Goal: Feedback & Contribution: Contribute content

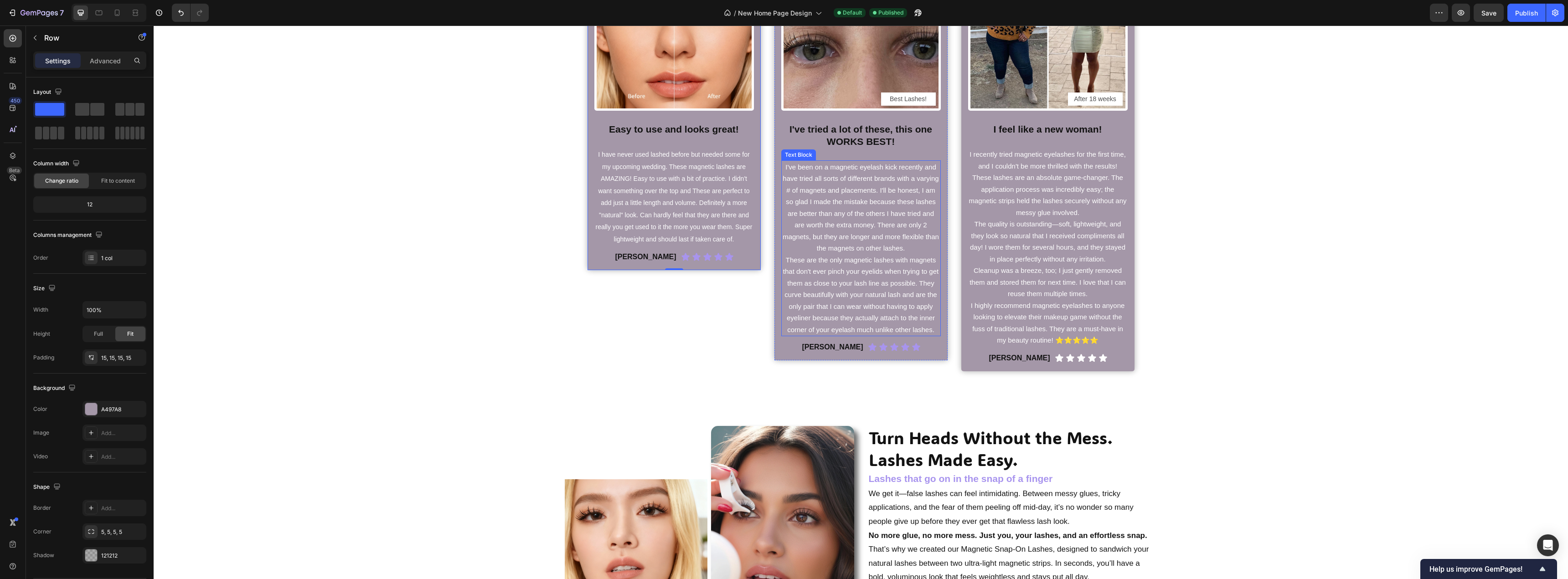
scroll to position [464, 0]
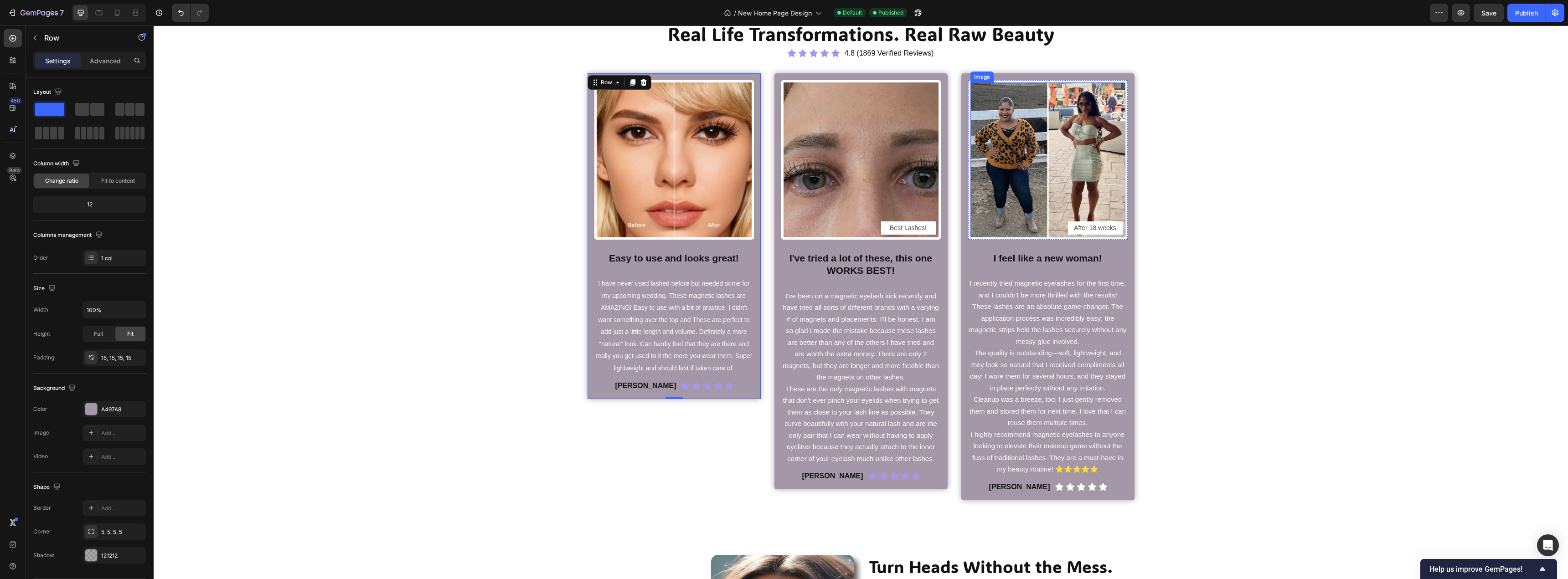
click at [1017, 166] on img at bounding box center [1047, 160] width 155 height 155
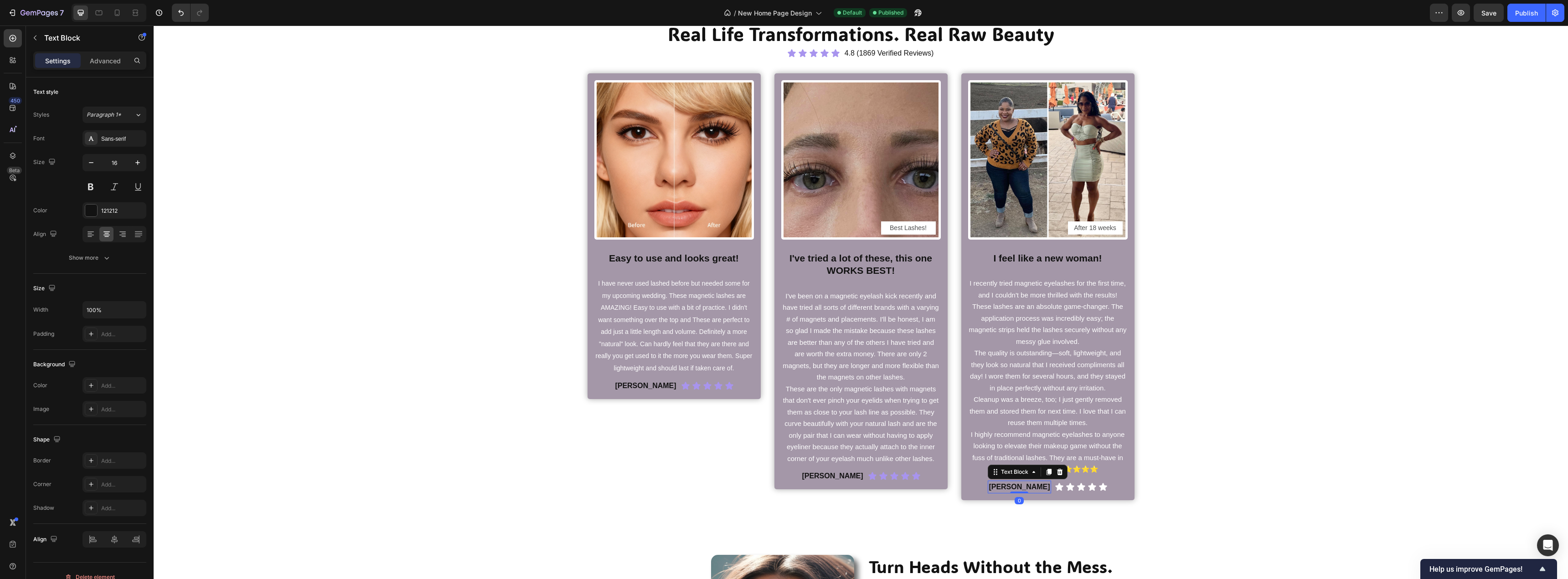
click at [1022, 484] on strong "[PERSON_NAME]" at bounding box center [1019, 487] width 61 height 8
click at [1194, 441] on div "Real Life Transformations. Real Raw Beauty Heading Icon Icon Icon Icon Icon Ico…" at bounding box center [860, 260] width 1401 height 479
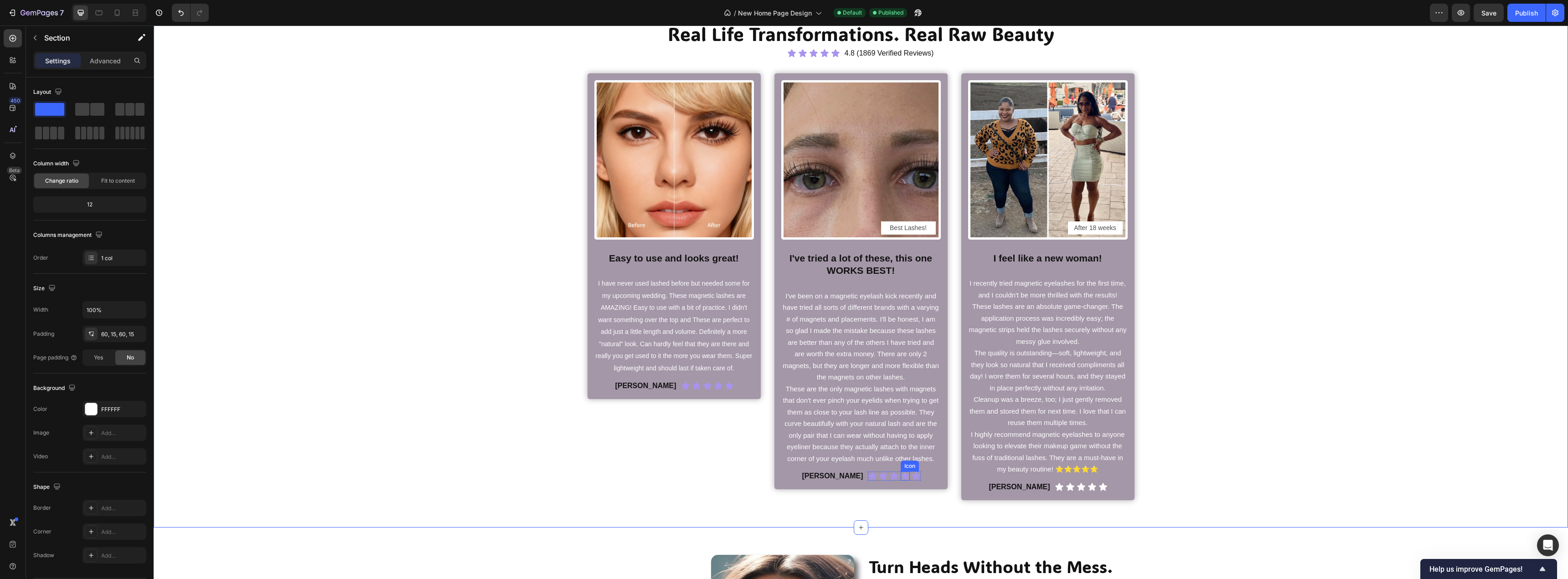
click at [900, 473] on icon at bounding box center [905, 476] width 9 height 9
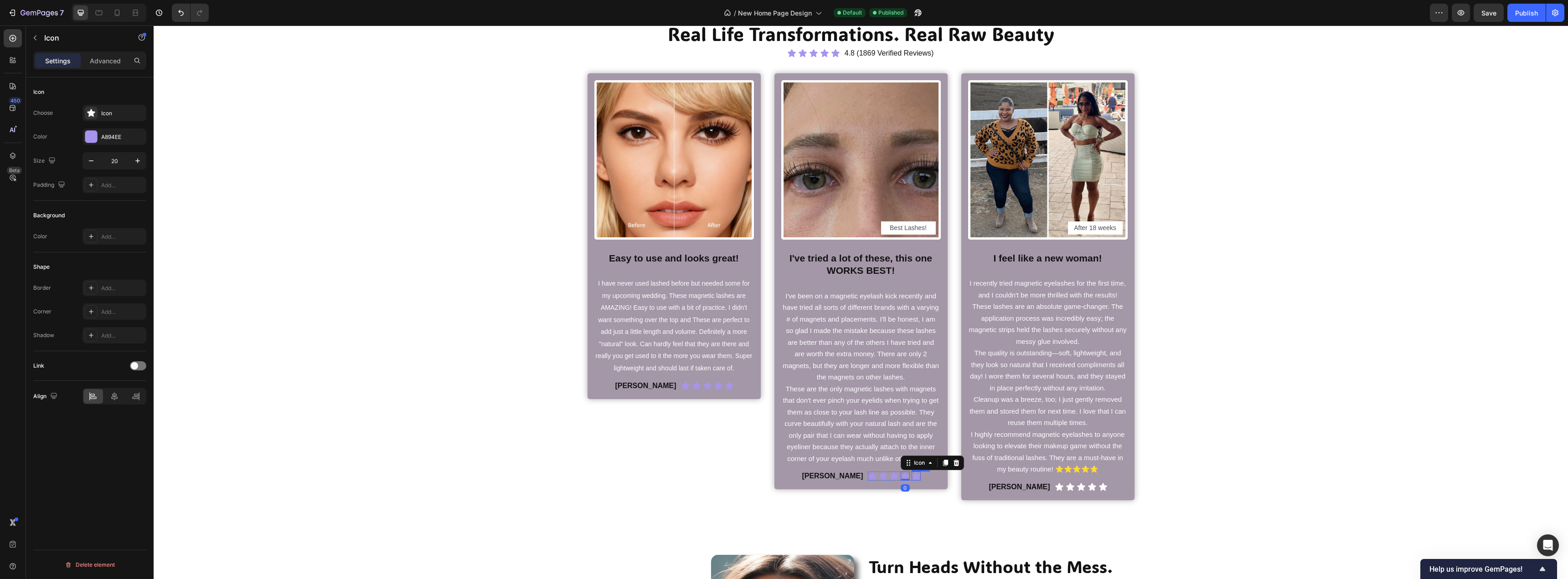
click at [912, 477] on icon at bounding box center [916, 476] width 8 height 8
click at [914, 478] on div "[PERSON_NAME] Text Block Icon Icon Icon Icon Icon Icon List Row 0" at bounding box center [860, 476] width 160 height 13
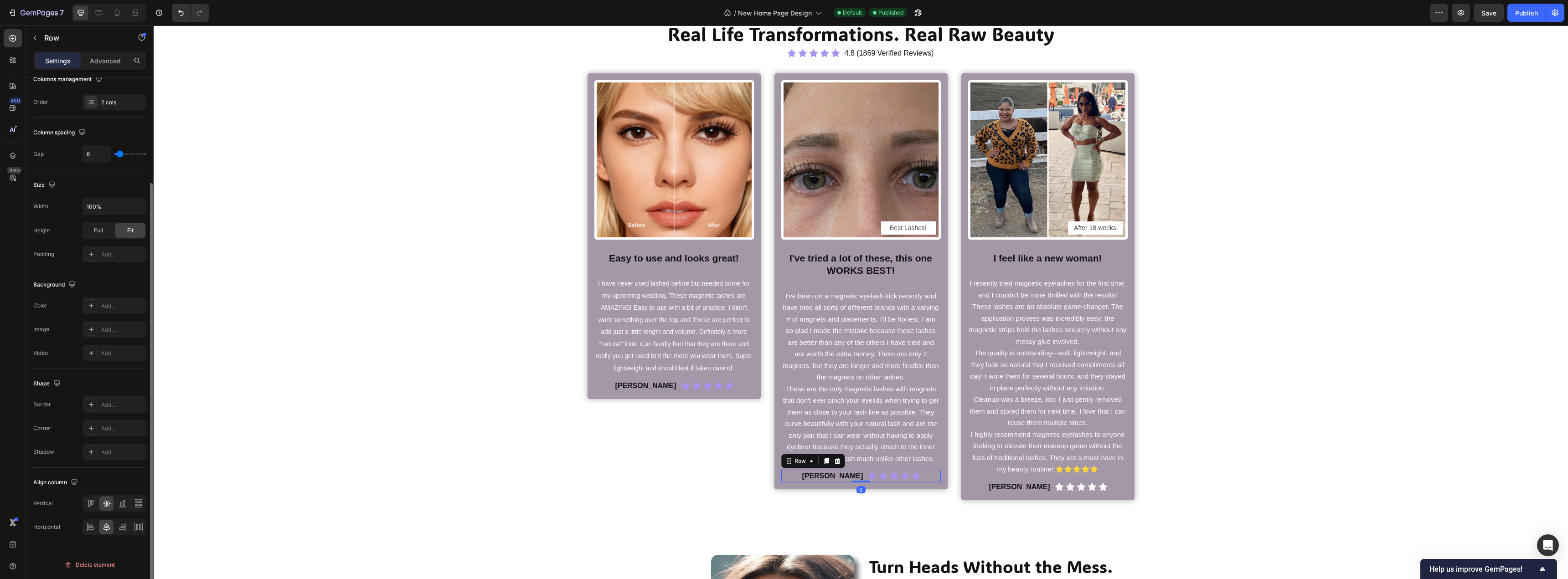
scroll to position [0, 0]
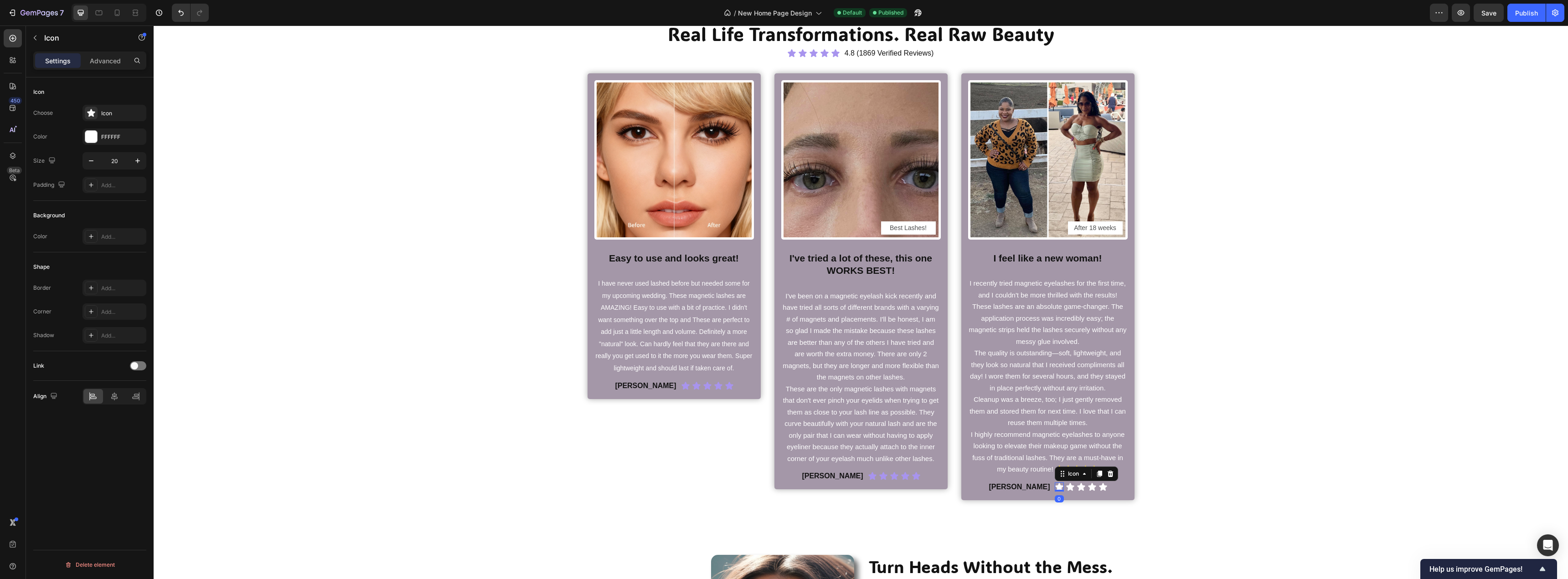
click at [1054, 489] on div "Icon 0" at bounding box center [1059, 487] width 9 height 9
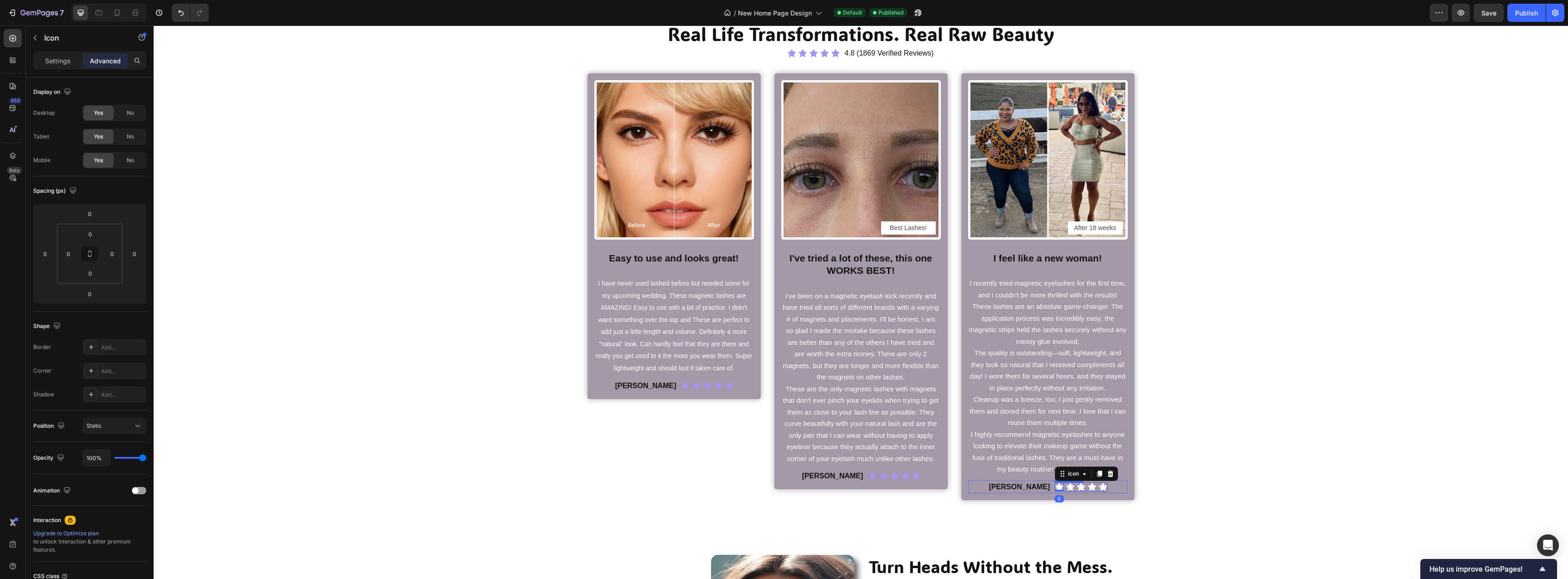
click at [1077, 485] on icon at bounding box center [1081, 487] width 9 height 9
click at [1088, 484] on icon at bounding box center [1092, 487] width 9 height 9
click at [1111, 486] on div "[PERSON_NAME] Text Block Icon Icon Icon Icon 0 Icon Icon List Row" at bounding box center [1047, 487] width 160 height 13
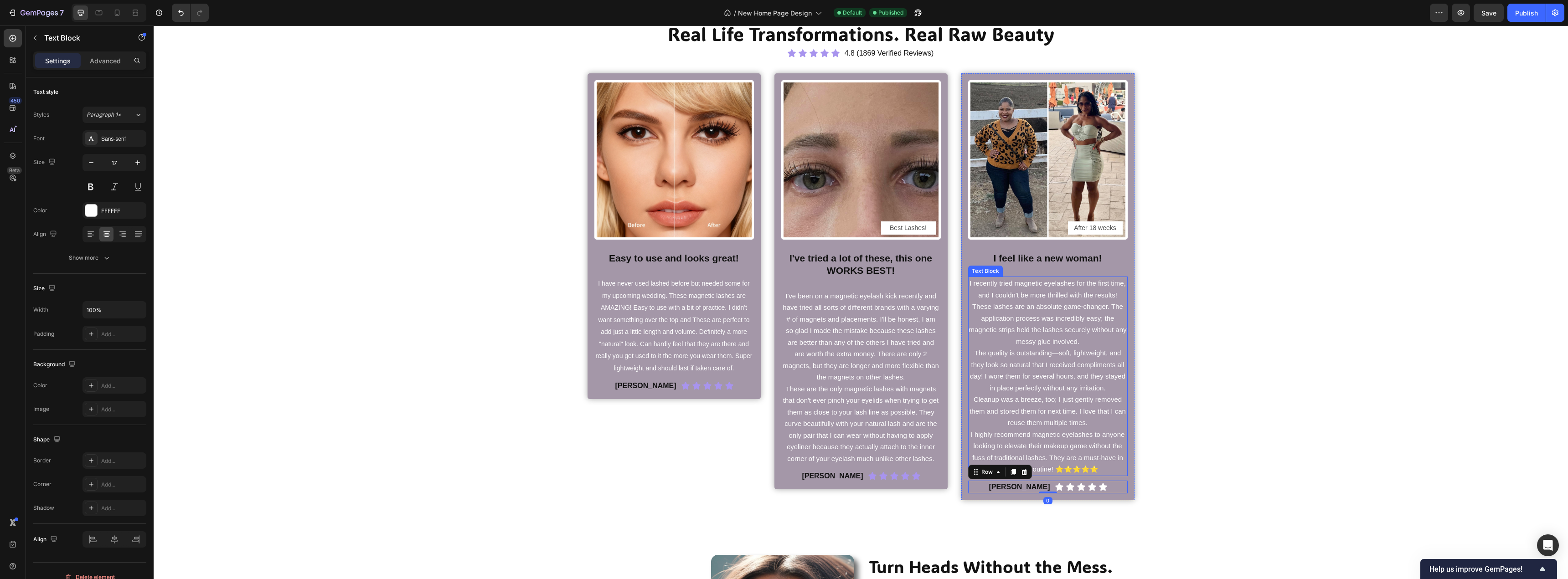
click at [1068, 471] on span "I highly recommend magnetic eyelashes to anyone looking to elevate their makeup…" at bounding box center [1047, 452] width 154 height 43
click at [1078, 469] on span "I highly recommend magnetic eyelashes to anyone looking to elevate their makeup…" at bounding box center [1047, 452] width 154 height 43
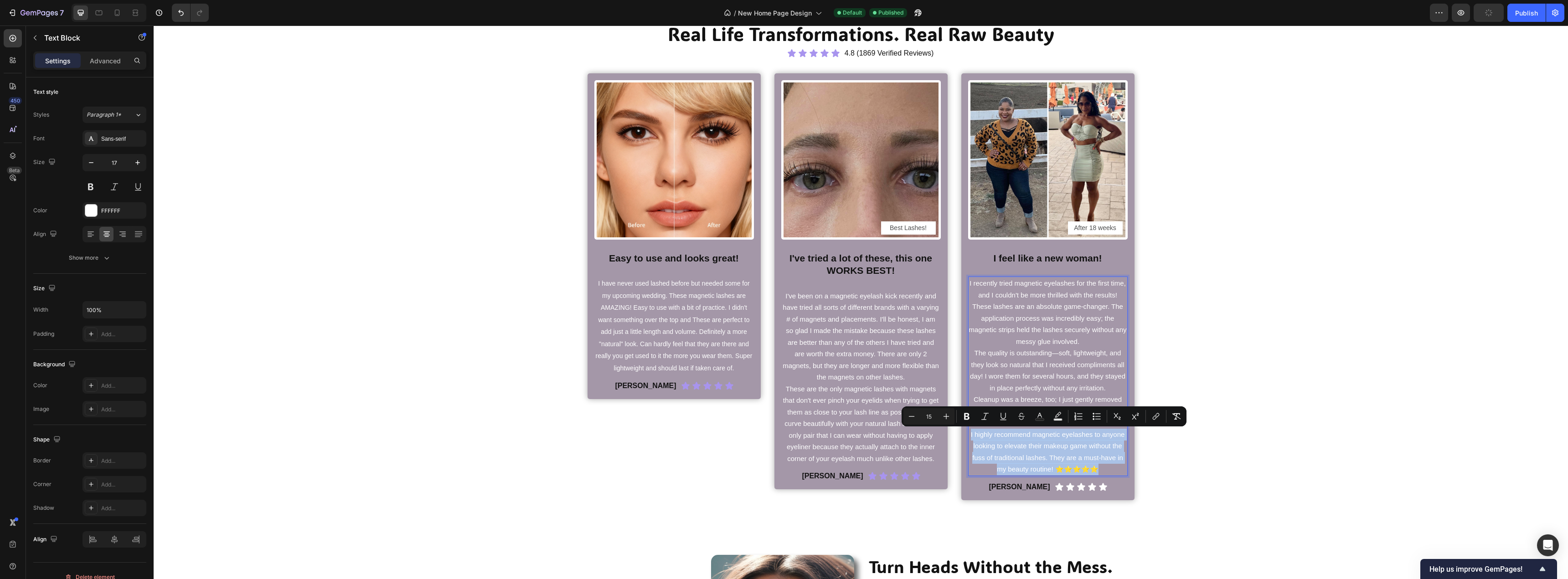
click at [1096, 473] on span "I highly recommend magnetic eyelashes to anyone looking to elevate their makeup…" at bounding box center [1047, 452] width 154 height 43
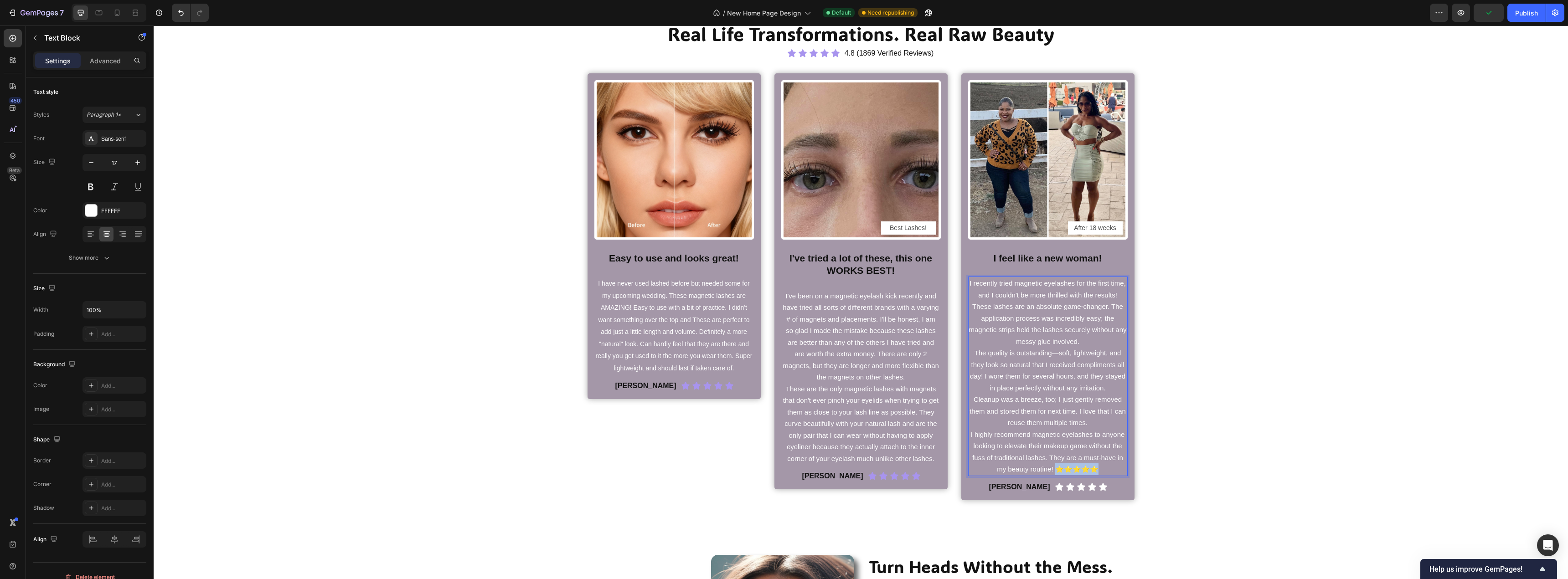
drag, startPoint x: 1093, startPoint y: 473, endPoint x: 1053, endPoint y: 471, distance: 40.0
click at [1053, 471] on p "I highly recommend magnetic eyelashes to anyone looking to elevate their makeup…" at bounding box center [1048, 452] width 158 height 46
click at [1152, 478] on div "Real Life Transformations. Real Raw Beauty Heading Icon Icon Icon Icon Icon Ico…" at bounding box center [860, 260] width 1401 height 479
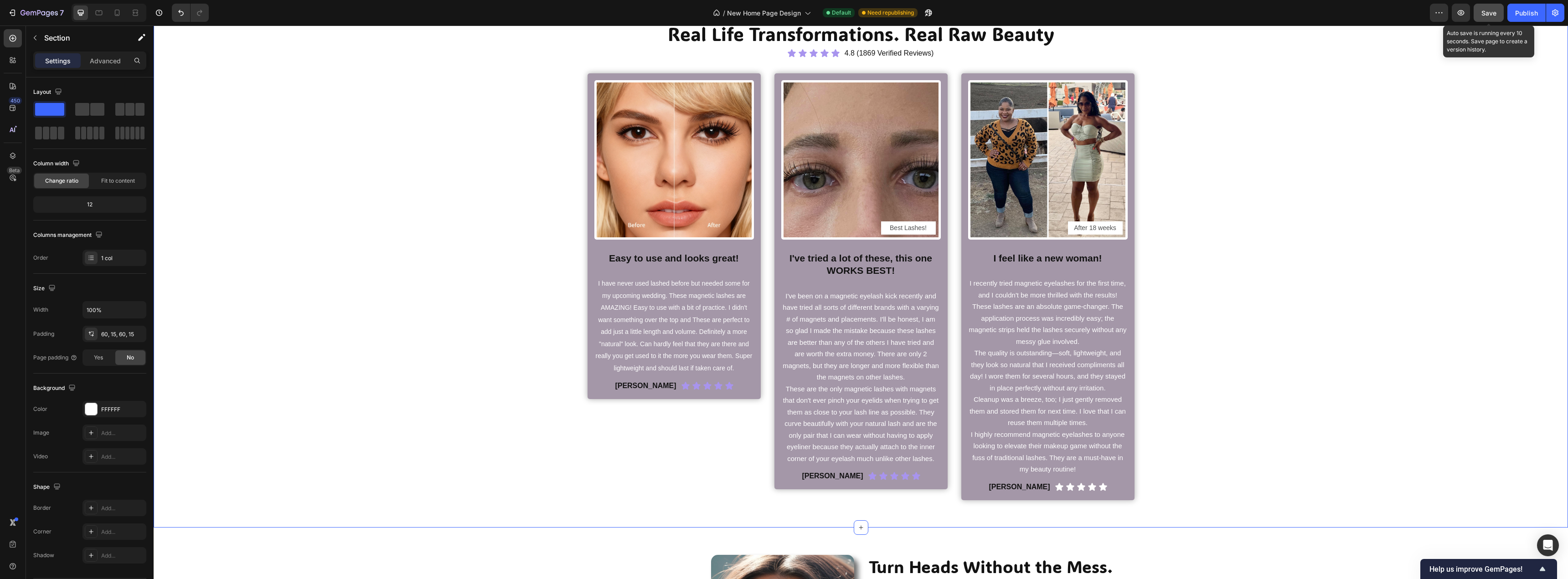
click at [1495, 8] on div "Save" at bounding box center [1488, 13] width 15 height 10
click at [1521, 9] on div "Publish" at bounding box center [1526, 13] width 23 height 10
click at [900, 479] on div "Icon" at bounding box center [905, 476] width 9 height 9
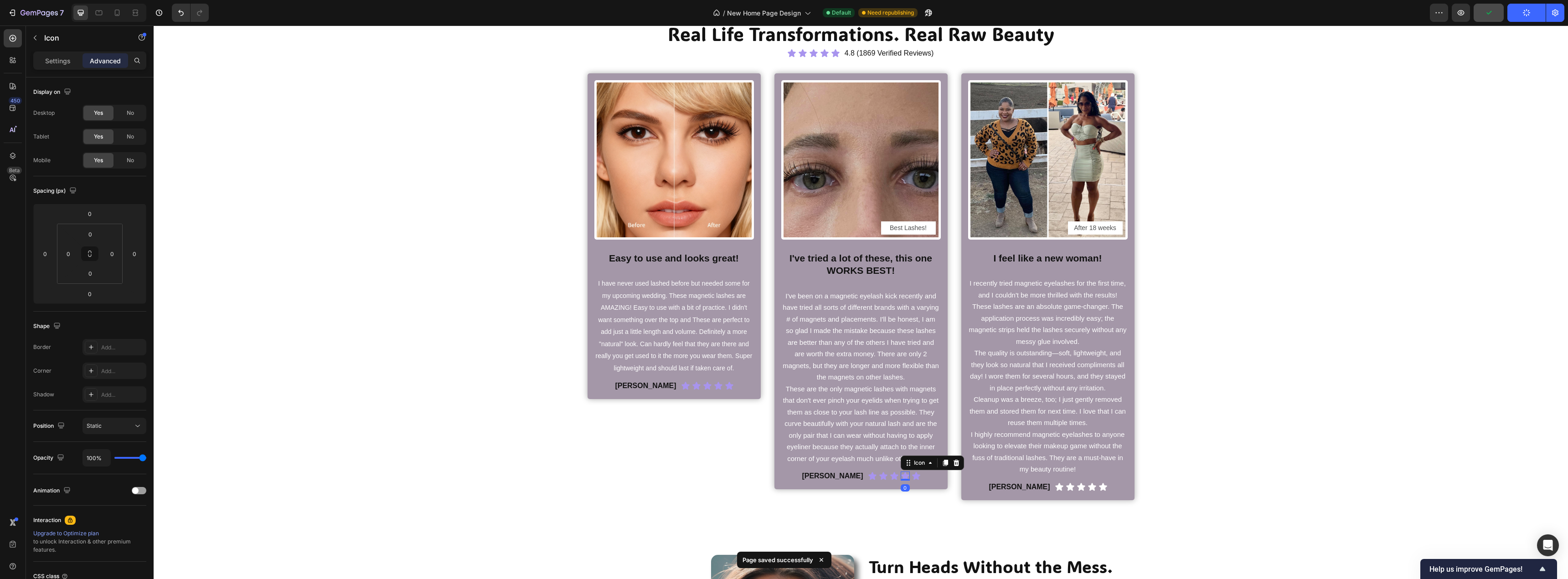
click at [900, 479] on div at bounding box center [905, 480] width 9 height 2
click at [868, 474] on icon at bounding box center [872, 476] width 9 height 9
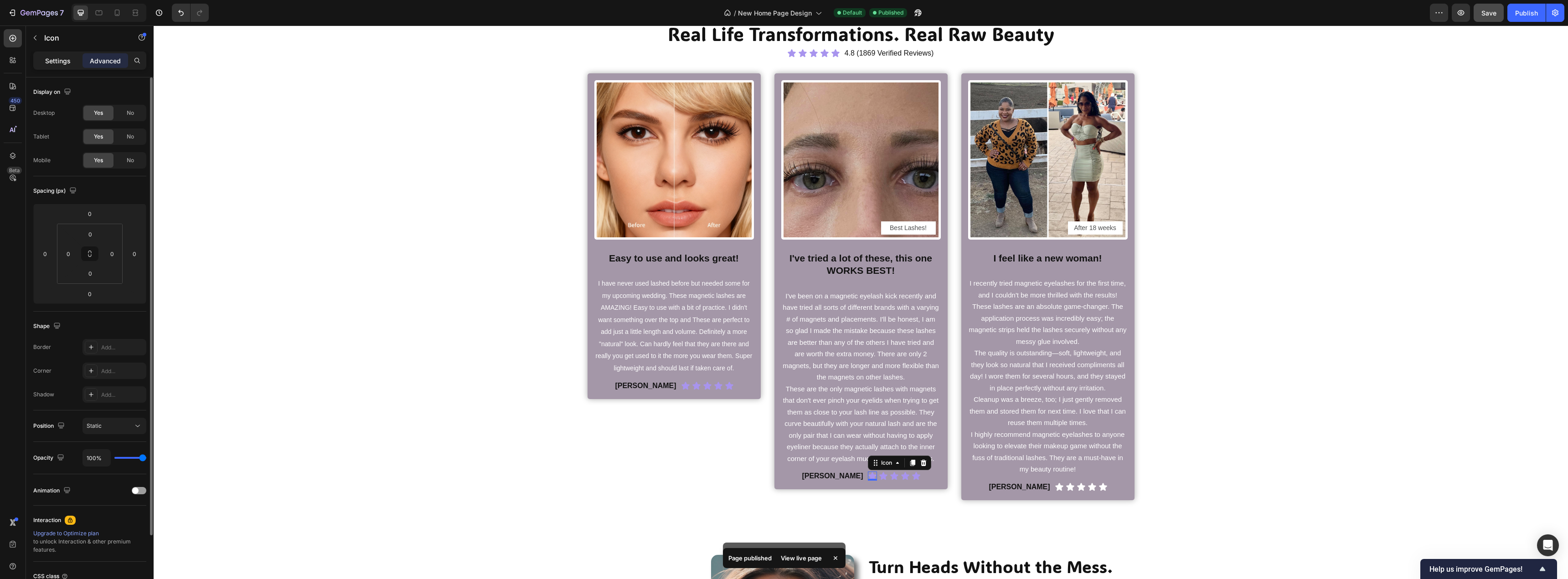
click at [64, 62] on p "Settings" at bounding box center [58, 60] width 25 height 10
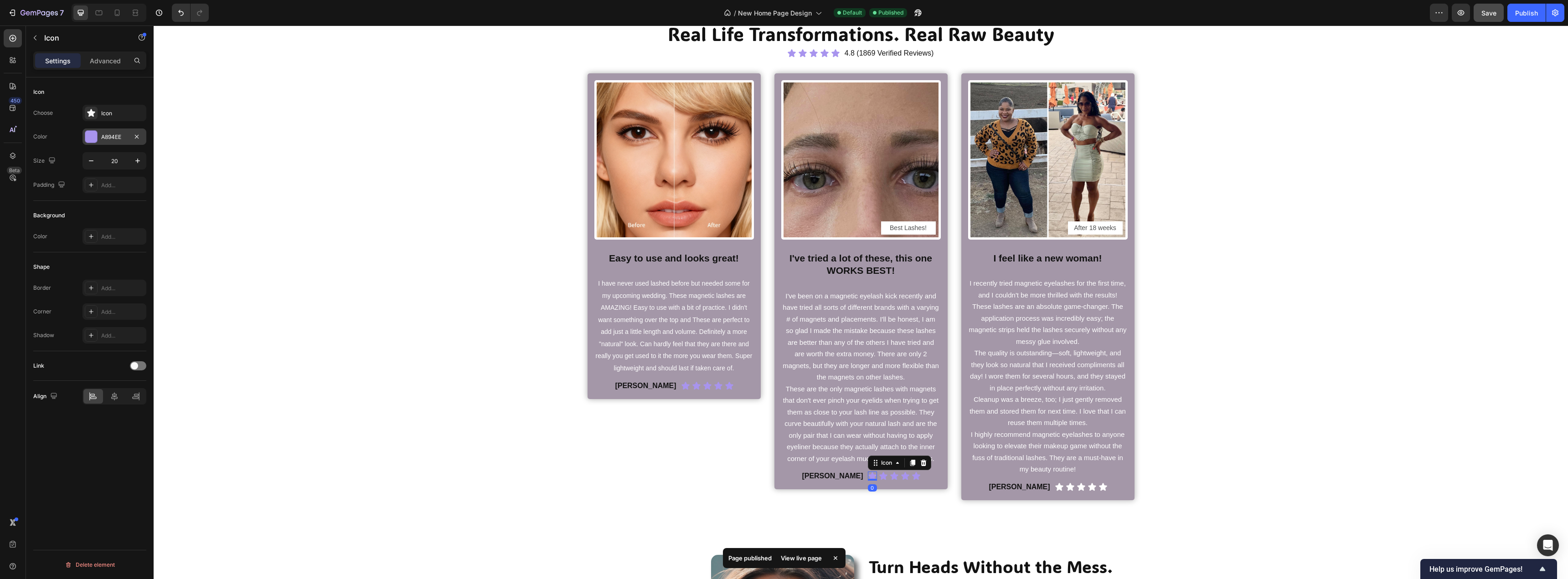
click at [85, 138] on div at bounding box center [91, 137] width 12 height 12
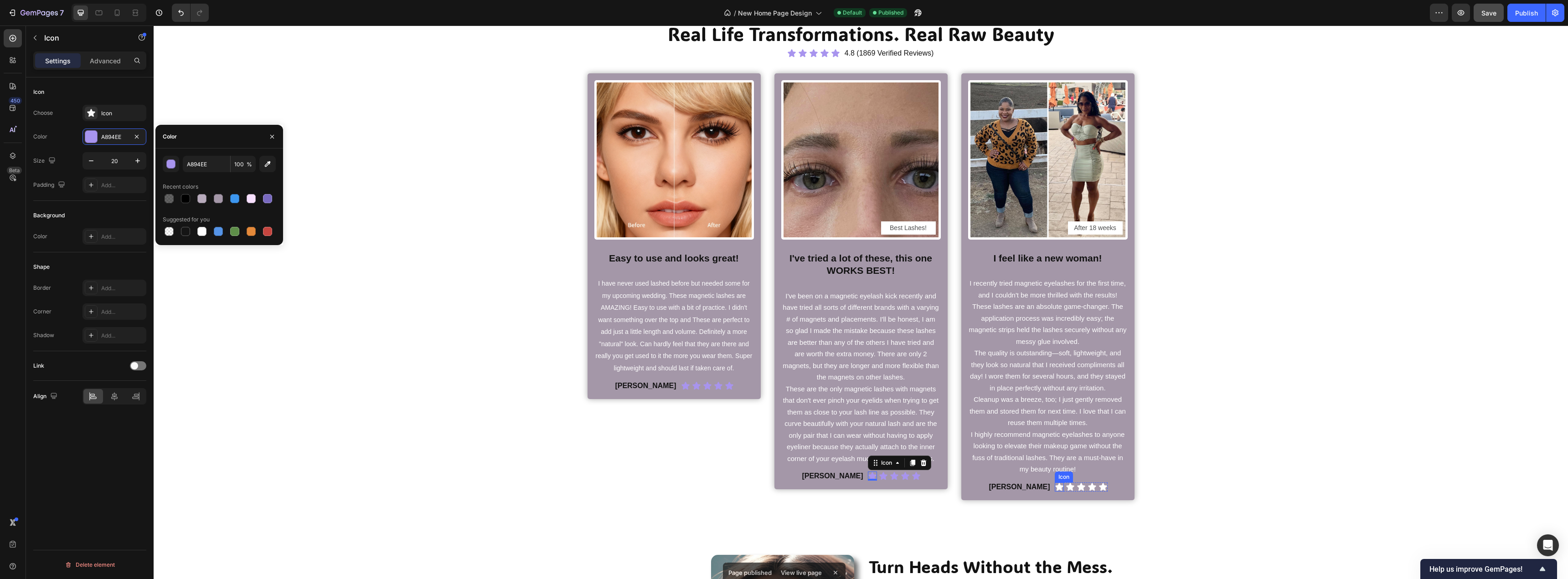
click at [1054, 489] on icon at bounding box center [1059, 487] width 9 height 9
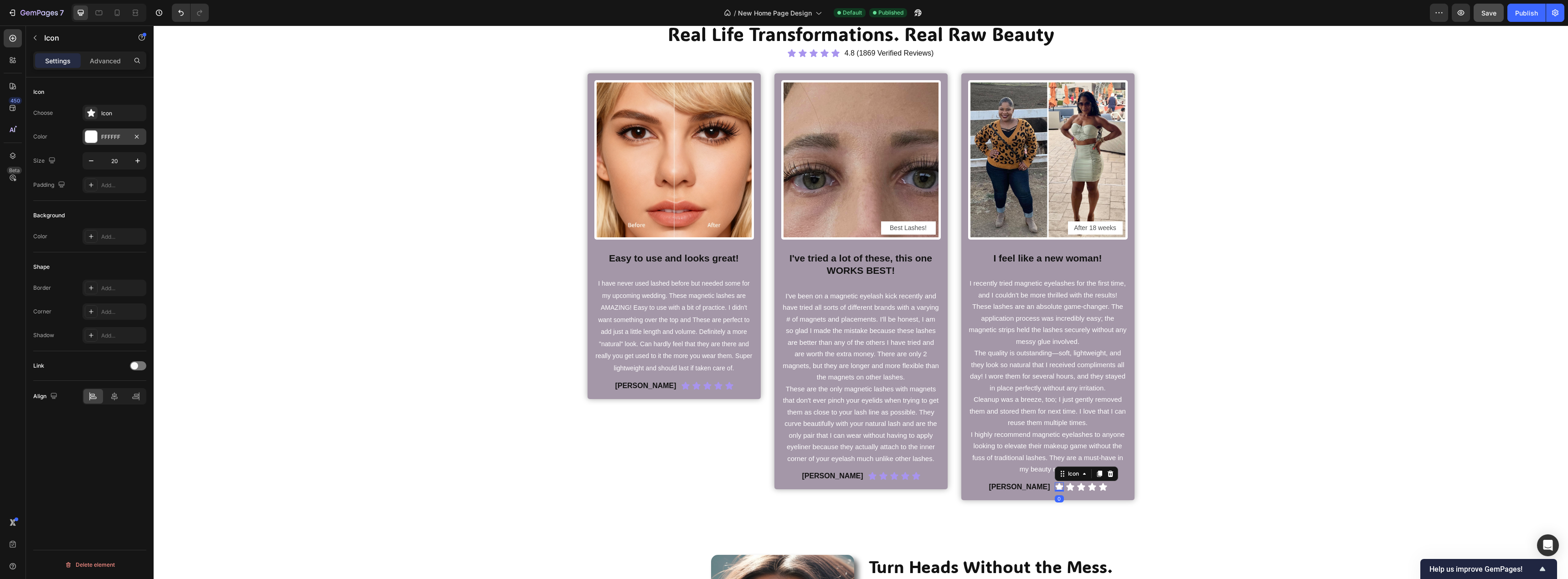
click at [84, 136] on div "FFFFFF" at bounding box center [115, 137] width 64 height 17
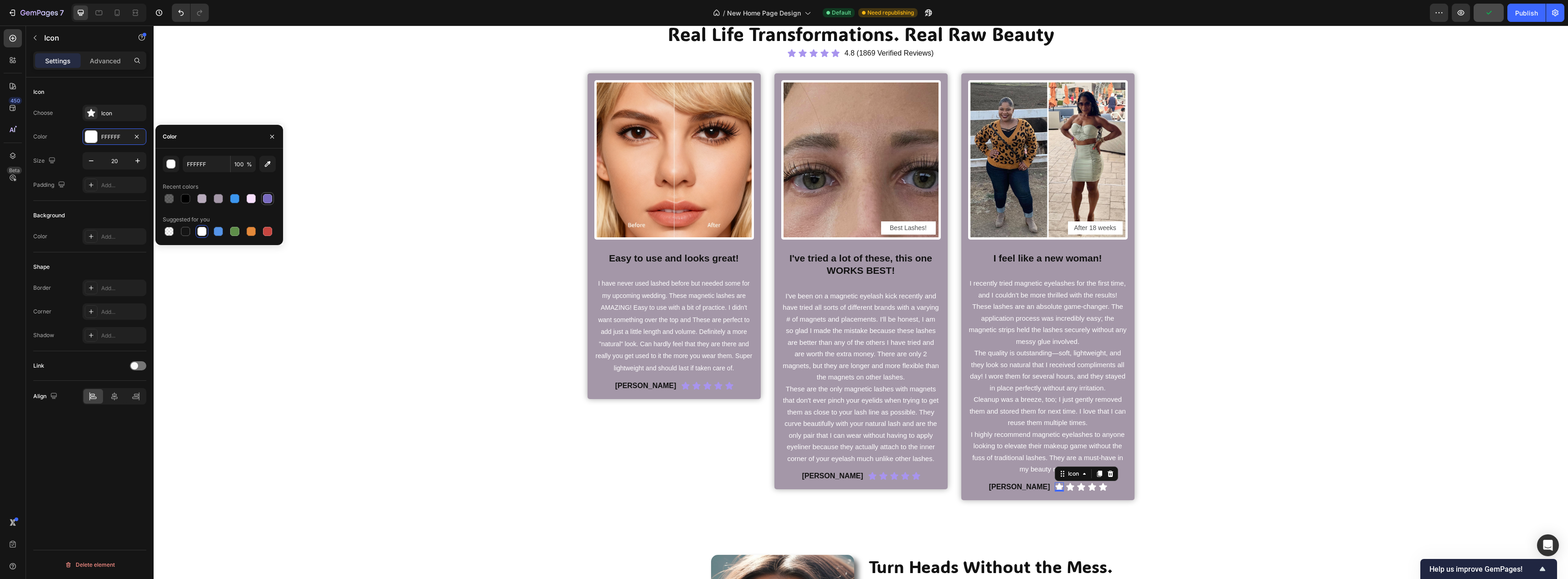
click at [264, 197] on div at bounding box center [267, 199] width 9 height 9
type input "7869BF"
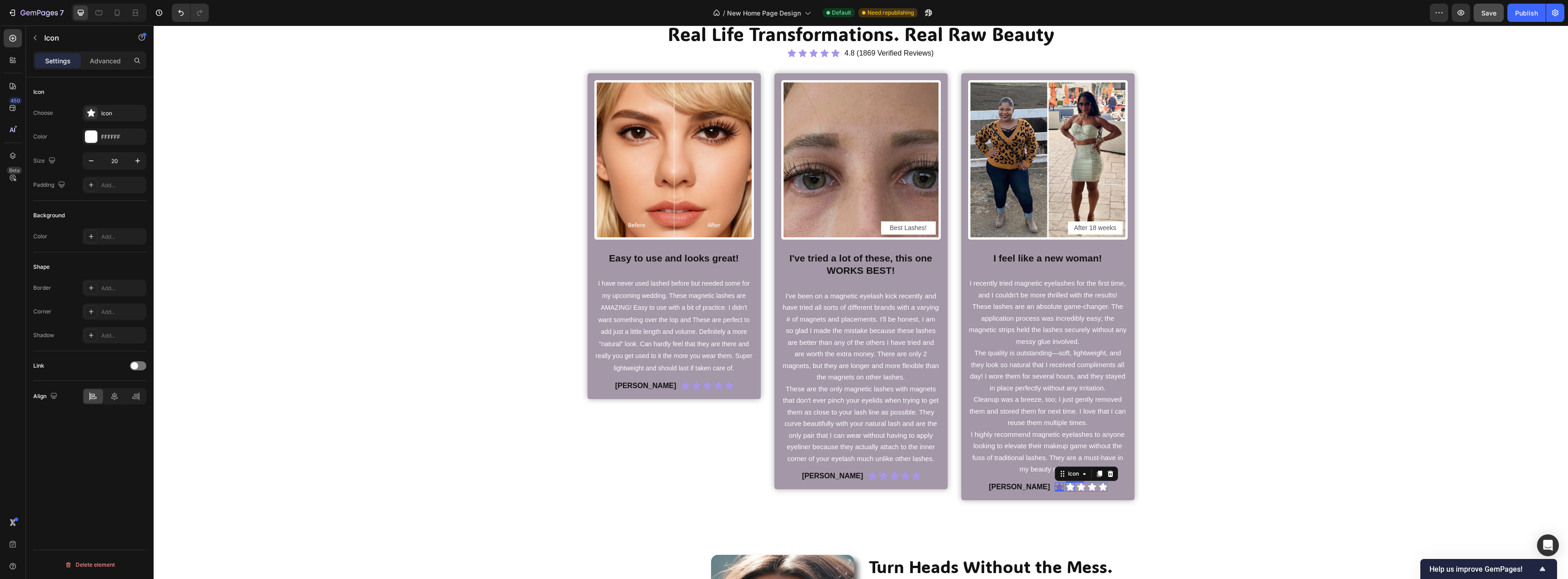
click at [1066, 489] on icon at bounding box center [1070, 487] width 8 height 8
click at [1054, 489] on icon at bounding box center [1059, 487] width 9 height 9
click at [90, 137] on div at bounding box center [91, 137] width 12 height 12
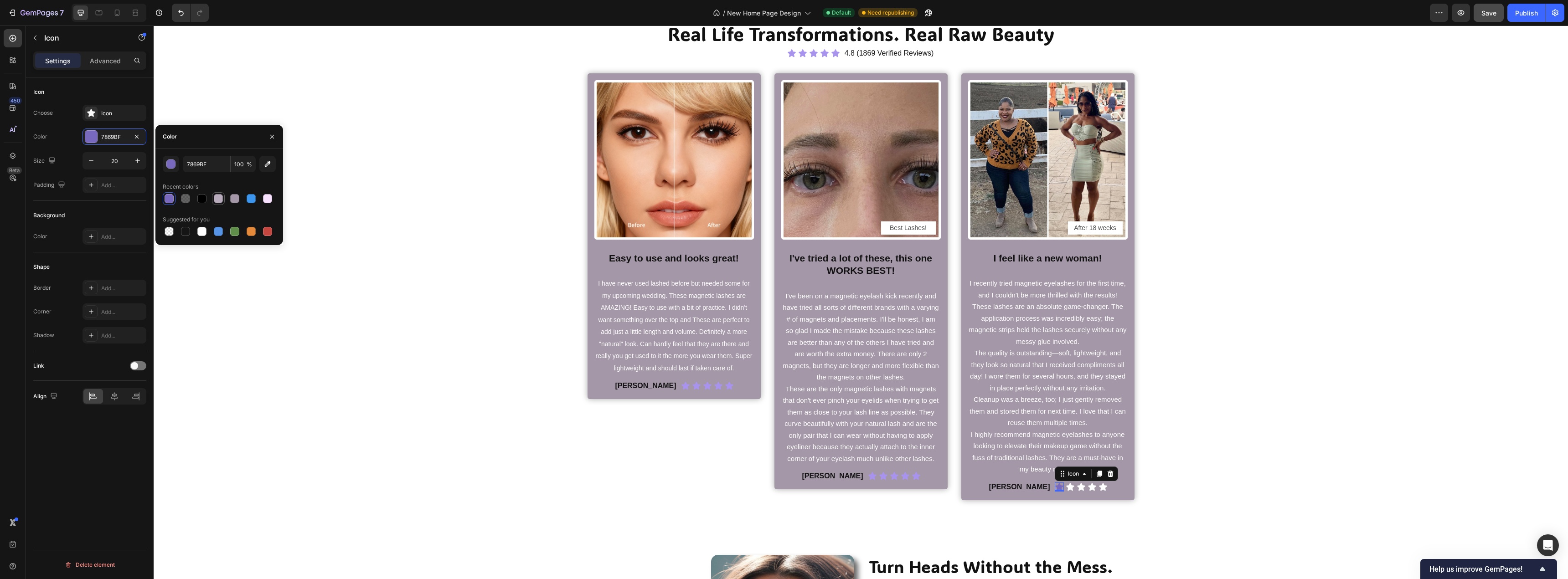
click at [218, 199] on div at bounding box center [218, 199] width 9 height 9
click at [169, 194] on div at bounding box center [169, 199] width 9 height 9
click at [266, 166] on icon "button" at bounding box center [267, 164] width 6 height 6
type input "A894EE"
click at [1066, 487] on icon at bounding box center [1070, 487] width 8 height 8
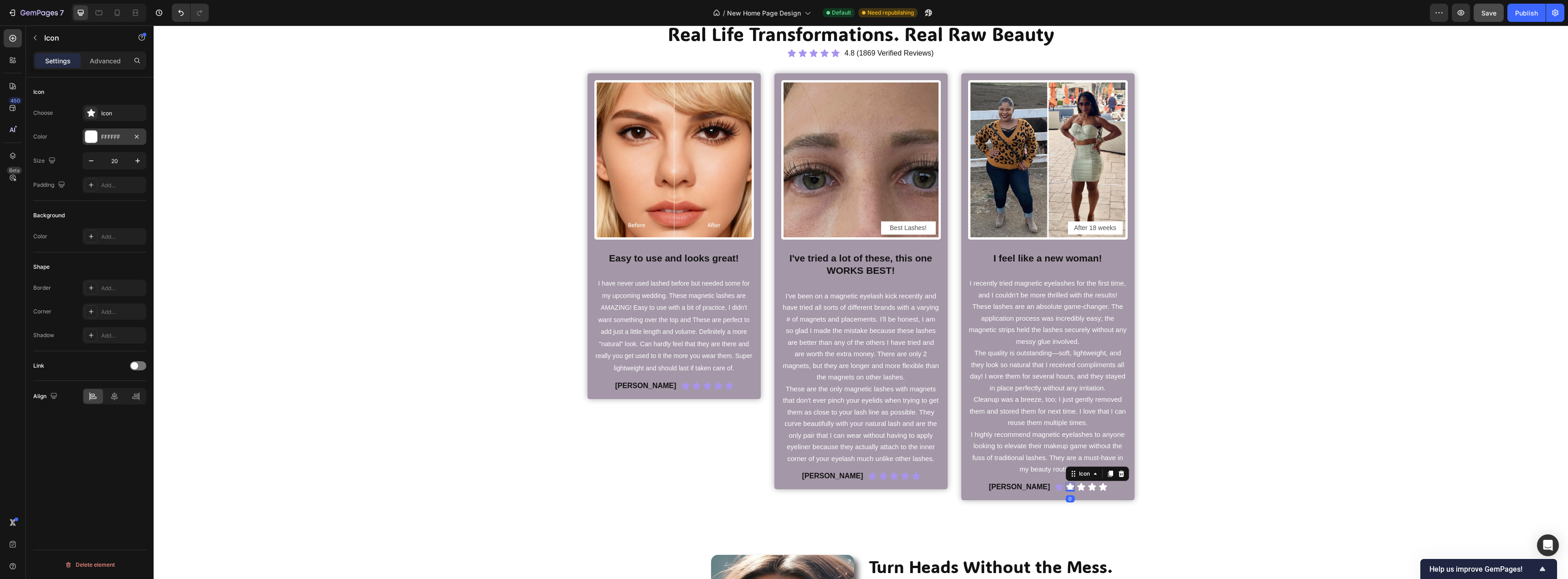
click at [90, 136] on div at bounding box center [91, 137] width 12 height 12
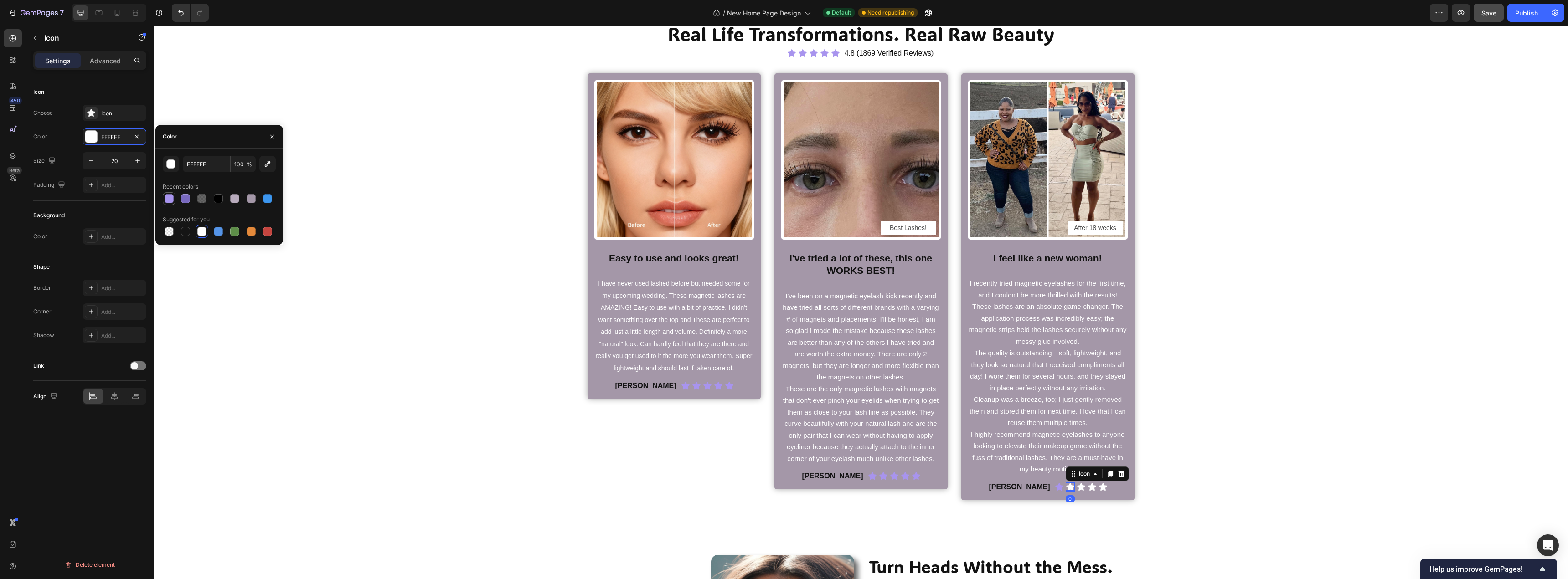
click at [166, 197] on div at bounding box center [169, 199] width 9 height 9
type input "A894EE"
click at [1077, 488] on icon at bounding box center [1081, 487] width 8 height 8
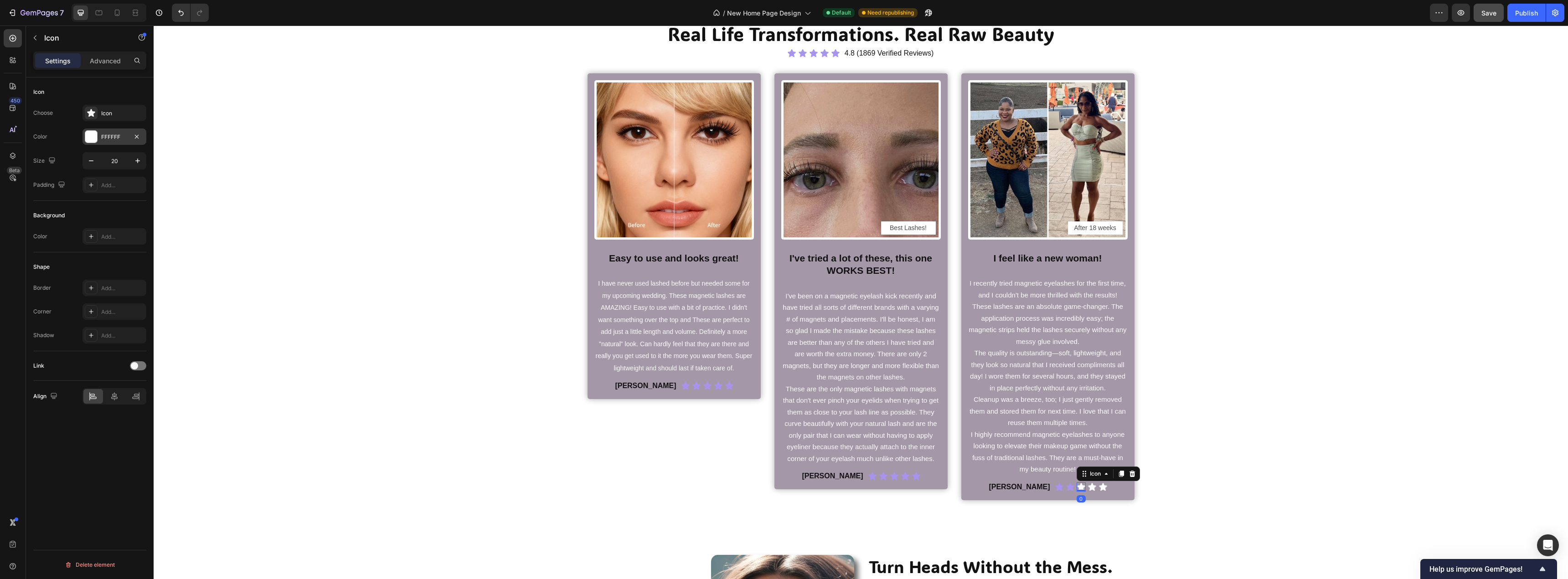
click at [92, 139] on div at bounding box center [91, 137] width 12 height 12
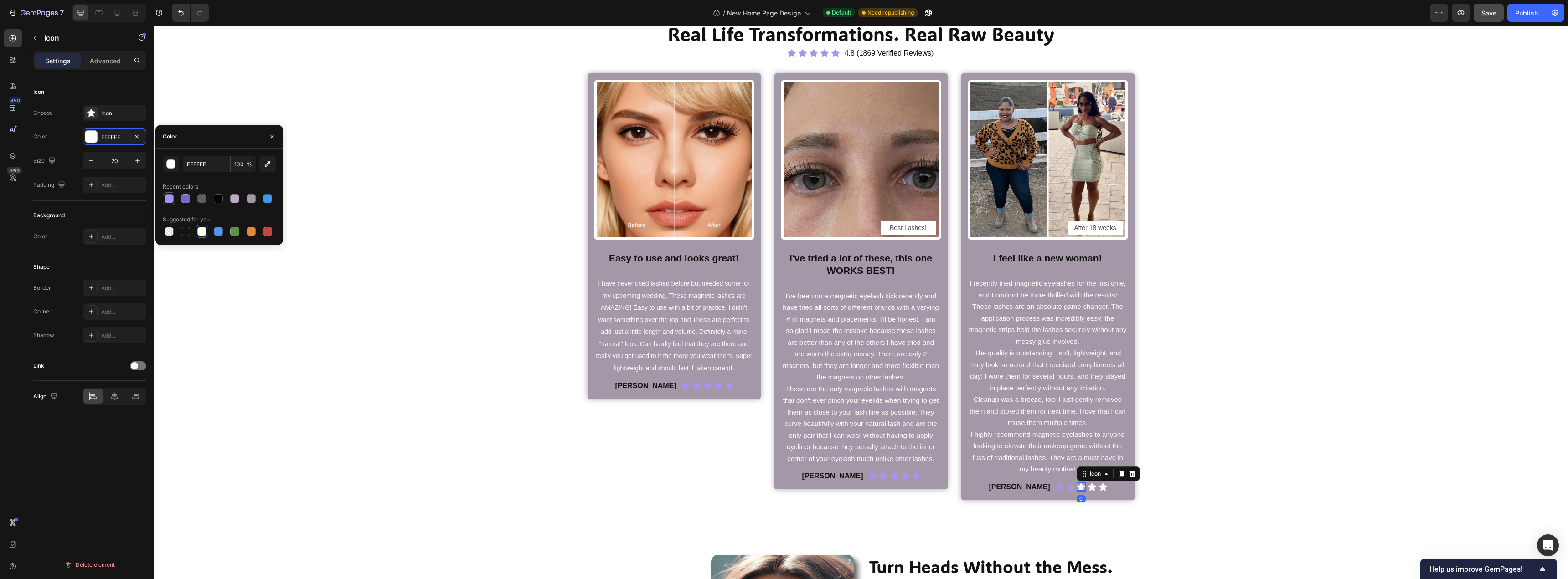
click at [174, 202] on div at bounding box center [169, 199] width 11 height 11
type input "A894EE"
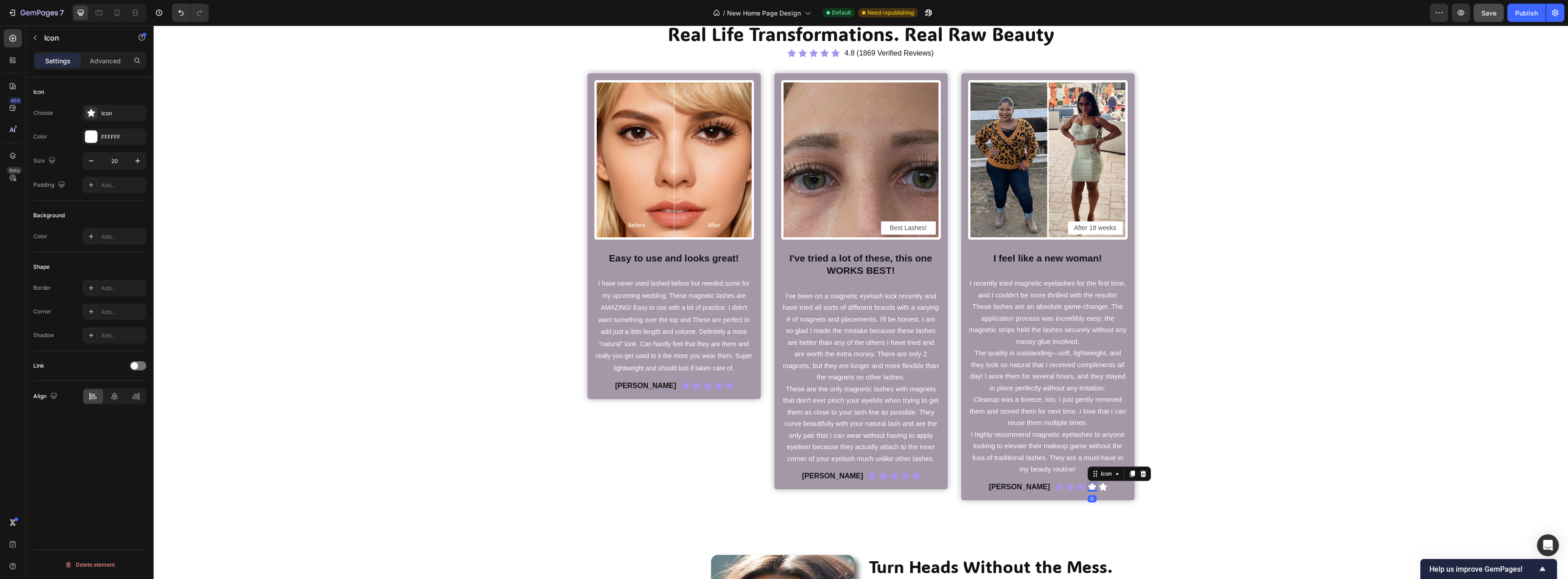
click at [1088, 485] on icon at bounding box center [1091, 487] width 8 height 8
click at [94, 111] on icon at bounding box center [91, 113] width 9 height 9
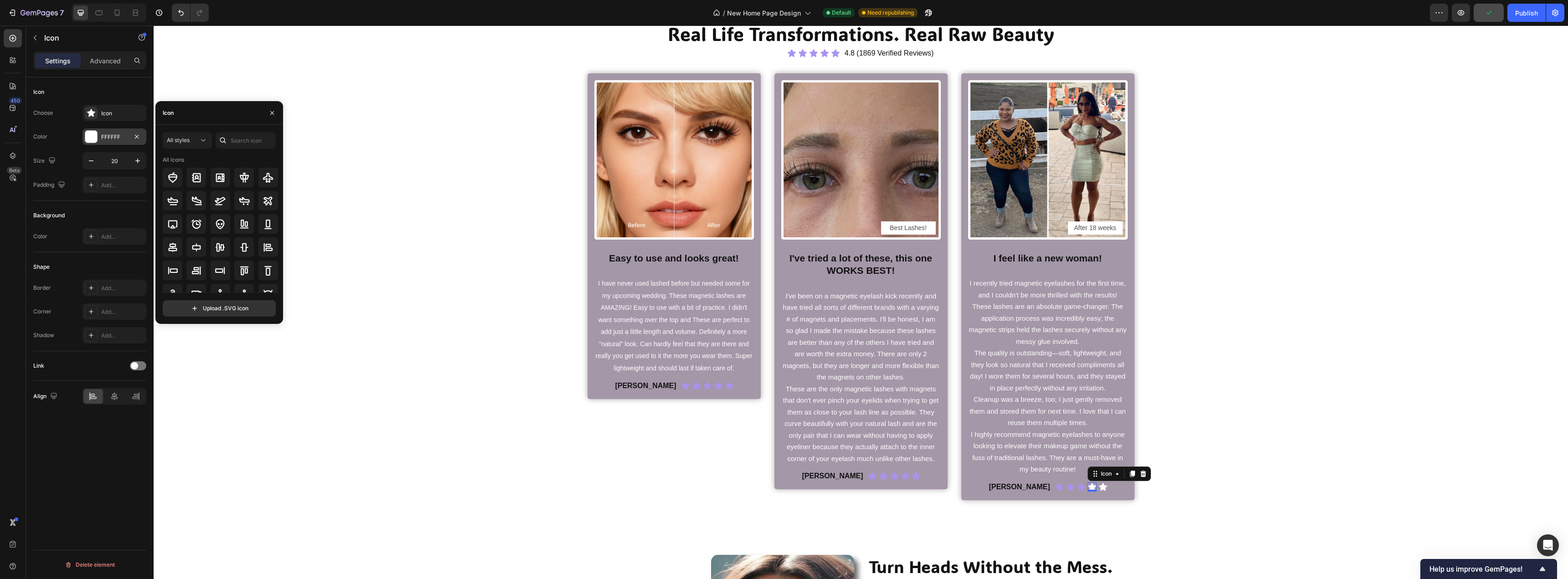
click at [91, 135] on div at bounding box center [91, 137] width 12 height 12
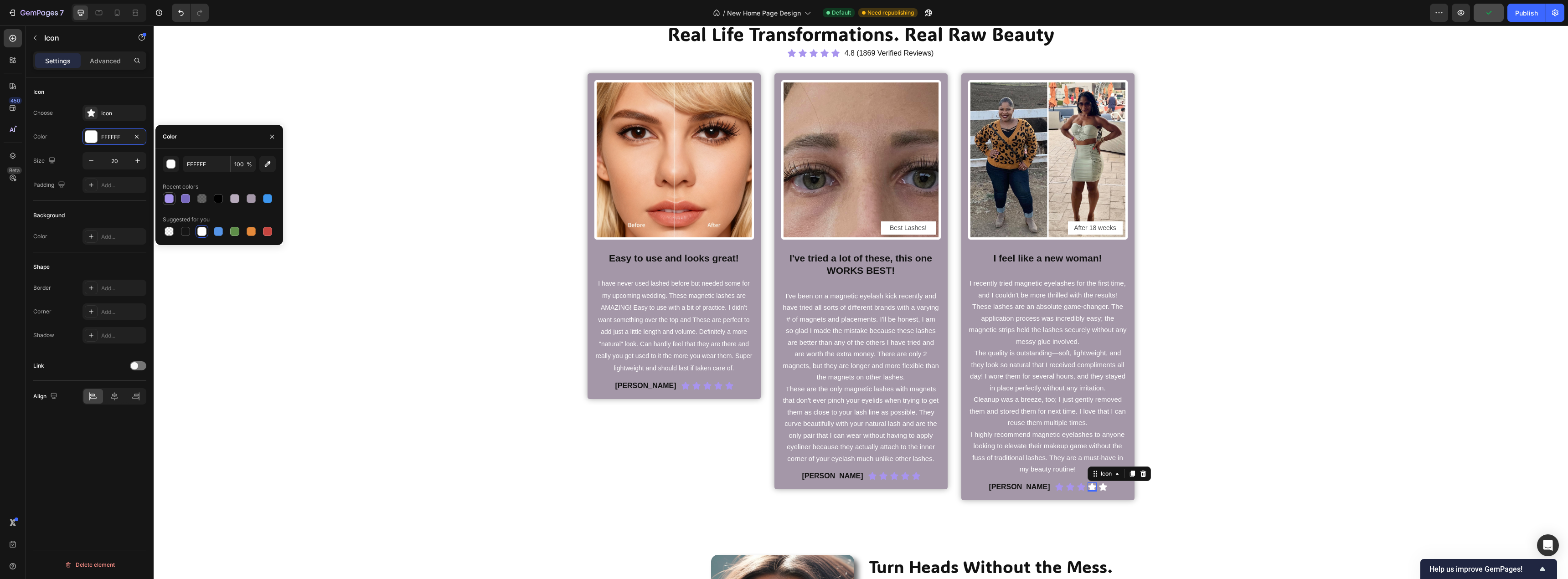
click at [166, 197] on div at bounding box center [169, 199] width 9 height 9
type input "A894EE"
click at [1098, 491] on div "Icon" at bounding box center [1103, 487] width 9 height 9
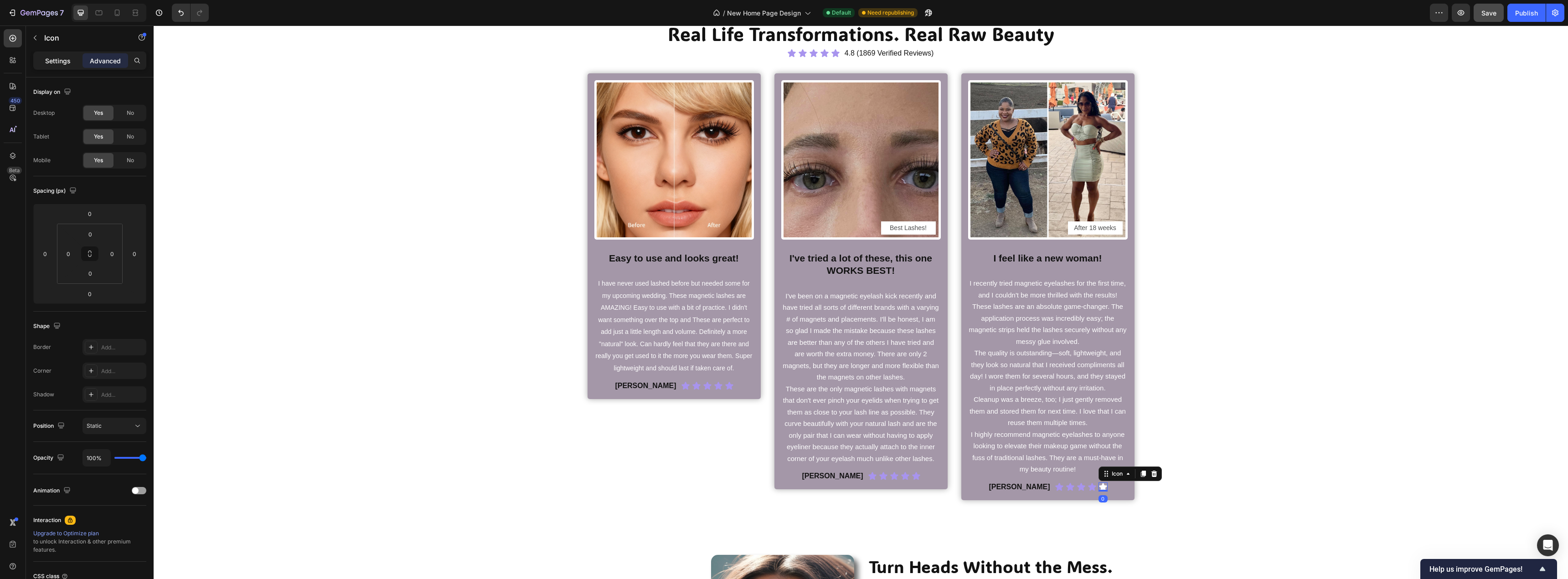
click at [59, 60] on p "Settings" at bounding box center [58, 60] width 25 height 10
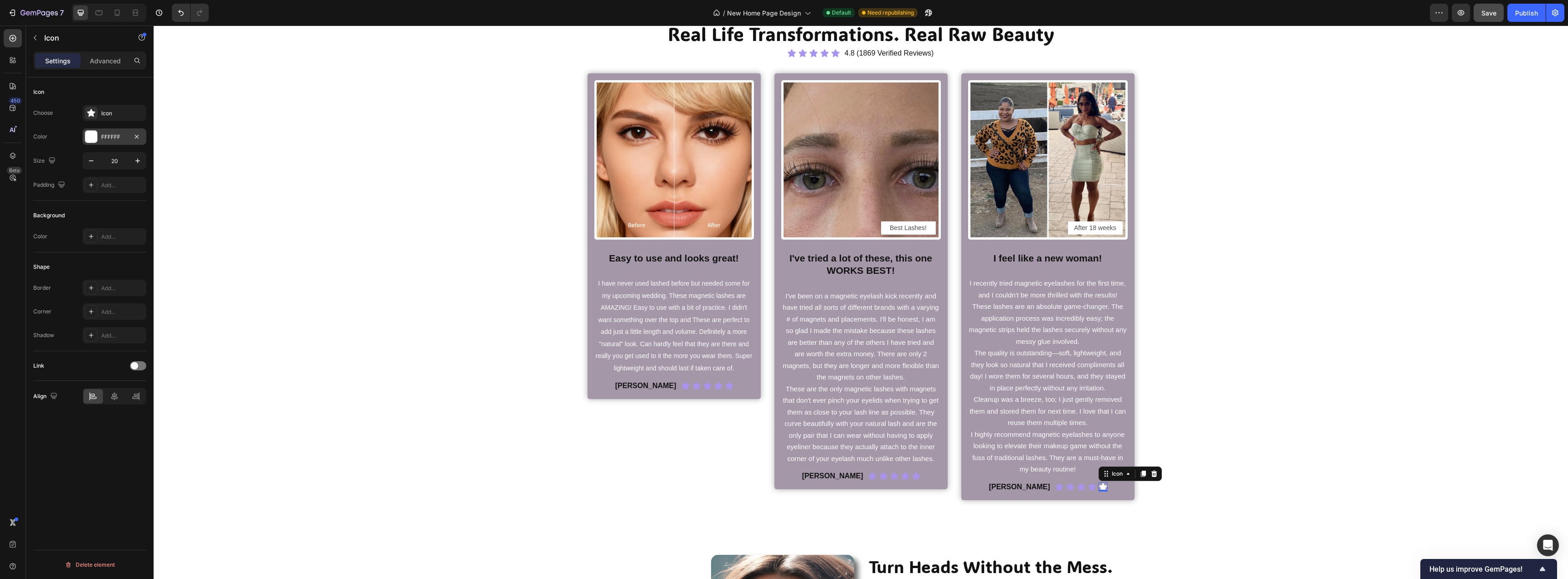
click at [89, 139] on div at bounding box center [91, 137] width 12 height 12
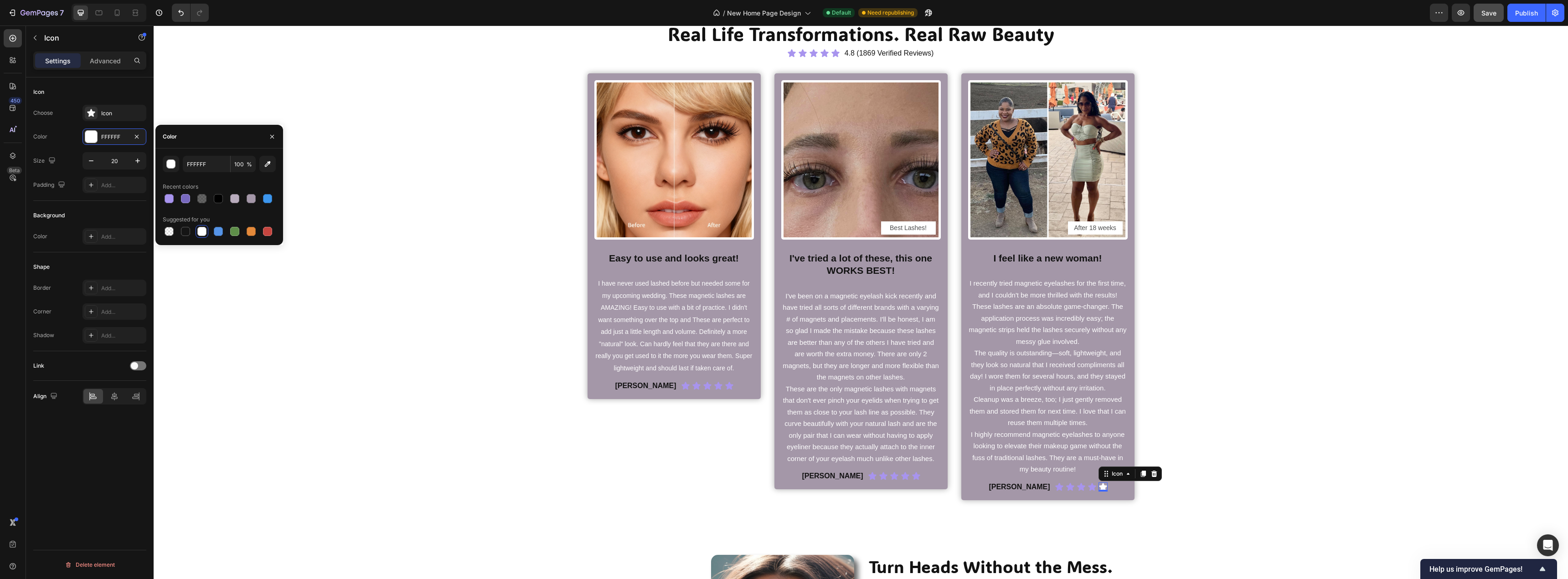
drag, startPoint x: 168, startPoint y: 199, endPoint x: 181, endPoint y: 209, distance: 16.4
click at [169, 199] on div at bounding box center [169, 199] width 9 height 9
type input "A894EE"
click at [365, 362] on div "Real Life Transformations. Real Raw Beauty Heading Icon Icon Icon Icon Icon Ico…" at bounding box center [860, 260] width 1401 height 479
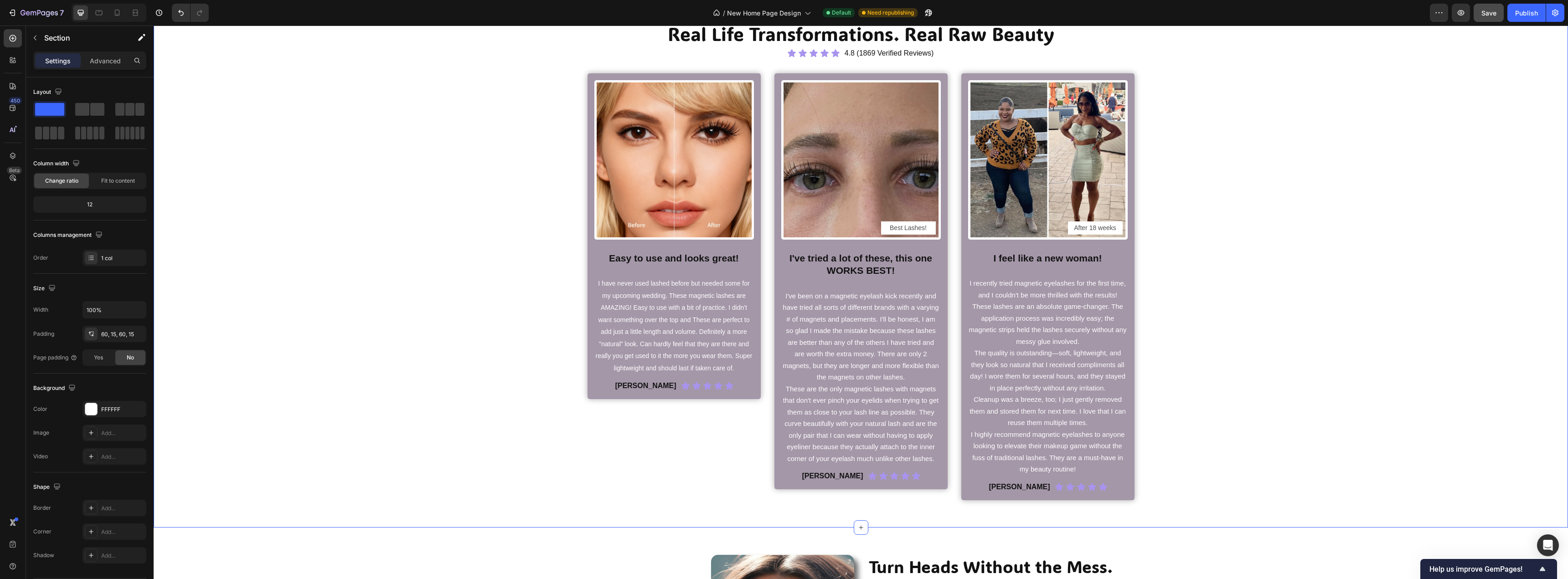
click at [1494, 14] on span "Save" at bounding box center [1488, 13] width 15 height 8
click at [1516, 14] on div "Publish" at bounding box center [1526, 13] width 23 height 10
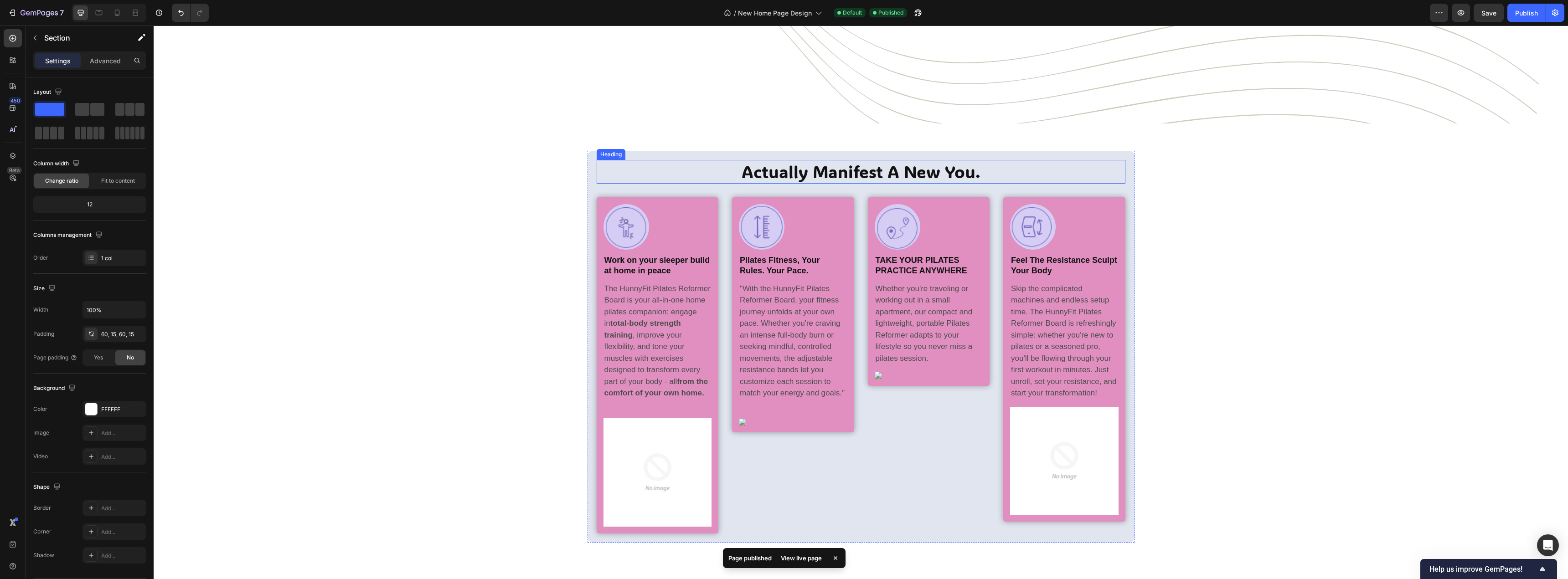
scroll to position [1503, 0]
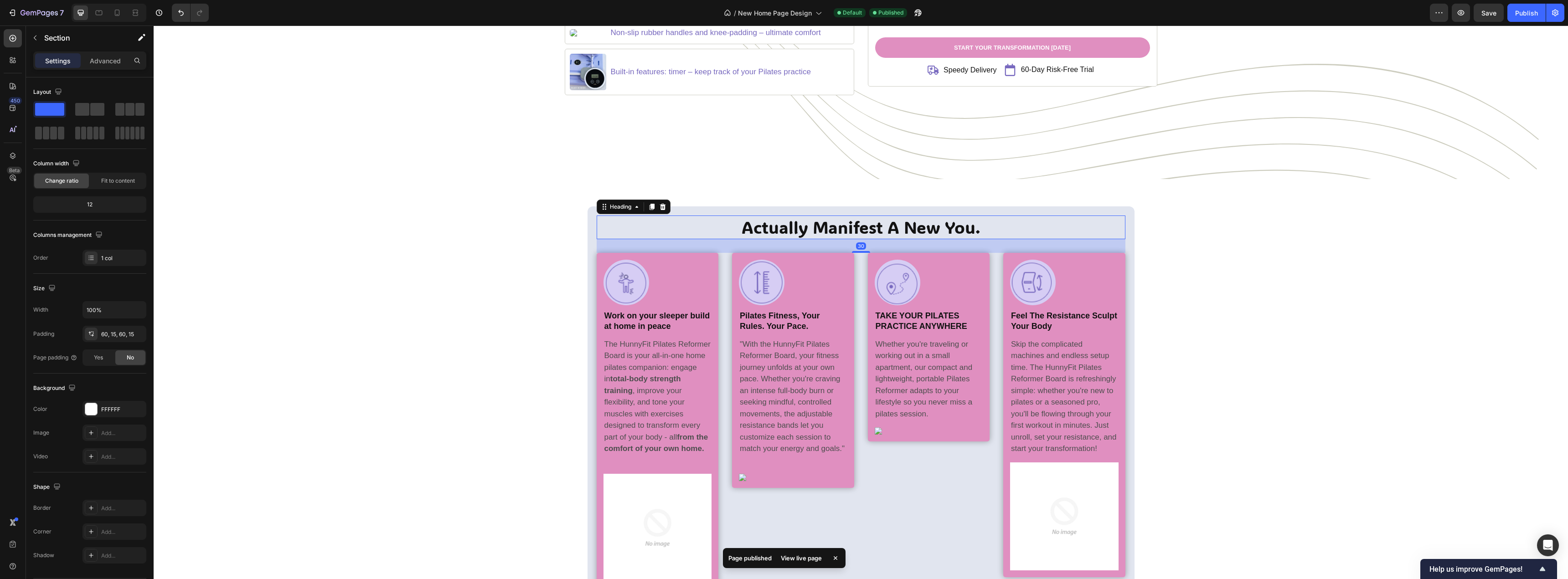
click at [860, 229] on h2 "Actually Manifest A New You." at bounding box center [860, 227] width 529 height 24
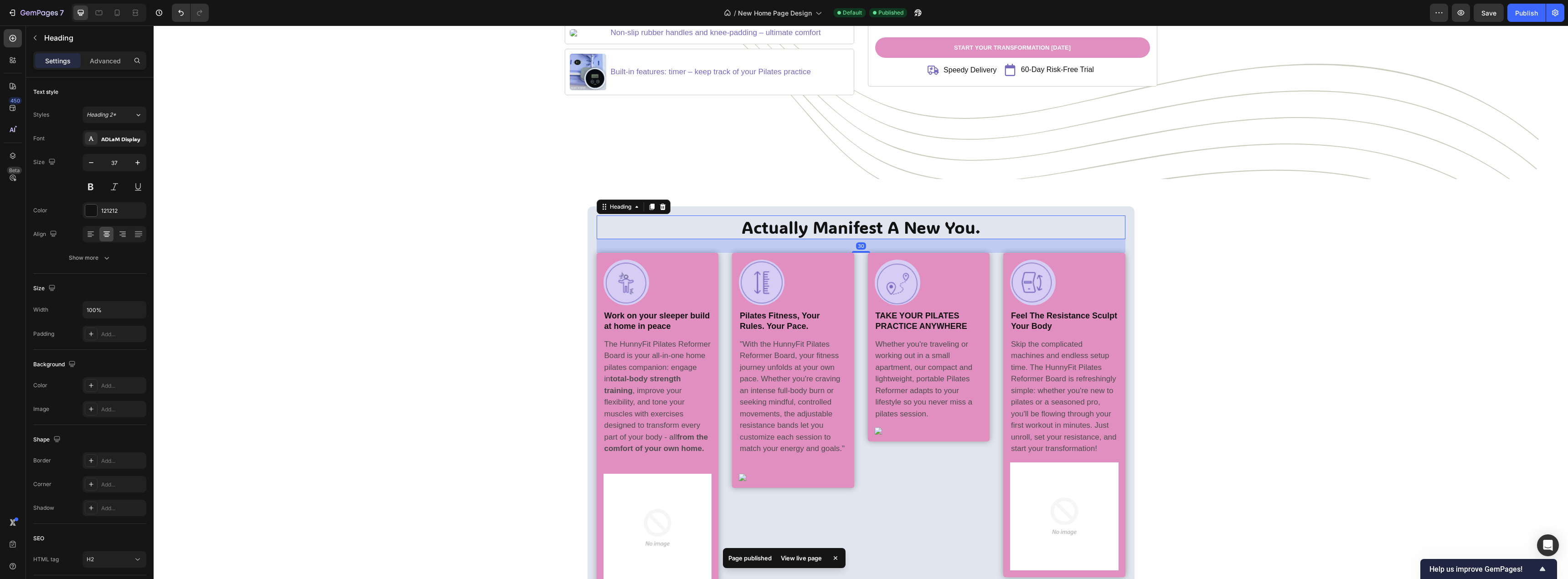
click at [860, 229] on h2 "Actually Manifest A New You." at bounding box center [860, 227] width 529 height 24
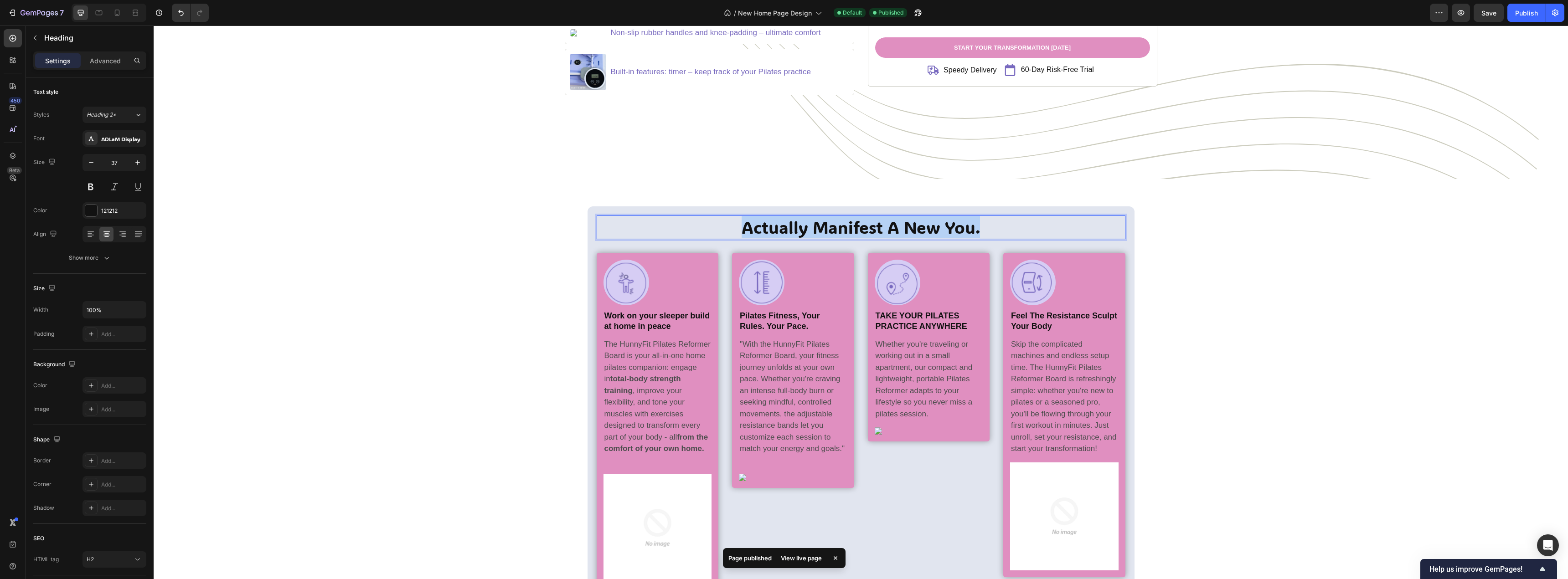
click at [860, 229] on p "Actually Manifest A New You." at bounding box center [861, 227] width 527 height 22
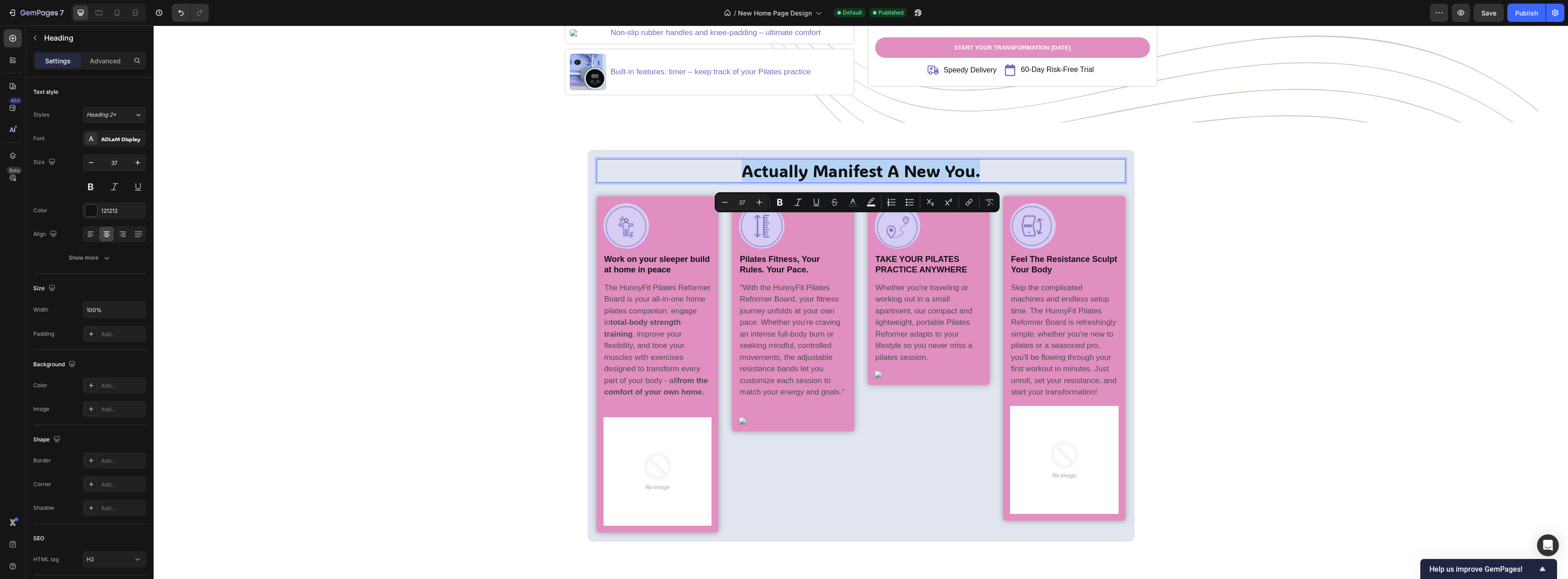
click at [906, 182] on p "Actually Manifest A New You." at bounding box center [861, 171] width 527 height 22
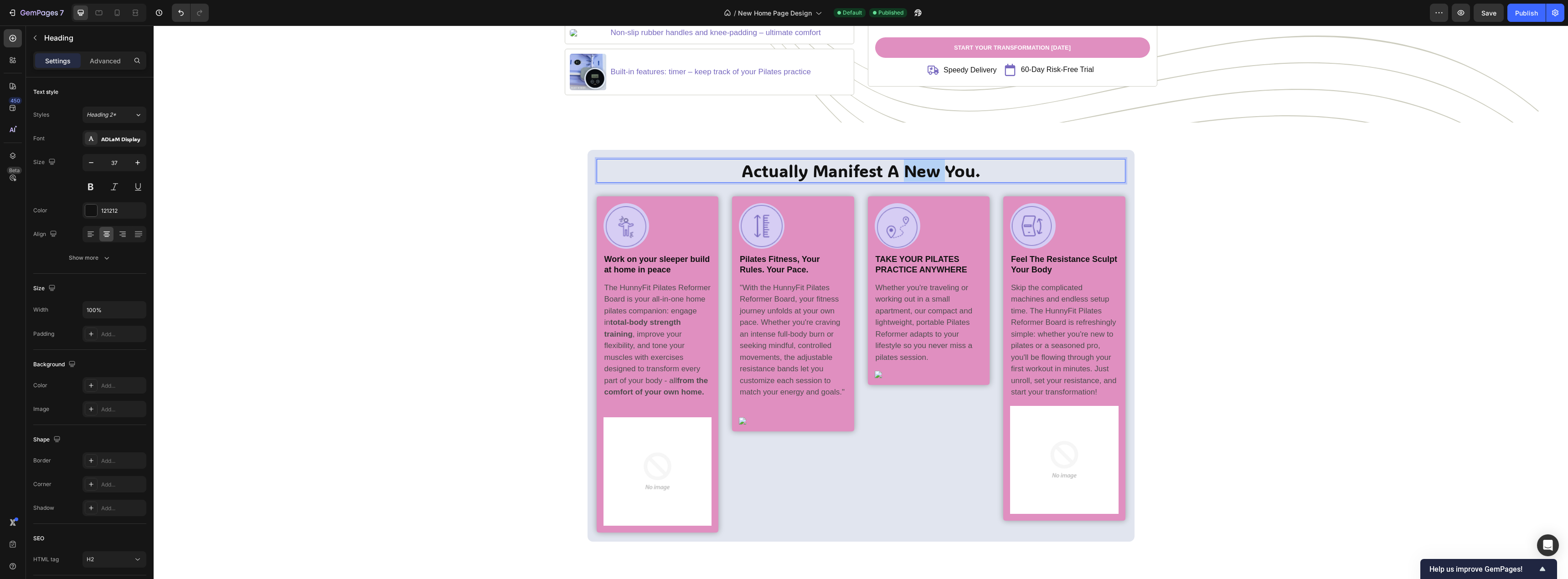
click at [906, 182] on p "Actually Manifest A New You." at bounding box center [861, 171] width 527 height 22
click at [479, 282] on div "A New You with Stunning Lashes in Seconds... Heading 30 Image Row Work on your …" at bounding box center [860, 346] width 1401 height 392
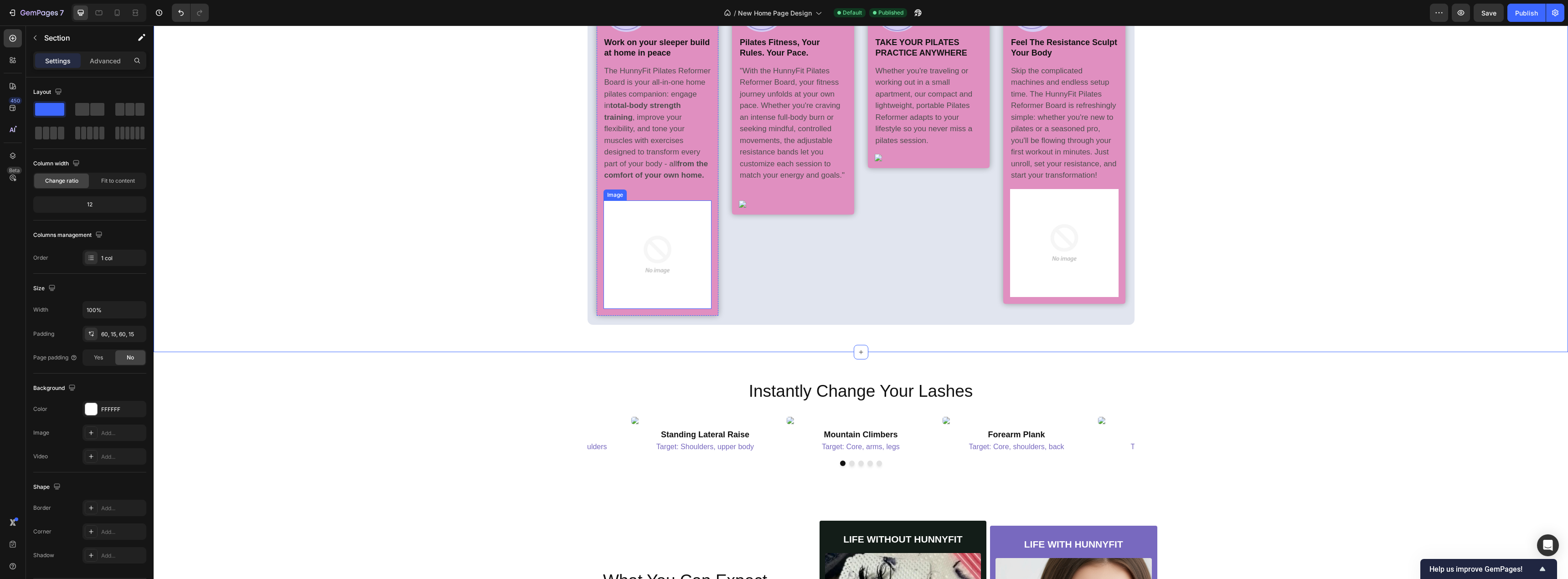
scroll to position [1597, 0]
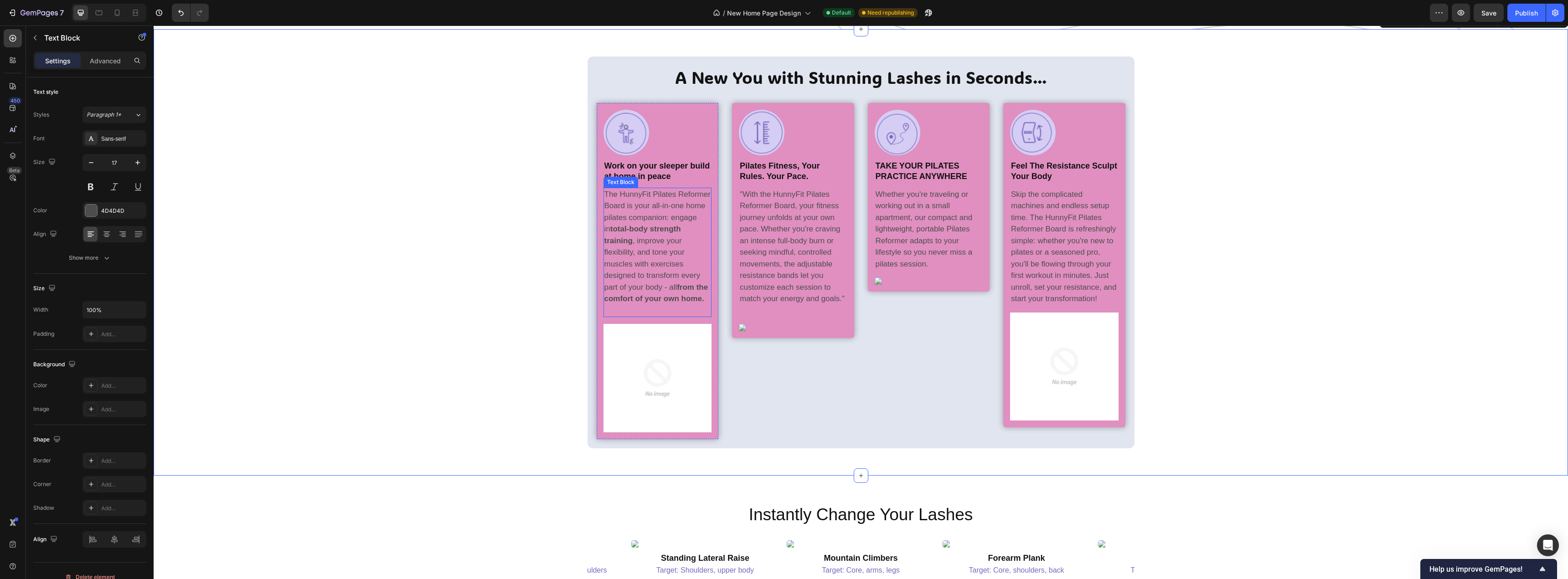
click at [645, 305] on p "The HunnyFit Pilates Reformer Board is your all-in-one home pilates companion: …" at bounding box center [658, 246] width 107 height 116
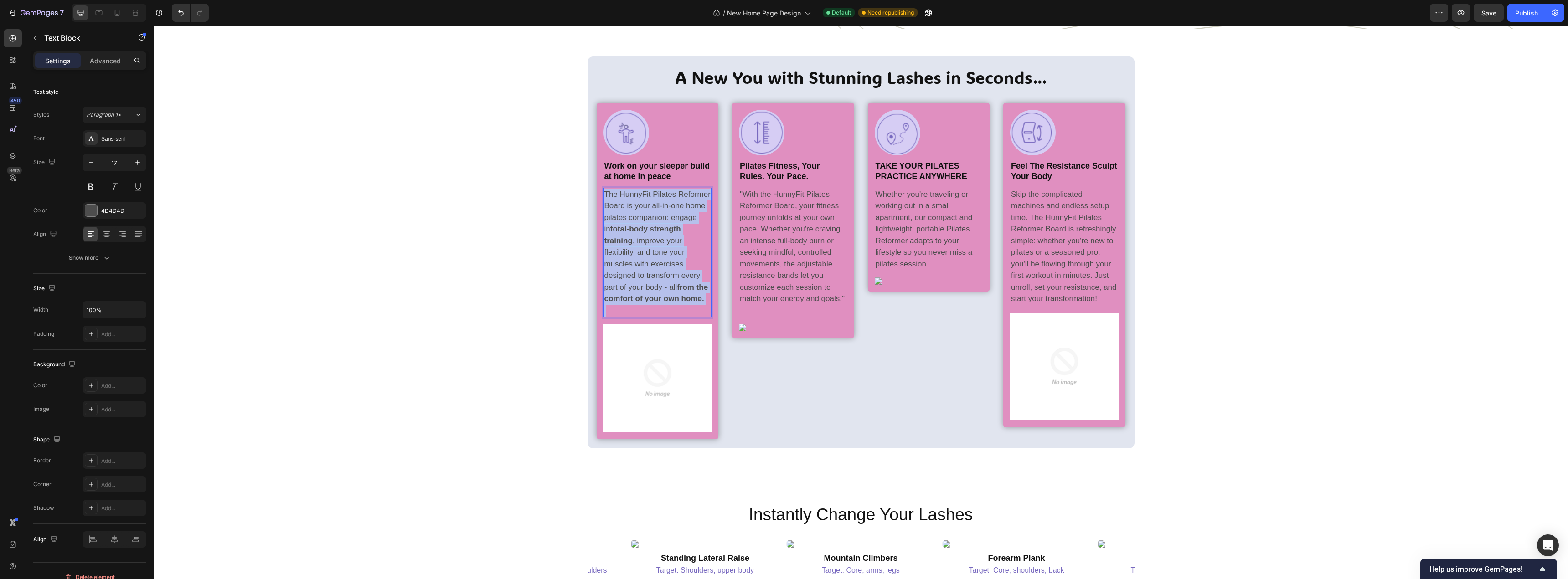
click at [645, 305] on p "The HunnyFit Pilates Reformer Board is your all-in-one home pilates companion: …" at bounding box center [658, 246] width 107 height 116
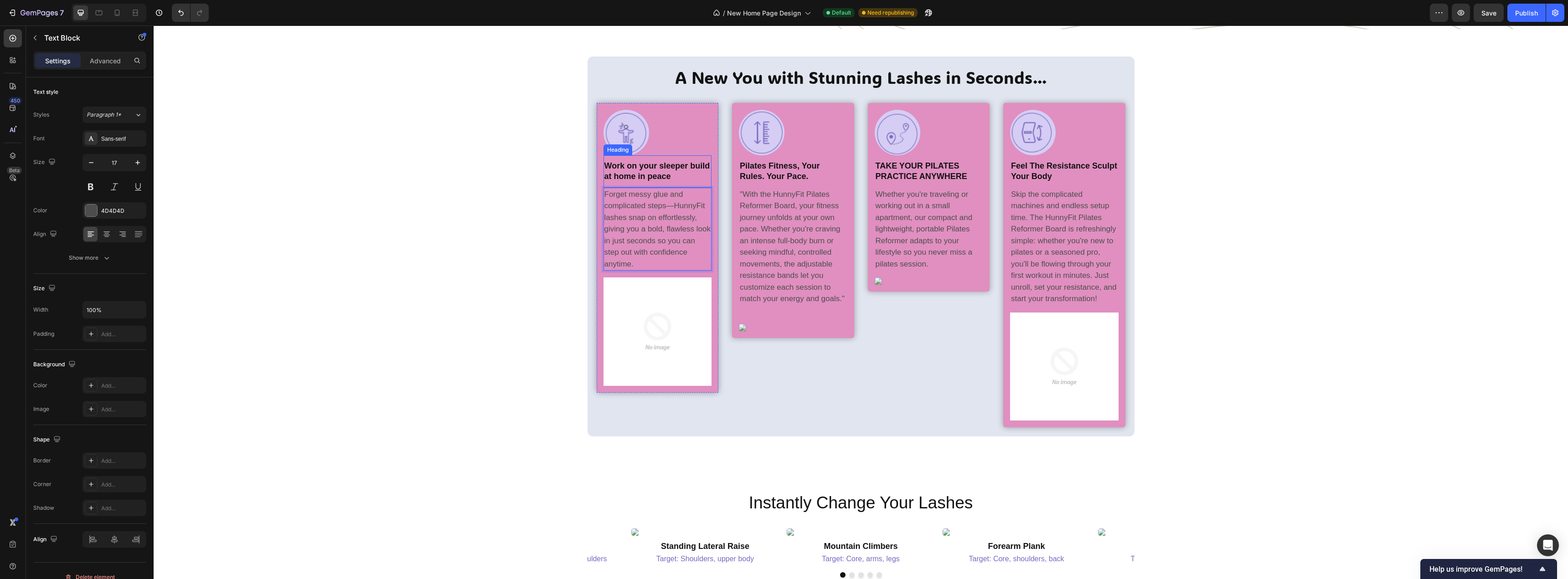
click at [636, 183] on h2 "Work on your sleeper build at home in peace" at bounding box center [657, 171] width 108 height 24
click at [636, 182] on p "Work on your sleeper build at home in peace" at bounding box center [658, 172] width 107 height 22
click at [474, 280] on div "A New You with Stunning Lashes in Seconds... Heading Image Row ✨ Flawless Glam …" at bounding box center [860, 246] width 1401 height 380
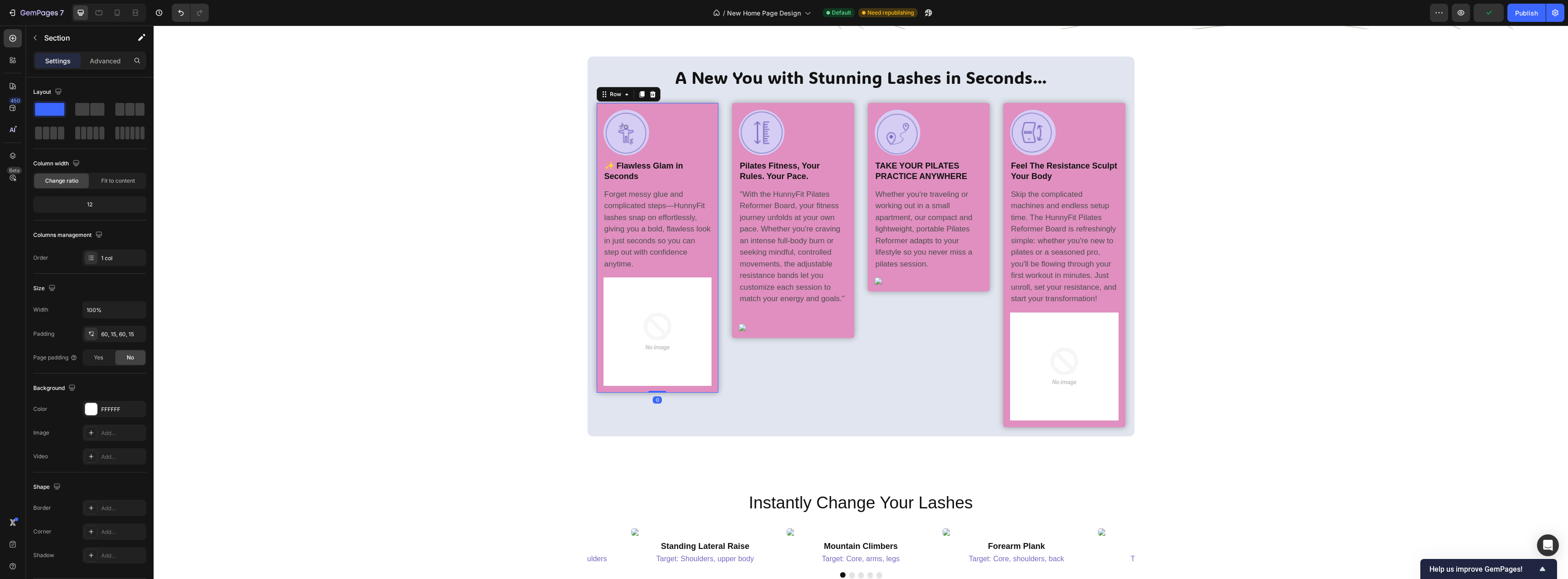
click at [712, 168] on div "Image Row ✨ Flawless Glam in Seconds Heading Forget messy glue and complicated …" at bounding box center [657, 248] width 122 height 290
click at [606, 116] on div "A New You with Stunning Lashes in Seconds... Heading Image Row ✨ Flawless Glam …" at bounding box center [860, 246] width 547 height 380
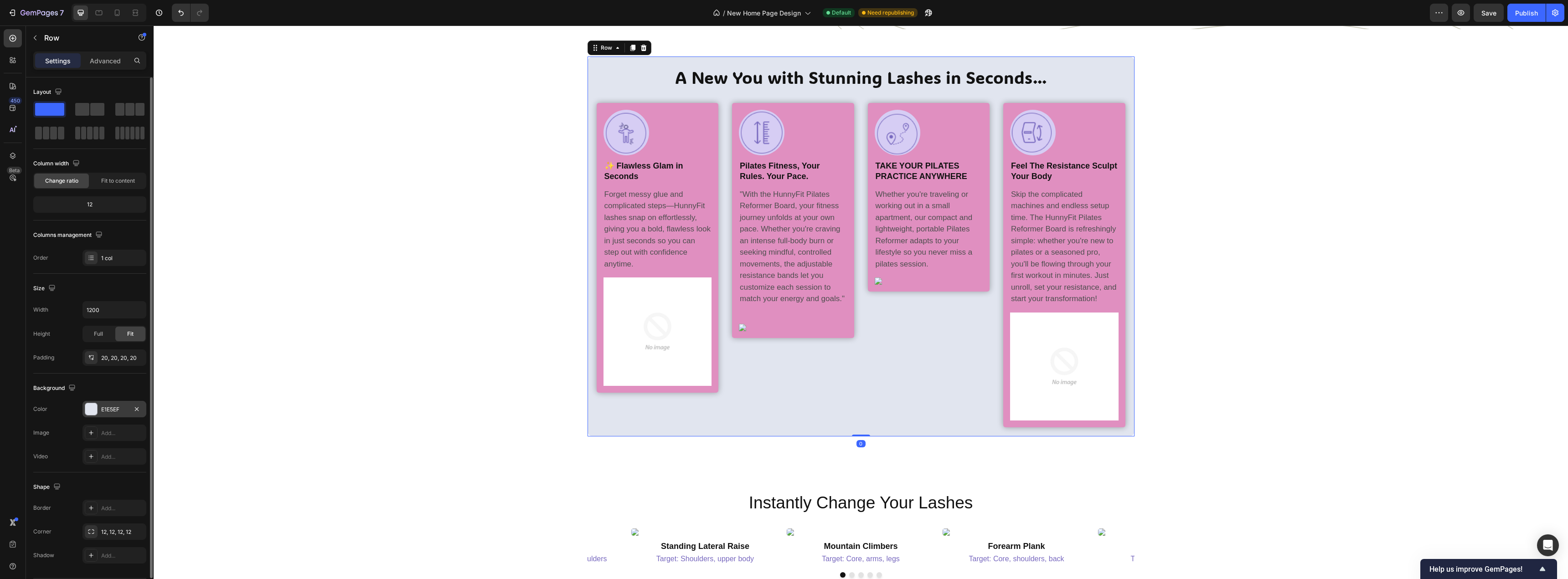
click at [94, 408] on div at bounding box center [91, 409] width 12 height 12
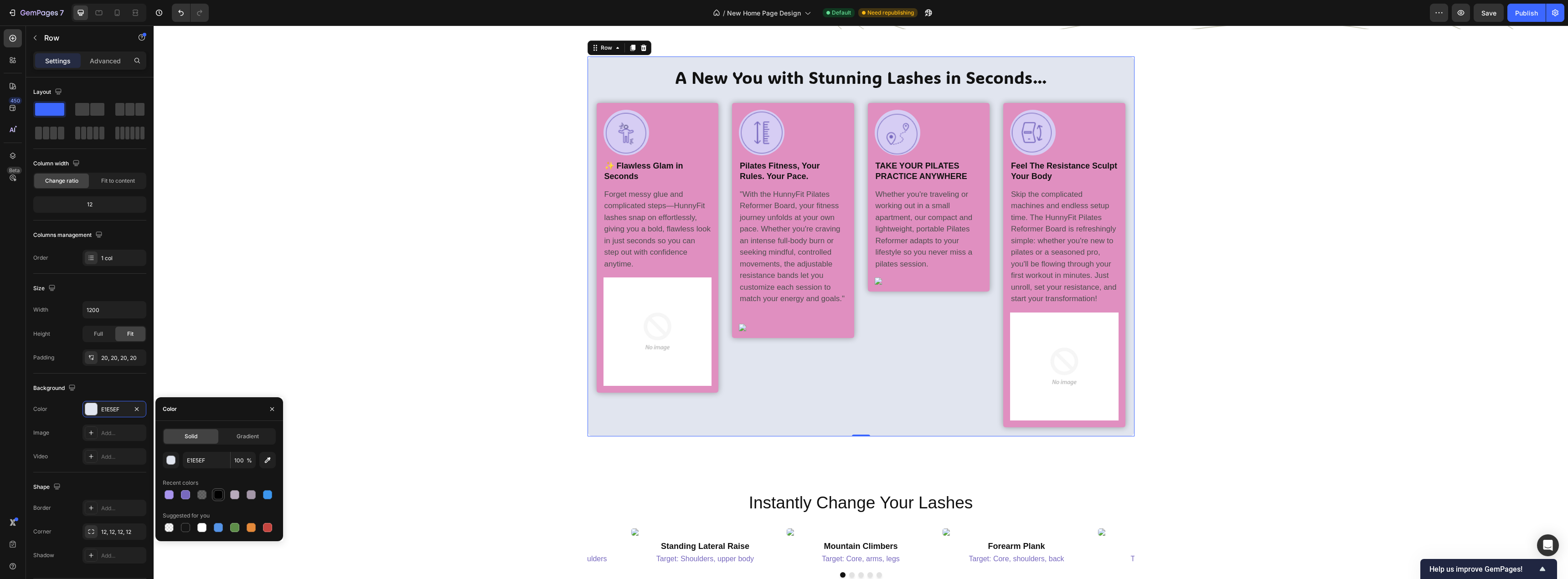
click at [214, 494] on div at bounding box center [218, 495] width 9 height 9
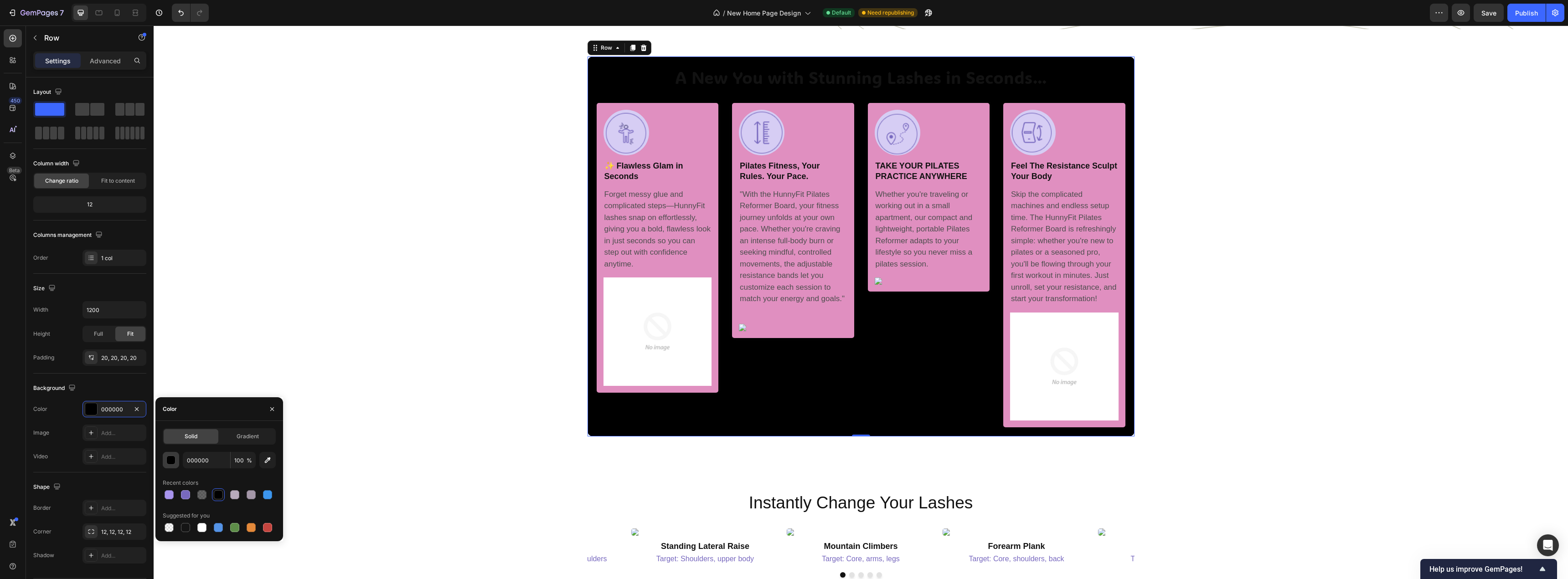
click at [174, 459] on div "button" at bounding box center [171, 461] width 9 height 9
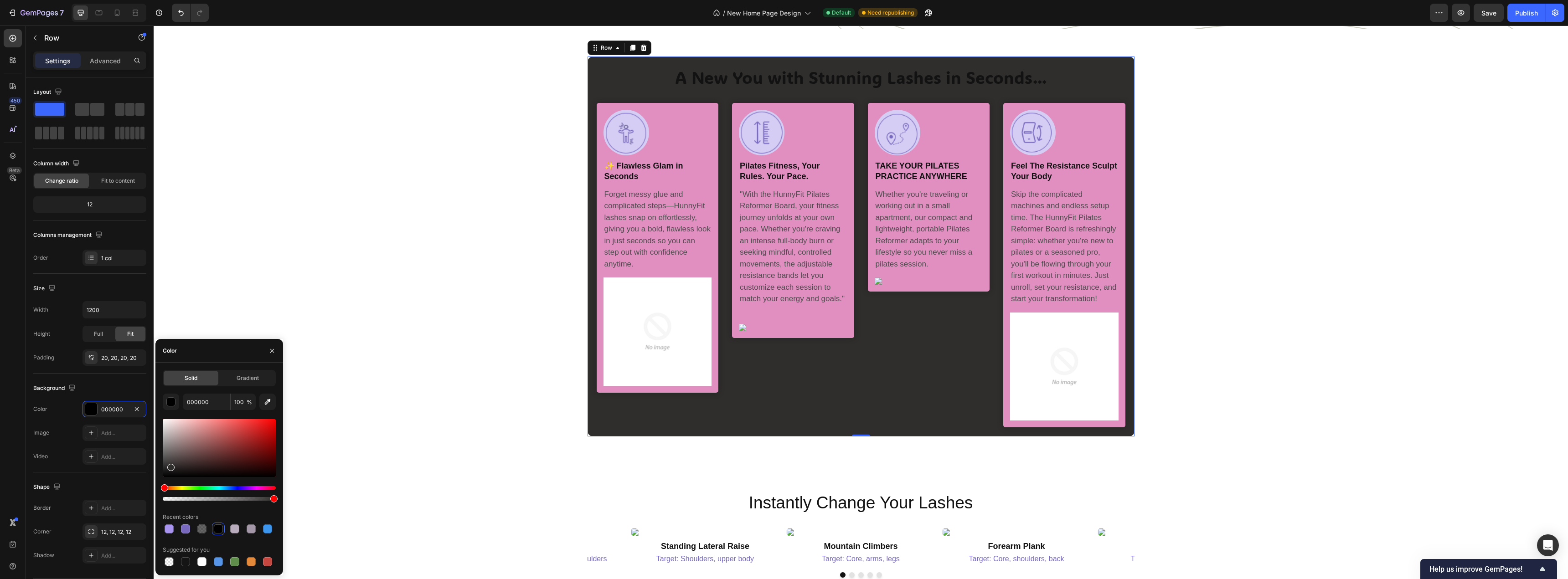
drag, startPoint x: 172, startPoint y: 458, endPoint x: 170, endPoint y: 466, distance: 8.2
click at [170, 466] on div at bounding box center [220, 448] width 113 height 58
type input "302D2D"
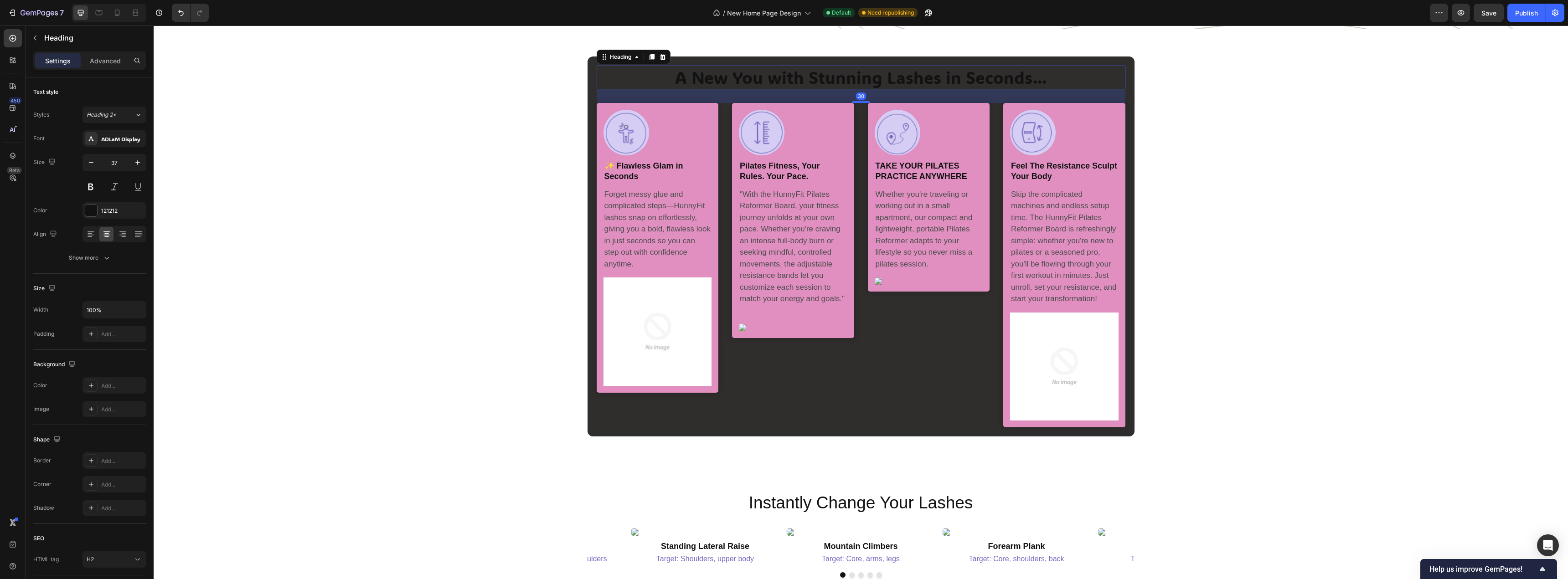
click at [832, 88] on p "A New You with Stunning Lashes in Seconds..." at bounding box center [861, 78] width 527 height 22
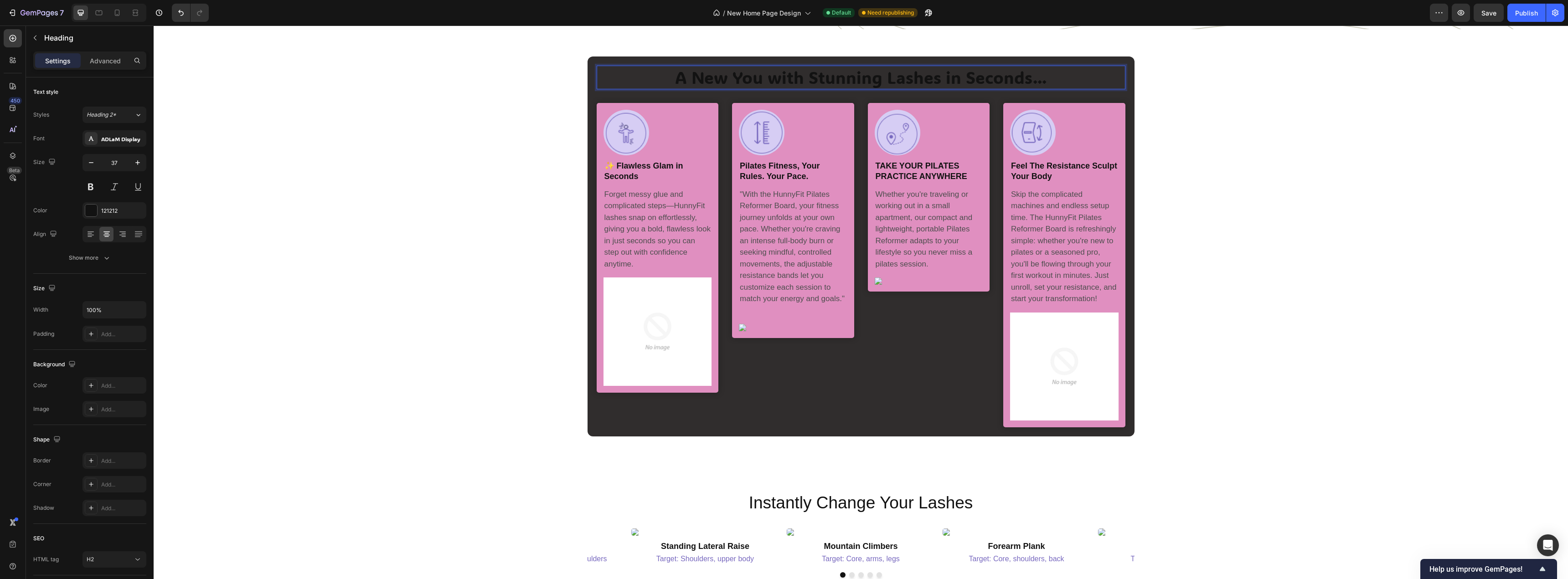
click at [832, 88] on p "A New You with Stunning Lashes in Seconds..." at bounding box center [861, 78] width 527 height 22
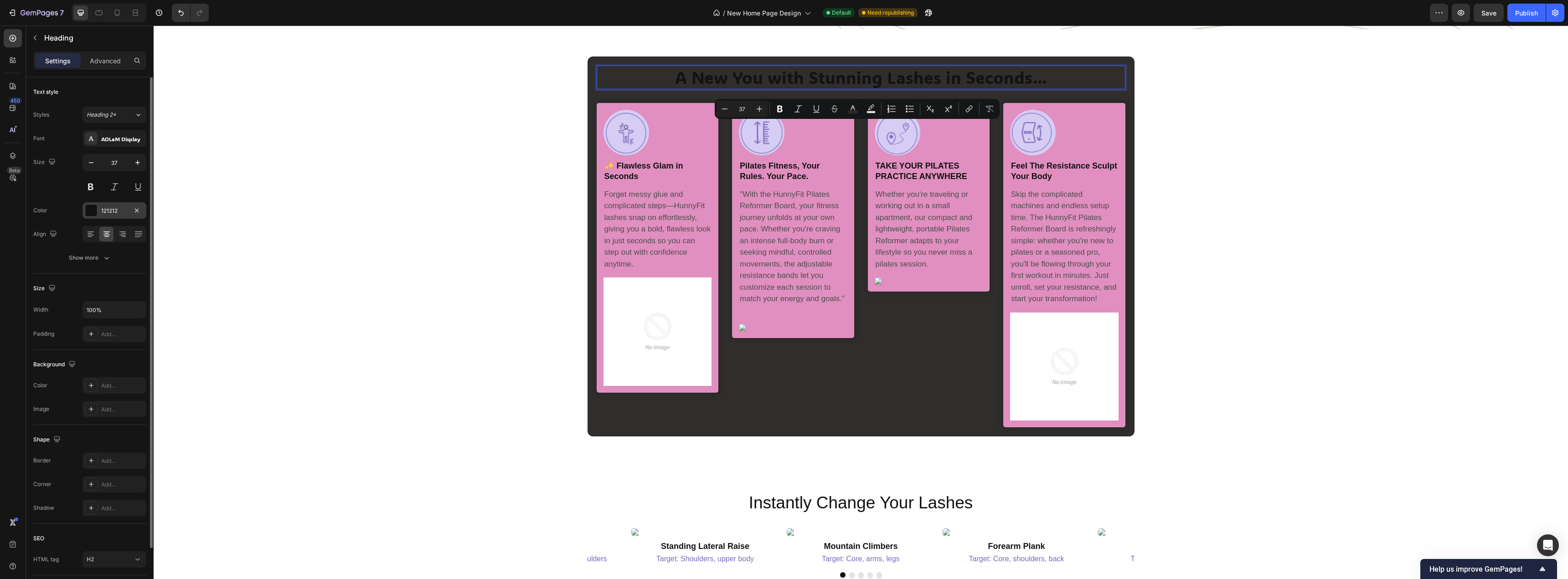
click at [92, 217] on div "121212" at bounding box center [115, 211] width 64 height 17
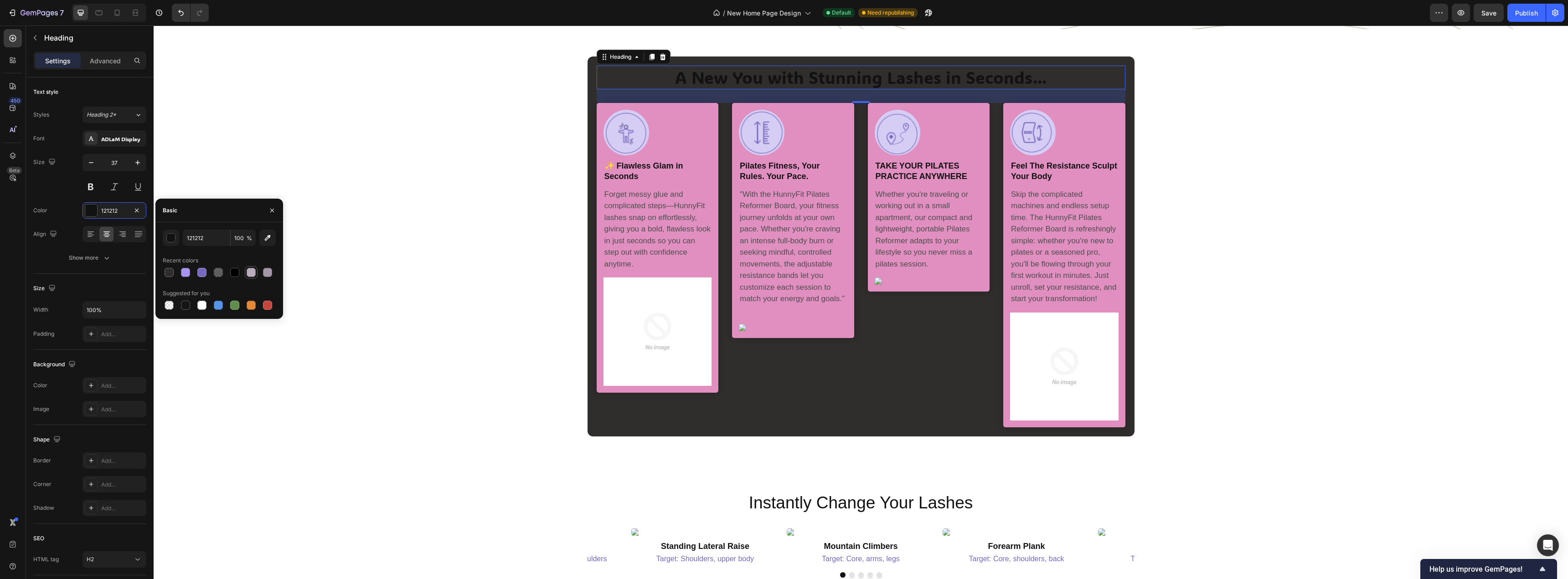
click at [253, 274] on div at bounding box center [251, 272] width 9 height 9
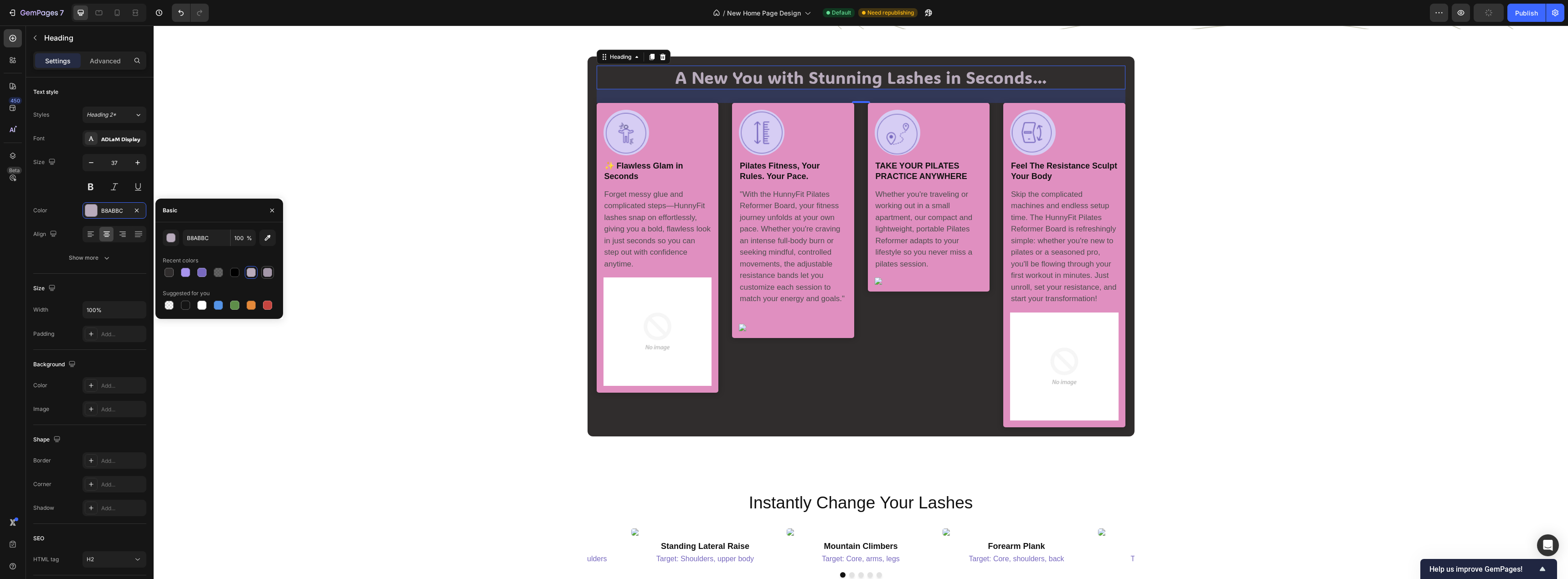
click at [269, 276] on div at bounding box center [267, 272] width 9 height 9
click at [201, 306] on div at bounding box center [202, 305] width 9 height 9
type input "FFFFFF"
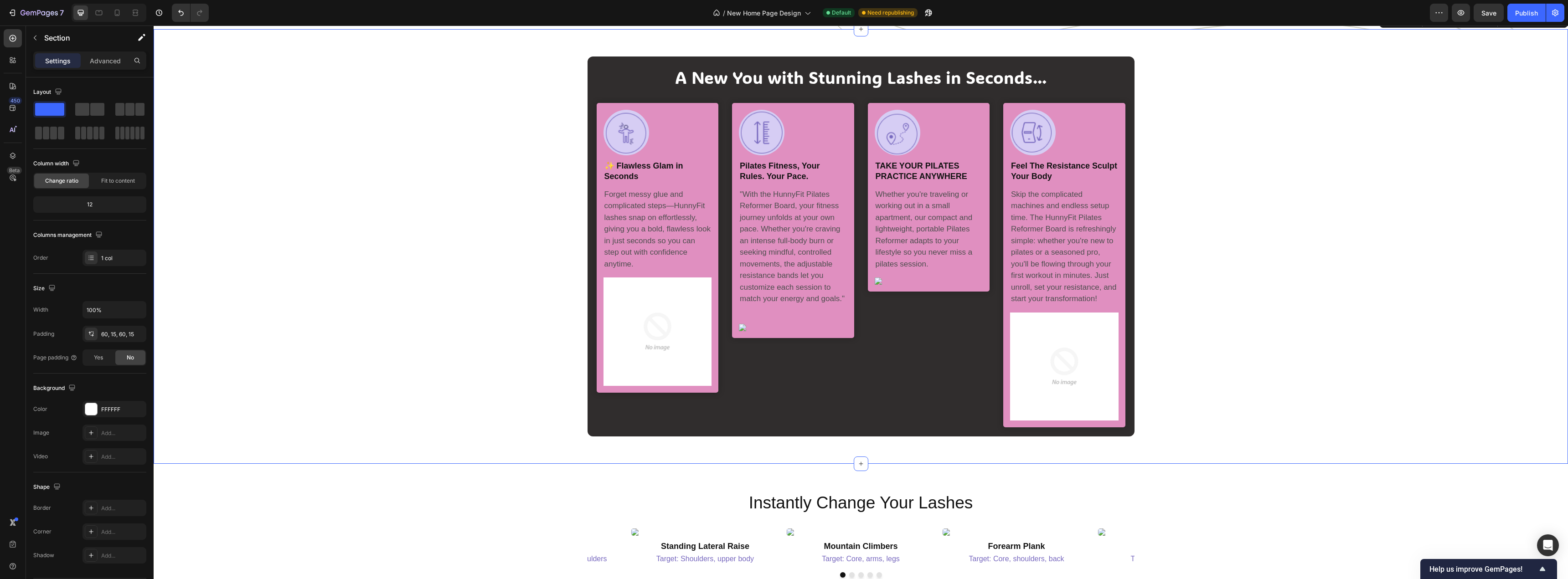
click at [363, 307] on div "A New You with Stunning Lashes in Seconds... Heading Image Row ✨ Flawless Glam …" at bounding box center [860, 246] width 1401 height 380
click at [709, 168] on div "Image Row ✨ Flawless Glam in Seconds Heading Forget messy glue and complicated …" at bounding box center [657, 248] width 122 height 290
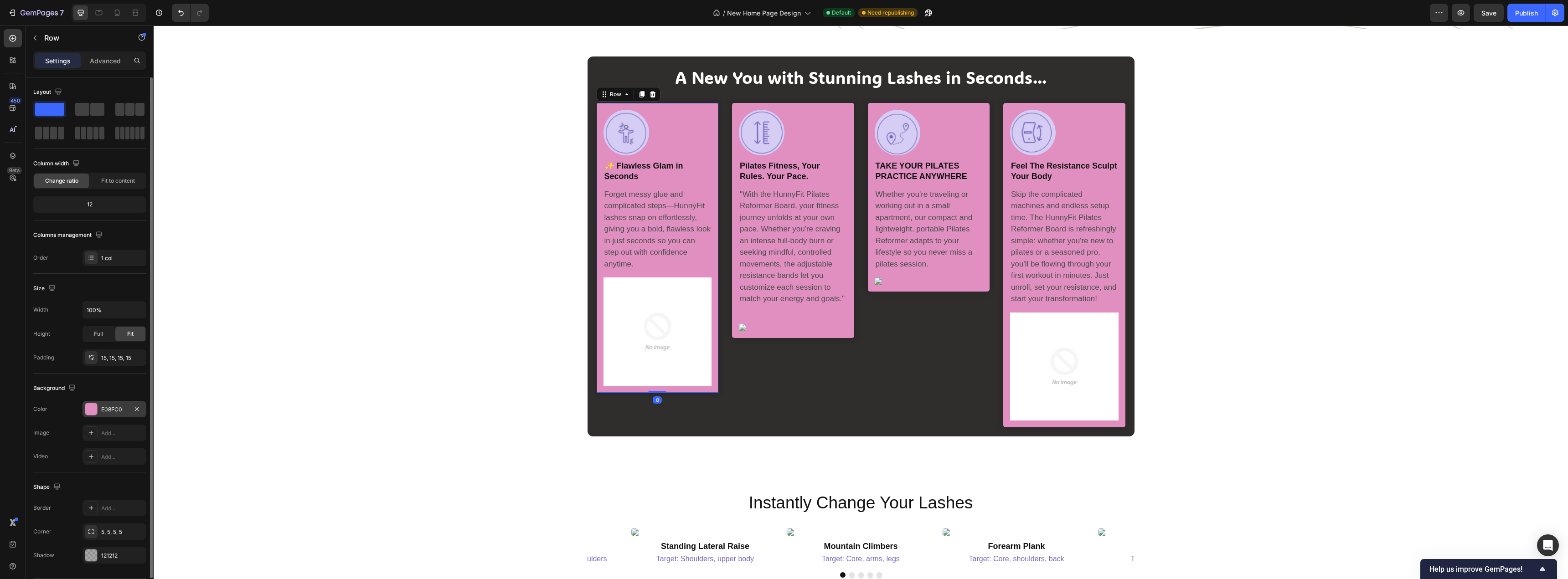
click at [90, 412] on div at bounding box center [91, 409] width 12 height 12
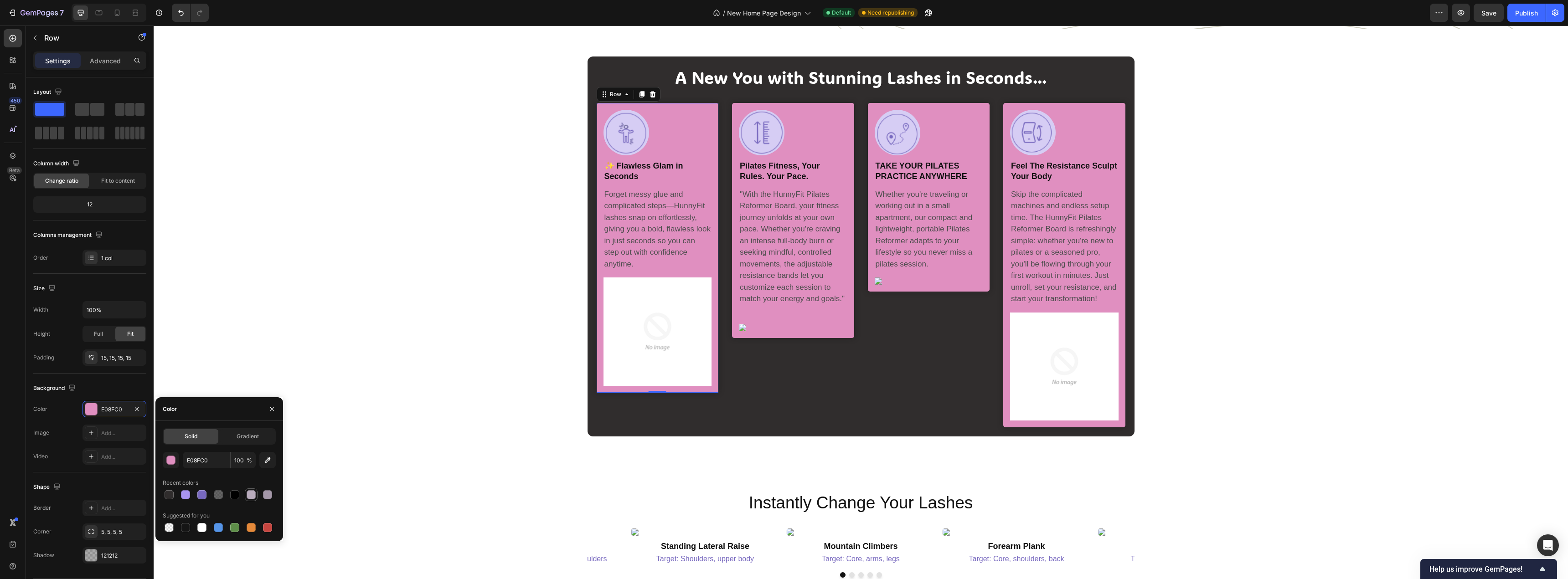
click at [254, 496] on div at bounding box center [251, 495] width 9 height 9
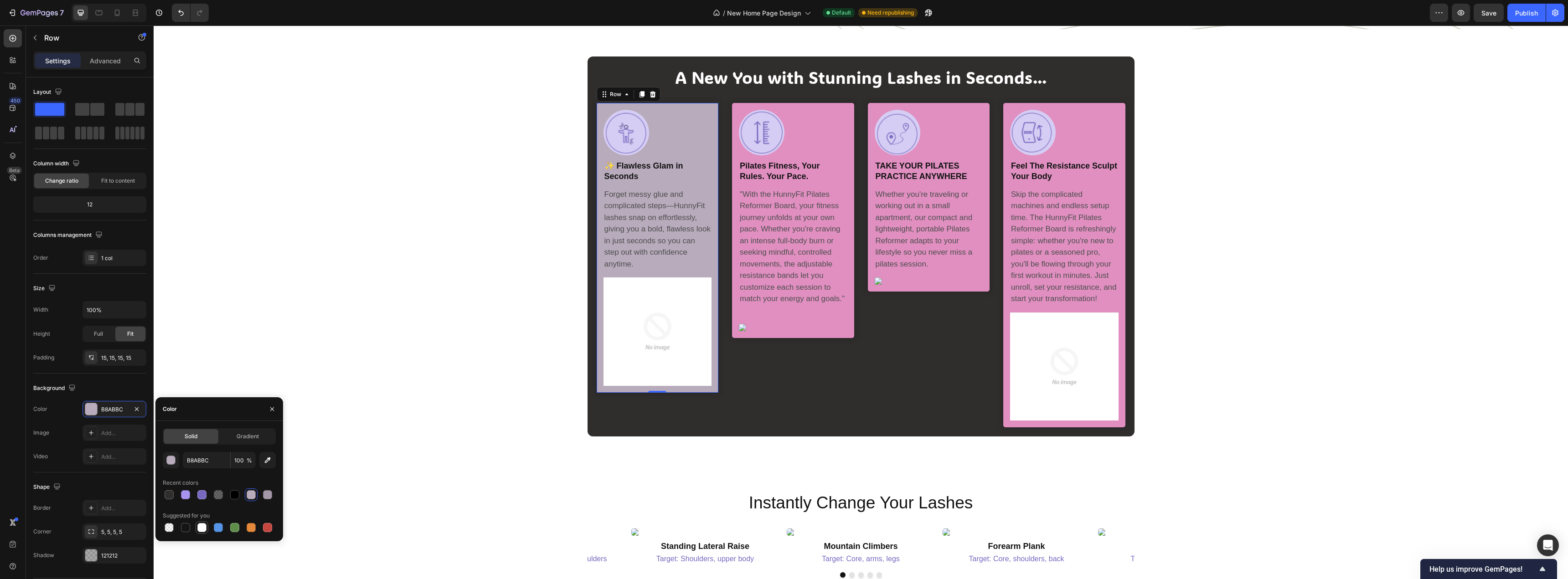
click at [200, 529] on div at bounding box center [202, 527] width 9 height 9
type input "FFFFFF"
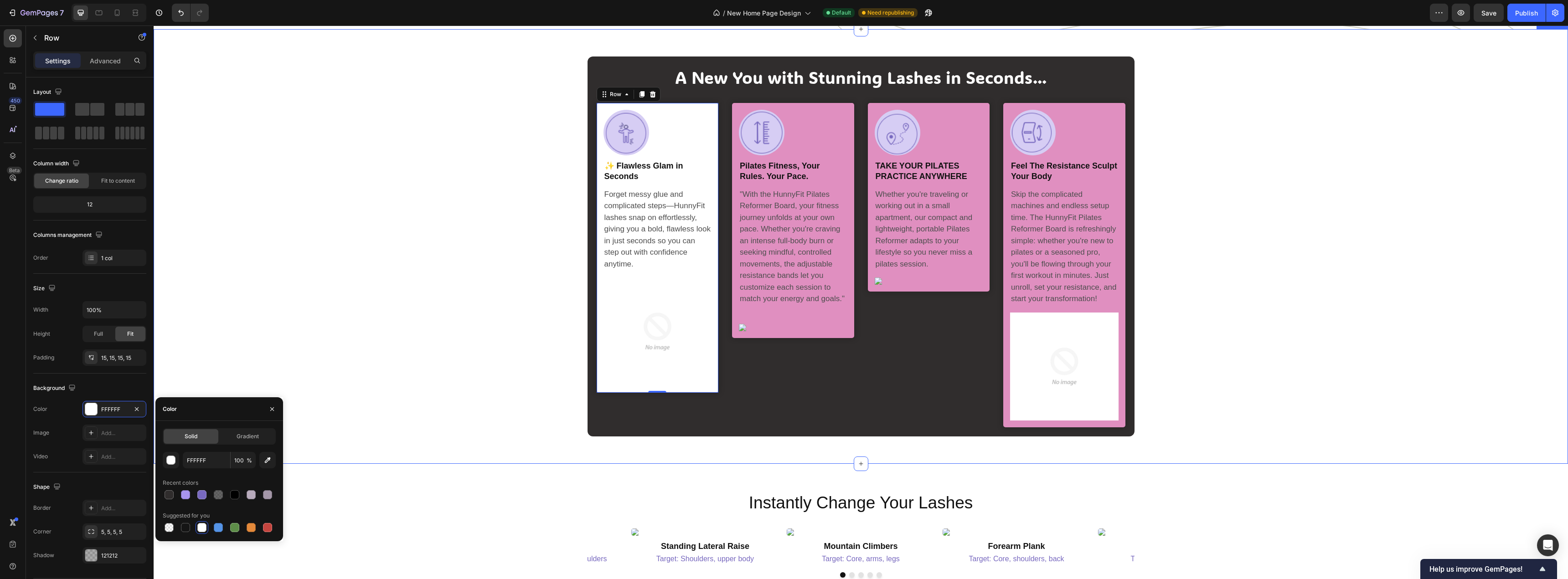
click at [202, 358] on div "A New You with Stunning Lashes in Seconds... Heading Image Row ✨ Flawless Glam …" at bounding box center [860, 246] width 1401 height 380
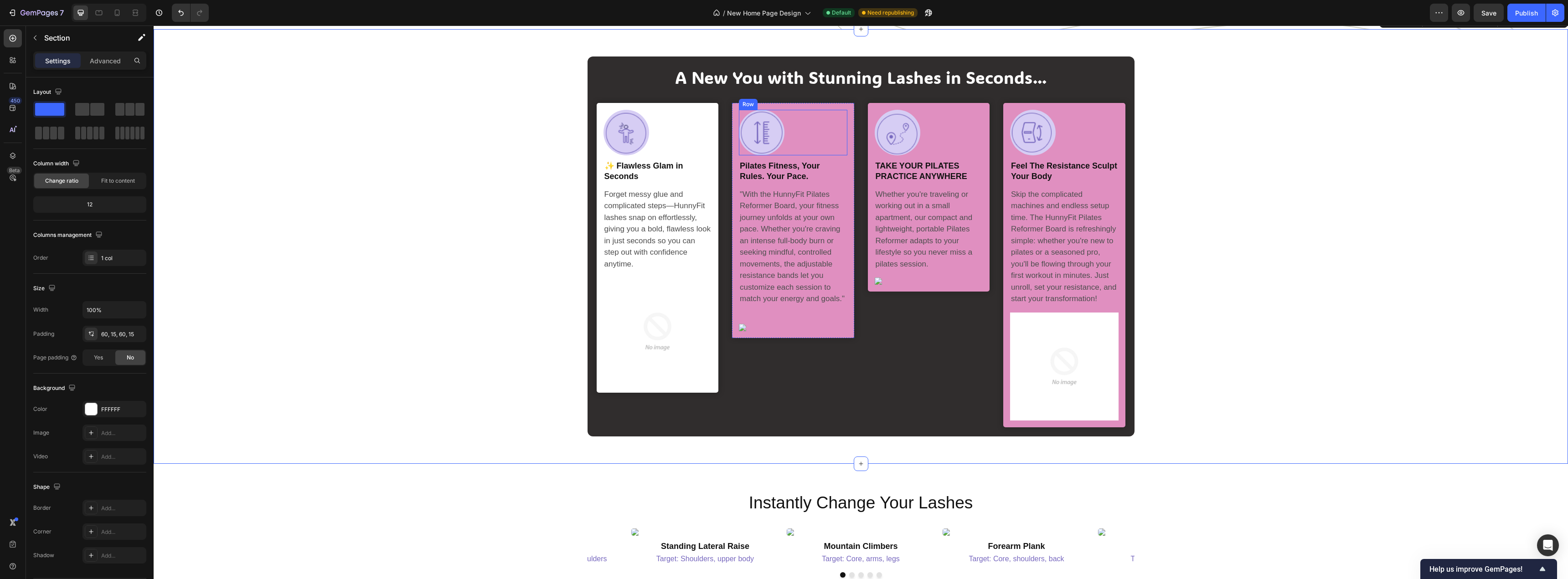
click at [842, 155] on div "Image" at bounding box center [793, 133] width 108 height 46
click at [846, 178] on div "Image Row pilates fitness, your rules. your pace. Heading "With the HunnyFit Pi…" at bounding box center [793, 221] width 122 height 235
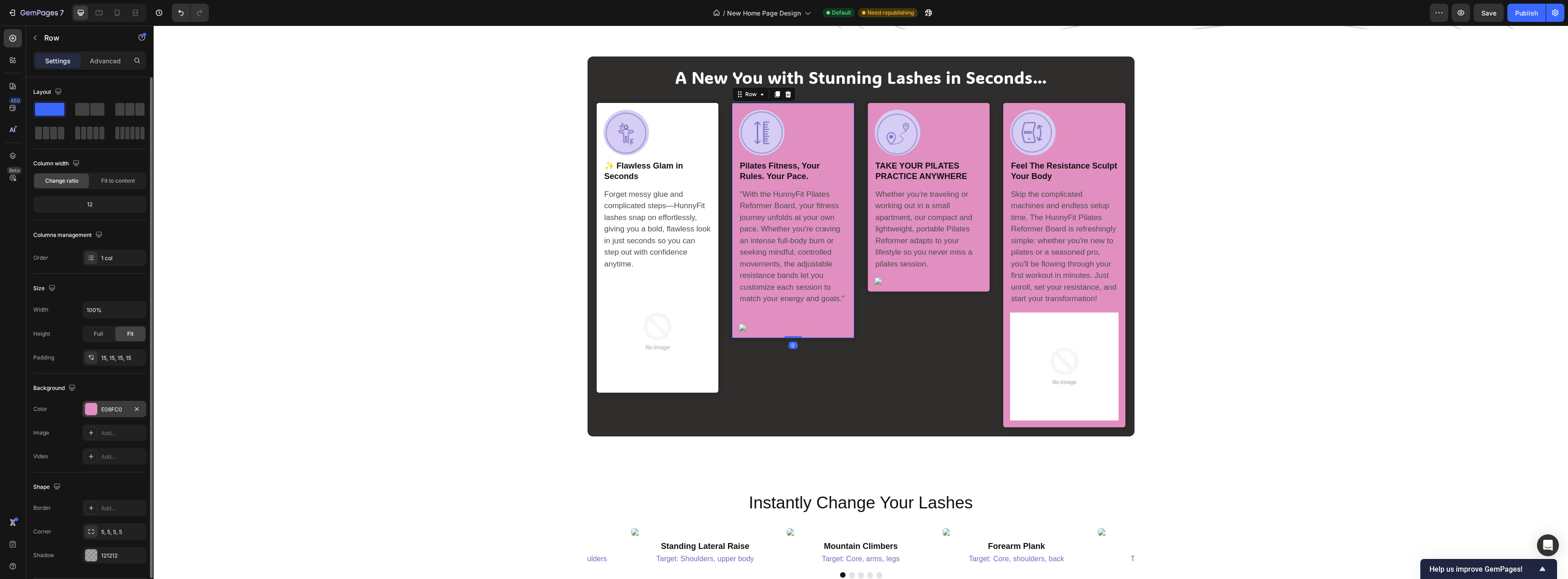
click at [88, 412] on div at bounding box center [91, 409] width 12 height 12
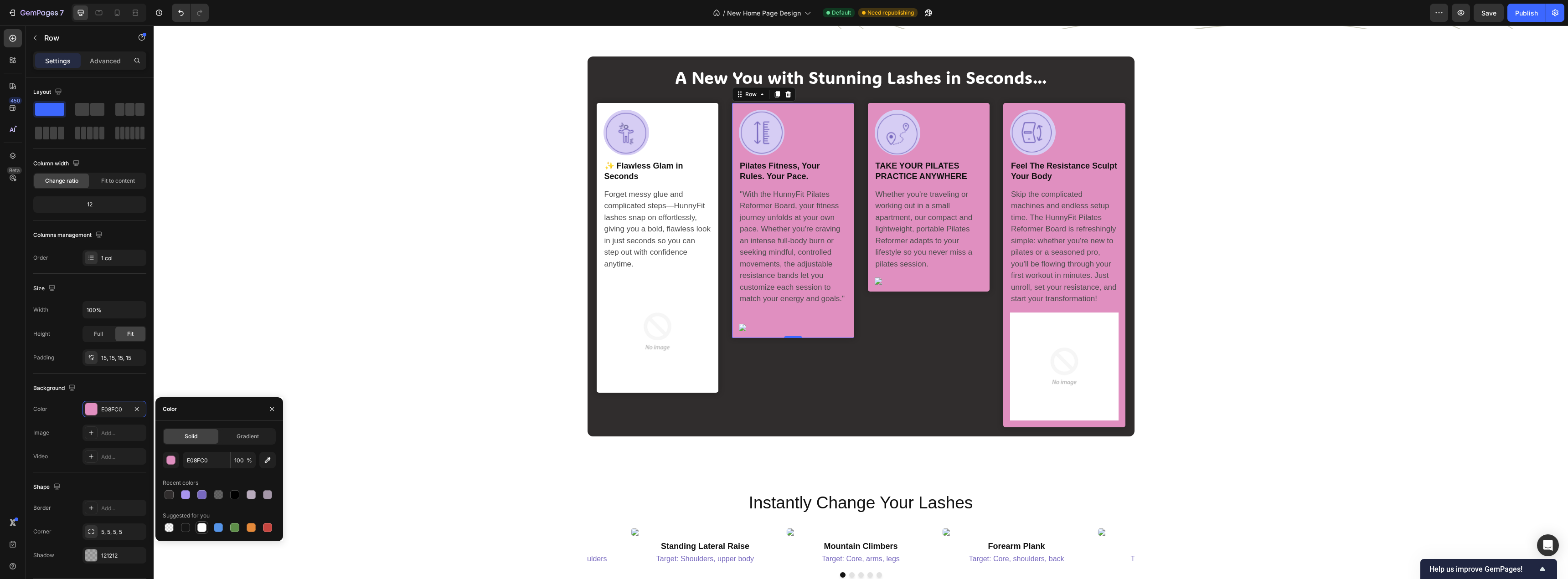
click at [200, 527] on div at bounding box center [202, 527] width 9 height 9
type input "FFFFFF"
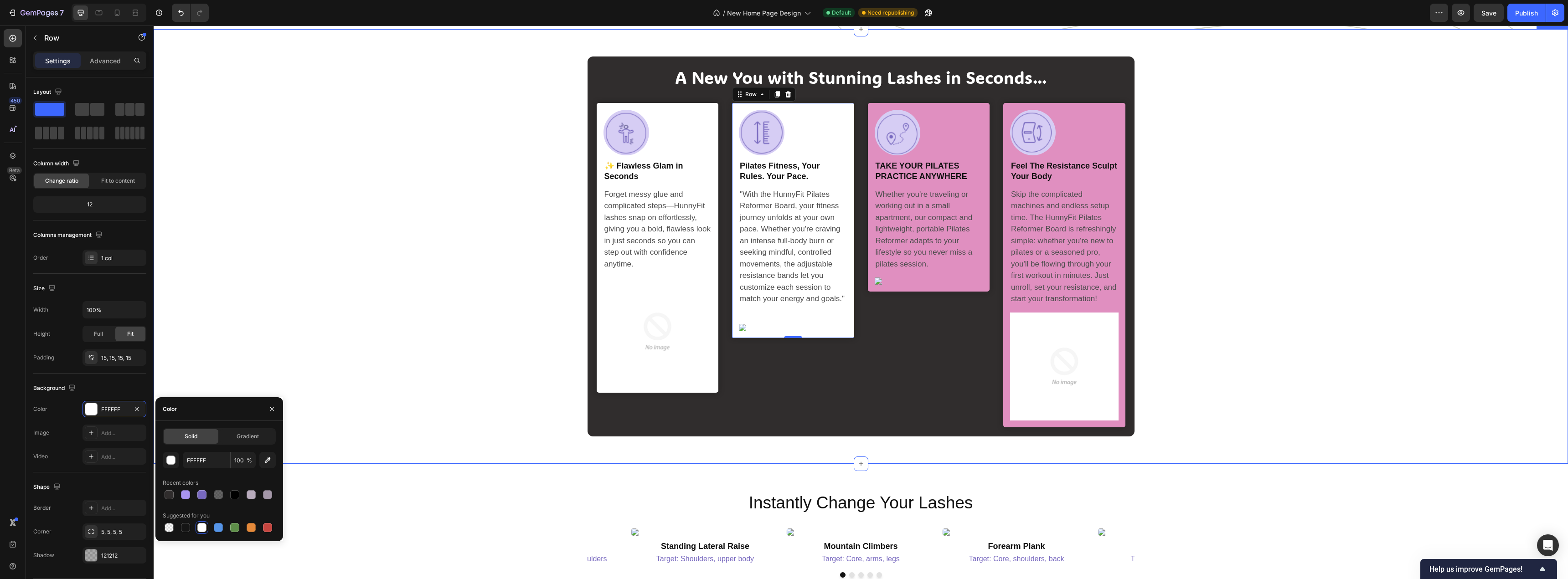
click at [470, 265] on div "A New You with Stunning Lashes in Seconds... Heading Image Row ✨ Flawless Glam …" at bounding box center [860, 246] width 1401 height 380
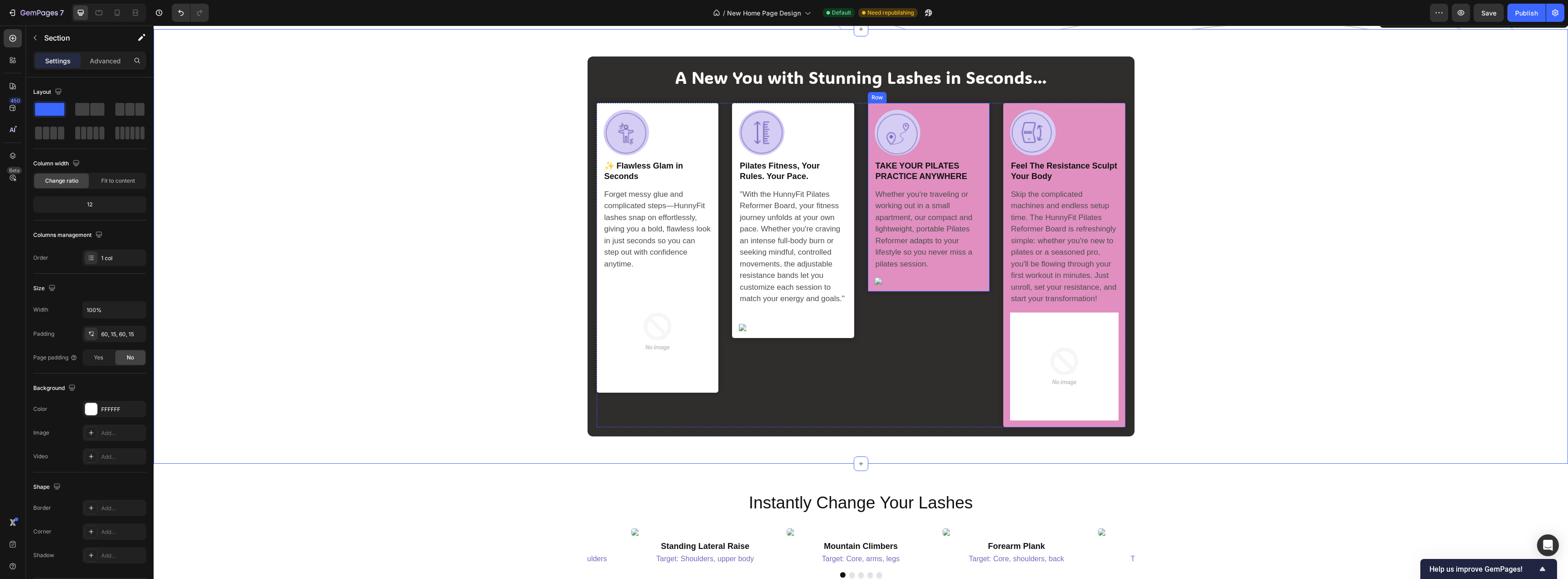
click at [981, 163] on div "Image Row TAKE YOUR PILATES PRACTICE ANYWHERE Heading Whether you're traveling …" at bounding box center [929, 197] width 122 height 188
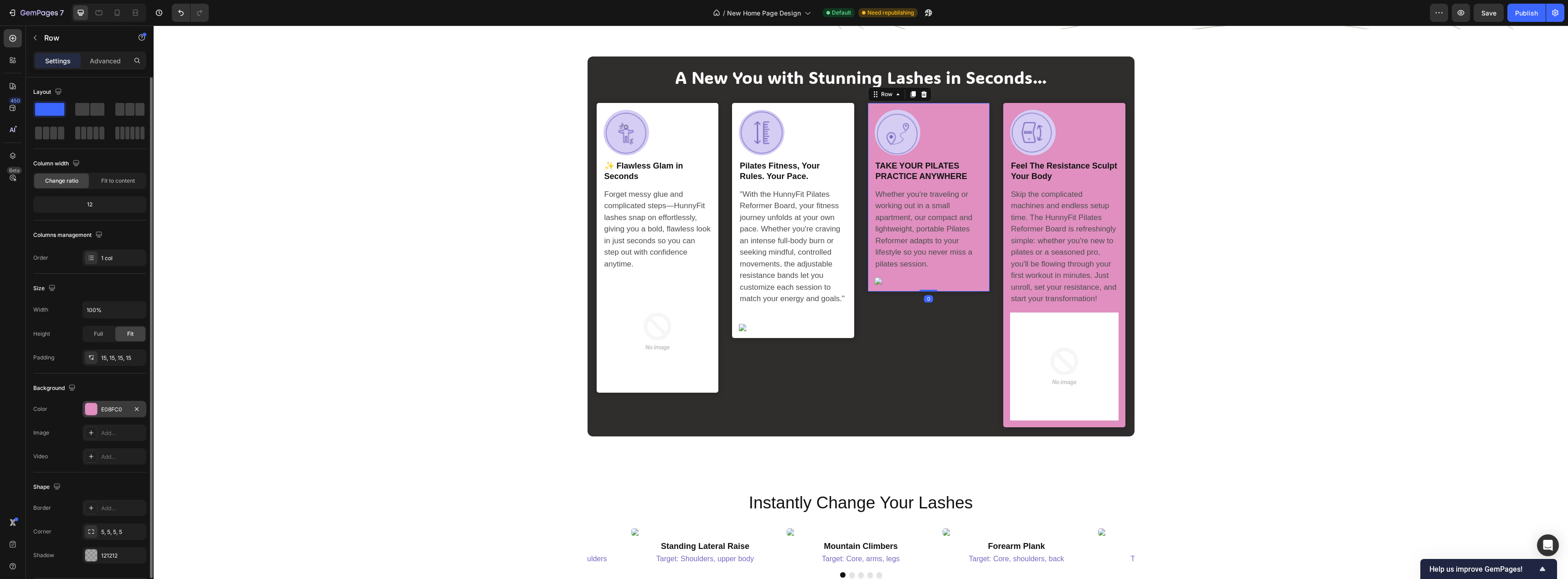
click at [90, 408] on div at bounding box center [91, 409] width 12 height 12
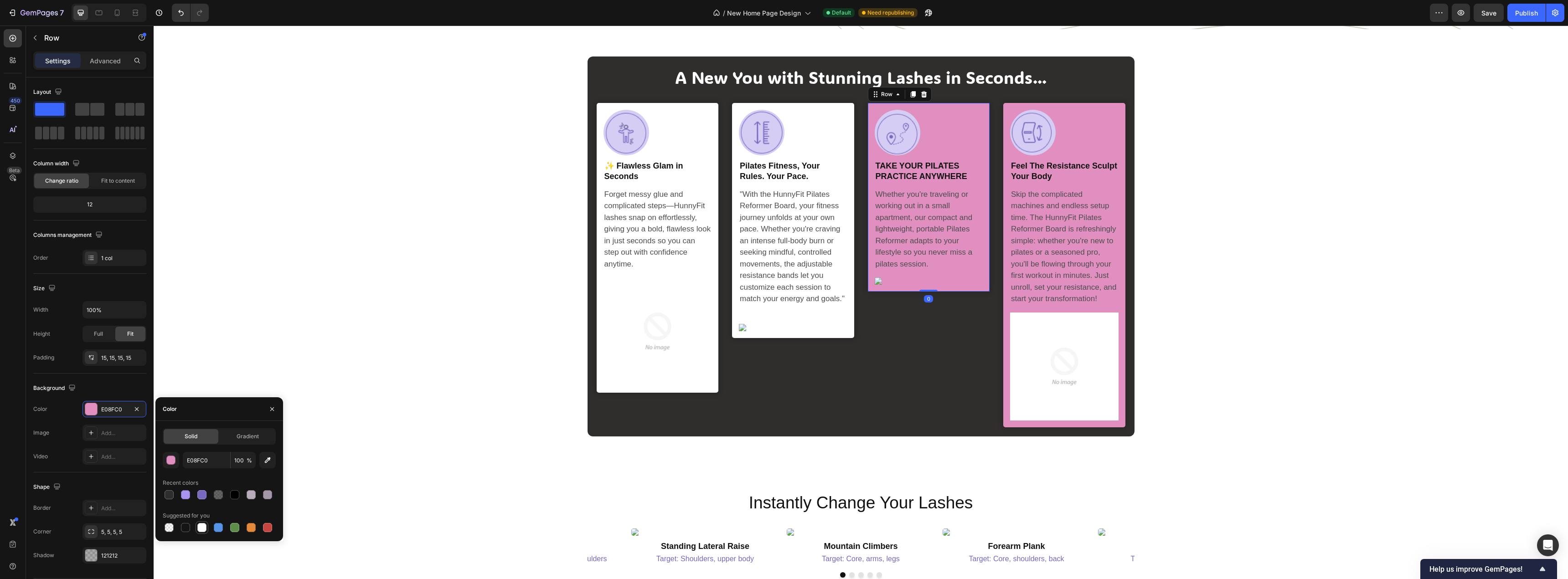
click at [200, 529] on div at bounding box center [202, 527] width 9 height 9
type input "FFFFFF"
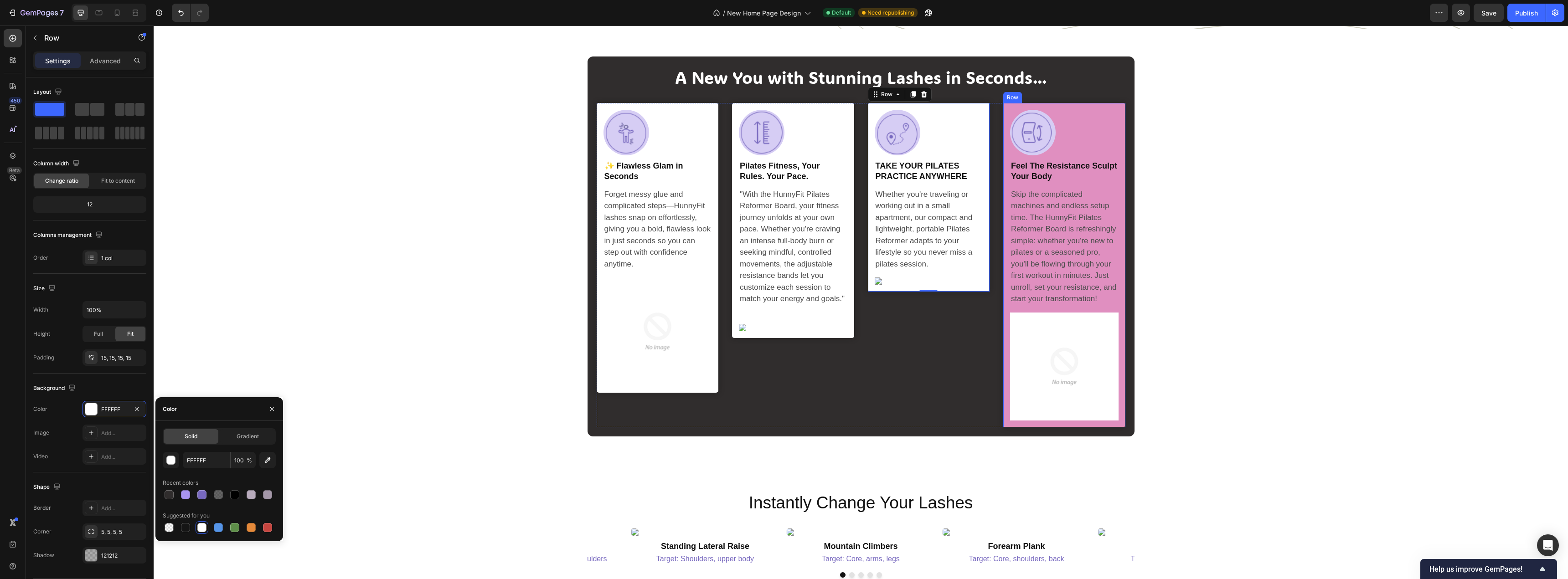
click at [1112, 162] on div "Image Row Feel The Resistance Sculpt Your Body Heading Skip the complicated mac…" at bounding box center [1064, 265] width 122 height 324
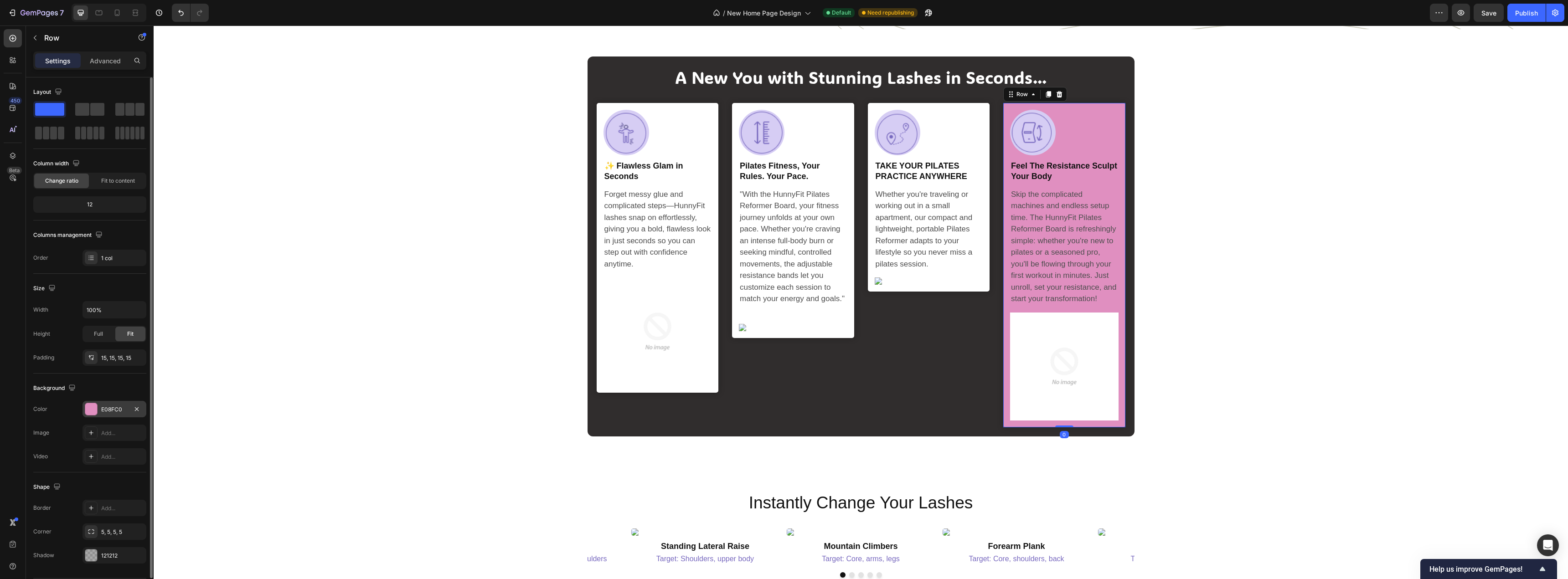
drag, startPoint x: 84, startPoint y: 403, endPoint x: 89, endPoint y: 407, distance: 6.4
click at [86, 405] on div "E08FC0" at bounding box center [115, 409] width 64 height 17
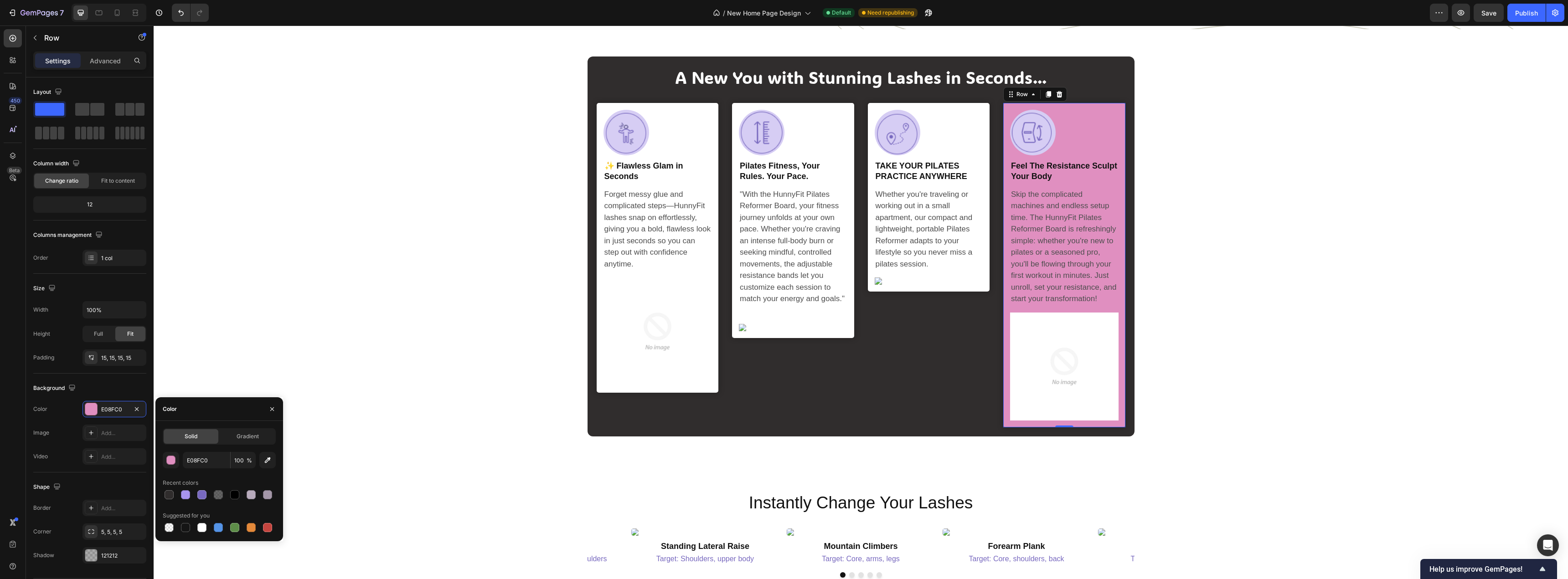
click at [200, 528] on div at bounding box center [202, 527] width 9 height 9
type input "FFFFFF"
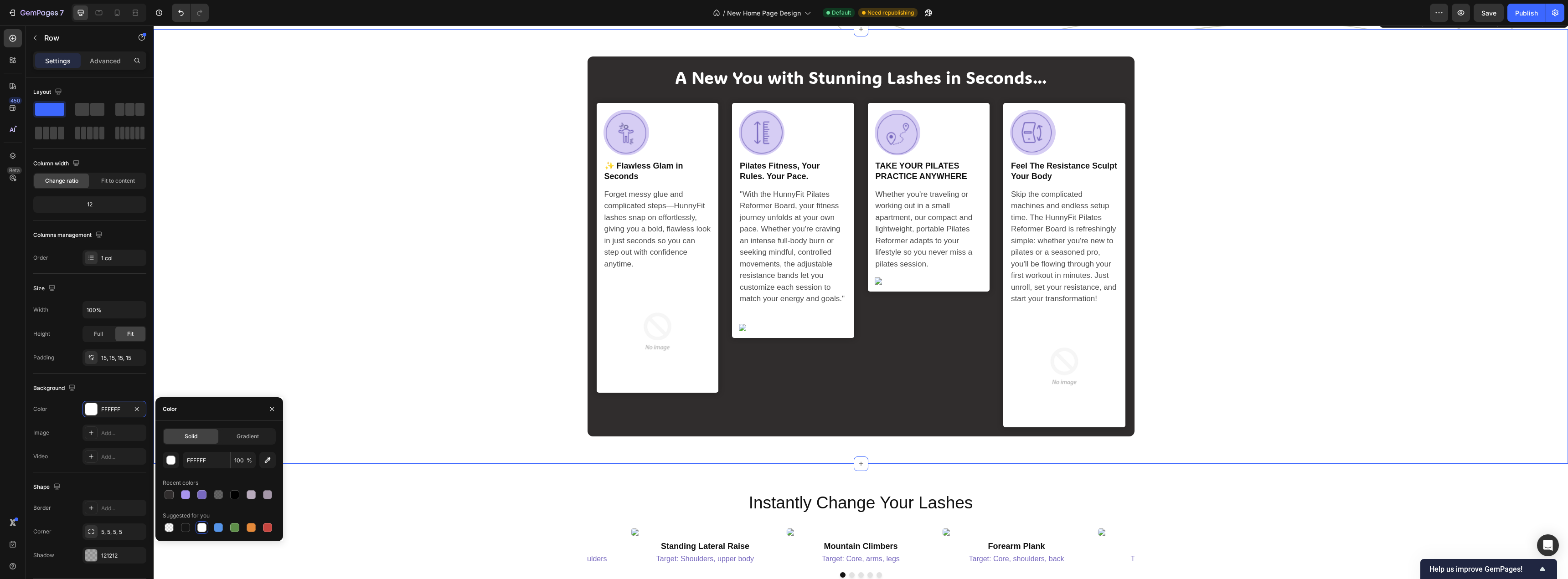
click at [394, 293] on div "A New You with Stunning Lashes in Seconds... Heading Image Row ✨ Flawless Glam …" at bounding box center [860, 246] width 1401 height 380
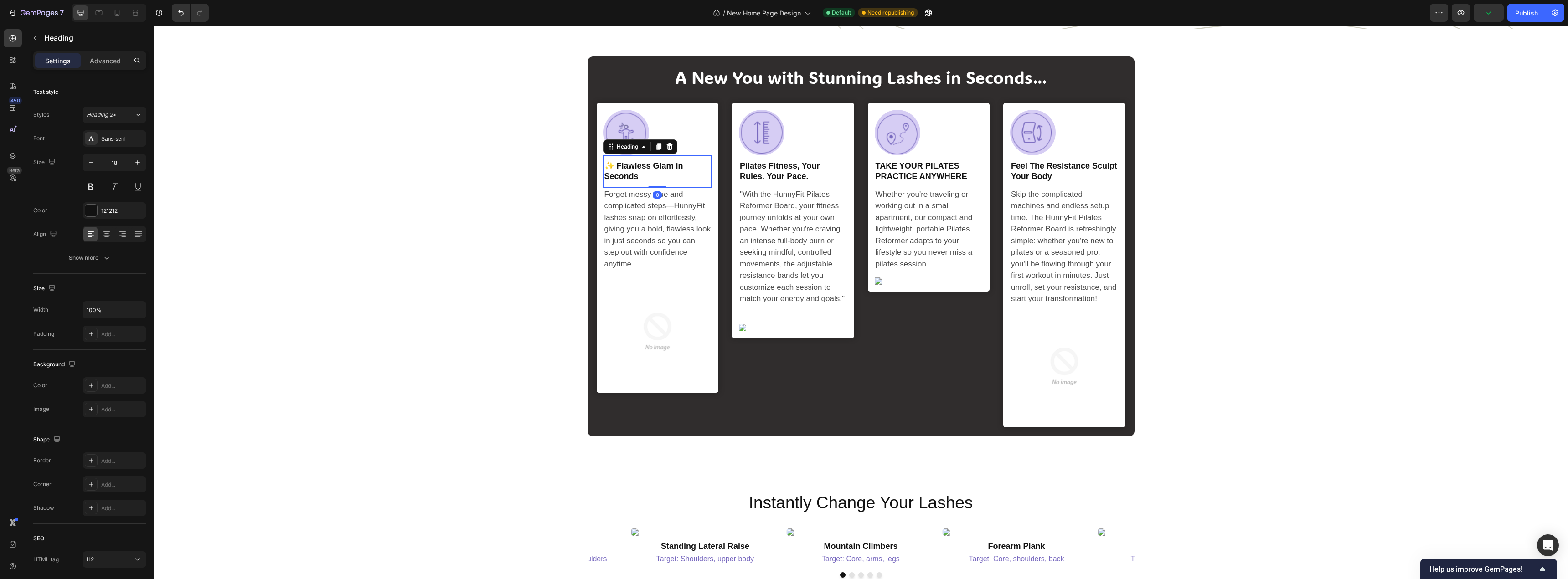
click at [665, 182] on p "✨ Flawless Glam in Seconds" at bounding box center [658, 172] width 107 height 22
click at [675, 182] on p "✨ Flawless Glam in Seconds" at bounding box center [658, 172] width 107 height 22
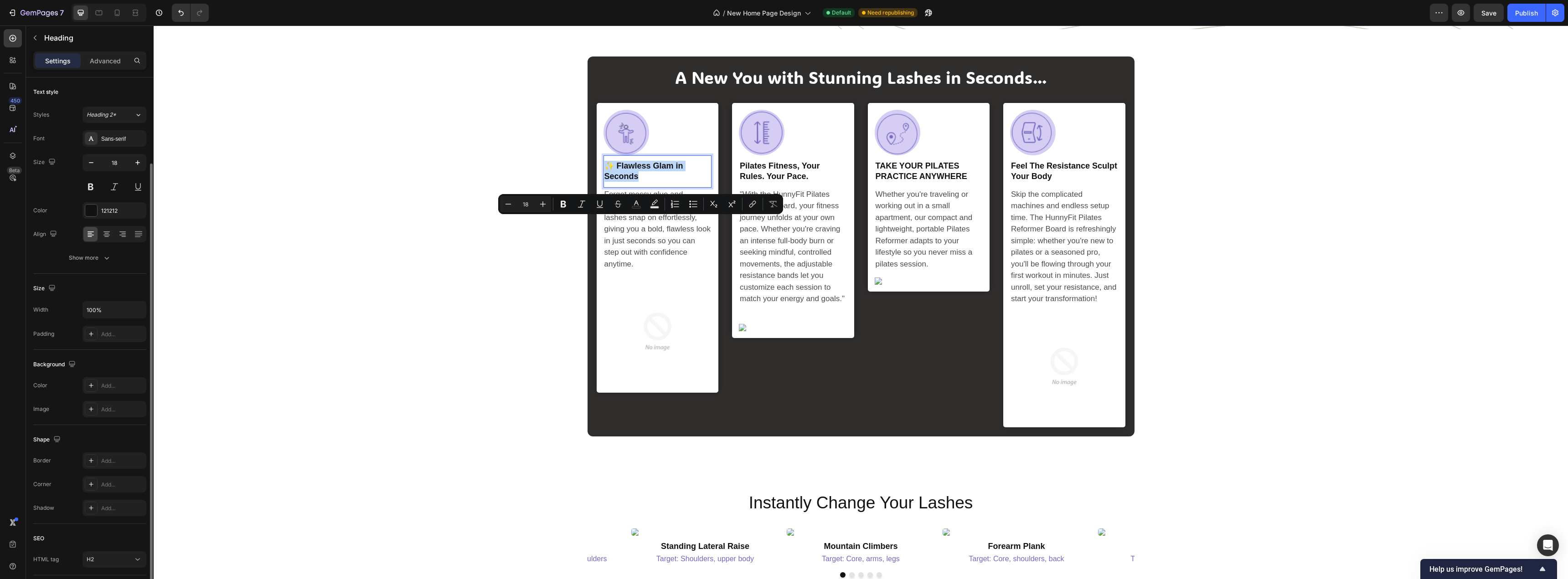
scroll to position [64, 0]
click at [95, 495] on div "H2" at bounding box center [109, 496] width 46 height 8
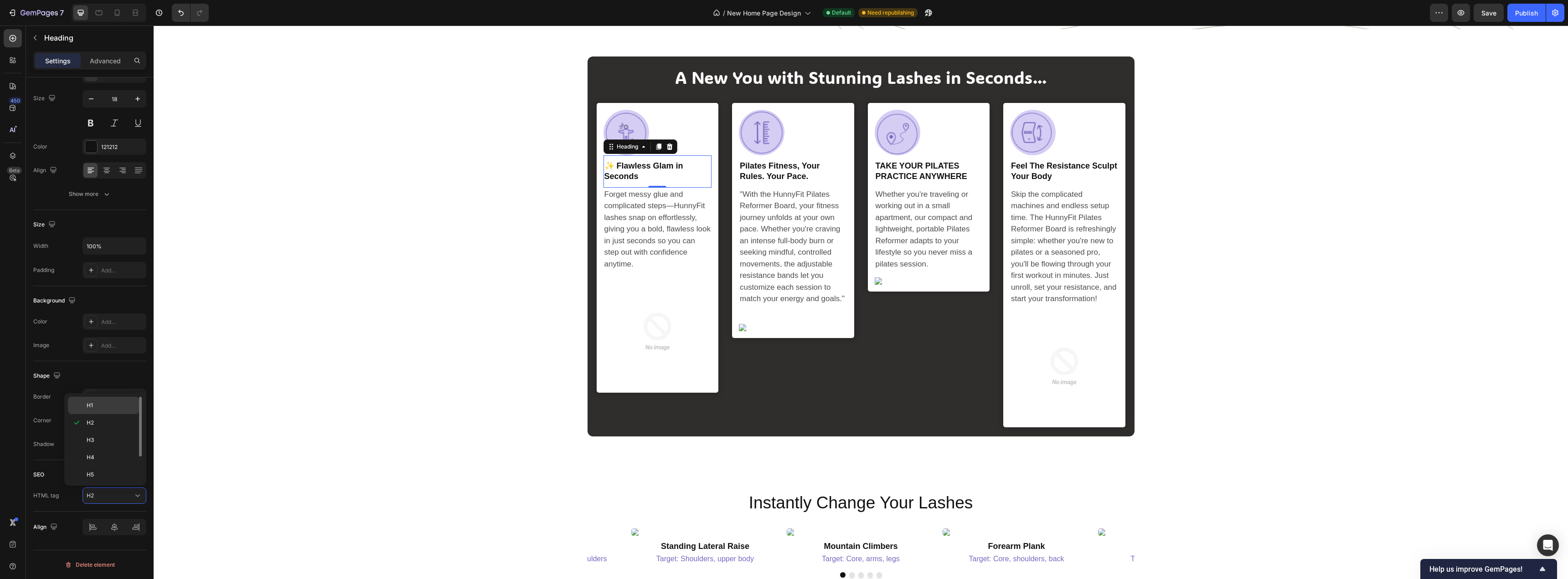
click at [110, 408] on p "H1" at bounding box center [111, 405] width 48 height 8
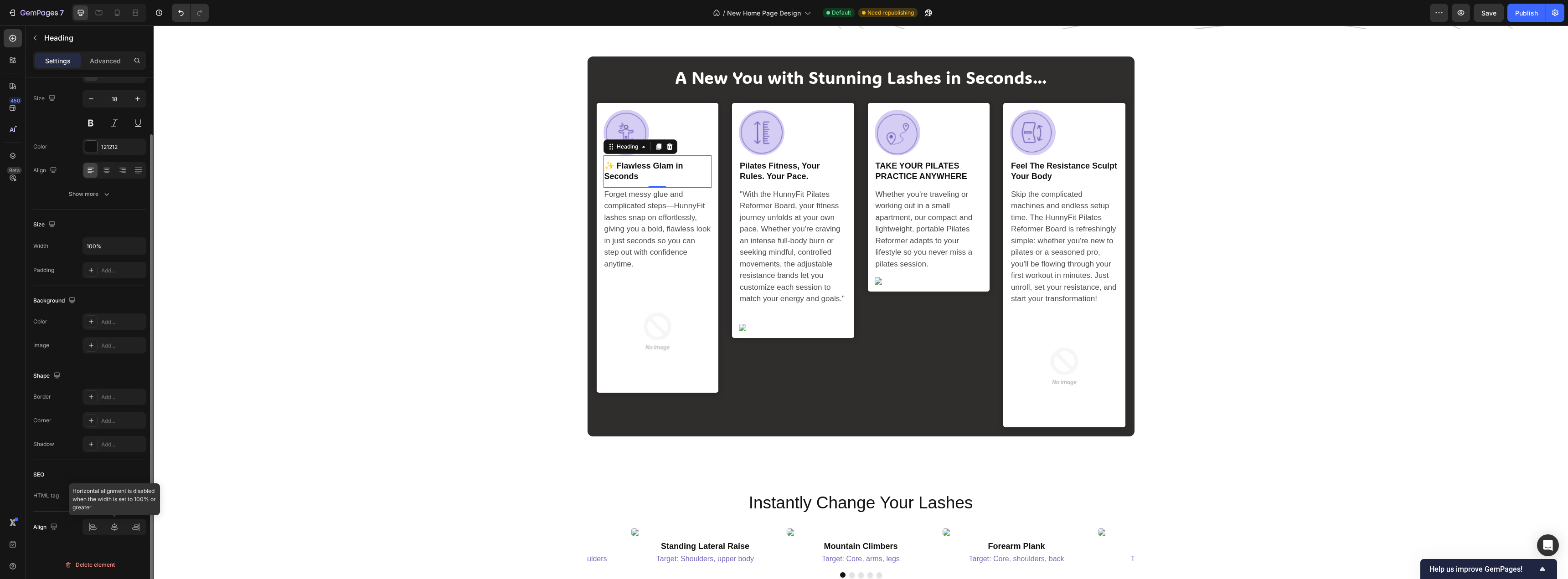
click at [114, 526] on div at bounding box center [115, 527] width 64 height 17
click at [115, 531] on div at bounding box center [115, 527] width 64 height 17
click at [633, 183] on h1 "✨ Flawless Glam in Seconds" at bounding box center [657, 171] width 108 height 24
click at [633, 182] on p "✨ Flawless Glam in Seconds" at bounding box center [658, 172] width 107 height 22
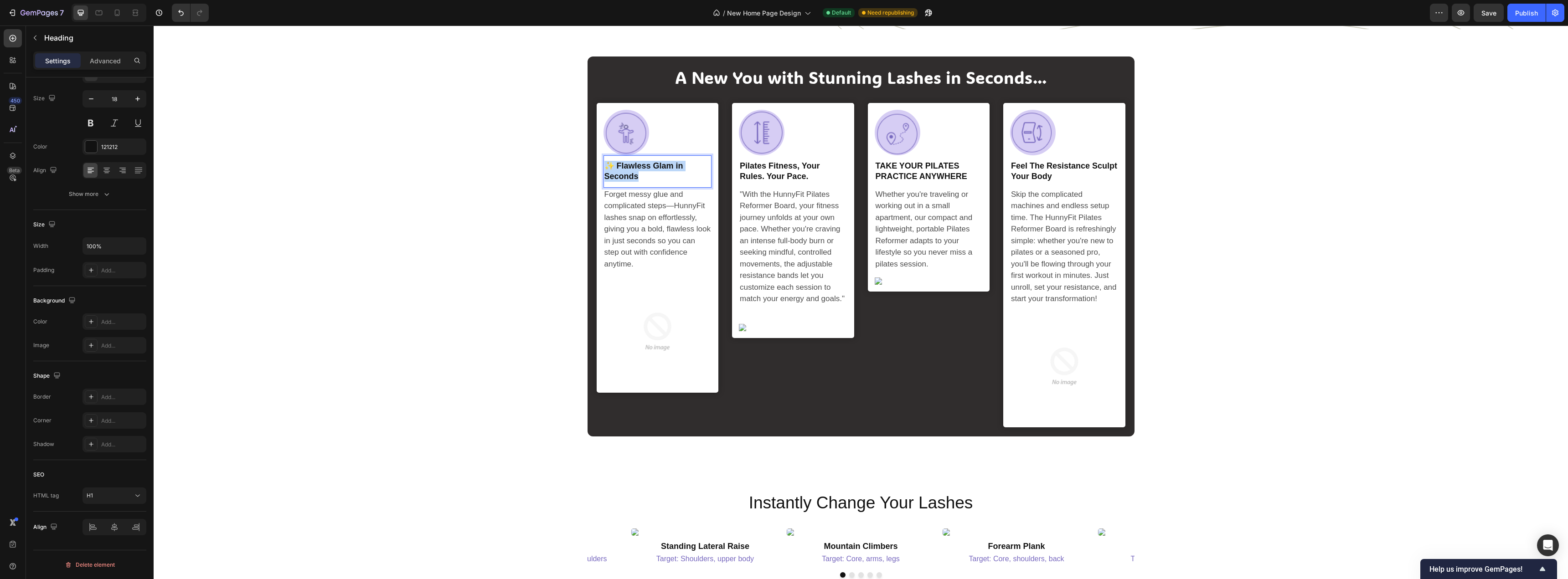
click at [633, 182] on p "✨ Flawless Glam in Seconds" at bounding box center [658, 172] width 107 height 22
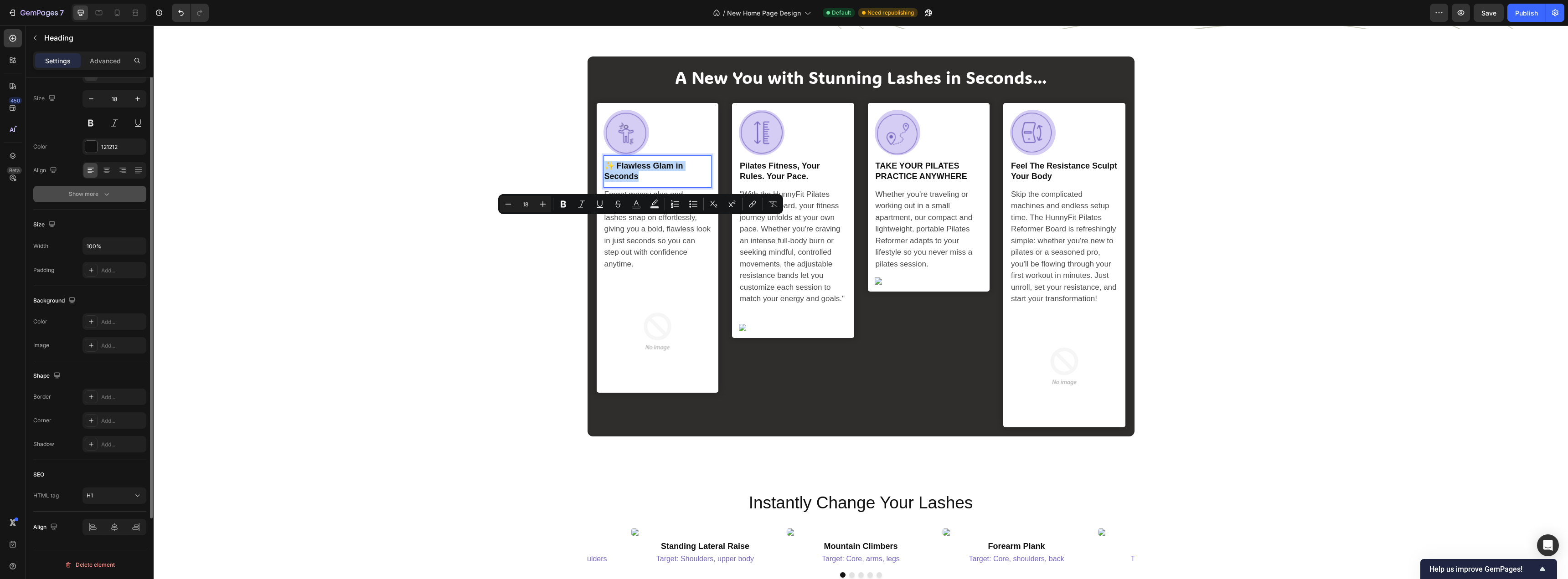
scroll to position [0, 0]
click at [110, 239] on icon at bounding box center [106, 234] width 9 height 9
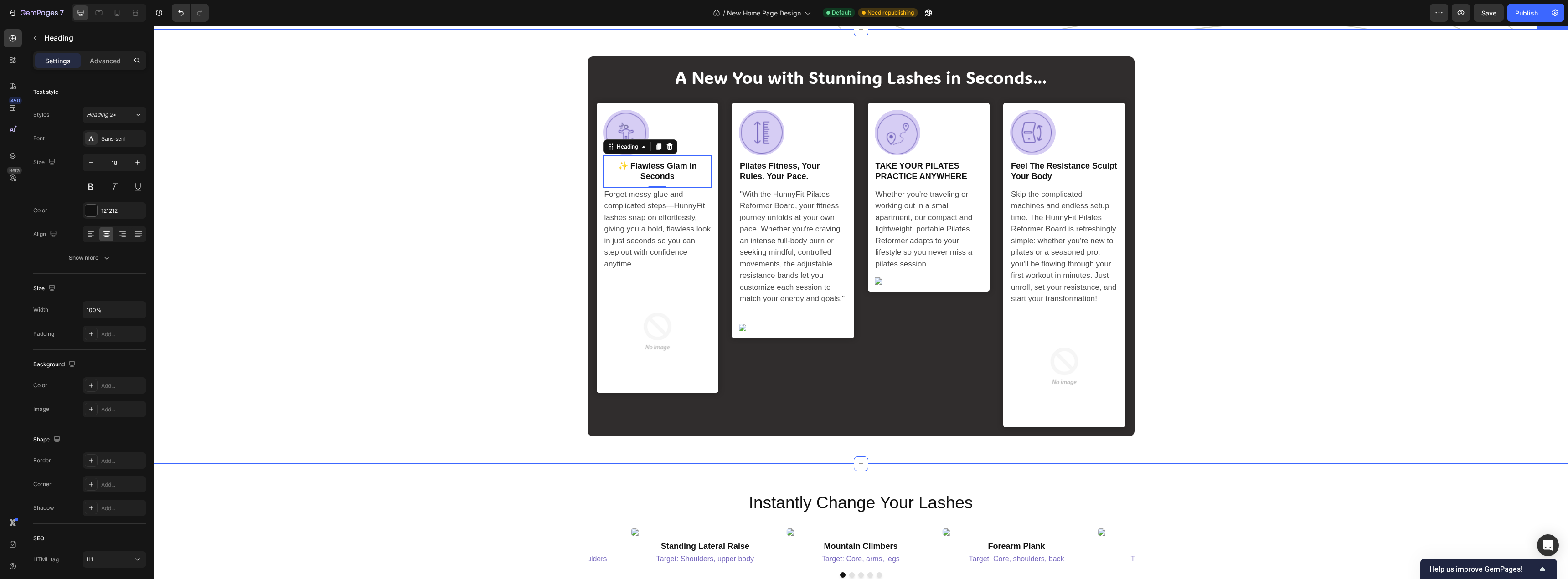
click at [526, 249] on div "A New You with Stunning Lashes in Seconds... Heading Image Row ✨ Flawless Glam …" at bounding box center [860, 246] width 1401 height 380
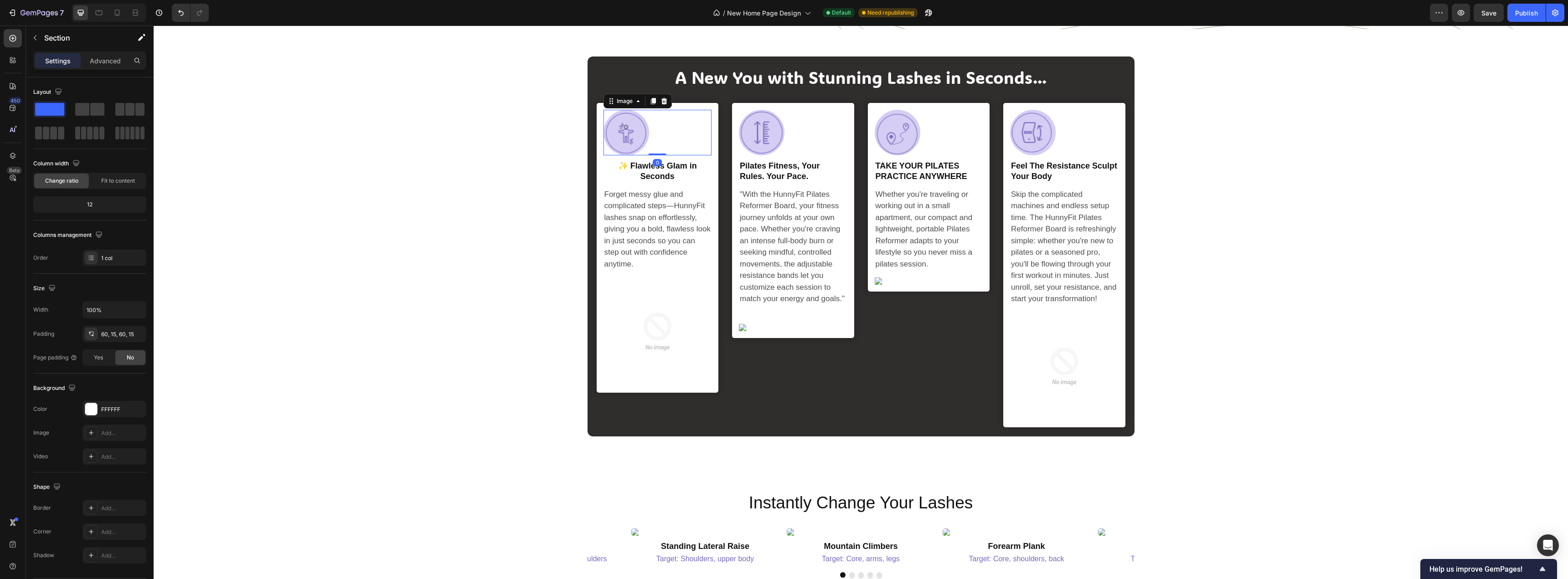
click at [640, 155] on img at bounding box center [626, 133] width 46 height 46
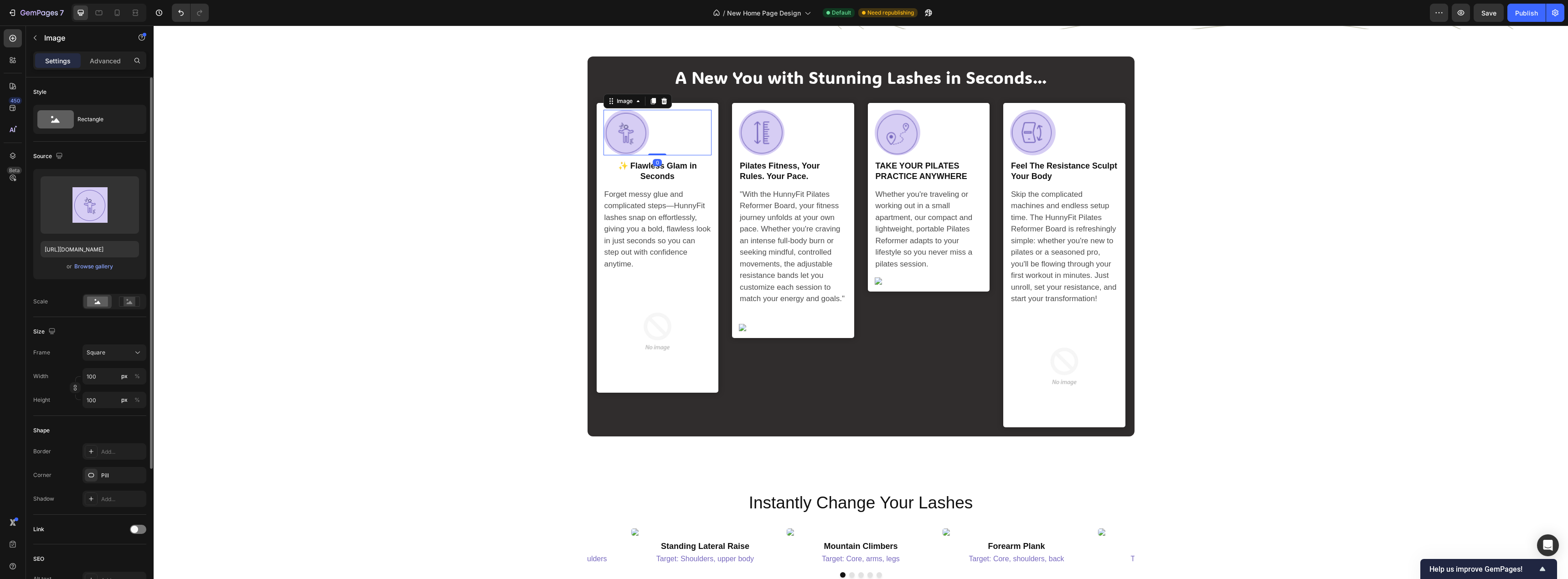
scroll to position [183, 0]
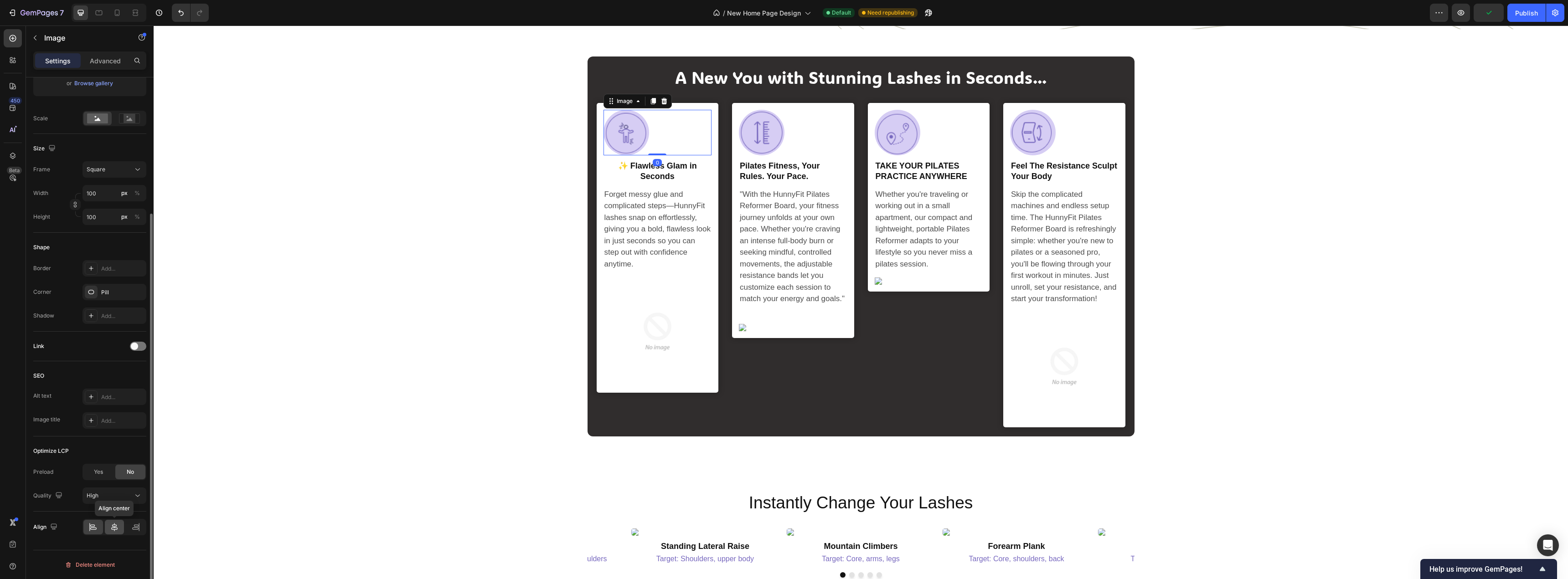
click at [115, 531] on icon at bounding box center [115, 527] width 6 height 8
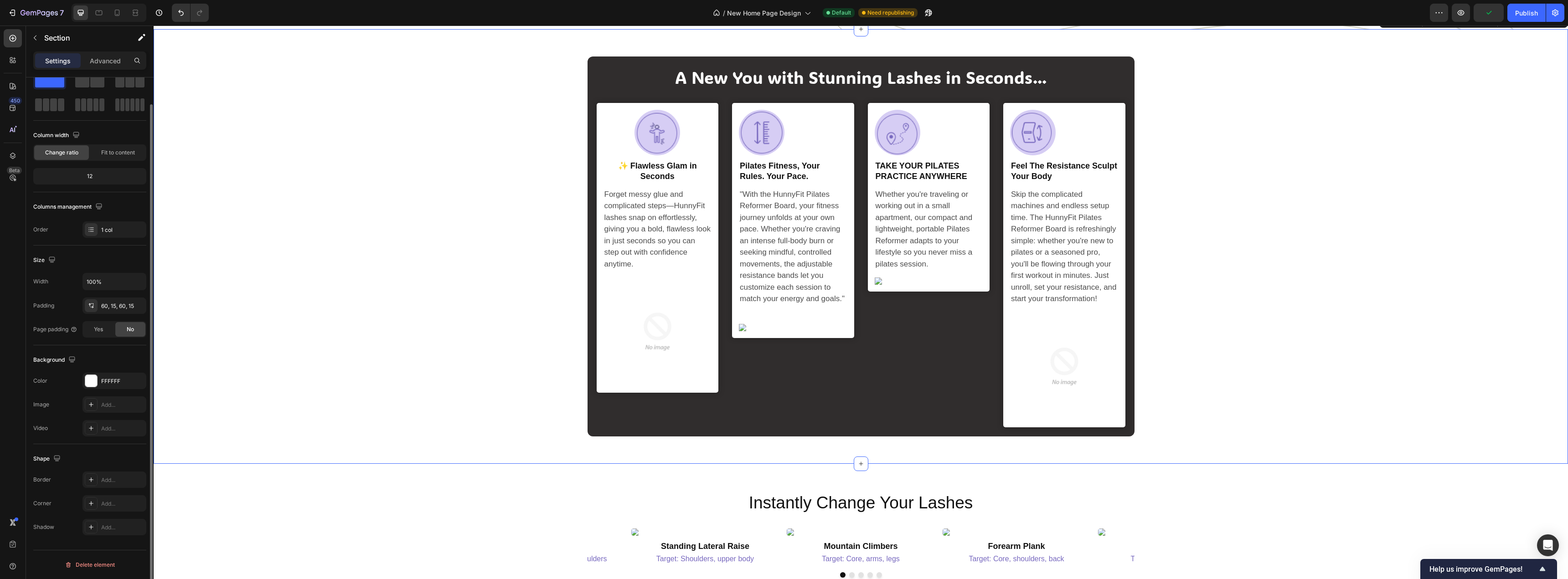
click at [393, 343] on div "A New You with Stunning Lashes in Seconds... Heading Image Row ✨ Flawless Glam …" at bounding box center [860, 246] width 1401 height 380
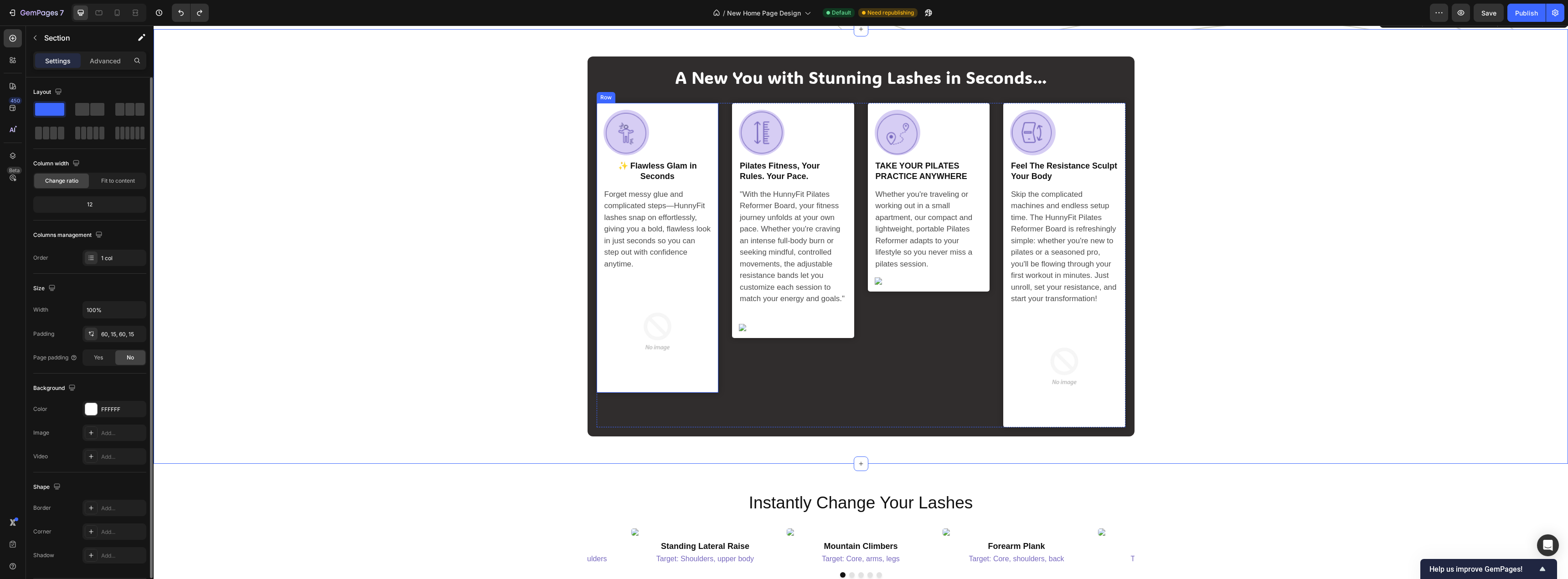
click at [435, 251] on div "A New You with Stunning Lashes in Seconds... Heading Image Row ✨ Flawless Glam …" at bounding box center [860, 246] width 1401 height 380
click at [651, 375] on img at bounding box center [657, 331] width 108 height 108
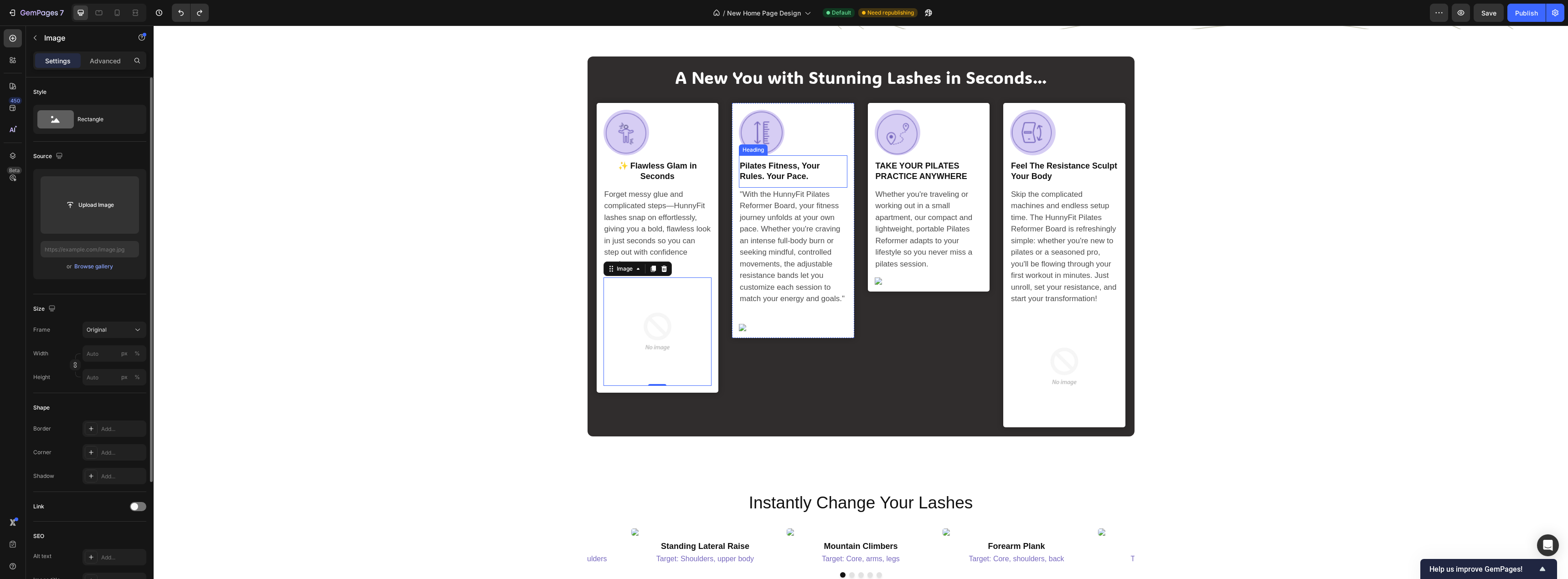
click at [783, 183] on h2 "pilates fitness, your rules. your pace." at bounding box center [793, 171] width 108 height 24
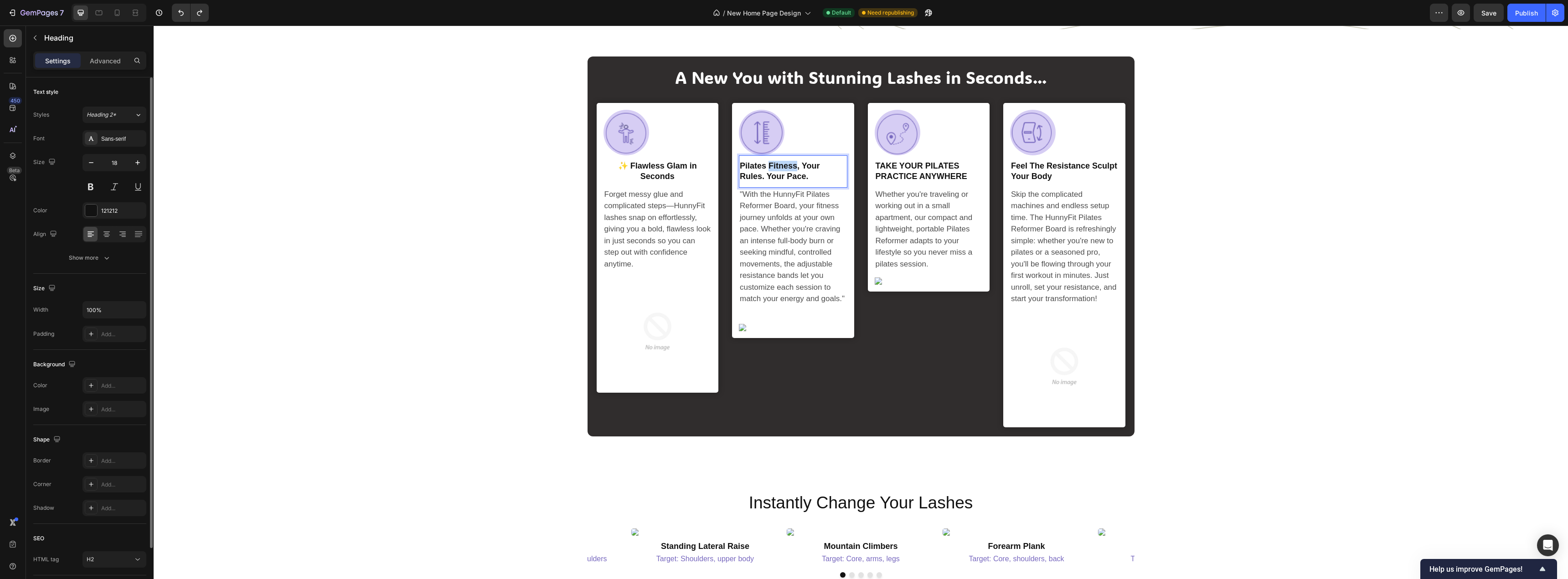
click at [783, 183] on h2 "pilates fitness, your rules. your pace." at bounding box center [793, 171] width 108 height 24
click at [783, 182] on p "pilates fitness, your rules. your pace." at bounding box center [793, 172] width 107 height 22
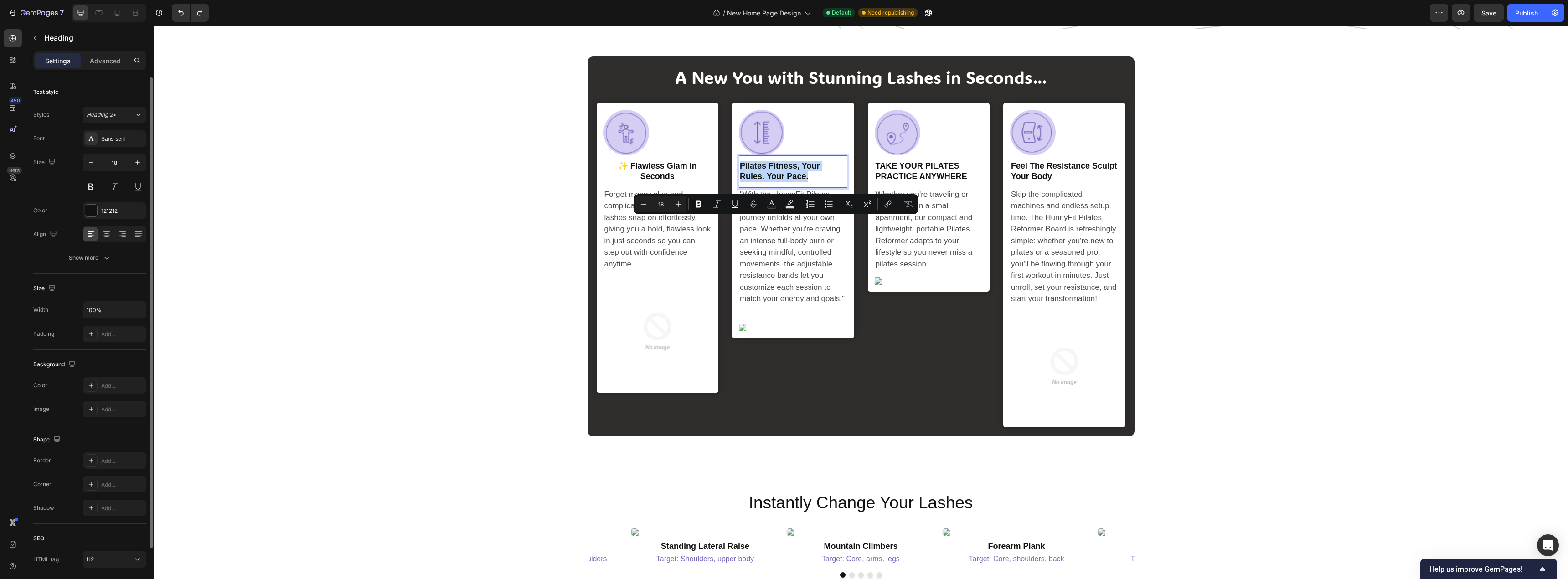
click at [762, 182] on p "pilates fitness, your rules. your pace." at bounding box center [793, 172] width 107 height 22
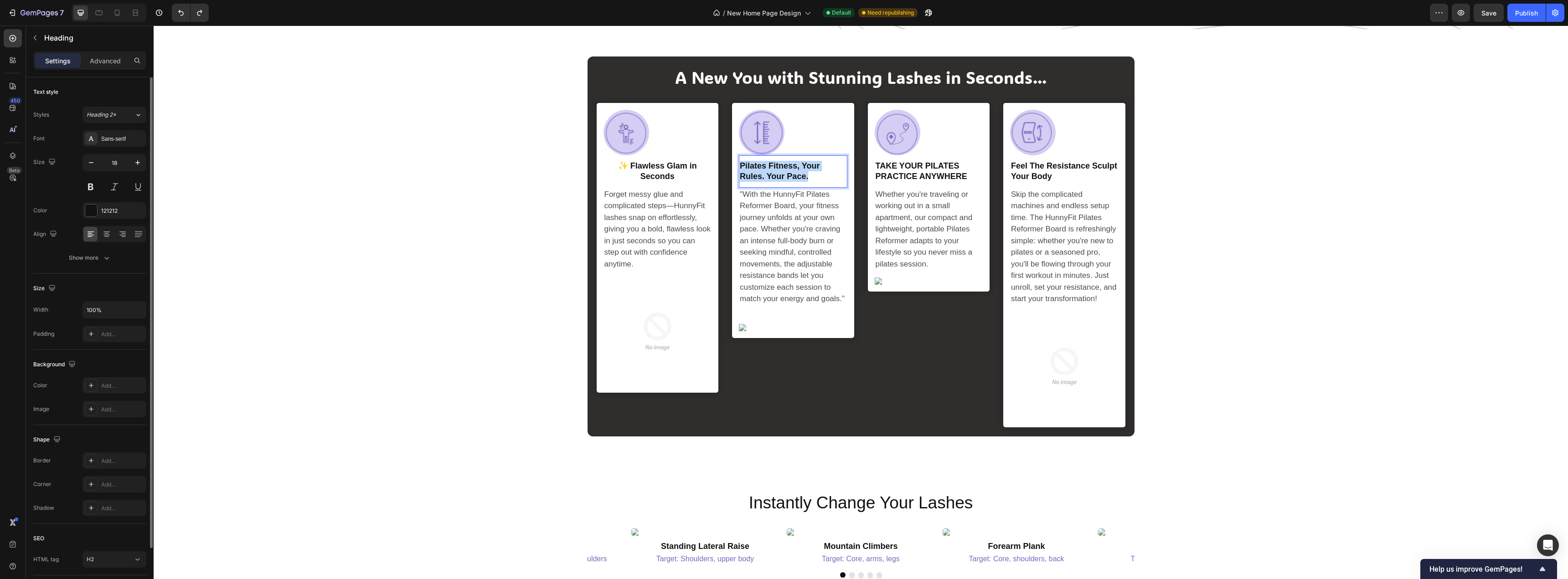
click at [762, 182] on p "pilates fitness, your rules. your pace." at bounding box center [793, 172] width 107 height 22
click at [767, 182] on p "💃 Your Lashes, Your Rules" at bounding box center [793, 172] width 107 height 22
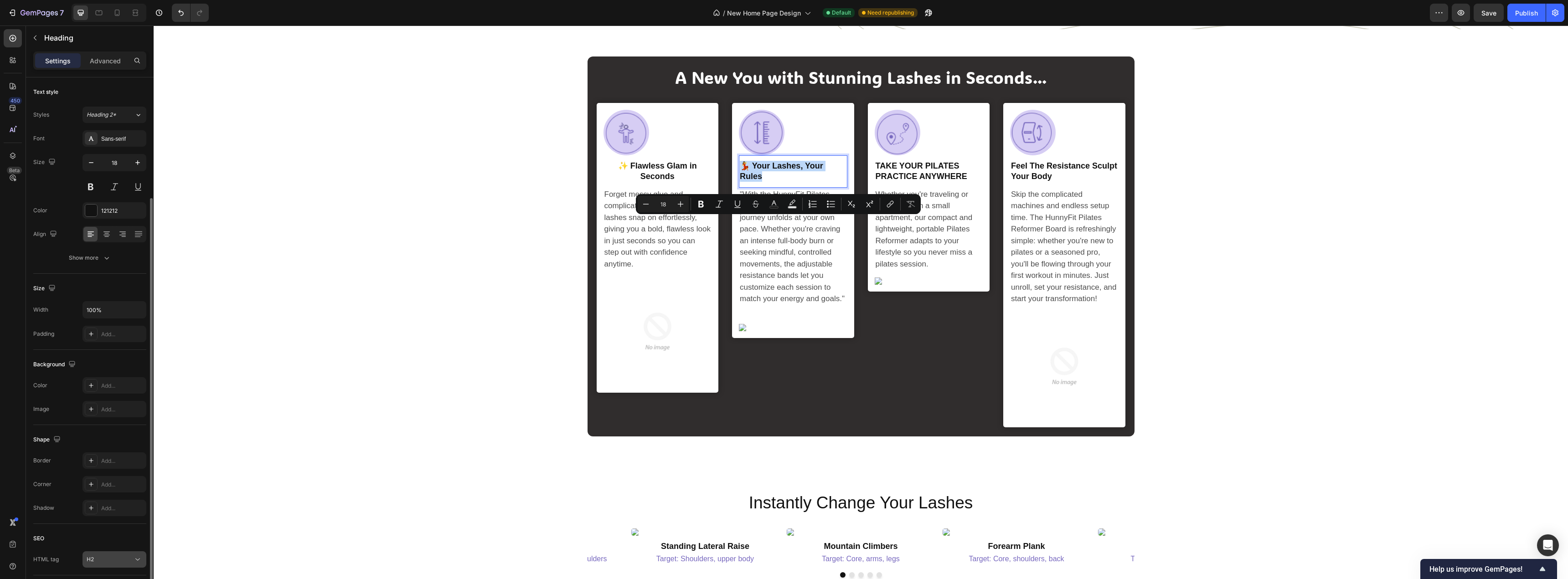
scroll to position [64, 0]
click at [105, 174] on icon at bounding box center [106, 172] width 4 height 1
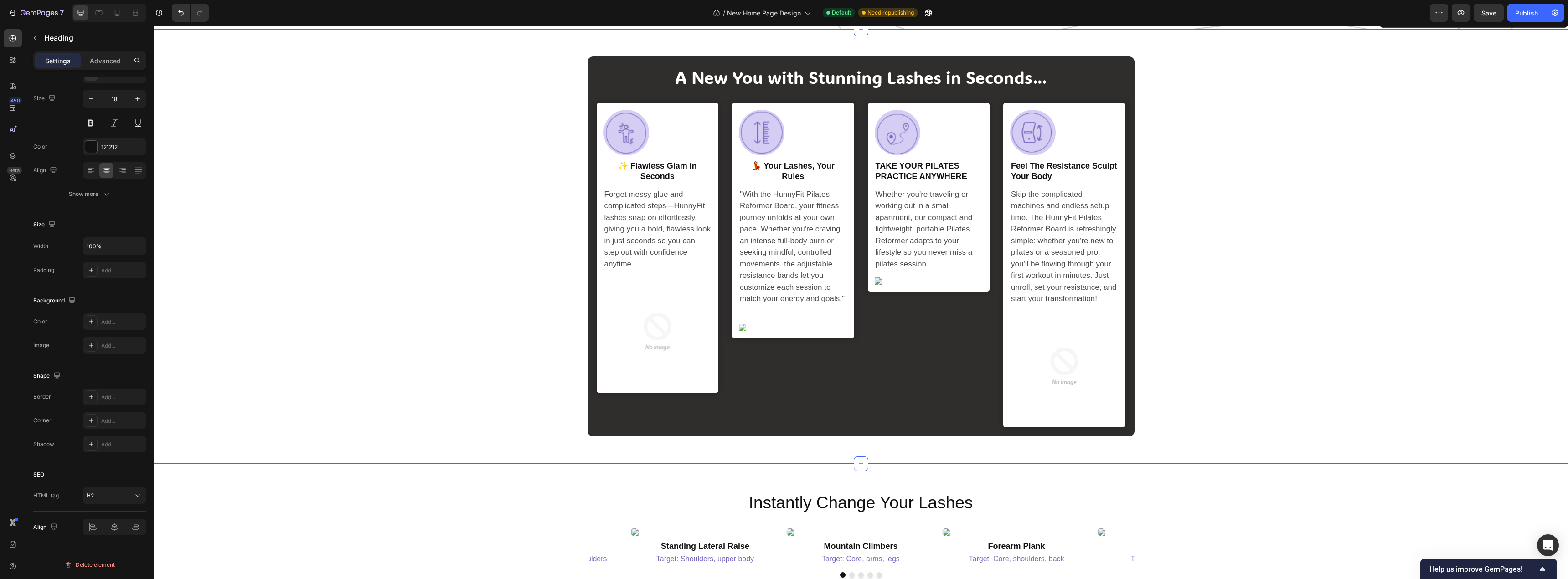
click at [404, 238] on div "A New You with Stunning Lashes in Seconds... Heading Image Row ✨ Flawless Glam …" at bounding box center [860, 246] width 1401 height 380
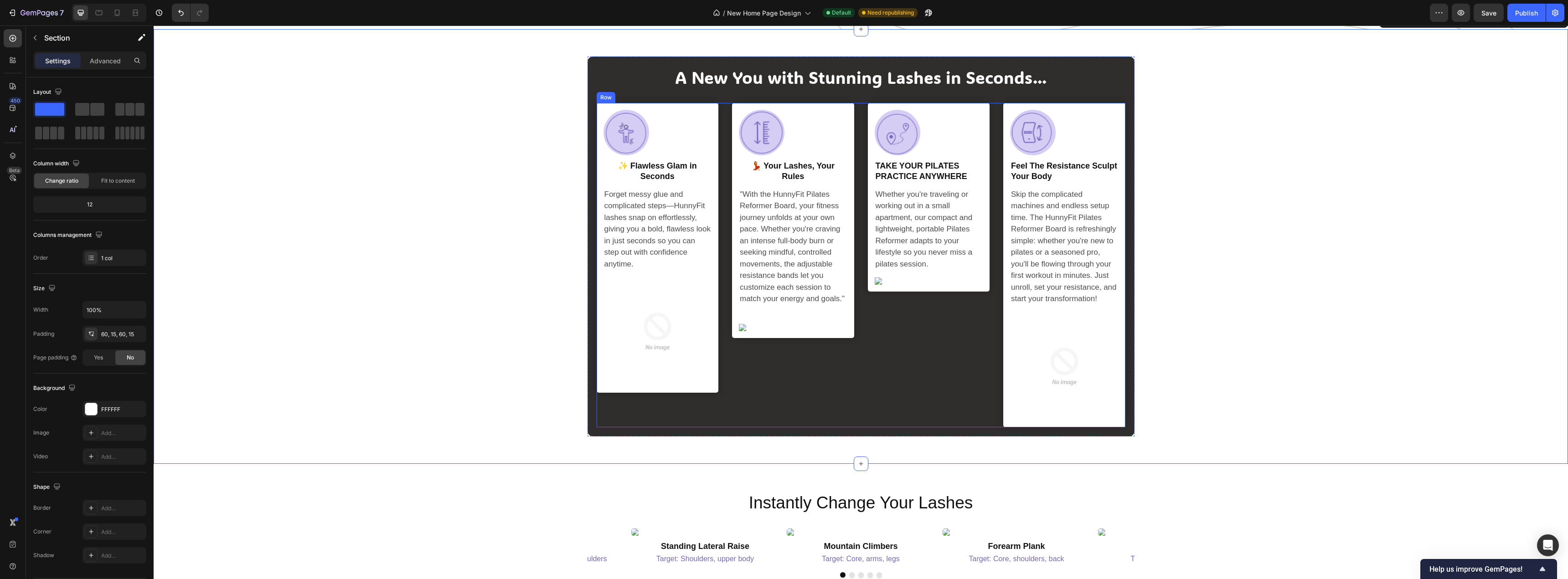
click at [725, 279] on div "Image Row ✨ Flawless Glam in Seconds Heading Forget messy glue and complicated …" at bounding box center [860, 265] width 529 height 324
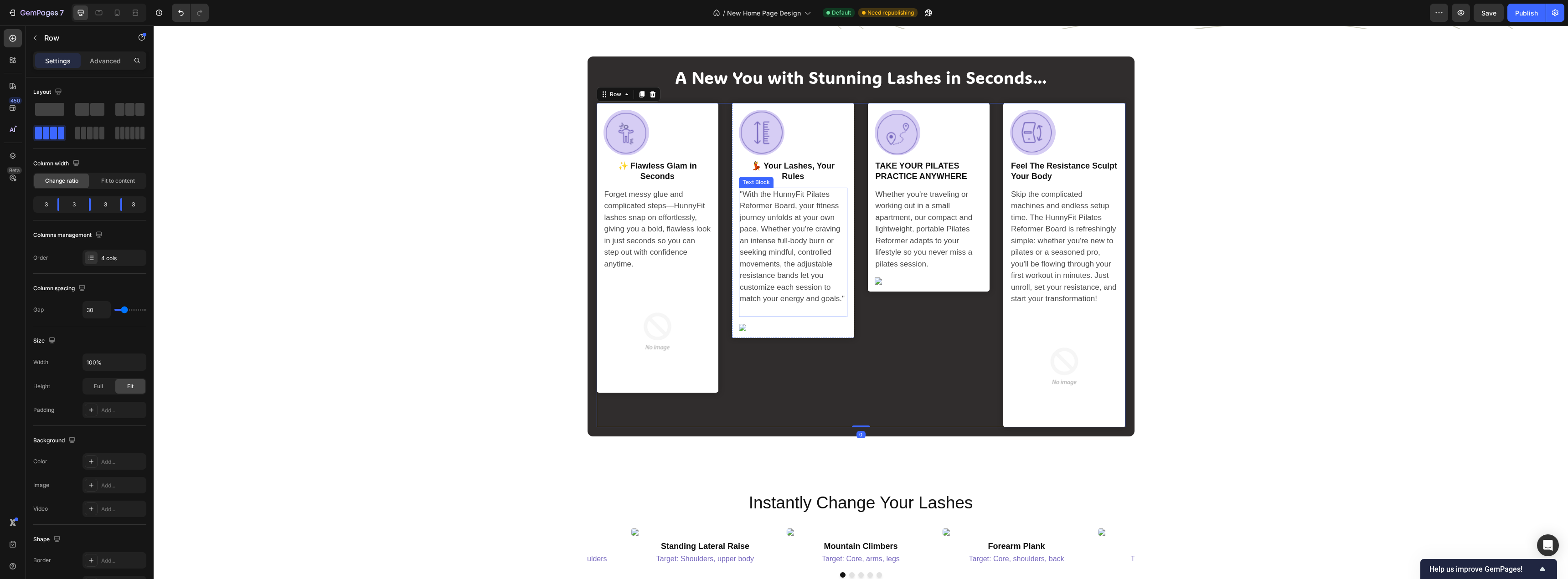
click at [755, 273] on p ""With the HunnyFit Pilates Reformer Board, your fitness journey unfolds at your…" at bounding box center [793, 246] width 107 height 116
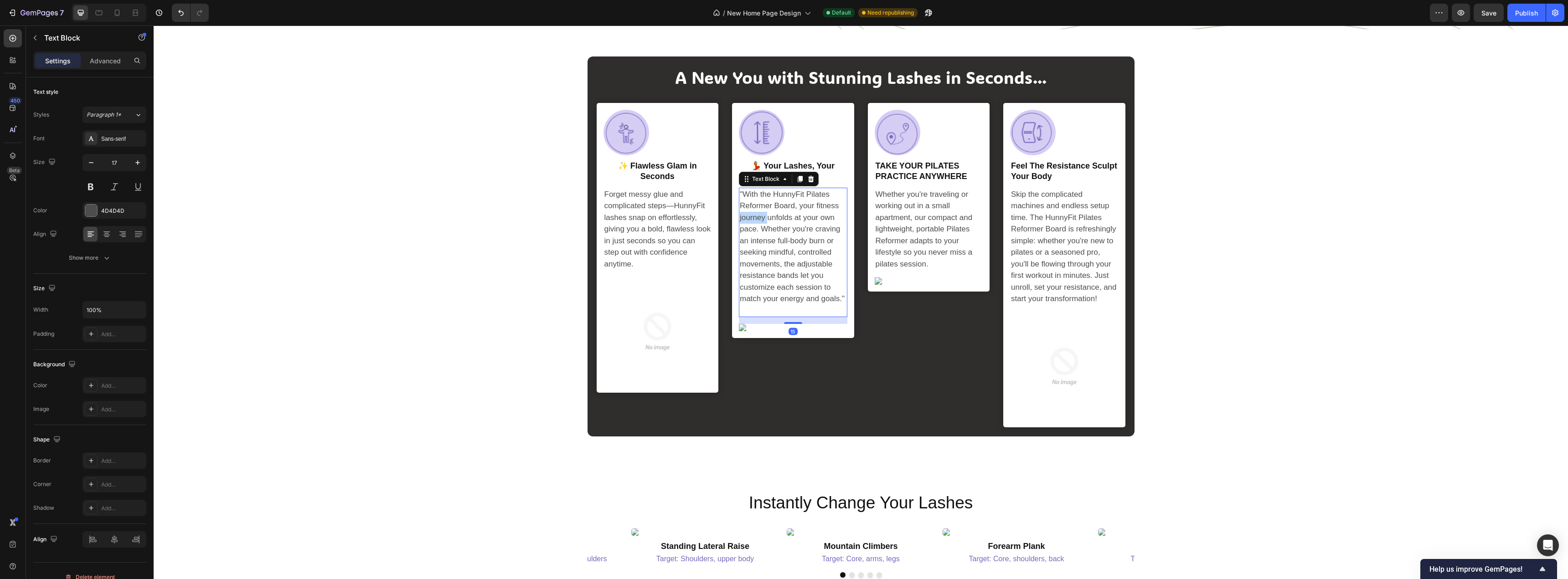
click at [755, 273] on p ""With the HunnyFit Pilates Reformer Board, your fitness journey unfolds at your…" at bounding box center [793, 246] width 107 height 116
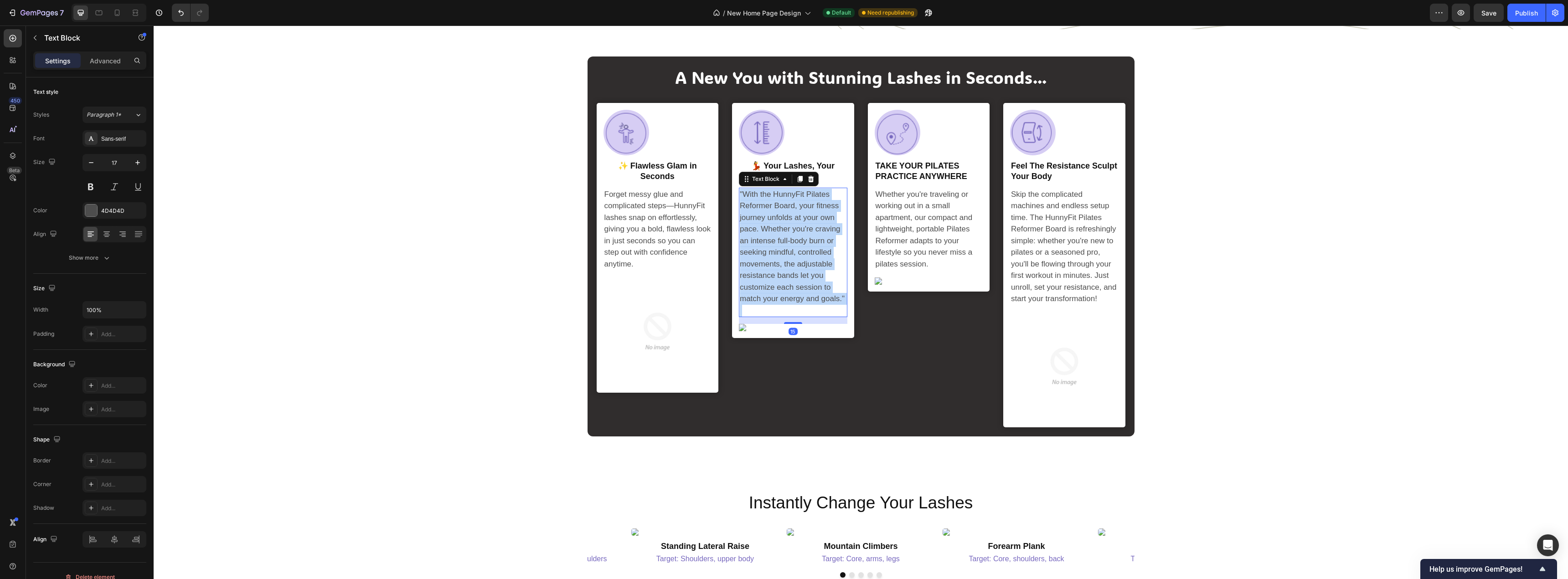
click at [755, 273] on p ""With the HunnyFit Pilates Reformer Board, your fitness journey unfolds at your…" at bounding box center [793, 246] width 107 height 116
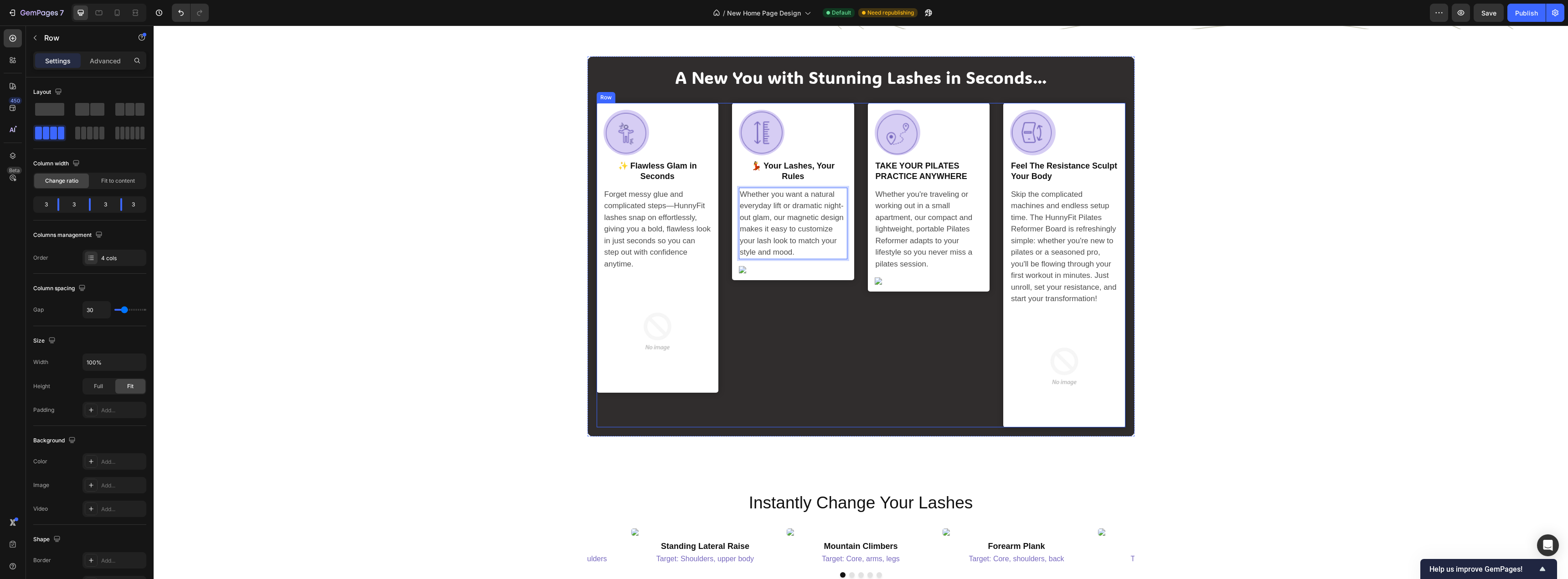
click at [794, 382] on div "Image Row 💃 Your Lashes, Your Rules Heading Whether you want a natural everyday…" at bounding box center [793, 265] width 122 height 324
click at [915, 270] on p "Whether you're traveling or working out in a small apartment, our compact and l…" at bounding box center [929, 229] width 107 height 81
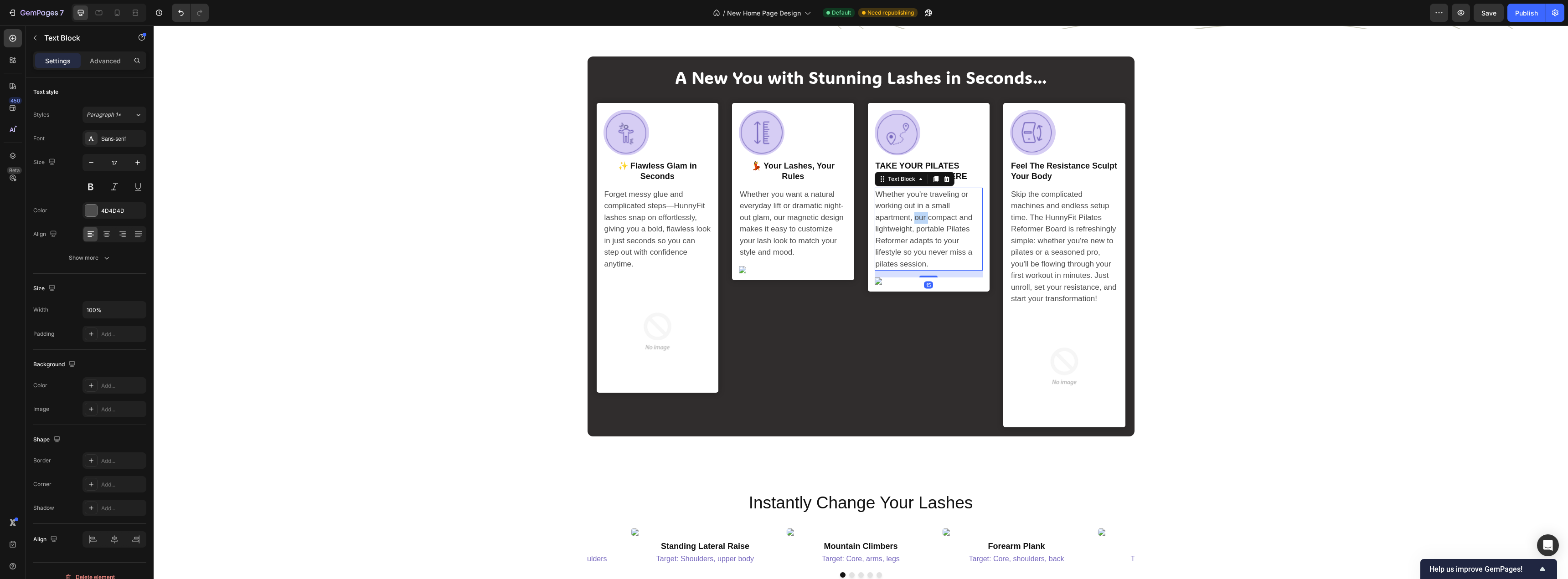
click at [915, 270] on p "Whether you're traveling or working out in a small apartment, our compact and l…" at bounding box center [929, 229] width 107 height 81
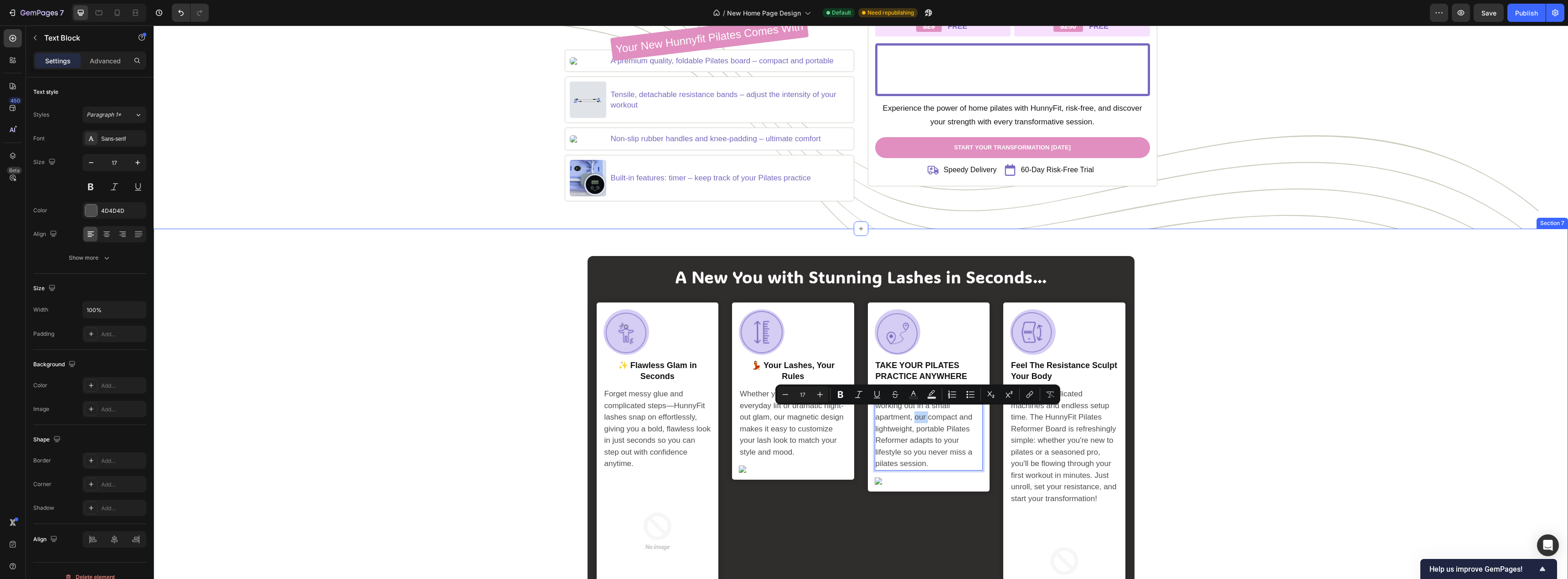
scroll to position [1323, 0]
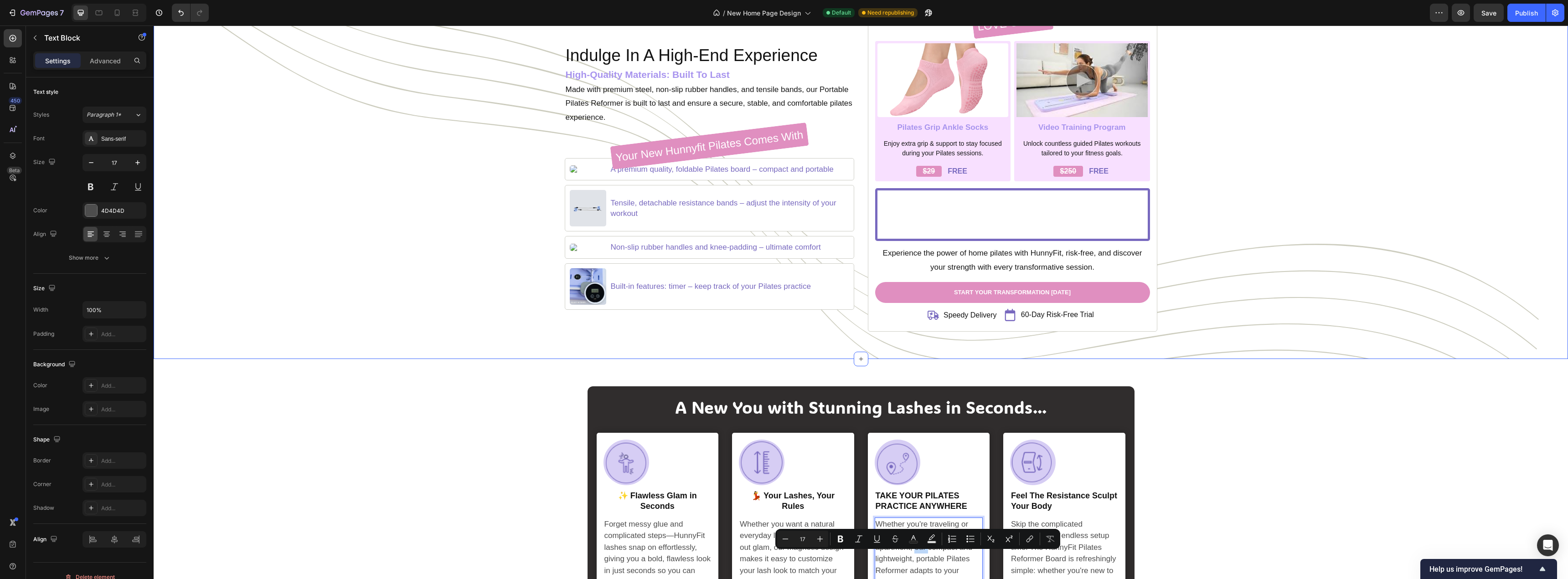
type input "16"
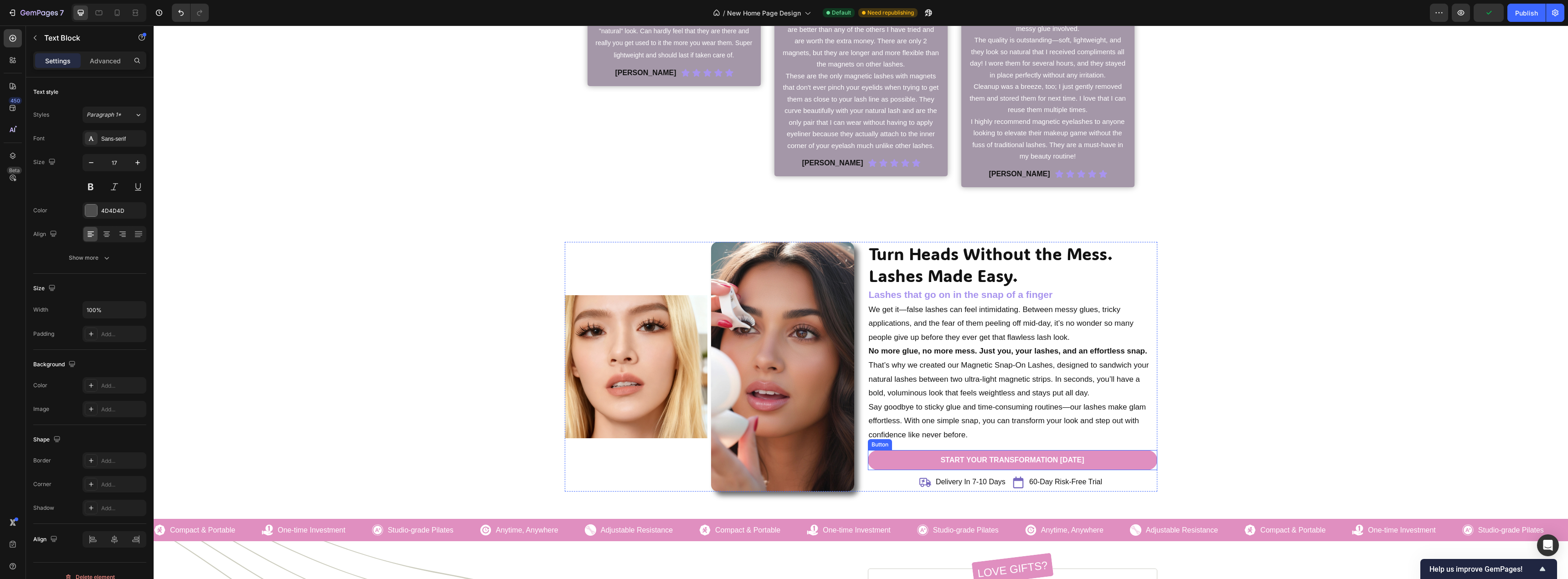
scroll to position [914, 0]
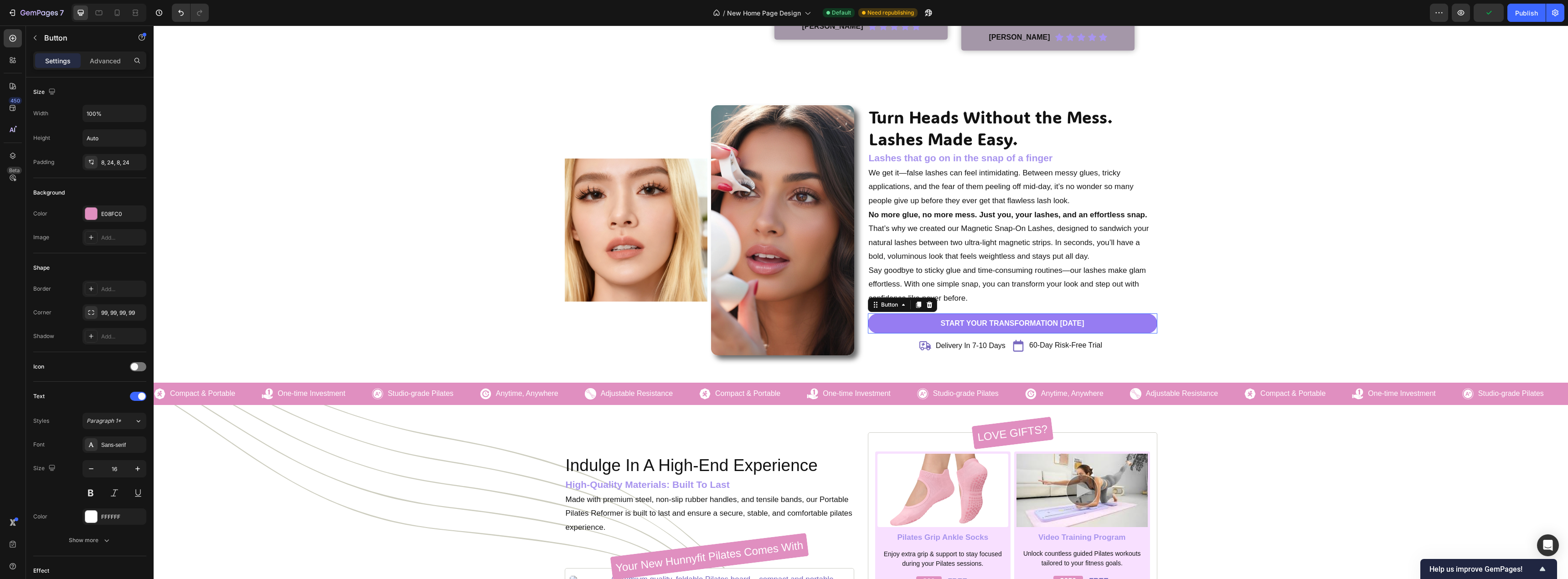
click at [899, 325] on link "Start Your Transformation [DATE]" at bounding box center [1012, 324] width 290 height 20
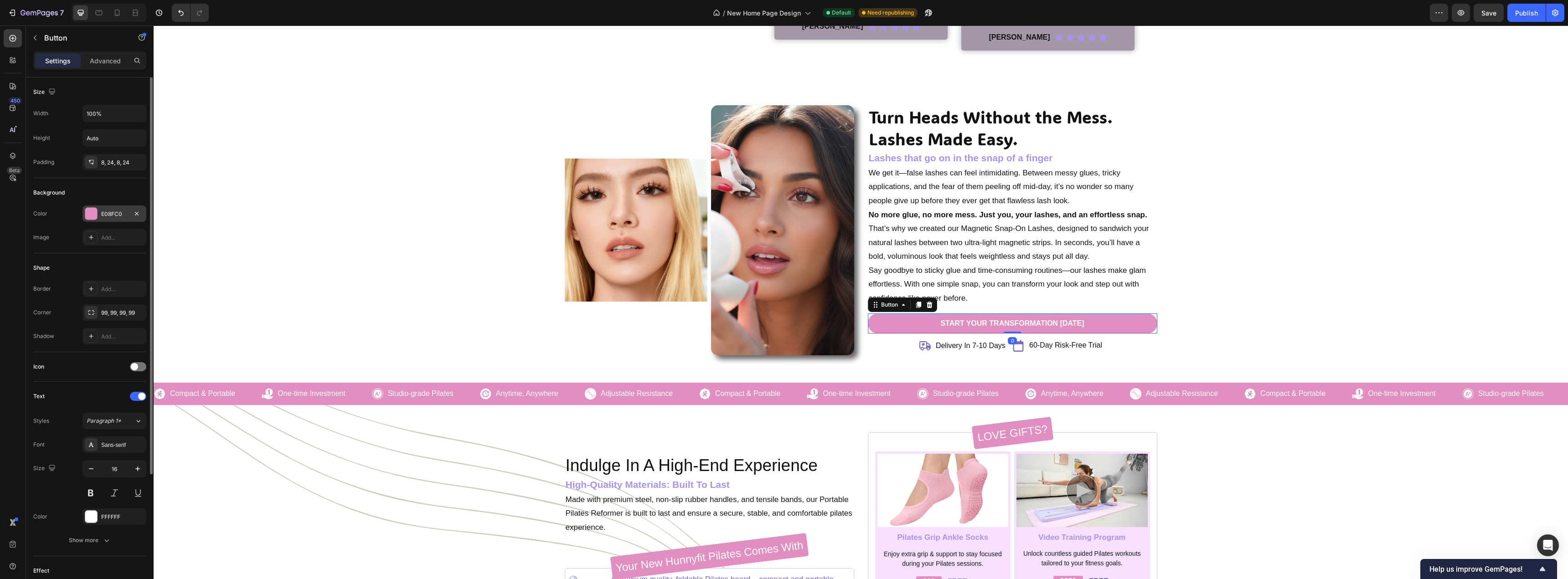
click at [88, 211] on div at bounding box center [91, 214] width 12 height 12
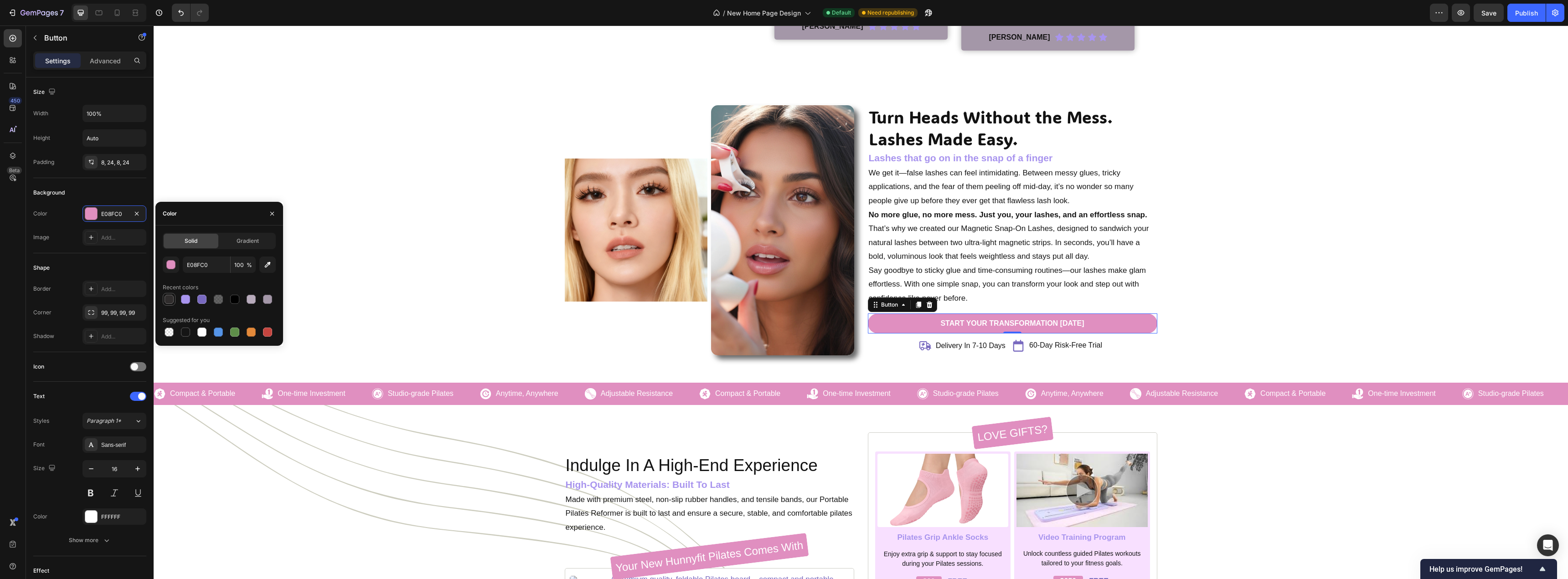
click at [169, 298] on div at bounding box center [169, 299] width 9 height 9
type input "302D2D"
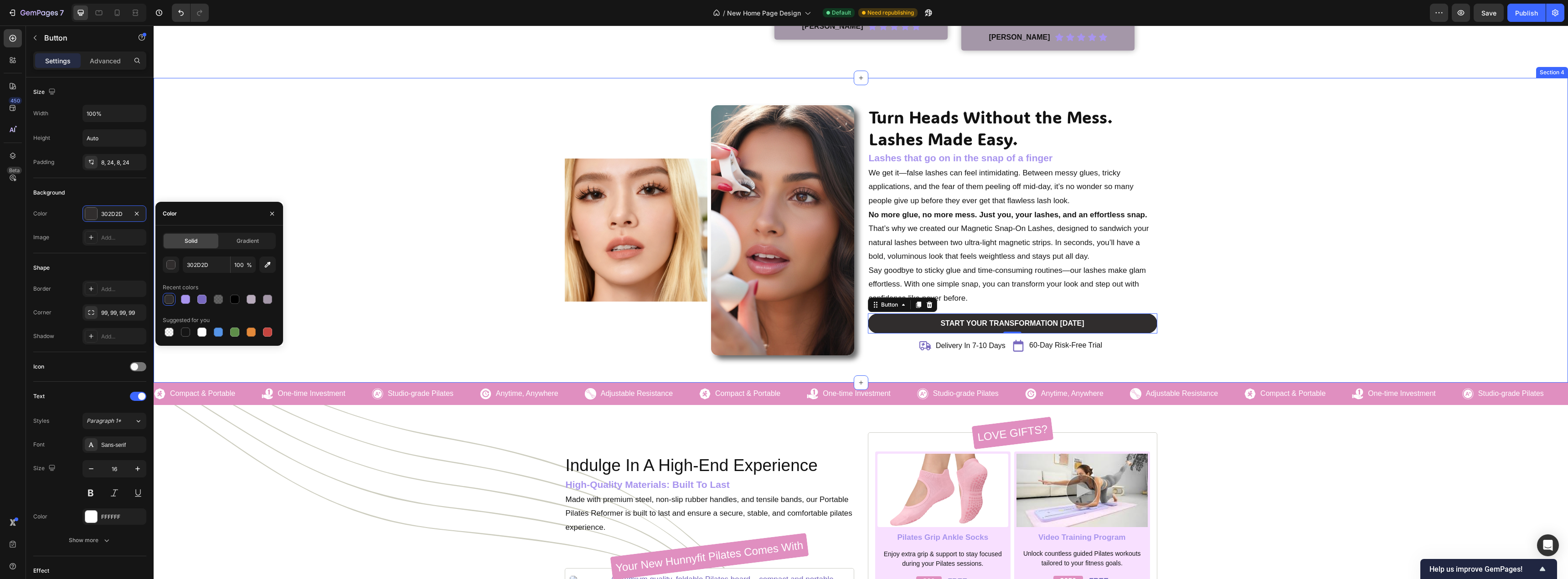
click at [334, 225] on div "Turn Heads Without the Mess. Lashes Made Easy. Heading Lashes that go on in the…" at bounding box center [860, 230] width 1401 height 250
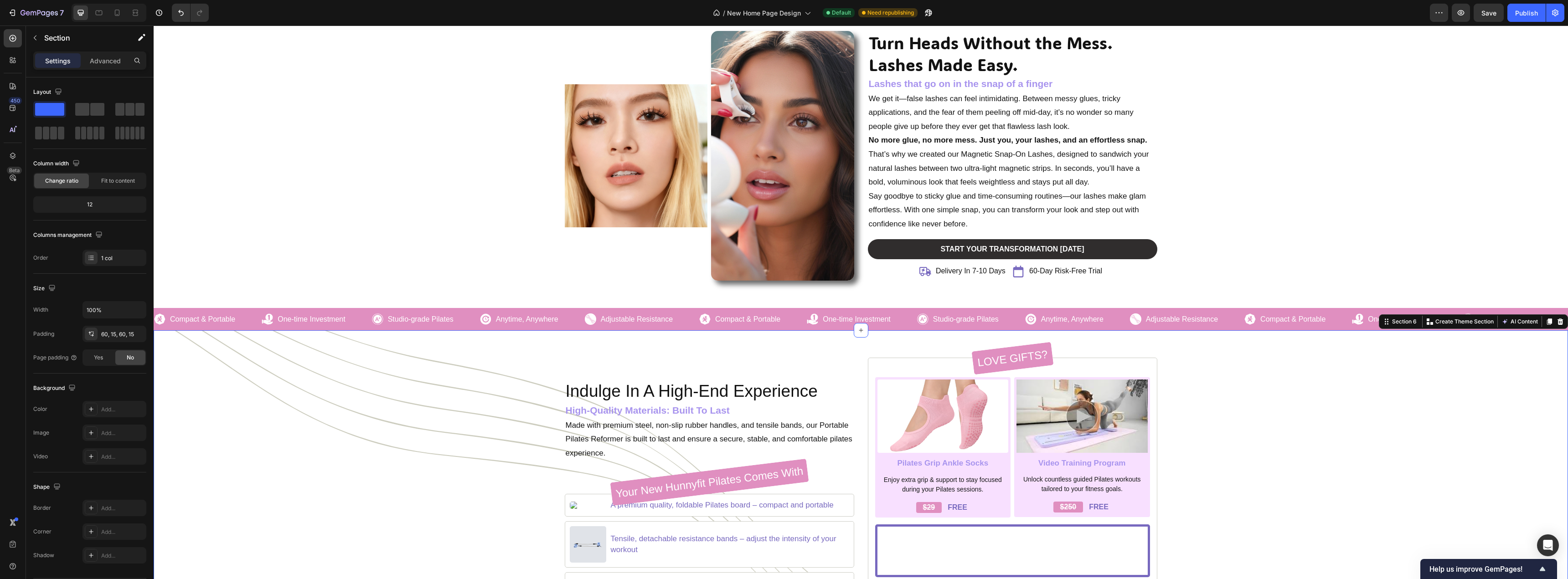
scroll to position [1050, 0]
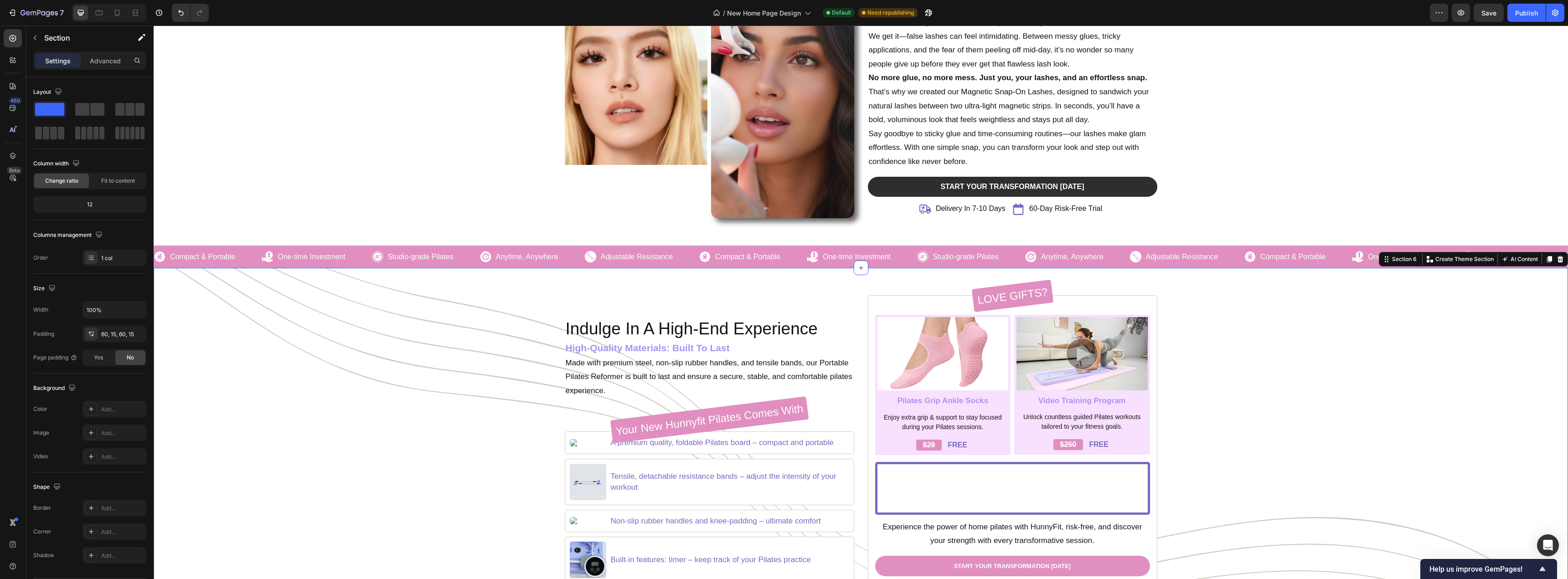
click at [471, 289] on div "Indulge In A High-End Experience Heading High-Quality Materials: Built To Last …" at bounding box center [860, 450] width 1414 height 365
click at [353, 261] on div "Image One-time Investment Heading Row" at bounding box center [316, 257] width 110 height 11
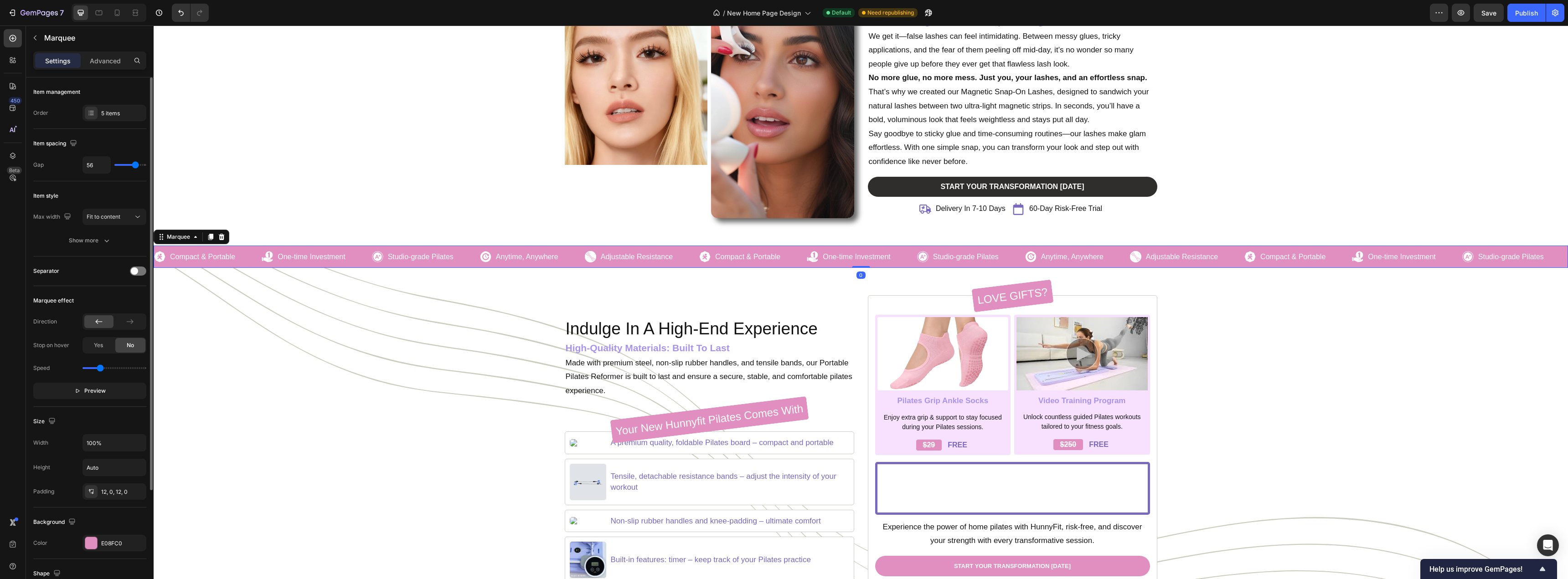
click at [96, 534] on div "Background Color E08FC0" at bounding box center [90, 533] width 113 height 52
click at [94, 542] on div at bounding box center [91, 543] width 12 height 12
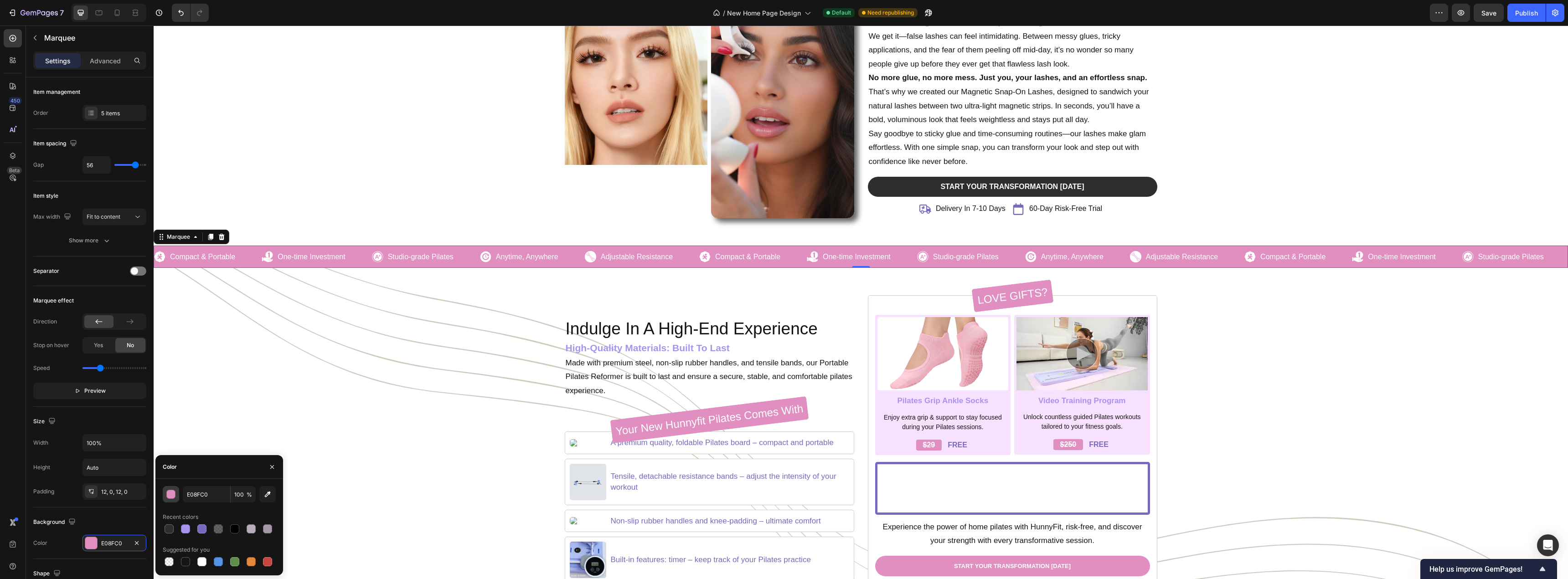
click at [178, 493] on button "button" at bounding box center [171, 494] width 17 height 17
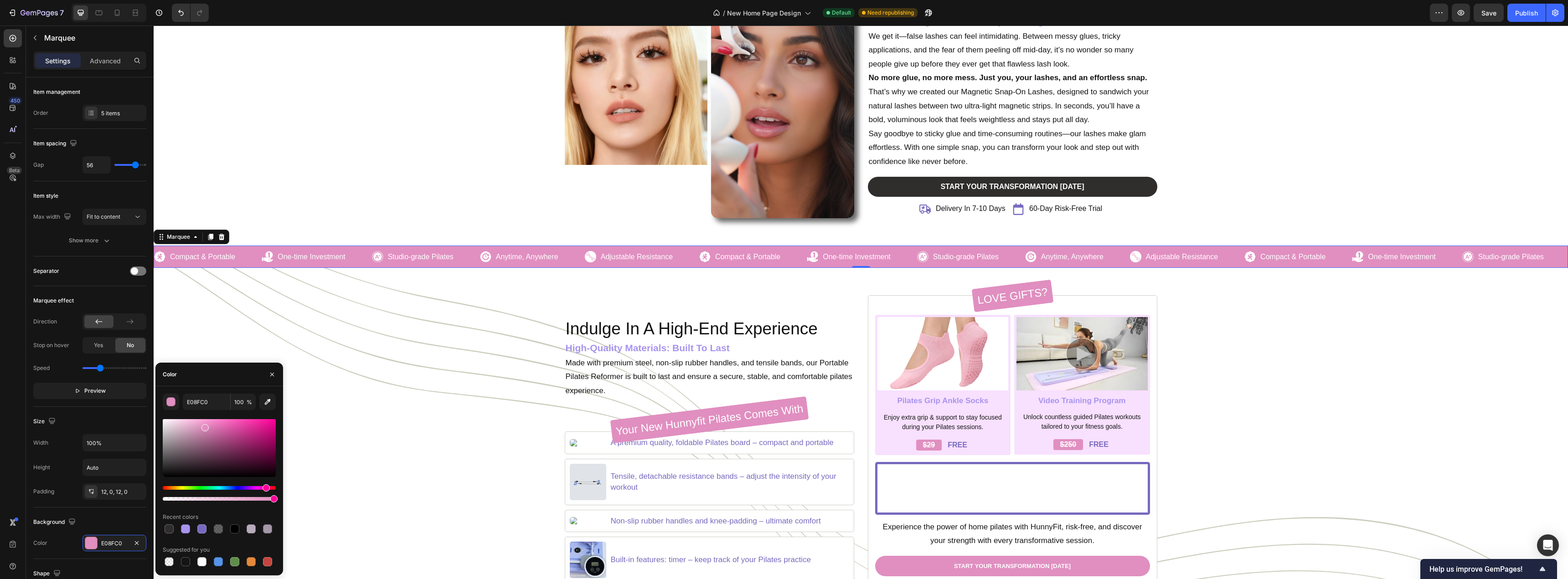
click at [166, 505] on div "E08FC0 100 % Recent colors Suggested for you" at bounding box center [220, 481] width 113 height 174
click at [77, 522] on button "button" at bounding box center [72, 521] width 11 height 11
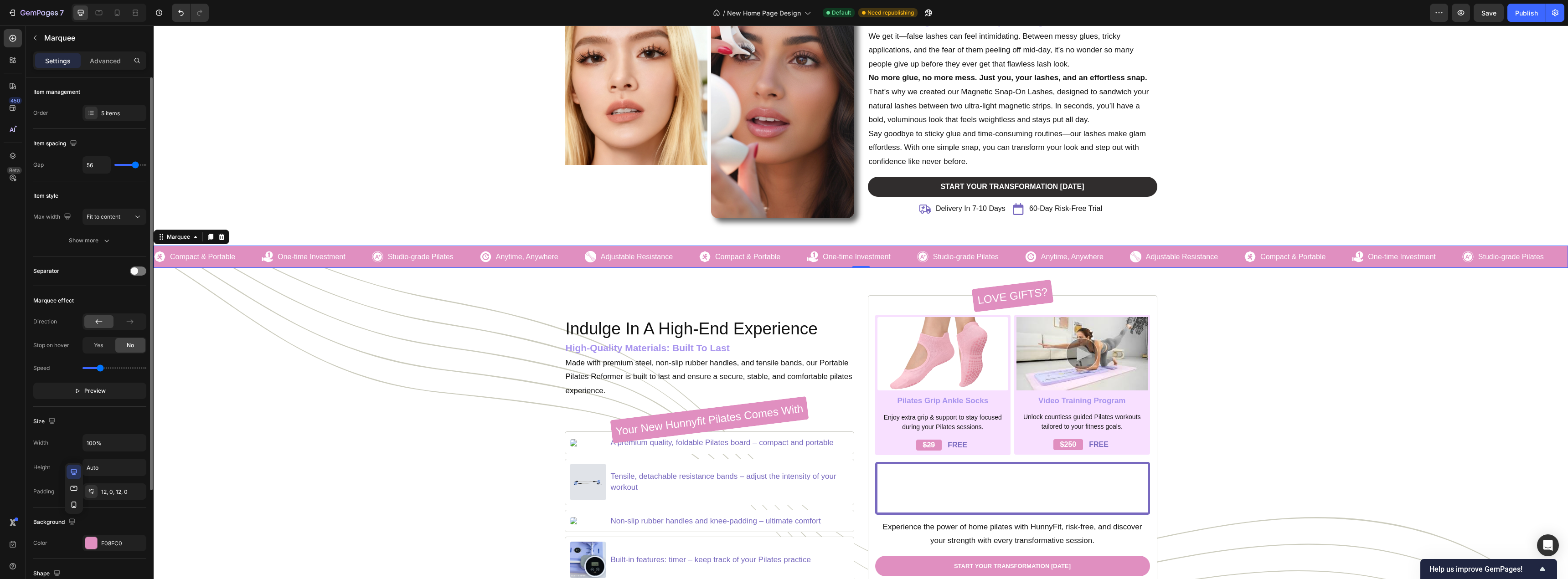
click at [96, 526] on div "Background" at bounding box center [90, 522] width 113 height 15
click at [102, 547] on div "E08FC0" at bounding box center [115, 543] width 27 height 8
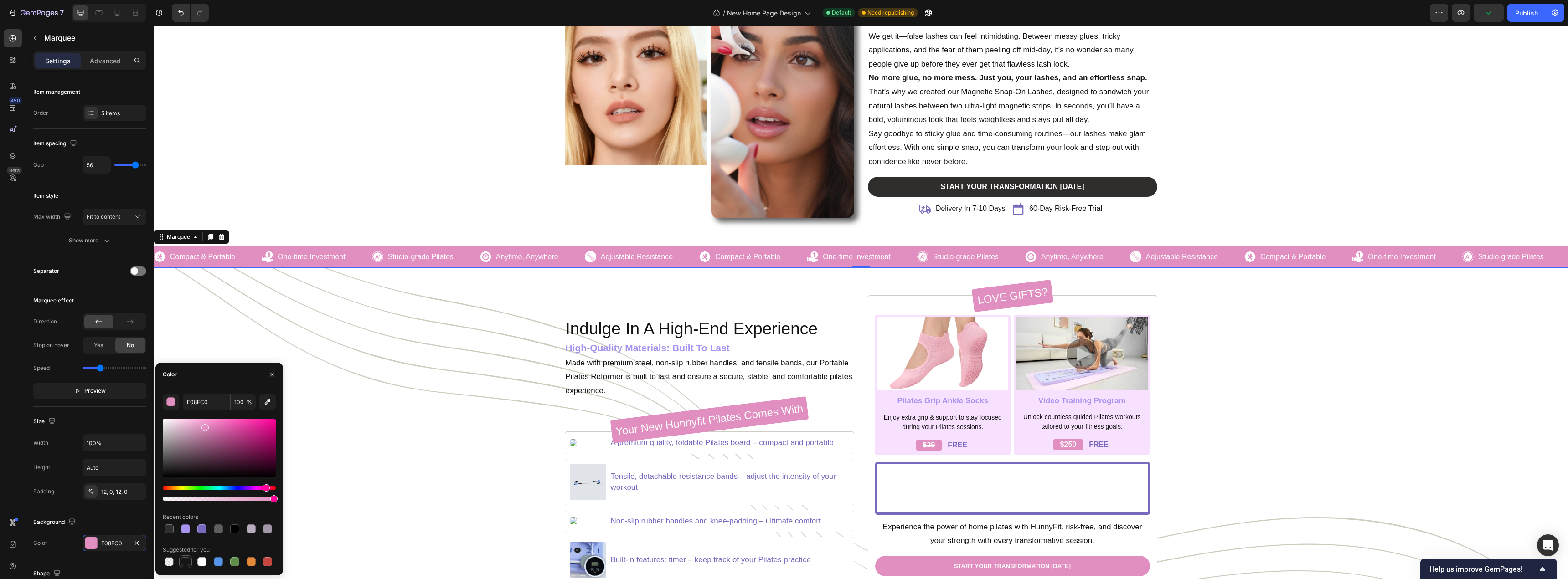
click at [182, 562] on div at bounding box center [185, 562] width 9 height 9
type input "151515"
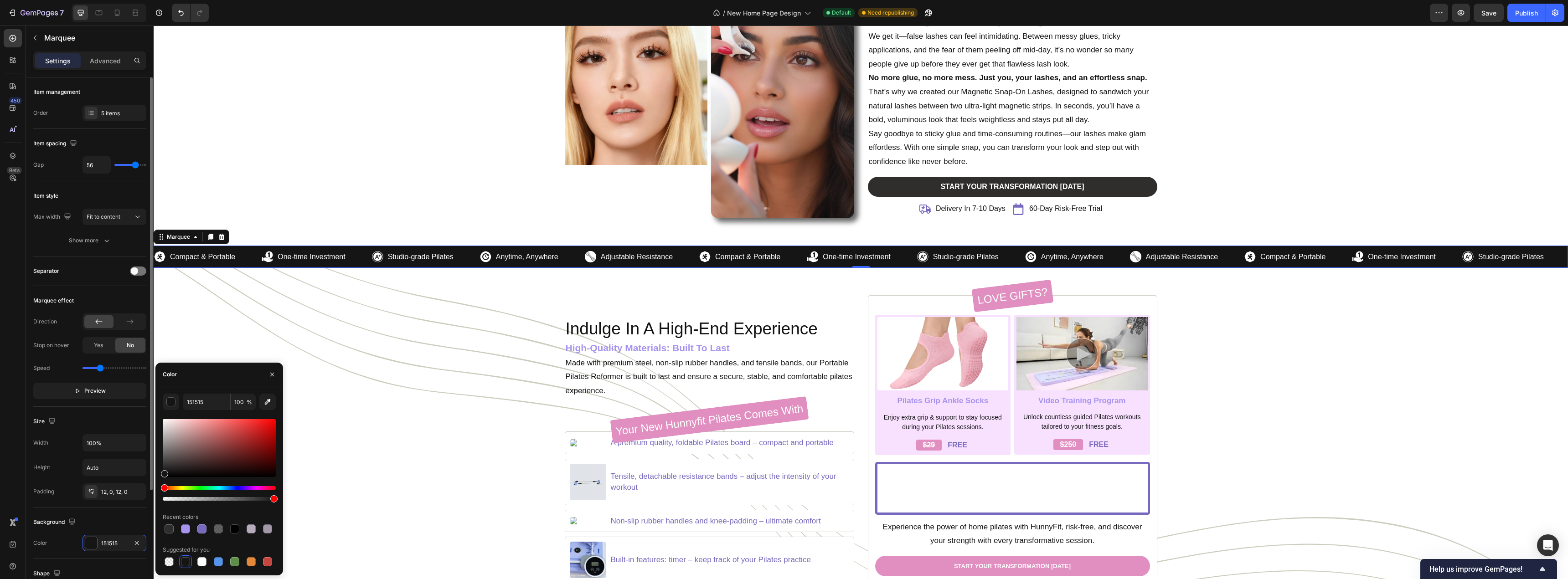
drag, startPoint x: 126, startPoint y: 518, endPoint x: 137, endPoint y: 517, distance: 11.0
click at [125, 518] on div "Background" at bounding box center [90, 522] width 113 height 15
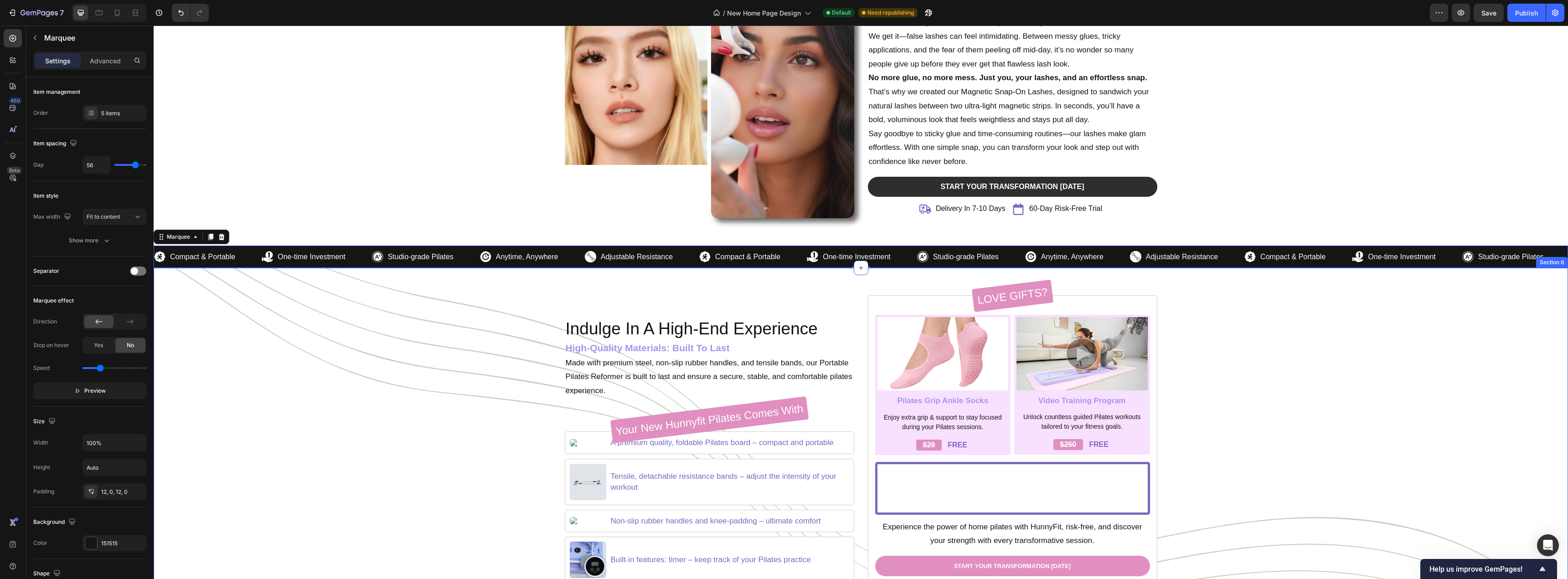
click at [404, 420] on div "Indulge In A High-End Experience Heading High-Quality Materials: Built To Last …" at bounding box center [860, 450] width 1401 height 310
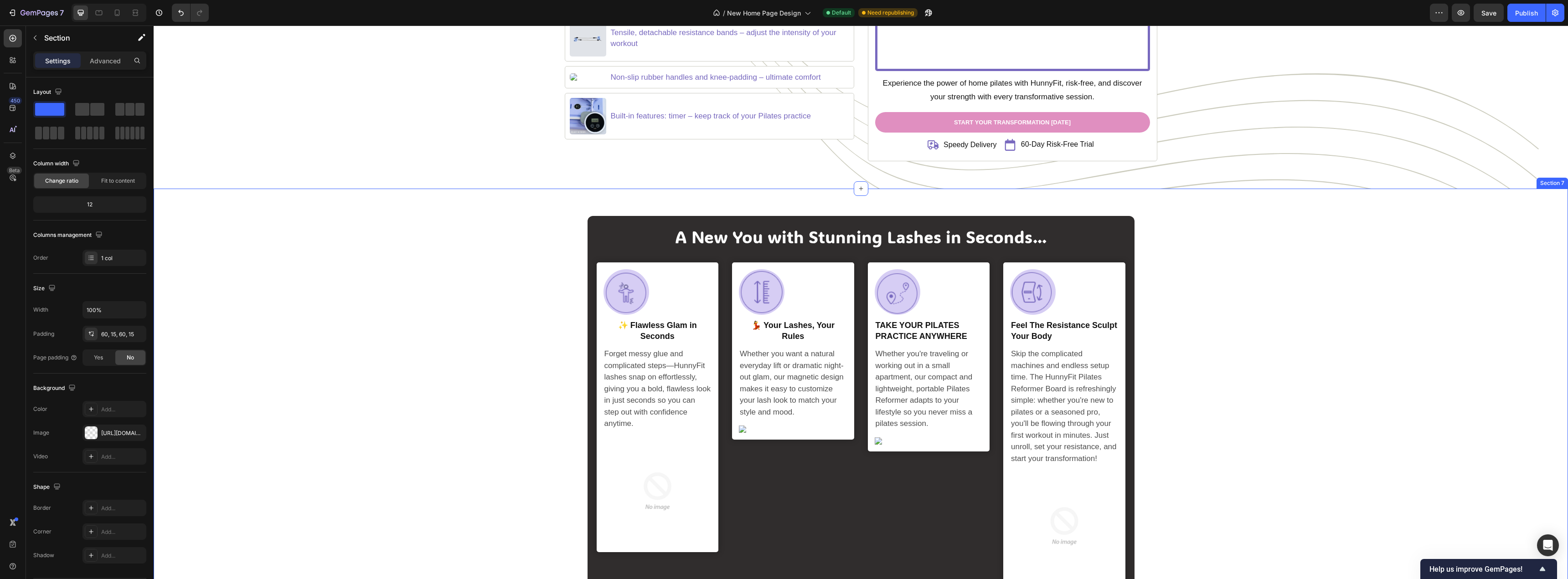
scroll to position [1600, 0]
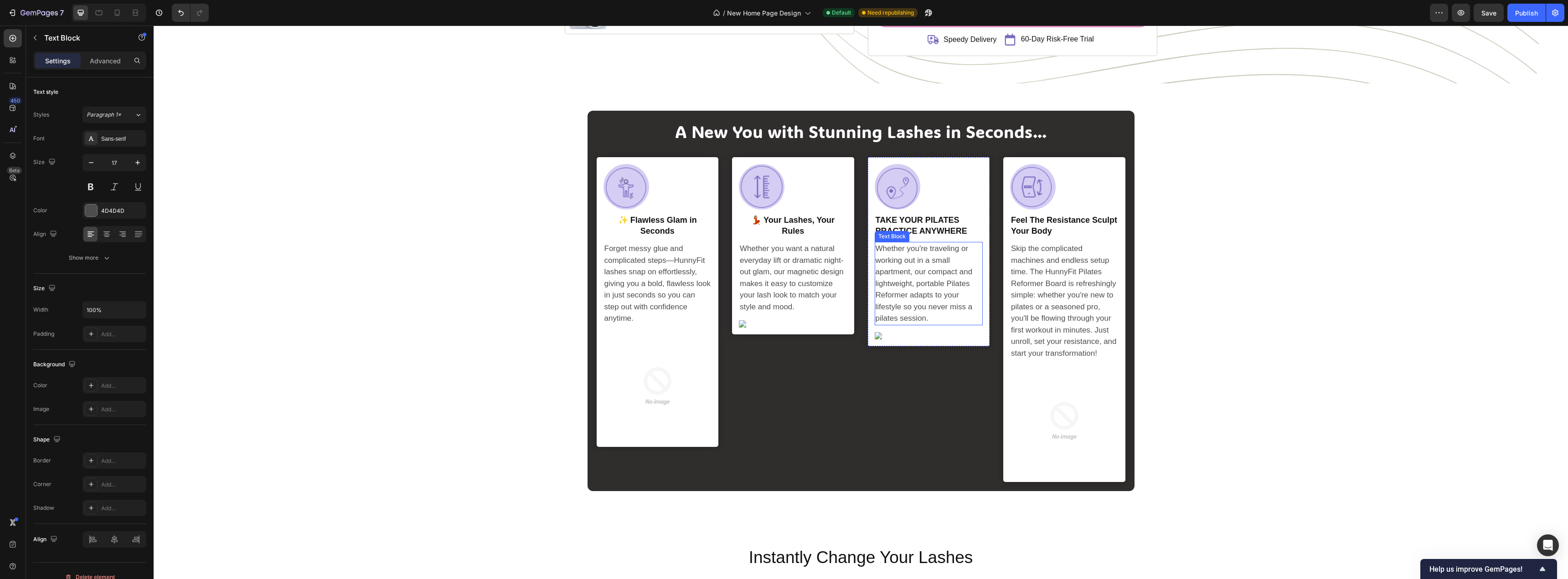
click at [954, 268] on p "Whether you're traveling or working out in a small apartment, our compact and l…" at bounding box center [929, 284] width 107 height 81
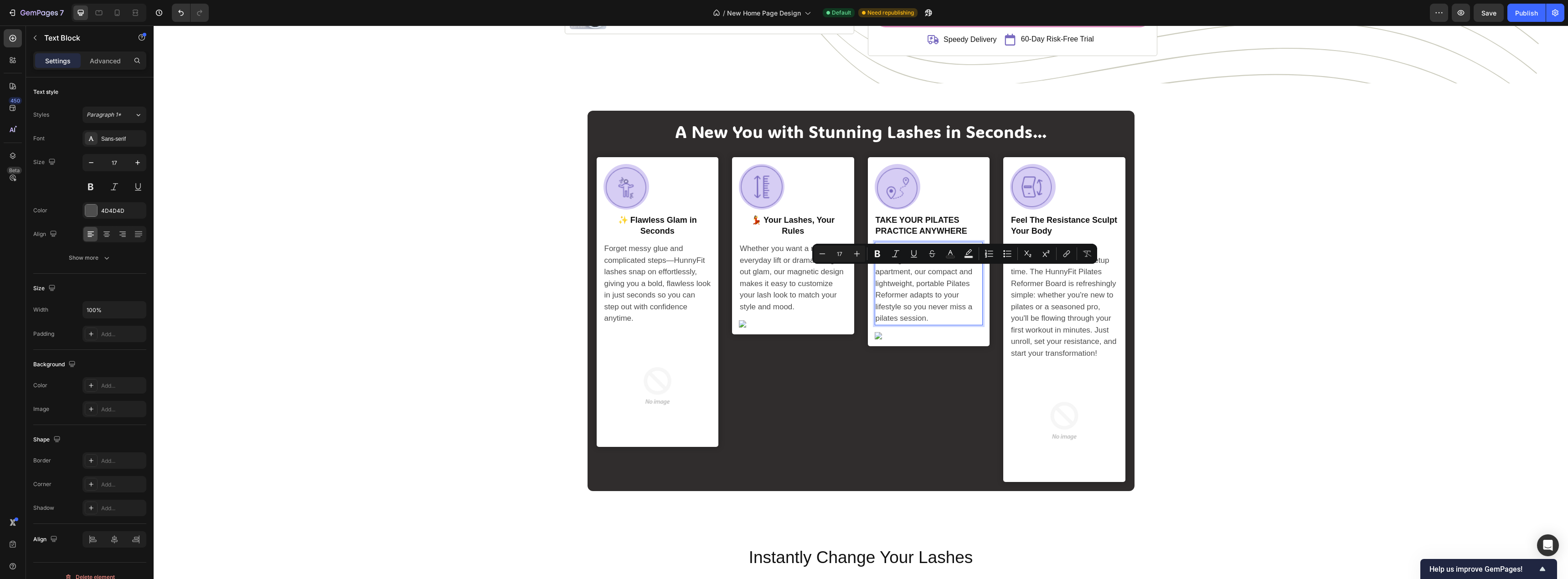
click at [920, 285] on p "Whether you're traveling or working out in a small apartment, our compact and l…" at bounding box center [929, 284] width 107 height 81
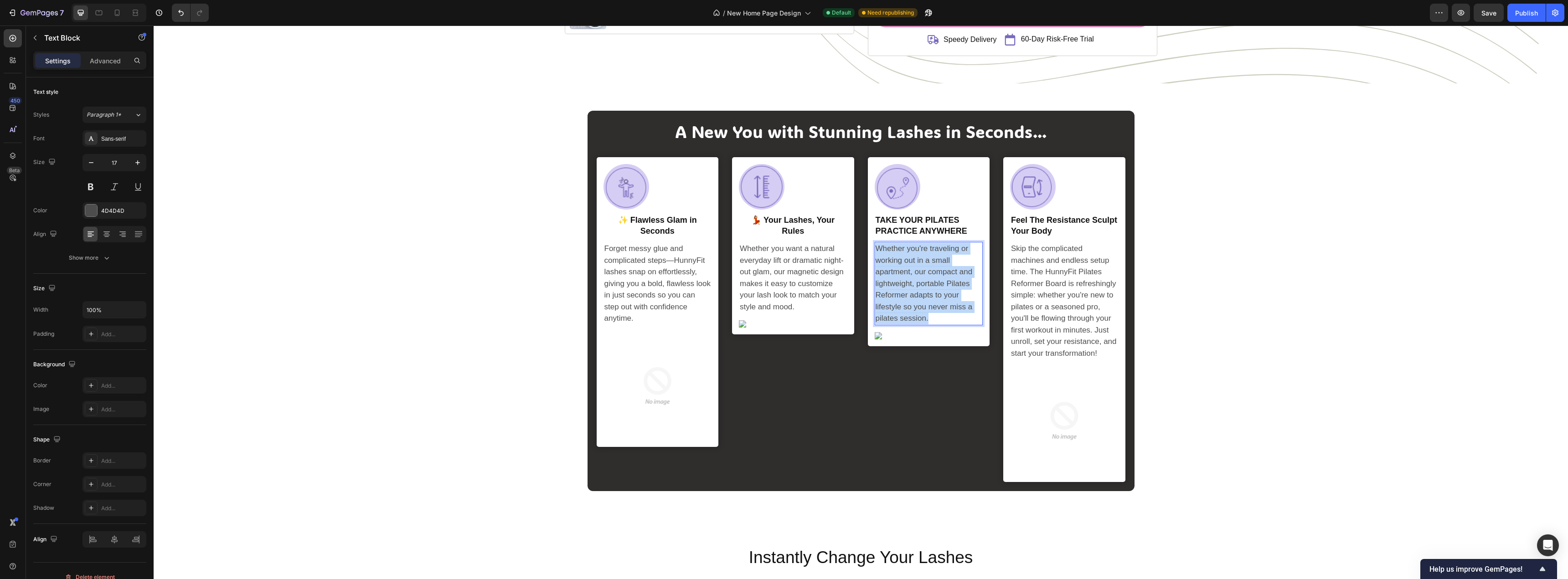
click at [920, 285] on p "Whether you're traveling or working out in a small apartment, our compact and l…" at bounding box center [929, 284] width 107 height 81
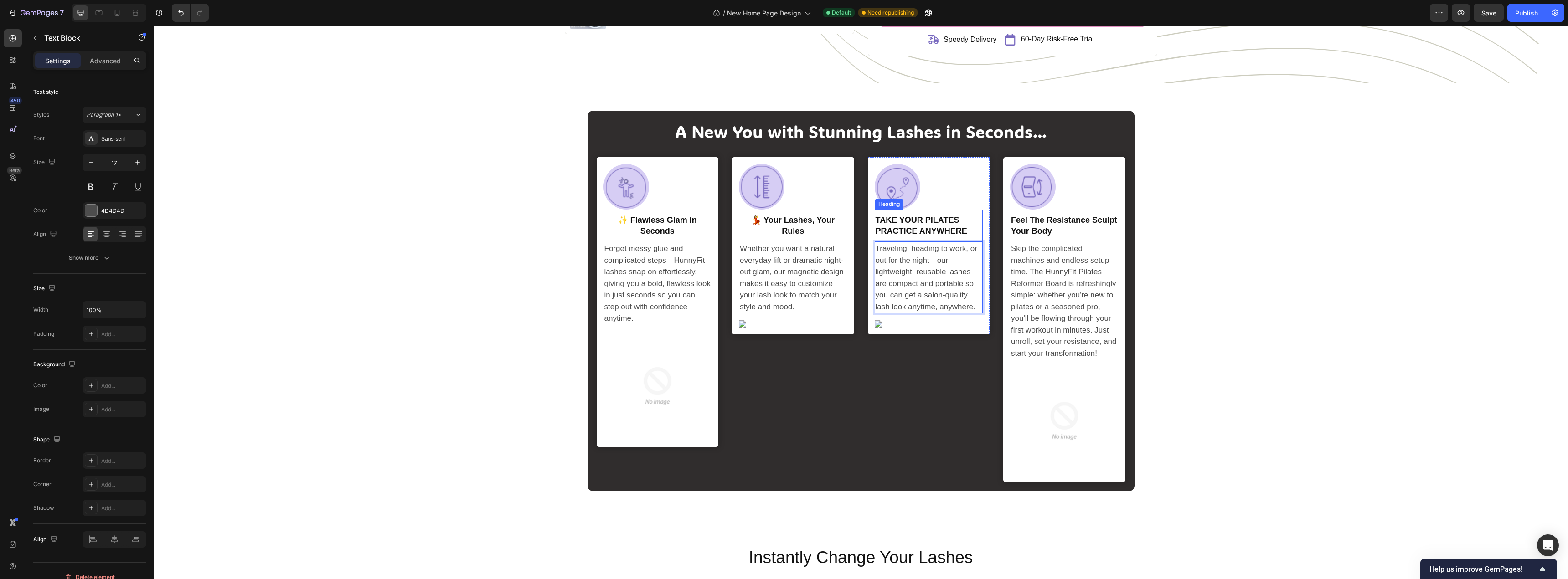
click at [900, 220] on h2 "TAKE YOUR PILATES PRACTICE ANYWHERE" at bounding box center [928, 226] width 108 height 24
click at [900, 220] on p "TAKE YOUR PILATES PRACTICE ANYWHERE" at bounding box center [929, 226] width 107 height 22
click at [932, 313] on div "Traveling, heading to work, or out for the night—our lightweight, reusable lash…" at bounding box center [928, 277] width 108 height 71
click at [951, 219] on p "🌎 Glam Wherever You Go" at bounding box center [929, 226] width 107 height 22
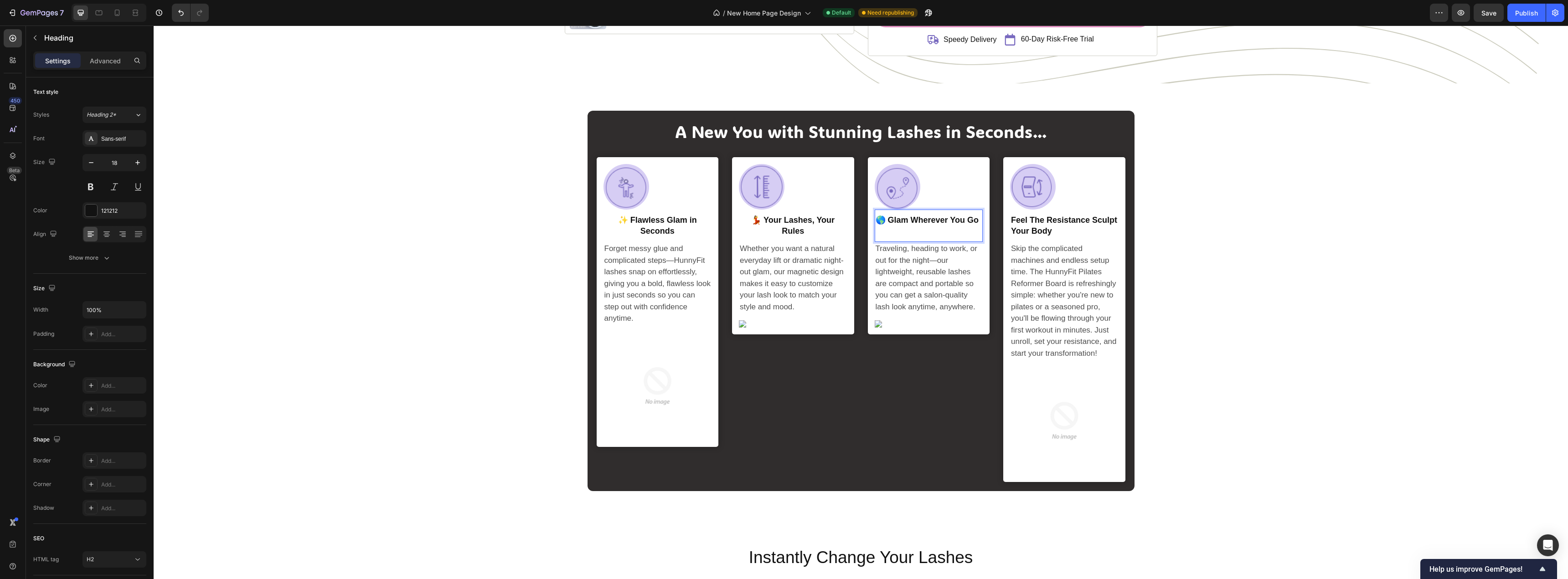
click at [949, 221] on p "🌎 Glam Wherever You Go" at bounding box center [929, 226] width 107 height 22
click at [935, 245] on p "🌎 Glam Wherever You Go" at bounding box center [929, 231] width 107 height 32
click at [917, 230] on p "🌎 Glam Wherever You Go" at bounding box center [929, 226] width 107 height 22
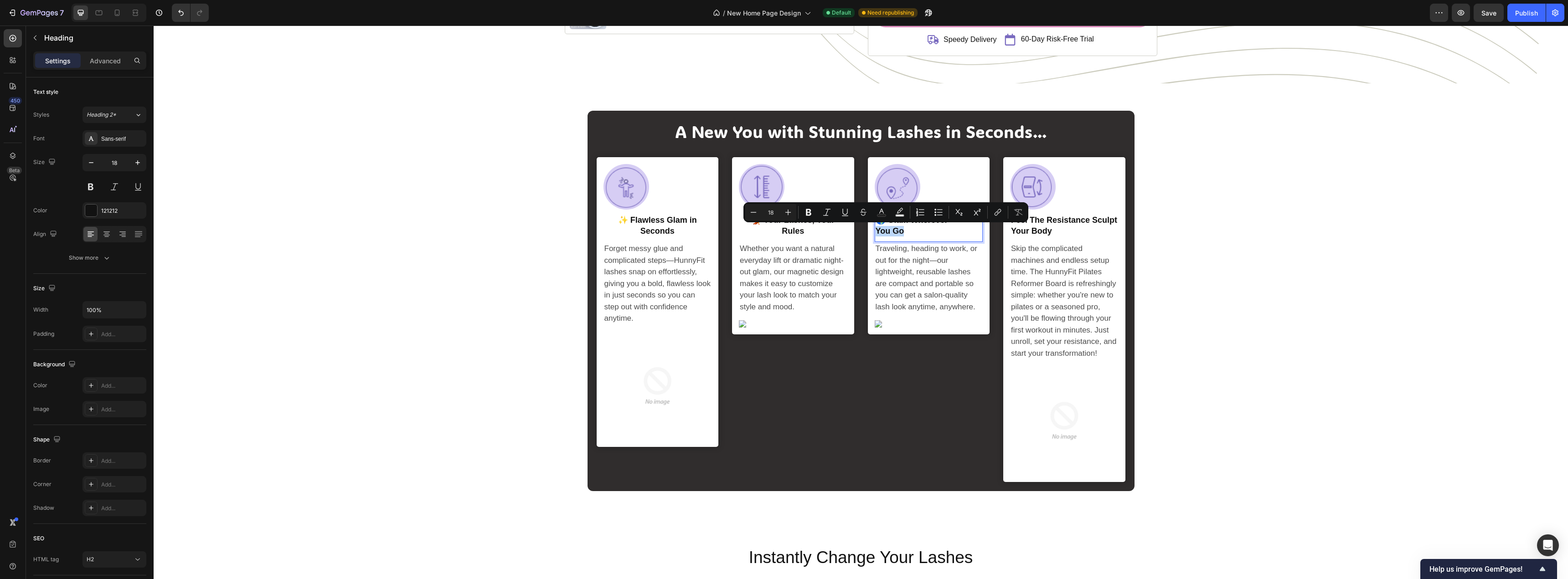
click at [916, 230] on p "🌎 Glam Wherever You Go" at bounding box center [929, 226] width 107 height 22
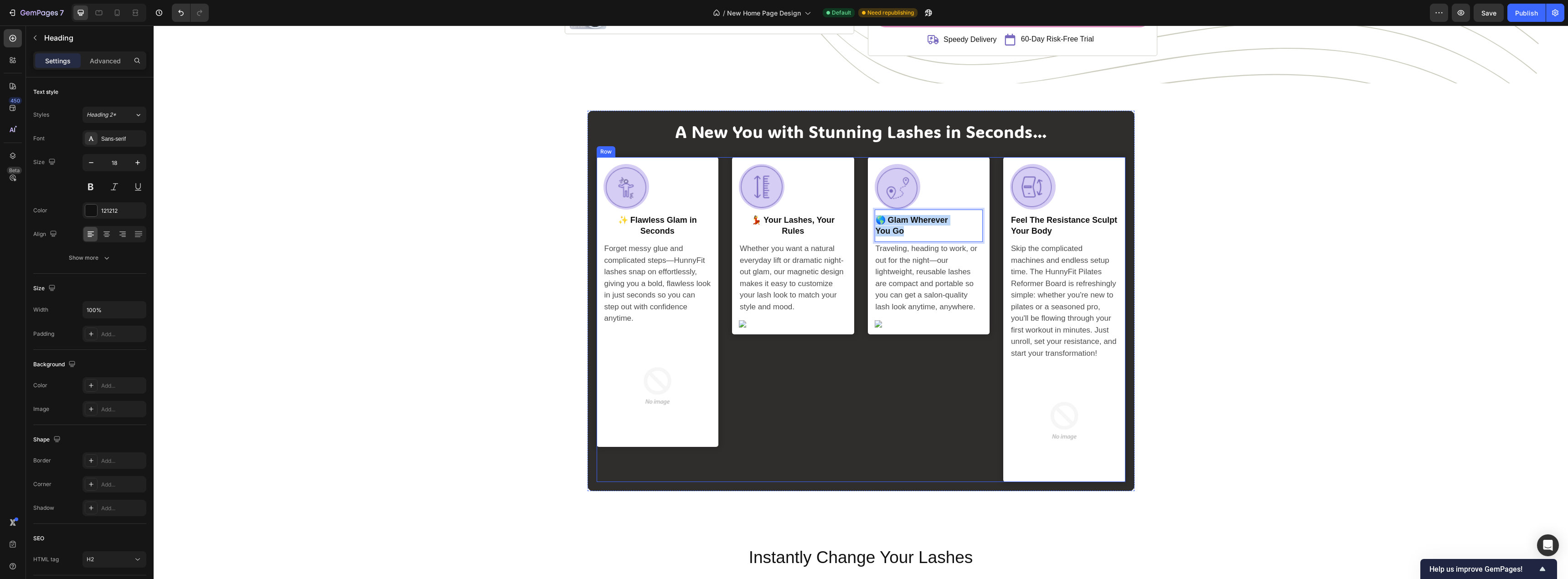
drag, startPoint x: 920, startPoint y: 230, endPoint x: 862, endPoint y: 220, distance: 58.9
click at [862, 220] on div "Image Row ✨ Flawless Glam in Seconds Heading Forget messy glue and complicated …" at bounding box center [860, 319] width 529 height 324
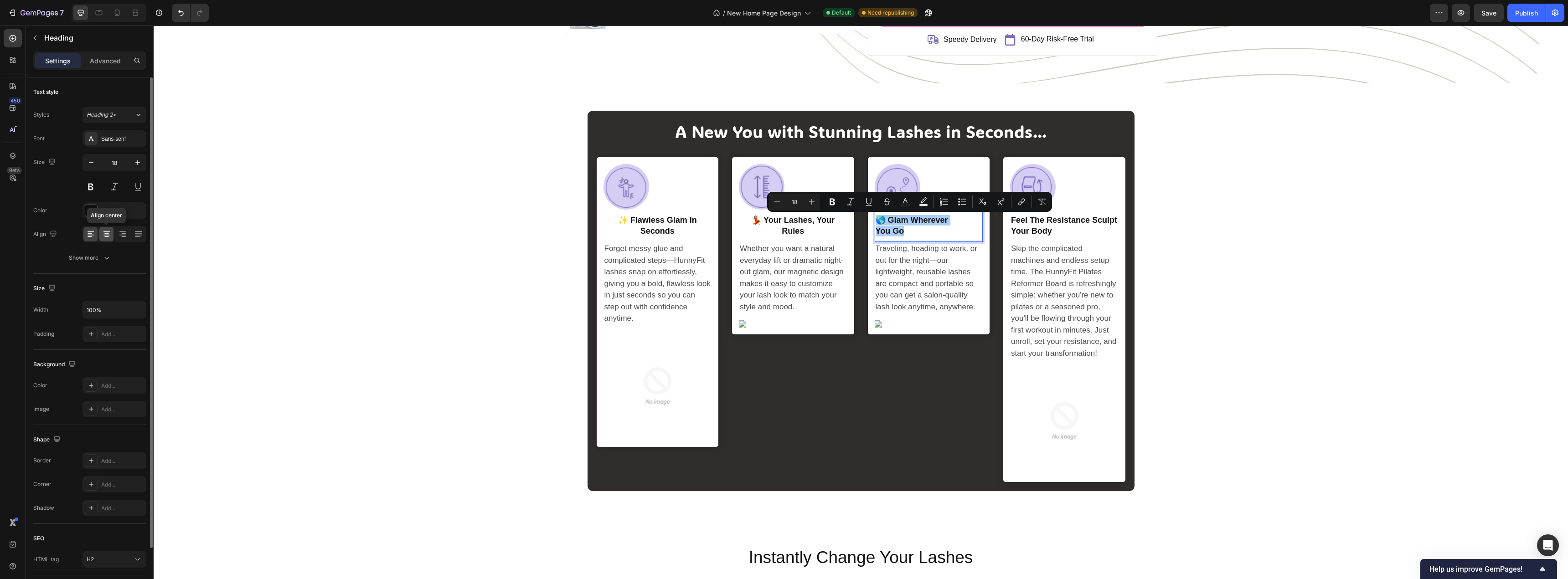
click at [105, 234] on icon at bounding box center [106, 234] width 4 height 1
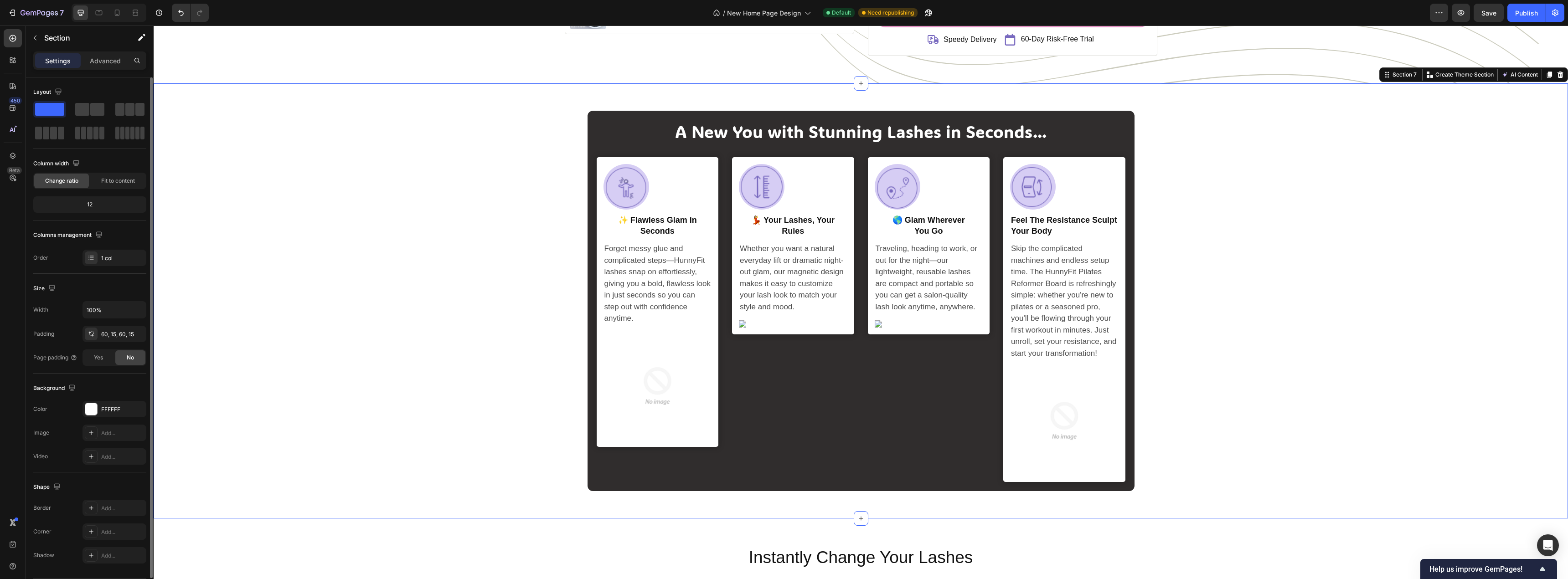
click at [451, 296] on div "A New You with Stunning Lashes in Seconds... Heading Image Row ✨ Flawless Glam …" at bounding box center [860, 300] width 1401 height 380
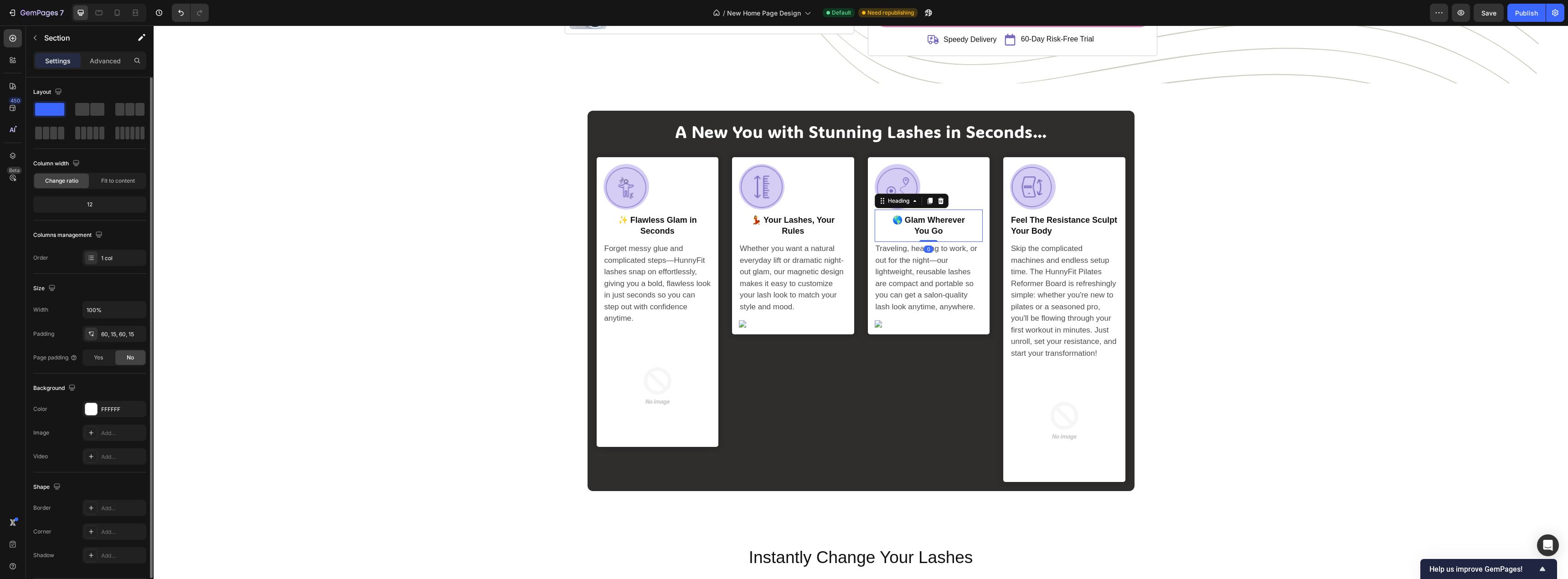
click at [905, 220] on p "🌎 Glam Wherever You Go" at bounding box center [929, 226] width 107 height 22
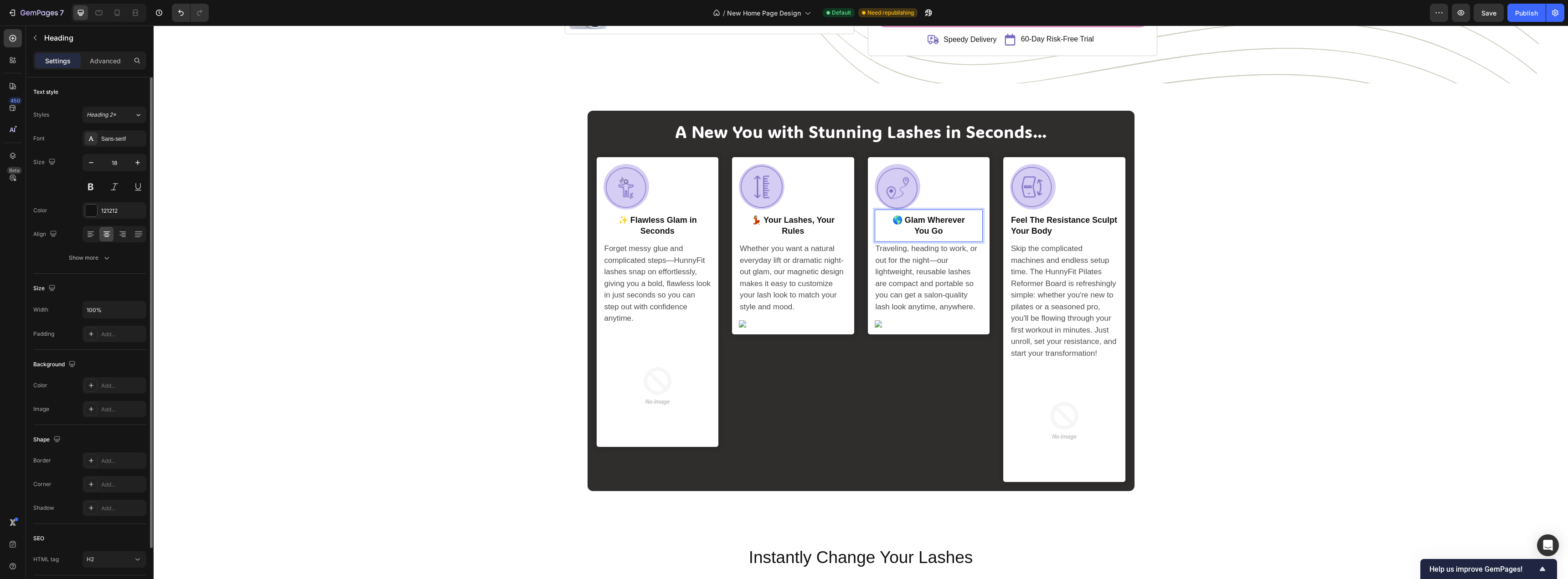
click at [900, 220] on p "🌎 Glam Wherever You Go" at bounding box center [929, 226] width 107 height 22
click at [913, 242] on p "🌎 Flawless Glam Wherever You Go" at bounding box center [929, 231] width 107 height 32
click at [908, 243] on p "🌎 Flawless Glam Wherever You Go" at bounding box center [929, 231] width 107 height 32
click at [545, 258] on div "A New You with Stunning Lashes in Seconds... Heading Image Row ✨ Flawless Glam …" at bounding box center [860, 300] width 1401 height 380
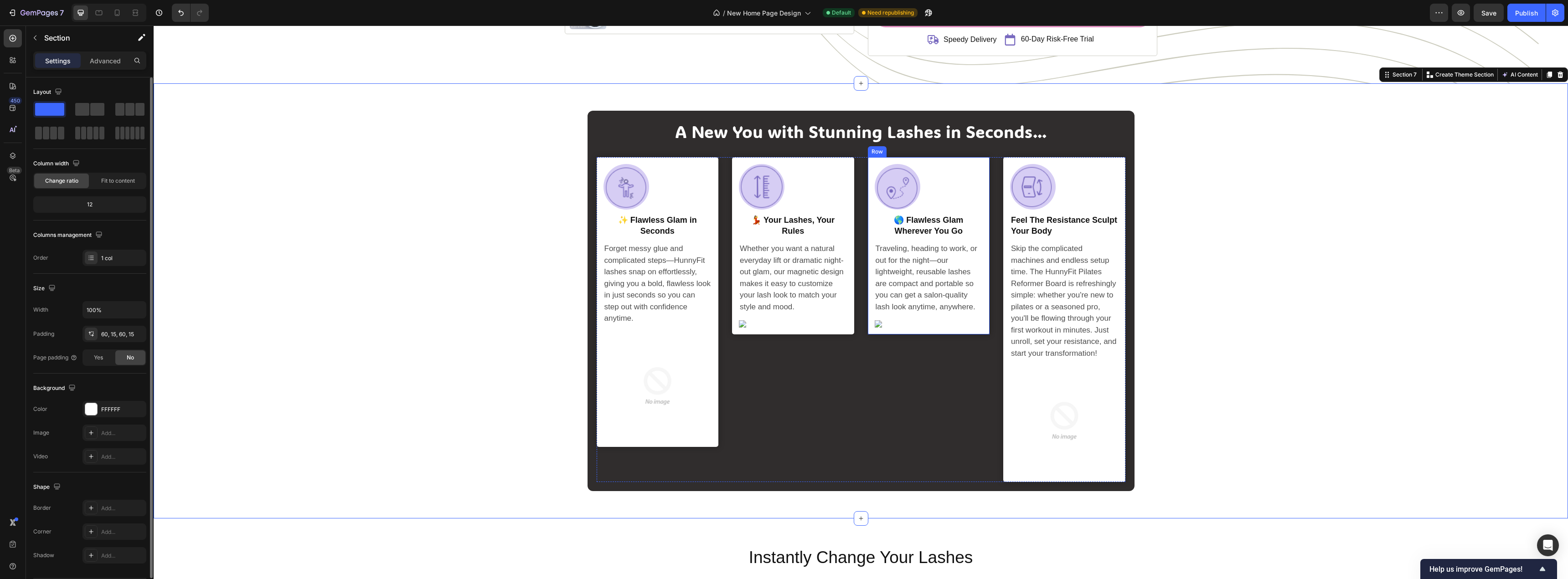
click at [983, 243] on div "Image Row 🌎 Flawless Glam Wherever You Go Heading Traveling, heading to work, o…" at bounding box center [929, 246] width 122 height 178
click at [1239, 288] on div "A New You with Stunning Lashes in Seconds... Heading Image Row ✨ Flawless Glam …" at bounding box center [860, 300] width 1401 height 380
click at [919, 217] on p "🌎 Flawless Glam Wherever You Go" at bounding box center [929, 226] width 107 height 22
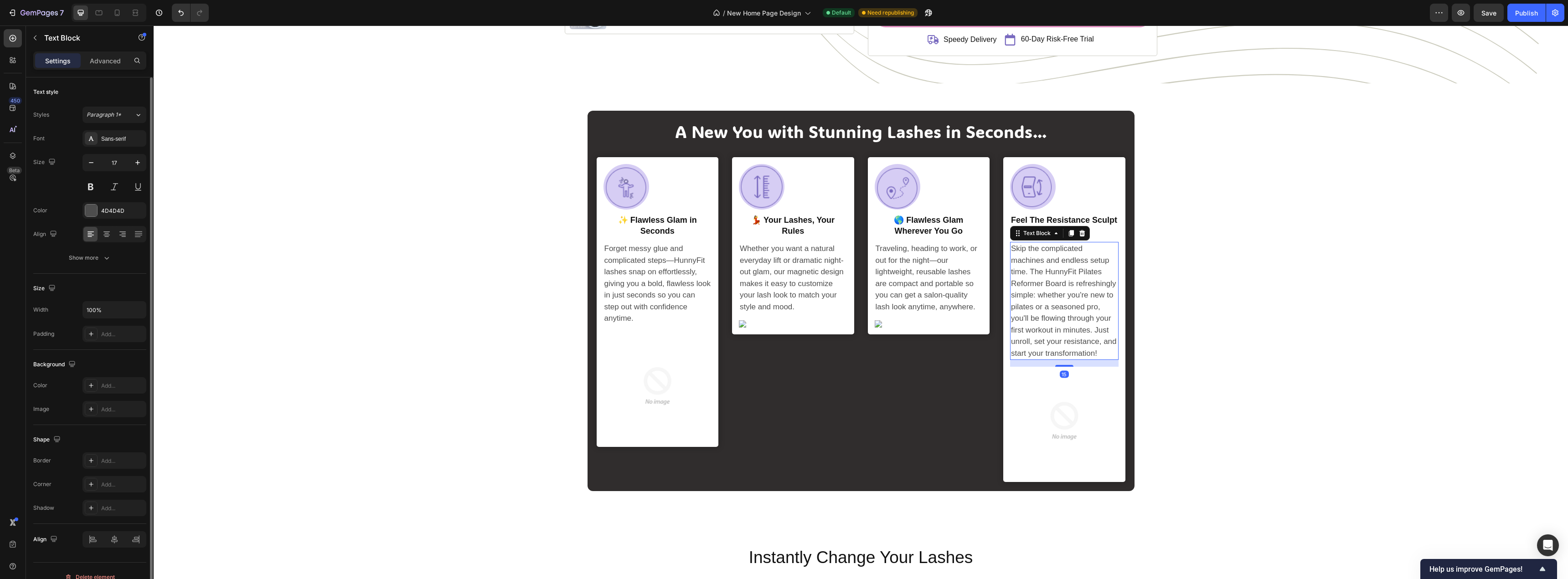
click at [1056, 284] on p "Skip the complicated machines and endless setup time. The HunnyFit Pilates Refo…" at bounding box center [1064, 301] width 107 height 116
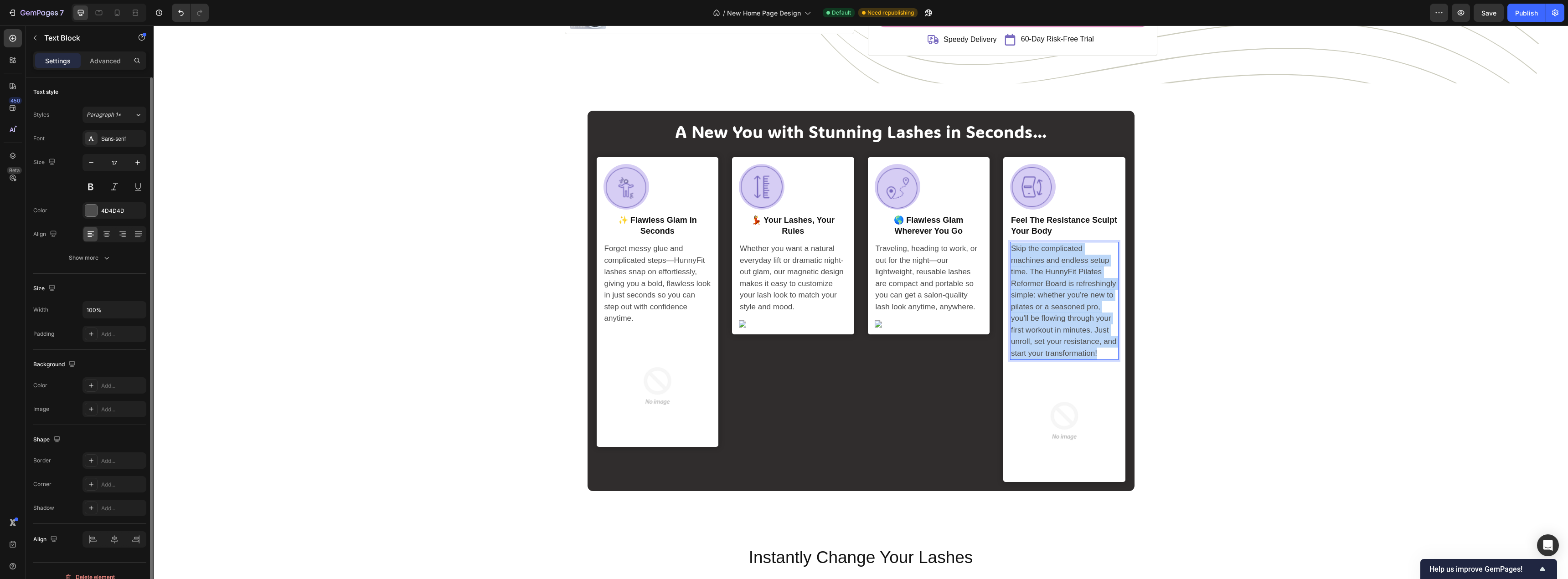
click at [1056, 284] on p "Skip the complicated machines and endless setup time. The HunnyFit Pilates Refo…" at bounding box center [1064, 301] width 107 height 116
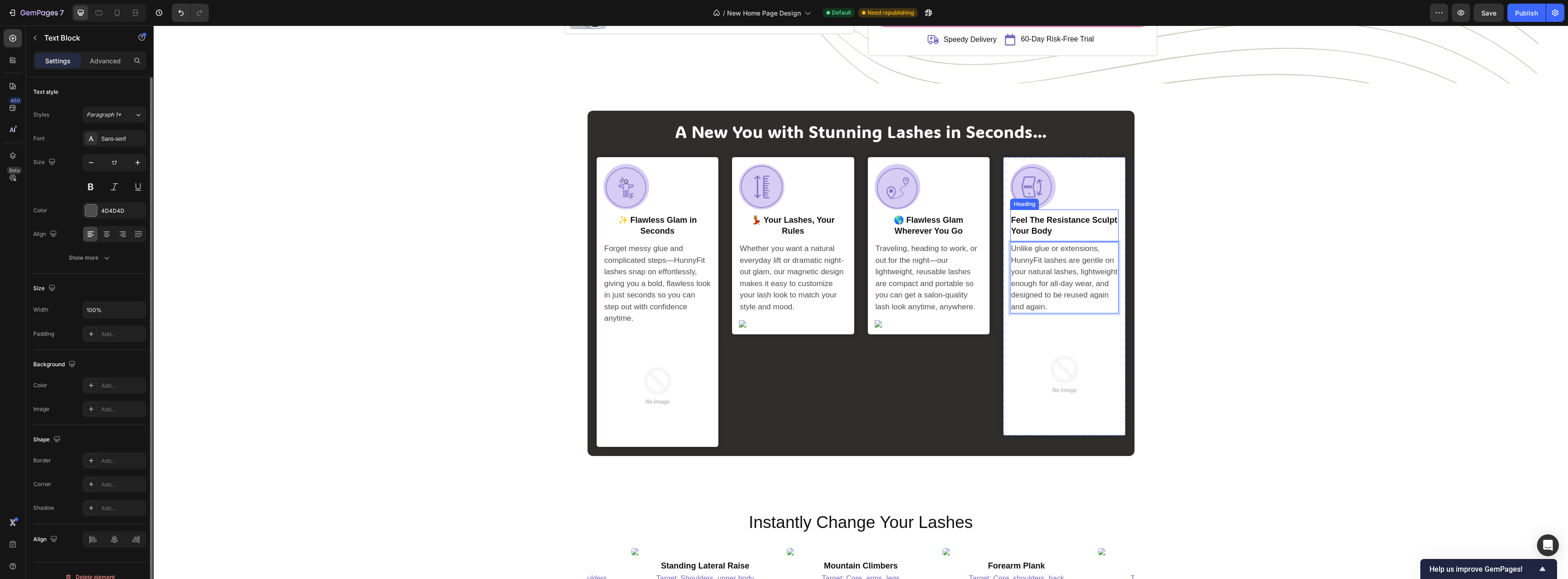
click at [1023, 225] on h2 "Feel The Resistance Sculpt Your Body" at bounding box center [1064, 226] width 108 height 24
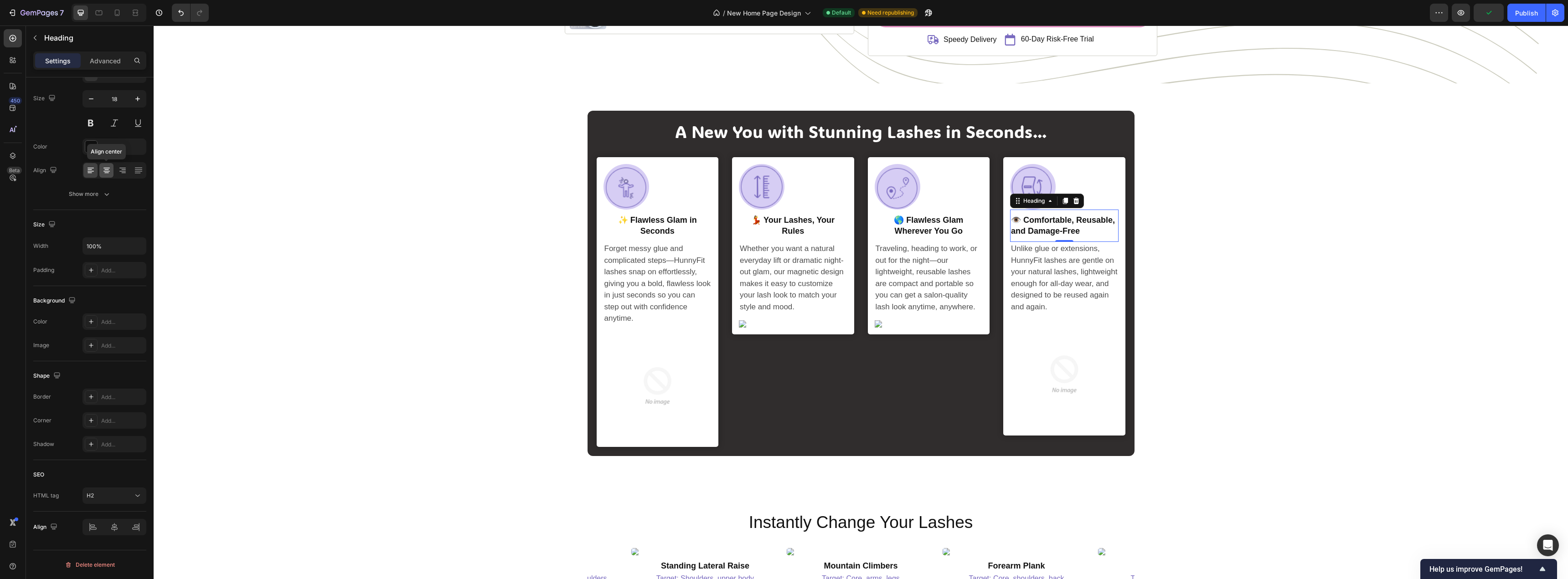
click at [108, 173] on icon at bounding box center [106, 171] width 9 height 9
click at [1166, 258] on div "A New You with Stunning Lashes in Seconds... Heading Image Row ✨ Flawless Glam …" at bounding box center [860, 283] width 1401 height 345
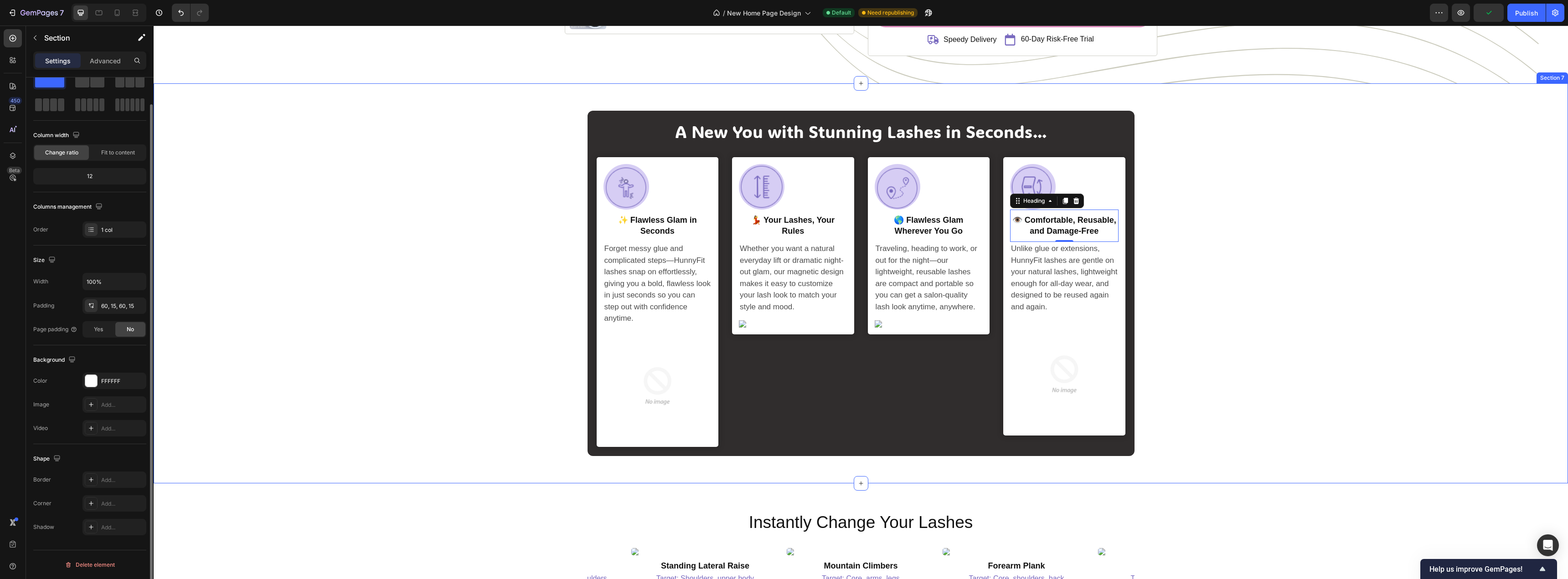
scroll to position [0, 0]
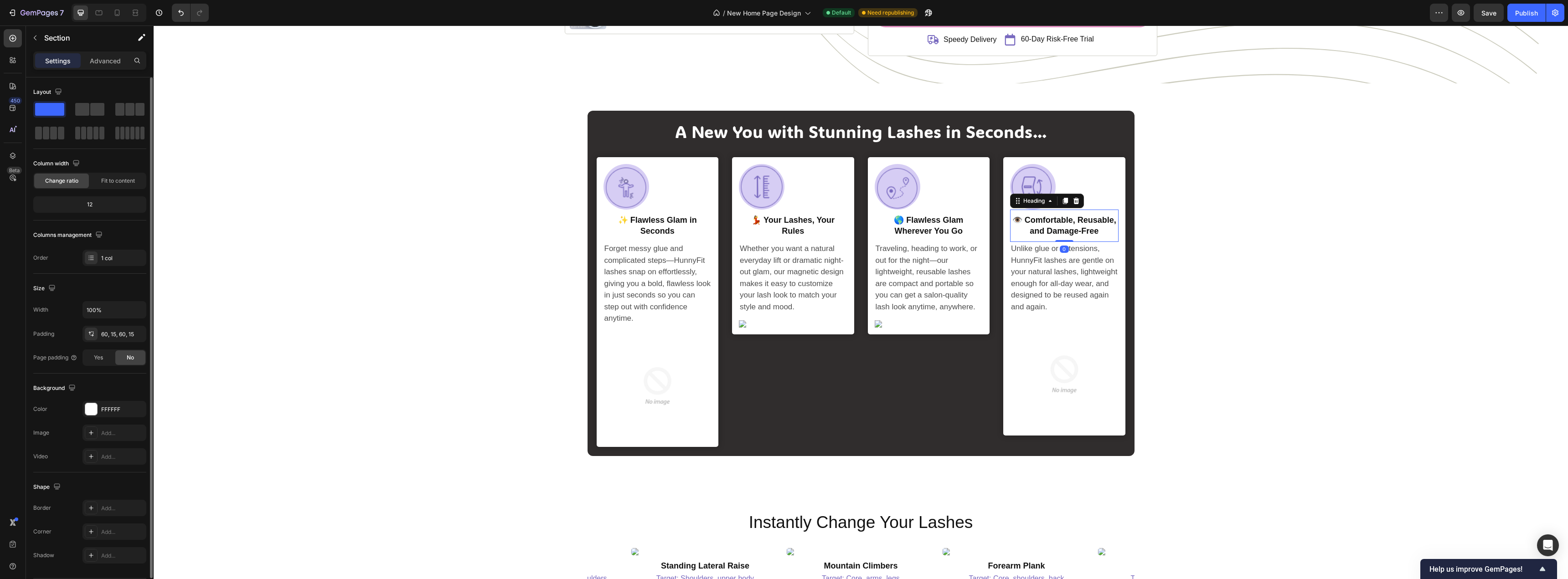
click at [1080, 229] on p "👁️ Comfortable, Reusable, and Damage-Free" at bounding box center [1064, 226] width 107 height 22
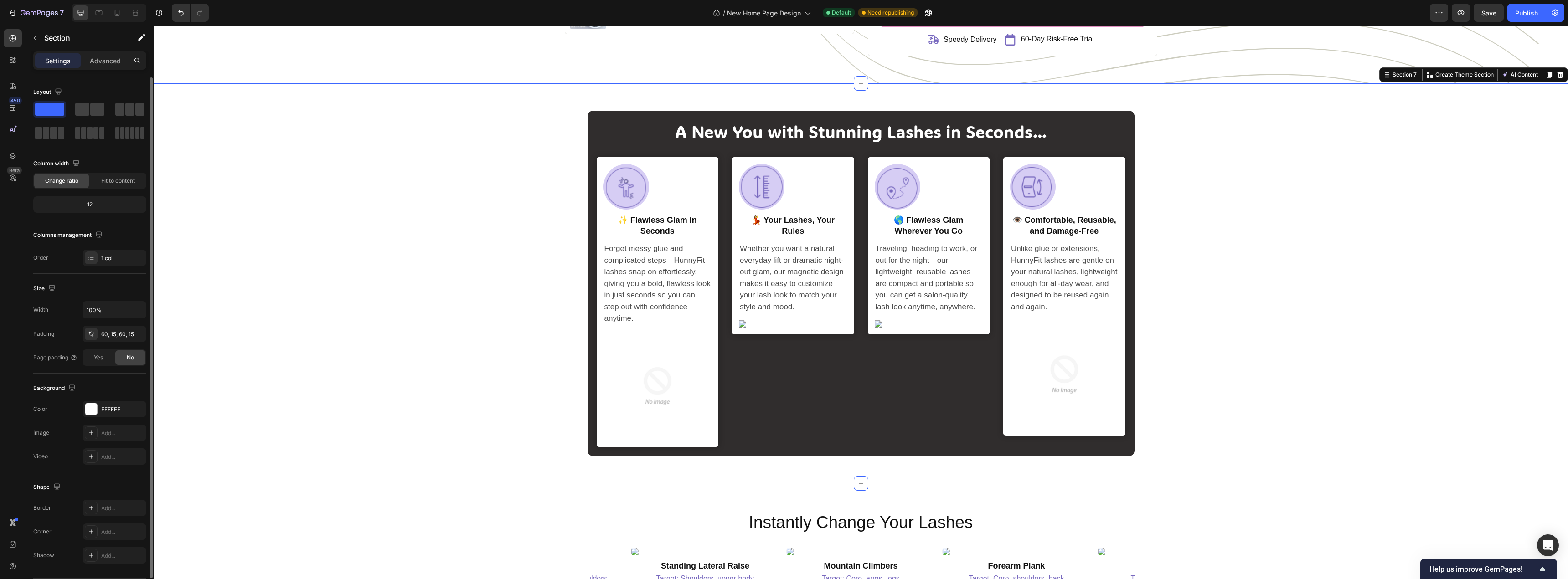
click at [1197, 254] on div "A New You with Stunning Lashes in Seconds... Heading Image Row ✨ Flawless Glam …" at bounding box center [860, 283] width 1401 height 345
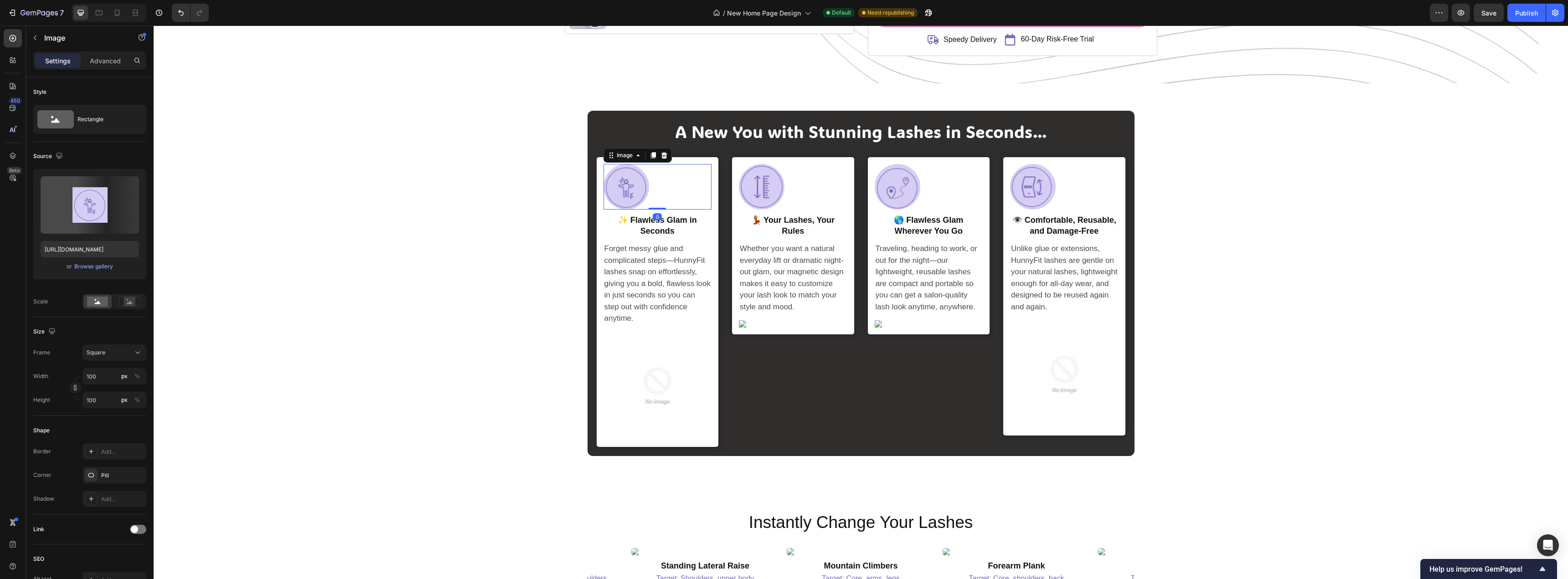
click at [634, 176] on img at bounding box center [626, 187] width 46 height 46
click at [640, 190] on img at bounding box center [626, 187] width 46 height 46
click at [663, 156] on icon at bounding box center [664, 155] width 7 height 7
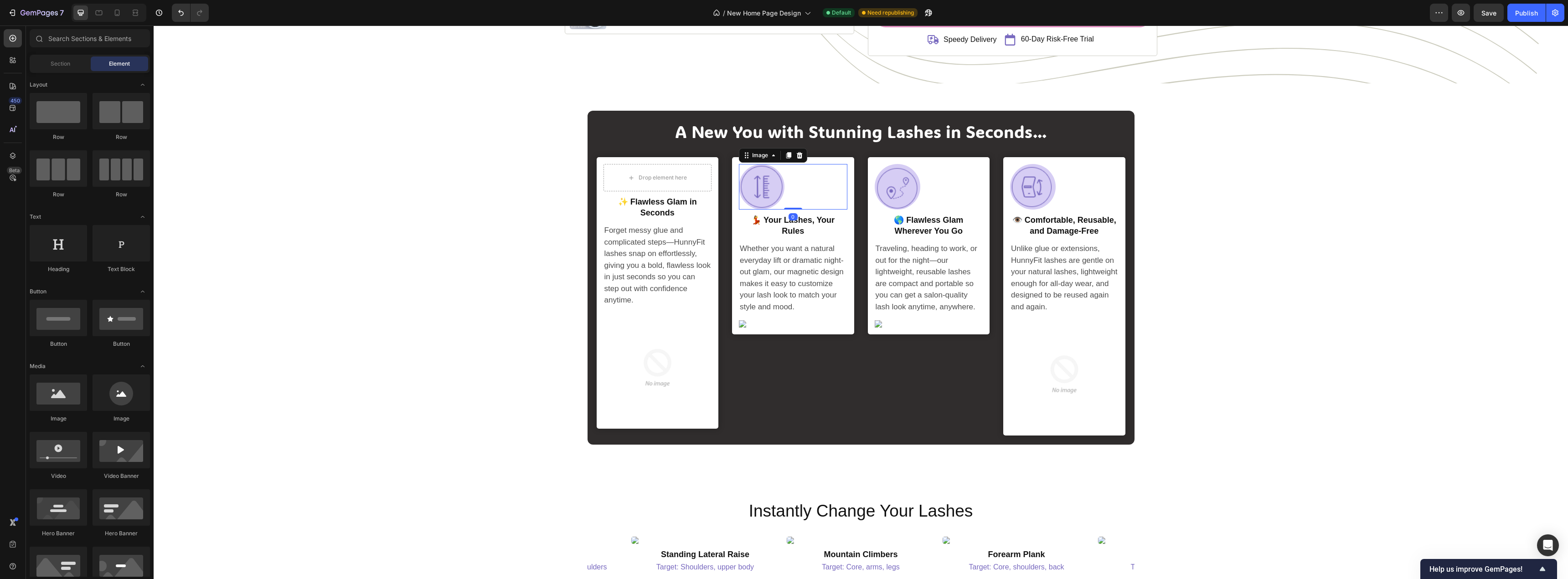
click at [833, 179] on div at bounding box center [793, 187] width 108 height 46
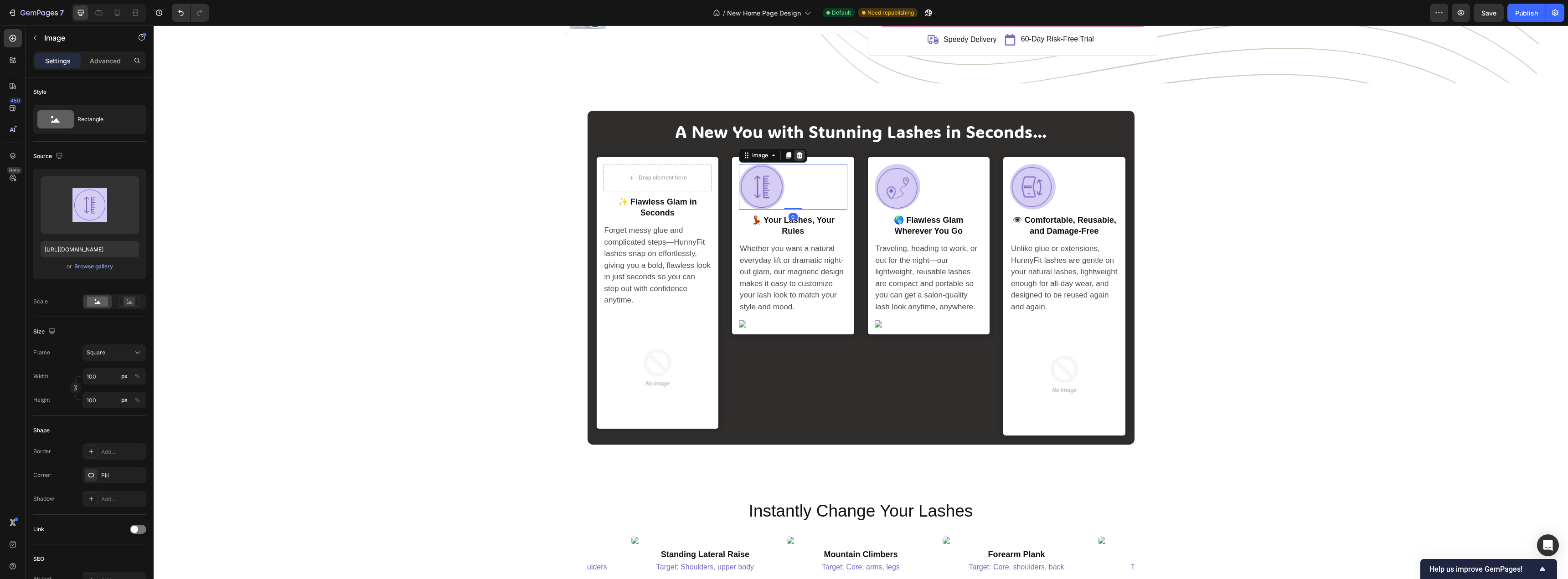
click at [797, 159] on icon at bounding box center [799, 155] width 7 height 7
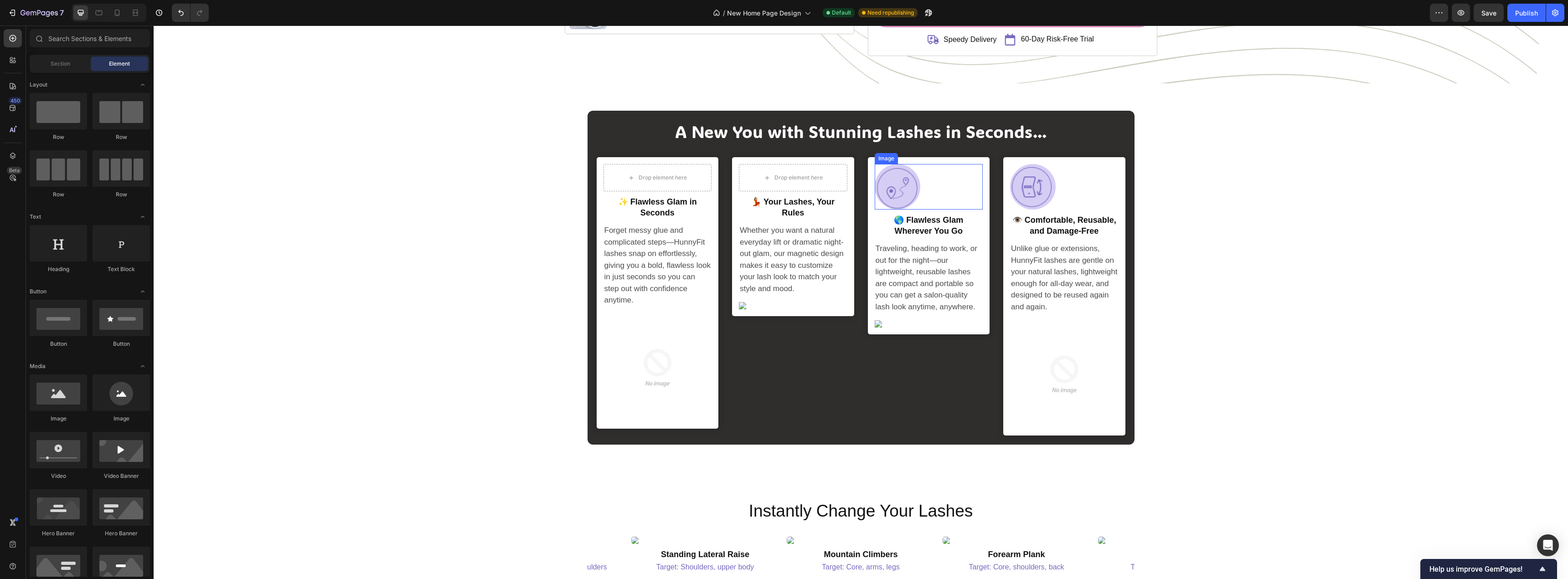
click at [913, 176] on img at bounding box center [897, 187] width 46 height 46
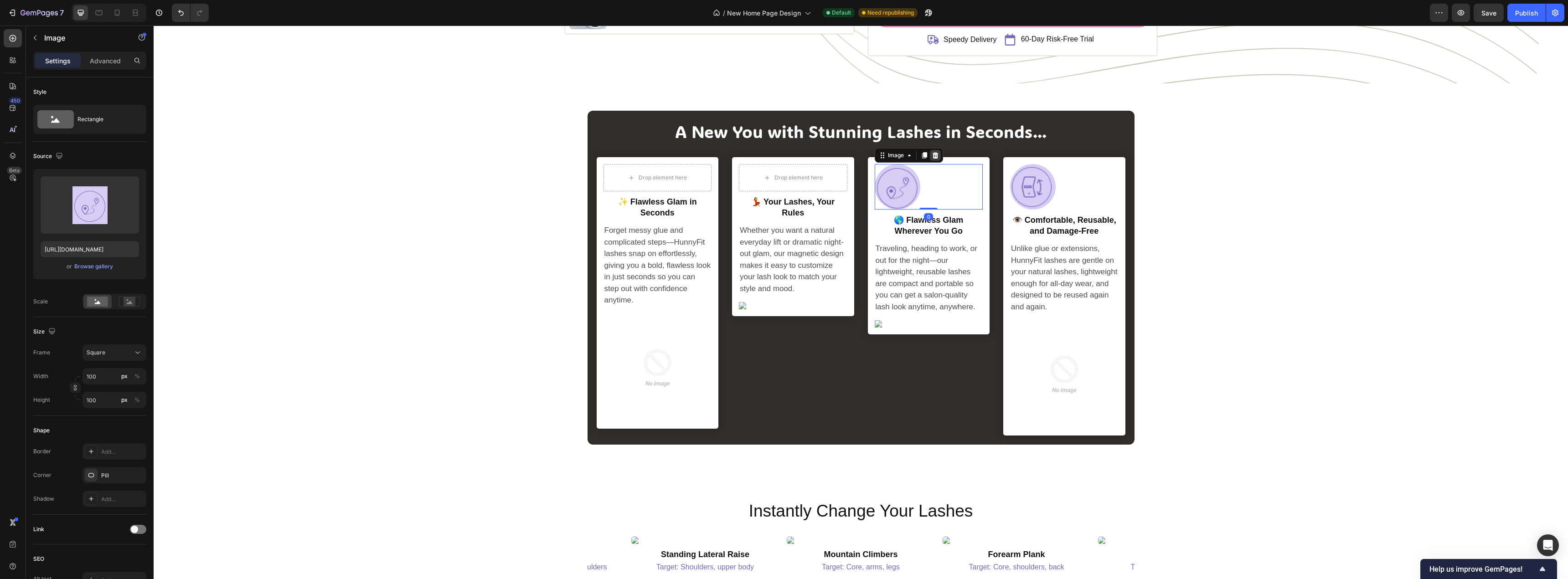
click at [932, 158] on icon at bounding box center [935, 155] width 6 height 6
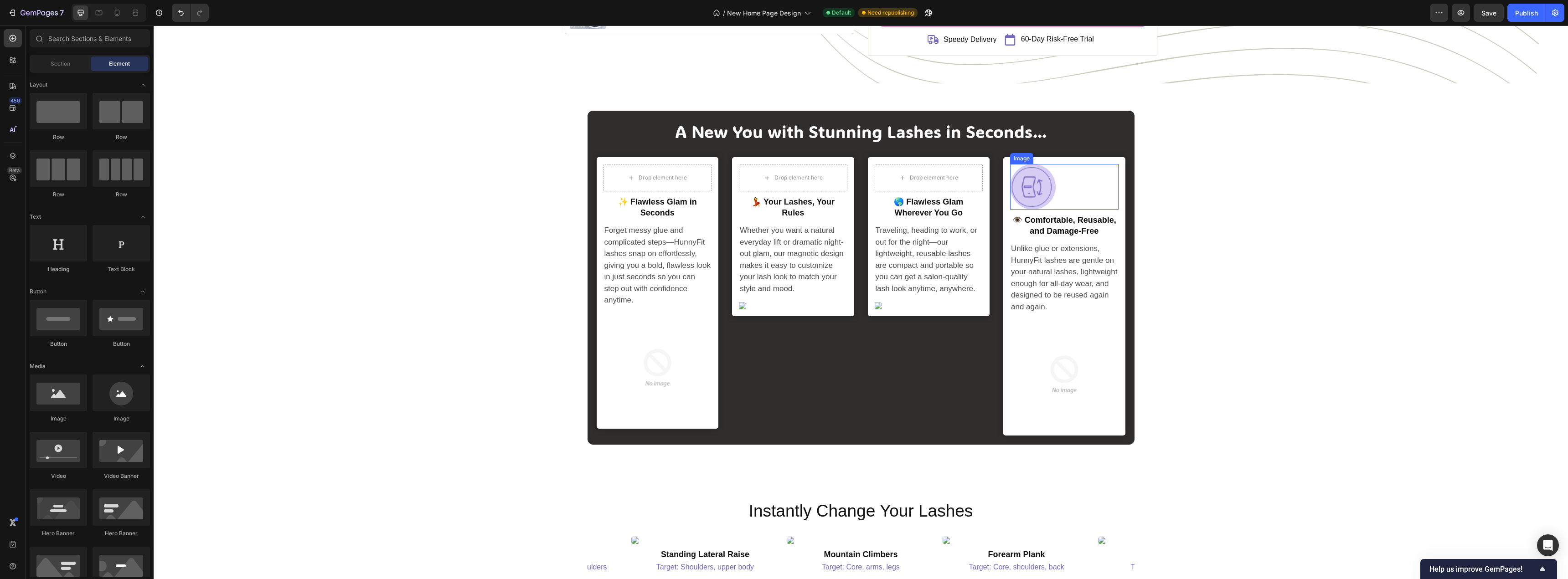
click at [1049, 183] on img at bounding box center [1033, 187] width 46 height 46
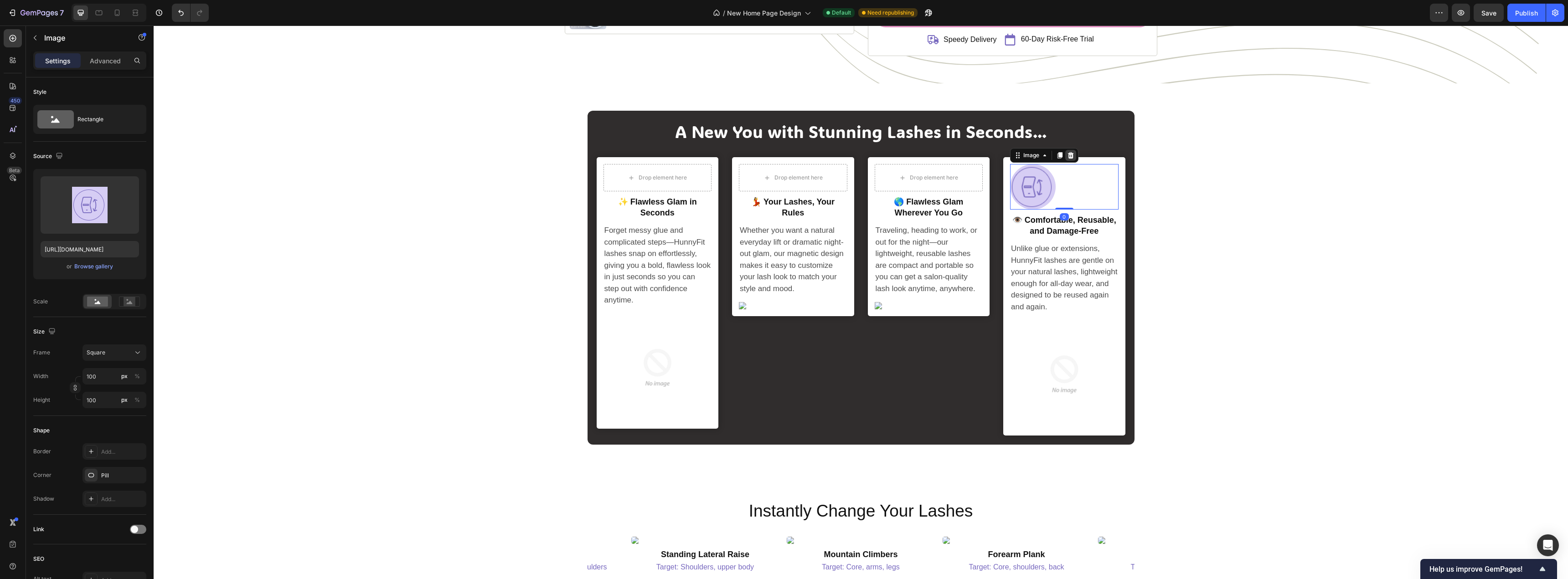
click at [1067, 158] on icon at bounding box center [1070, 155] width 7 height 7
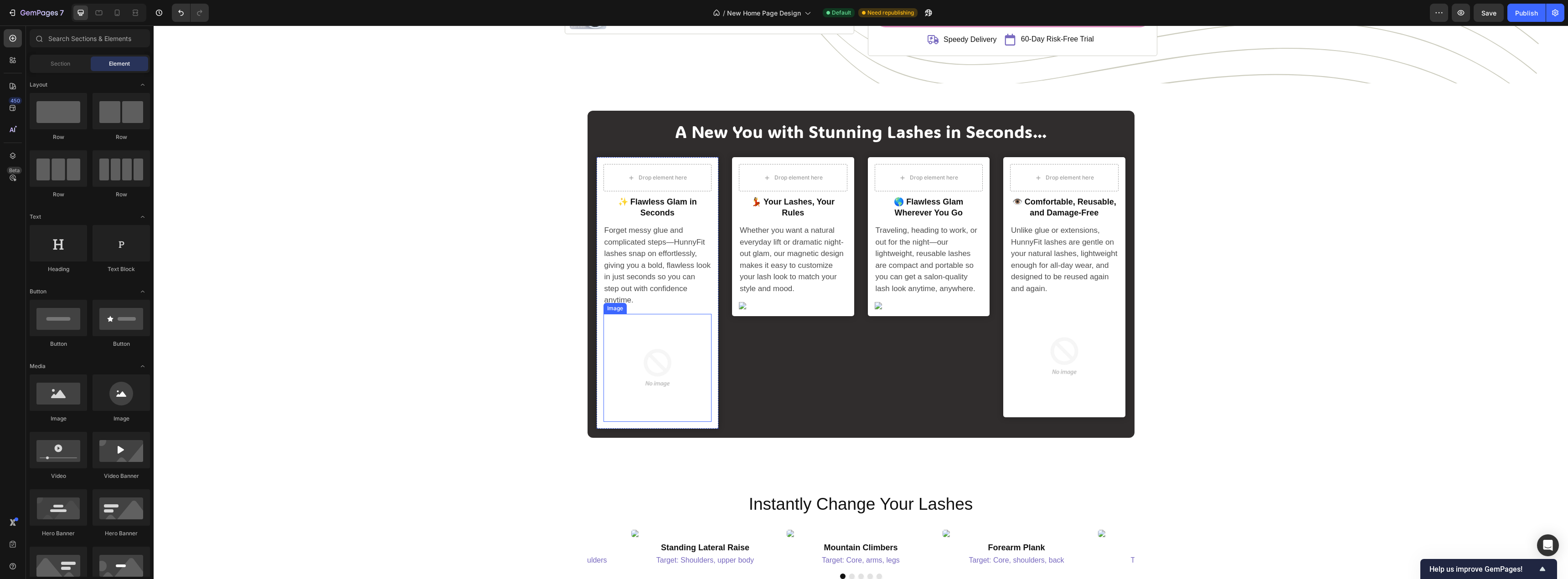
click at [662, 359] on img at bounding box center [657, 368] width 108 height 108
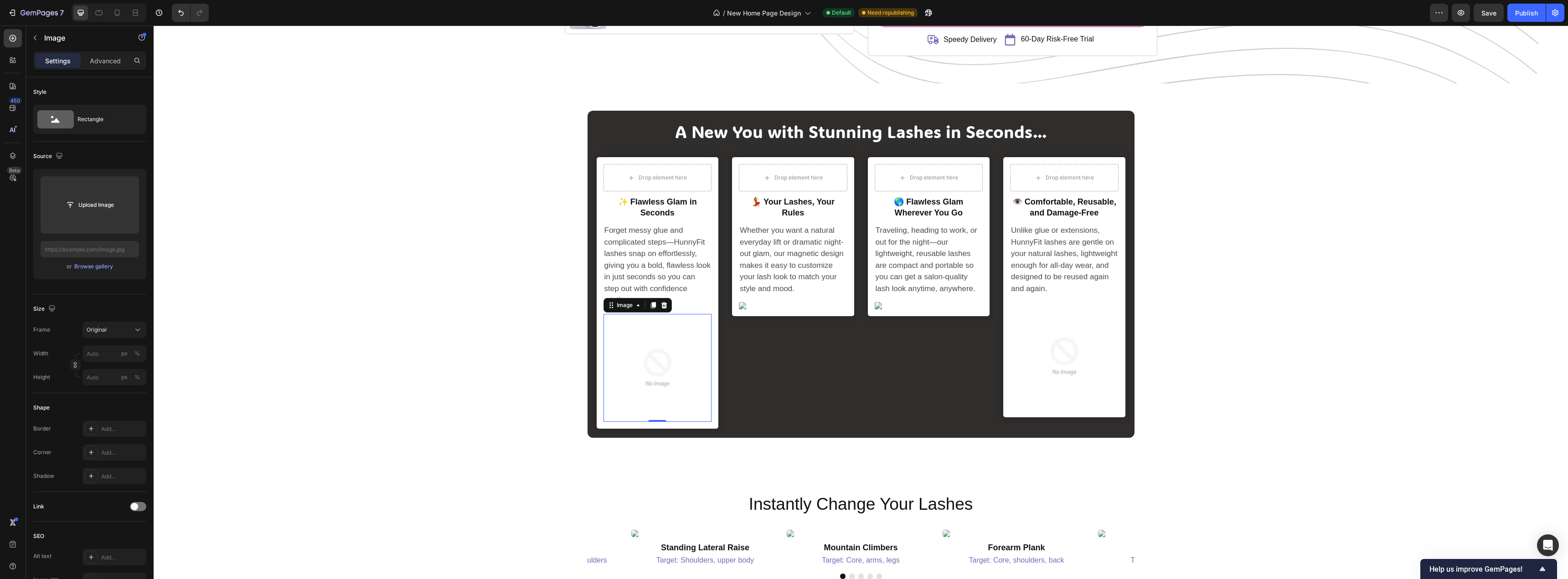
click at [619, 340] on img at bounding box center [657, 368] width 108 height 108
click at [76, 193] on input "file" at bounding box center [90, 205] width 99 height 57
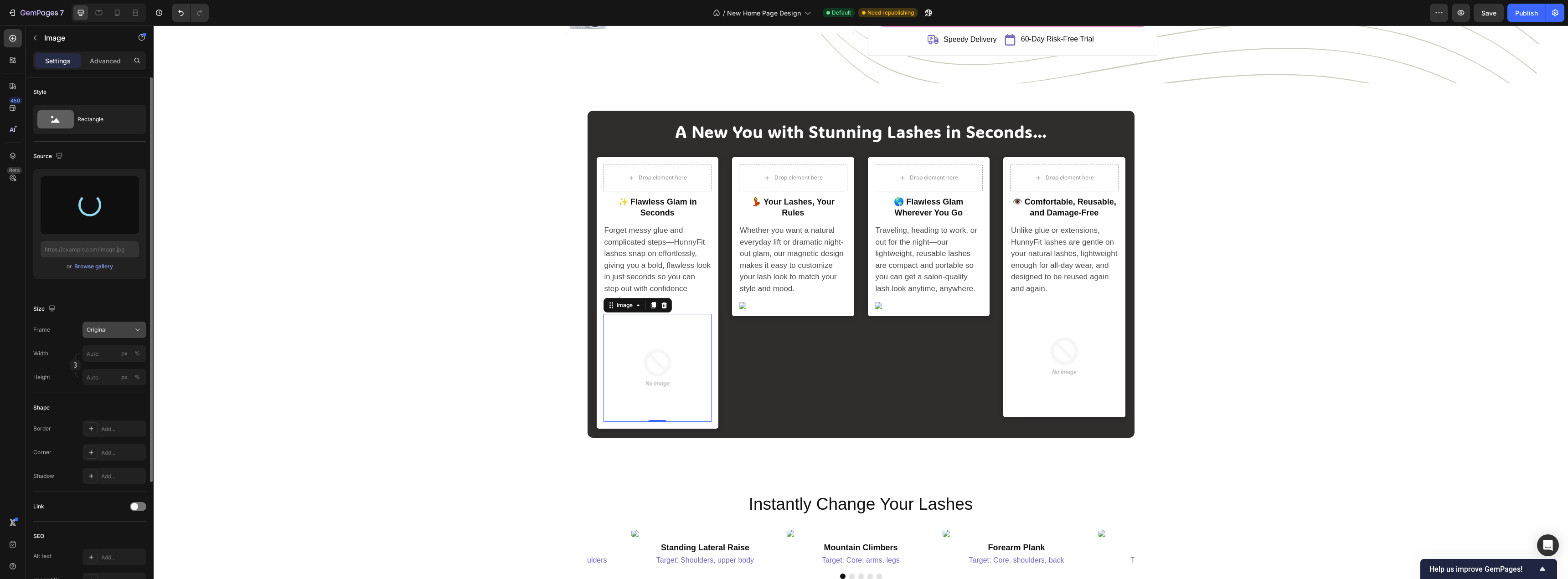
click at [107, 335] on button "Original" at bounding box center [115, 330] width 64 height 17
click at [101, 307] on div "Size" at bounding box center [90, 309] width 113 height 15
type input "[URL][DOMAIN_NAME]"
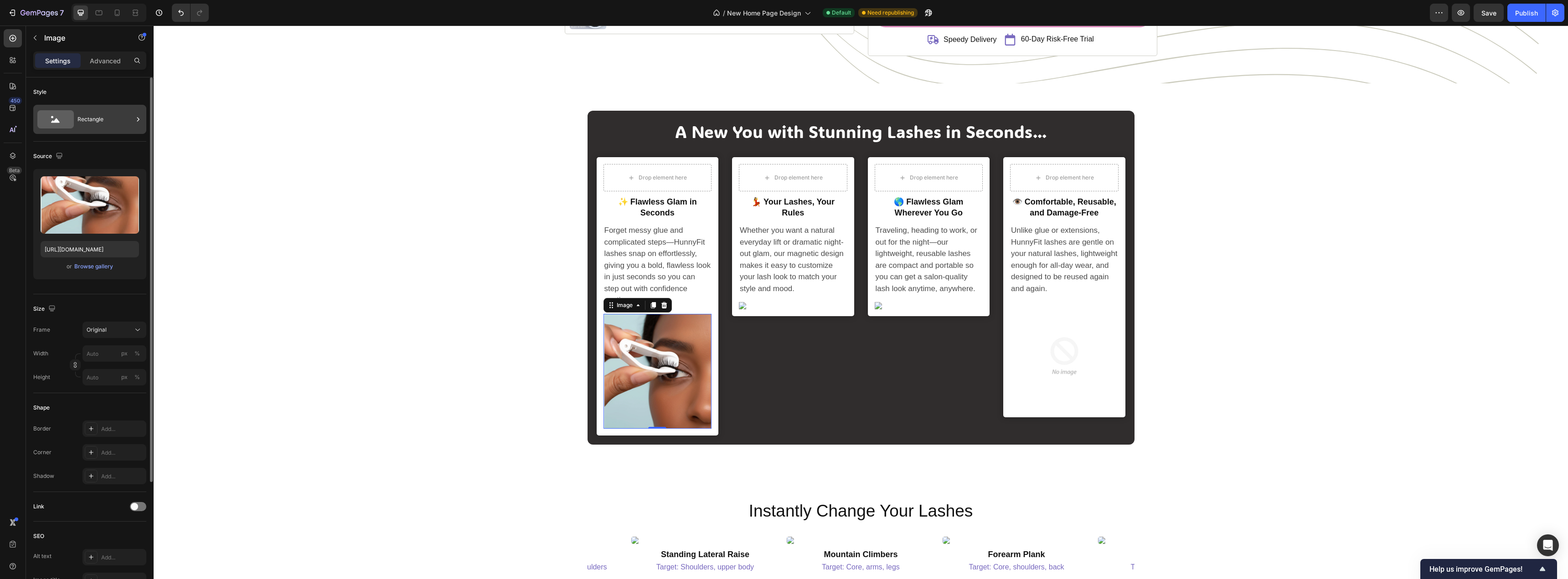
click at [107, 121] on div "Rectangle" at bounding box center [105, 119] width 55 height 21
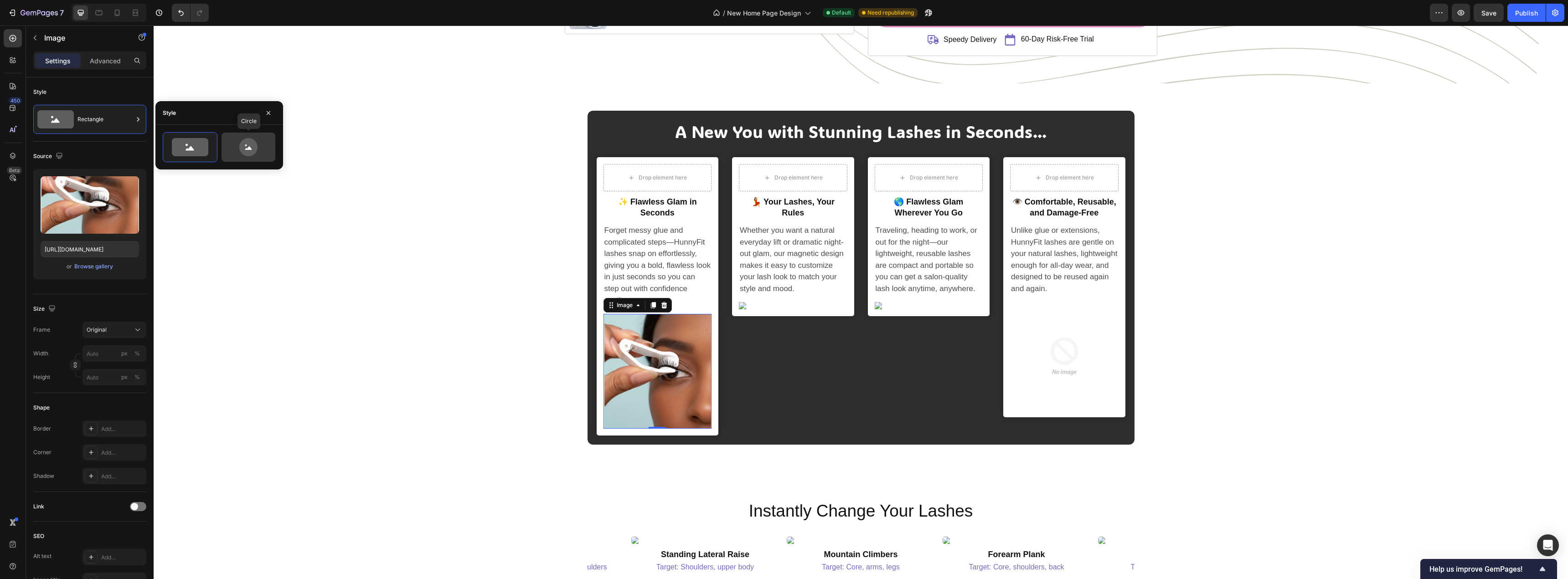
click at [246, 146] on circle at bounding box center [246, 145] width 2 height 2
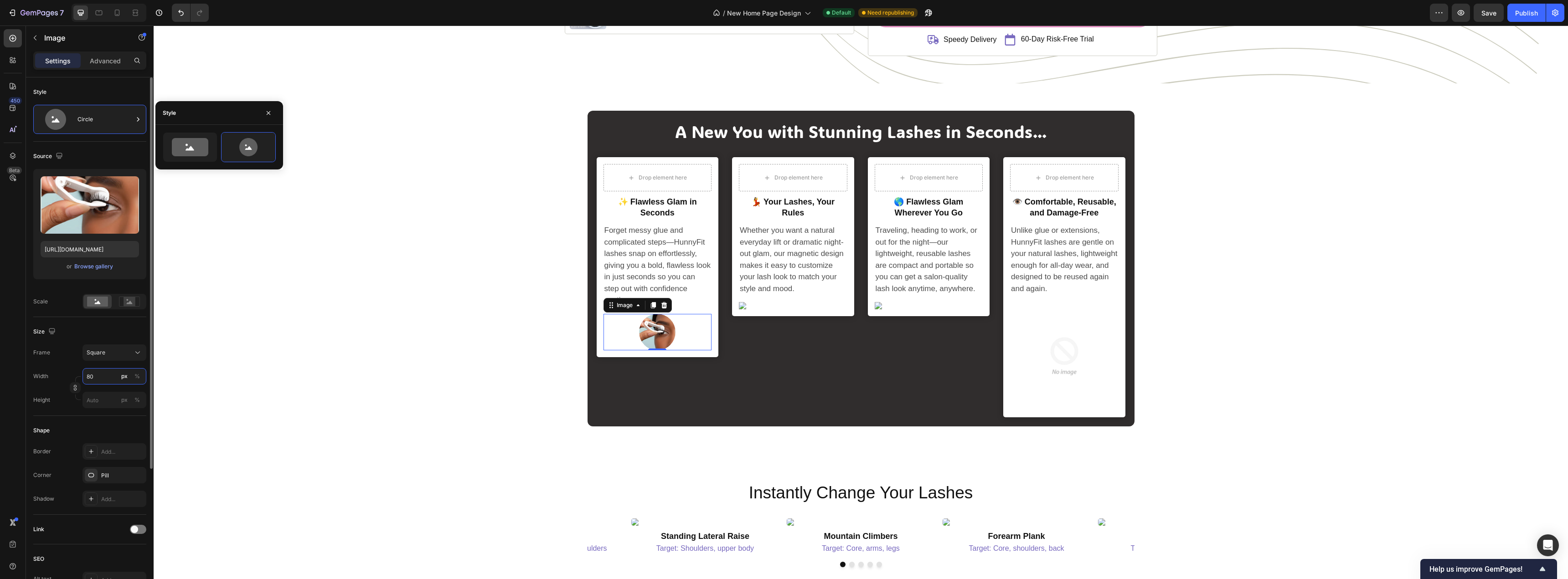
click at [95, 381] on input "80" at bounding box center [115, 377] width 64 height 17
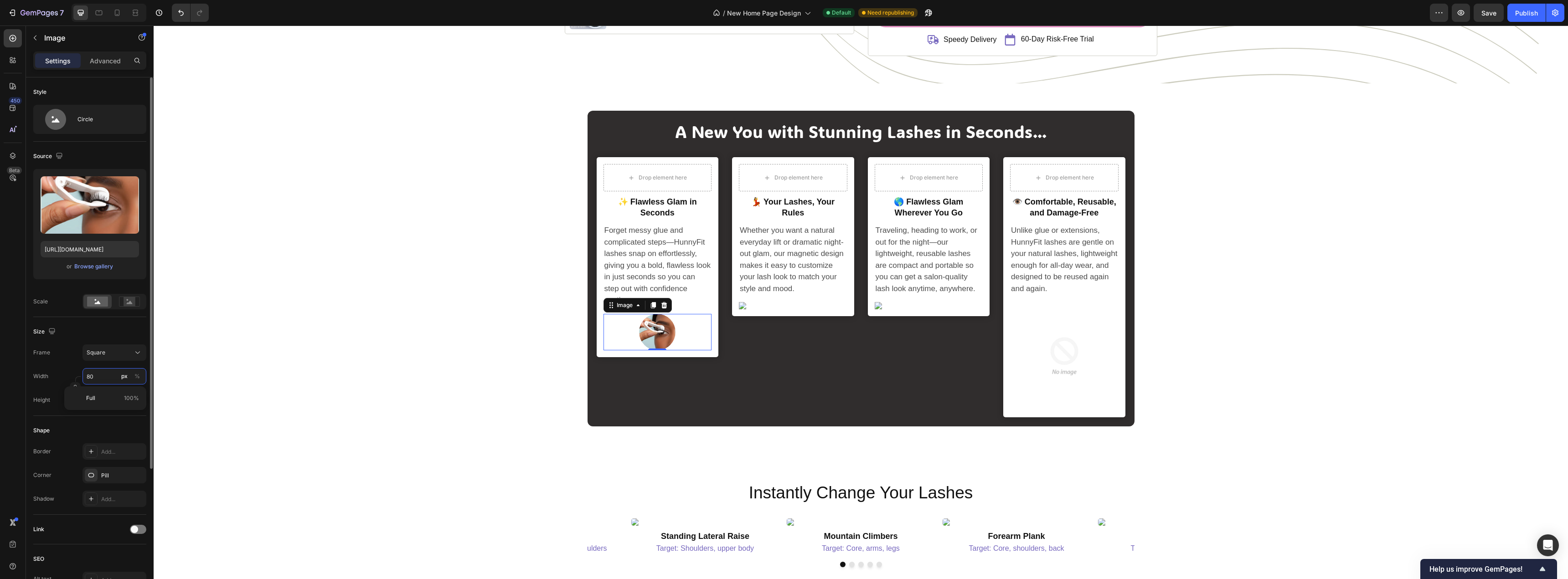
type input "5"
type input "50"
type input "500"
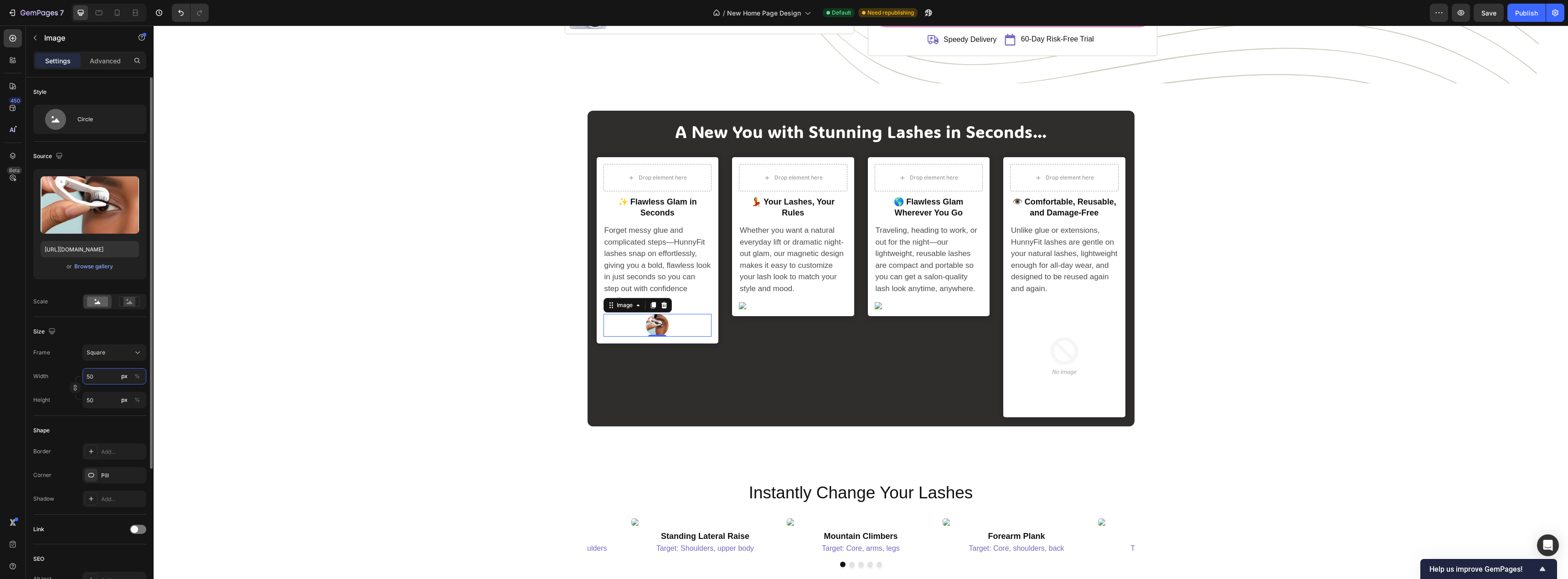
type input "500"
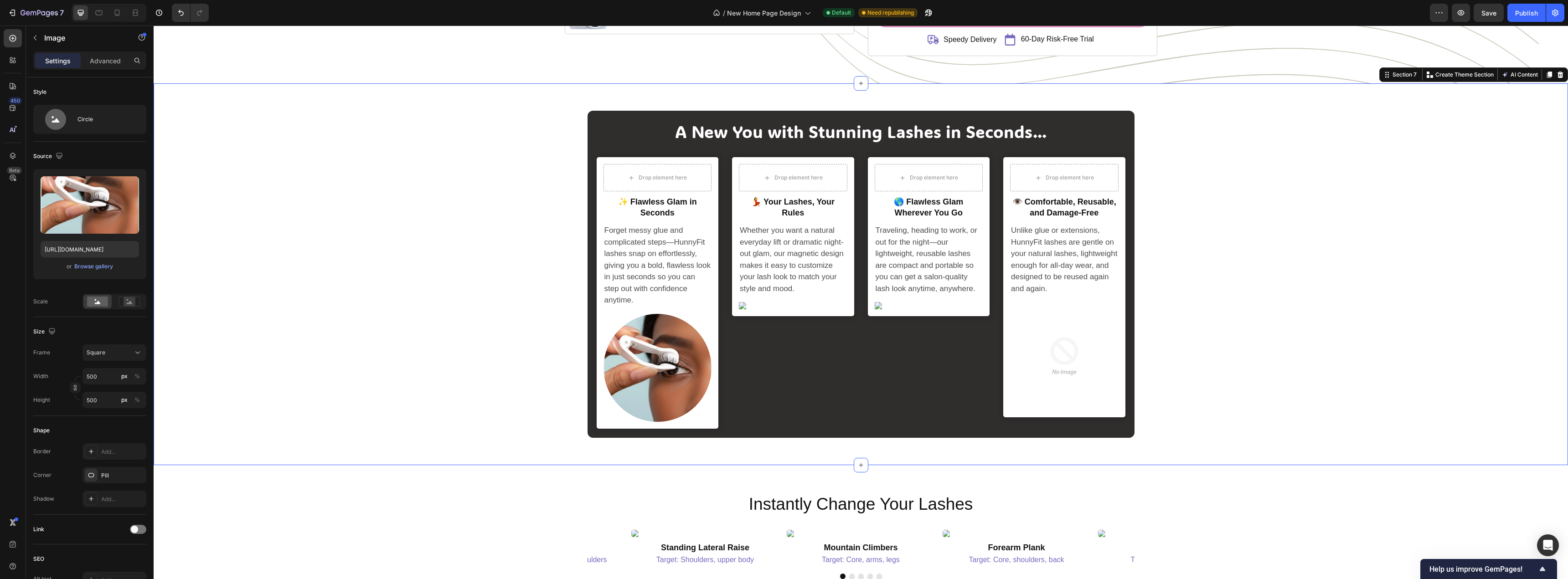
click at [393, 309] on div "A New You with Stunning Lashes in Seconds... Heading Drop element here Row ✨ Fl…" at bounding box center [860, 274] width 1401 height 327
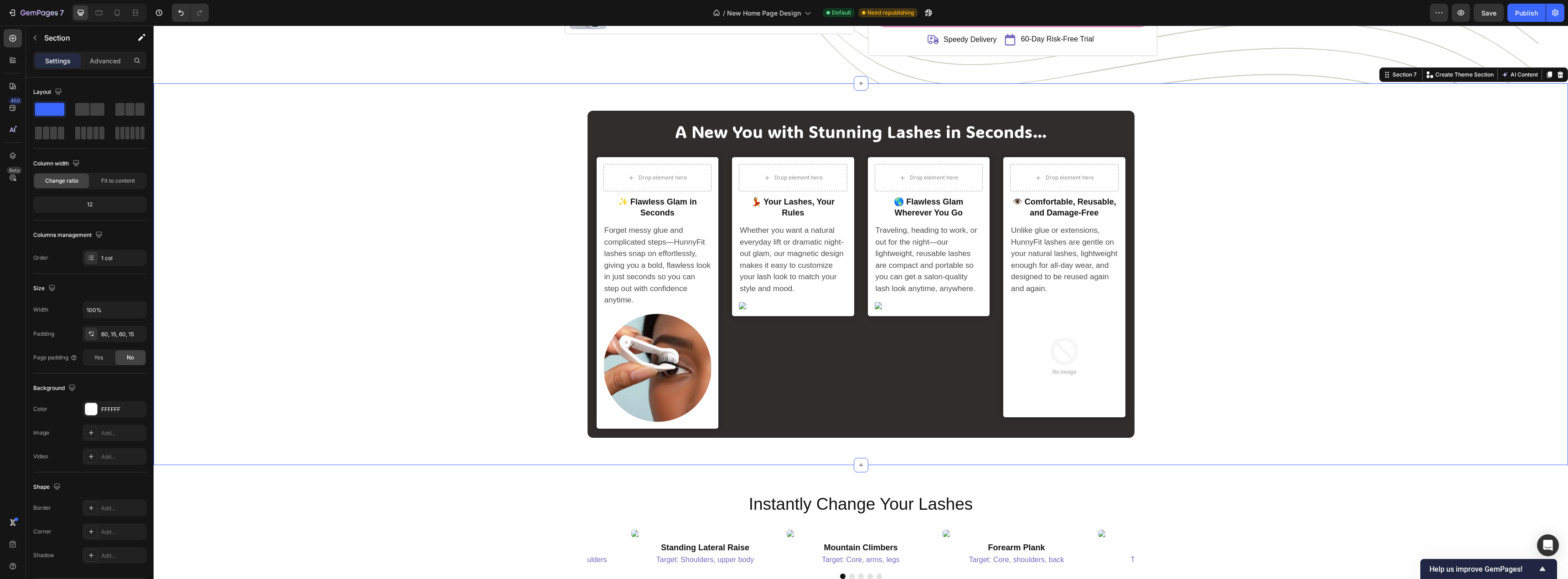
click at [398, 309] on div "A New You with Stunning Lashes in Seconds... Heading Drop element here Row ✨ Fl…" at bounding box center [860, 274] width 1401 height 327
click at [789, 296] on div "Drop element here Row 💃 your lashes, your rules Heading Whether you want a natu…" at bounding box center [793, 237] width 108 height 145
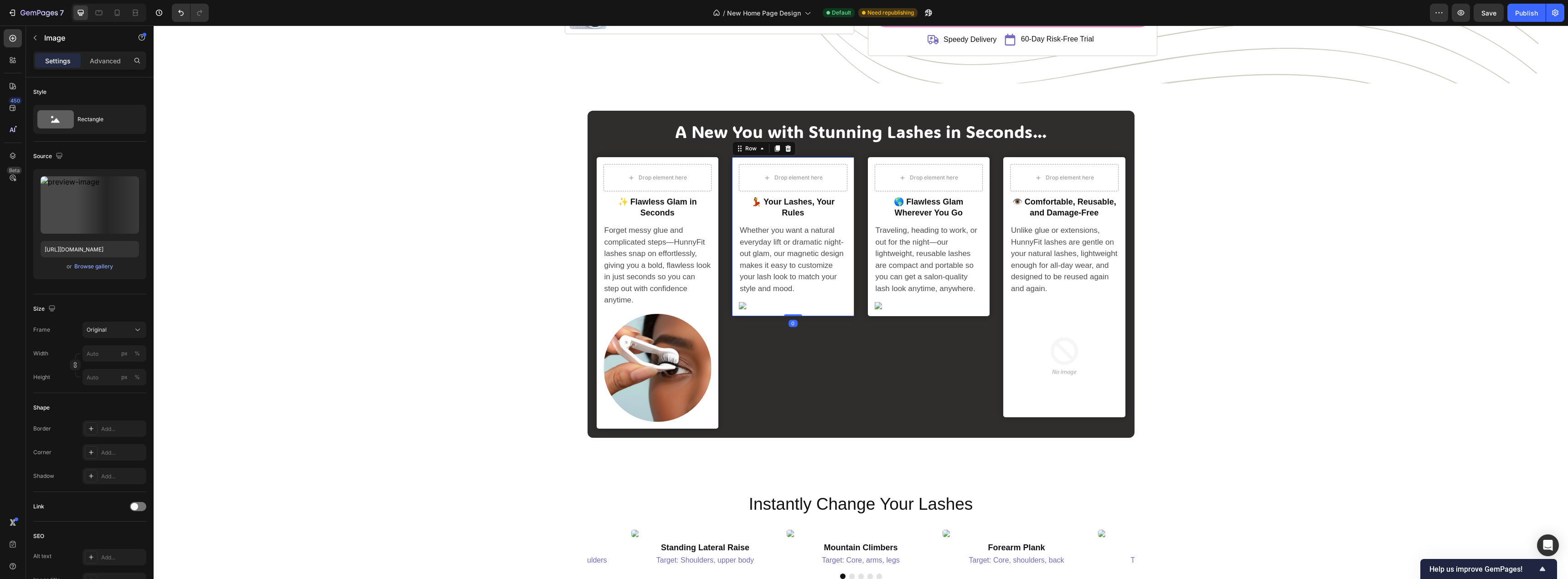
click at [781, 304] on img at bounding box center [793, 305] width 108 height 7
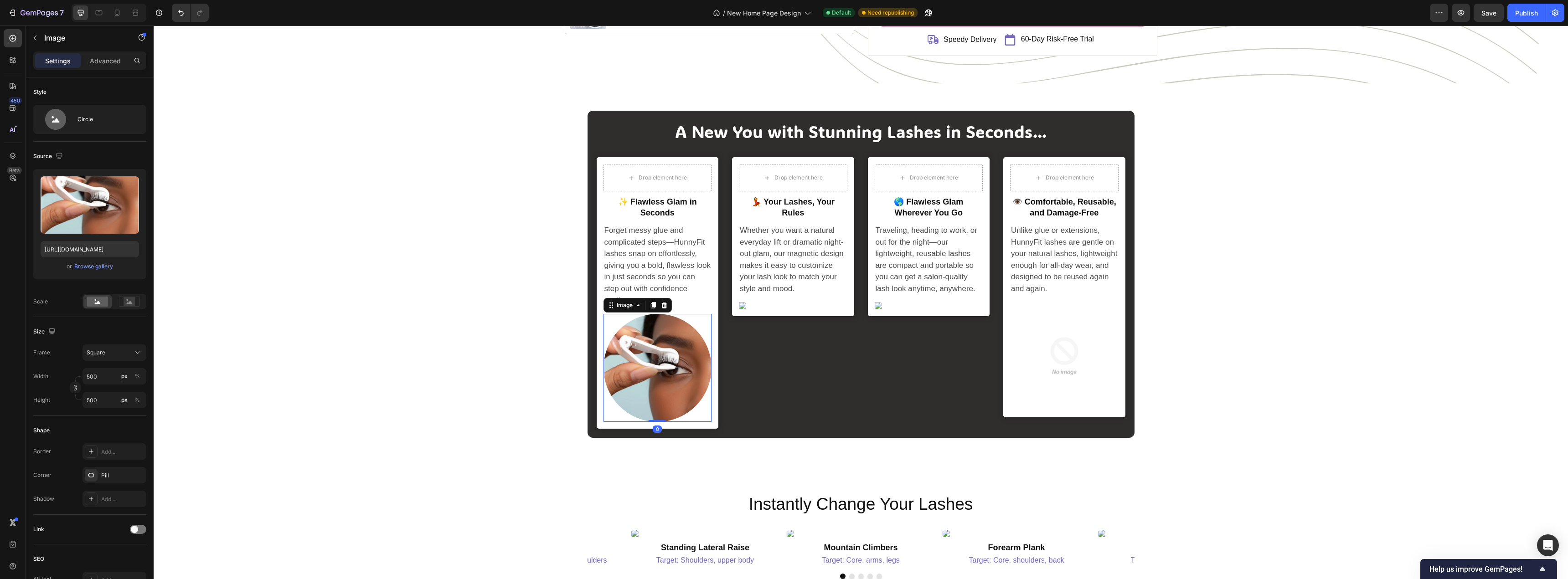
click at [686, 349] on img at bounding box center [657, 368] width 108 height 108
click at [652, 307] on icon at bounding box center [653, 305] width 5 height 6
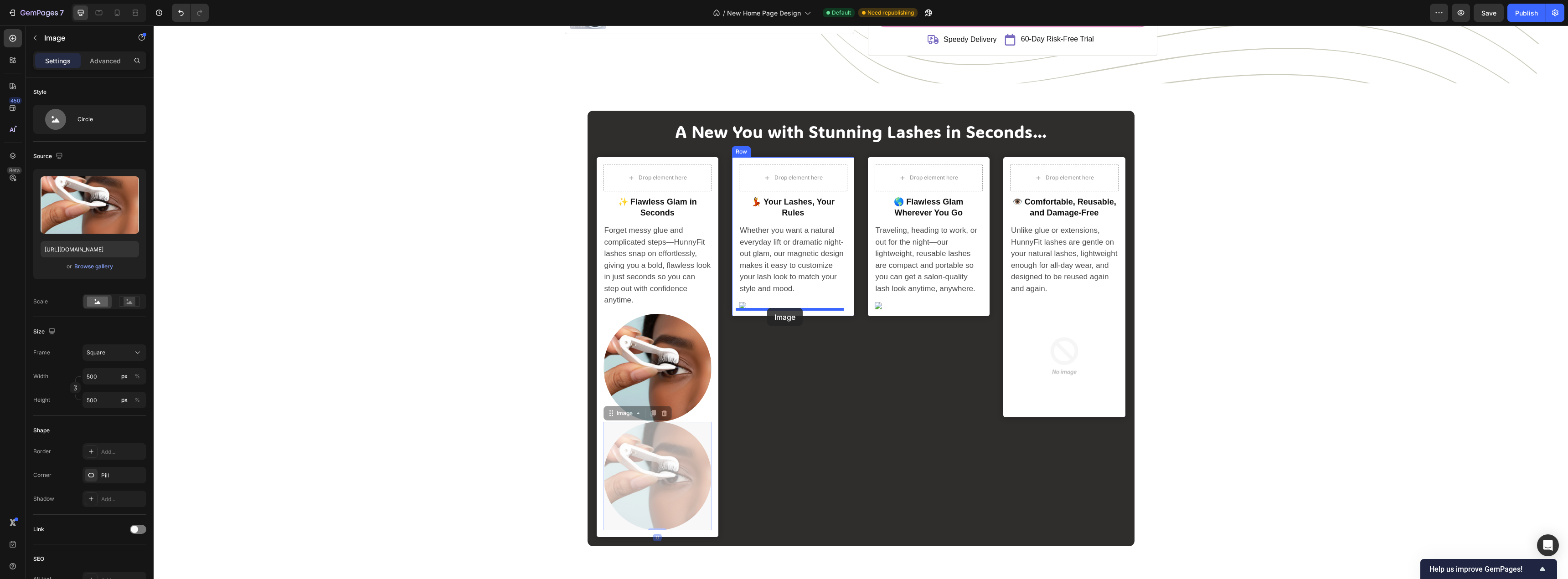
drag, startPoint x: 609, startPoint y: 415, endPoint x: 767, endPoint y: 308, distance: 190.8
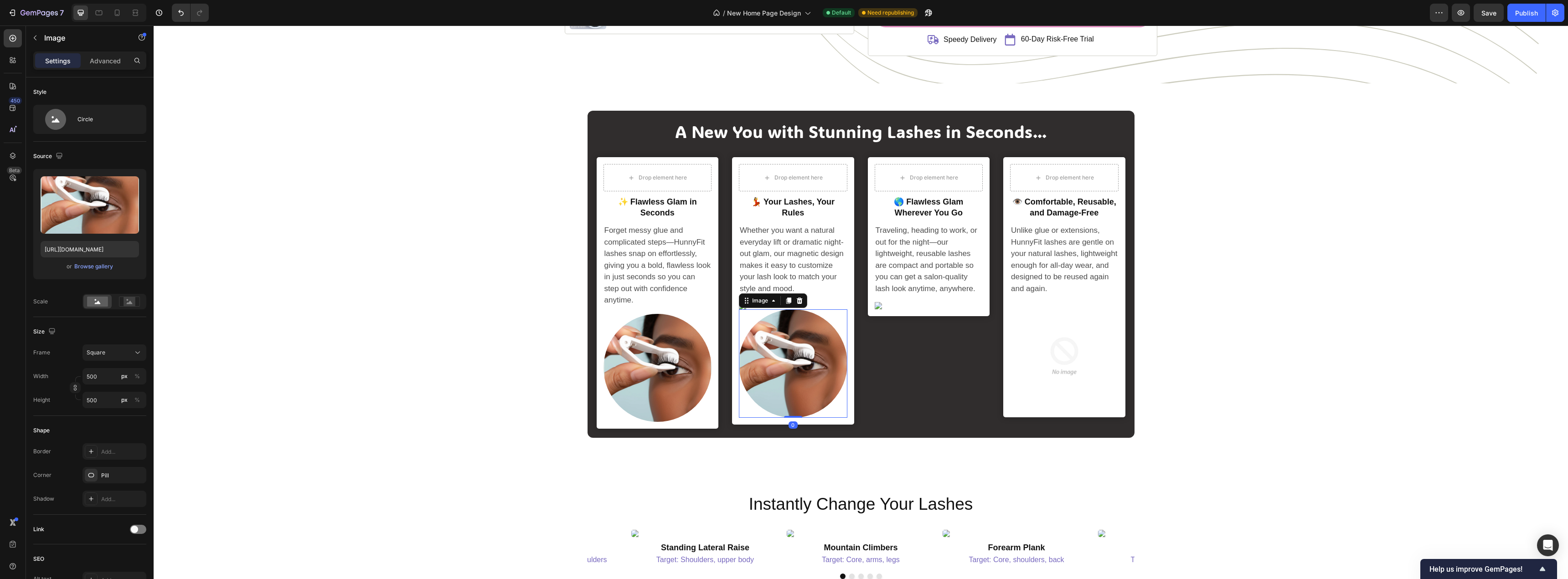
click at [741, 309] on div at bounding box center [793, 363] width 108 height 108
click at [739, 307] on div "Image" at bounding box center [773, 300] width 68 height 15
click at [849, 291] on div "Drop element here Row 💃 your lashes, your rules Heading Whether you want a natu…" at bounding box center [793, 291] width 122 height 267
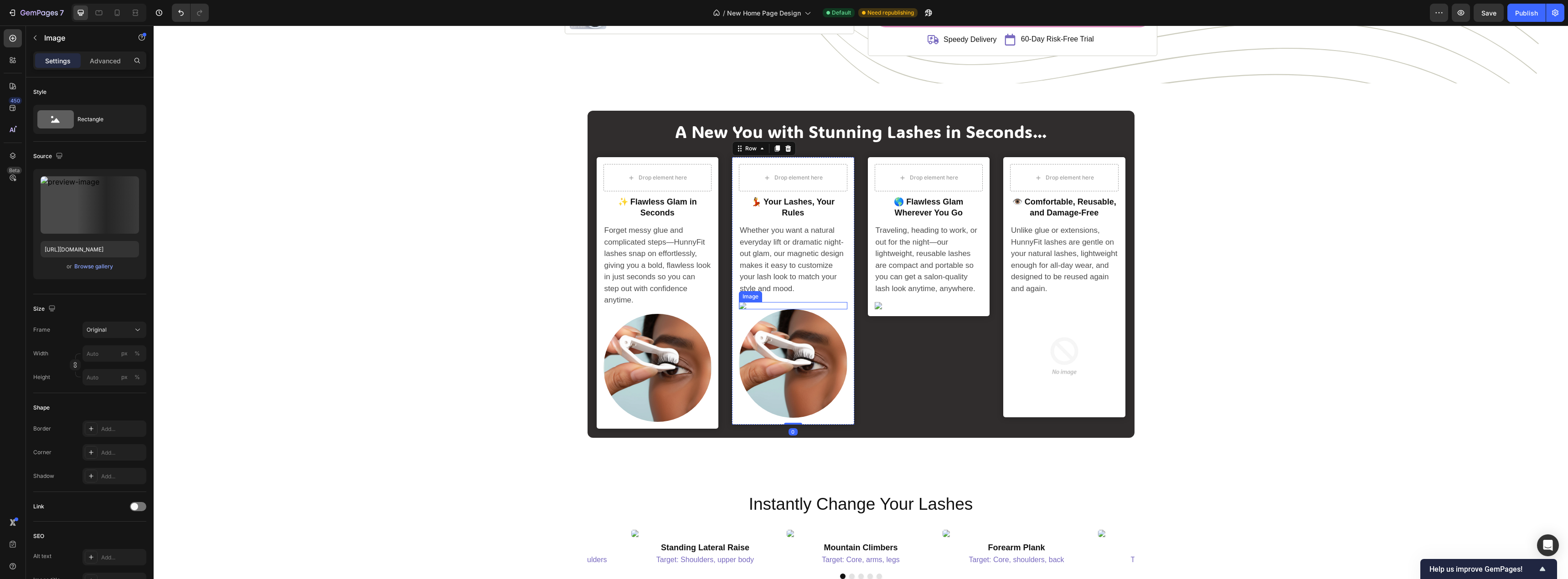
click at [739, 307] on img at bounding box center [793, 305] width 108 height 7
click at [795, 291] on icon at bounding box center [799, 293] width 7 height 7
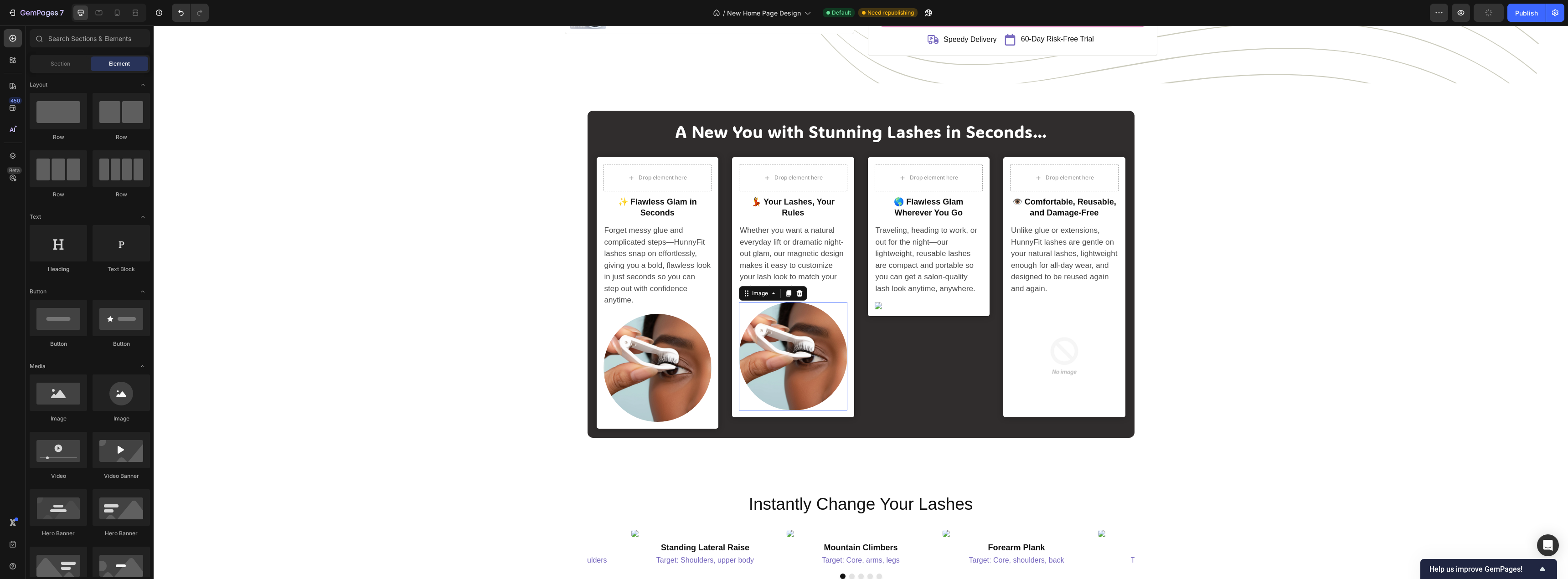
click at [805, 328] on img at bounding box center [793, 356] width 108 height 108
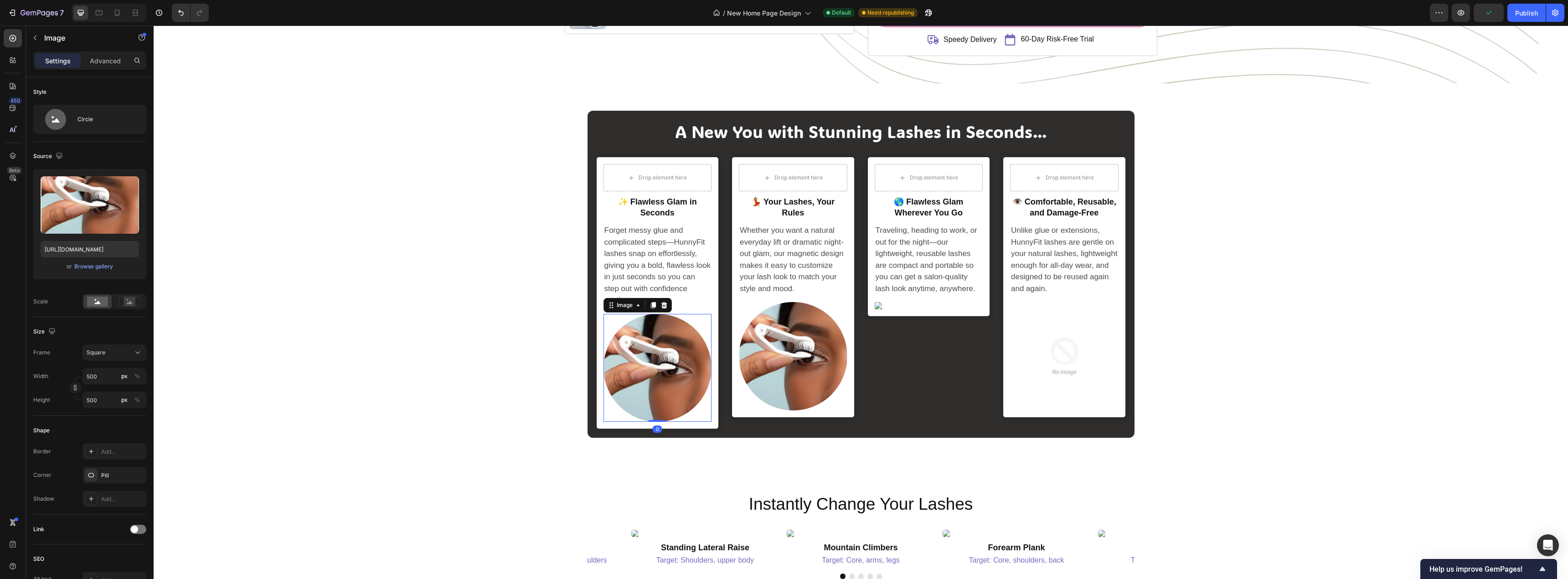
click at [671, 353] on img at bounding box center [657, 368] width 108 height 108
click at [791, 340] on img at bounding box center [793, 356] width 108 height 108
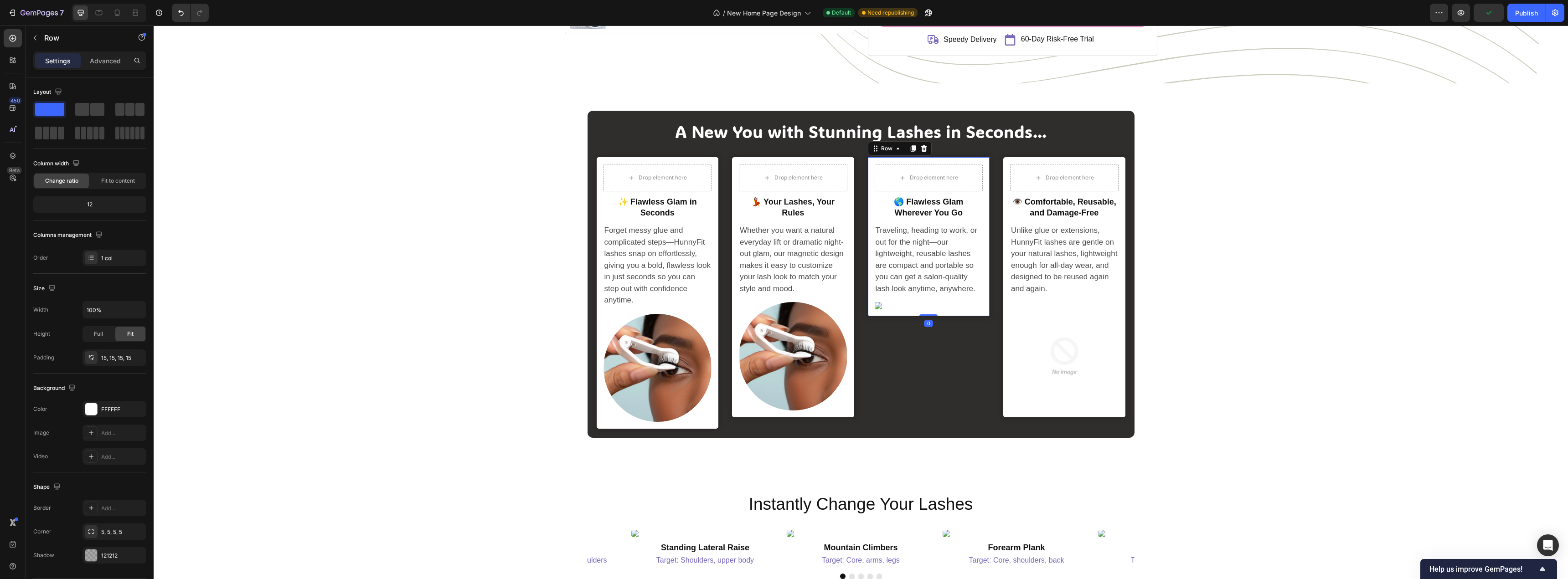
click at [897, 302] on div "Drop element here Row 🌎 Flawless Glam Wherever You Go Heading Traveling, headin…" at bounding box center [928, 237] width 108 height 145
click at [882, 306] on img at bounding box center [928, 305] width 108 height 7
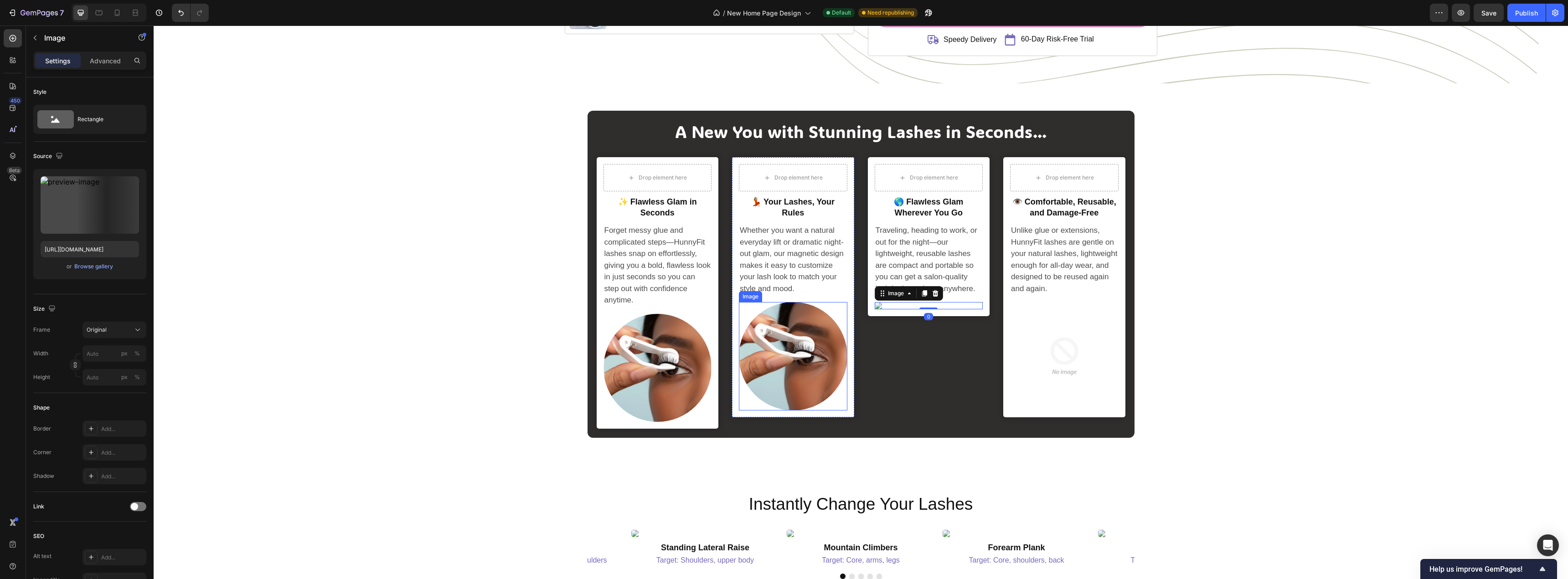
click at [804, 343] on img at bounding box center [793, 356] width 108 height 108
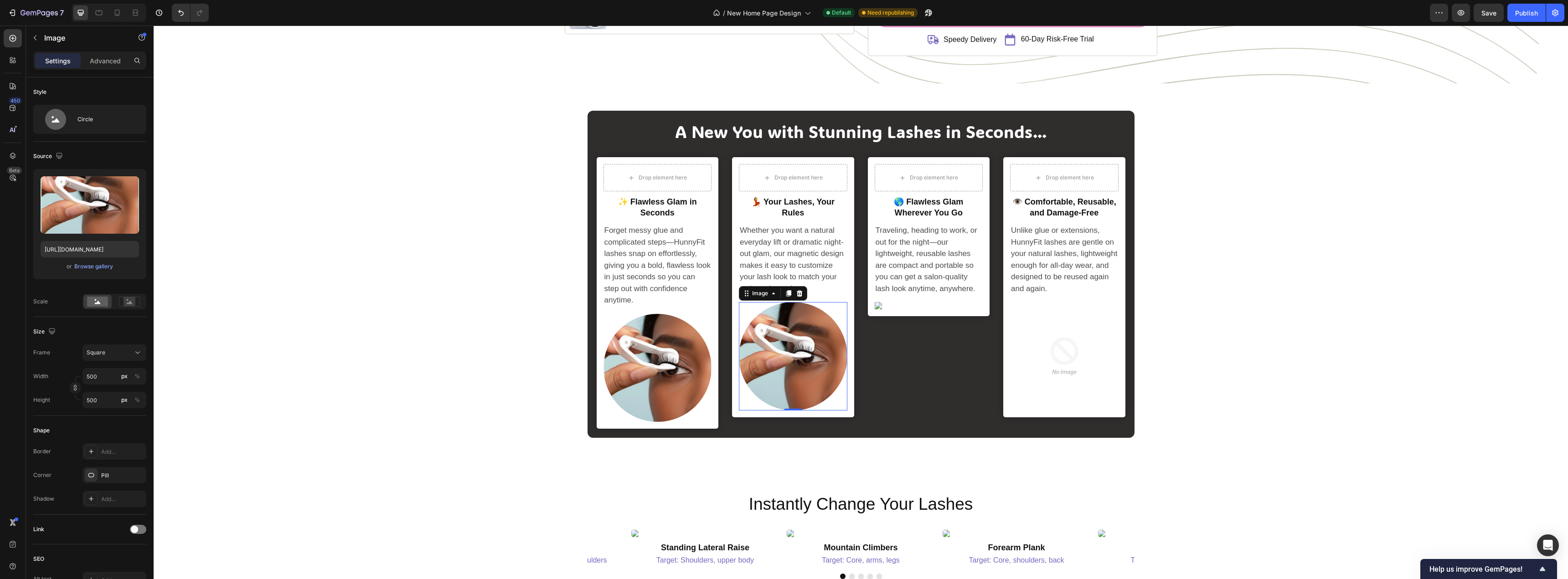
click at [760, 330] on img at bounding box center [793, 356] width 108 height 108
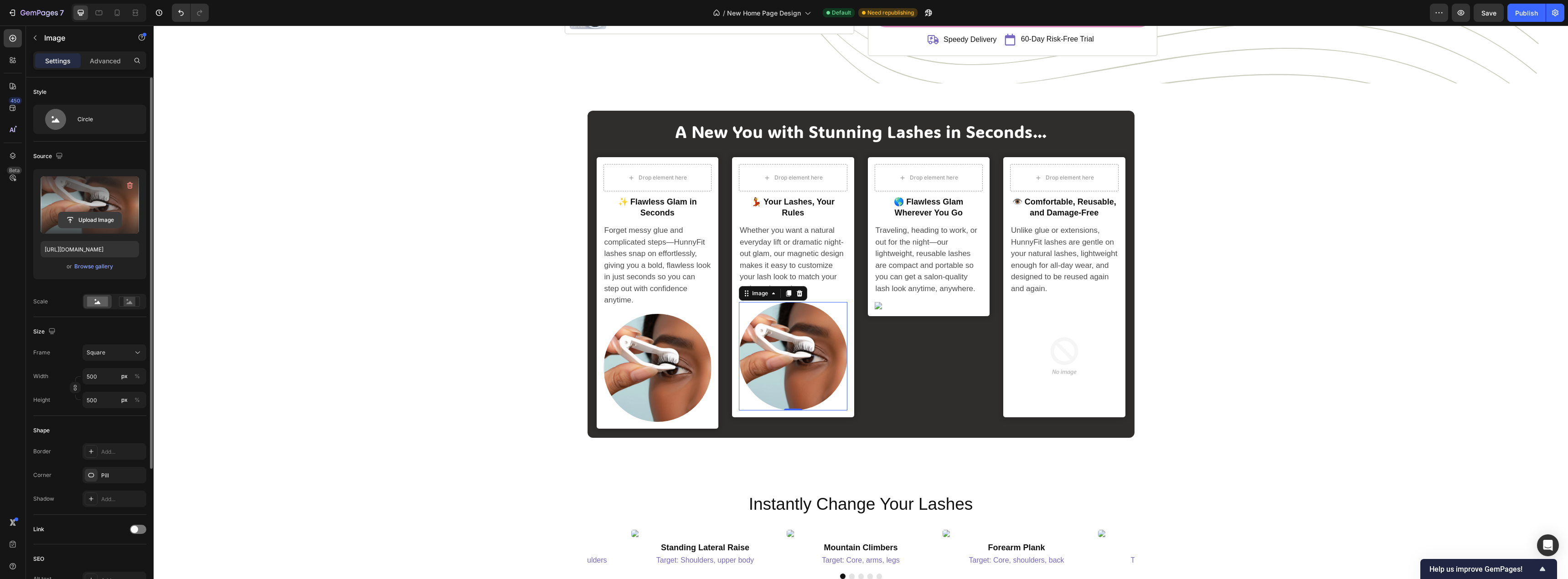
click at [81, 218] on input "file" at bounding box center [90, 220] width 63 height 15
type input "[URL][DOMAIN_NAME]"
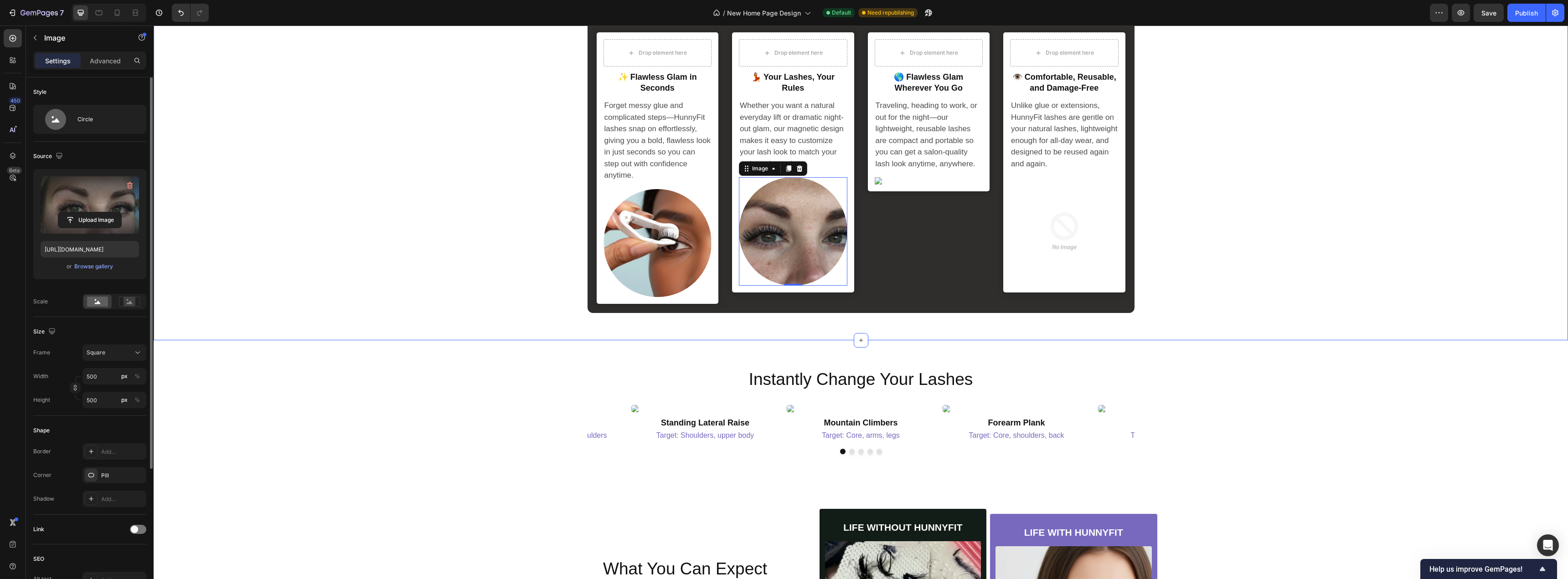
scroll to position [1736, 0]
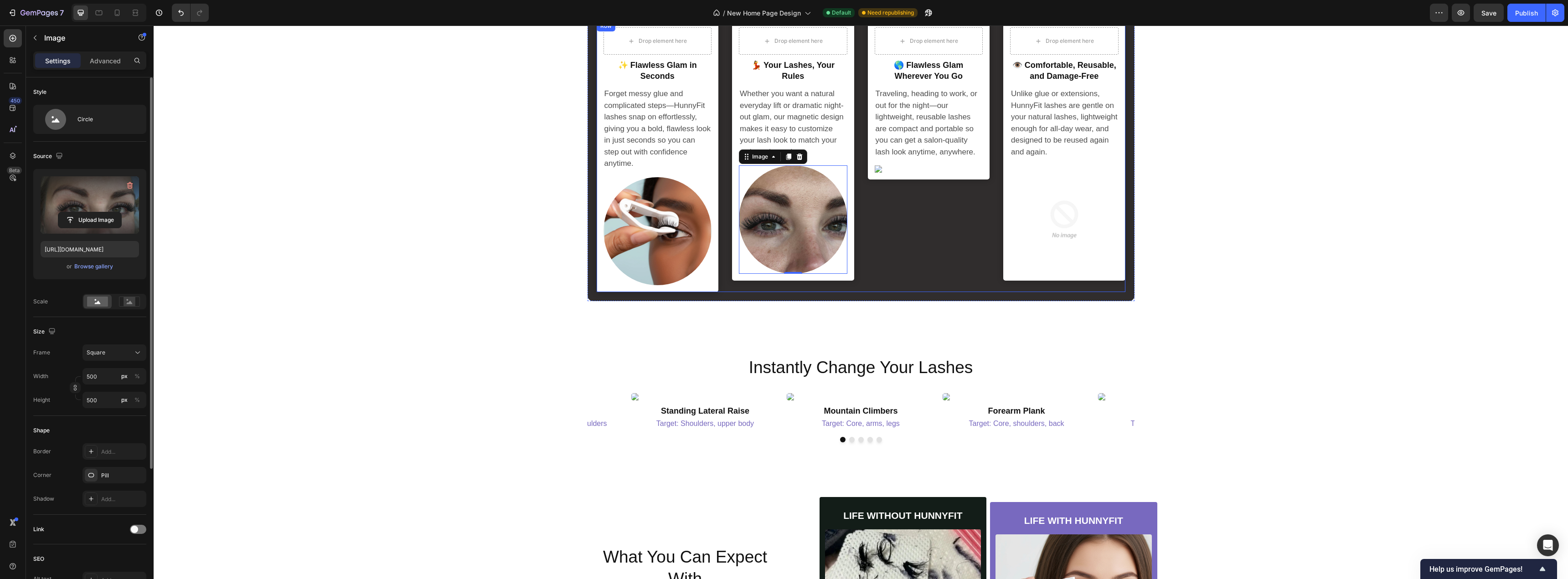
click at [948, 227] on div "Drop element here Row 🌎 Flawless Glam Wherever You Go Heading Traveling, headin…" at bounding box center [929, 156] width 122 height 272
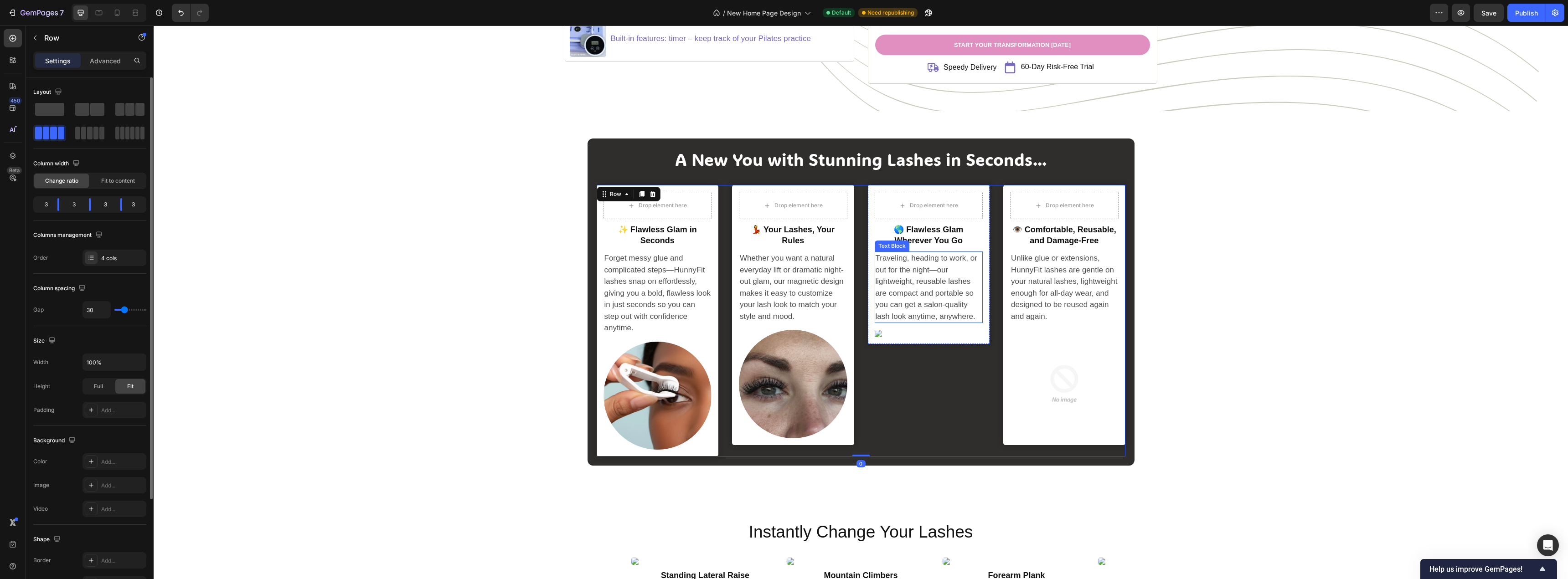
scroll to position [1554, 0]
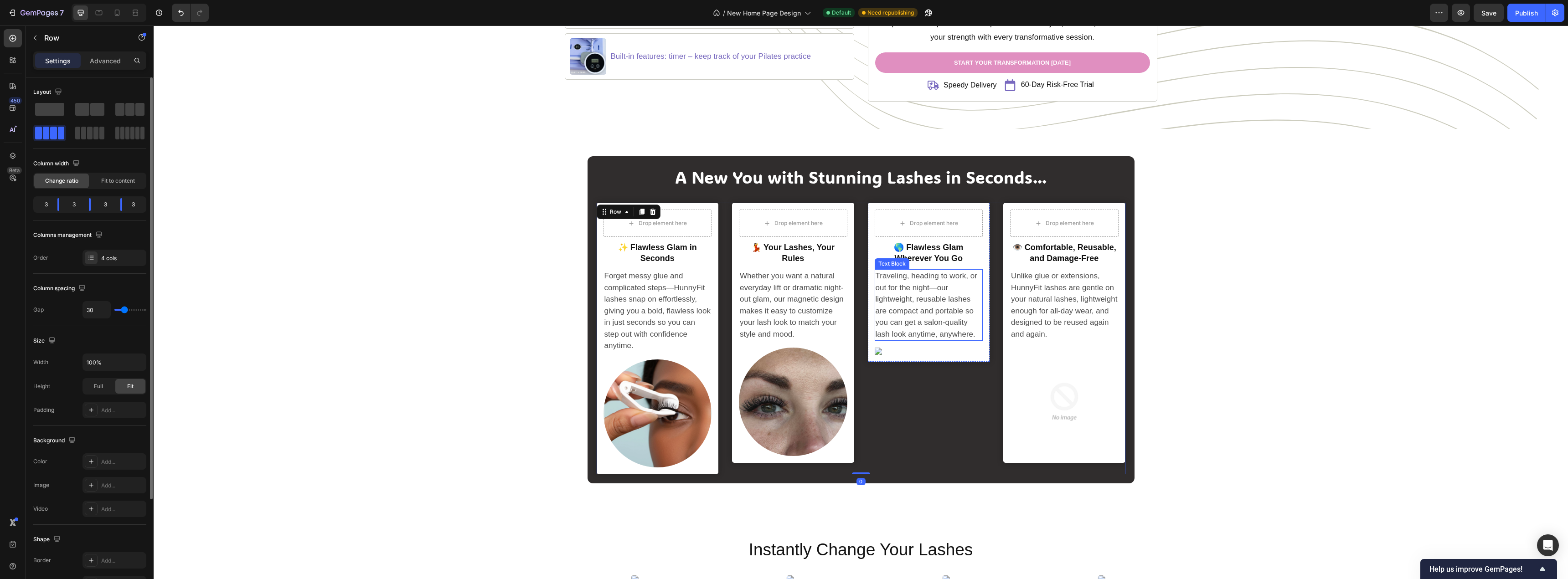
click at [939, 316] on p "Traveling, heading to work, or out for the night—our lightweight, reusable lash…" at bounding box center [929, 305] width 107 height 70
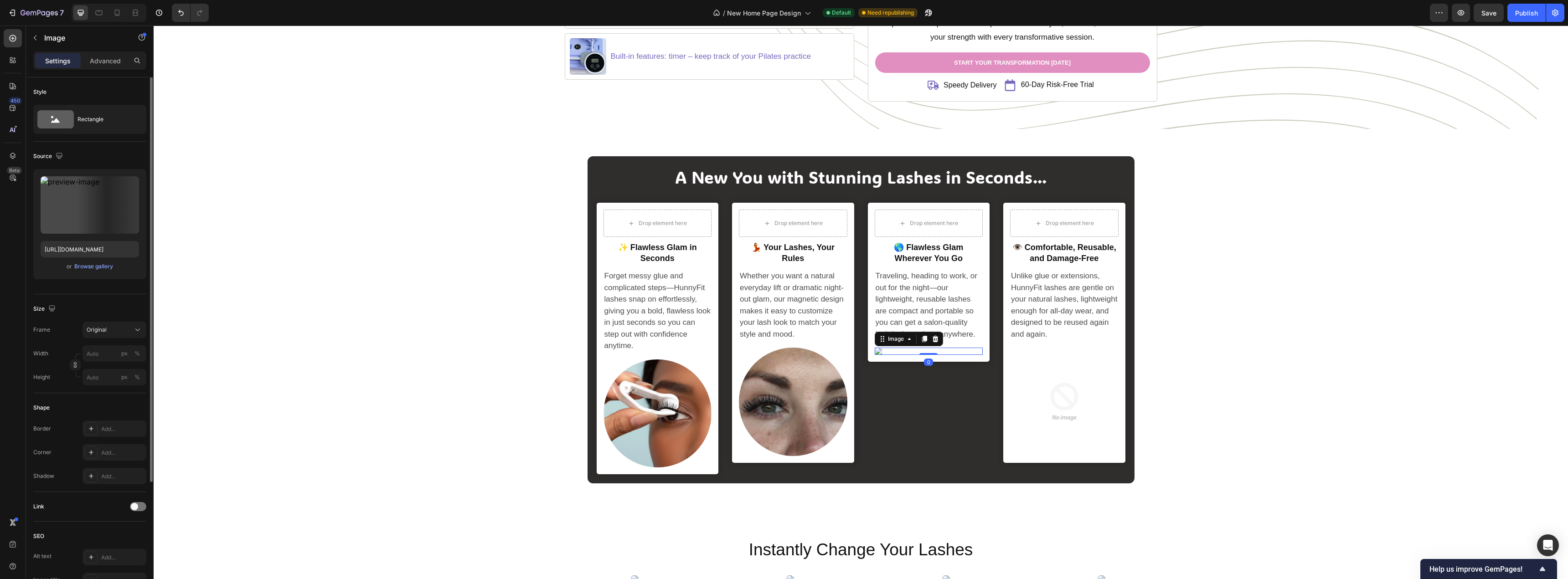
click at [875, 352] on img at bounding box center [928, 351] width 108 height 7
click at [95, 221] on input "file" at bounding box center [90, 220] width 63 height 15
type input "[URL][DOMAIN_NAME]"
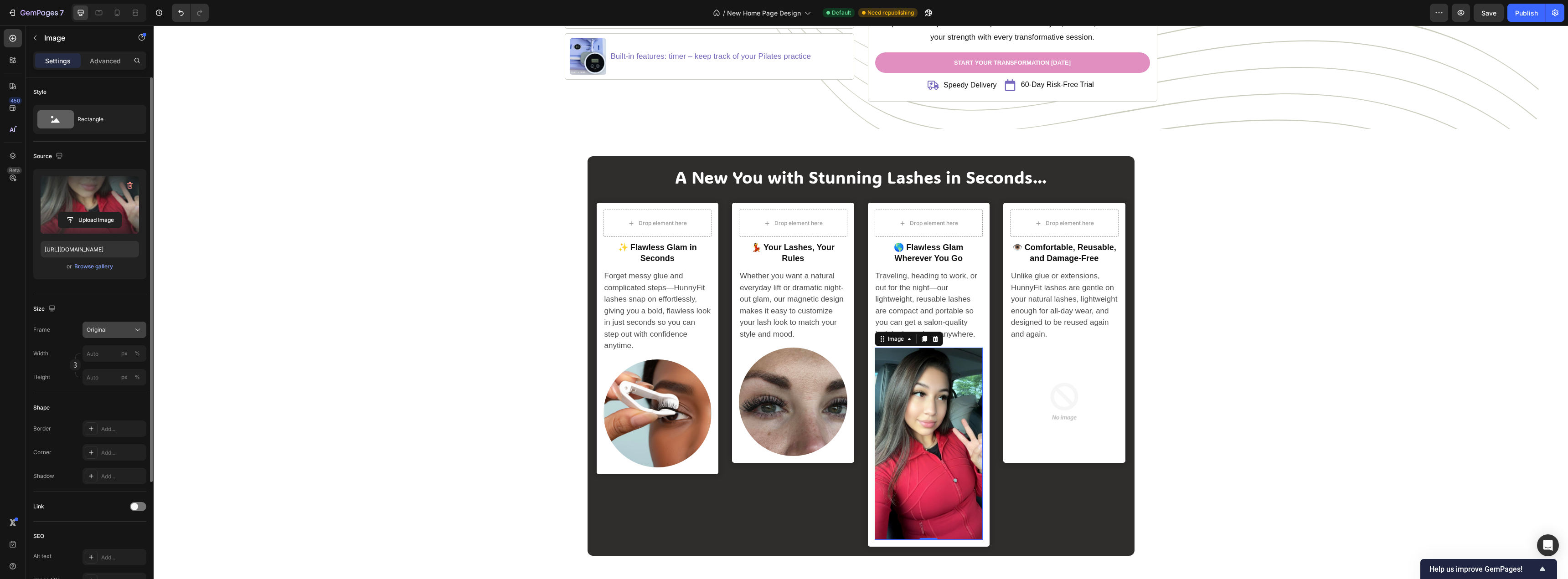
click at [99, 331] on span "Original" at bounding box center [97, 330] width 20 height 8
click at [99, 333] on span "Original" at bounding box center [97, 330] width 20 height 8
click at [97, 117] on div "Rectangle" at bounding box center [105, 119] width 55 height 21
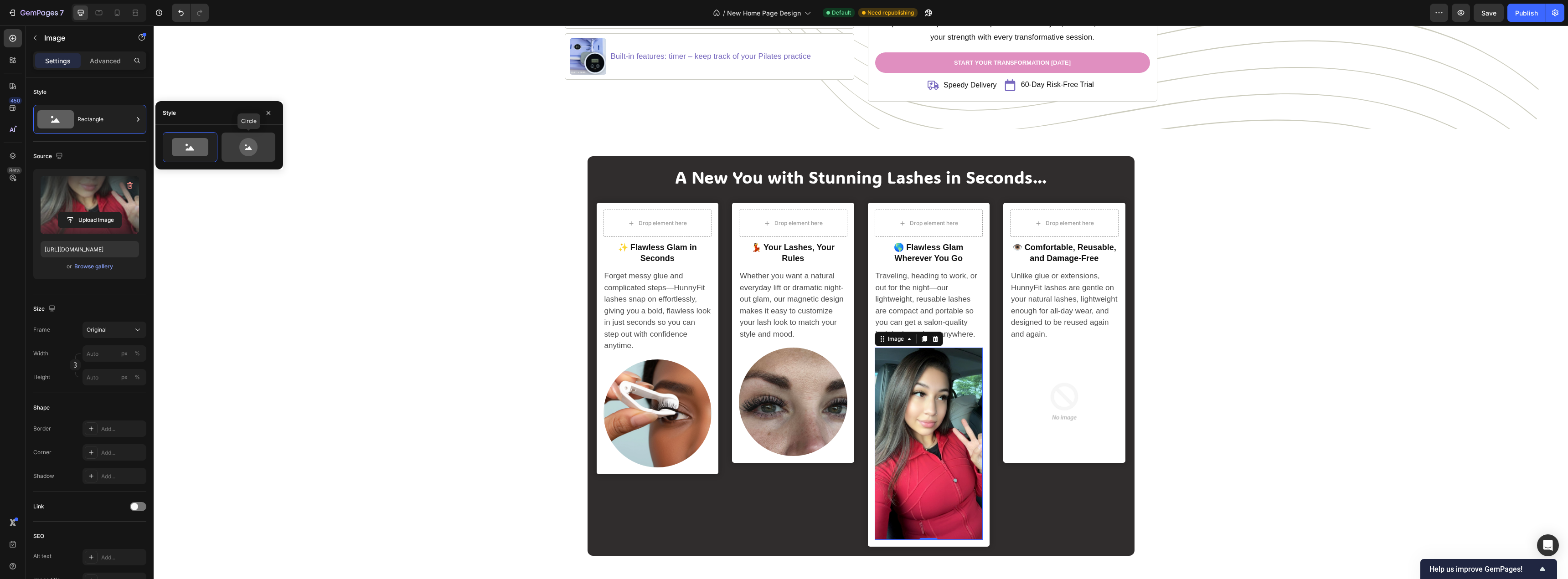
click at [246, 150] on icon at bounding box center [248, 148] width 7 height 4
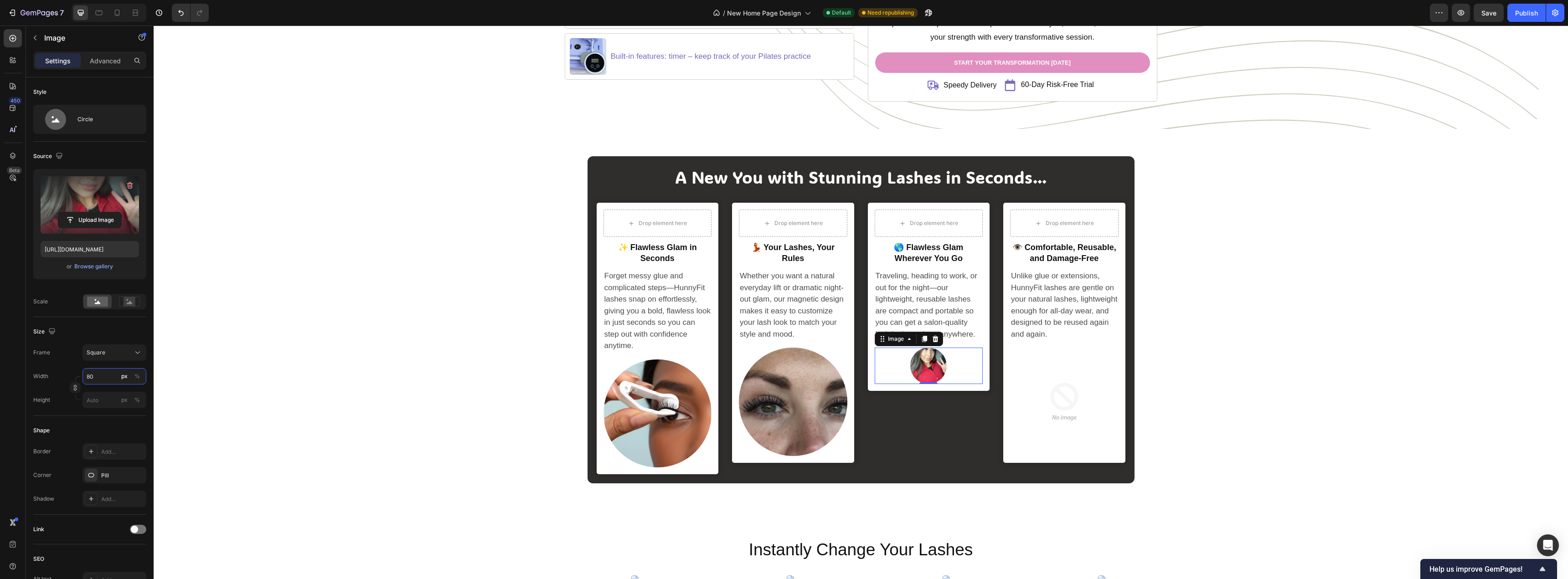
type input "5"
type input "50"
type input "500"
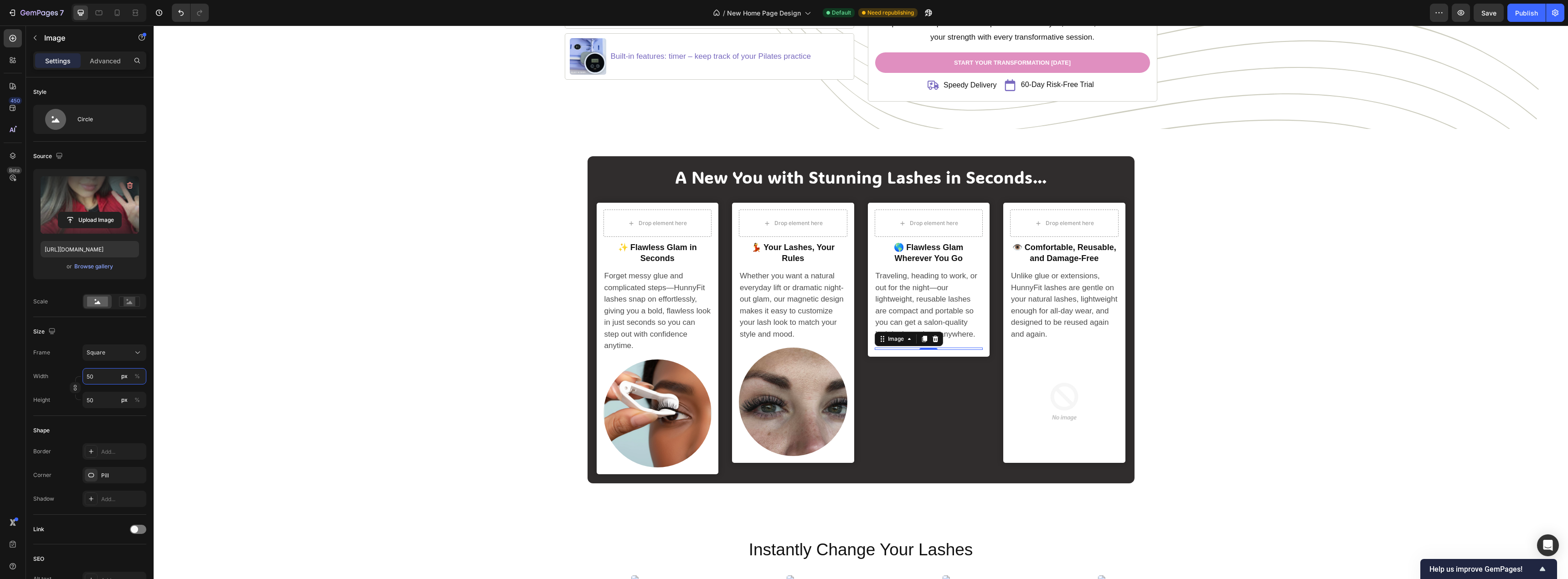
type input "500"
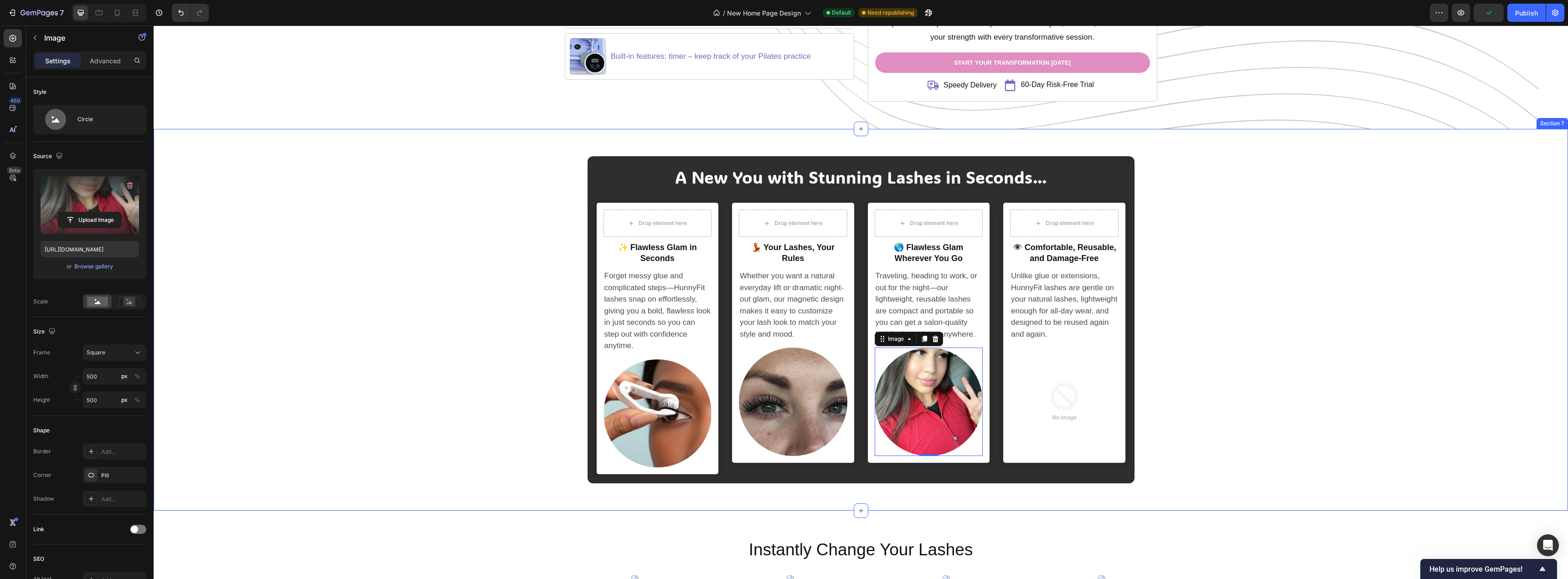
click at [452, 373] on div "A New You with Stunning Lashes in Seconds... Heading Drop element here Row ✨ Fl…" at bounding box center [860, 320] width 1401 height 327
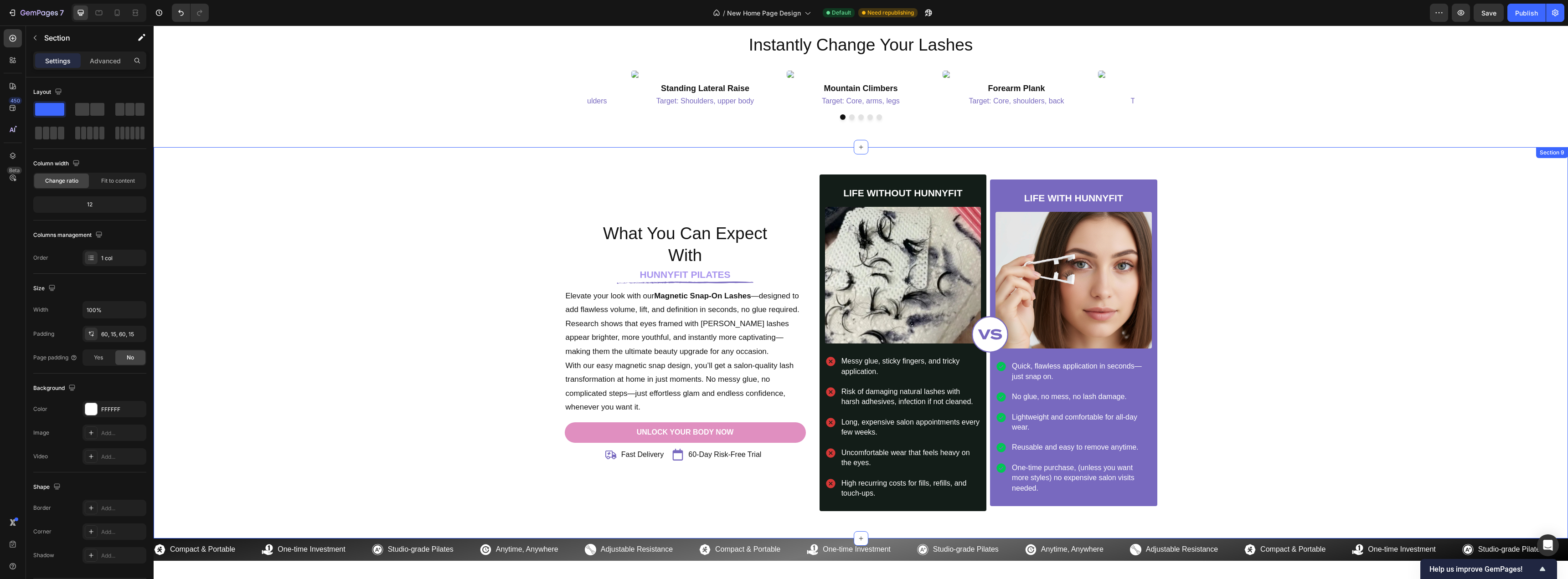
scroll to position [2057, 0]
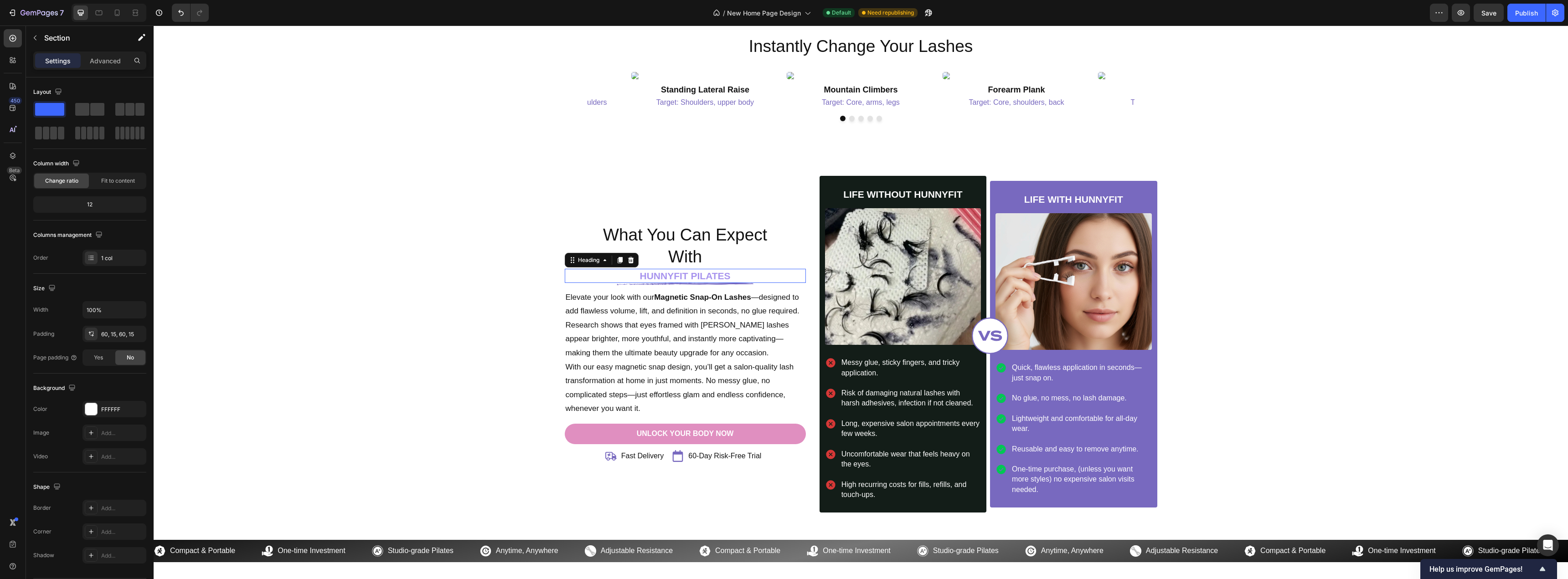
click at [709, 275] on h2 "HUNNYFIT PILATES" at bounding box center [685, 276] width 241 height 14
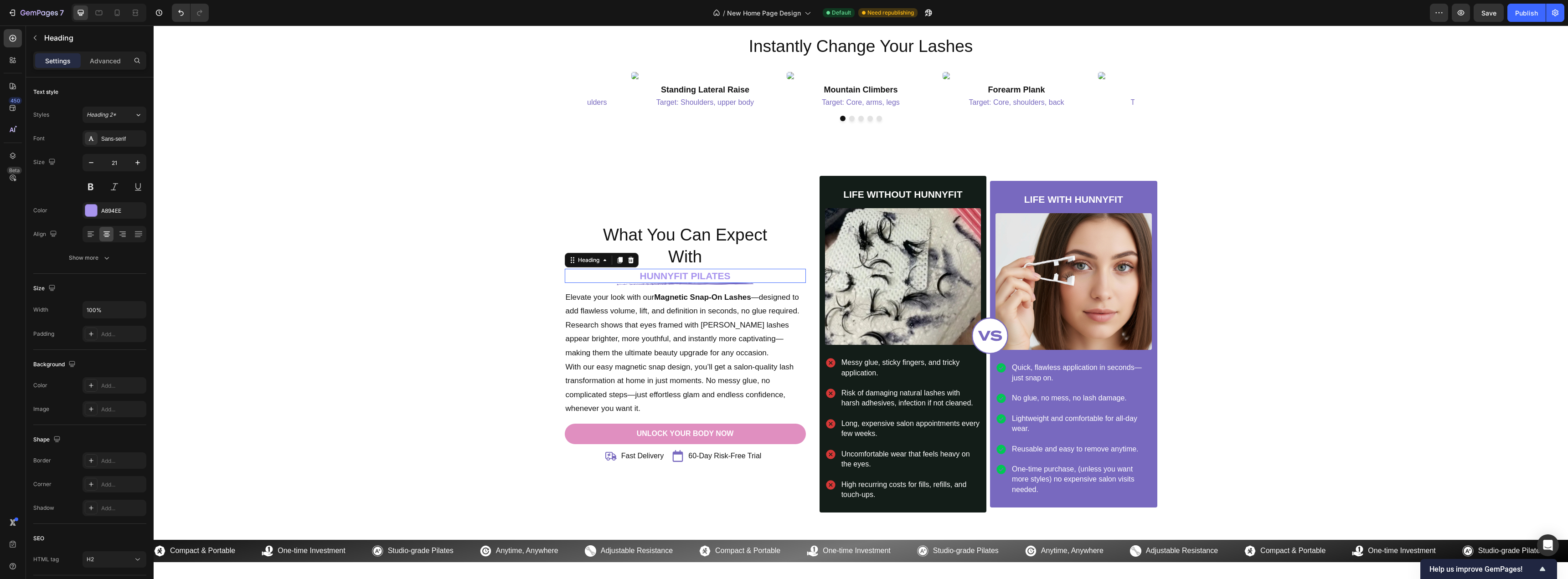
click at [709, 275] on h2 "HUNNYFIT PILATES" at bounding box center [685, 276] width 241 height 14
click at [692, 277] on p "HUNNYFIT LASHES" at bounding box center [685, 276] width 239 height 12
click at [687, 279] on p "HUNNYFIT LASHES" at bounding box center [685, 276] width 239 height 12
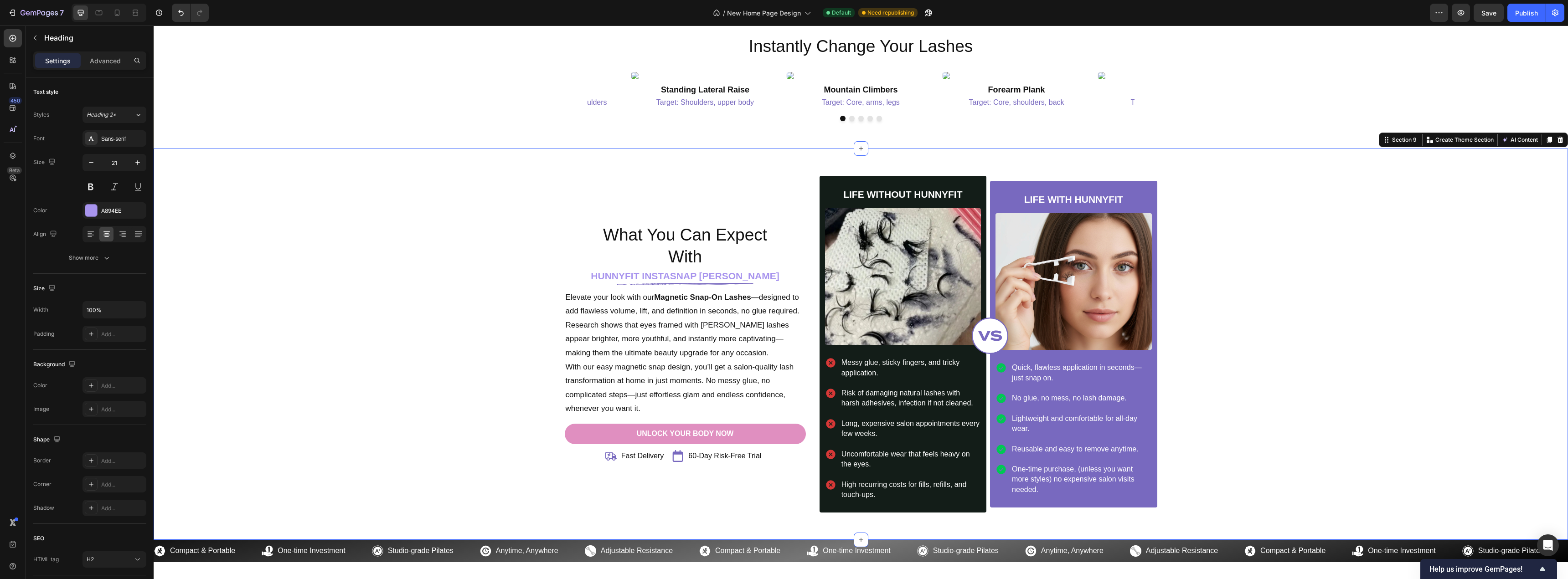
click at [398, 358] on div "What You Can Expect With Heading HUNNYFIT INSTASNAP LASHES Heading Image Elevat…" at bounding box center [860, 344] width 1401 height 337
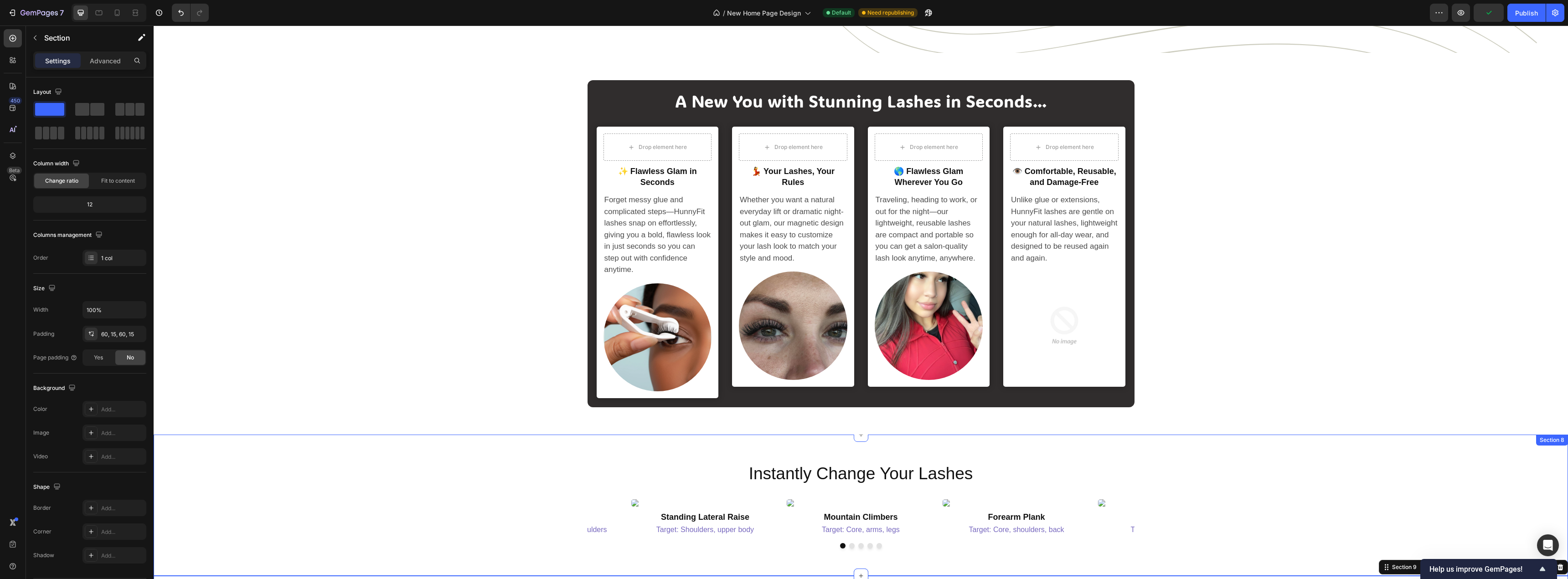
scroll to position [1556, 0]
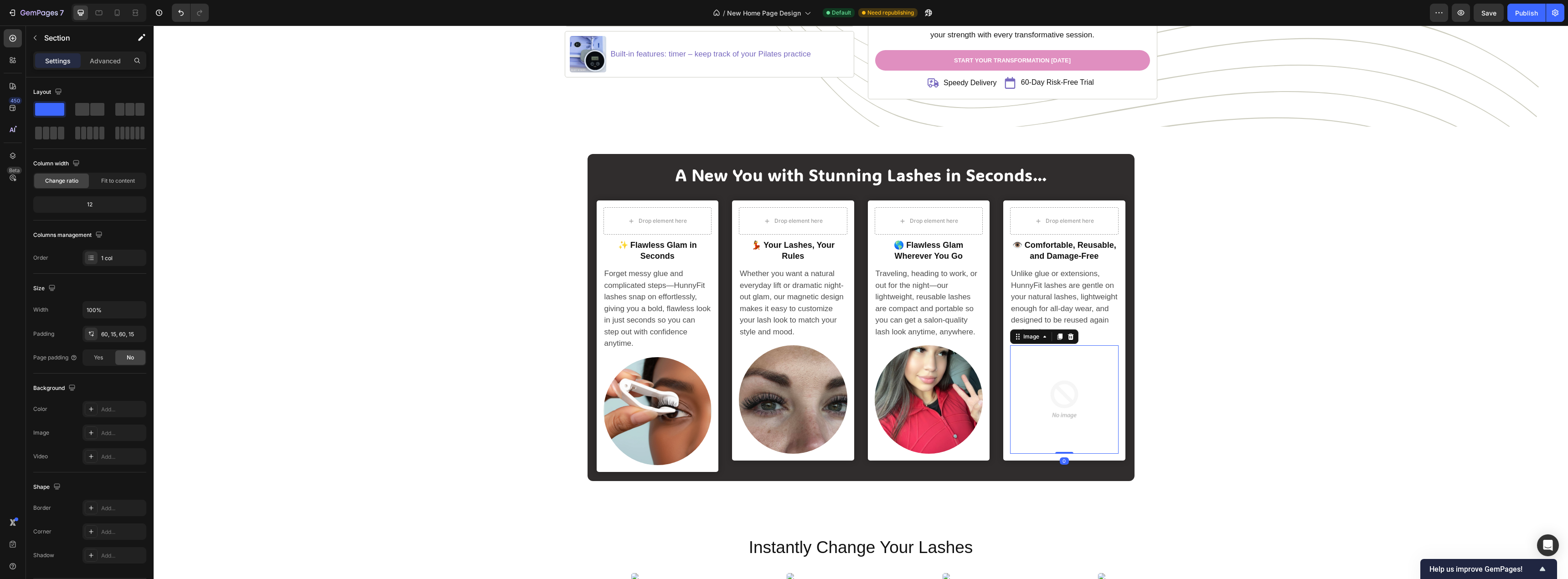
click at [1058, 393] on img at bounding box center [1064, 400] width 108 height 108
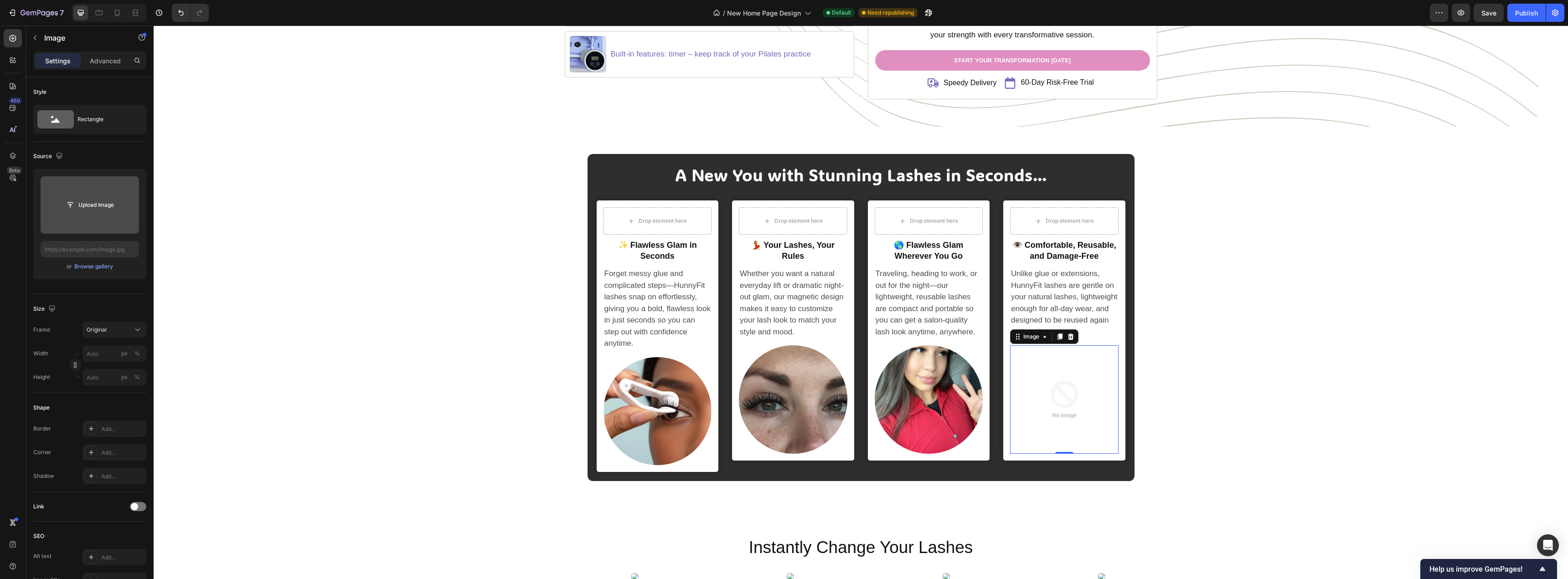
click at [81, 189] on input "file" at bounding box center [90, 205] width 99 height 57
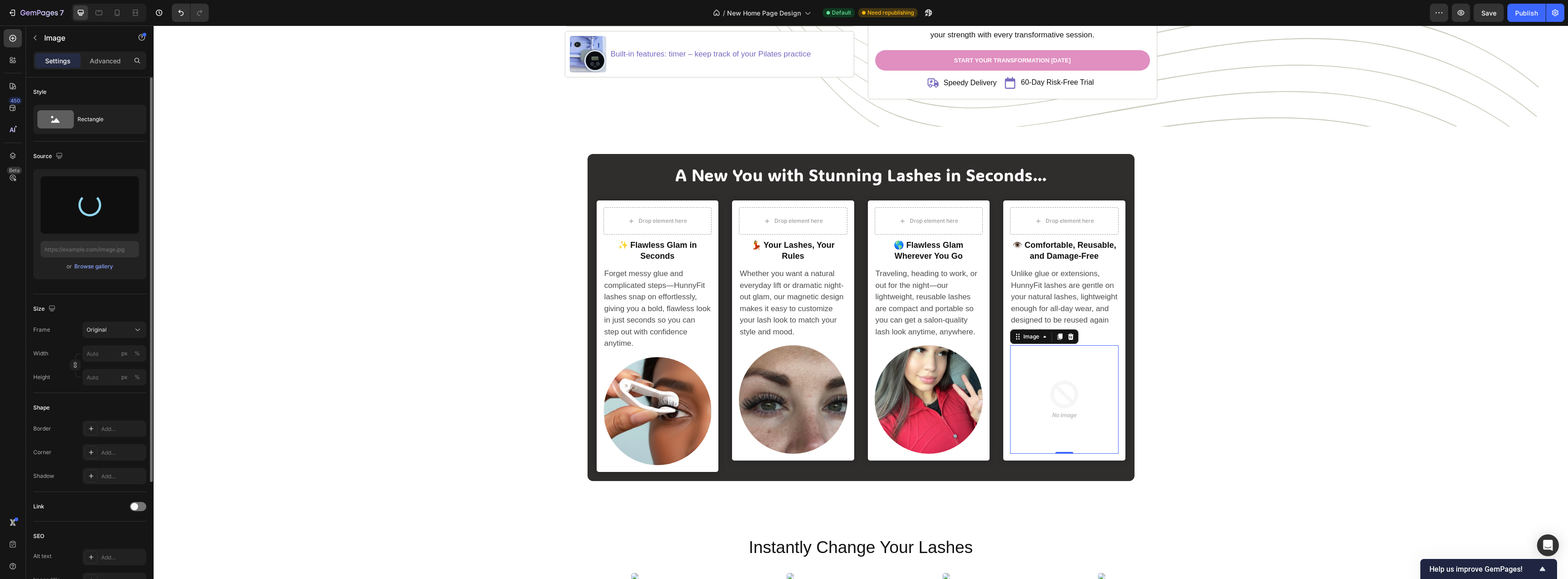
type input "[URL][DOMAIN_NAME]"
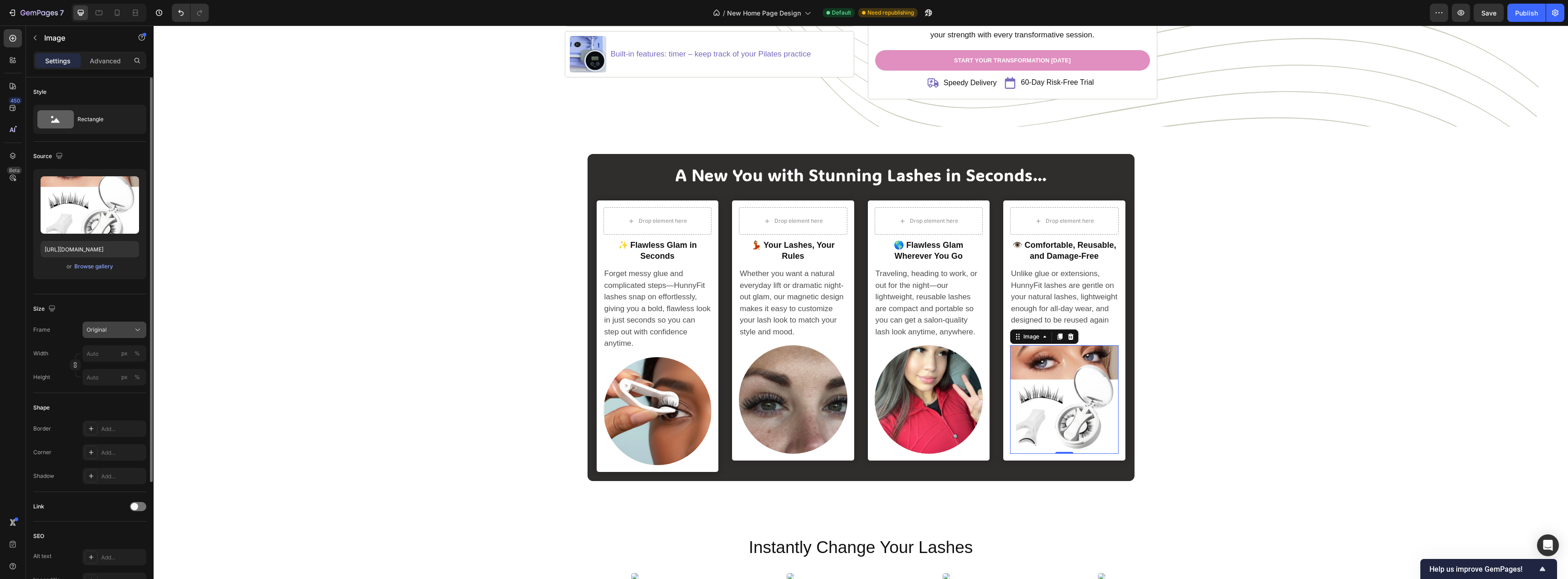
click at [117, 335] on button "Original" at bounding box center [115, 330] width 64 height 17
click at [117, 330] on div "Original" at bounding box center [109, 330] width 45 height 8
click at [92, 123] on div "Rectangle" at bounding box center [105, 119] width 55 height 21
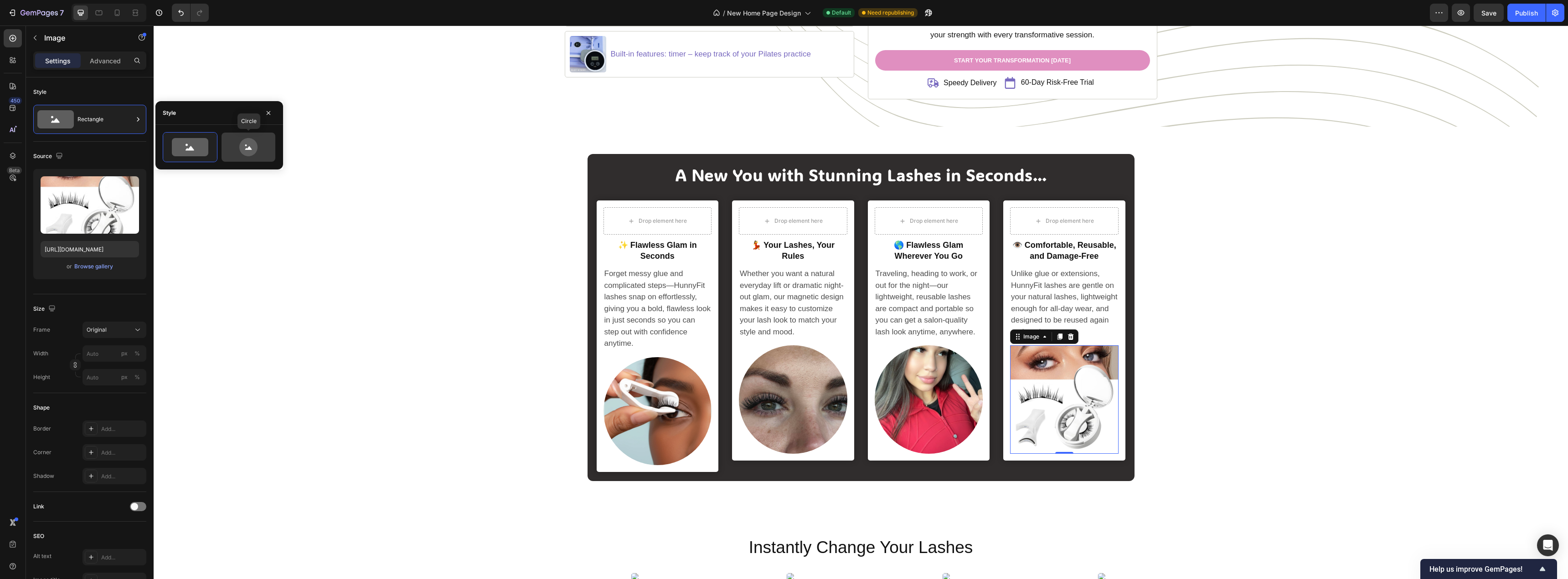
click at [243, 152] on icon at bounding box center [248, 147] width 18 height 18
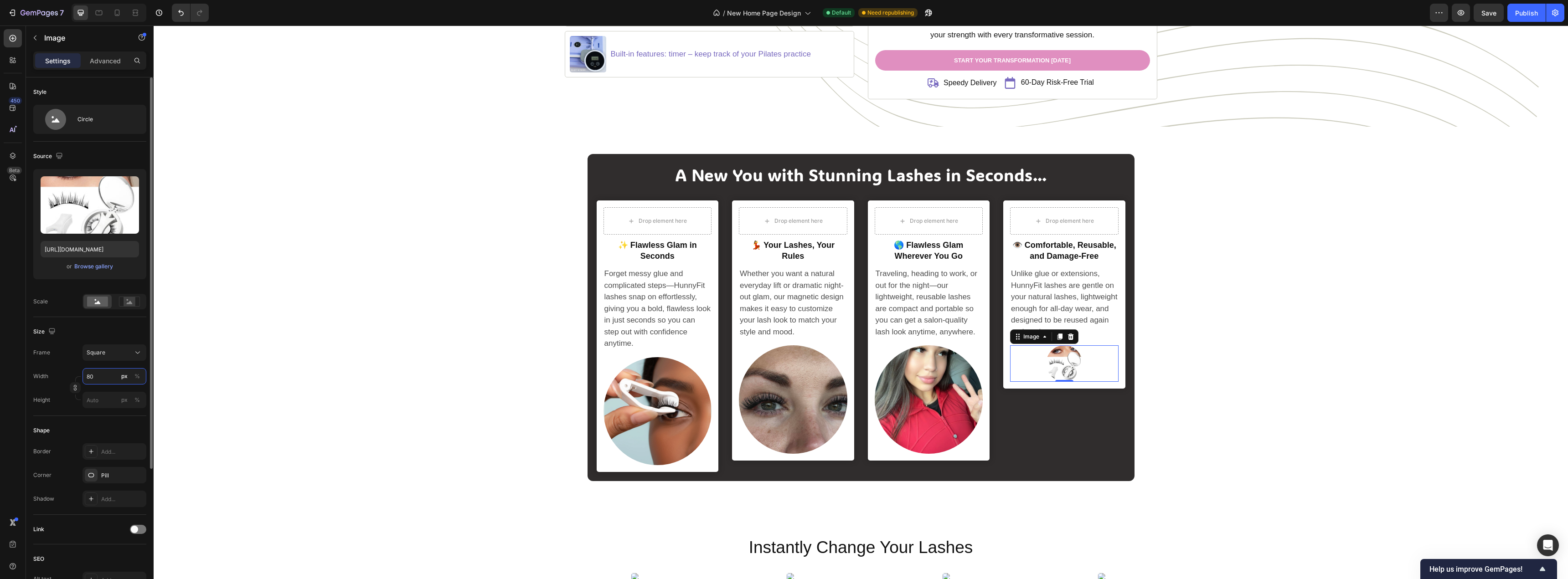
type input "5"
type input "50"
type input "500"
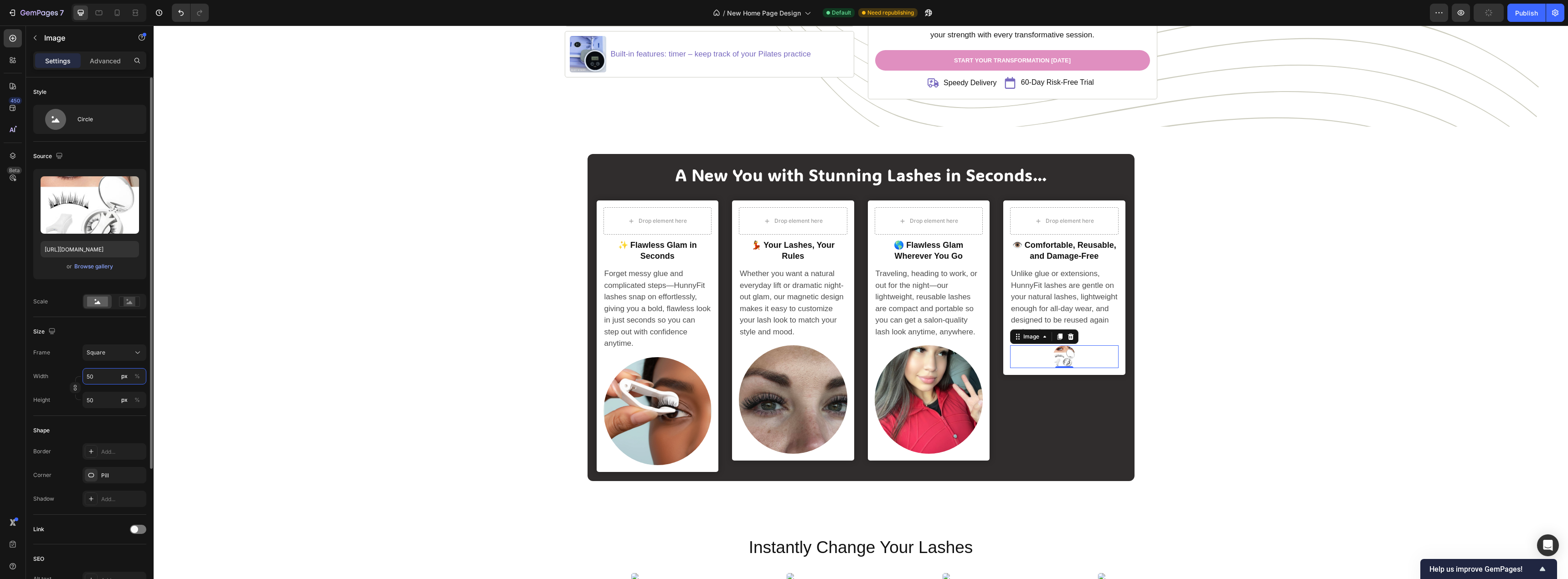
type input "500"
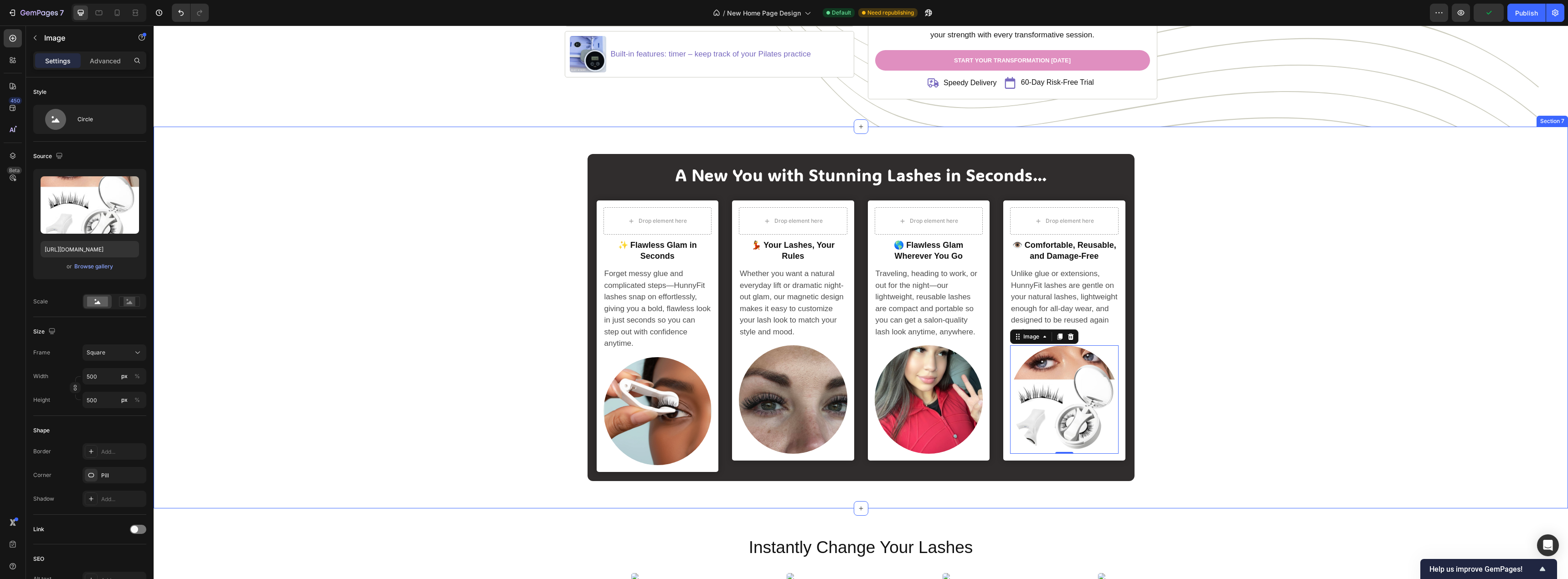
click at [396, 314] on div "A New You with Stunning Lashes in Seconds... Heading Drop element here Row ✨ Fl…" at bounding box center [860, 317] width 1401 height 327
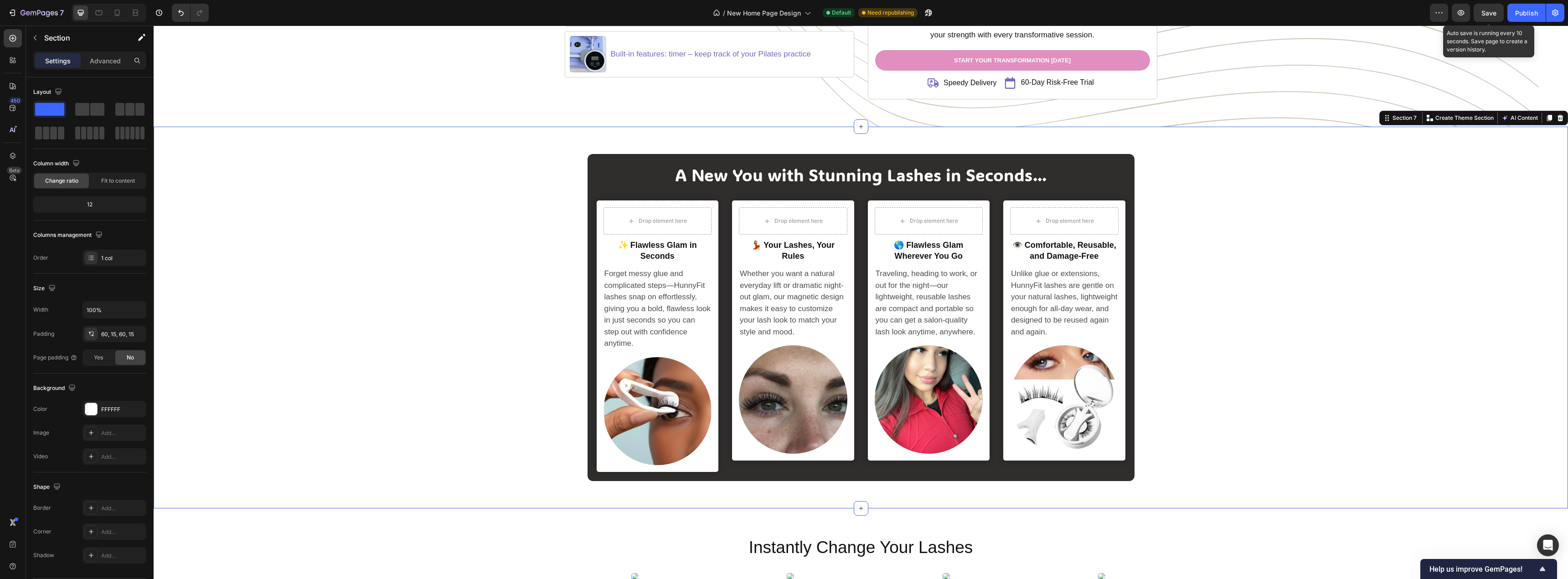
click at [1485, 14] on span "Save" at bounding box center [1488, 13] width 15 height 8
click at [1523, 15] on div "Publish" at bounding box center [1526, 13] width 23 height 10
click at [118, 7] on div at bounding box center [117, 13] width 15 height 15
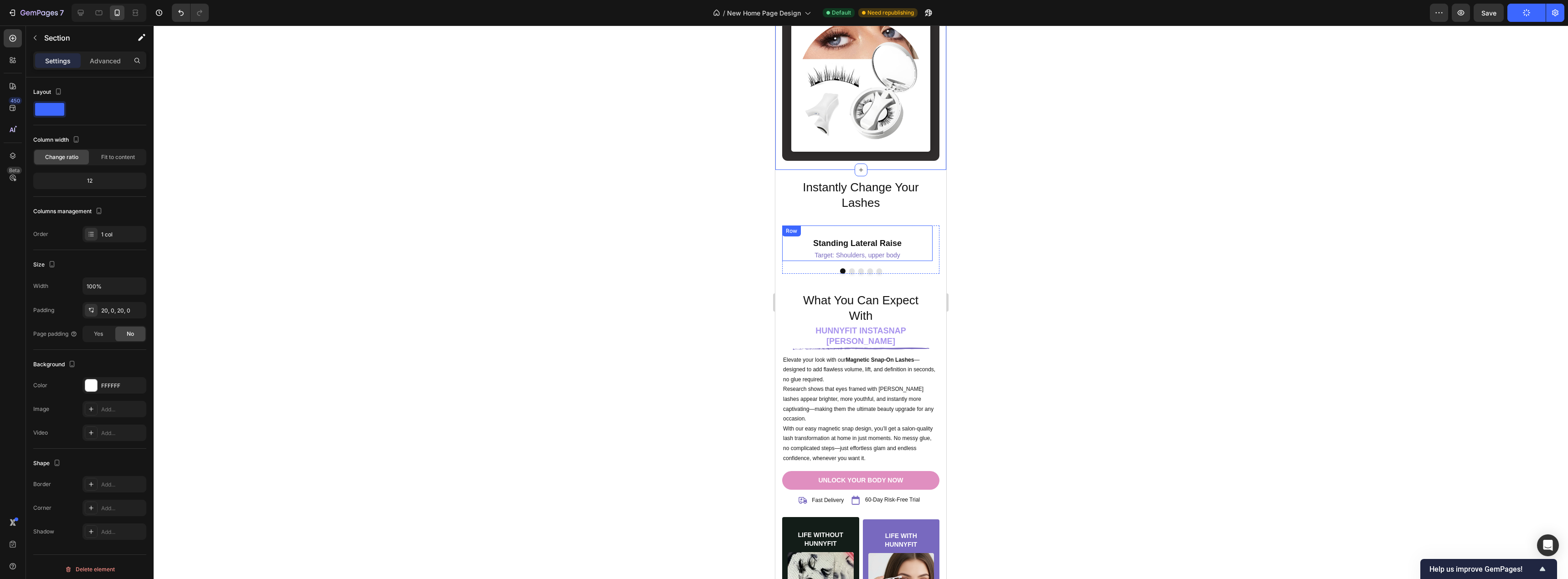
scroll to position [3044, 0]
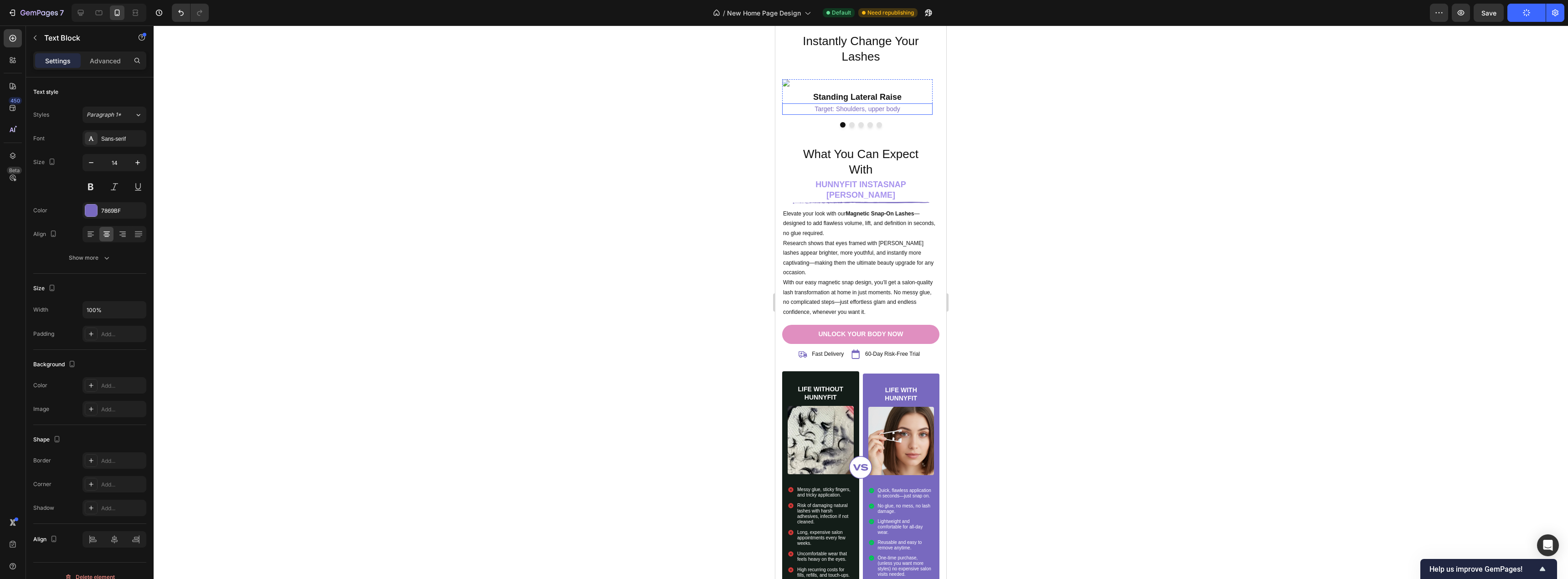
click at [919, 105] on p "Target: Shoulders, upper body" at bounding box center [857, 109] width 148 height 10
click at [921, 88] on div "Image Standing Lateral Raise Heading Target: Shoulders, upper body Text Block 0" at bounding box center [857, 97] width 150 height 36
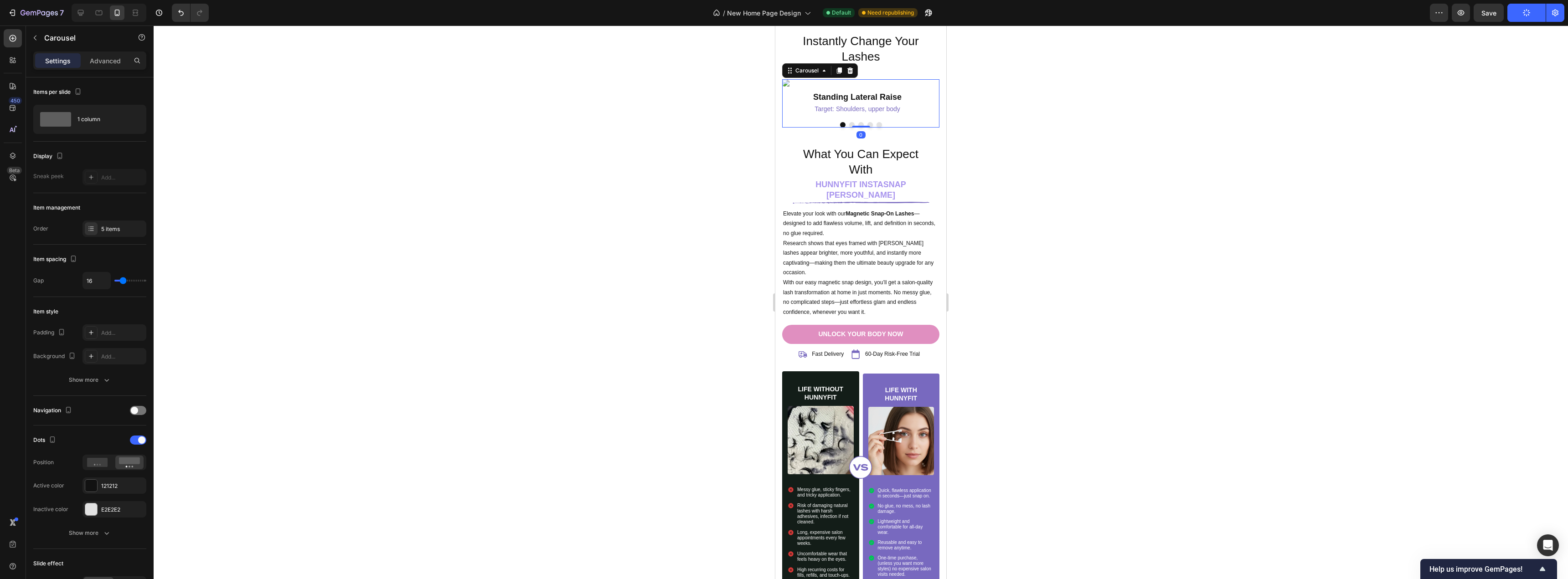
click at [922, 127] on div at bounding box center [860, 125] width 157 height 6
click at [849, 125] on button "Dot" at bounding box center [851, 125] width 6 height 6
click at [858, 123] on button "Dot" at bounding box center [860, 125] width 6 height 6
click at [867, 123] on button "Dot" at bounding box center [870, 125] width 6 height 6
click at [878, 126] on button "Dot" at bounding box center [879, 125] width 6 height 6
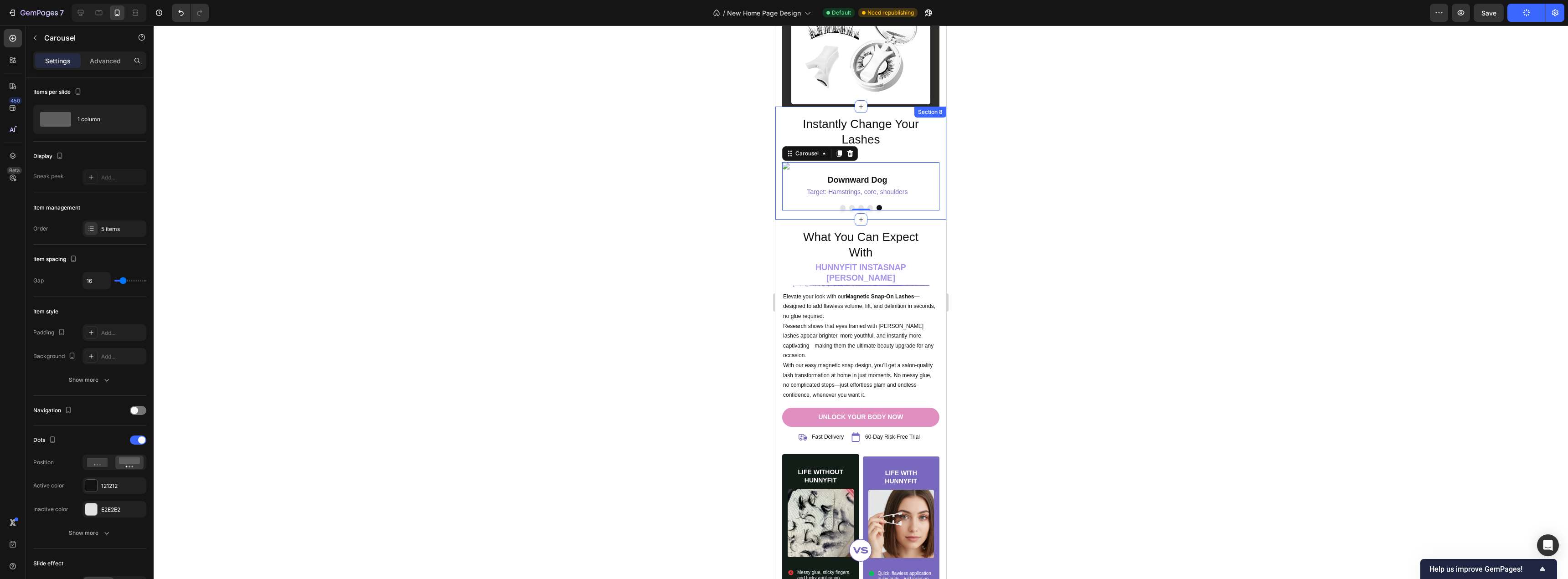
scroll to position [2861, 0]
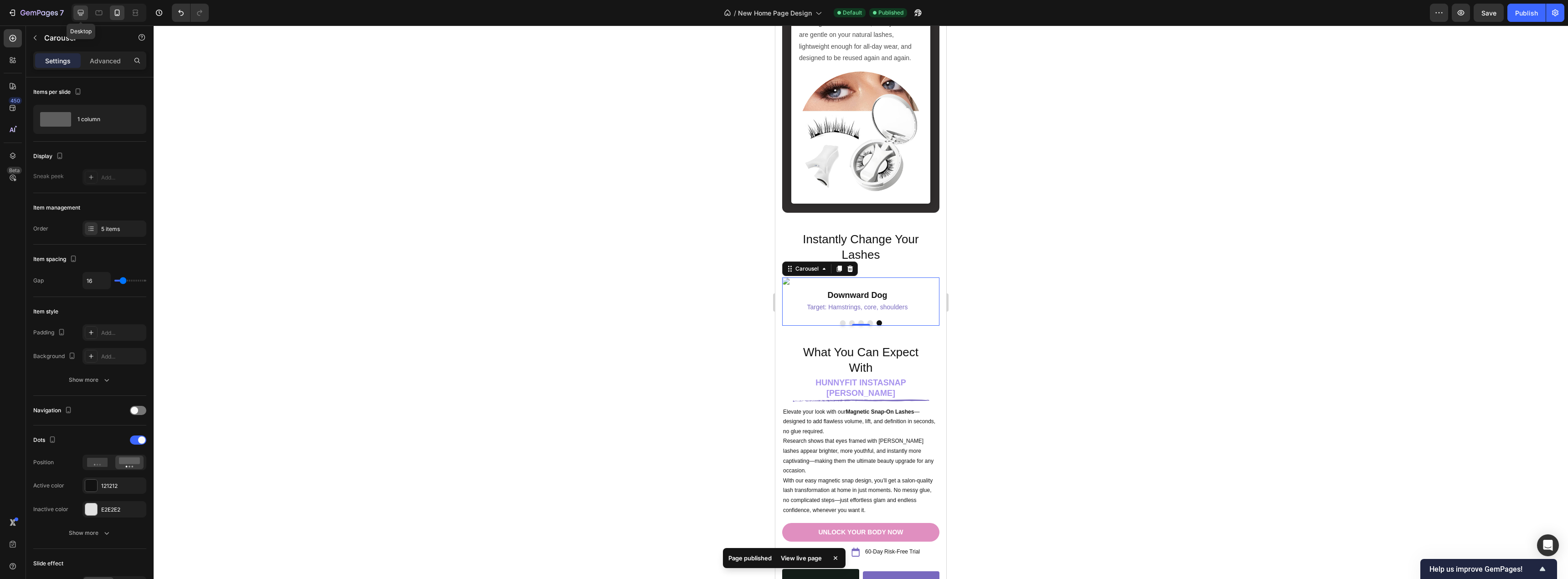
click at [86, 18] on div at bounding box center [80, 13] width 15 height 15
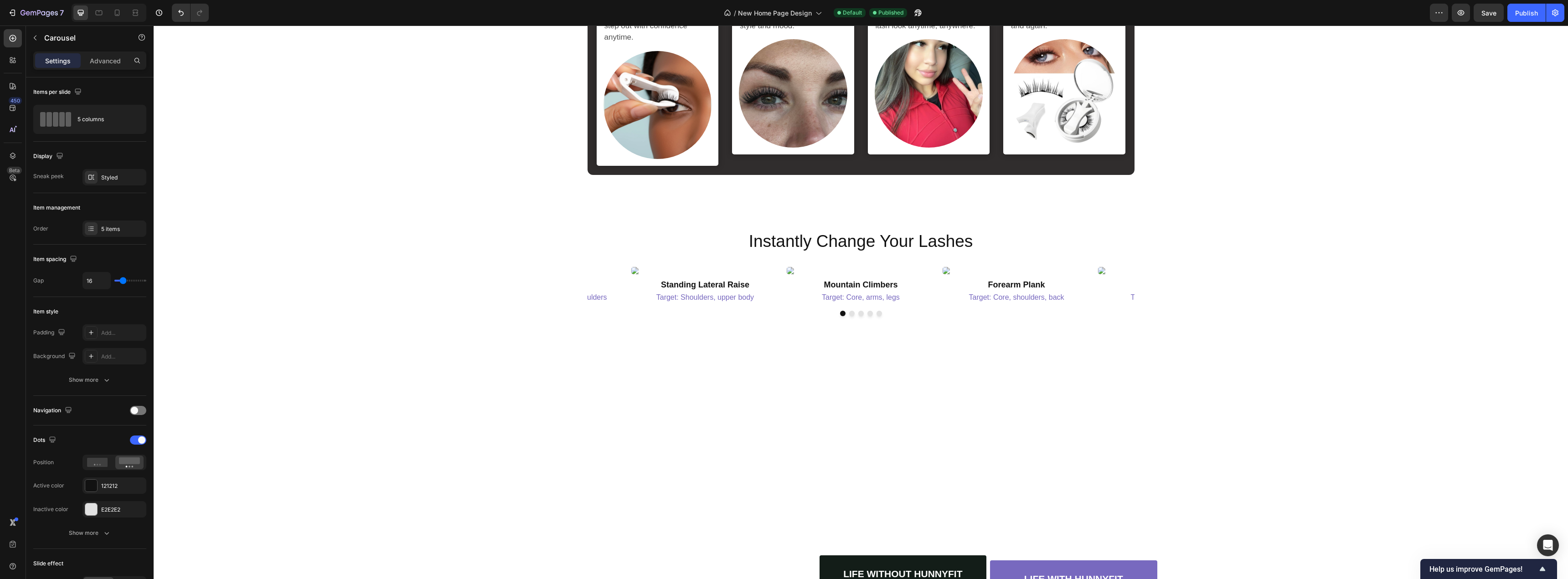
scroll to position [1731, 0]
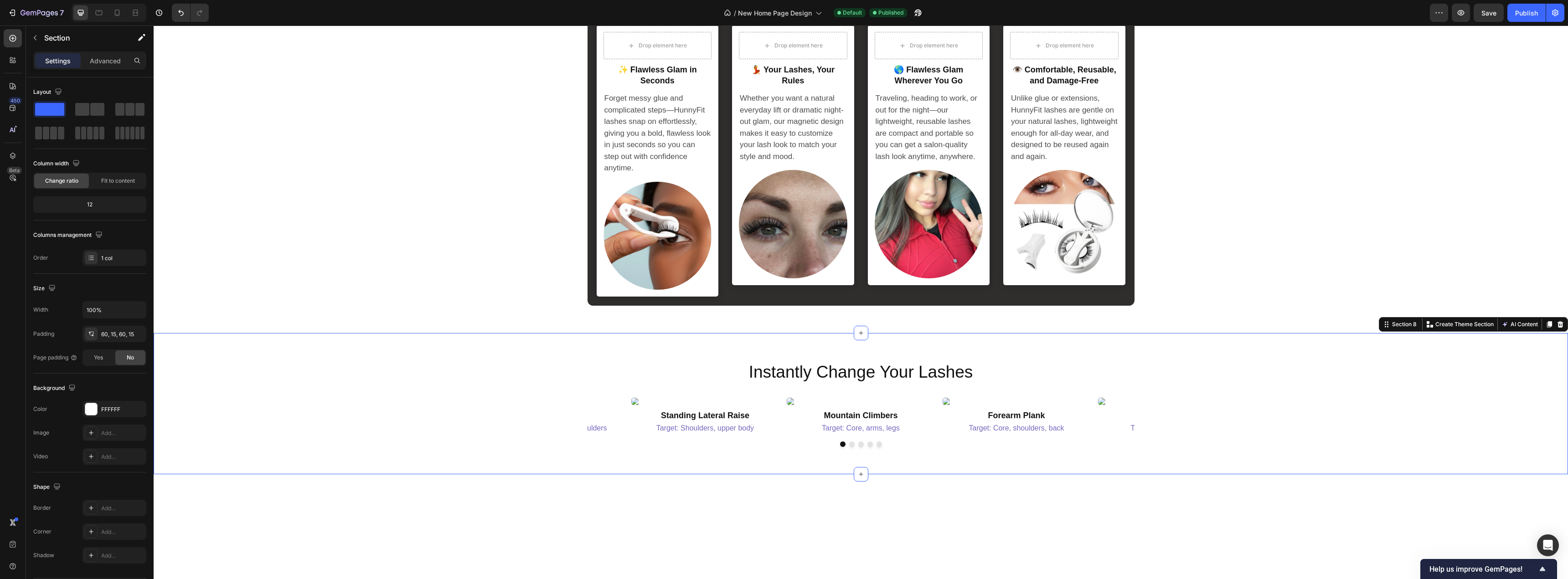
click at [794, 349] on div "Instantly Change Your Lashes Heading Image Standing Lateral Raise Heading Targe…" at bounding box center [860, 403] width 1414 height 141
click at [1557, 326] on icon at bounding box center [1560, 324] width 6 height 6
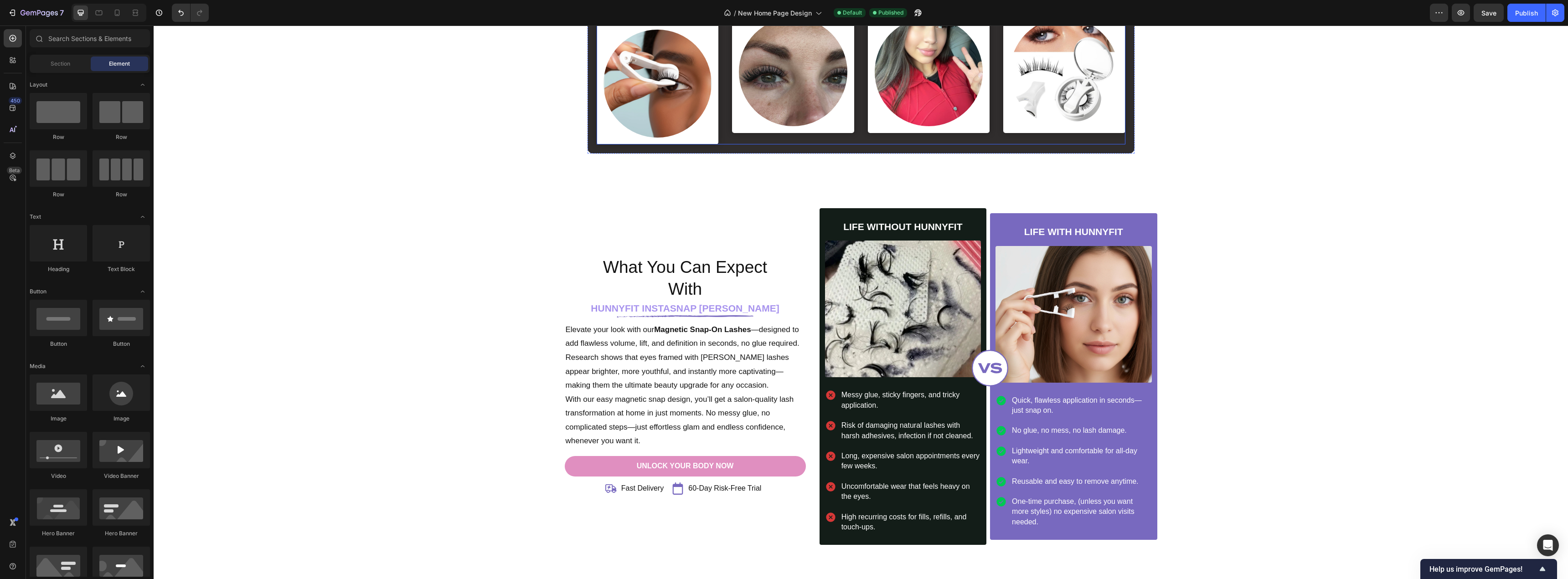
scroll to position [1777, 0]
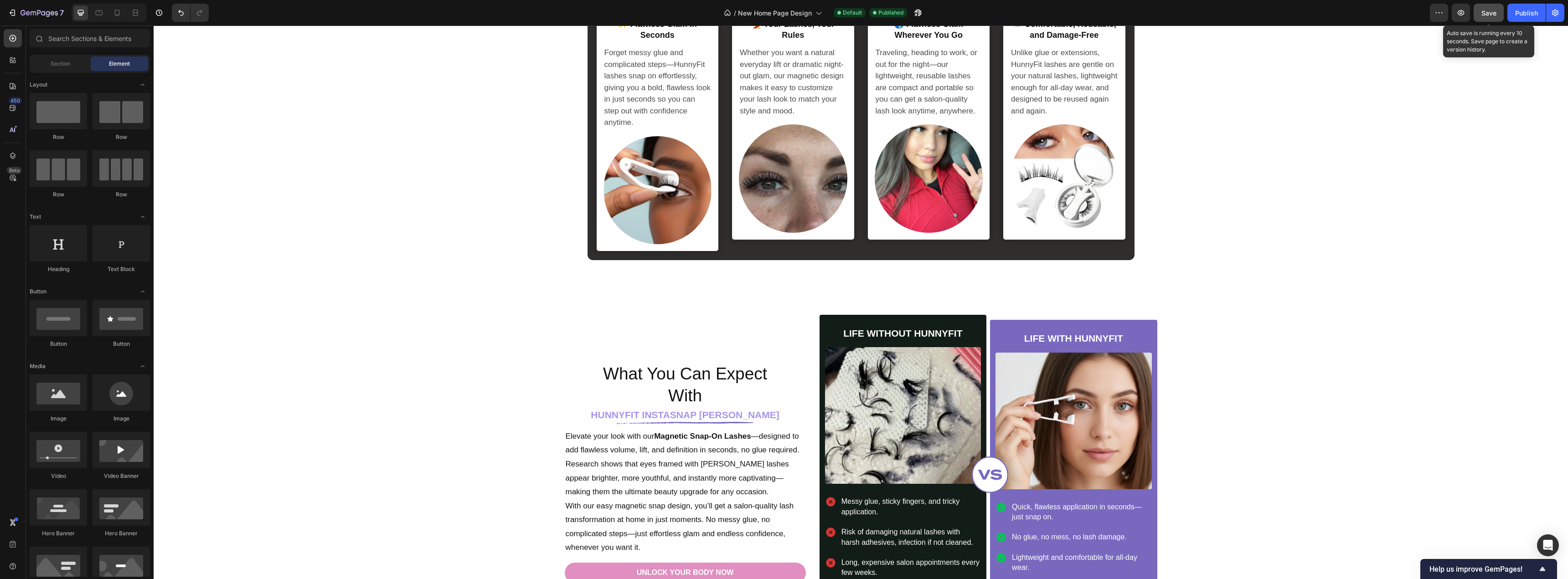
click at [1497, 12] on button "Save" at bounding box center [1488, 13] width 30 height 18
click at [1520, 15] on div "Publish" at bounding box center [1526, 13] width 23 height 10
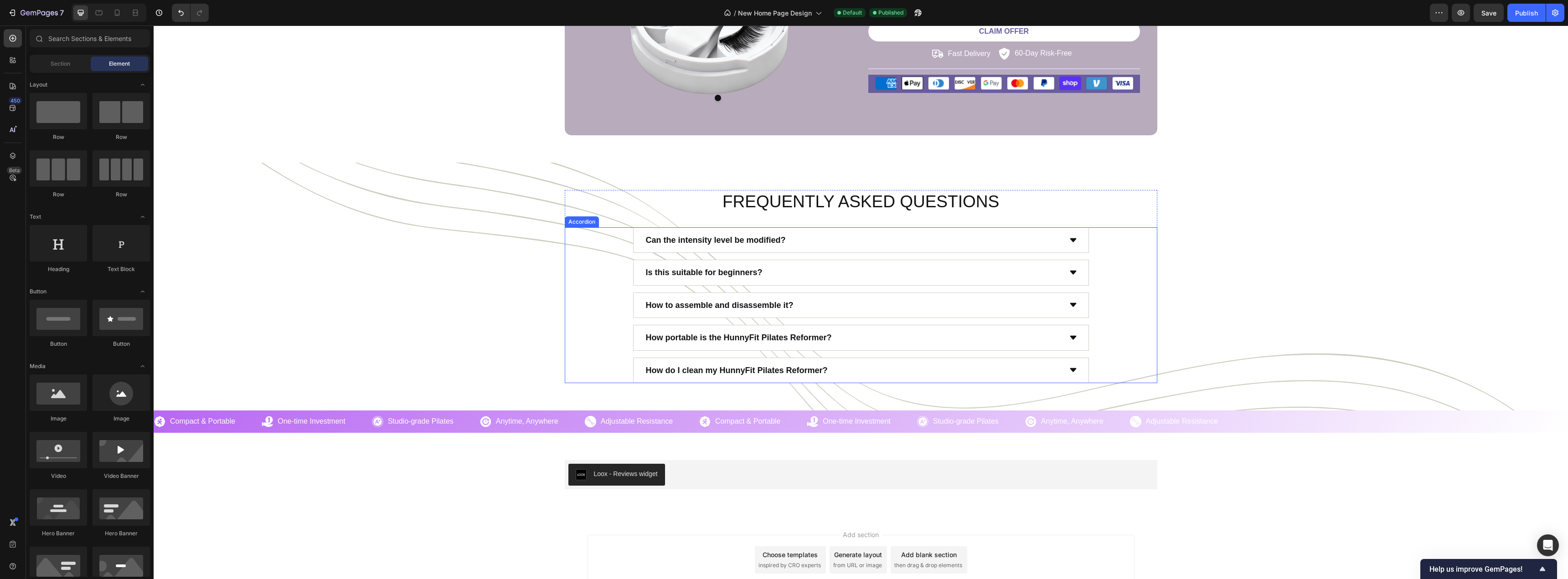
scroll to position [3922, 0]
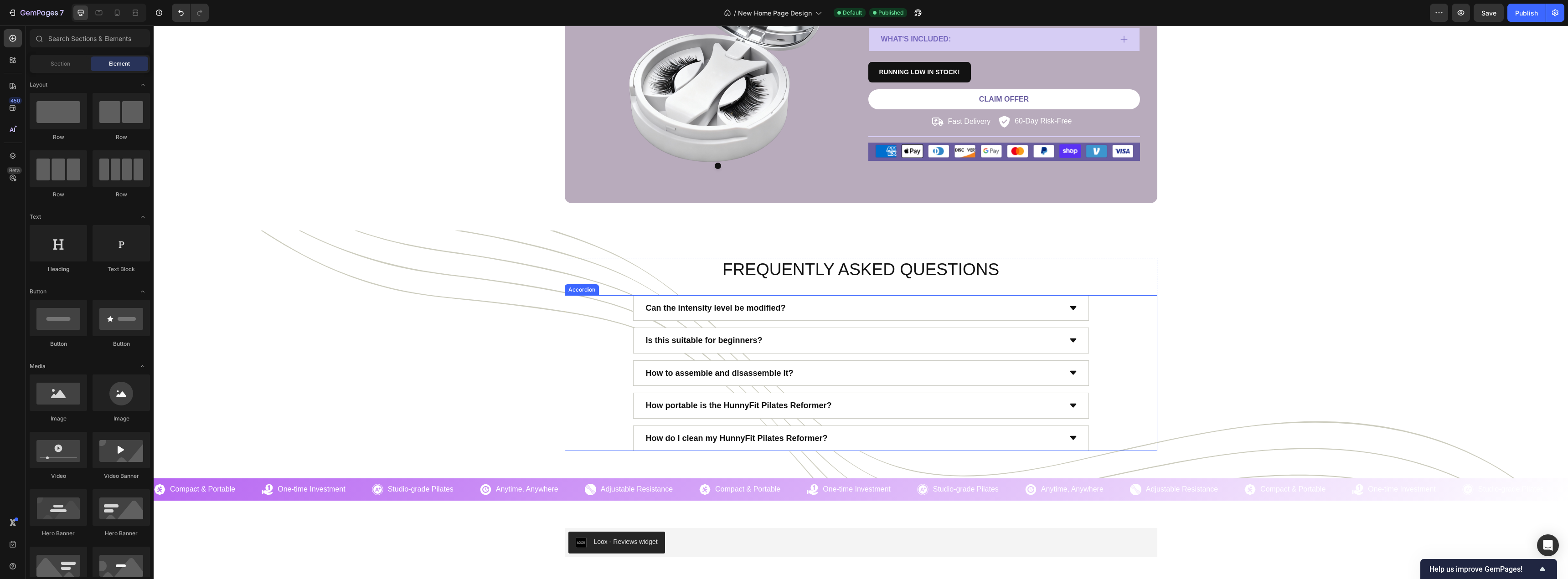
click at [715, 310] on p "Can the intensity level be modified?" at bounding box center [716, 308] width 140 height 15
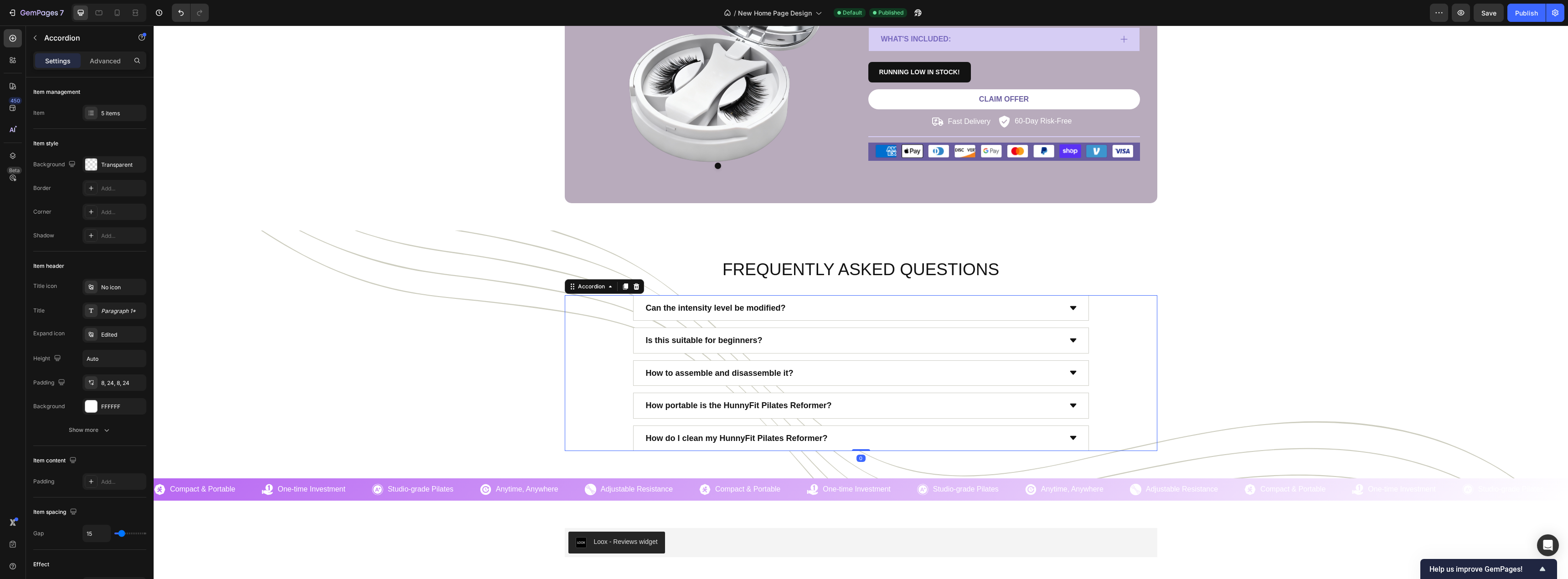
click at [715, 310] on p "Can the intensity level be modified?" at bounding box center [716, 308] width 140 height 15
click at [874, 311] on div "Do the lashes come in different lengths and styles?" at bounding box center [853, 308] width 417 height 17
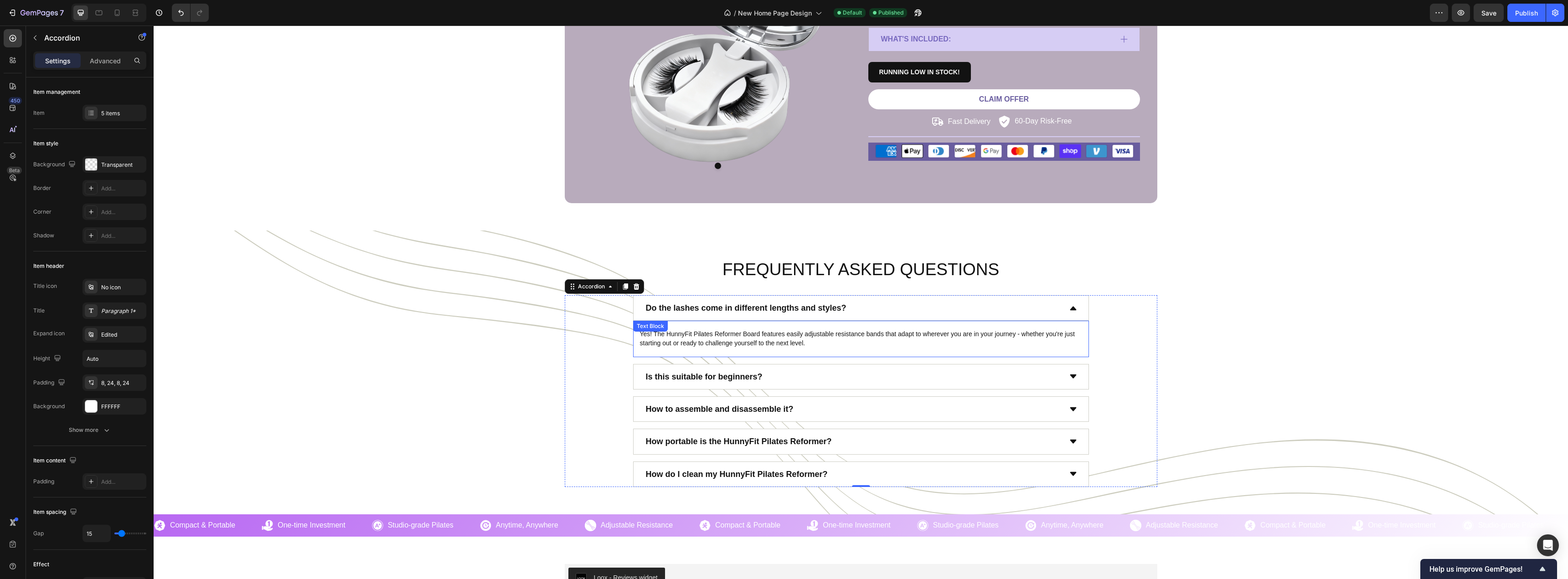
click at [704, 337] on div "Yes! The HunnyFit Pilates Reformer Board features easily adjustable resistance …" at bounding box center [861, 338] width 456 height 36
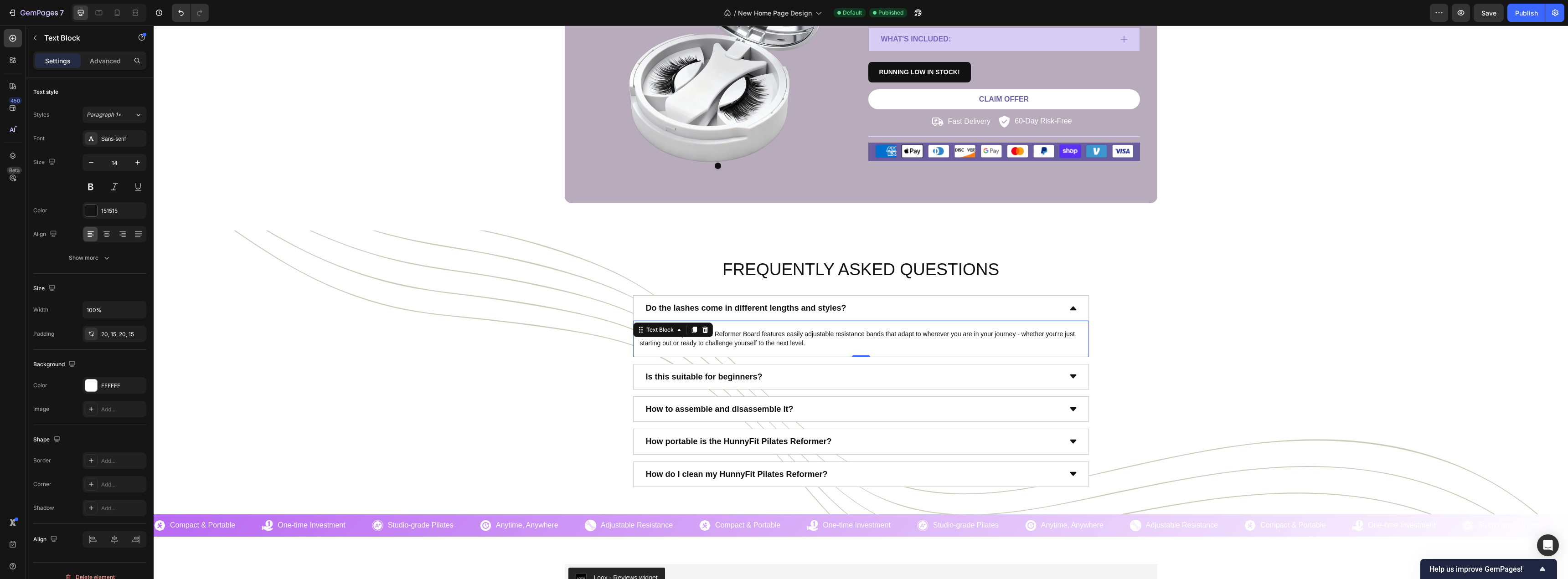
click at [704, 337] on div "Text Block" at bounding box center [673, 330] width 80 height 15
click at [741, 340] on p "Yes! The HunnyFit Pilates Reformer Board features easily adjustable resistance …" at bounding box center [860, 338] width 442 height 18
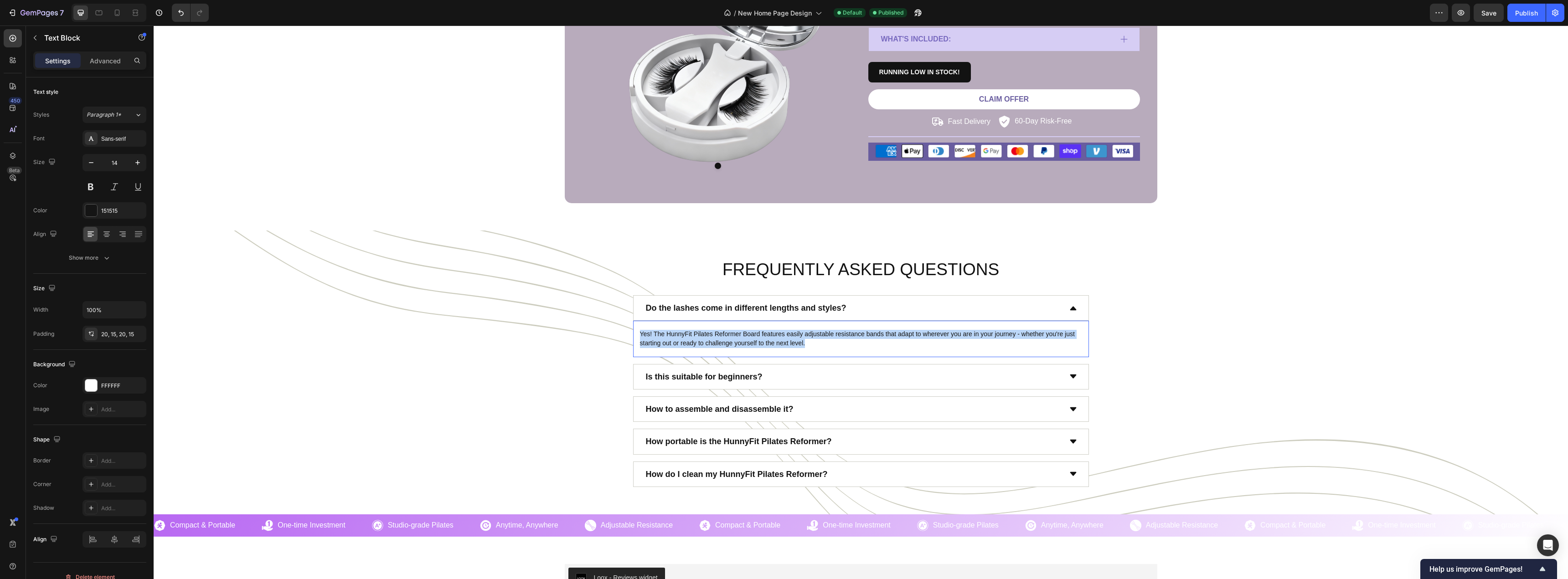
click at [741, 340] on p "Yes! The HunnyFit Pilates Reformer Board features easily adjustable resistance …" at bounding box center [860, 338] width 442 height 18
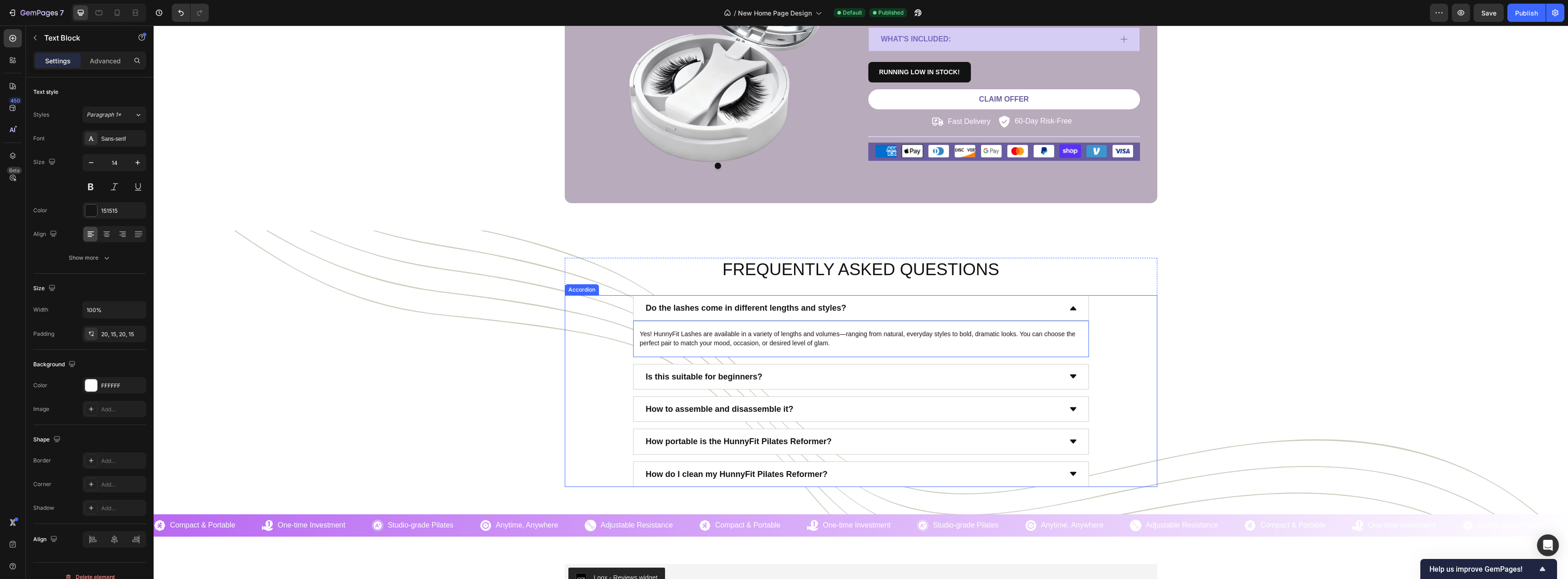
click at [736, 375] on p "Is this suitable for beginners?" at bounding box center [704, 377] width 116 height 15
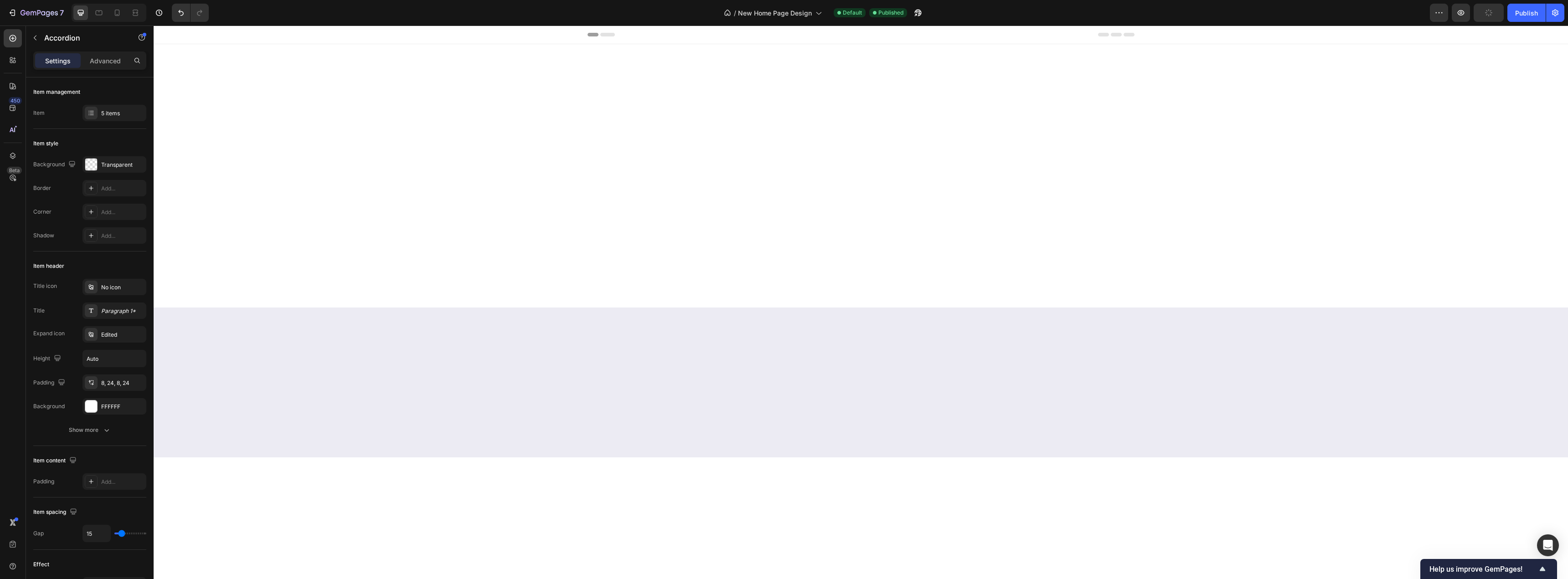
scroll to position [3922, 0]
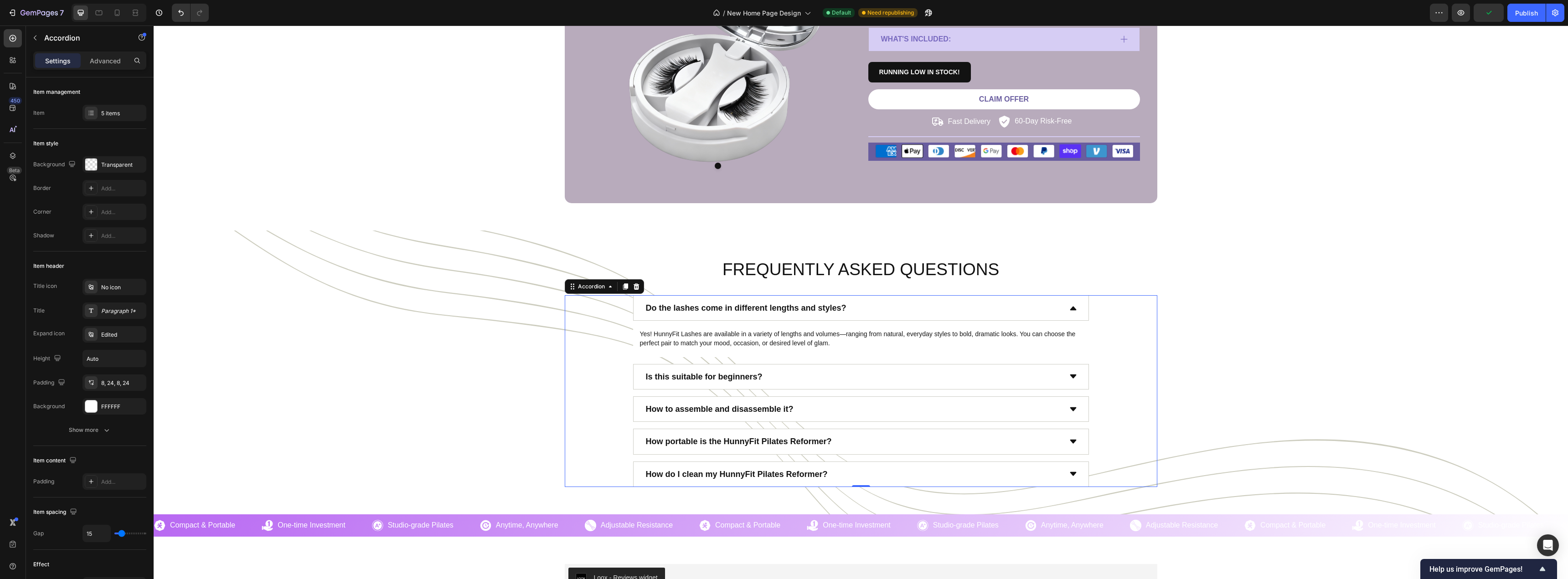
click at [794, 378] on div "Is this suitable for beginners?" at bounding box center [853, 377] width 417 height 17
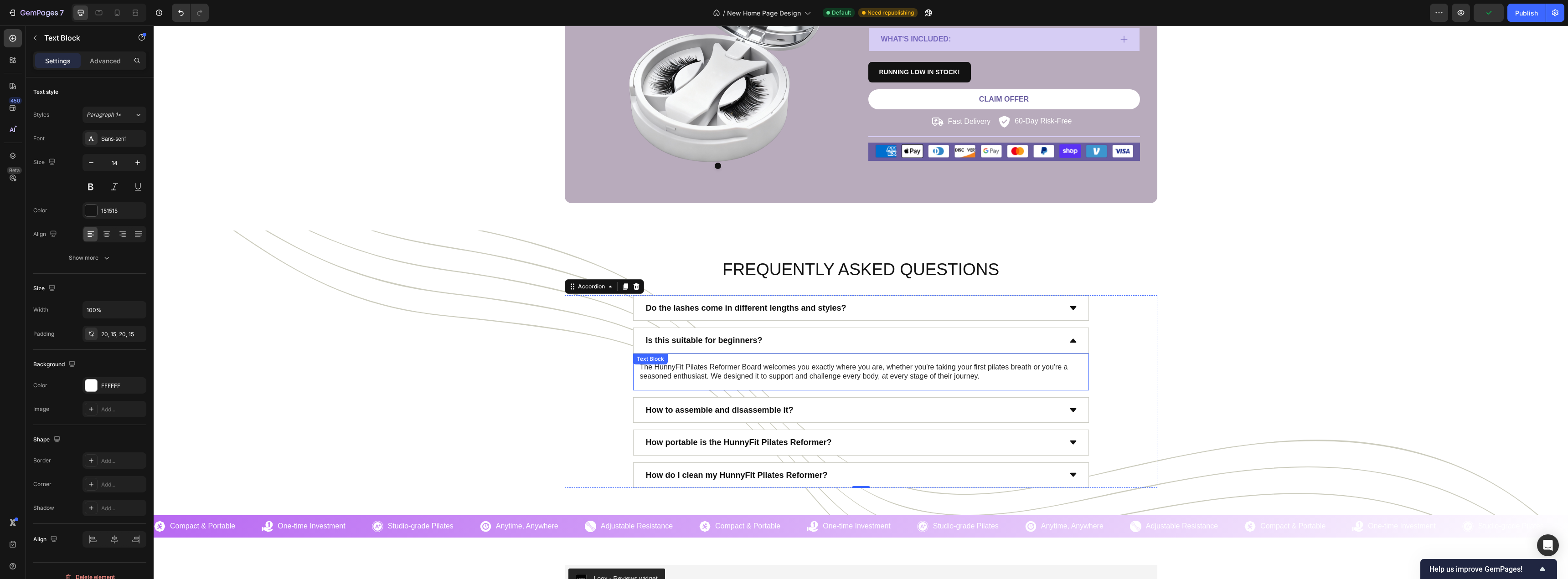
click at [760, 368] on span "The HunnyFit Pilates Reformer Board welcomes you exactly where you are, whether…" at bounding box center [853, 372] width 428 height 17
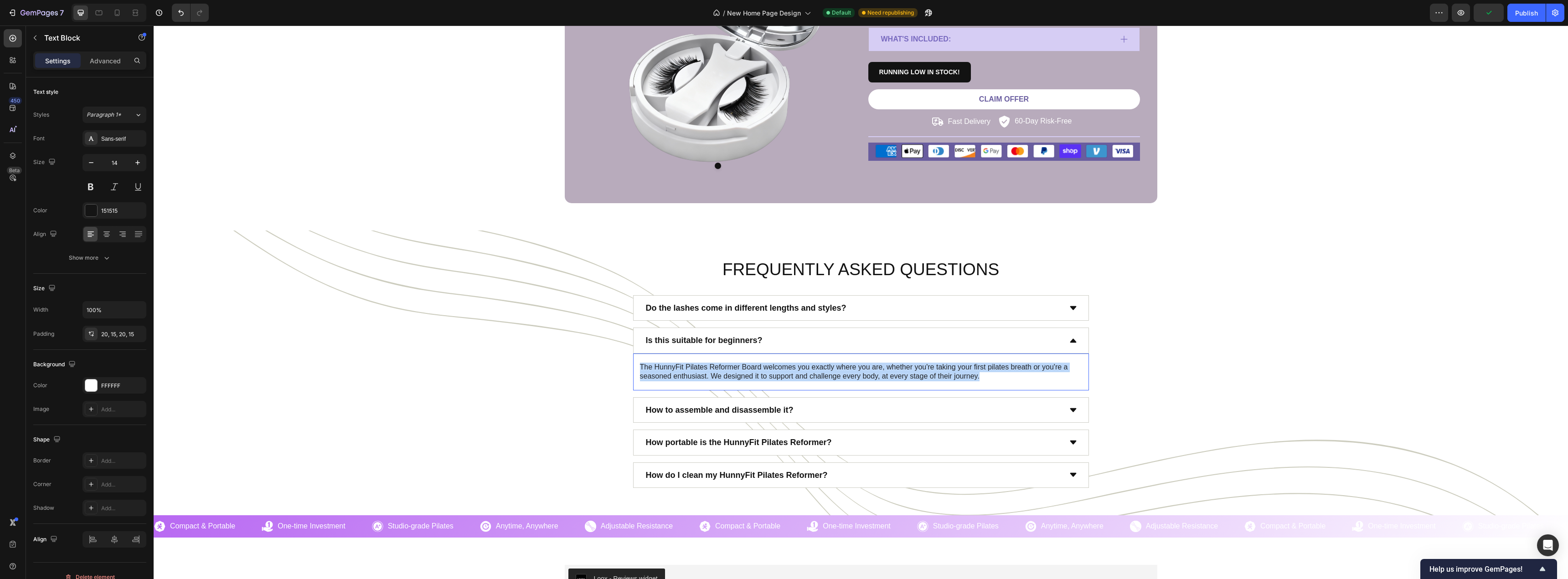
click at [760, 368] on span "The HunnyFit Pilates Reformer Board welcomes you exactly where you are, whether…" at bounding box center [853, 372] width 428 height 17
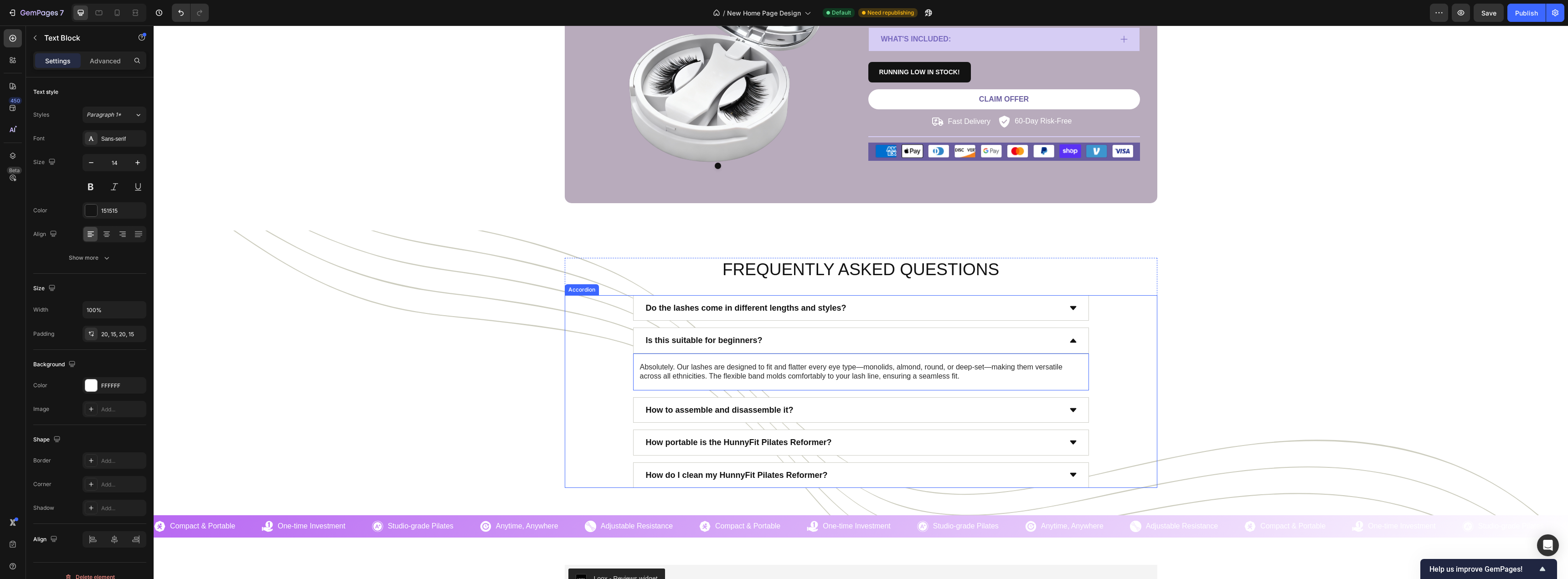
click at [683, 337] on p "Is this suitable for beginners?" at bounding box center [704, 340] width 116 height 15
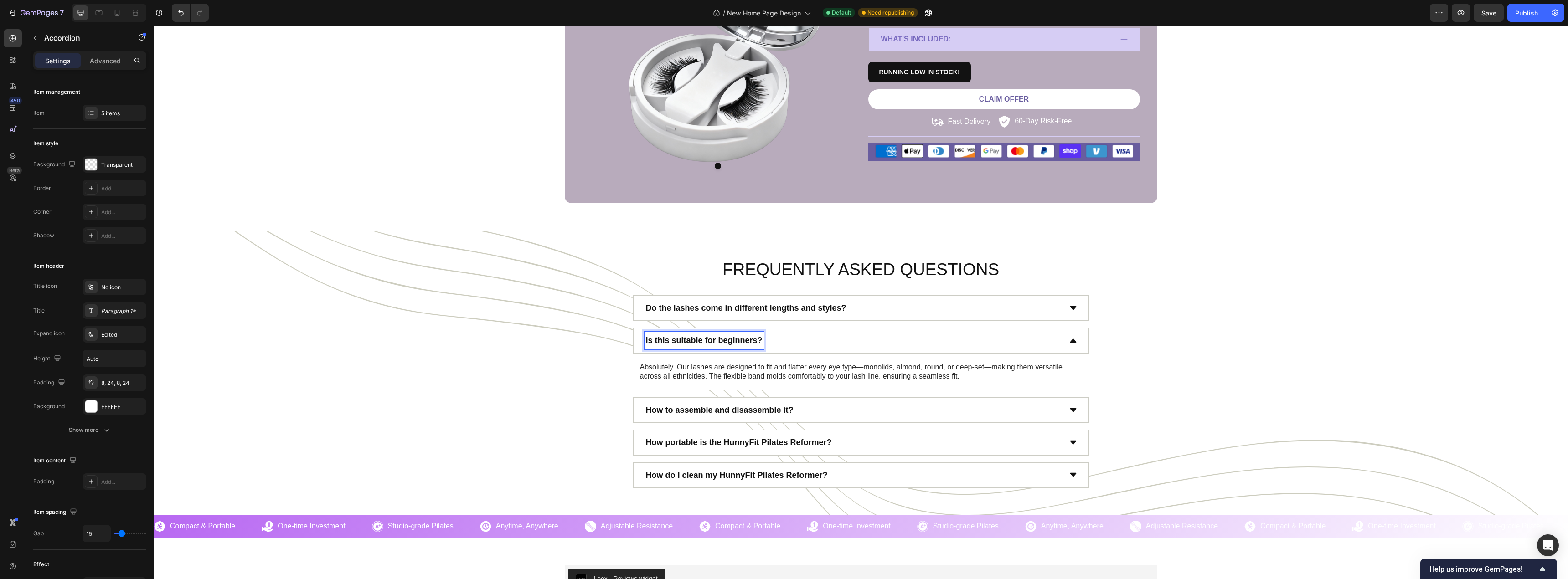
click at [683, 337] on p "Is this suitable for beginners?" at bounding box center [704, 340] width 116 height 15
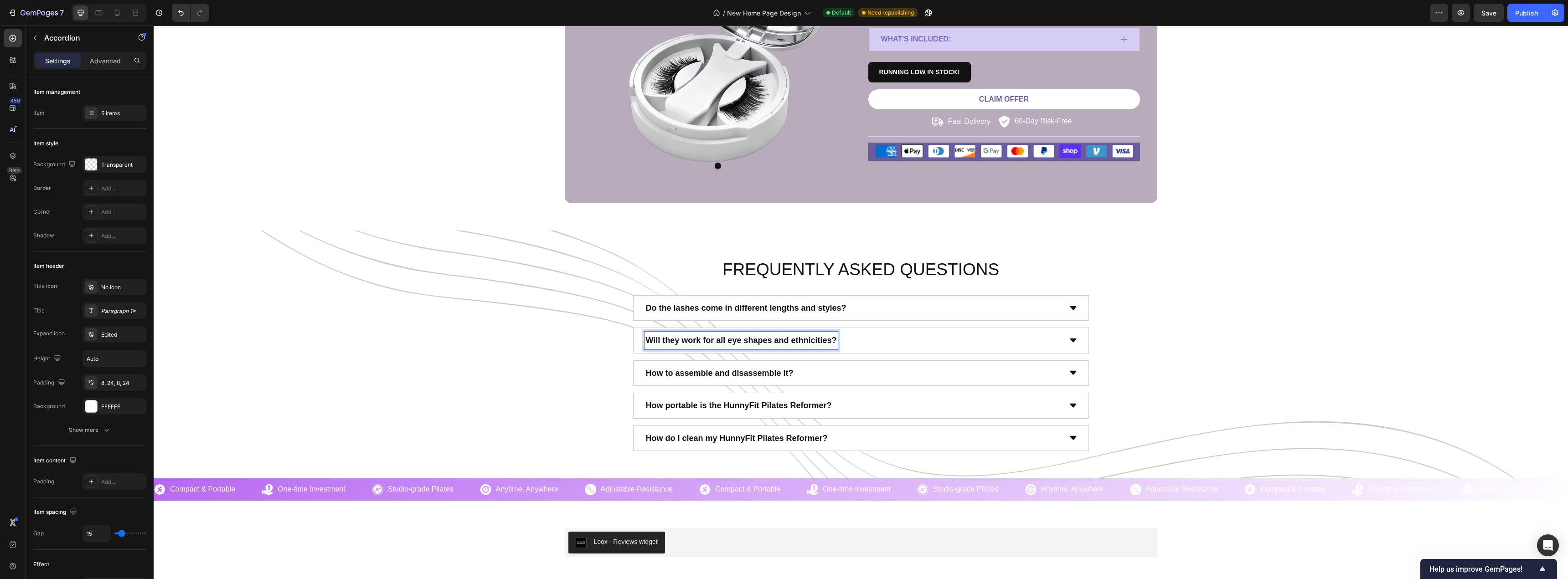
click at [588, 360] on div "How to assemble and disassemble it?" at bounding box center [861, 373] width 592 height 25
click at [865, 342] on div "Will they work for all eye shapes and ethnicities?" at bounding box center [853, 340] width 417 height 17
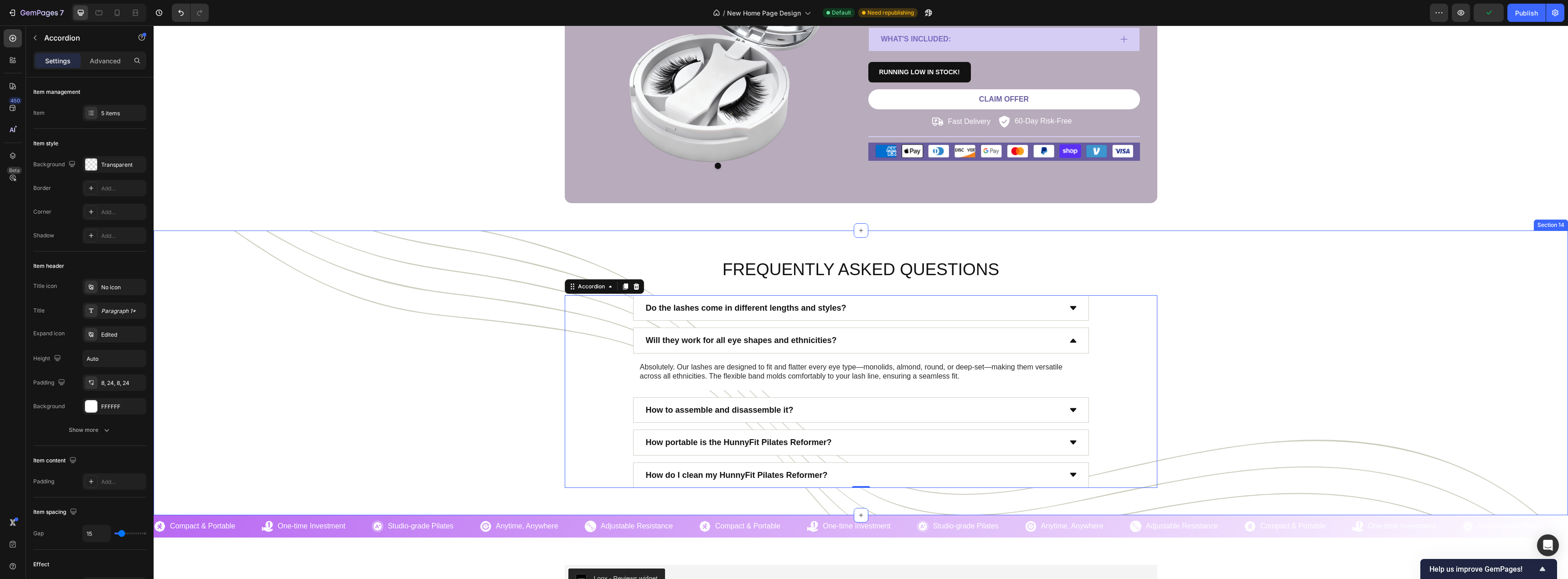
click at [451, 357] on div "FREQUENTLY ASKED QUESTIONS Heading Do the lashes come in different lengths and …" at bounding box center [860, 373] width 1401 height 230
click at [801, 410] on div "How to assemble and disassemble it?" at bounding box center [853, 410] width 417 height 17
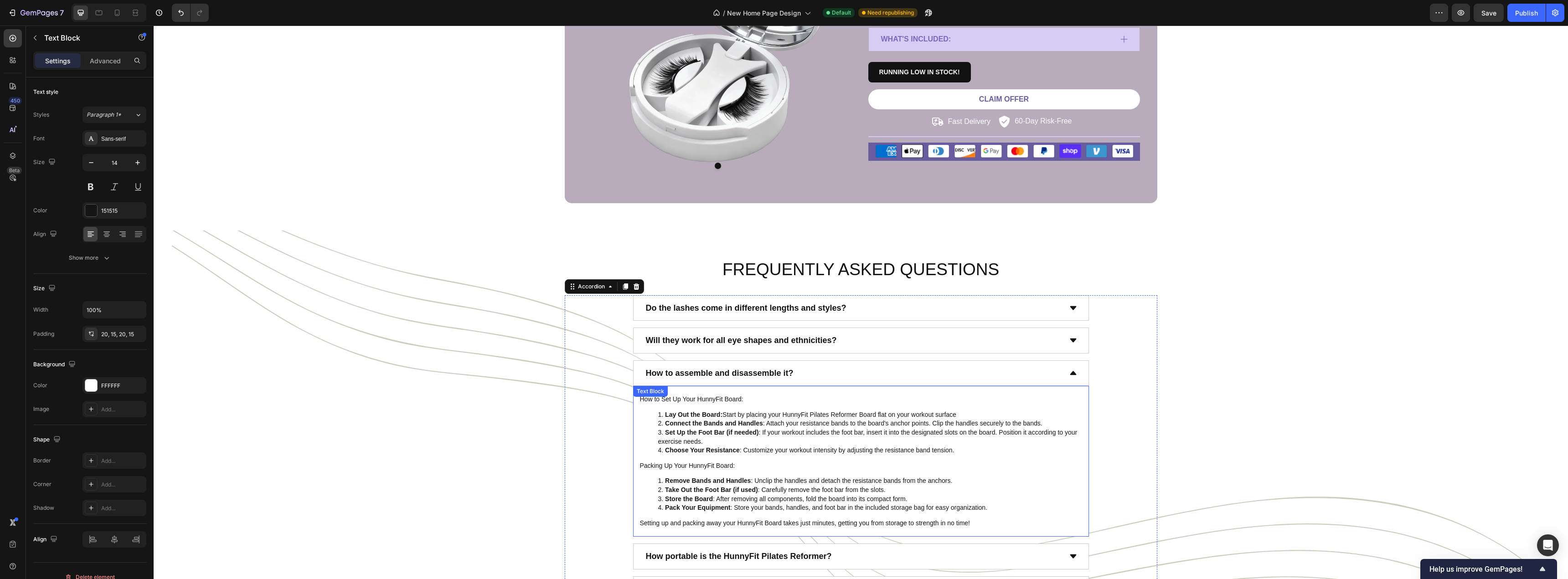
click at [823, 428] on li "Connect the Bands and Handles : Attach your resistance bands to the board's anc…" at bounding box center [870, 424] width 424 height 9
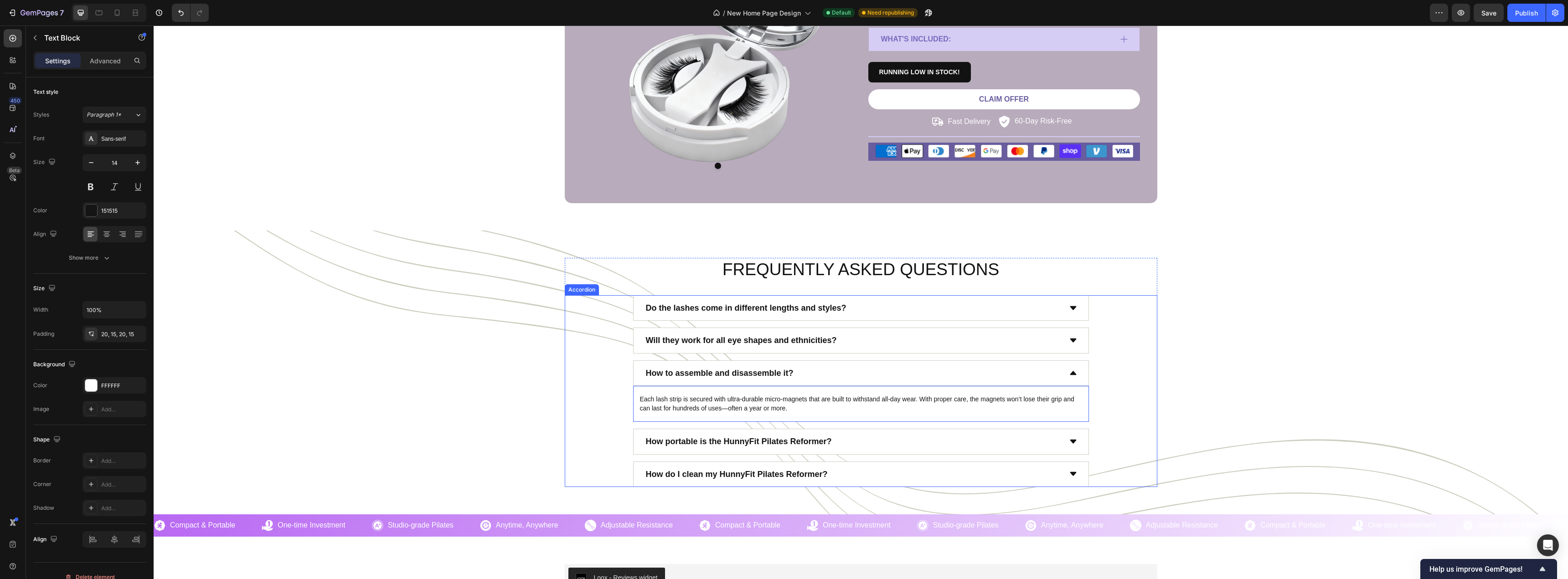
click at [736, 379] on p "How to assemble and disassemble it?" at bounding box center [720, 373] width 148 height 15
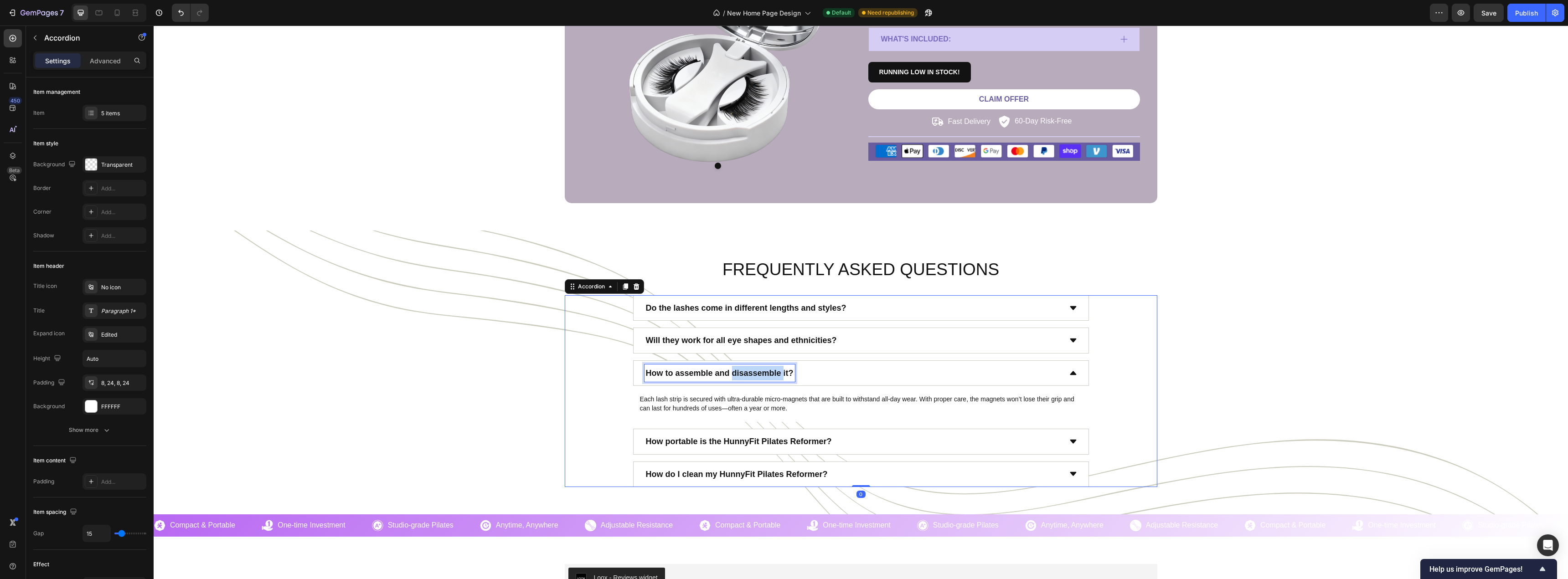
click at [736, 377] on p "How to assemble and disassemble it?" at bounding box center [720, 373] width 148 height 15
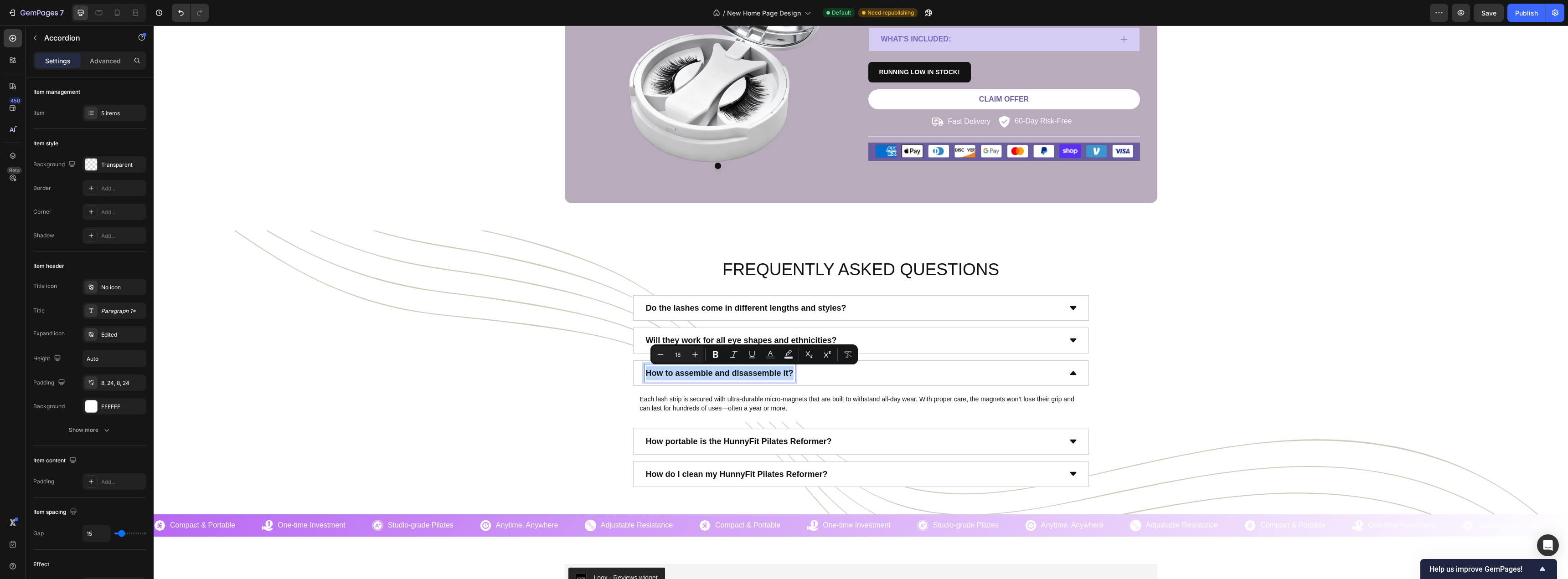
click at [736, 377] on p "How to assemble and disassemble it?" at bounding box center [720, 373] width 148 height 15
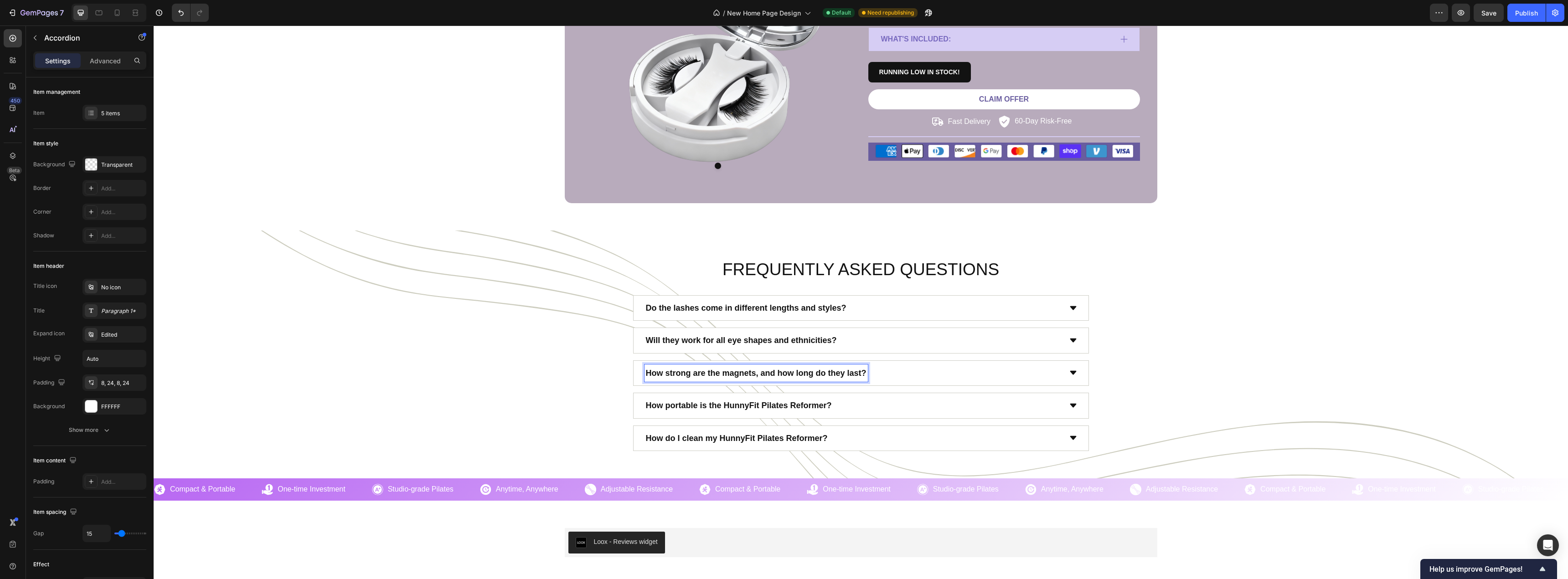
click at [590, 389] on div "Do the lashes come in different lengths and styles? Will they work for all eye …" at bounding box center [860, 373] width 592 height 156
click at [722, 414] on div "How portable is the HunnyFit Pilates Reformer?" at bounding box center [739, 405] width 188 height 17
click at [902, 382] on div "How strong are the magnets, and how long do they last?" at bounding box center [853, 373] width 417 height 17
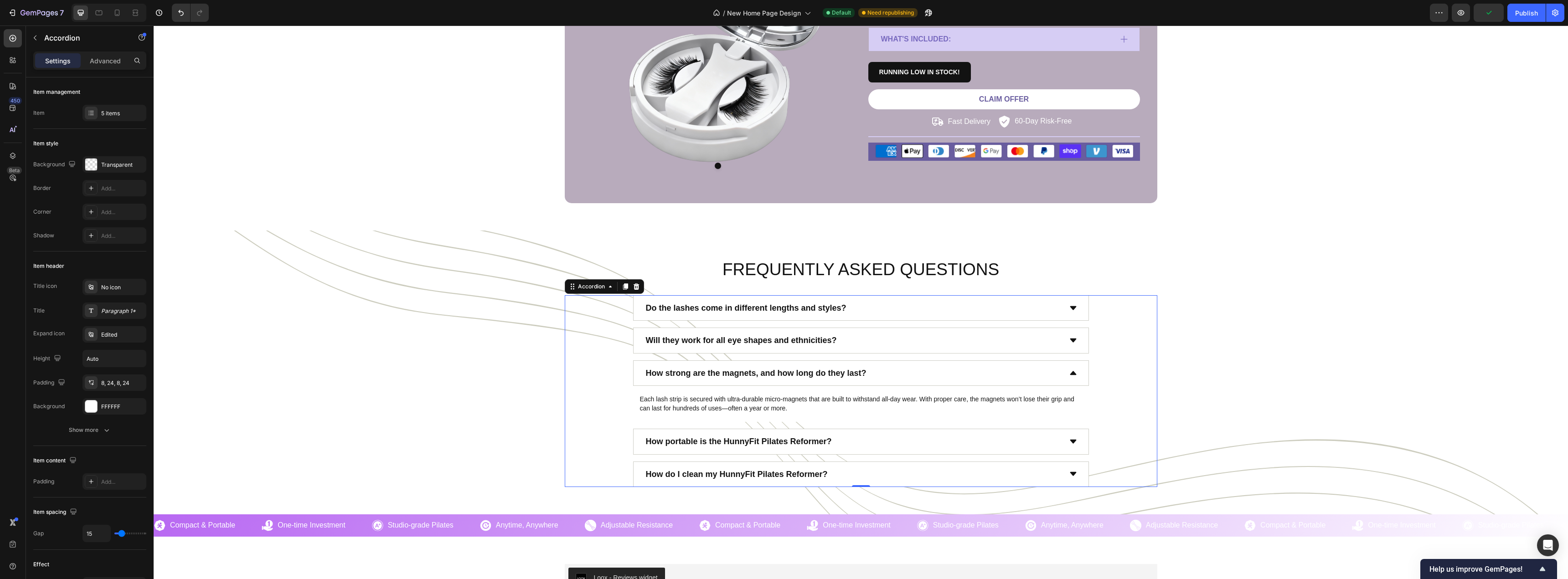
click at [902, 369] on div "How strong are the magnets, and how long do they last?" at bounding box center [853, 373] width 417 height 17
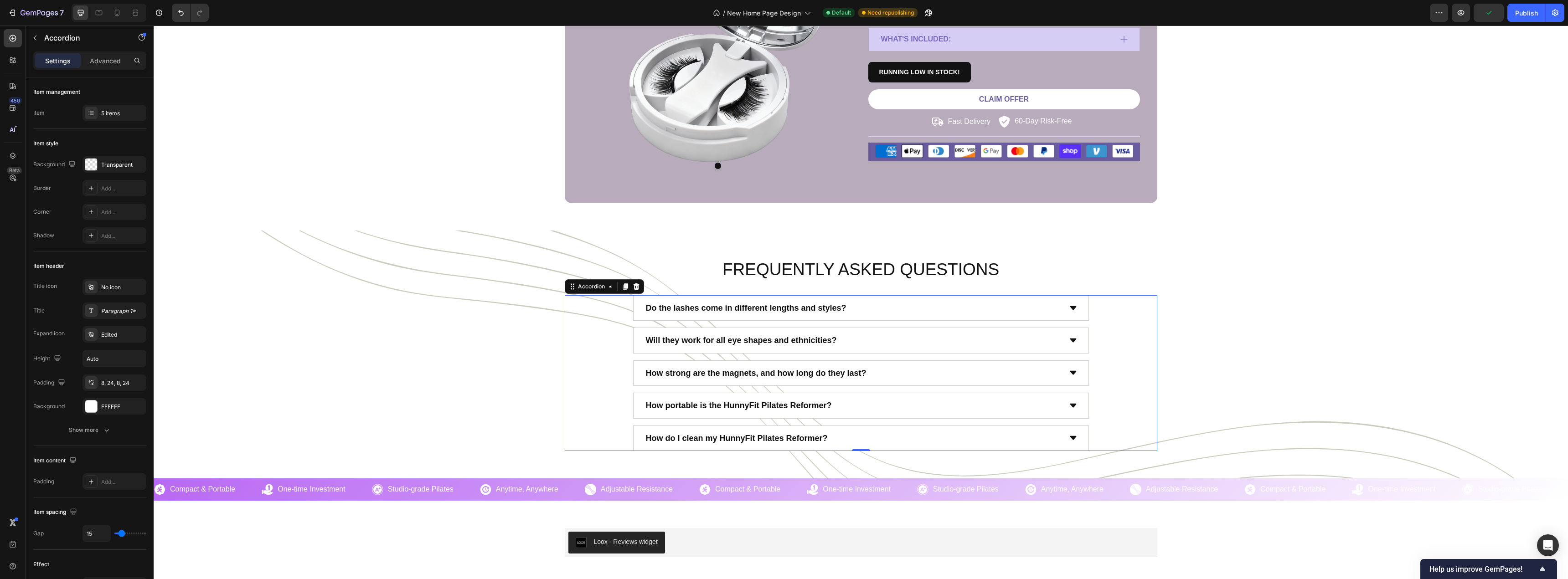
click at [871, 407] on div "How portable is the HunnyFit Pilates Reformer?" at bounding box center [853, 405] width 417 height 17
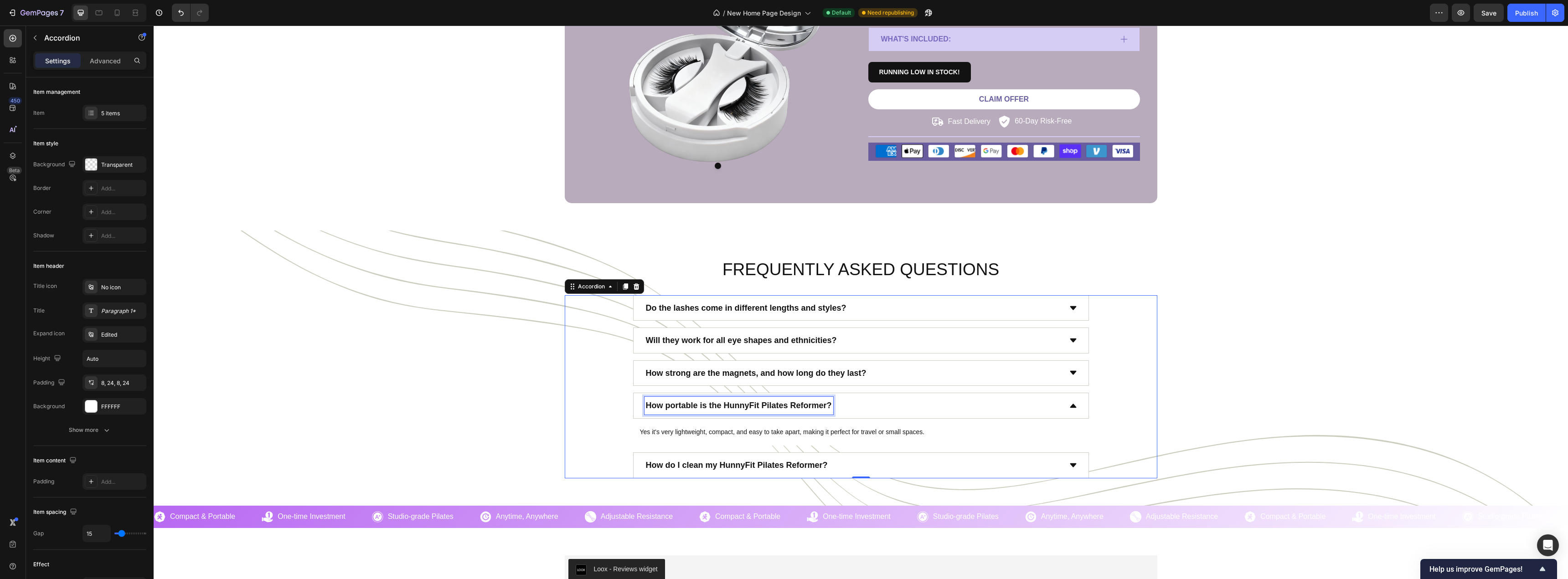
click at [785, 405] on p "How portable is the HunnyFit Pilates Reformer?" at bounding box center [739, 405] width 186 height 15
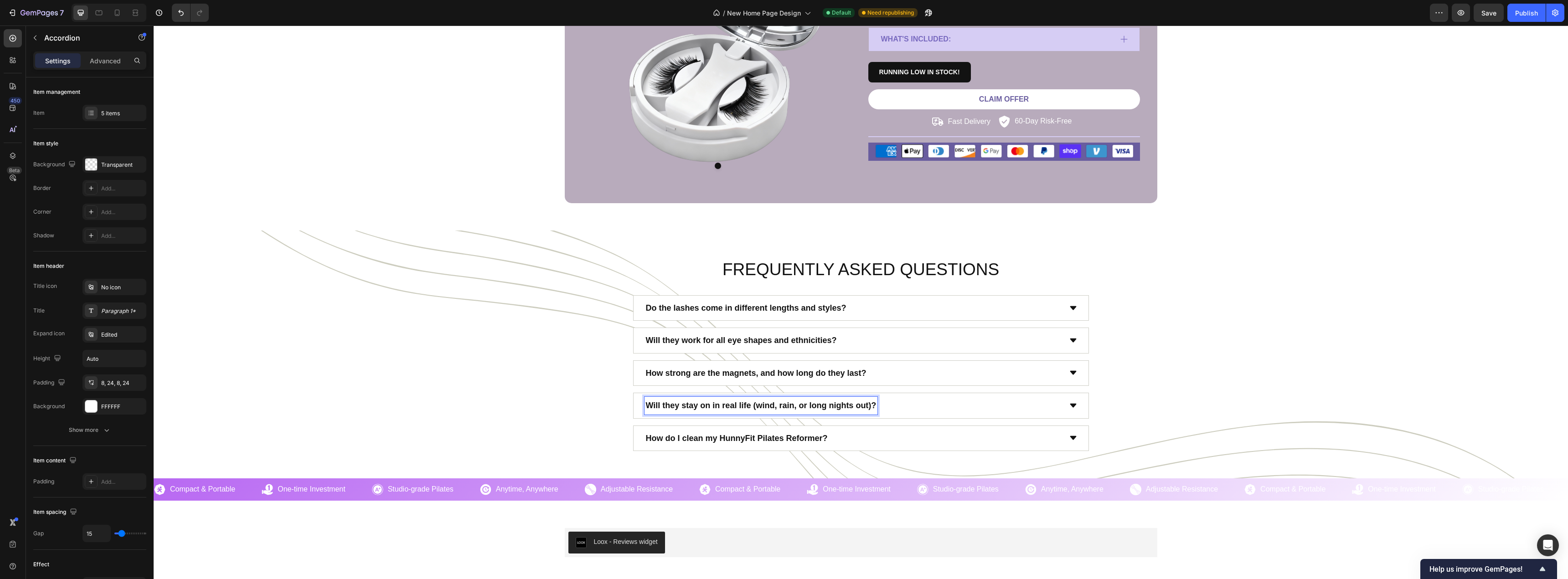
click at [899, 402] on div "Will they stay on in real life (wind, rain, or long nights out)?" at bounding box center [853, 405] width 417 height 17
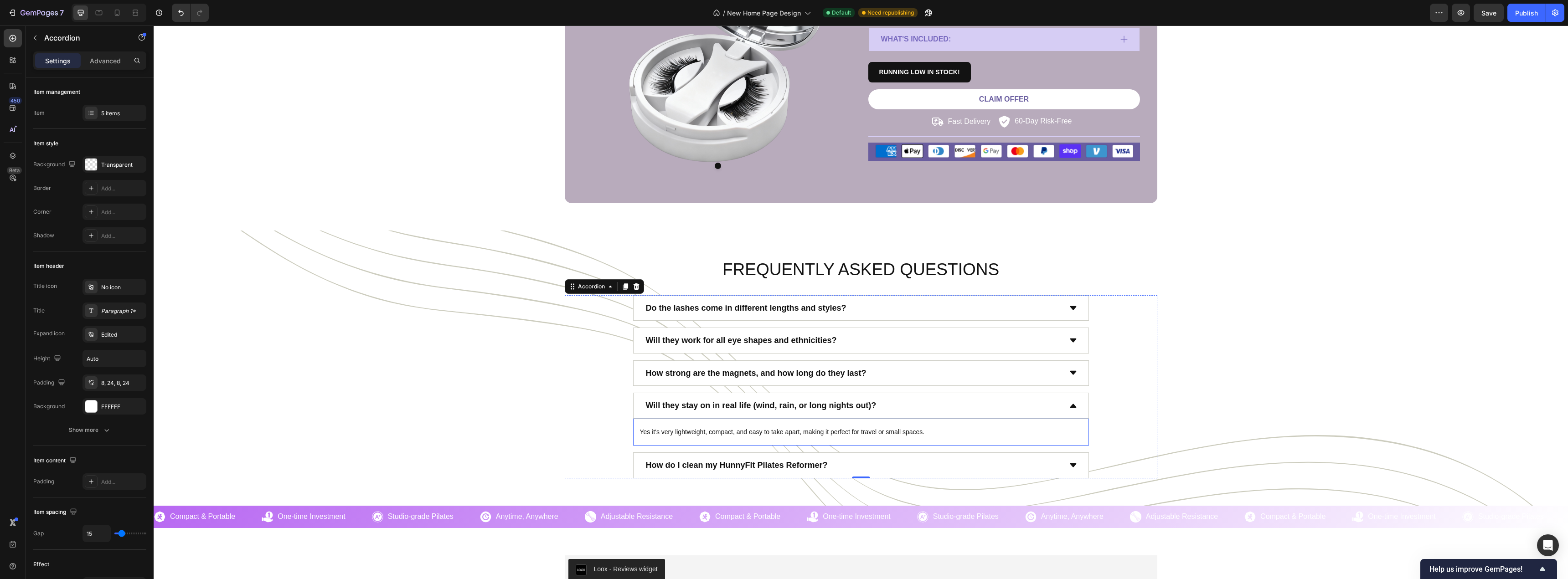
click at [828, 433] on p "Yes it's very lightweight, compact, and easy to take apart, making it perfect f…" at bounding box center [860, 432] width 442 height 9
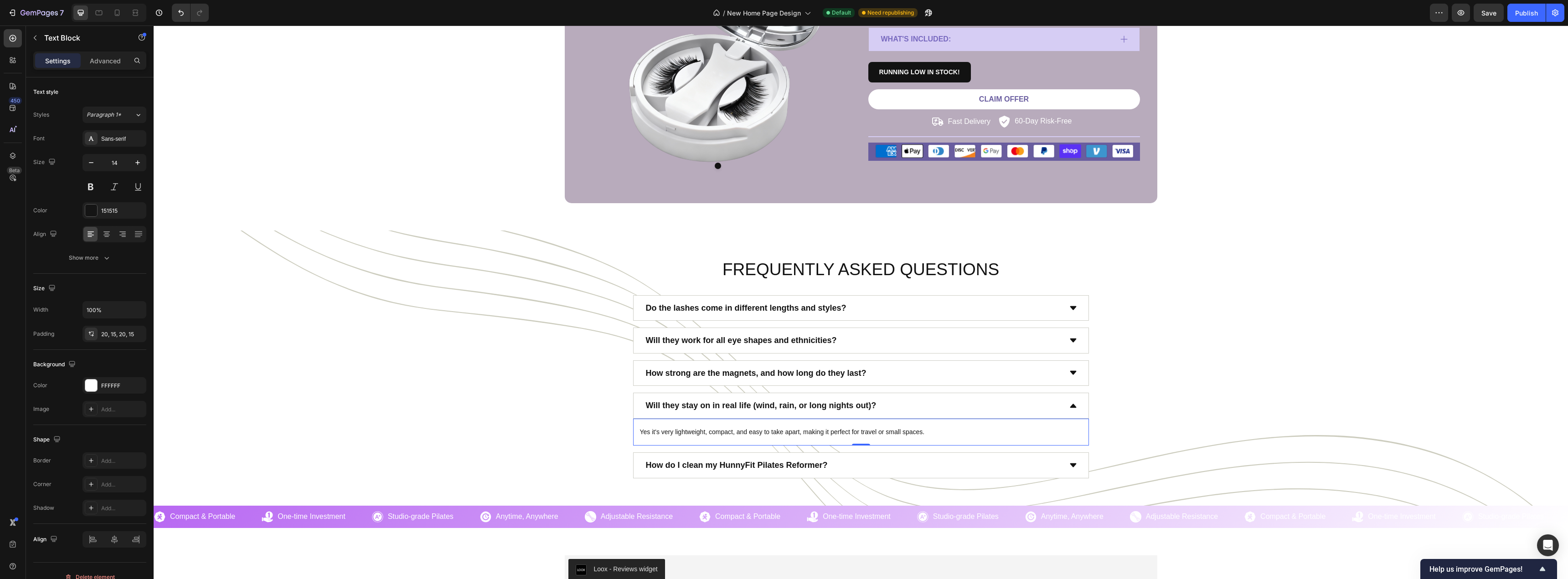
click at [828, 433] on p "Yes it's very lightweight, compact, and easy to take apart, making it perfect f…" at bounding box center [860, 432] width 442 height 9
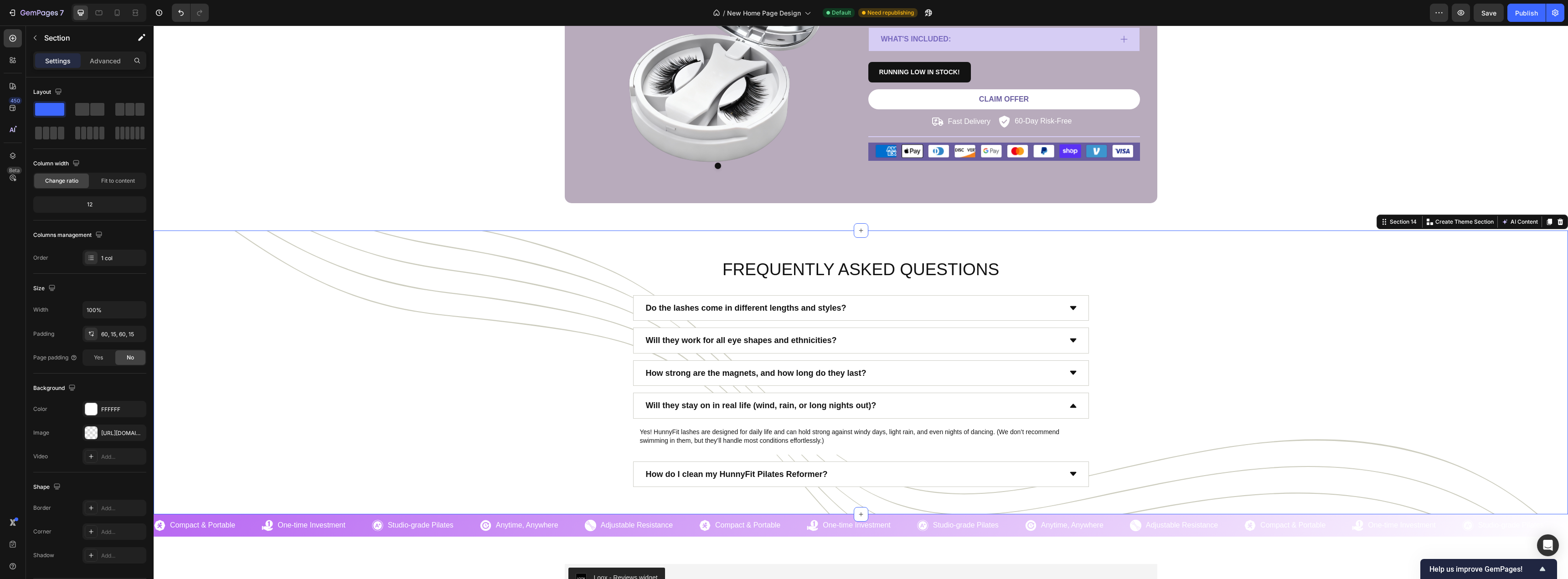
click at [438, 391] on div "FREQUENTLY ASKED QUESTIONS Heading Do the lashes come in different lengths and …" at bounding box center [860, 372] width 1401 height 229
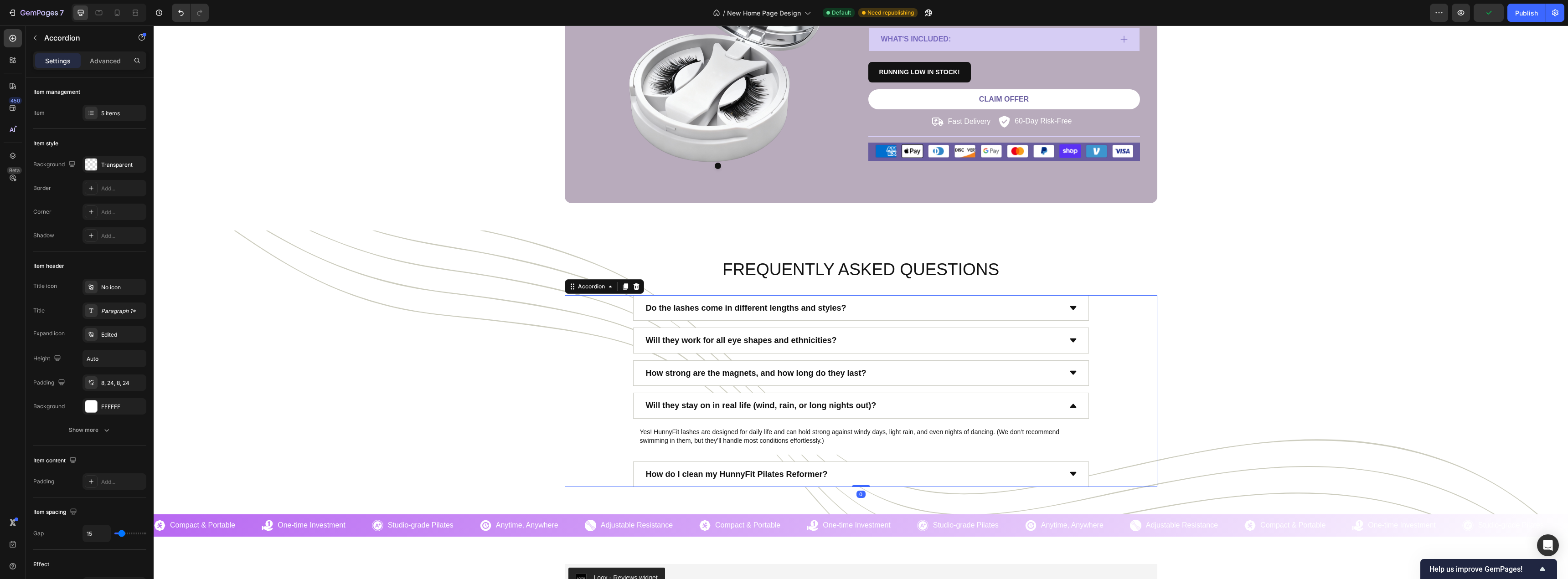
click at [795, 475] on p "How do I clean my HunnyFit Pilates Reformer?" at bounding box center [737, 474] width 182 height 15
click at [857, 475] on div "How do I clean my HunnyFit Pilates Reformer?" at bounding box center [853, 474] width 417 height 17
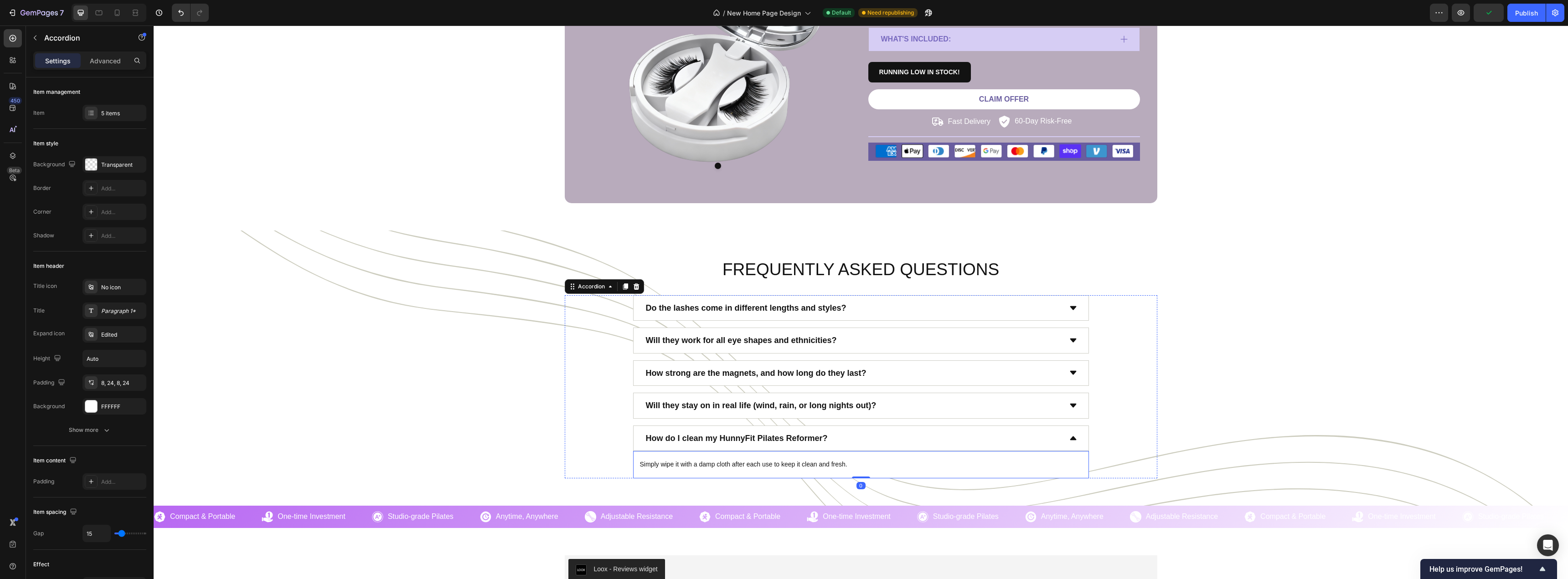
click at [792, 465] on p "Simply wipe it with a damp cloth after each use to keep it clean and fresh." at bounding box center [860, 464] width 442 height 9
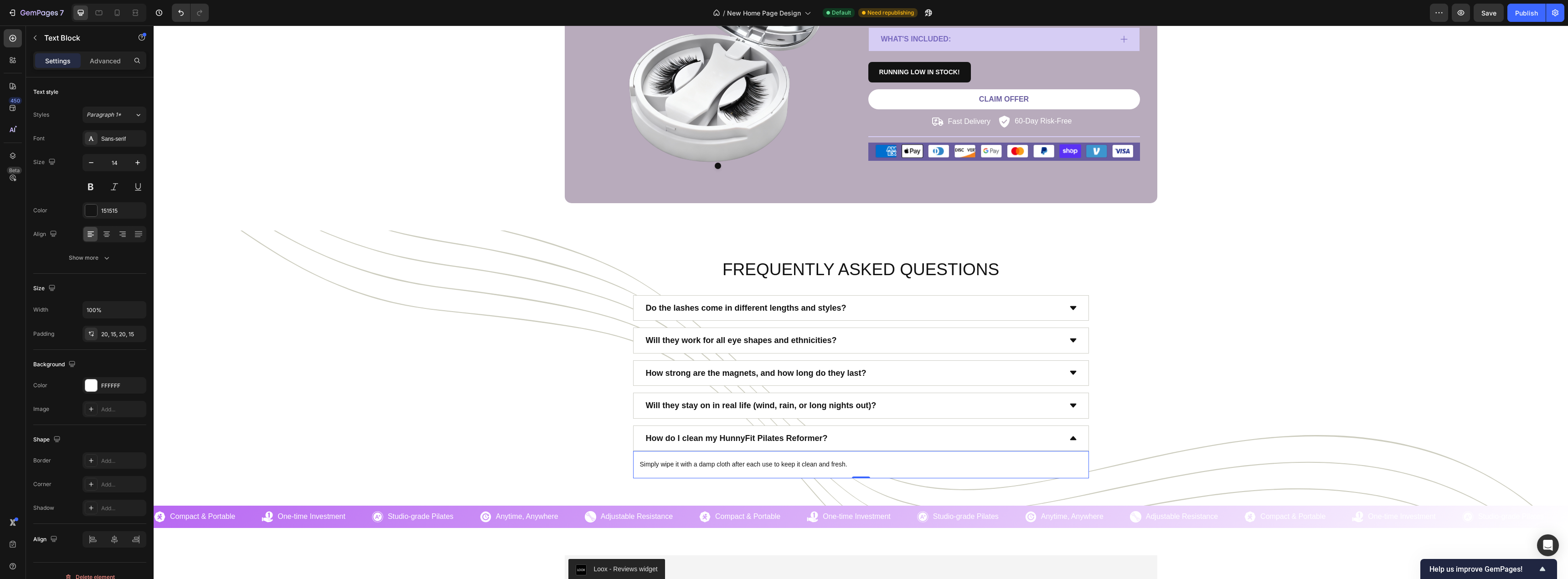
click at [792, 465] on p "Simply wipe it with a damp cloth after each use to keep it clean and fresh." at bounding box center [860, 464] width 442 height 9
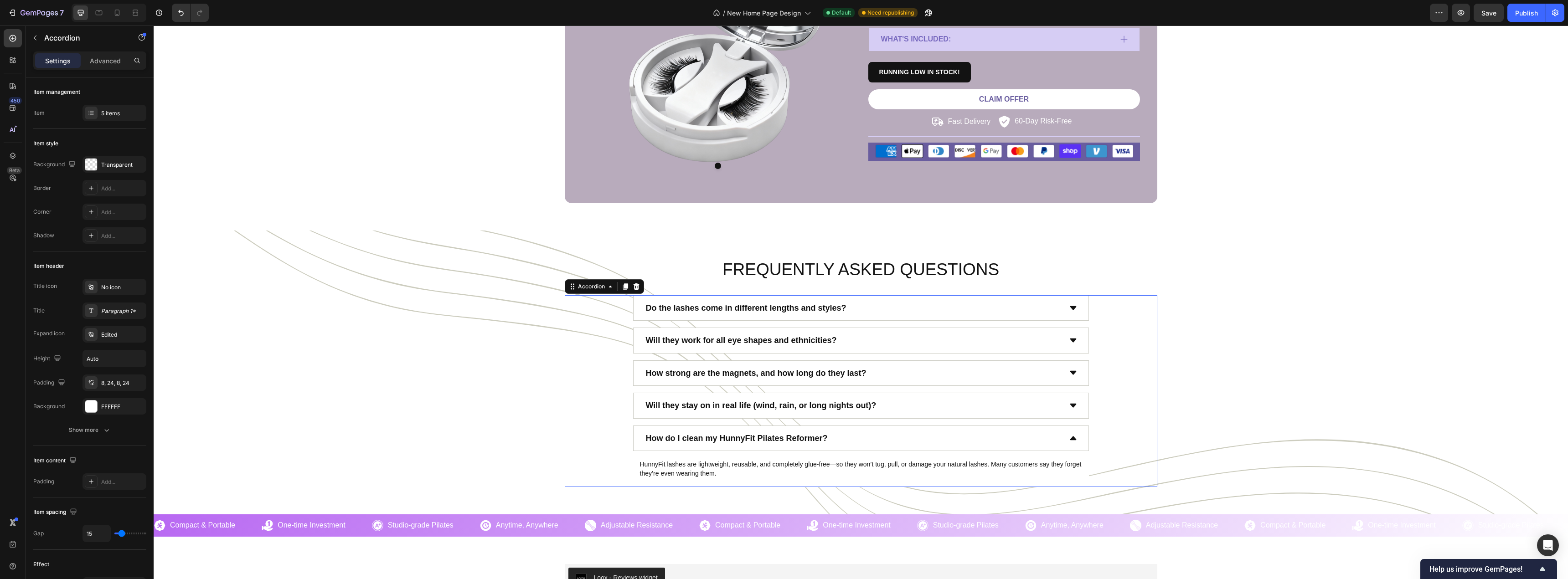
click at [720, 435] on p "How do I clean my HunnyFit Pilates Reformer?" at bounding box center [737, 438] width 182 height 15
click at [720, 436] on p "How do I clean my HunnyFit Pilates Reformer?" at bounding box center [737, 438] width 182 height 15
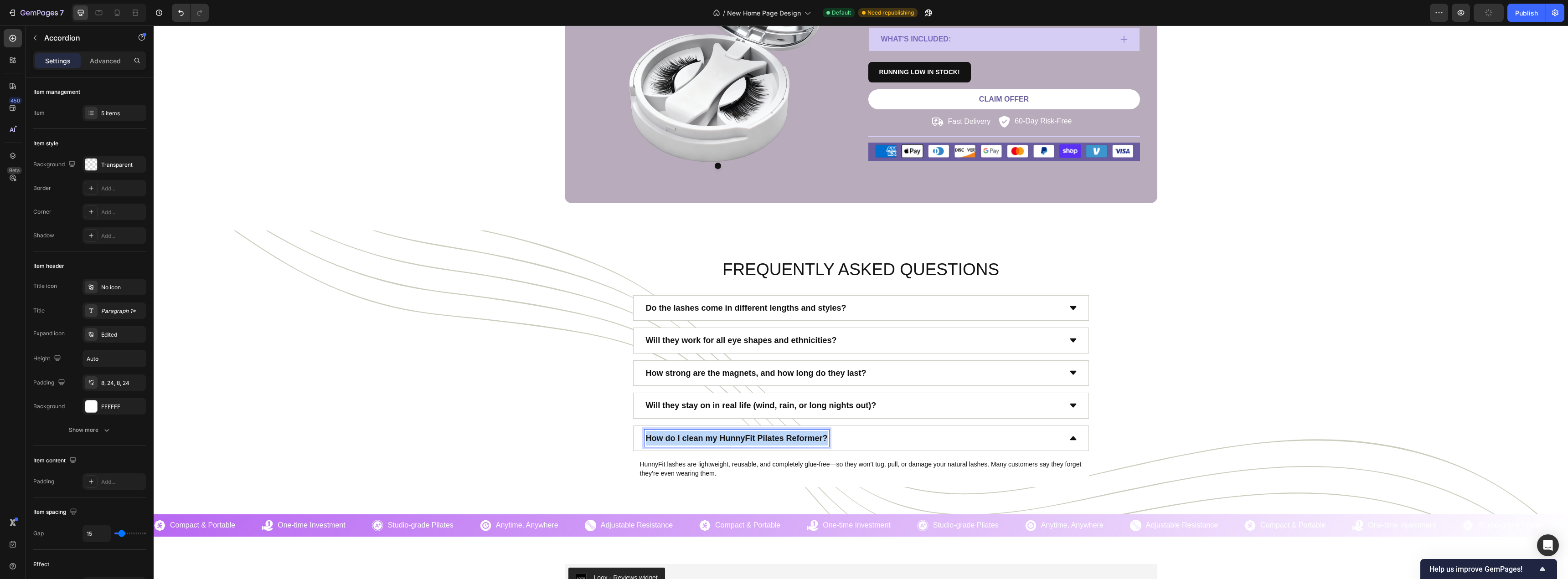
click at [720, 436] on p "How do I clean my HunnyFit Pilates Reformer?" at bounding box center [737, 438] width 182 height 15
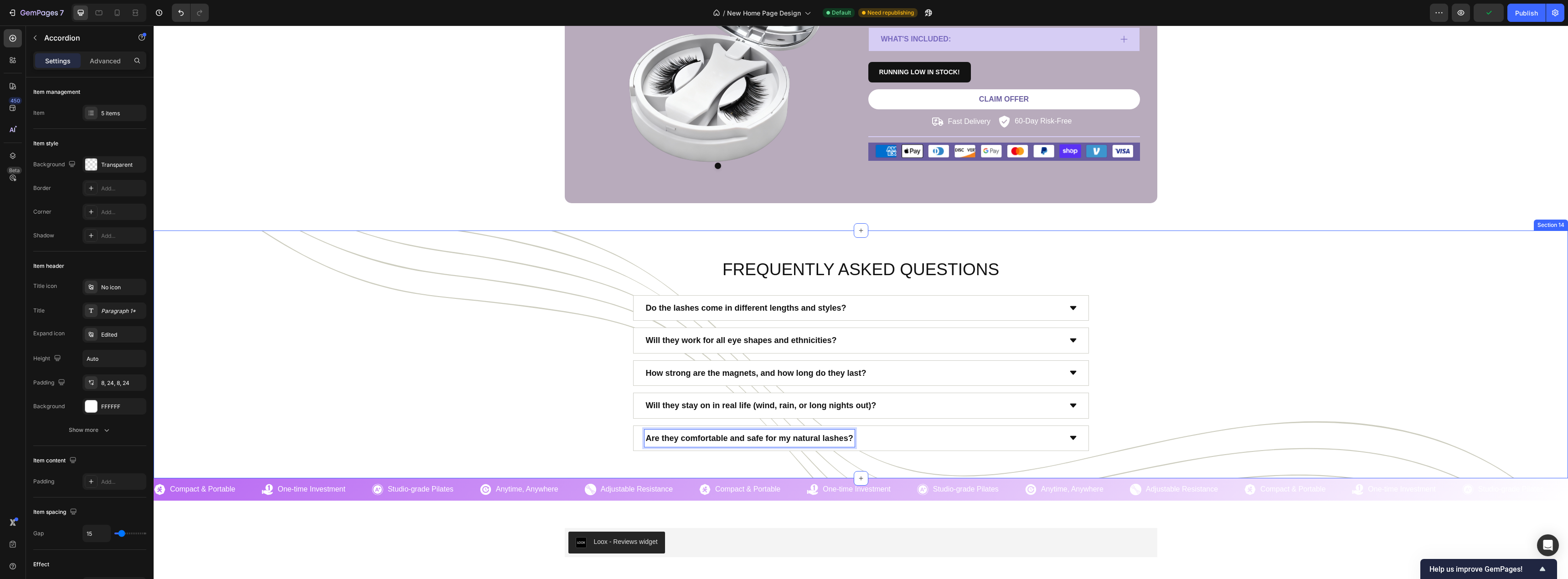
click at [531, 419] on div "FREQUENTLY ASKED QUESTIONS Heading Do the lashes come in different lengths and …" at bounding box center [860, 354] width 1401 height 193
click at [1105, 429] on div "Are they comfortable and safe for my natural lashes?" at bounding box center [861, 438] width 592 height 25
click at [1081, 441] on div "Are they comfortable and safe for my natural lashes?" at bounding box center [861, 438] width 456 height 25
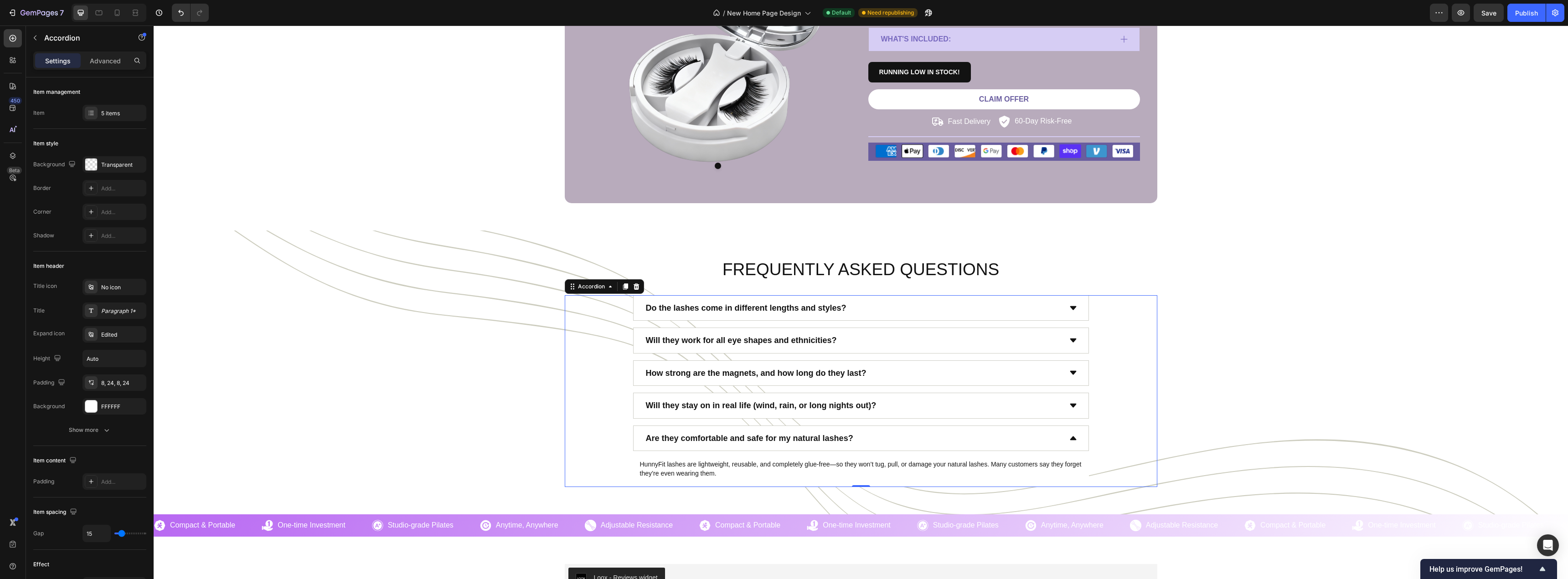
click at [879, 437] on div "Are they comfortable and safe for my natural lashes?" at bounding box center [853, 438] width 417 height 17
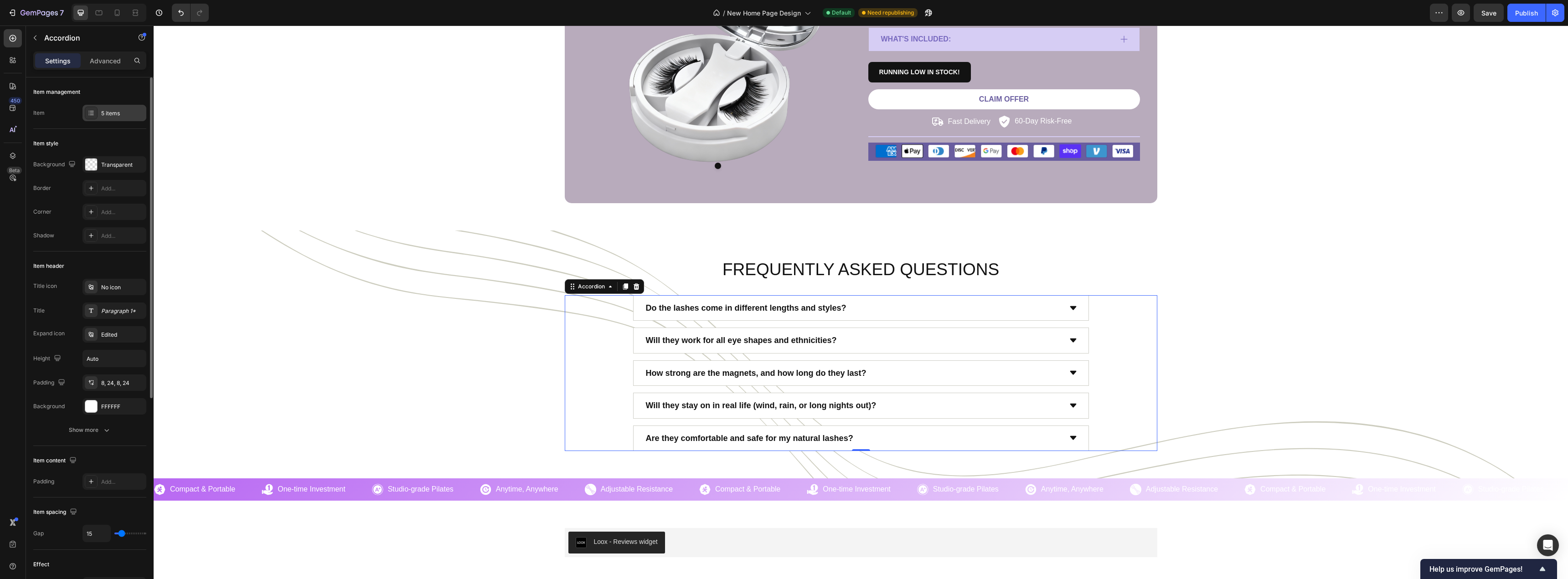
click at [101, 116] on div "5 items" at bounding box center [115, 113] width 64 height 17
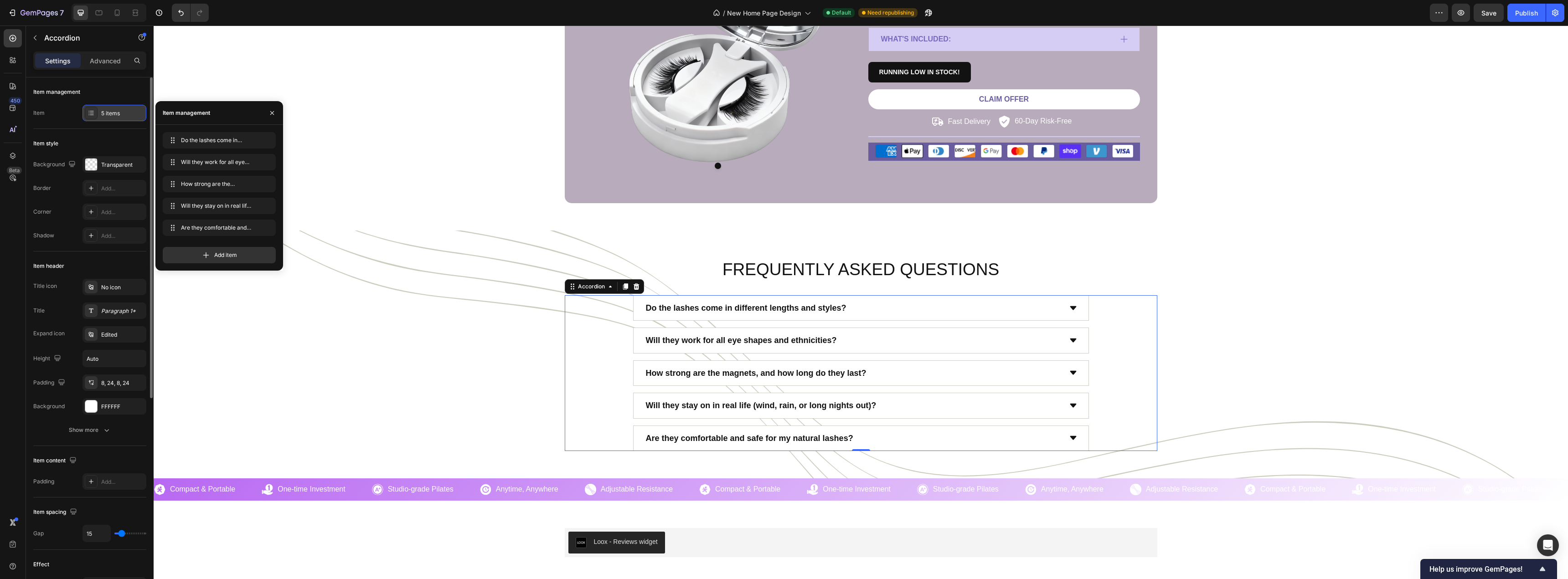
click at [102, 113] on div "5 items" at bounding box center [122, 113] width 43 height 8
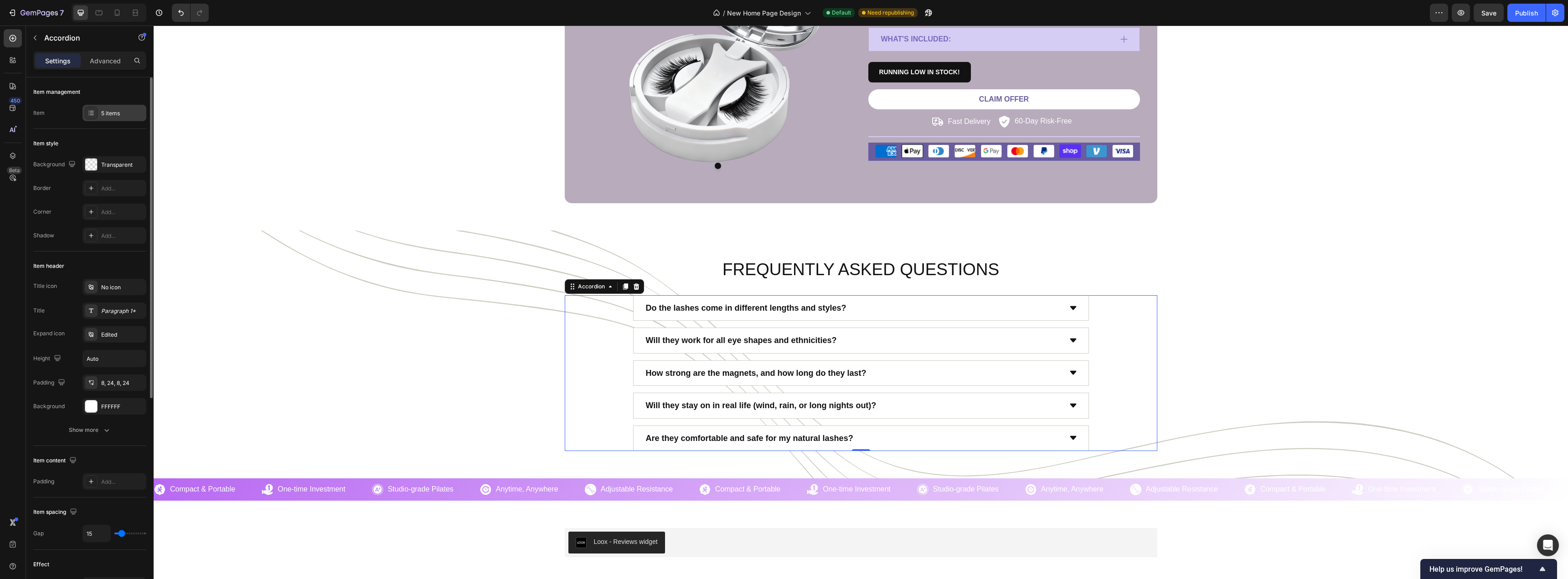
click at [105, 111] on div "5 items" at bounding box center [122, 113] width 43 height 8
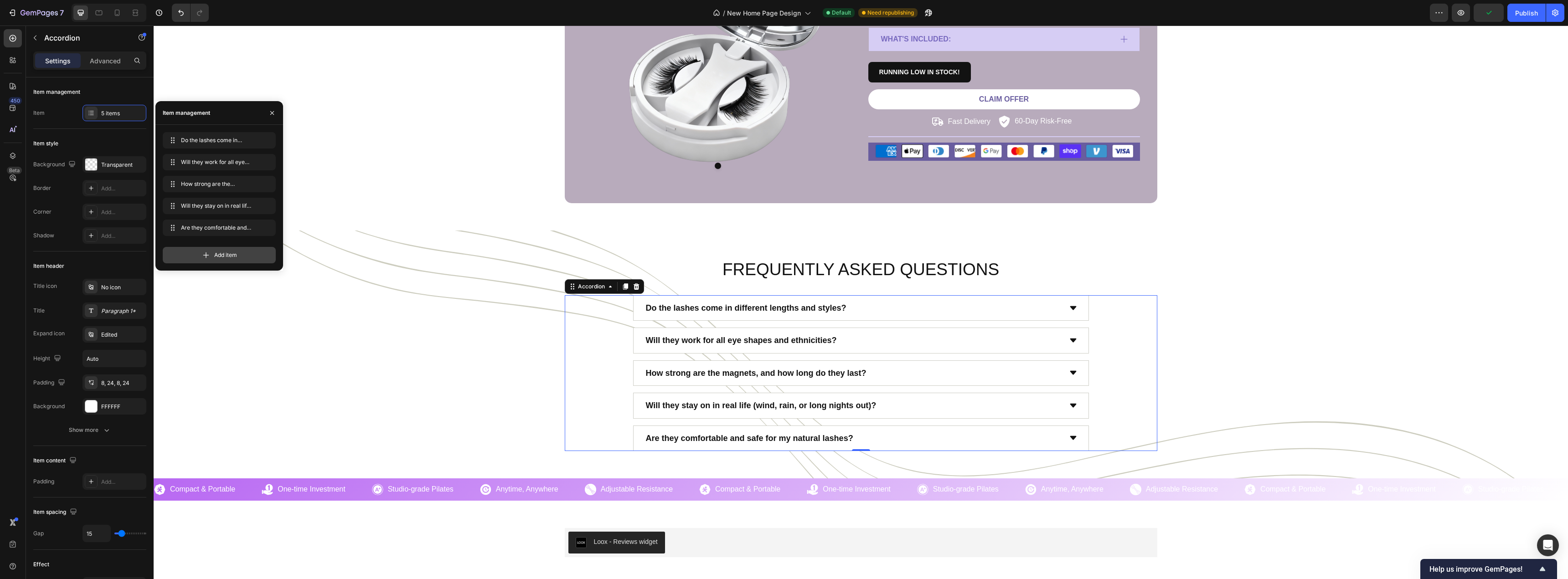
click at [249, 255] on div "Add item" at bounding box center [220, 255] width 113 height 17
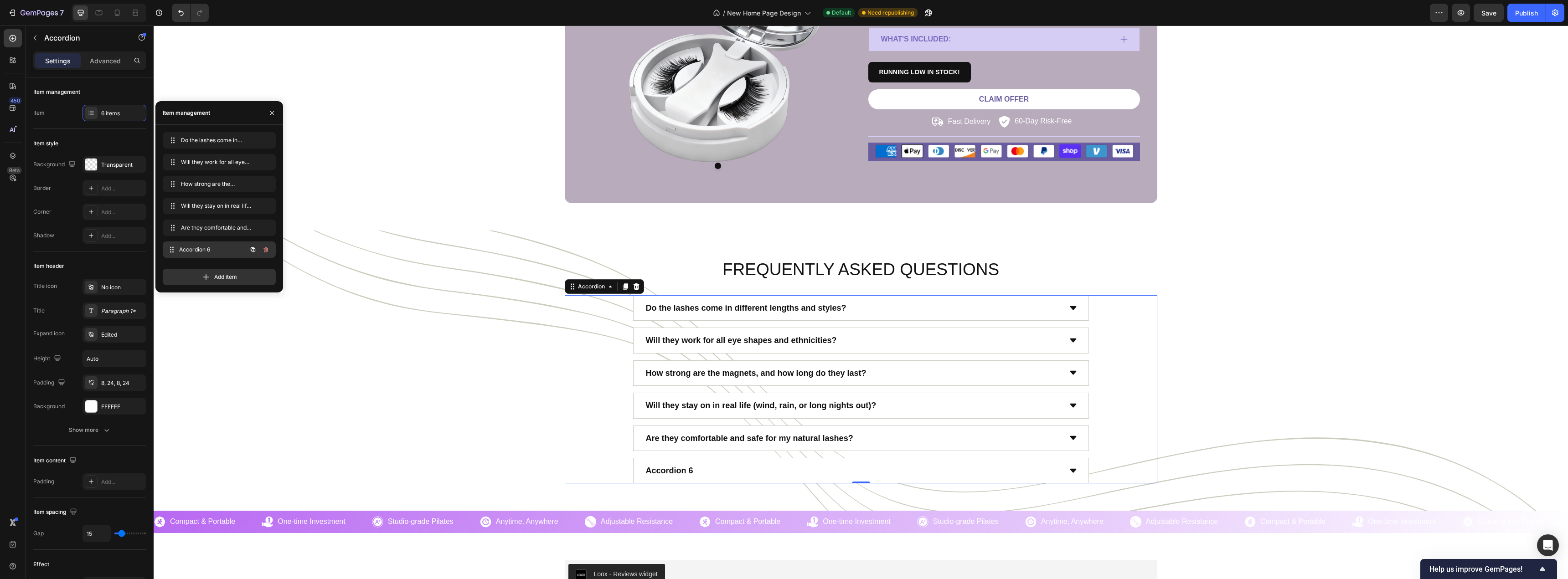
click at [212, 242] on div "Accordion 6 Accordion 6" at bounding box center [220, 250] width 113 height 17
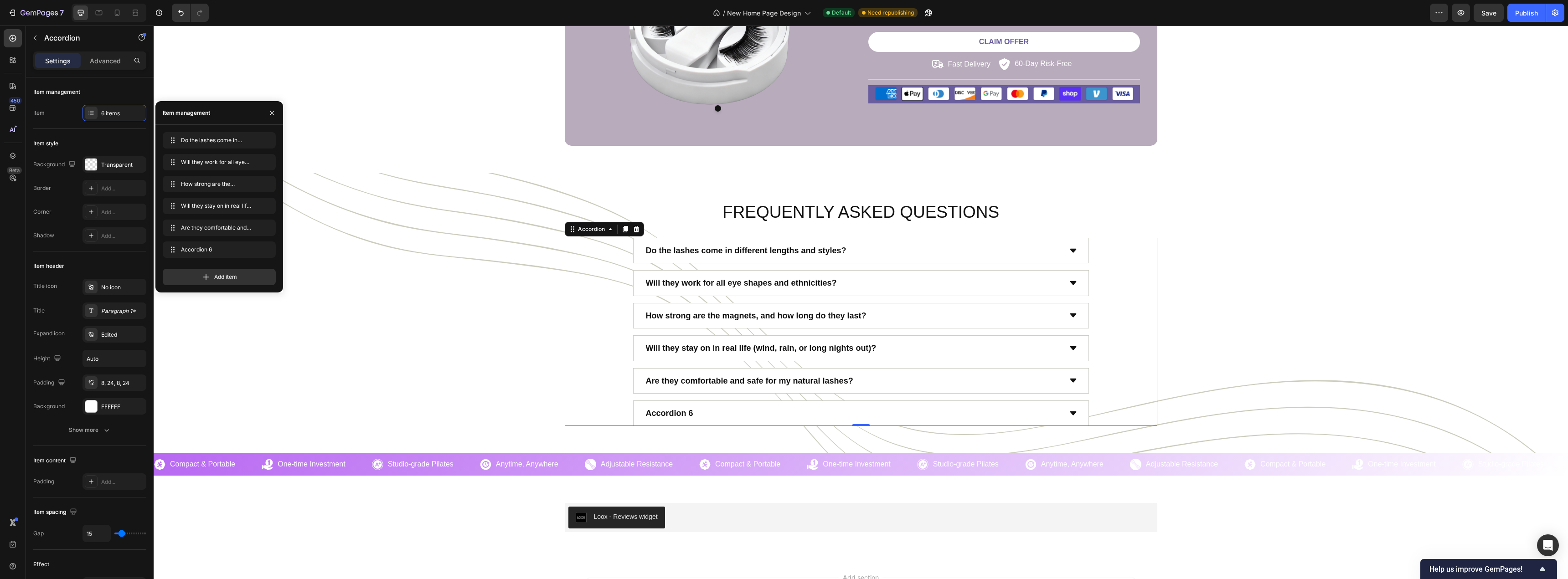
scroll to position [4059, 0]
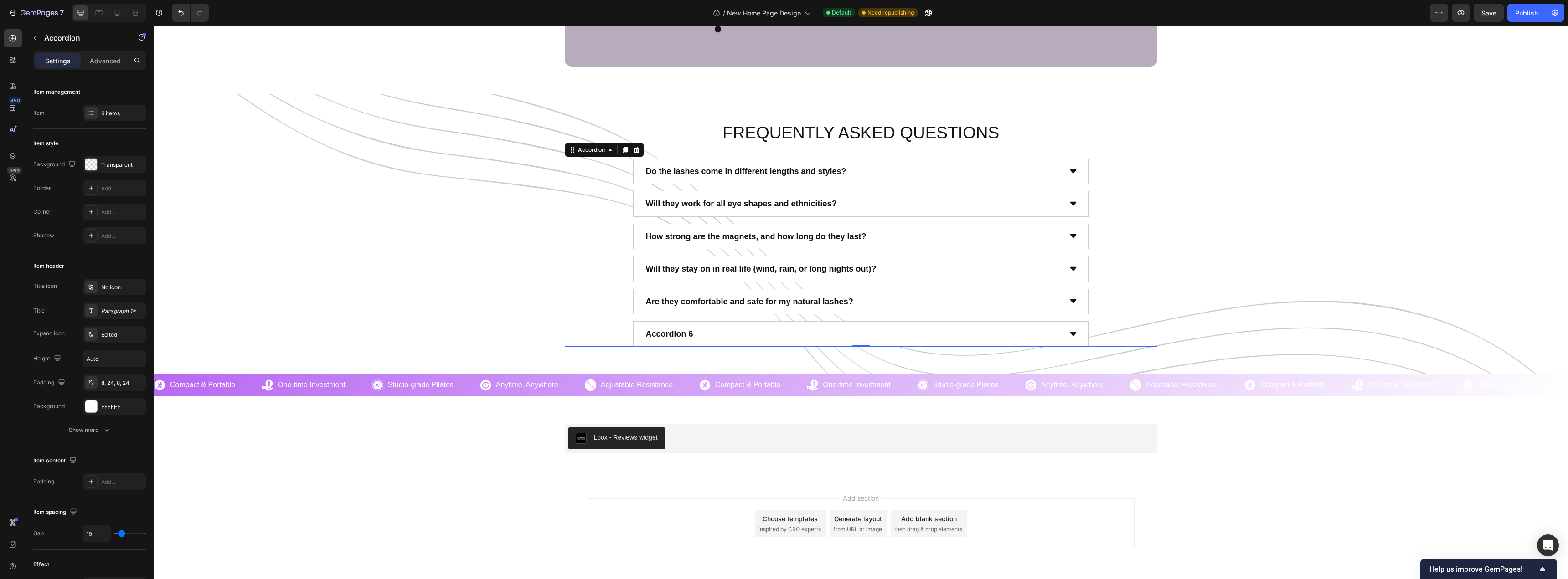
click at [717, 335] on div "Accordion 6" at bounding box center [853, 333] width 417 height 17
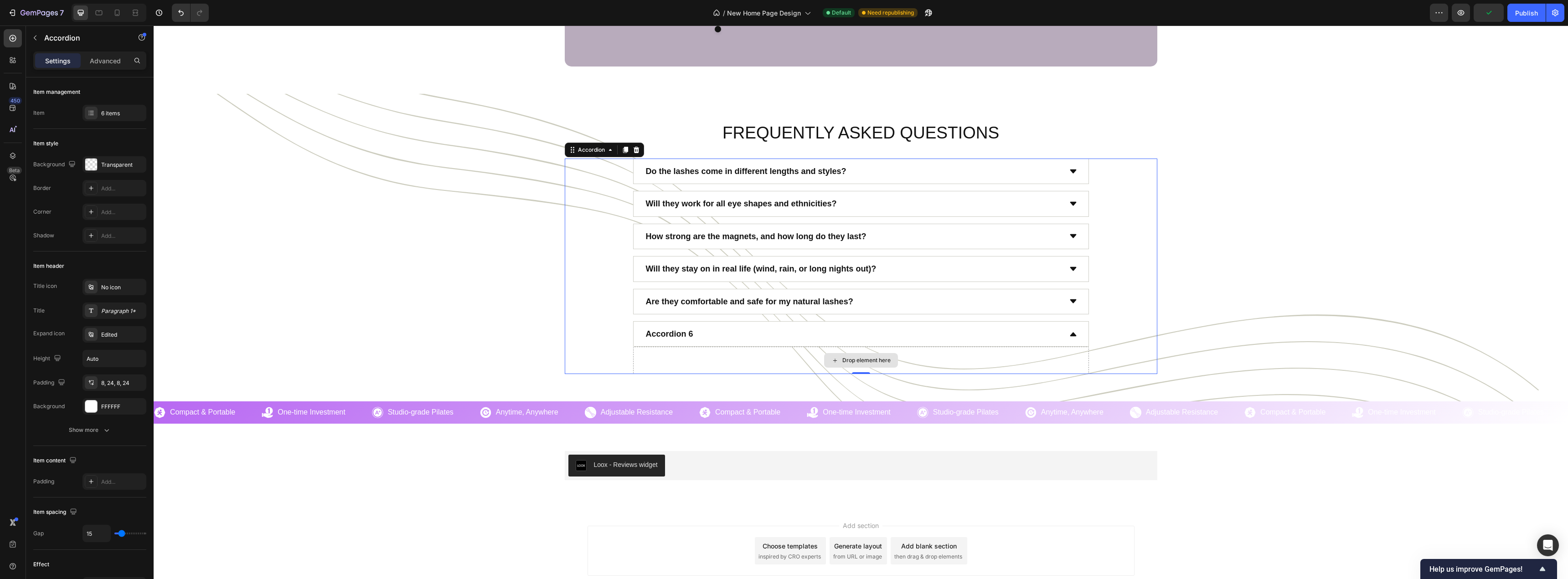
click at [701, 352] on div "Drop element here" at bounding box center [861, 360] width 456 height 27
click at [689, 331] on div "Accordion 6" at bounding box center [669, 333] width 50 height 17
click at [676, 333] on p "Accordion 6" at bounding box center [669, 333] width 47 height 15
click at [710, 357] on div "Drop element here" at bounding box center [861, 360] width 456 height 27
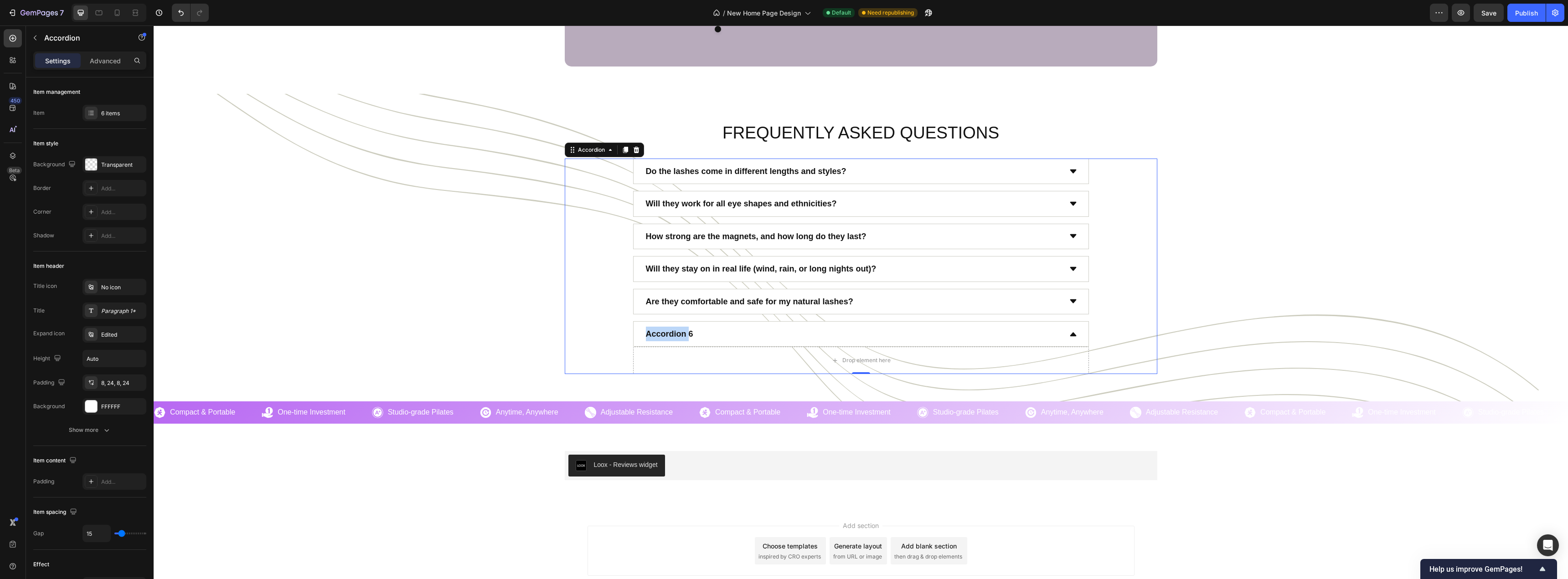
click at [914, 296] on div "Are they comfortable and safe for my natural lashes?" at bounding box center [853, 301] width 417 height 17
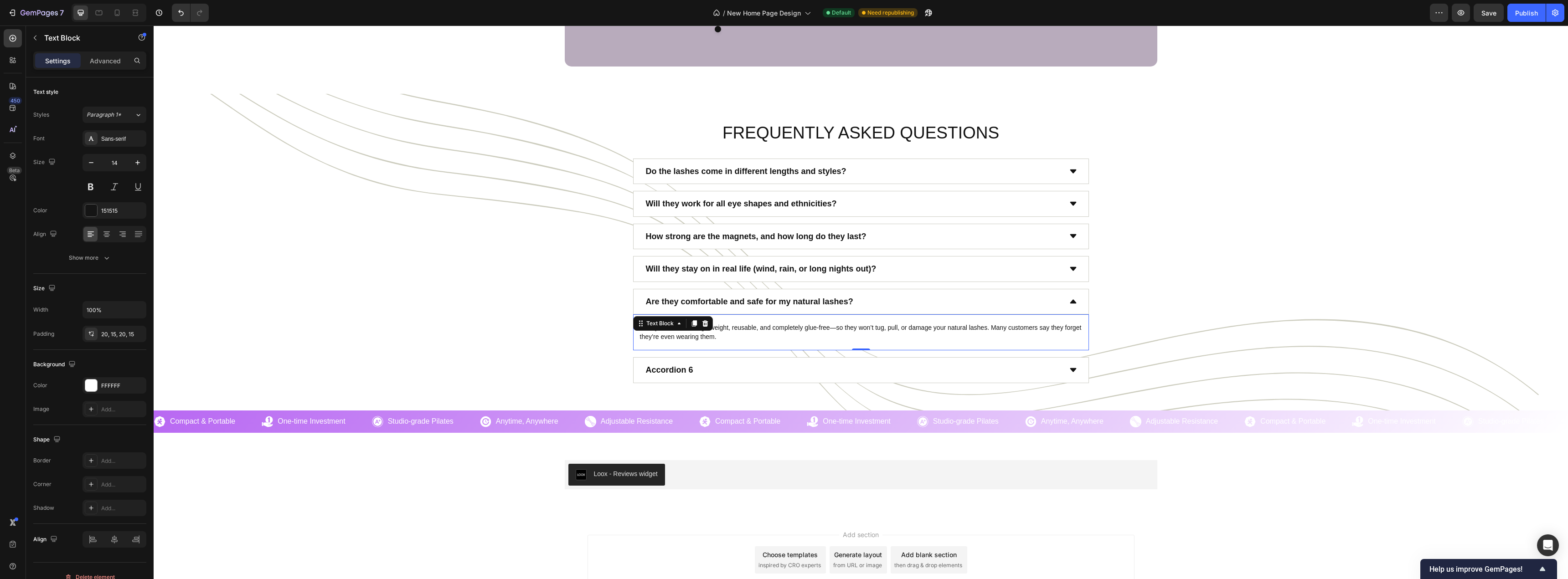
click at [902, 336] on p "HunnyFit lashes are lightweight, reusable, and completely glue-free—so they won…" at bounding box center [860, 332] width 442 height 18
click at [691, 325] on icon at bounding box center [694, 323] width 5 height 6
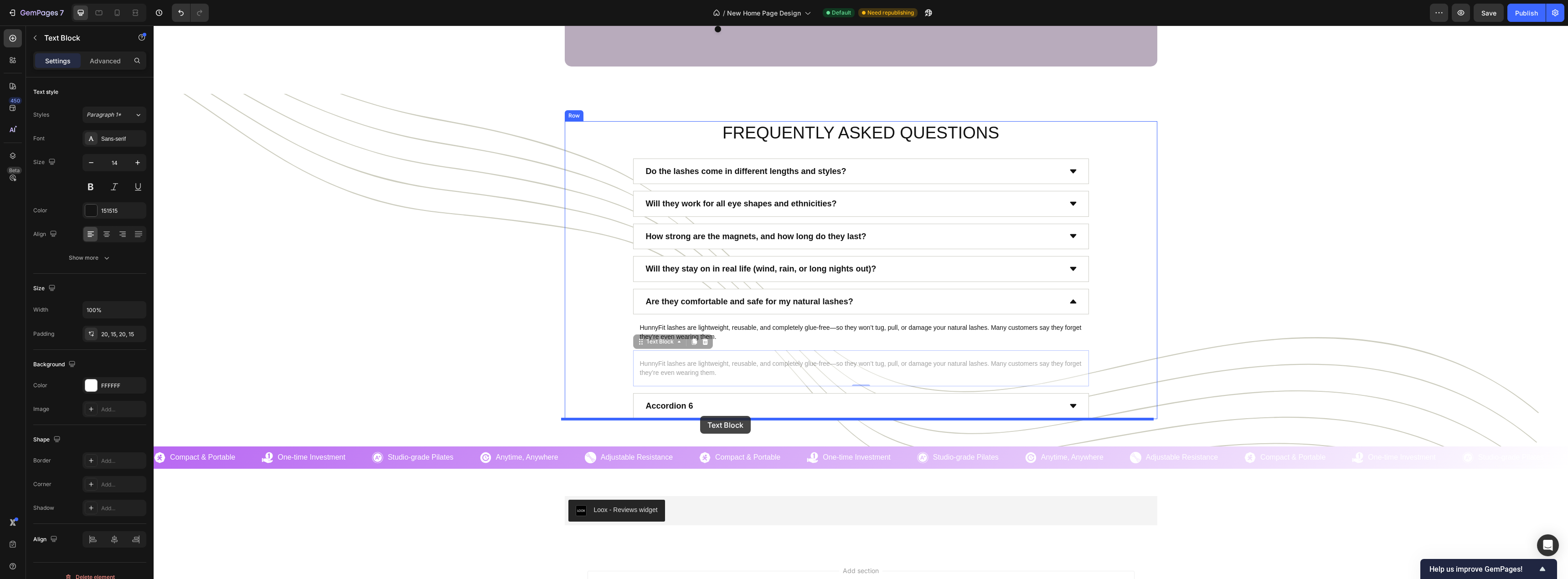
drag, startPoint x: 638, startPoint y: 345, endPoint x: 701, endPoint y: 414, distance: 93.4
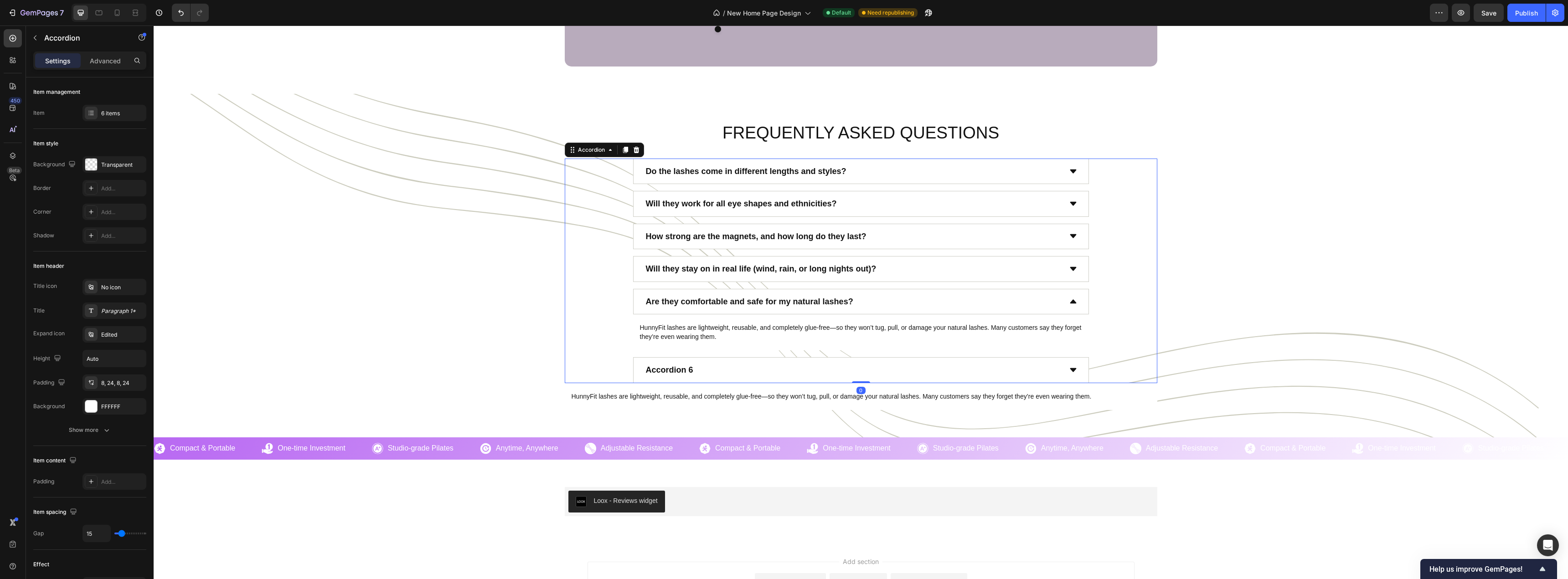
click at [826, 365] on div "Accordion 6" at bounding box center [853, 370] width 417 height 17
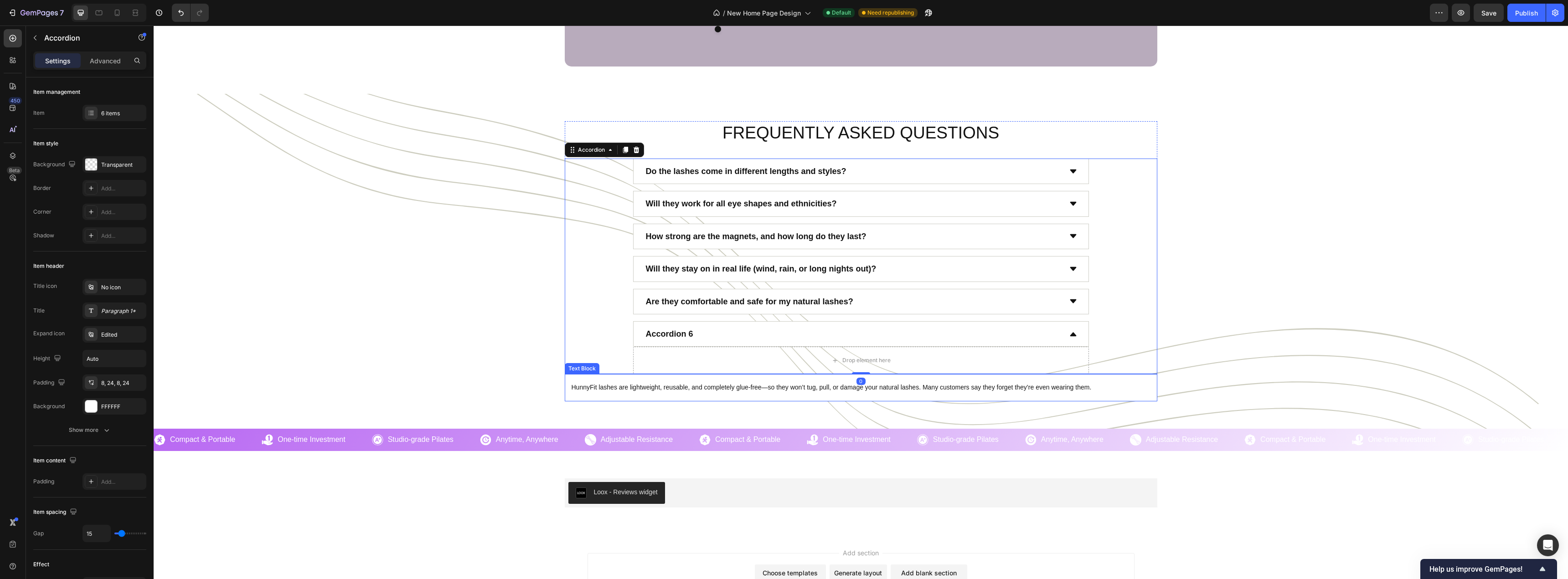
click at [581, 383] on p "HunnyFit lashes are lightweight, reusable, and completely glue-free—so they won…" at bounding box center [860, 387] width 578 height 9
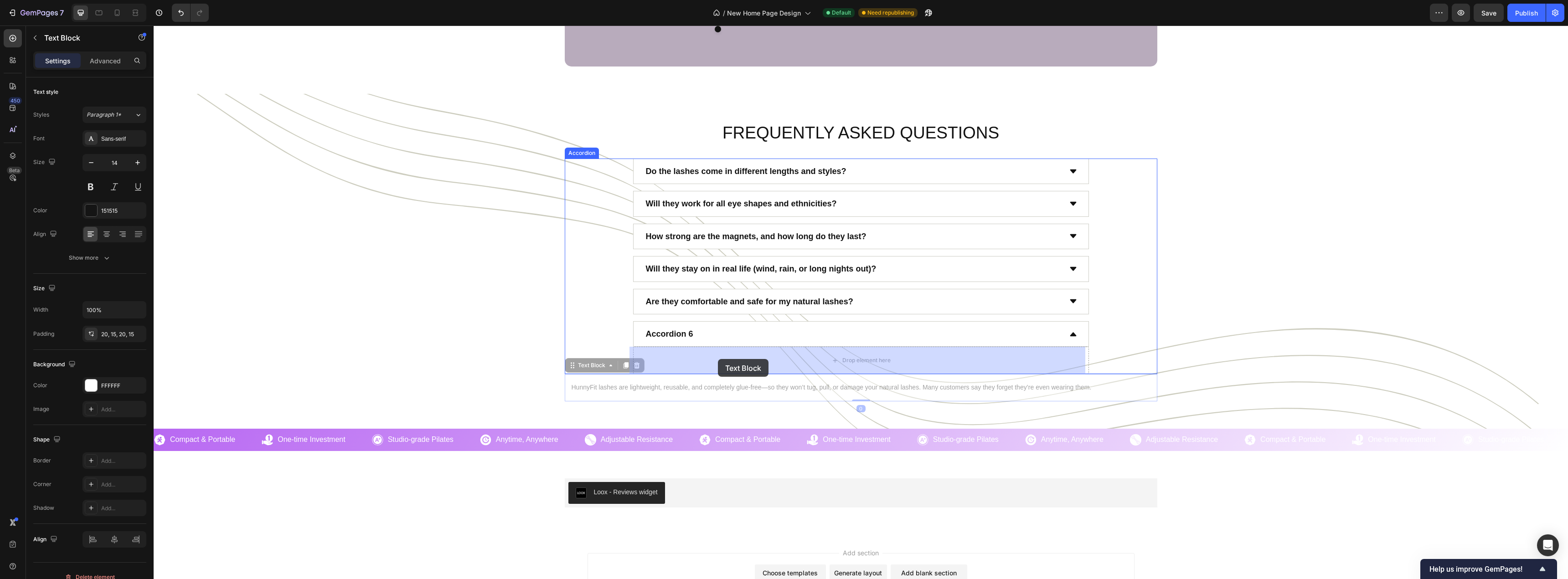
drag, startPoint x: 569, startPoint y: 368, endPoint x: 718, endPoint y: 359, distance: 149.3
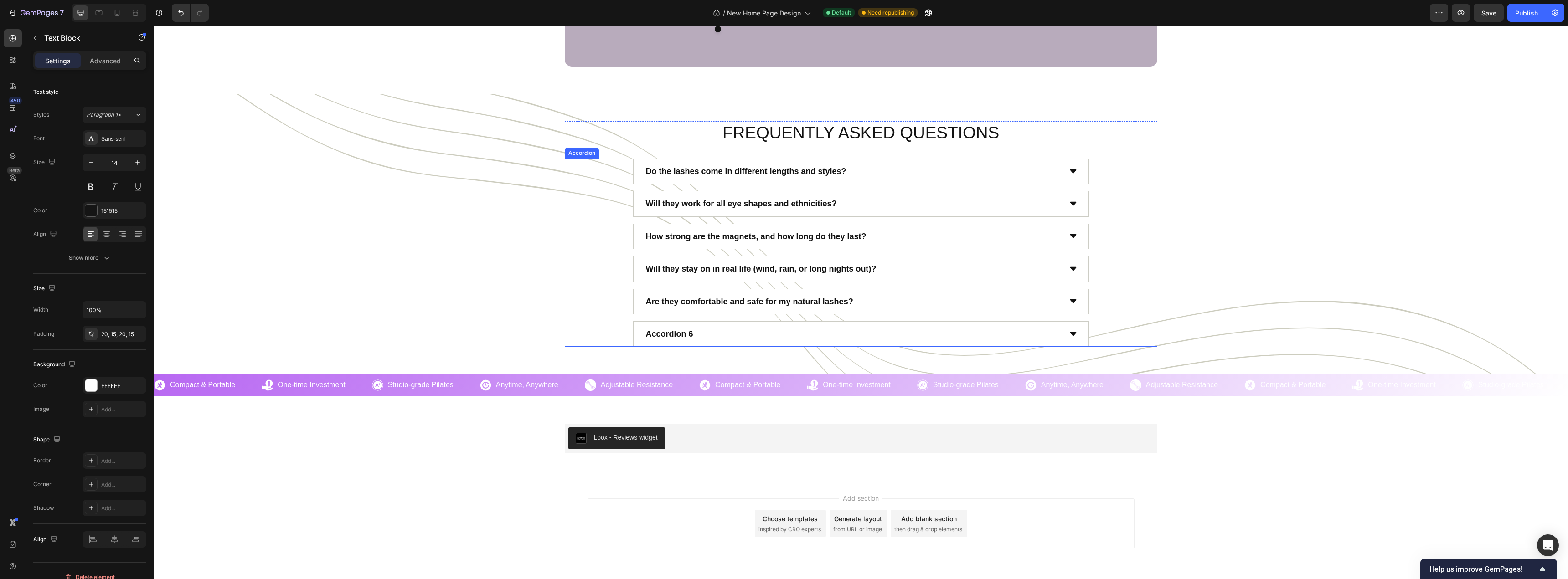
click at [757, 337] on div "Accordion 6" at bounding box center [853, 333] width 417 height 17
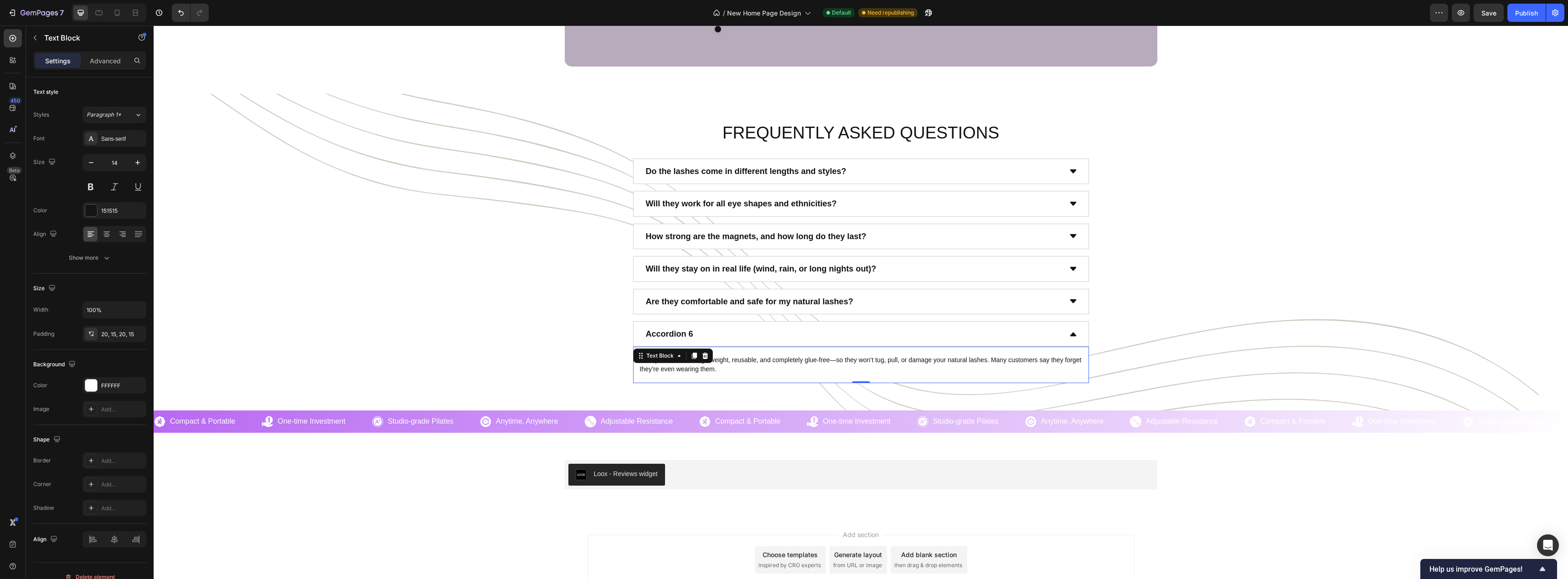
click at [736, 362] on p "HunnyFit lashes are lightweight, reusable, and completely glue-free—so they won…" at bounding box center [860, 365] width 442 height 18
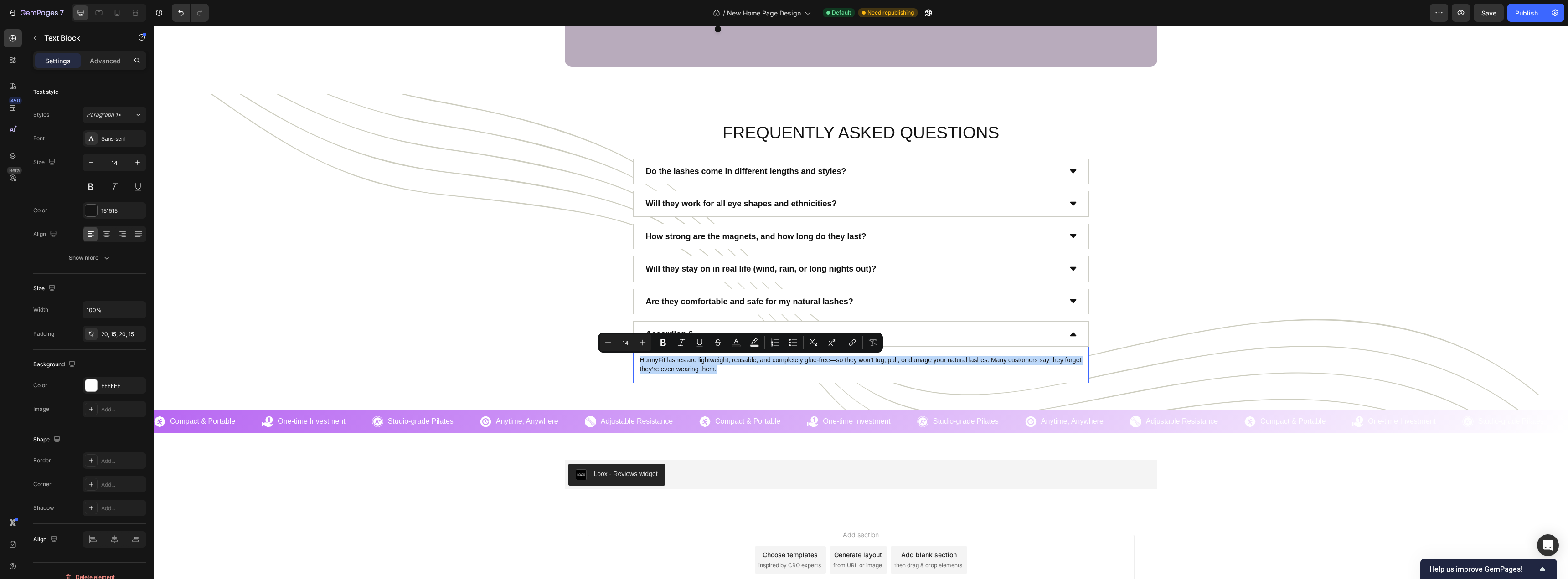
click at [736, 362] on p "HunnyFit lashes are lightweight, reusable, and completely glue-free—so they won…" at bounding box center [860, 365] width 442 height 18
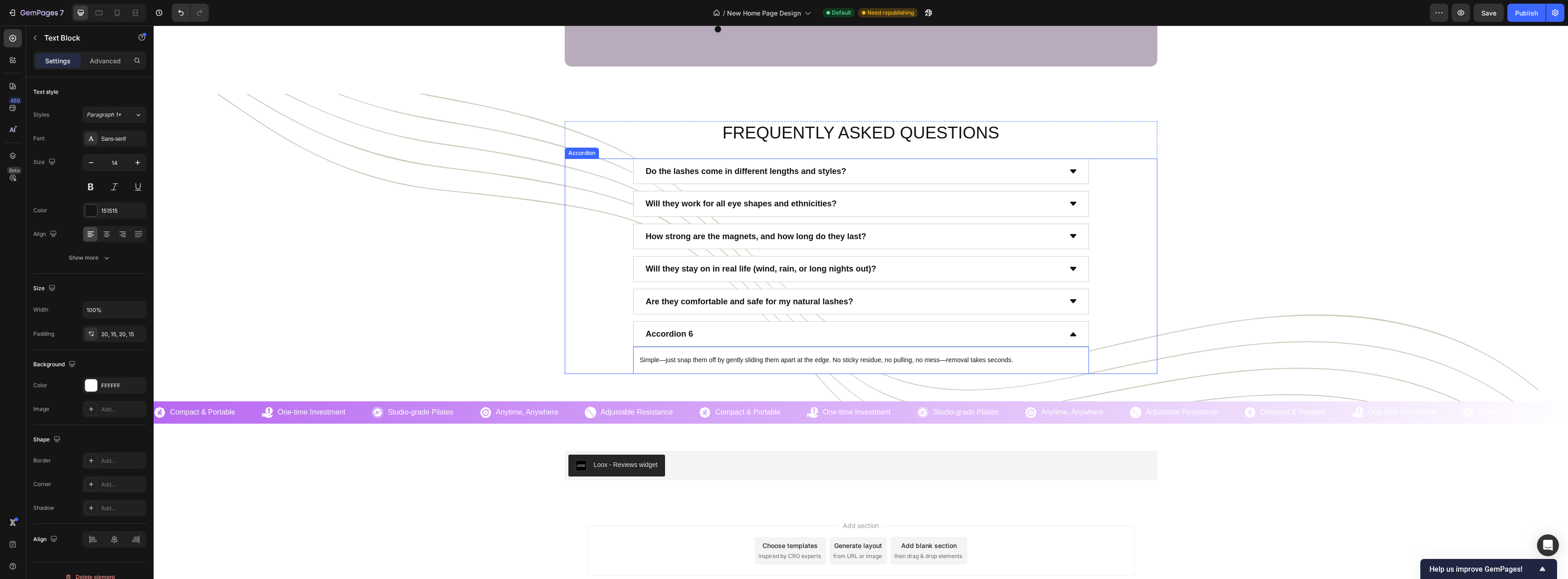
click at [651, 328] on p "Accordion 6" at bounding box center [669, 333] width 47 height 15
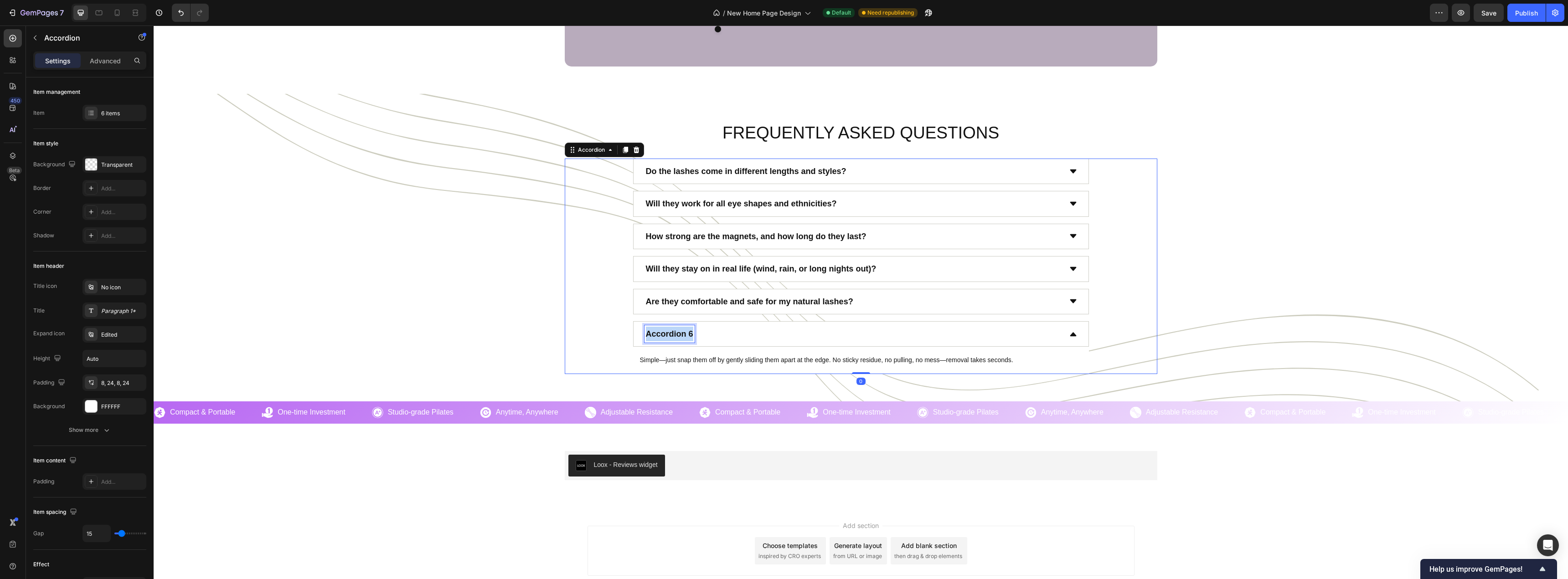
click at [651, 328] on p "Accordion 6" at bounding box center [669, 333] width 47 height 15
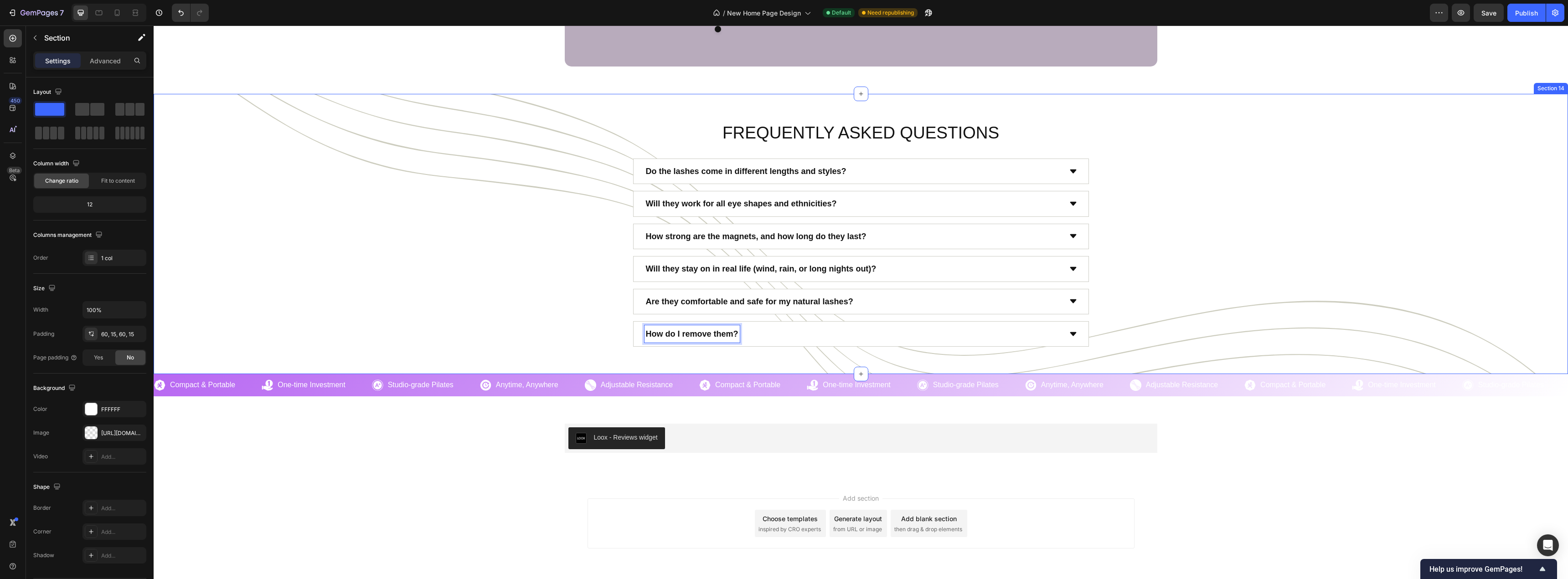
click at [528, 321] on div "FREQUENTLY ASKED QUESTIONS Heading Do the lashes come in different lengths and …" at bounding box center [860, 234] width 1401 height 226
click at [818, 340] on div "How do I remove them?" at bounding box center [853, 333] width 417 height 17
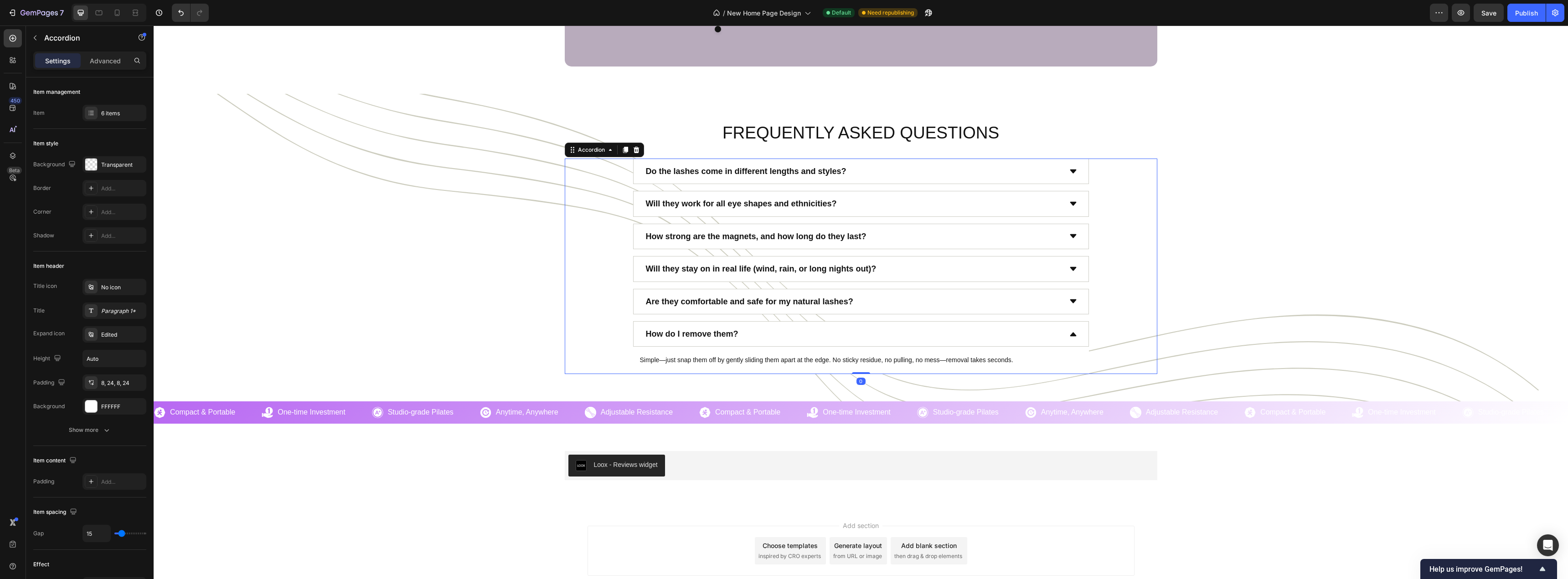
click at [818, 340] on div "How do I remove them?" at bounding box center [853, 333] width 417 height 17
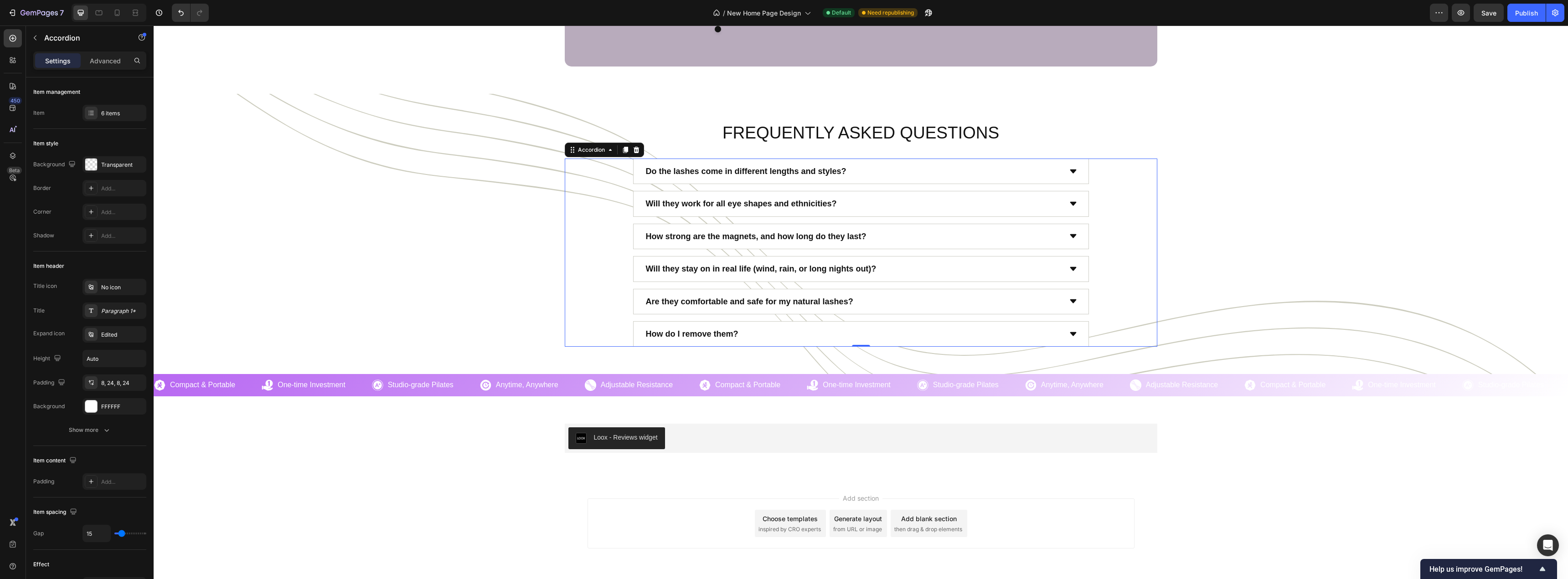
click at [940, 327] on div "How do I remove them?" at bounding box center [853, 333] width 417 height 17
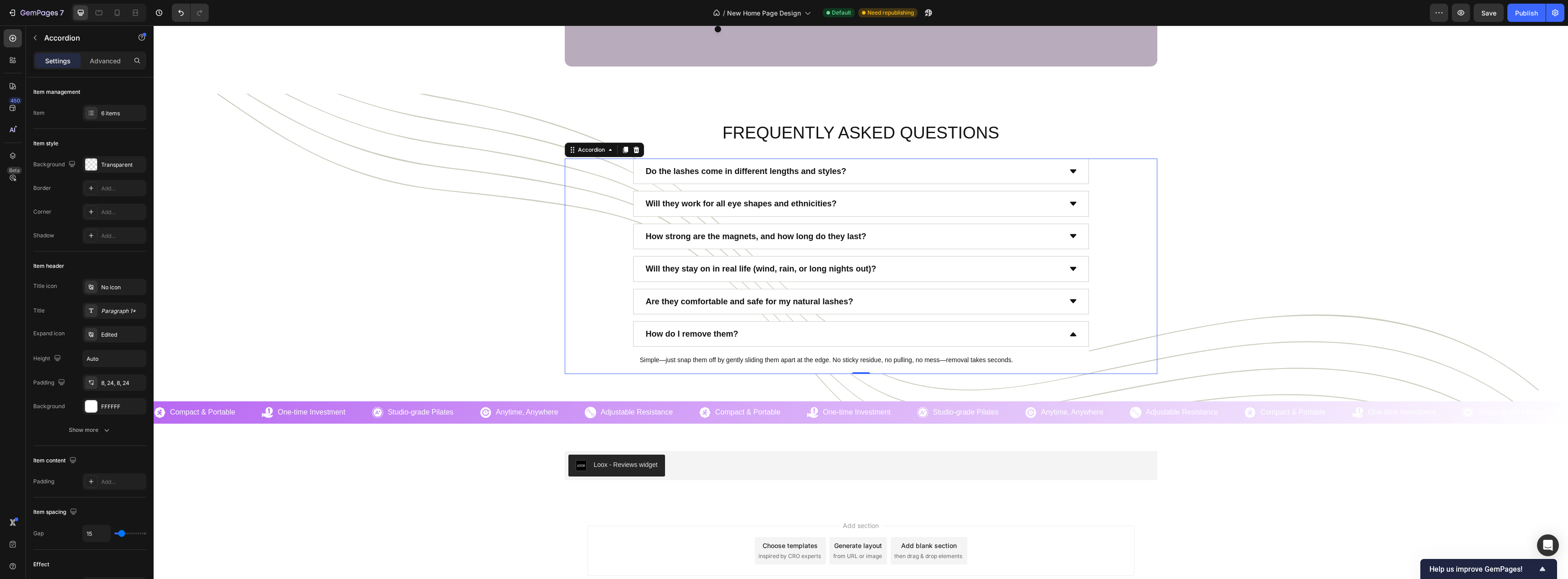
click at [897, 331] on div "How do I remove them?" at bounding box center [853, 333] width 417 height 17
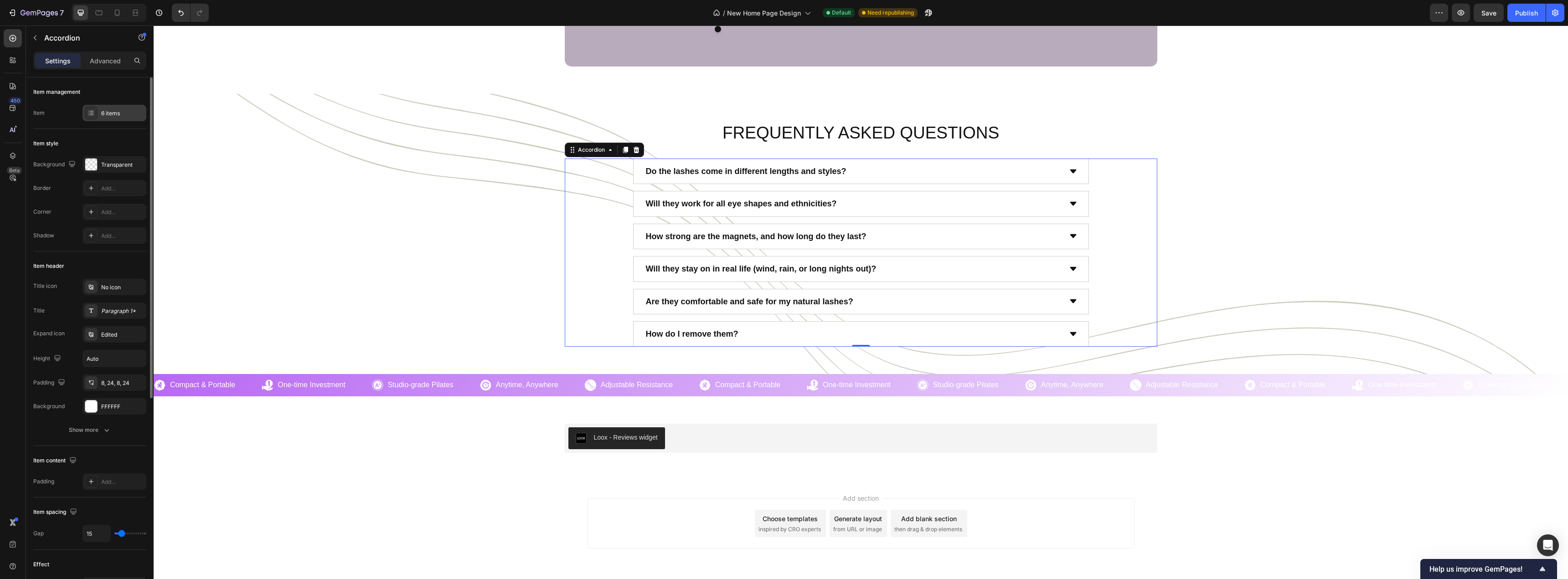
click at [120, 115] on div "6 items" at bounding box center [122, 113] width 43 height 8
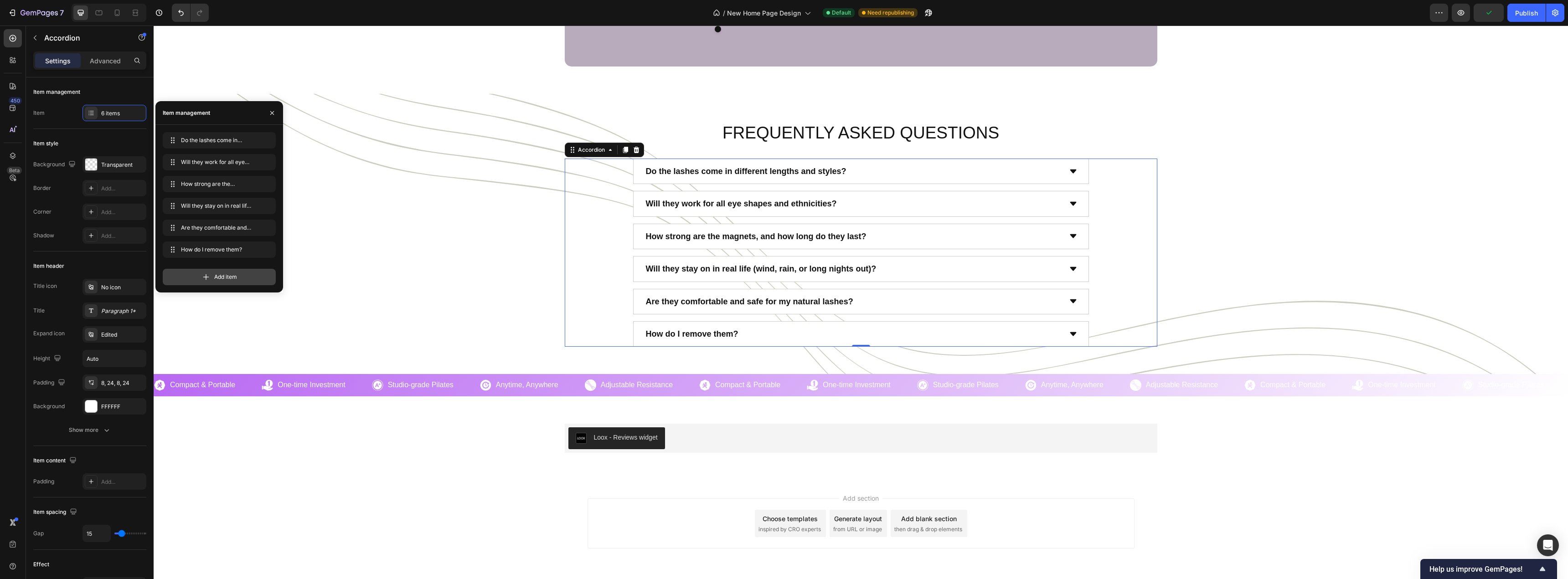
click at [254, 272] on div "Add item" at bounding box center [220, 277] width 113 height 17
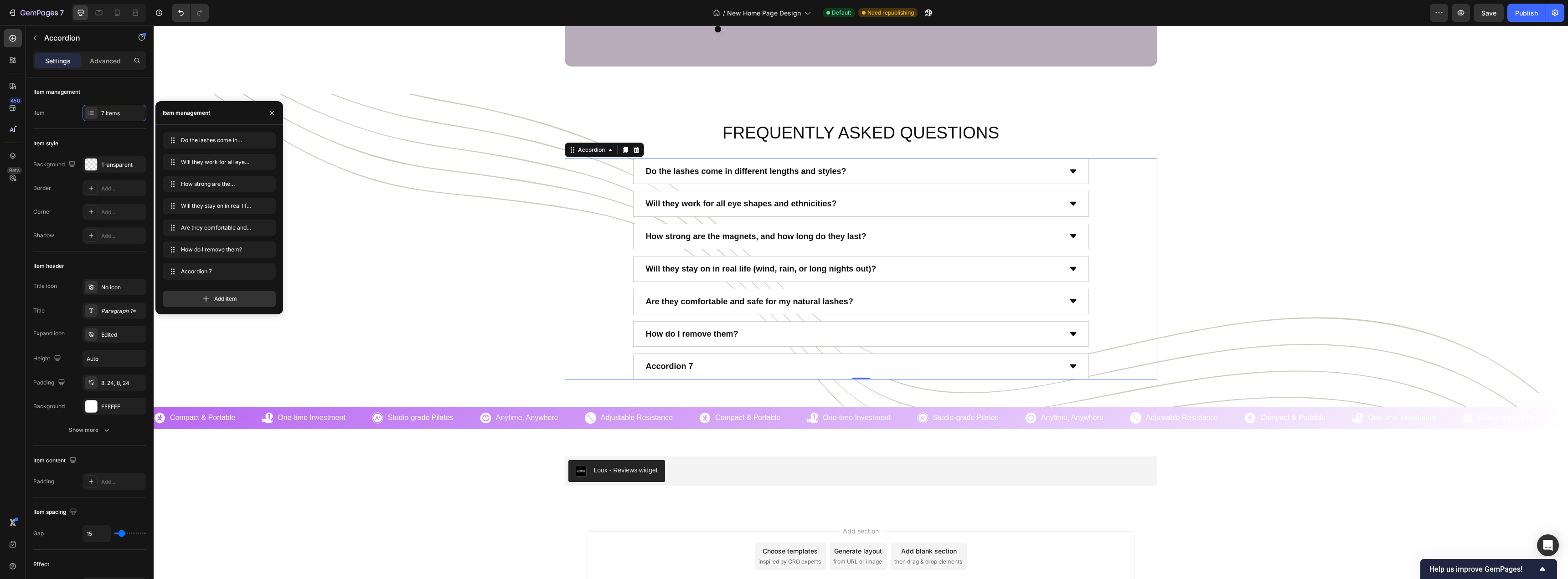
click at [1001, 335] on div "How do I remove them?" at bounding box center [853, 333] width 417 height 17
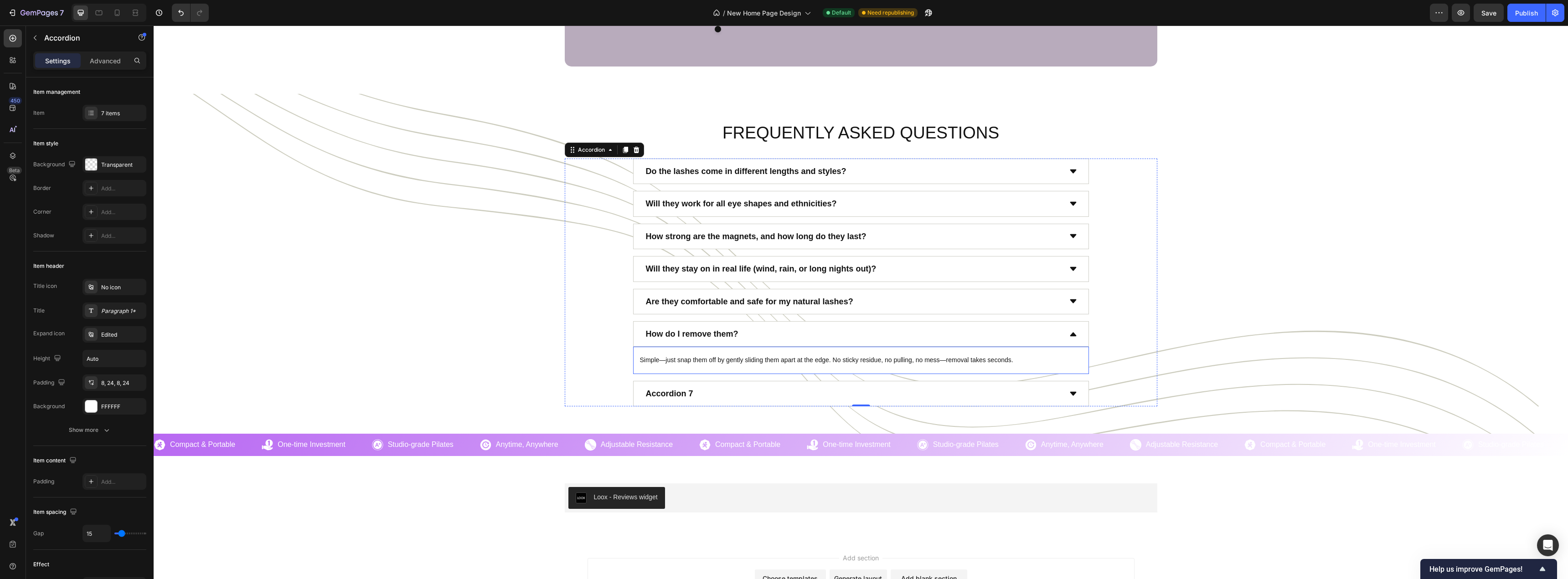
click at [1068, 364] on p "Simple—just snap them off by gently sliding them apart at the edge. No sticky r…" at bounding box center [860, 360] width 442 height 9
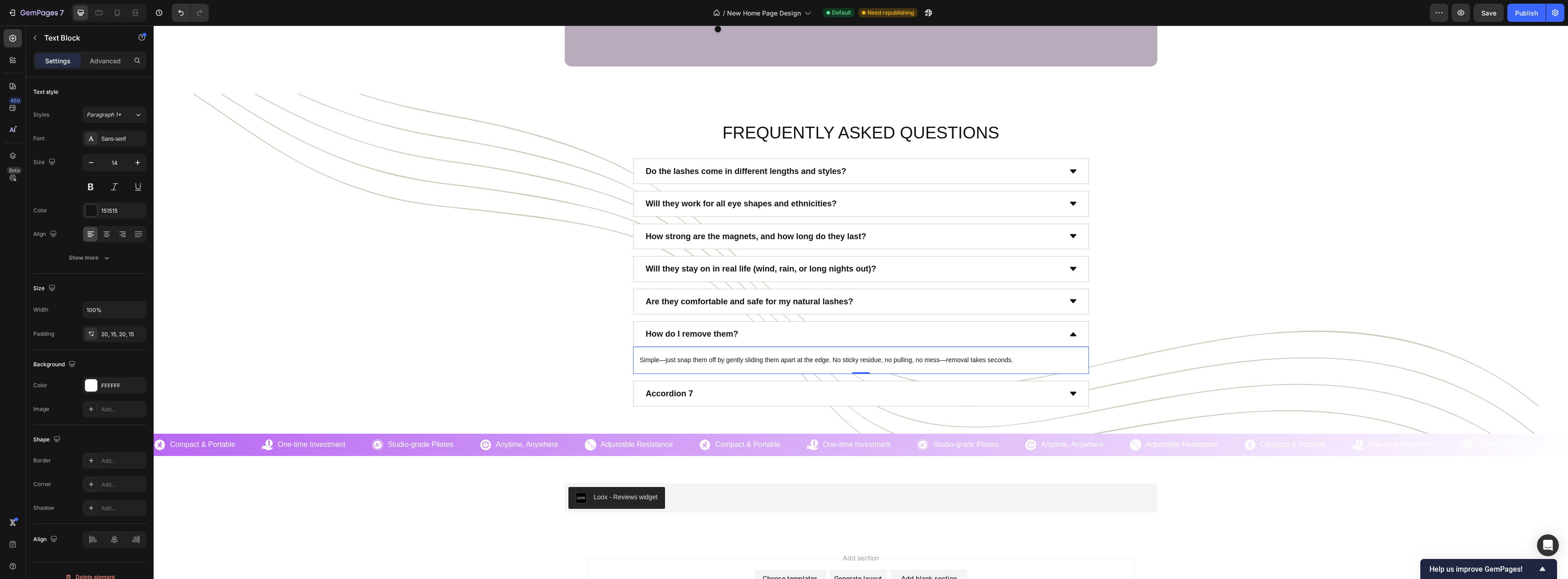
click at [699, 359] on p "Simple—just snap them off by gently sliding them apart at the edge. No sticky r…" at bounding box center [860, 360] width 442 height 9
click at [640, 360] on p "Simple—just snap them off by gently sliding them apart at the edge. No sticky r…" at bounding box center [860, 360] width 442 height 9
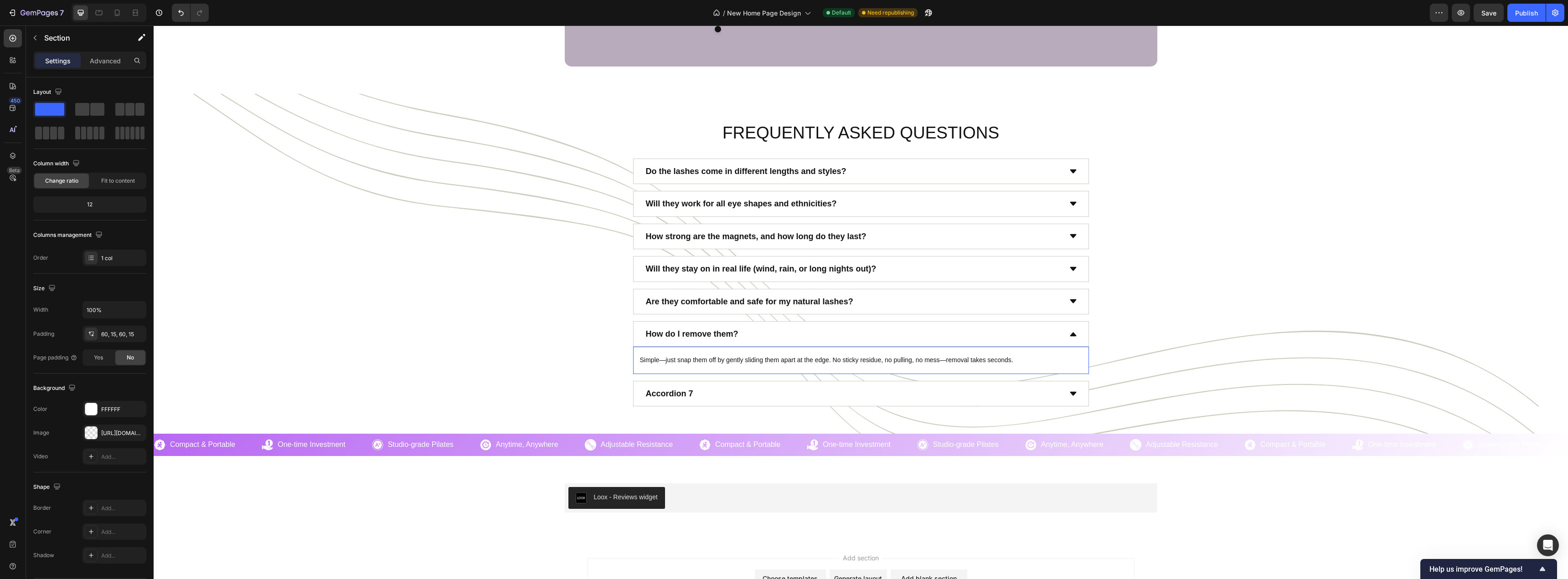
click at [557, 359] on div "FREQUENTLY ASKED QUESTIONS Heading Do the lashes come in different lengths and …" at bounding box center [860, 263] width 1401 height 286
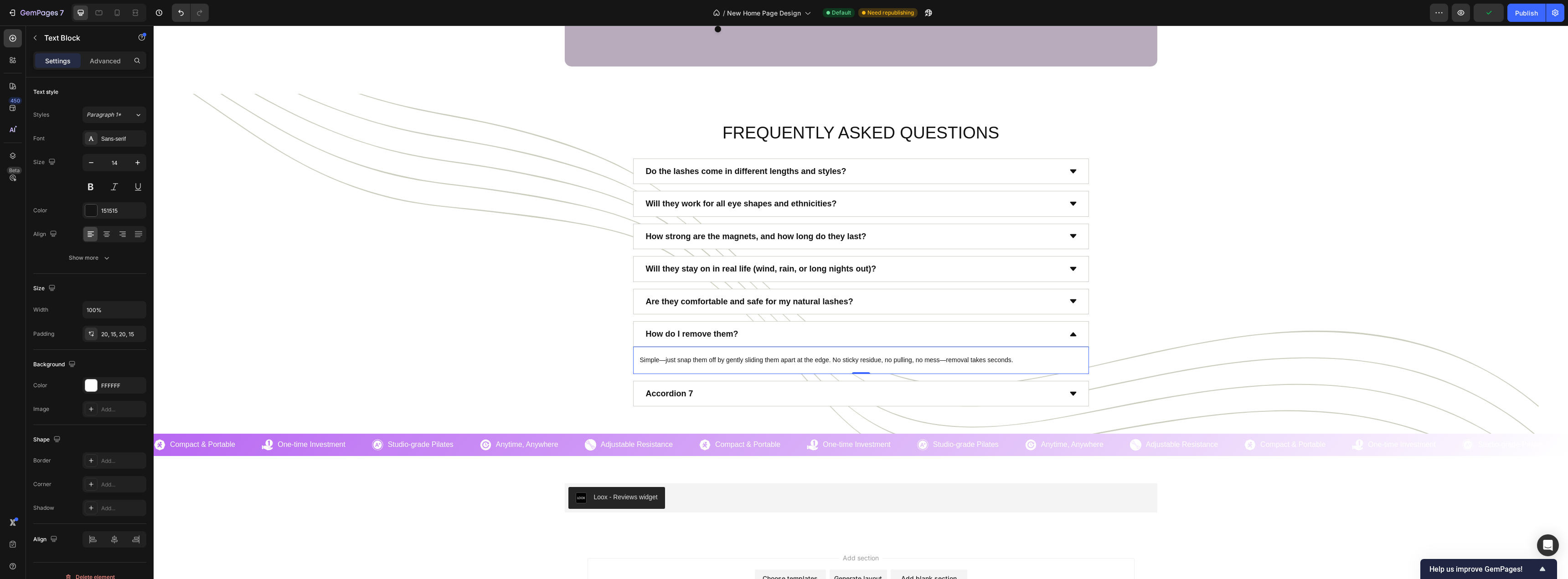
click at [633, 359] on div "Simple—just snap them off by gently sliding them apart at the edge. No sticky r…" at bounding box center [861, 360] width 456 height 27
click at [635, 338] on div "How do I remove them?" at bounding box center [861, 334] width 456 height 25
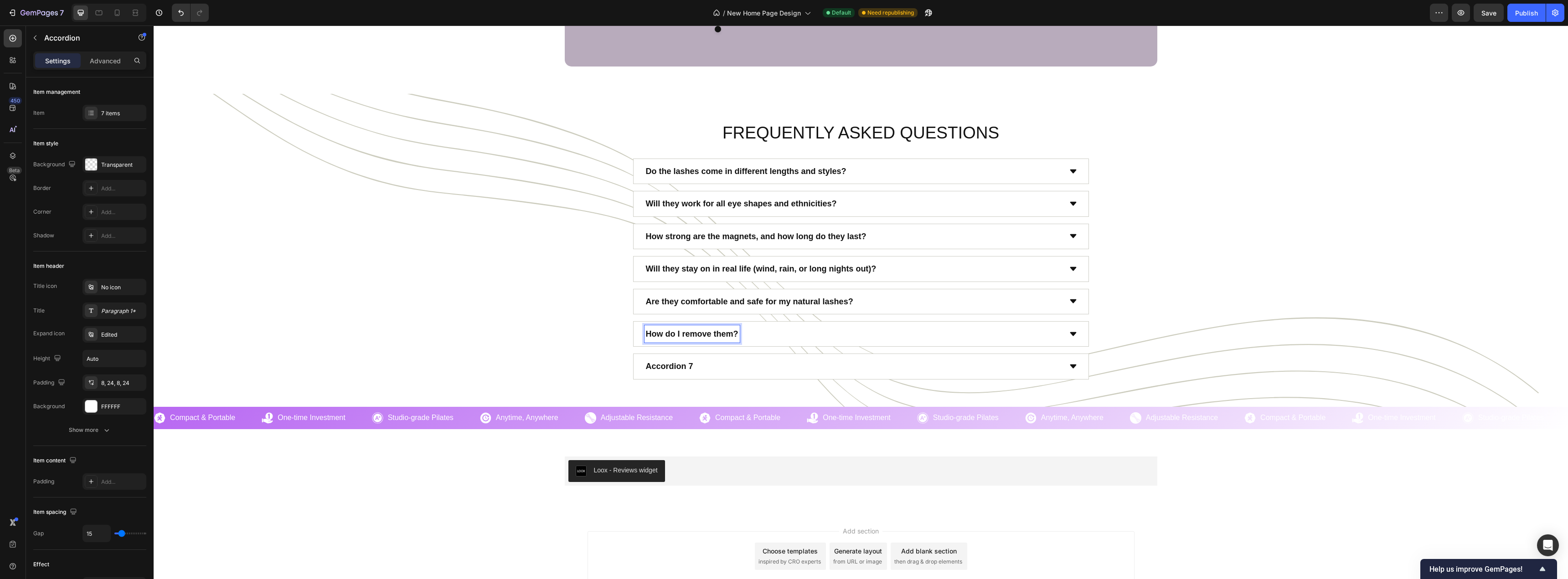
click at [670, 332] on strong "How do I remove them?" at bounding box center [692, 334] width 92 height 9
click at [797, 337] on div "How do I remove them?" at bounding box center [853, 333] width 417 height 17
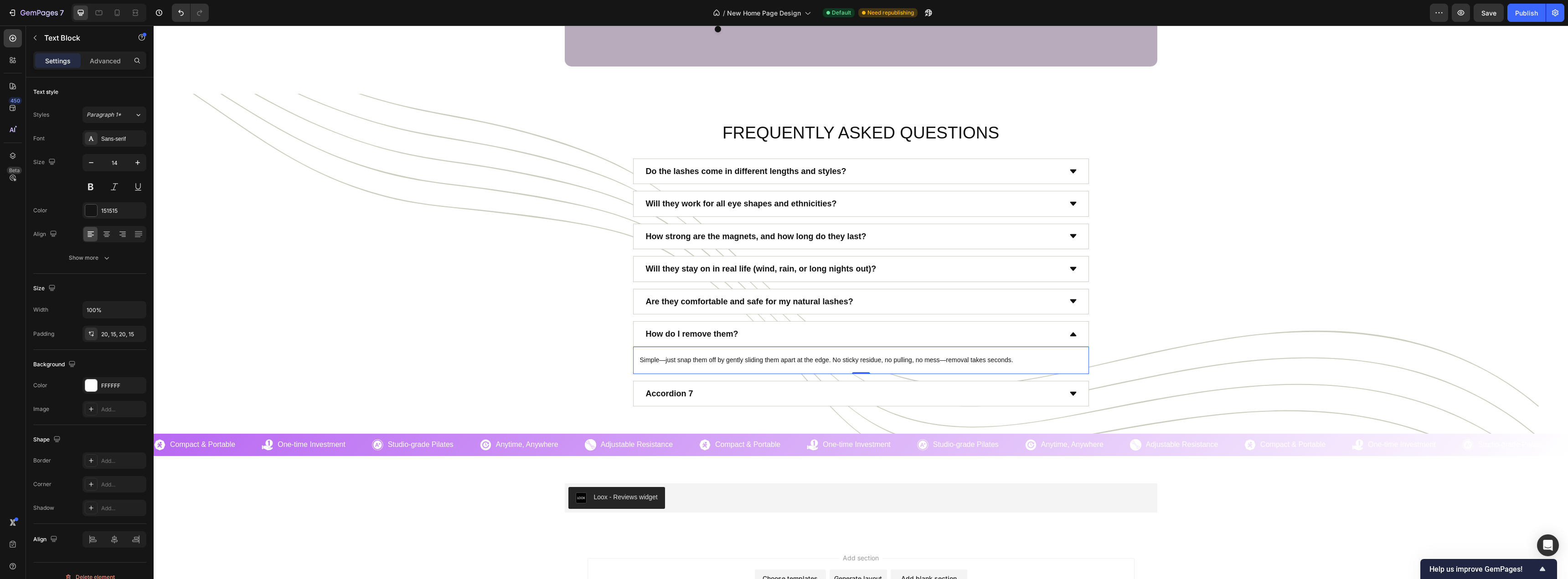
click at [778, 356] on p "Simple—just snap them off by gently sliding them apart at the edge. No sticky r…" at bounding box center [860, 360] width 442 height 9
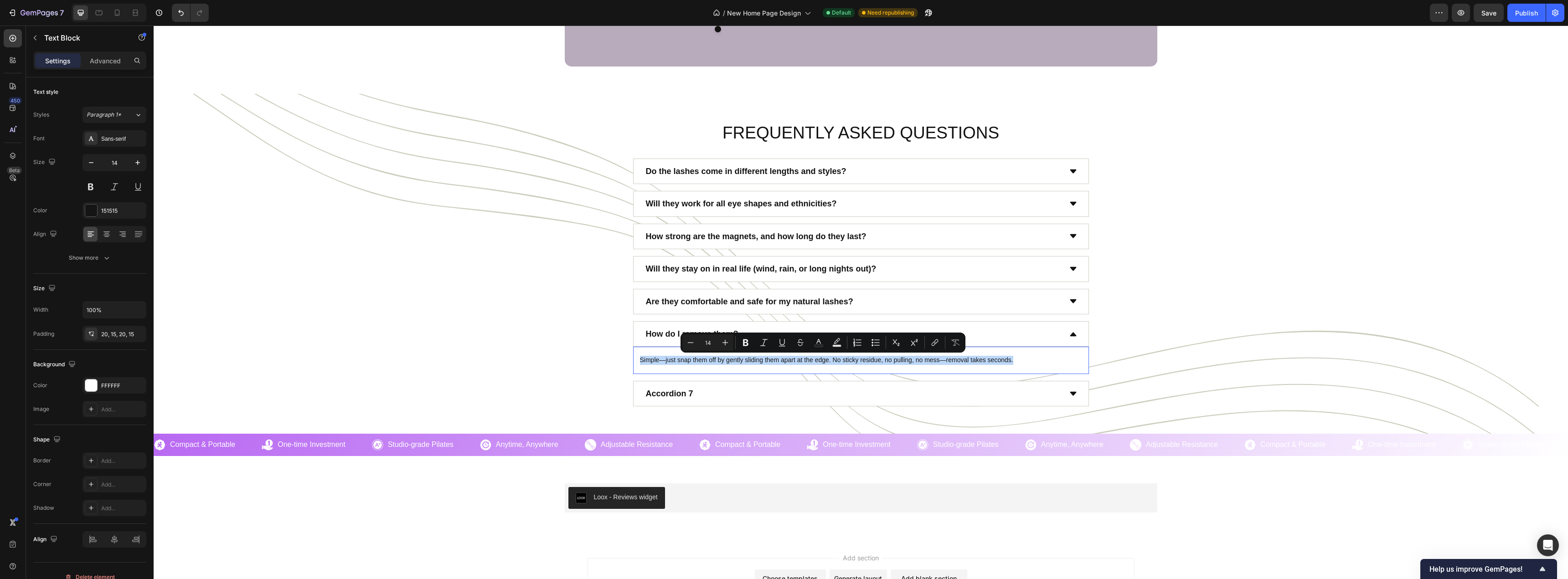
click at [710, 365] on p "Simple—just snap them off by gently sliding them apart at the edge. No sticky r…" at bounding box center [860, 360] width 442 height 9
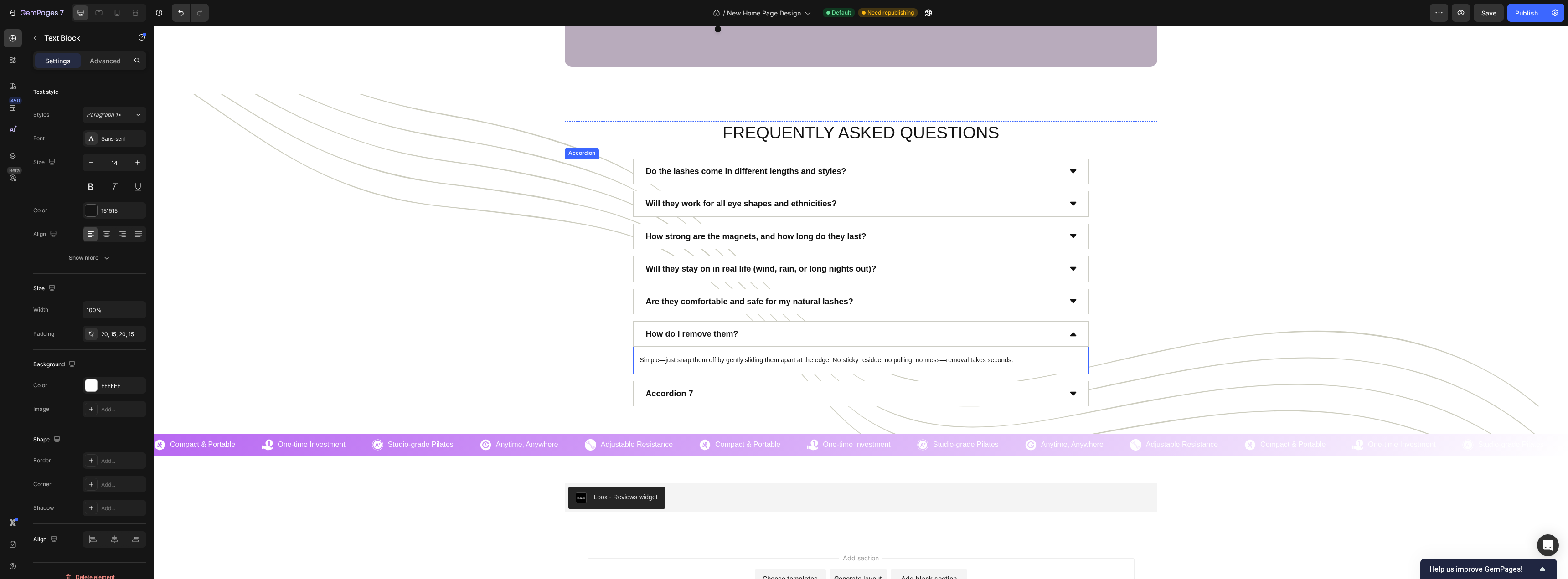
click at [620, 354] on div "How do I remove them? Simple—just snap them off by gently sliding them apart at…" at bounding box center [861, 347] width 592 height 53
click at [648, 353] on div "Simple—just snap them off by gently sliding them apart at the edge. No sticky r…" at bounding box center [861, 360] width 456 height 27
click at [633, 349] on div "Simple—just snap them off by gently sliding them apart at the edge. No sticky r…" at bounding box center [861, 360] width 456 height 27
click at [609, 353] on div "How do I remove them? Simple—just snap them off by gently sliding them apart at…" at bounding box center [861, 347] width 592 height 53
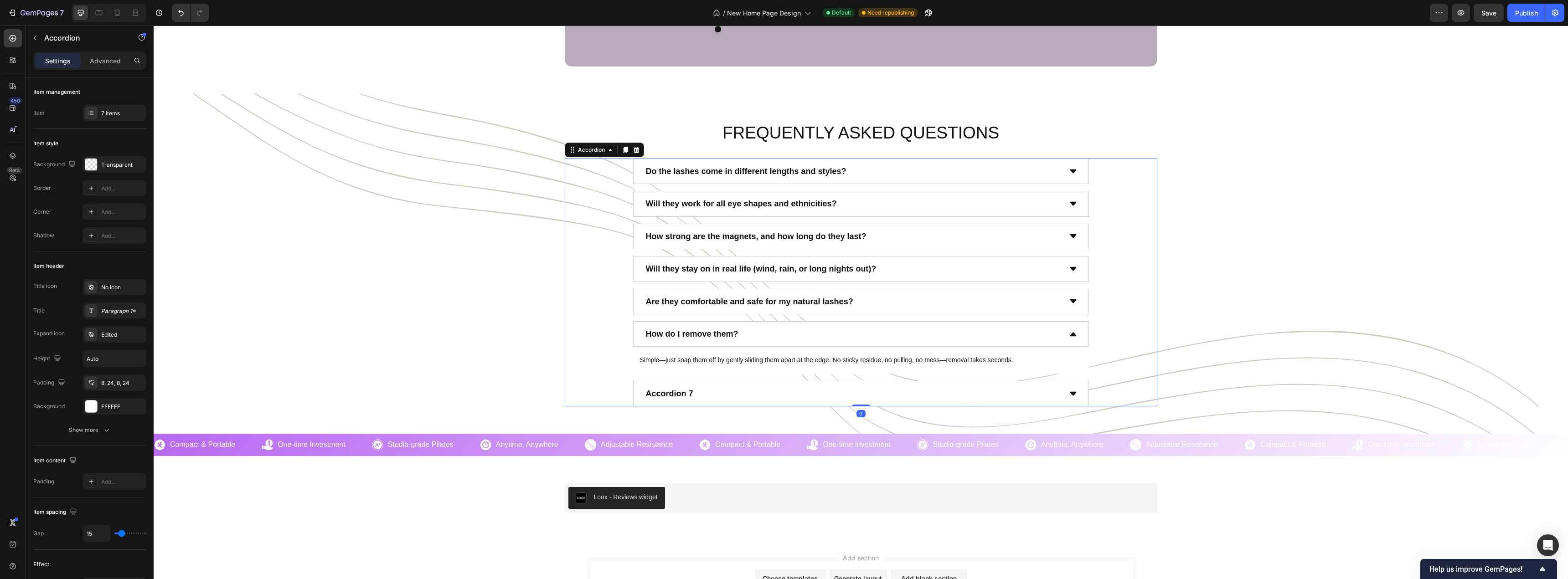
click at [711, 391] on div "Accordion 7" at bounding box center [853, 393] width 417 height 17
click at [711, 375] on div "Accordion 7" at bounding box center [853, 366] width 417 height 17
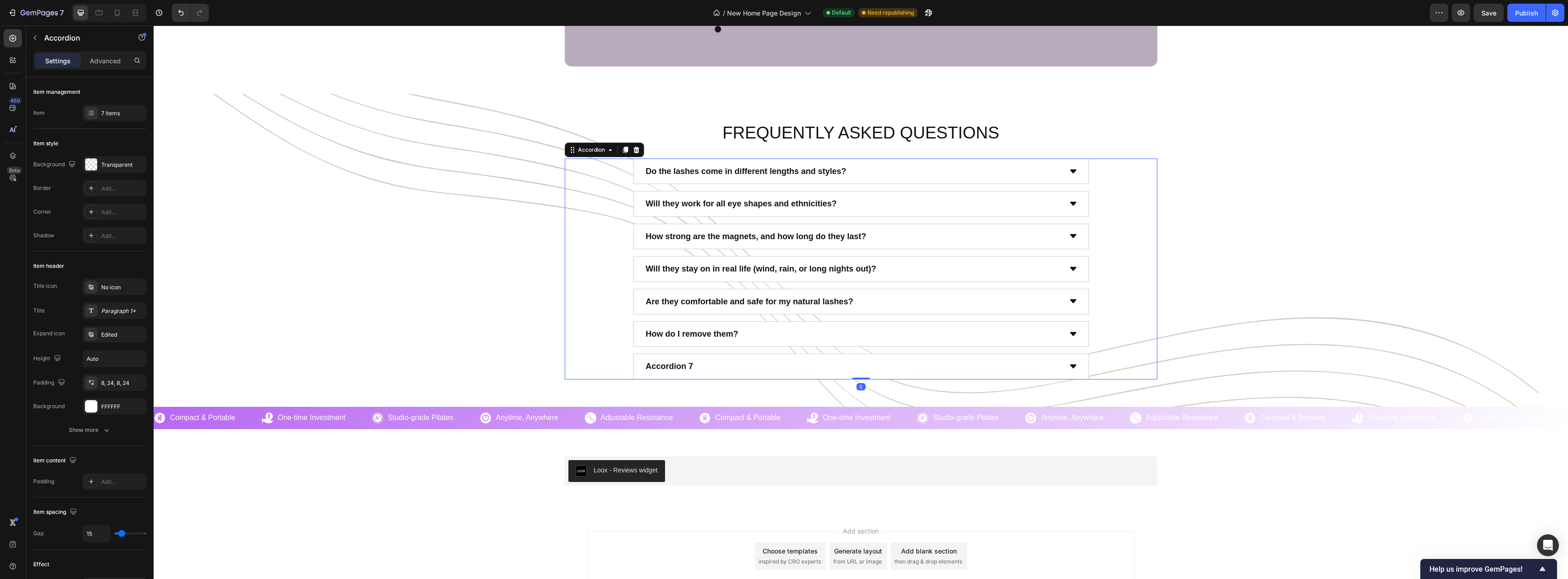
click at [731, 370] on div "Accordion 7" at bounding box center [853, 366] width 417 height 17
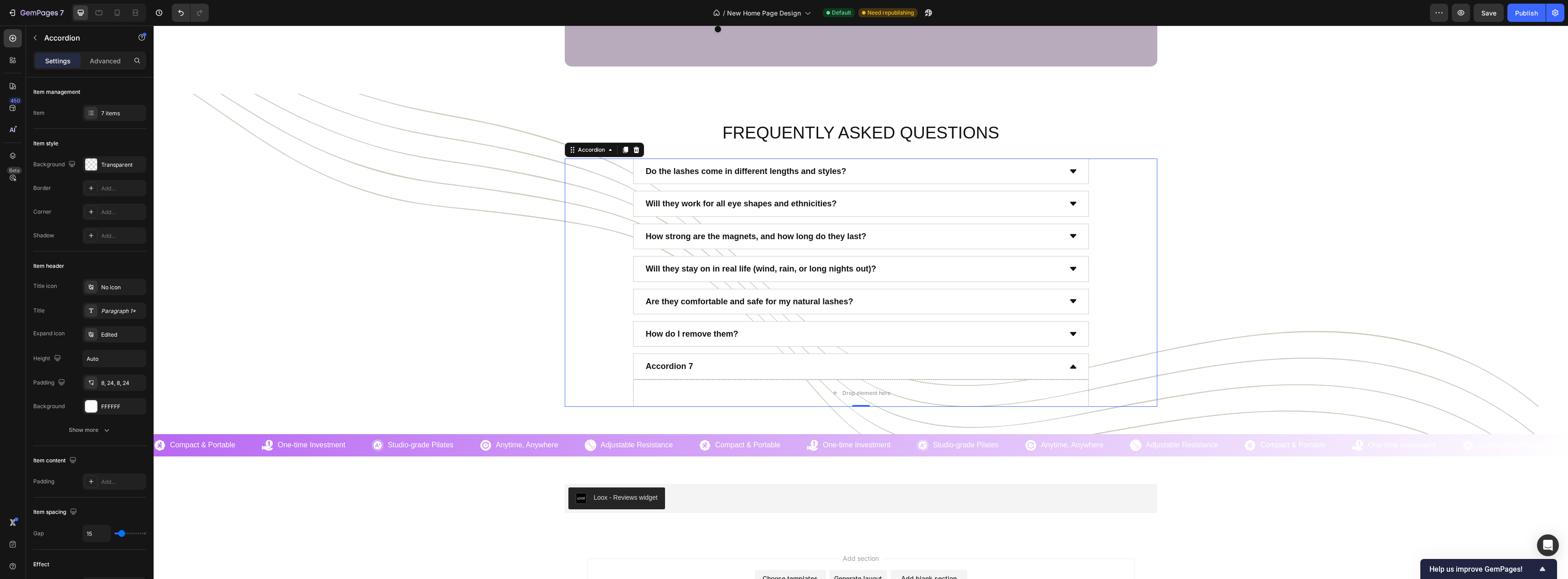
click at [764, 336] on div "How do I remove them?" at bounding box center [853, 333] width 417 height 17
click at [1077, 358] on p "Simple—just snap them off by gently sliding them apart at the edge. No sticky r…" at bounding box center [860, 360] width 442 height 9
click at [1098, 360] on div "How do I remove them? Simple—just snap them off by gently sliding them apart at…" at bounding box center [861, 347] width 592 height 53
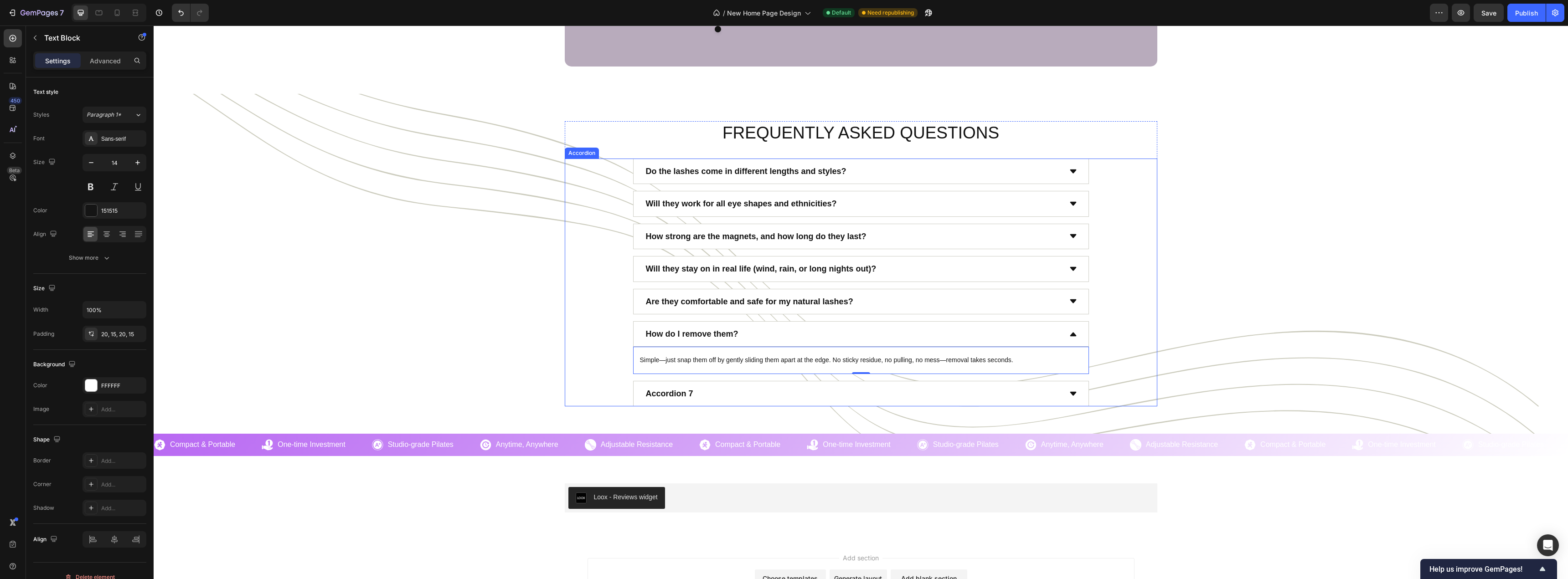
click at [1103, 361] on div "How do I remove them? Simple—just snap them off by gently sliding them apart at…" at bounding box center [861, 347] width 592 height 53
click at [653, 352] on div "Simple—just snap them off by gently sliding them apart at the edge. No sticky r…" at bounding box center [861, 360] width 456 height 27
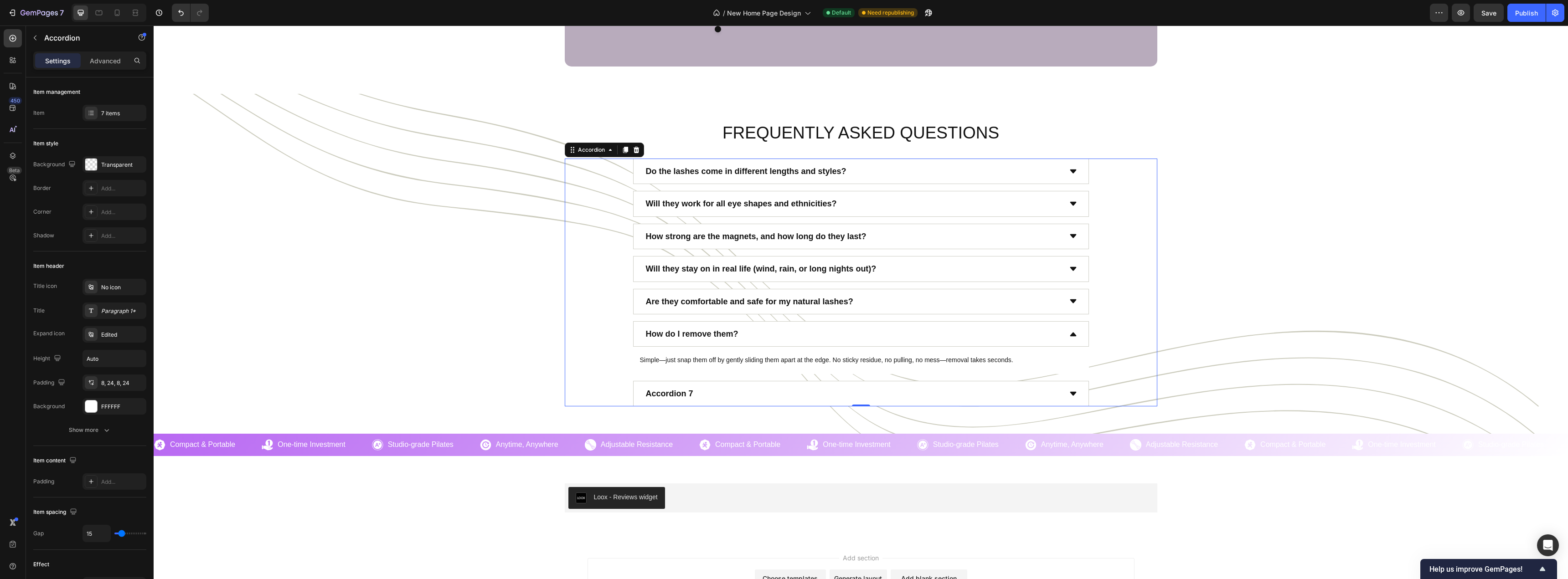
click at [657, 333] on strong "How do I remove them?" at bounding box center [692, 334] width 92 height 9
click at [633, 352] on div "Simple—just snap them off by gently sliding them apart at the edge. No sticky r…" at bounding box center [861, 360] width 456 height 27
click at [616, 350] on div "How do I remove them? Simple—just snap them off by gently sliding them apart at…" at bounding box center [861, 347] width 592 height 53
click at [782, 331] on div "How do I remove them?" at bounding box center [853, 333] width 417 height 17
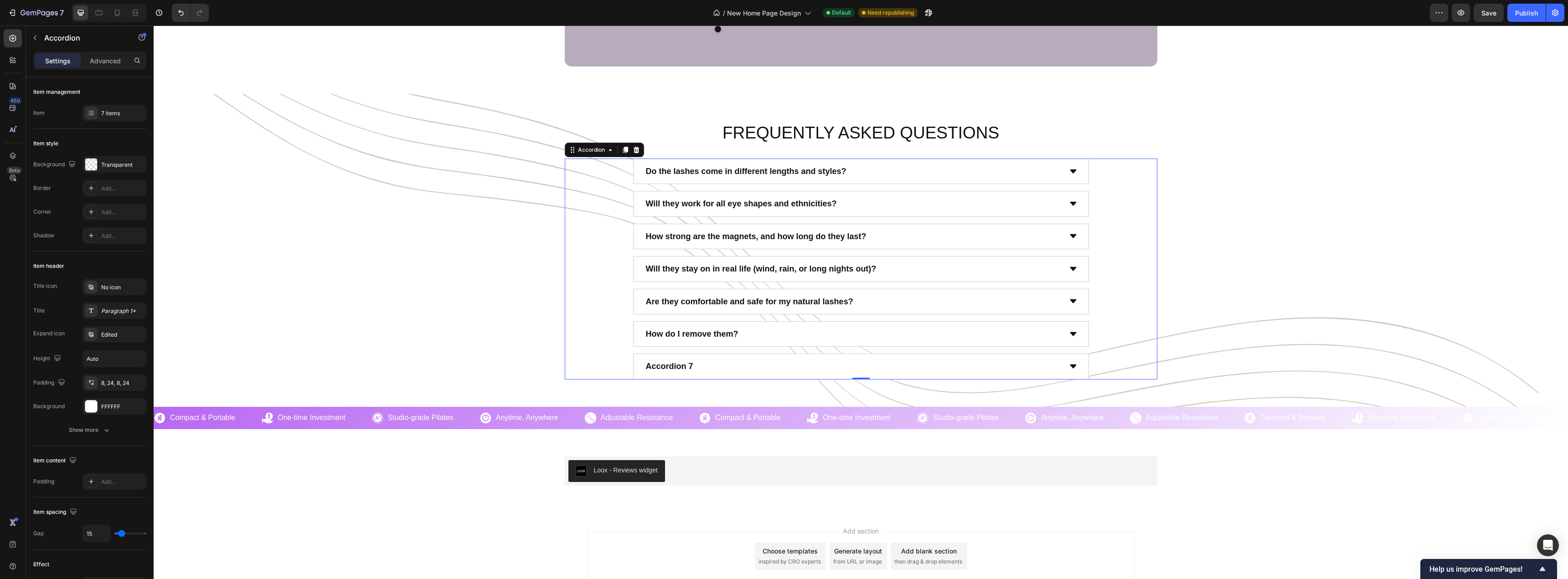
click at [880, 335] on div "How do I remove them?" at bounding box center [853, 333] width 417 height 17
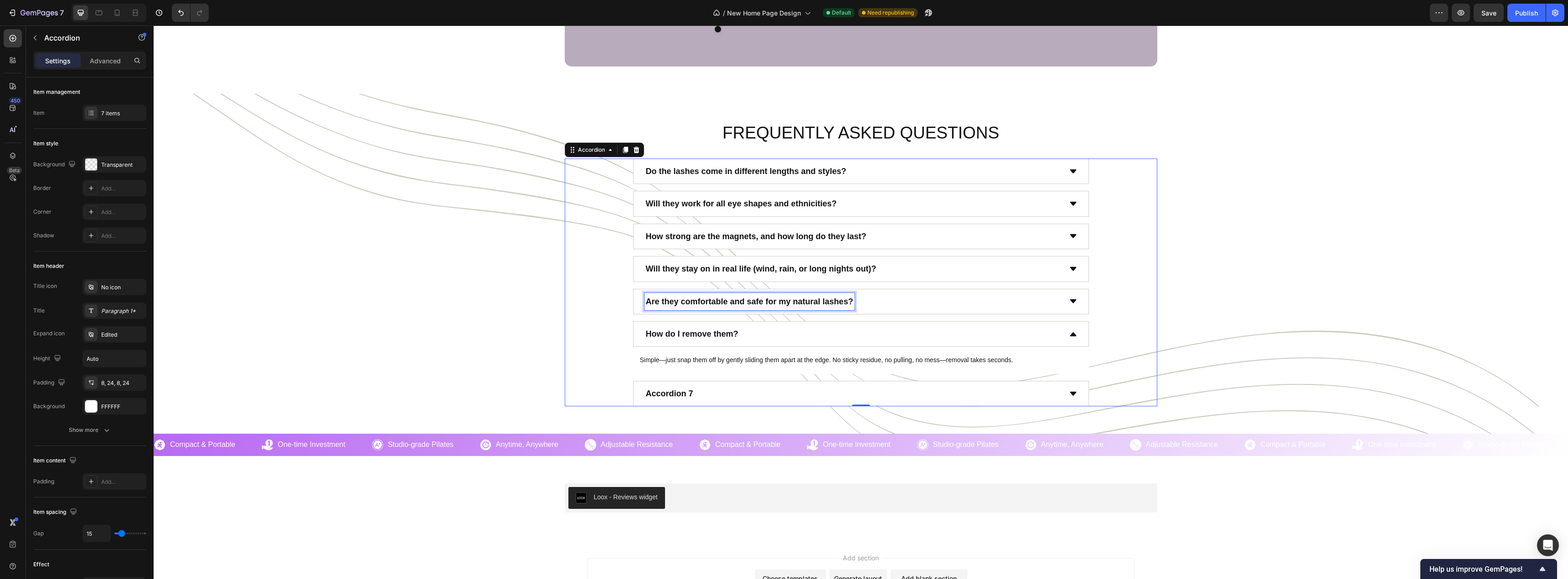
click at [764, 304] on strong "Are they comfortable and safe for my natural lashes?" at bounding box center [750, 302] width 207 height 9
click at [923, 292] on div "Are they comfortable and safe for my natural lashes?" at bounding box center [861, 302] width 456 height 25
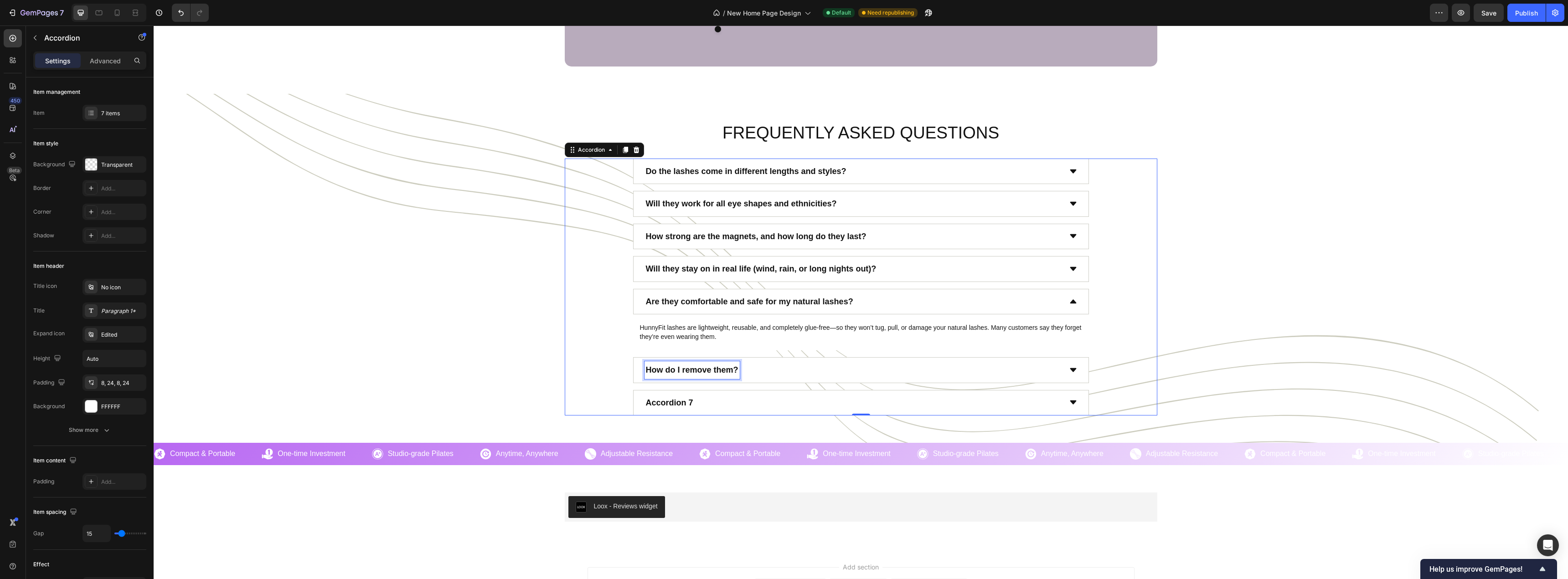
click at [704, 365] on p "How do I remove them?" at bounding box center [692, 370] width 92 height 15
click at [756, 368] on div "How do I remove them?" at bounding box center [853, 370] width 417 height 17
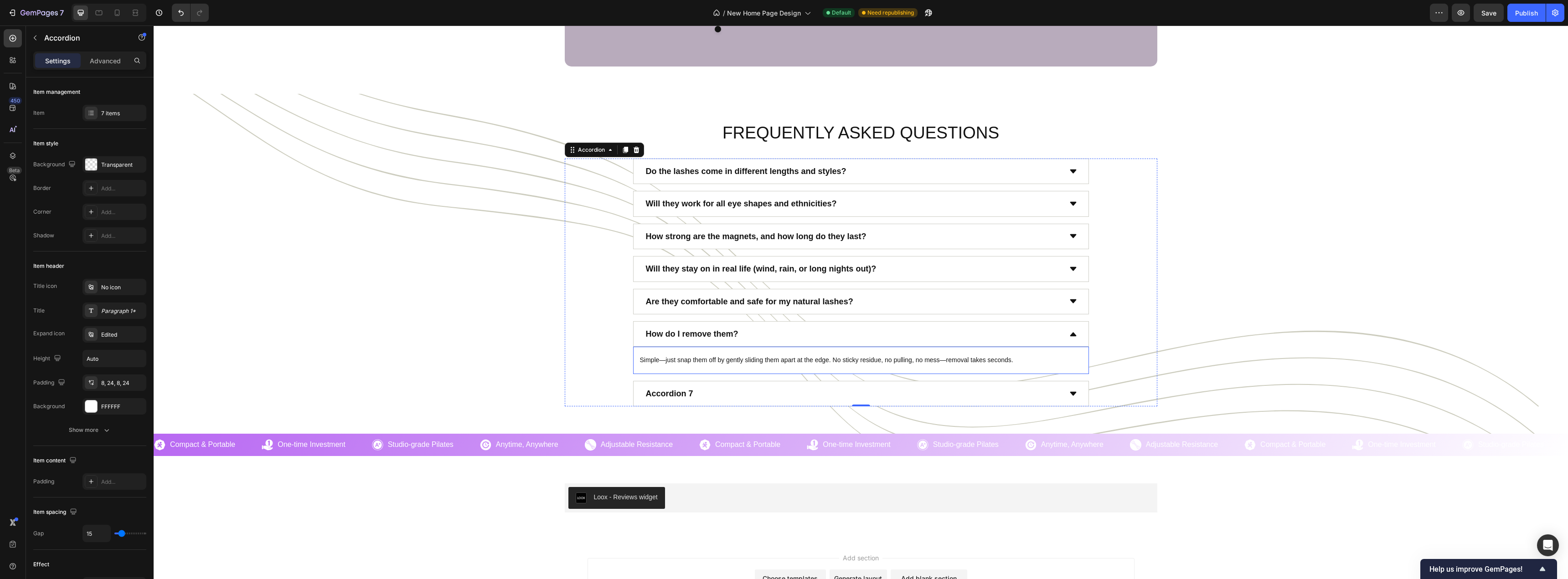
click at [638, 351] on div "Simple—just snap them off by gently sliding them apart at the edge. No sticky r…" at bounding box center [861, 360] width 456 height 27
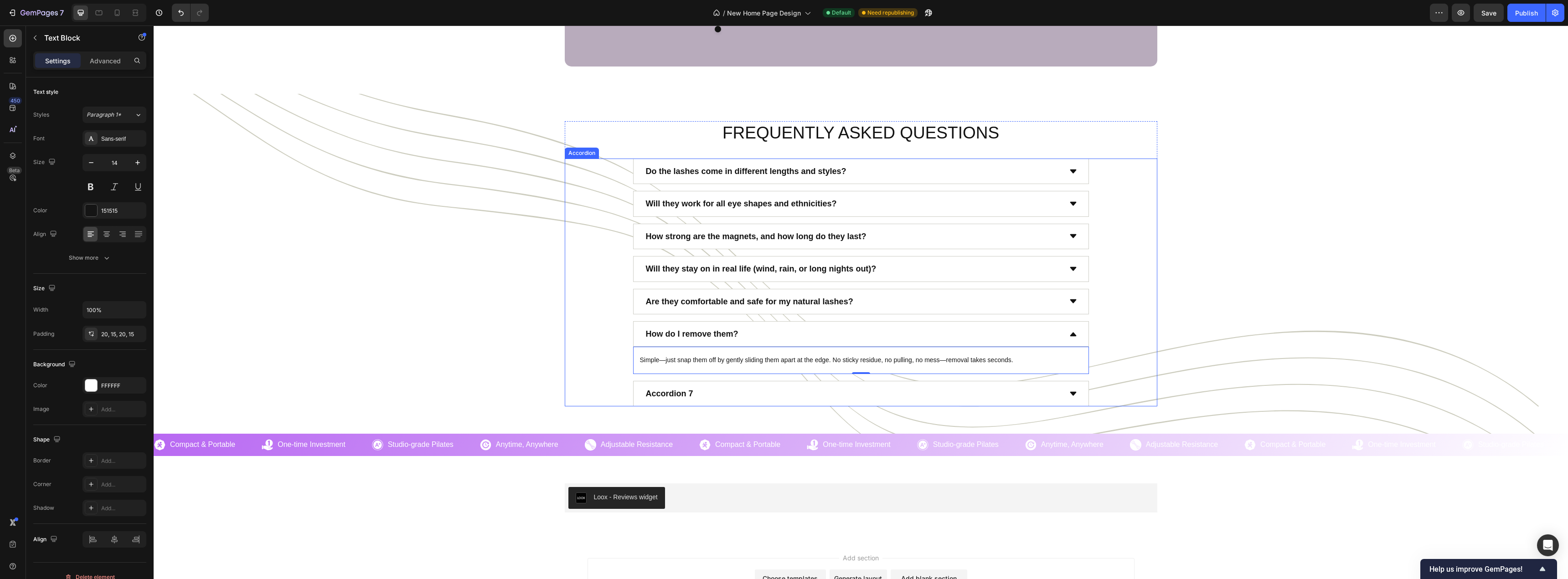
click at [675, 302] on strong "Are they comfortable and safe for my natural lashes?" at bounding box center [750, 302] width 207 height 9
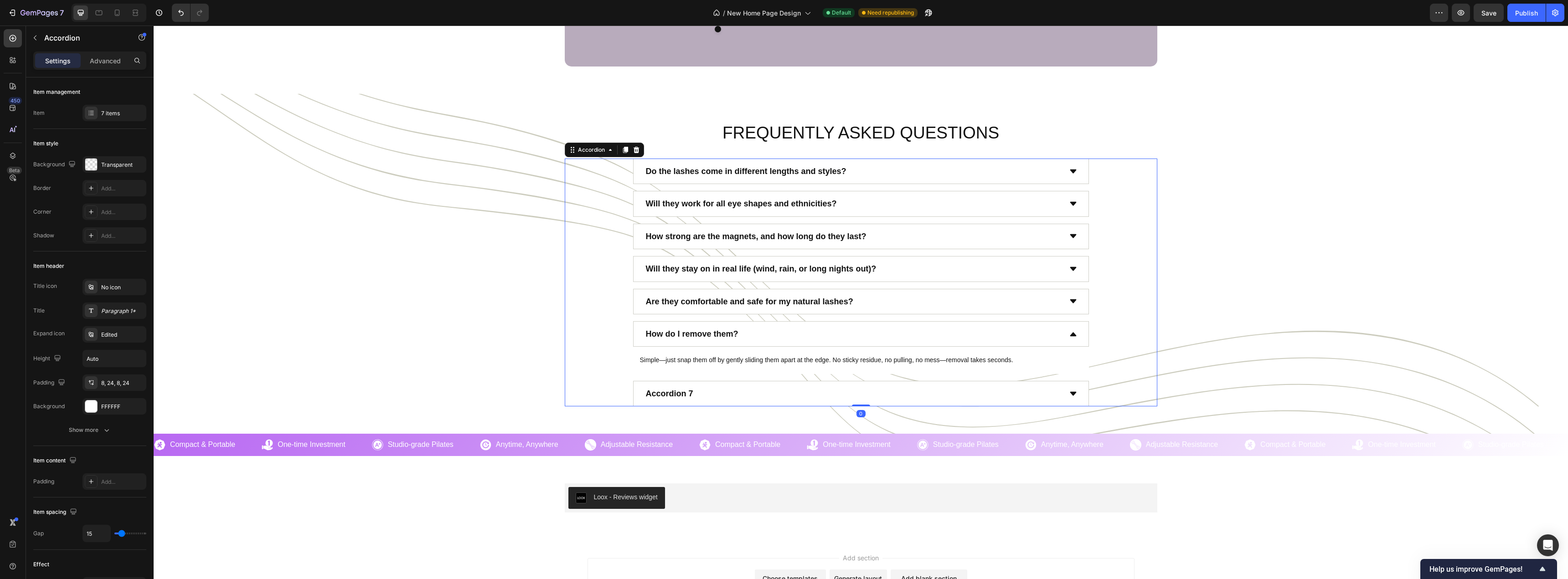
click at [857, 289] on div "Are they comfortable and safe for my natural lashes?" at bounding box center [861, 302] width 456 height 25
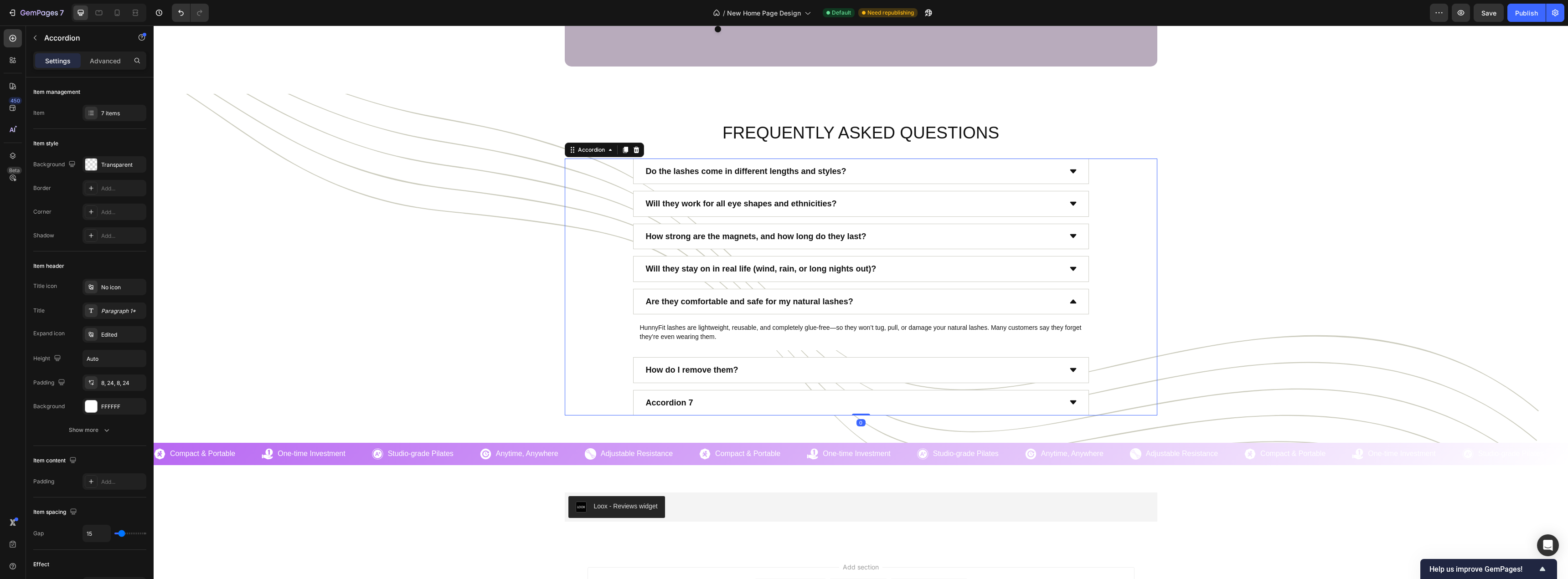
click at [872, 298] on div "Are they comfortable and safe for my natural lashes?" at bounding box center [853, 301] width 417 height 17
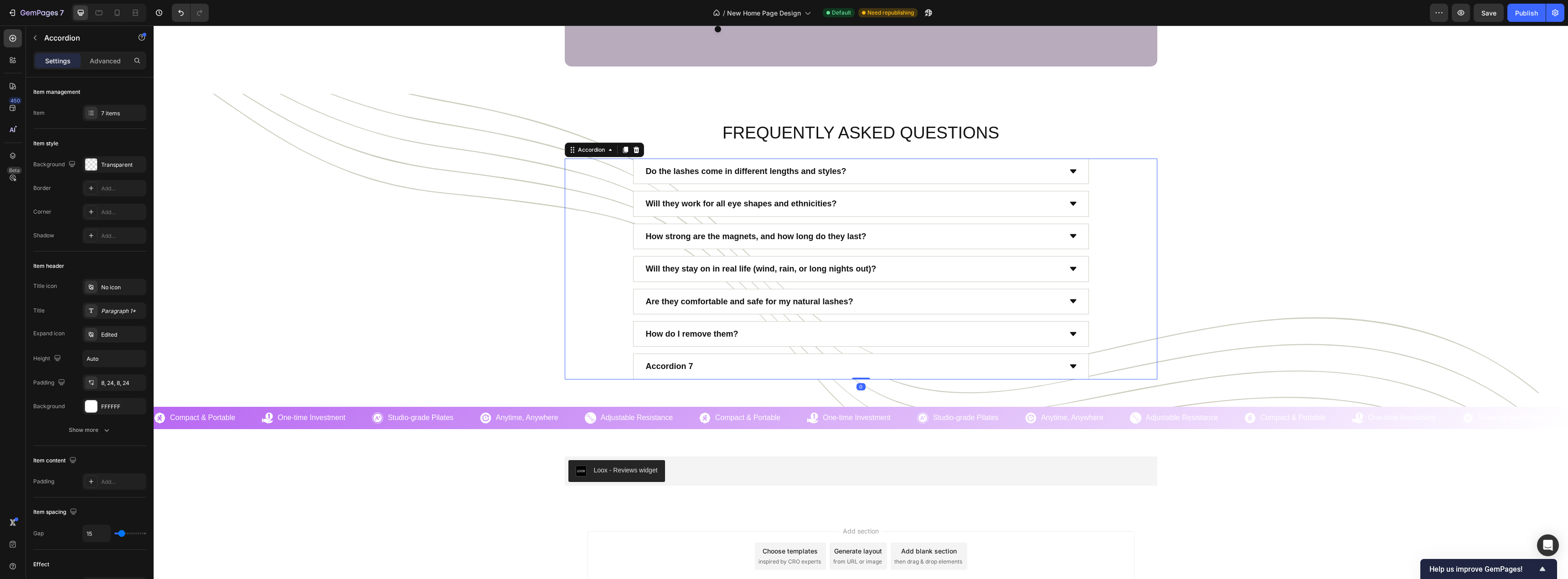
click at [872, 298] on div "Are they comfortable and safe for my natural lashes?" at bounding box center [853, 301] width 417 height 17
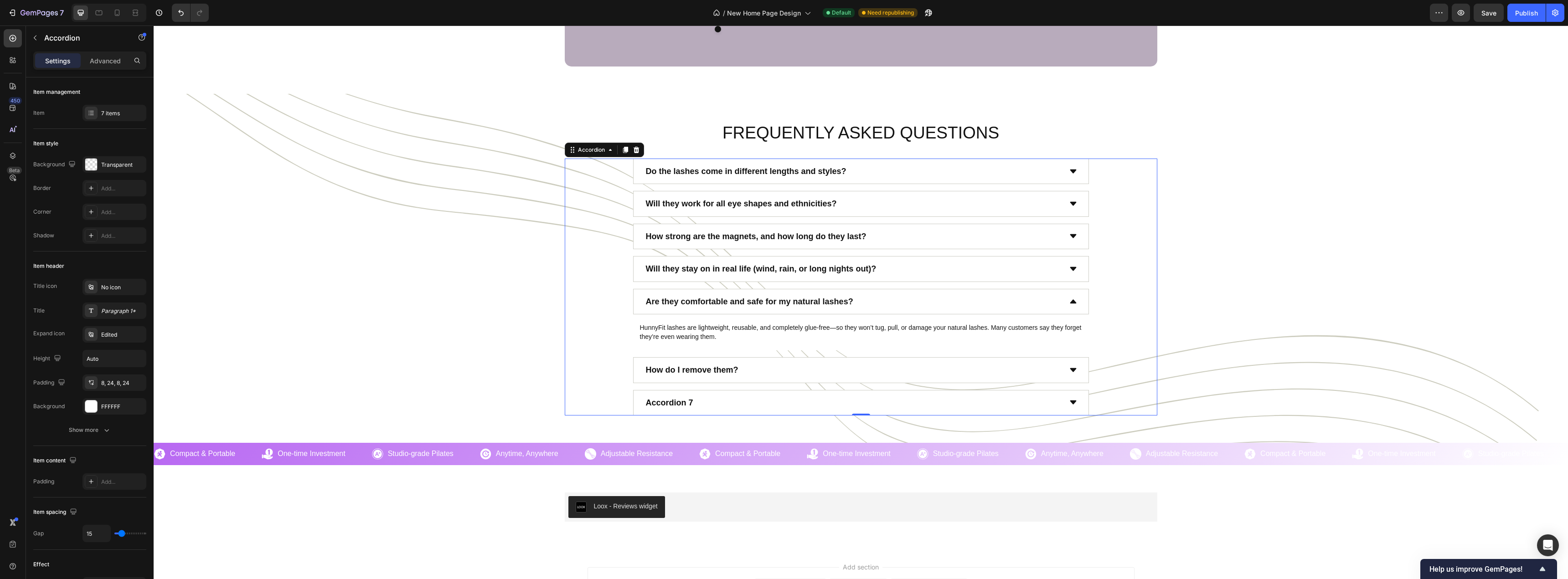
click at [640, 281] on div "Will they stay on in real life (wind, rain, or long nights out)?" at bounding box center [861, 269] width 456 height 25
click at [891, 365] on div "How do I remove them?" at bounding box center [853, 370] width 417 height 17
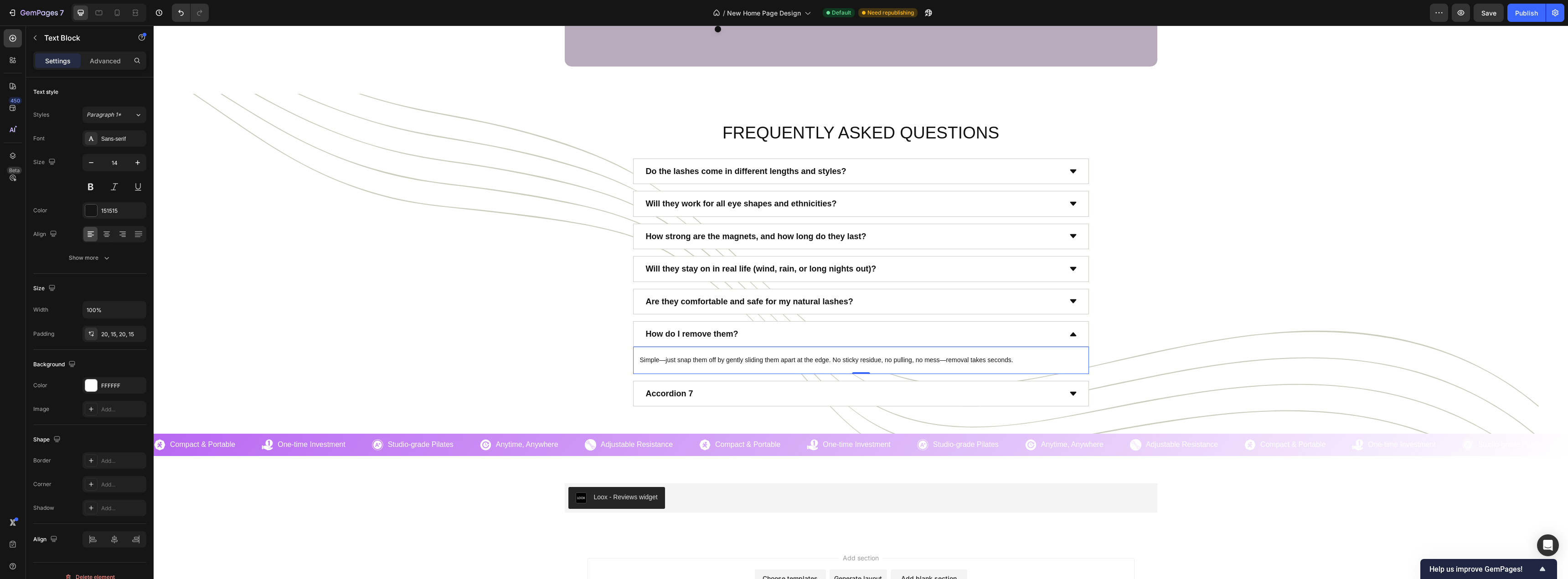
click at [682, 356] on div "Simple—just snap them off by gently sliding them apart at the edge. No sticky r…" at bounding box center [861, 360] width 456 height 27
click at [669, 309] on div "Are they comfortable and safe for my natural lashes?" at bounding box center [750, 301] width 210 height 17
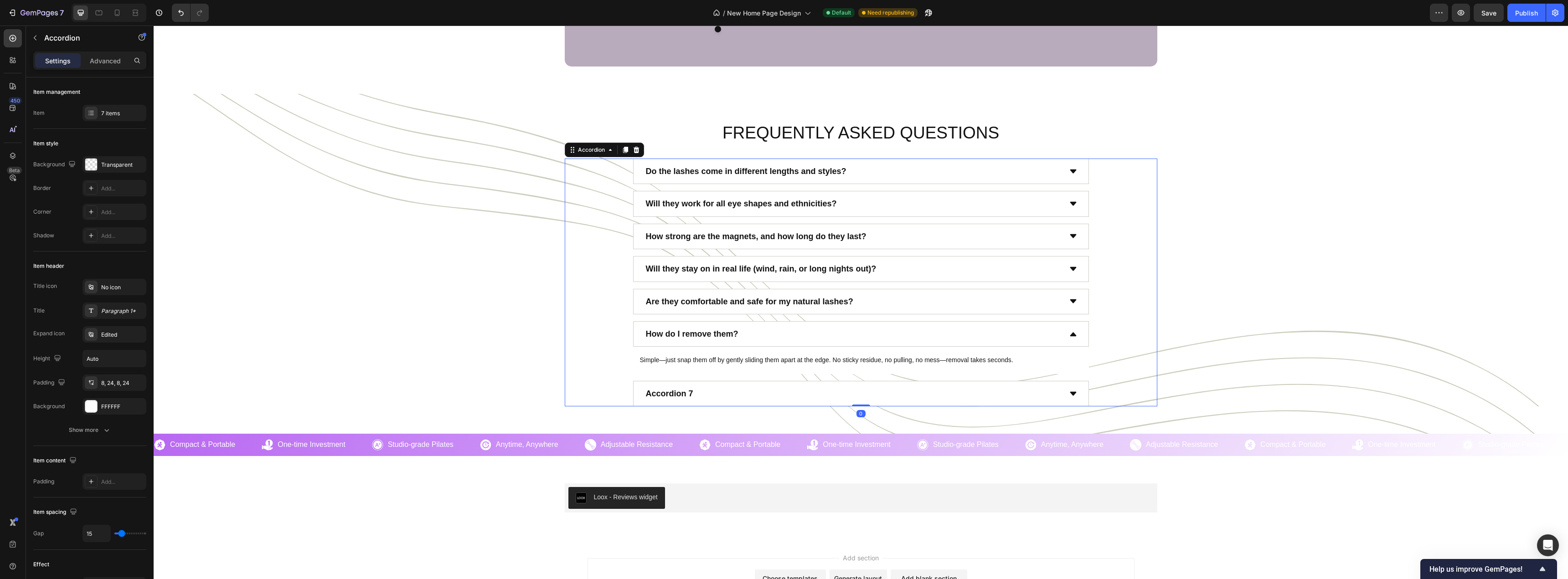
click at [881, 301] on div "Are they comfortable and safe for my natural lashes?" at bounding box center [853, 301] width 417 height 17
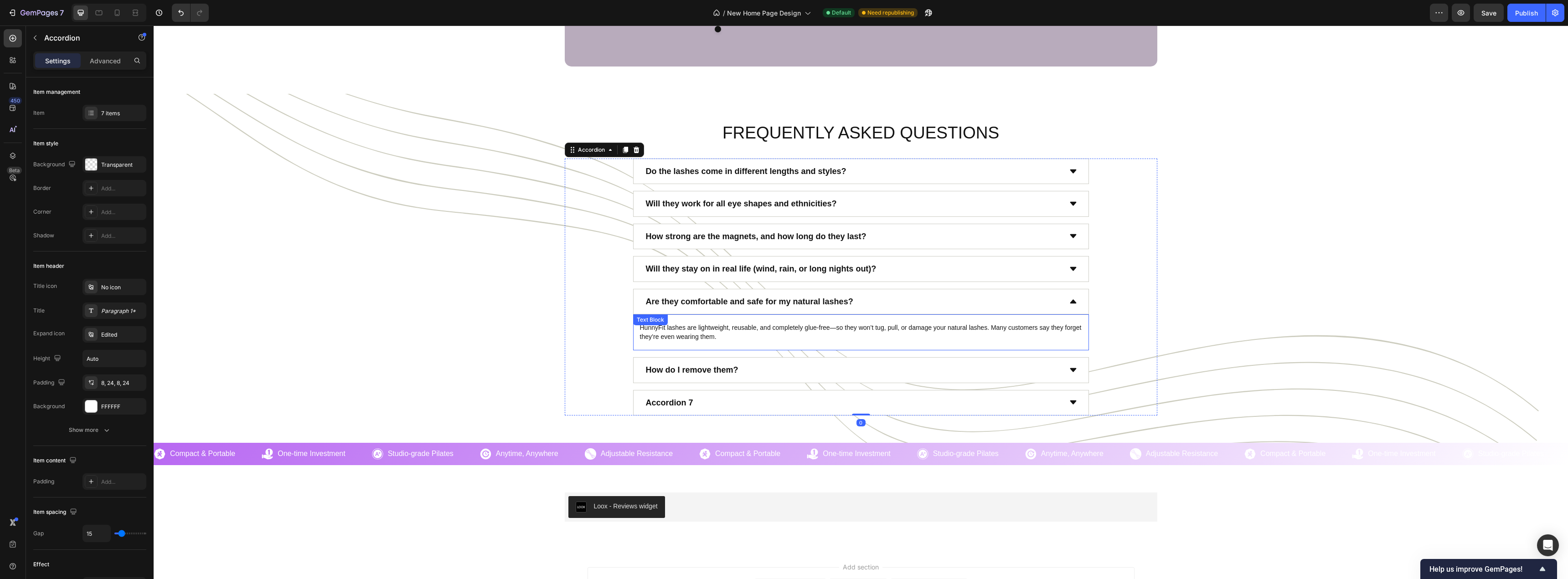
click at [635, 319] on div "Text Block" at bounding box center [650, 319] width 31 height 8
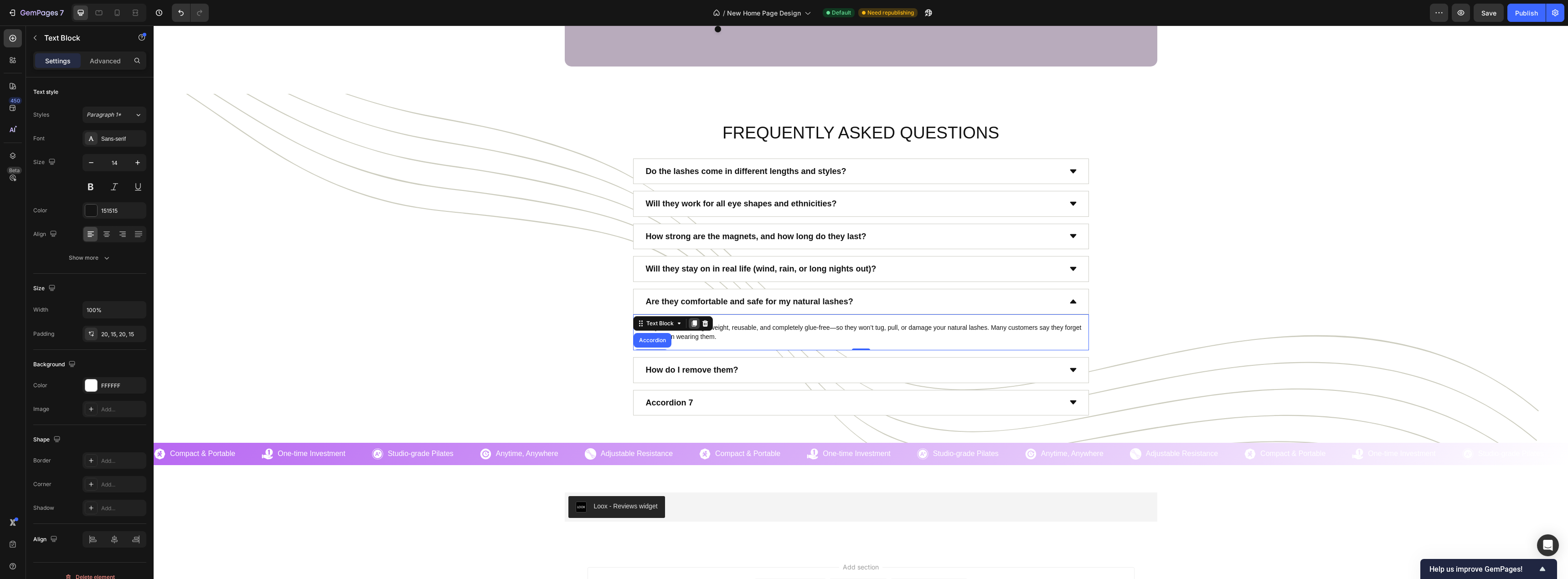
click at [691, 324] on icon at bounding box center [694, 323] width 5 height 6
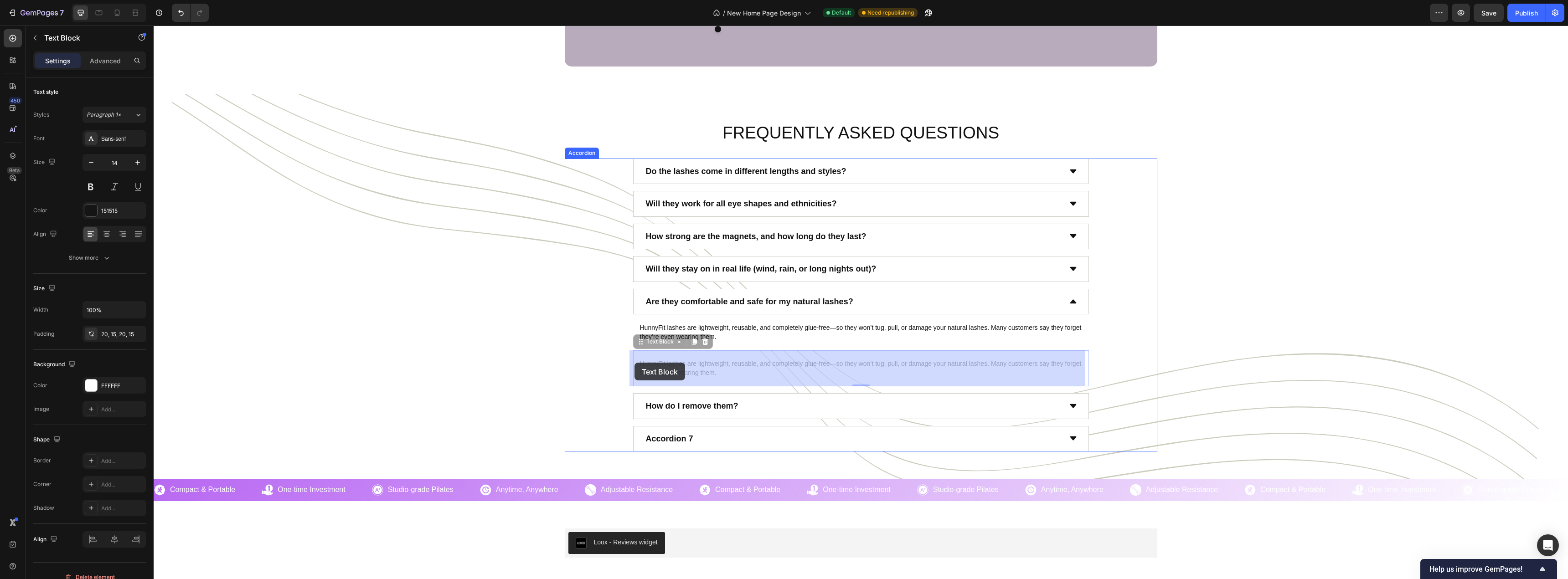
drag, startPoint x: 637, startPoint y: 341, endPoint x: 634, endPoint y: 363, distance: 22.2
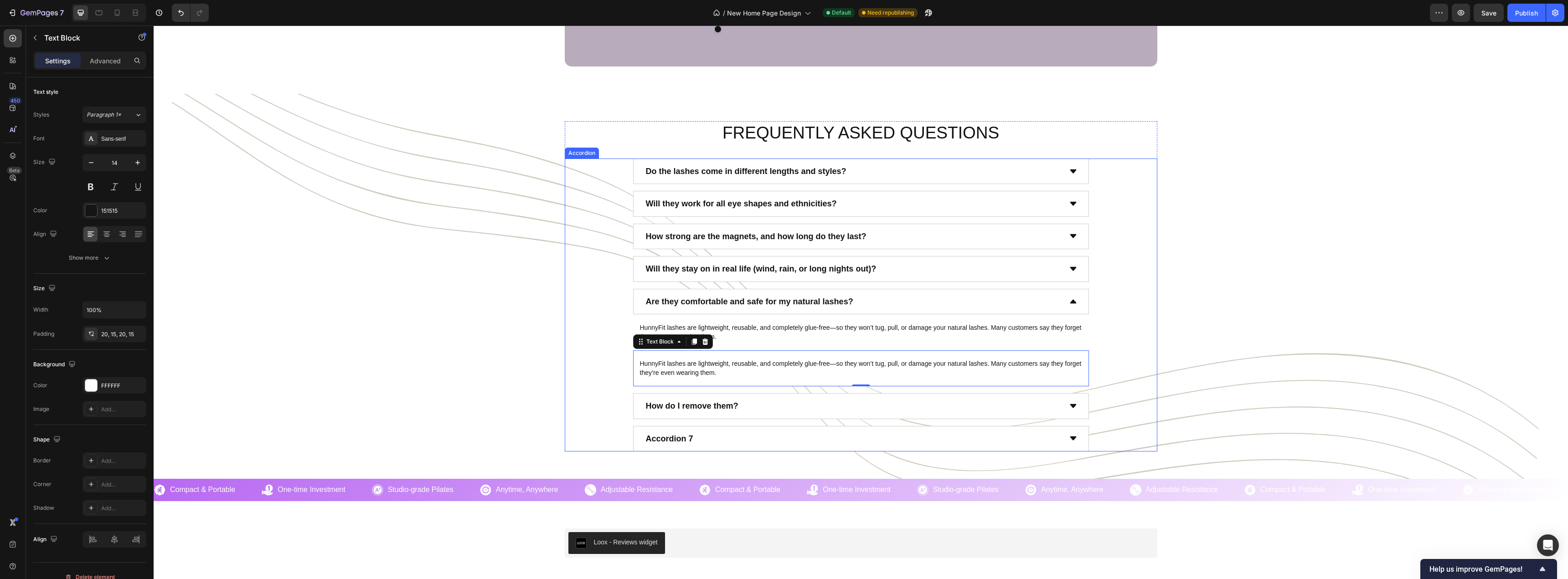
click at [1063, 441] on div "Accordion 7" at bounding box center [861, 439] width 456 height 25
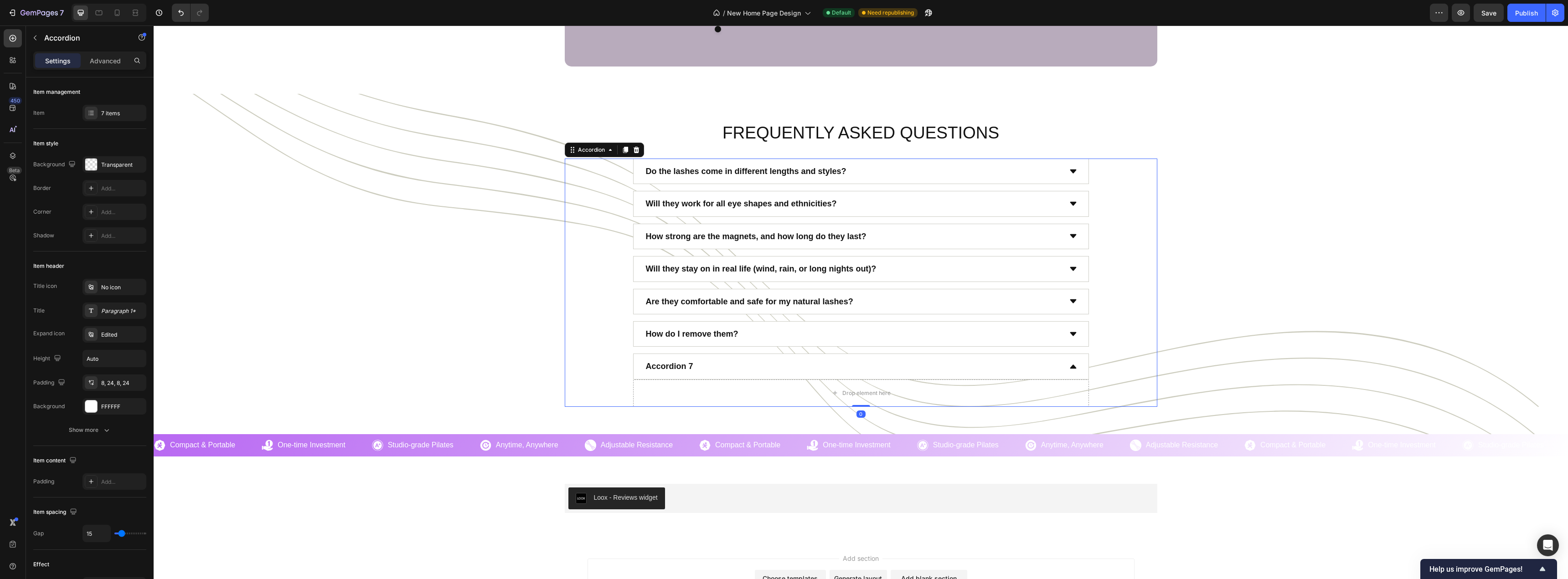
click at [690, 311] on div "Are they comfortable and safe for my natural lashes?" at bounding box center [861, 302] width 456 height 25
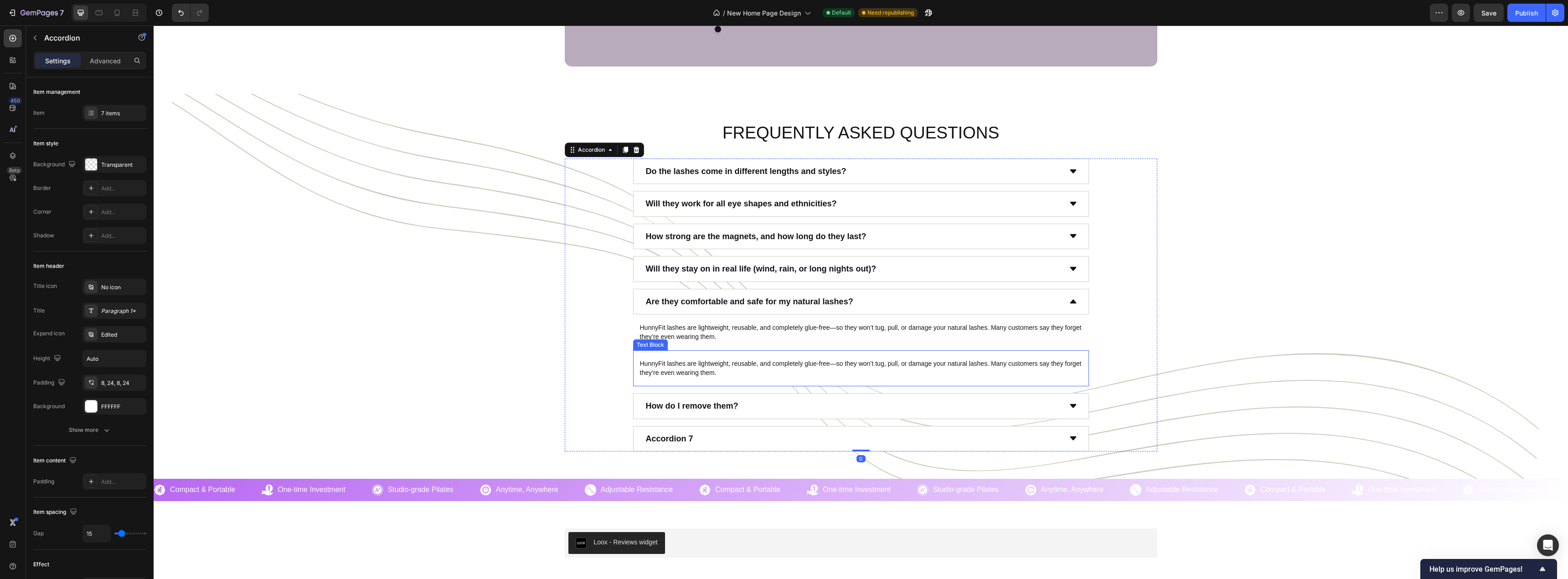
click at [645, 360] on p "HunnyFit lashes are lightweight, reusable, and completely glue-free—so they won…" at bounding box center [860, 368] width 442 height 18
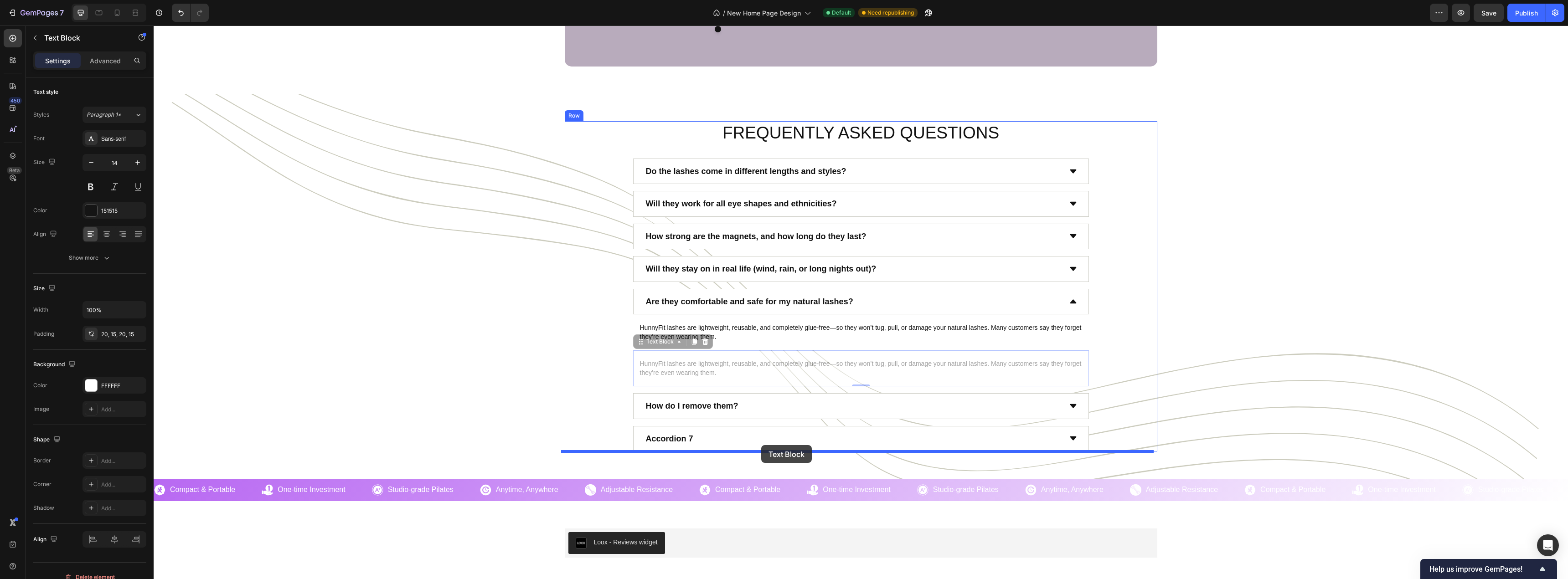
drag, startPoint x: 635, startPoint y: 344, endPoint x: 761, endPoint y: 445, distance: 161.5
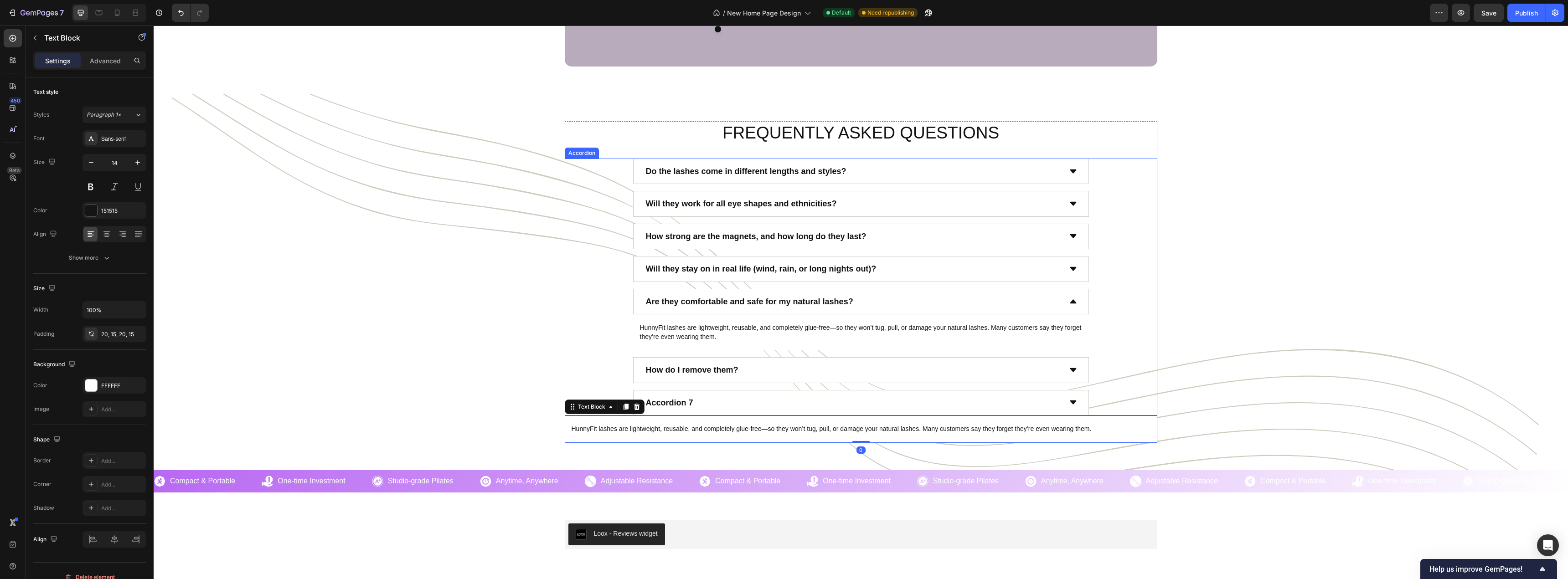
click at [750, 403] on div "Accordion 7" at bounding box center [853, 402] width 417 height 17
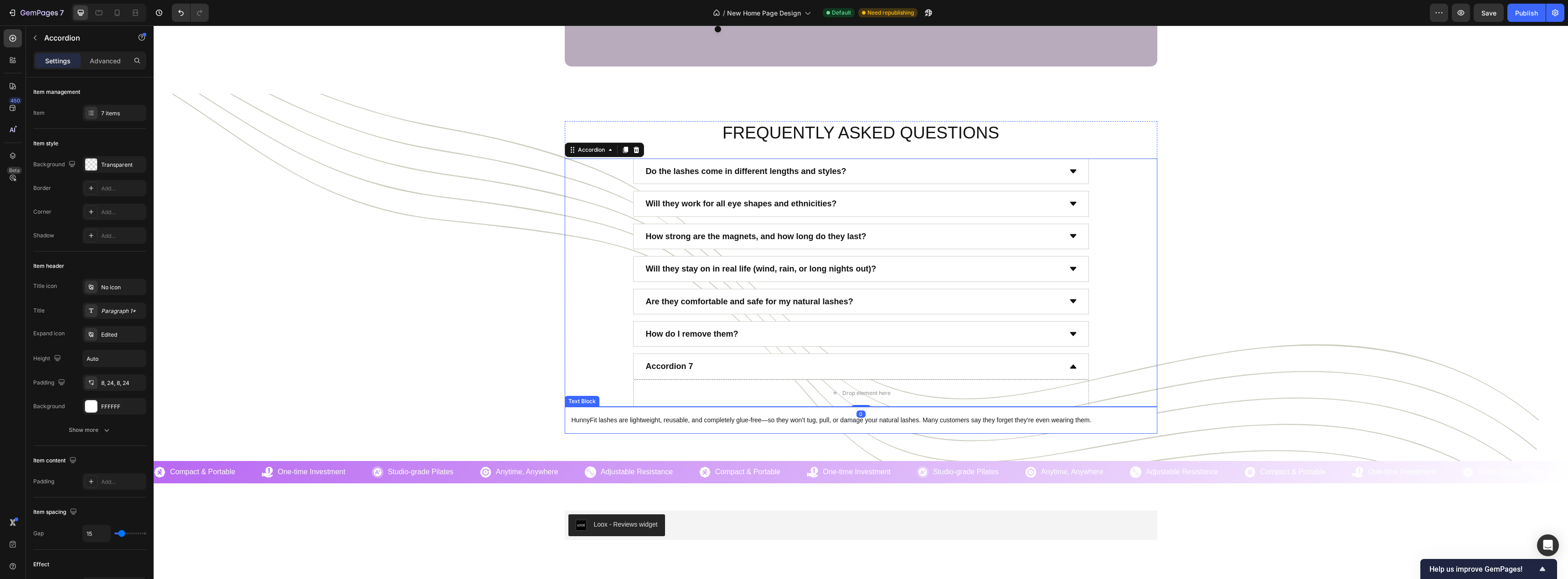
click at [582, 418] on p "HunnyFit lashes are lightweight, reusable, and completely glue-free—so they won…" at bounding box center [860, 421] width 578 height 9
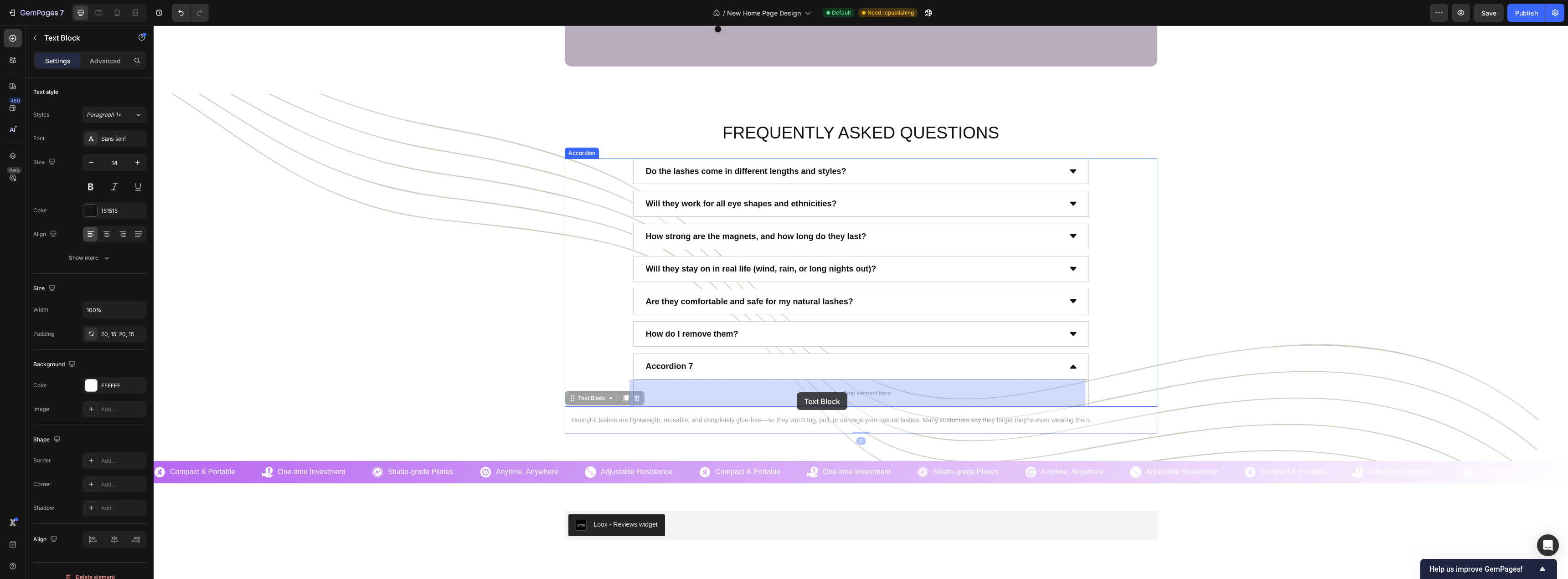
drag, startPoint x: 568, startPoint y: 400, endPoint x: 797, endPoint y: 393, distance: 229.1
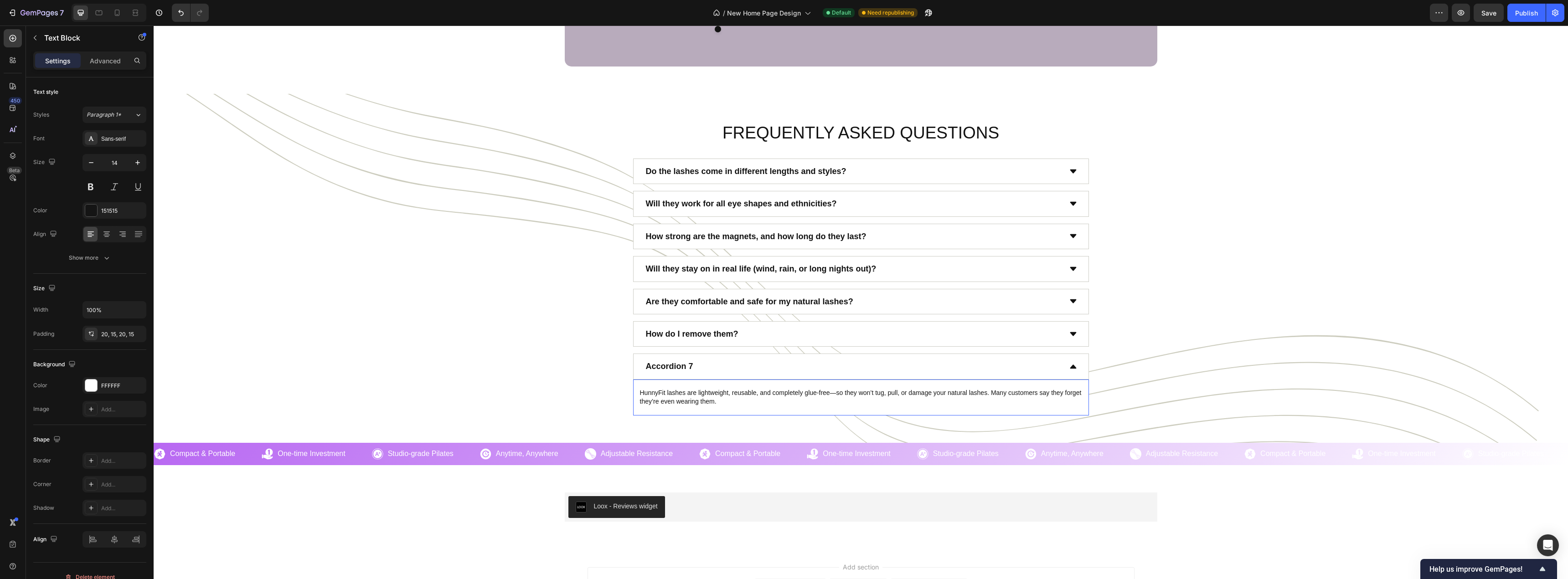
click at [696, 412] on div "HunnyFit lashes are lightweight, reusable, and completely glue-free—so they won…" at bounding box center [861, 398] width 456 height 36
click at [706, 371] on div "Accordion 7" at bounding box center [853, 366] width 417 height 17
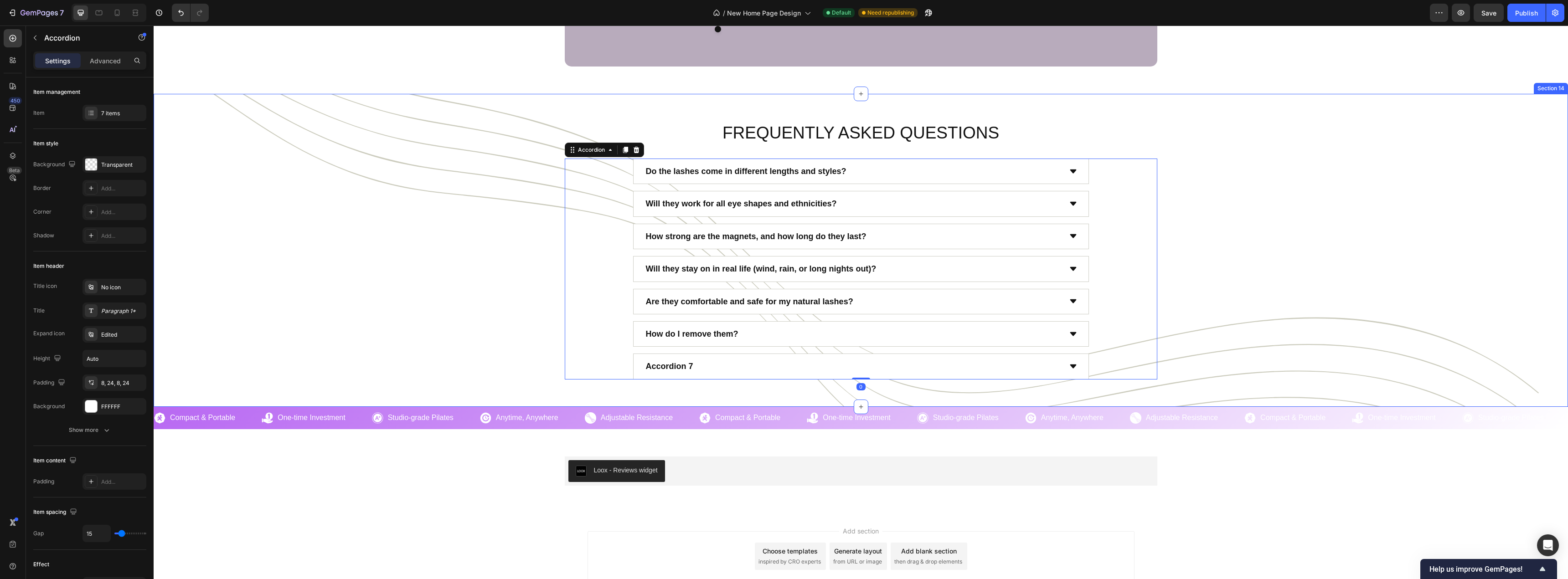
click at [724, 366] on div "Accordion 7" at bounding box center [853, 366] width 417 height 17
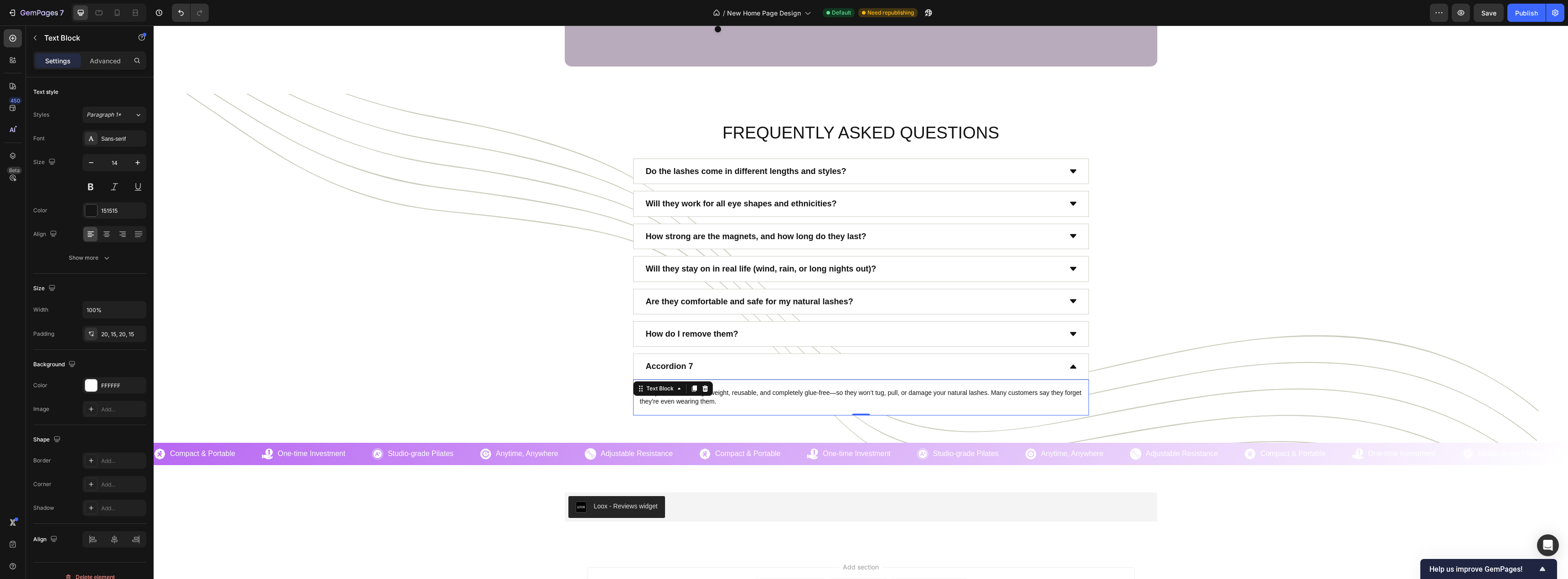
click at [719, 391] on p "HunnyFit lashes are lightweight, reusable, and completely glue-free—so they won…" at bounding box center [860, 398] width 442 height 18
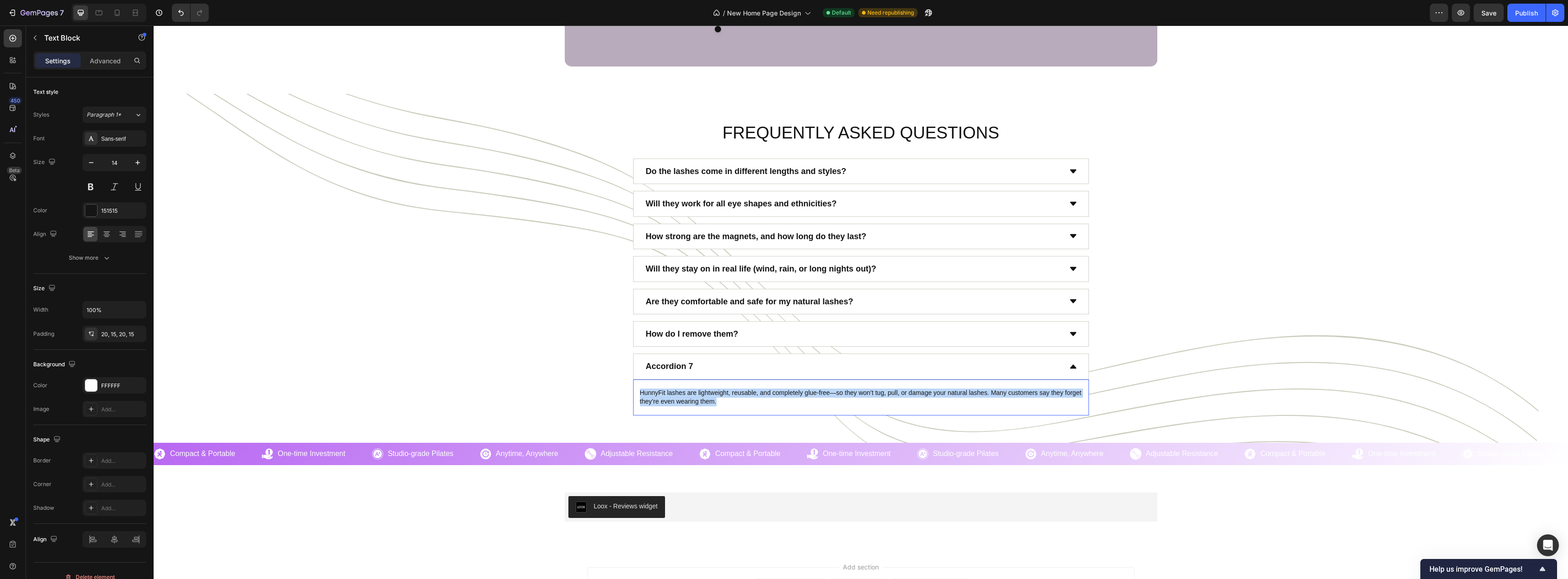
click at [719, 391] on p "HunnyFit lashes are lightweight, reusable, and completely glue-free—so they won…" at bounding box center [860, 398] width 442 height 18
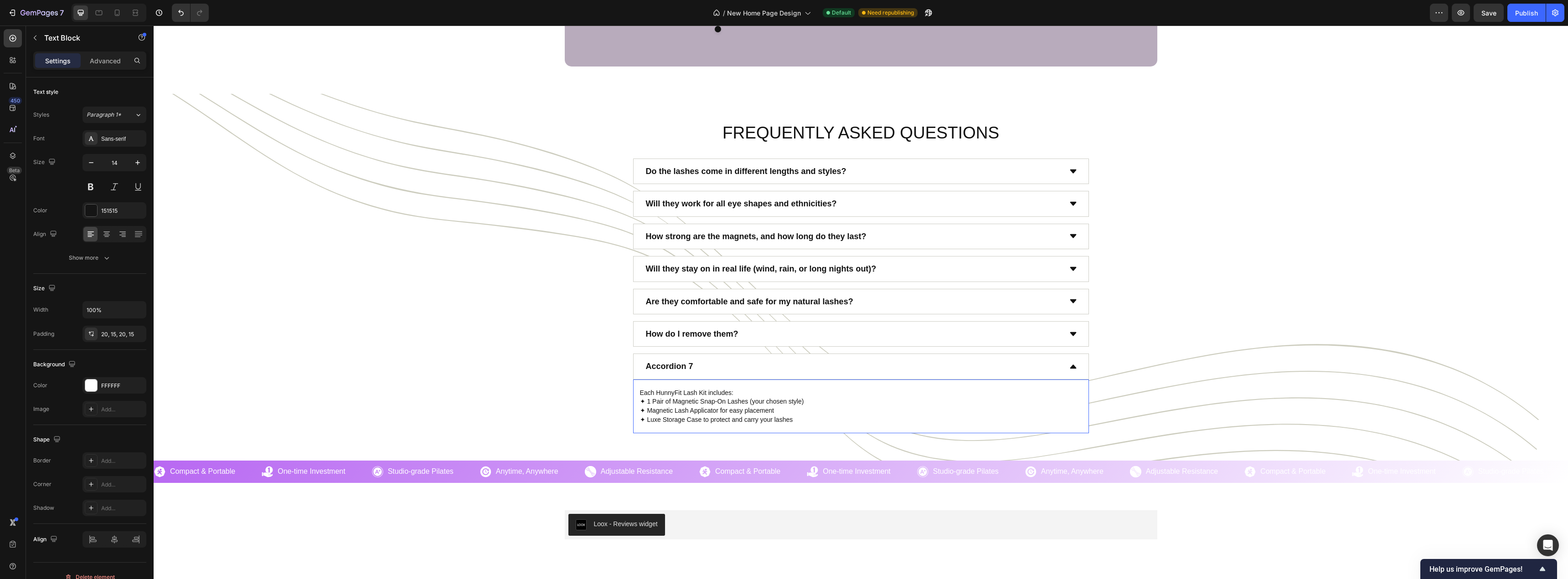
click at [549, 383] on div "FREQUENTLY ASKED QUESTIONS Heading Do the lashes come in different lengths and …" at bounding box center [860, 277] width 1401 height 312
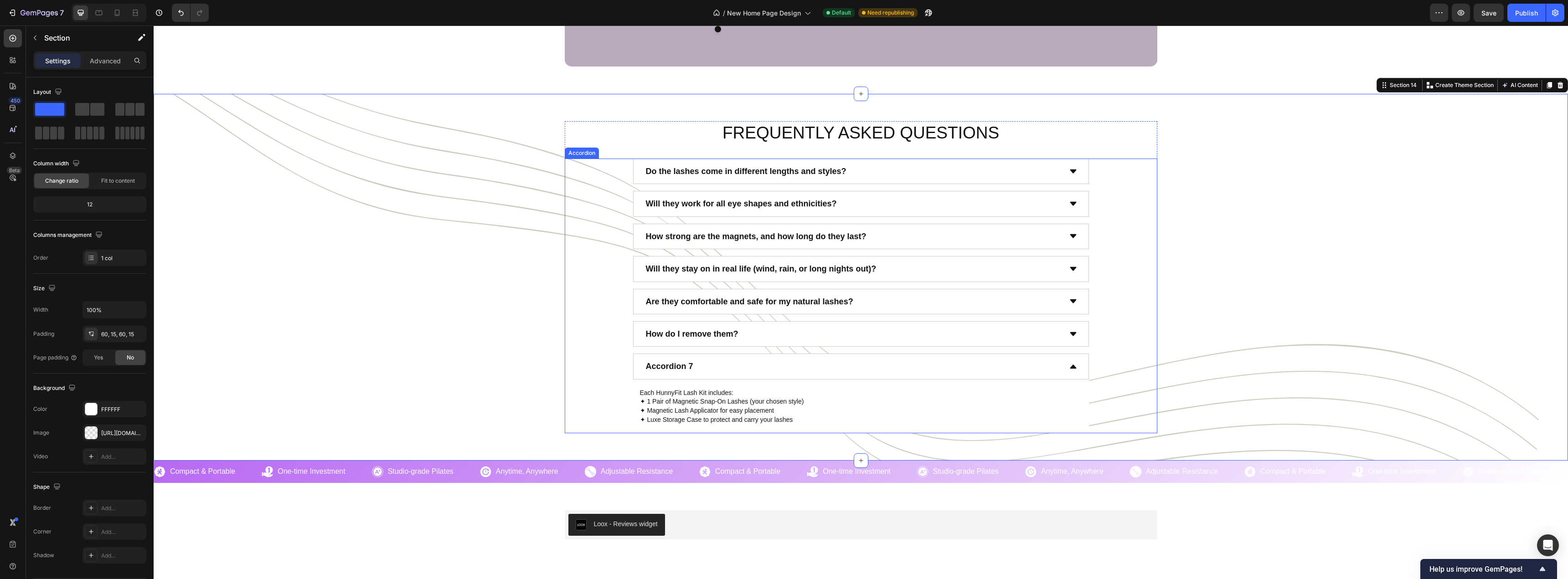
click at [682, 365] on p "Accordion 7" at bounding box center [669, 366] width 47 height 15
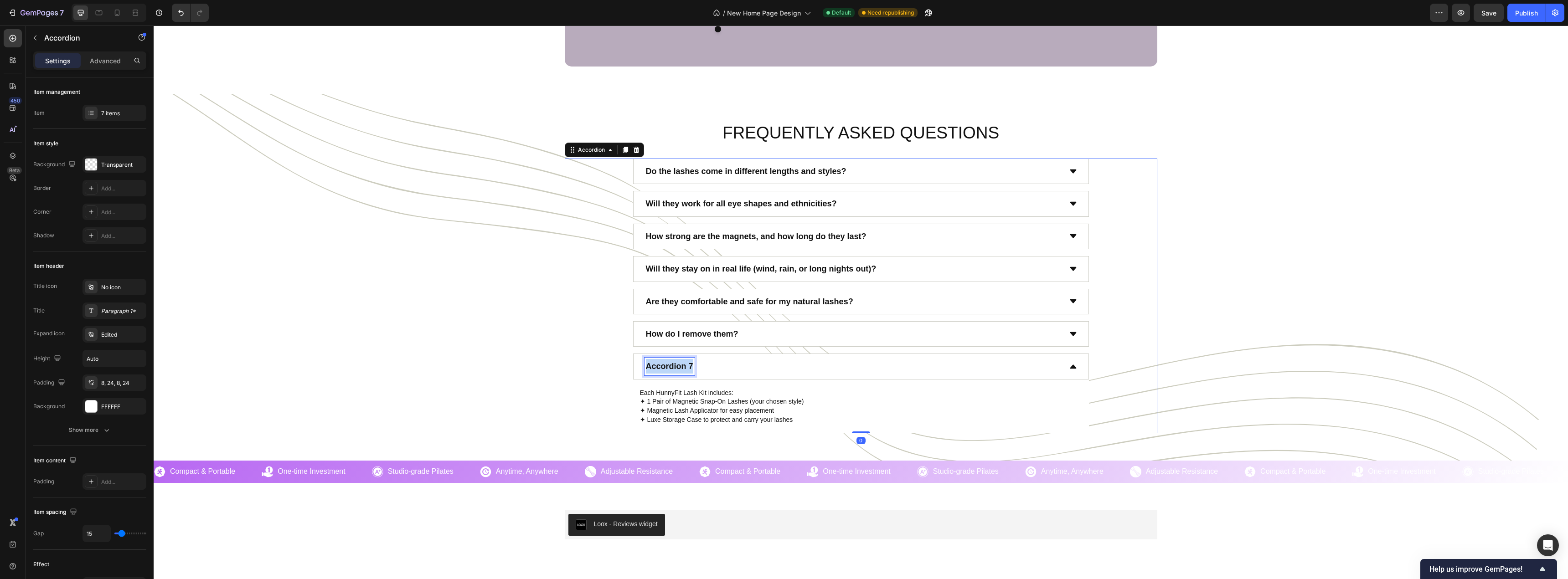
click at [682, 365] on p "Accordion 7" at bounding box center [669, 366] width 47 height 15
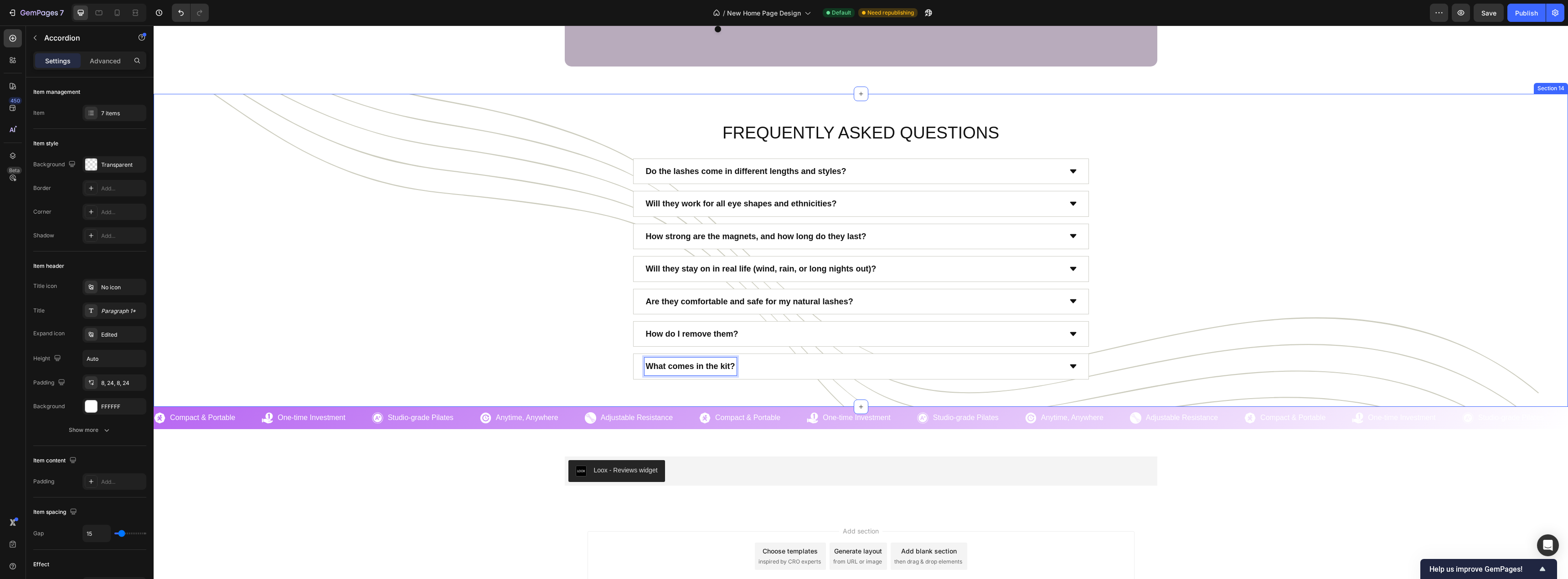
click at [518, 383] on div "FREQUENTLY ASKED QUESTIONS Heading Do the lashes come in different lengths and …" at bounding box center [860, 251] width 1414 height 313
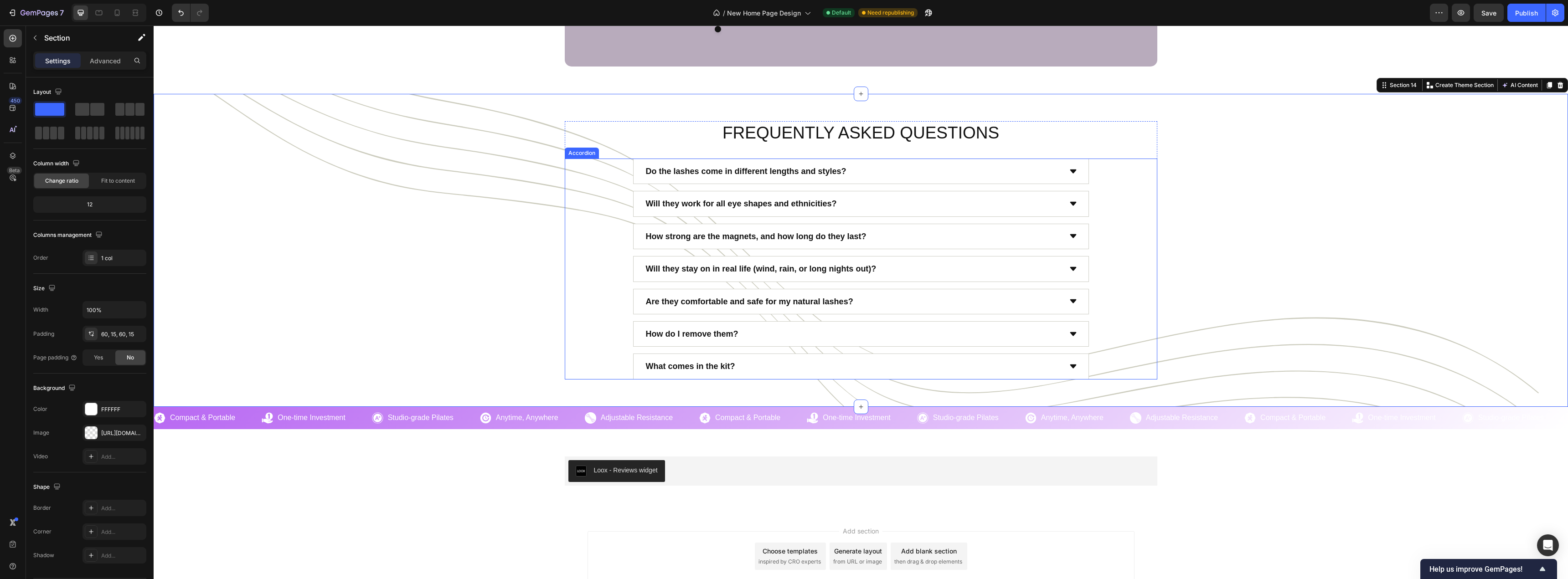
click at [778, 366] on div "What comes in the kit?" at bounding box center [853, 366] width 417 height 17
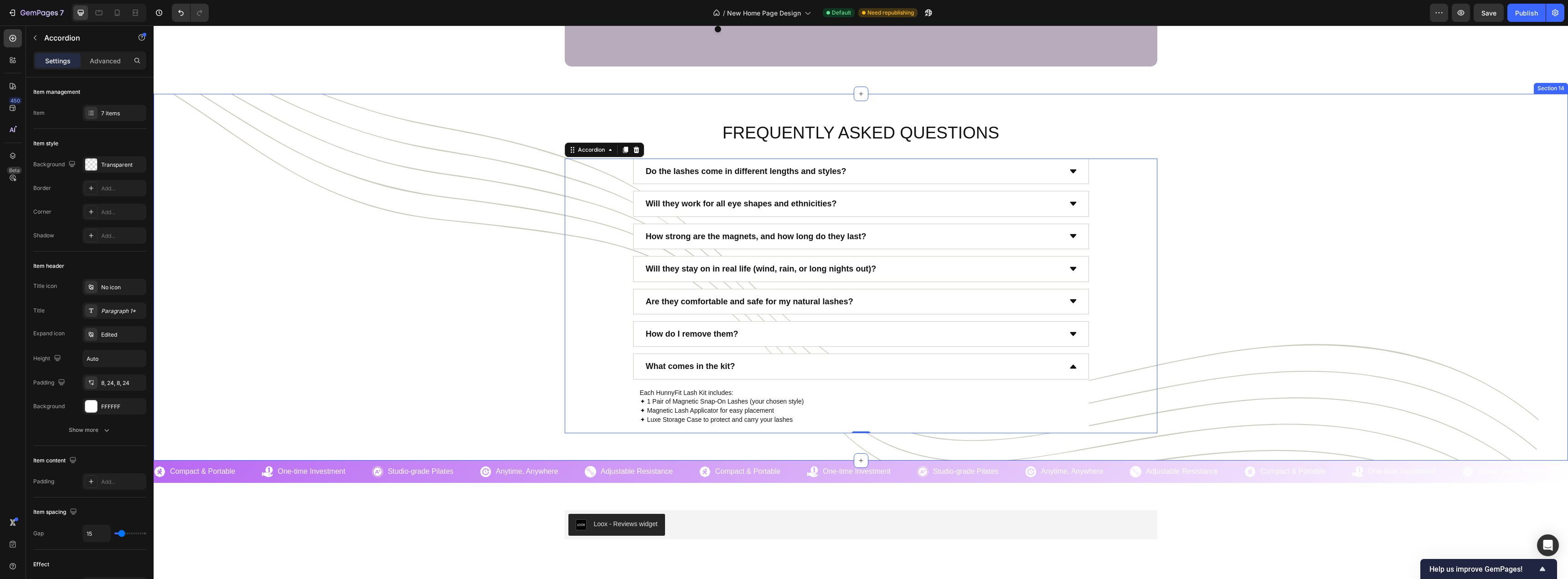
click at [474, 349] on div "FREQUENTLY ASKED QUESTIONS Heading Do the lashes come in different lengths and …" at bounding box center [860, 277] width 1401 height 312
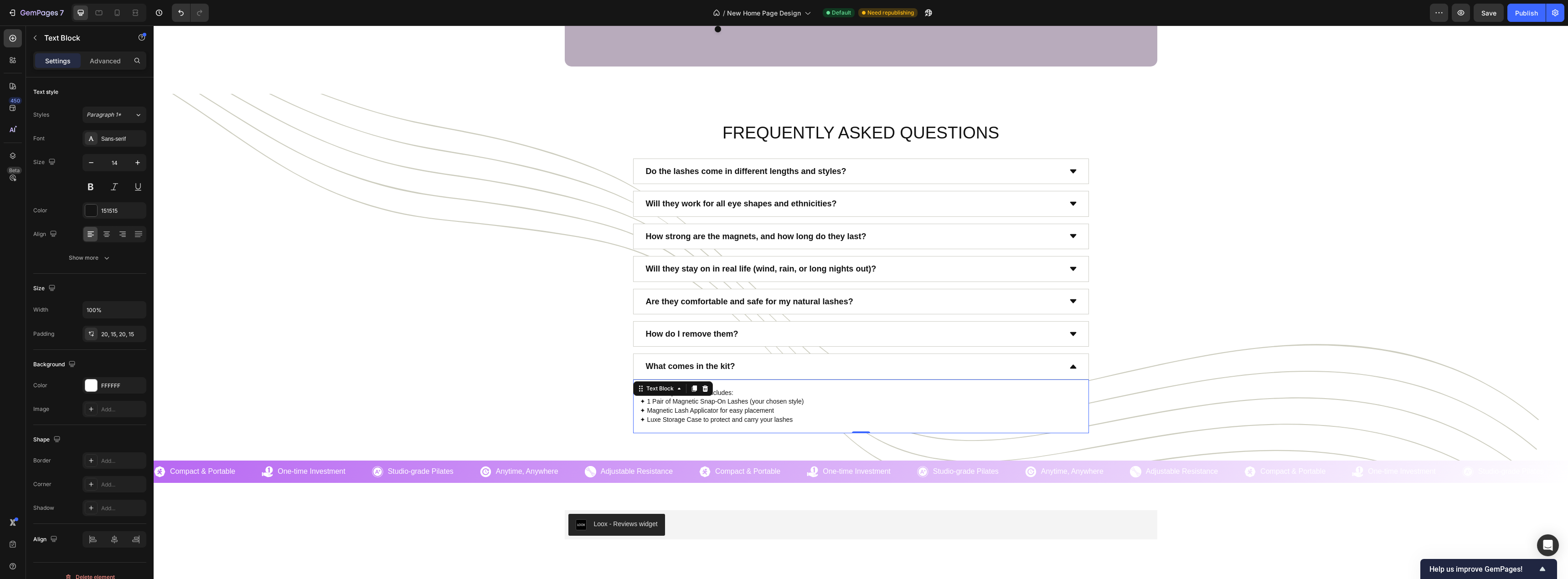
click at [693, 419] on p "Each HunnyFit Lash Kit includes: ✦ 1 Pair of Magnetic Snap-On Lashes (your chos…" at bounding box center [860, 407] width 442 height 36
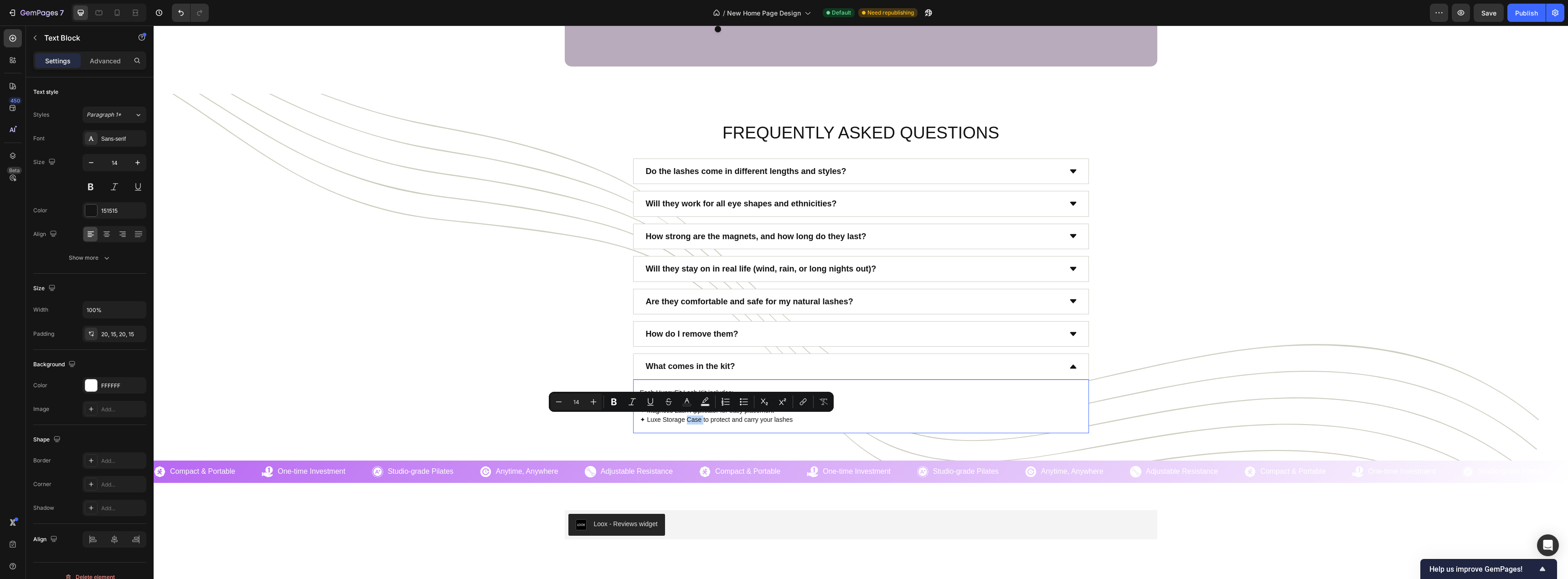
click at [699, 420] on p "Each HunnyFit Lash Kit includes: ✦ 1 Pair of Magnetic Snap-On Lashes (your chos…" at bounding box center [860, 407] width 442 height 36
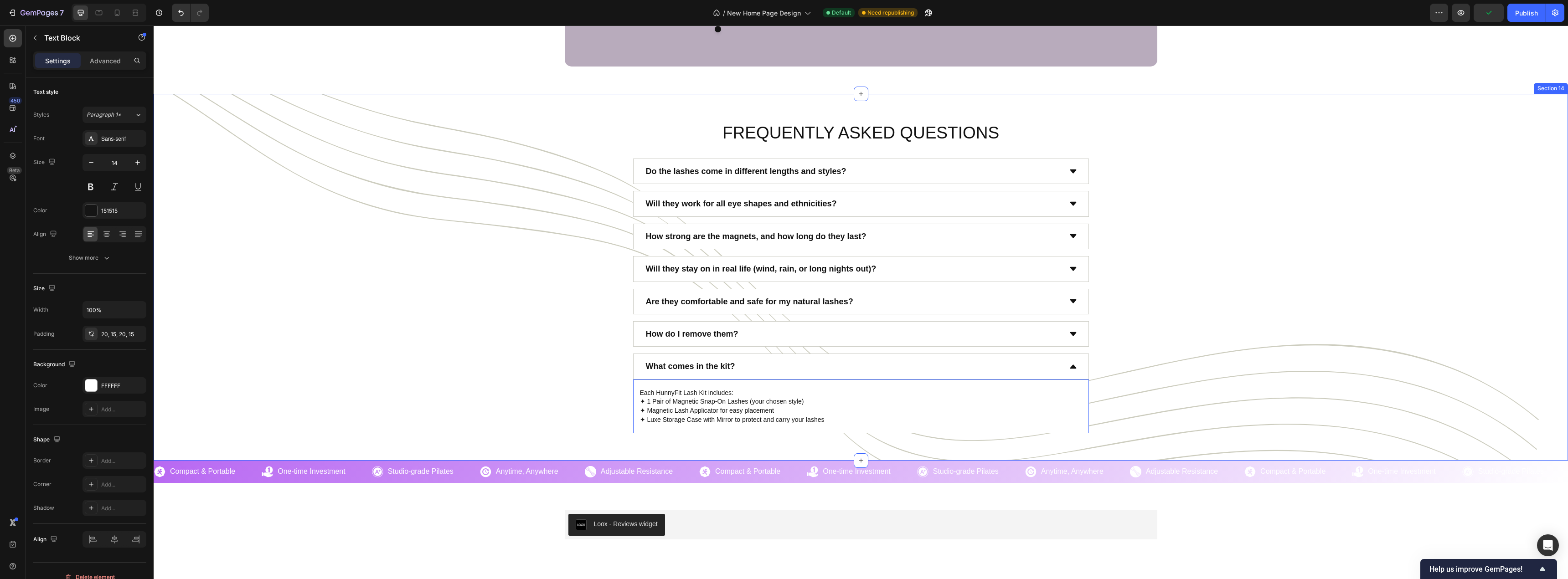
click at [515, 368] on div "FREQUENTLY ASKED QUESTIONS Heading Do the lashes come in different lengths and …" at bounding box center [860, 277] width 1401 height 312
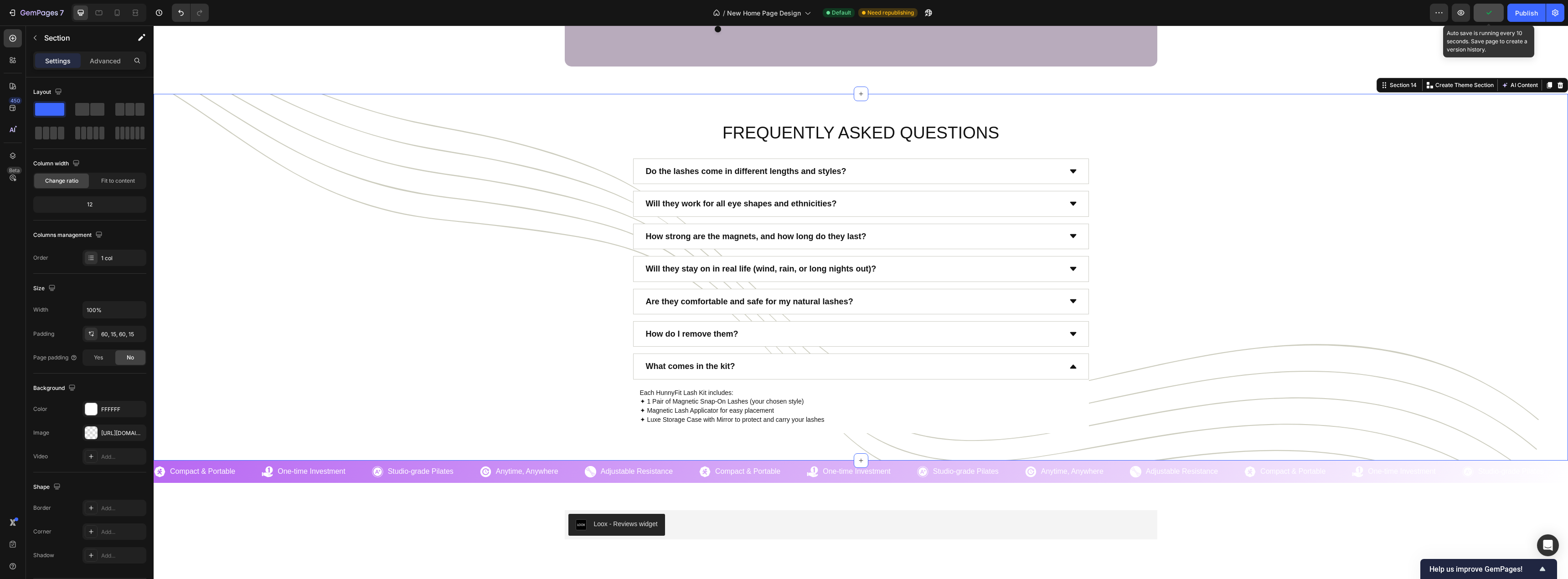
click at [1483, 17] on button "button" at bounding box center [1488, 13] width 30 height 18
click at [1523, 18] on button "Publish" at bounding box center [1526, 13] width 38 height 18
click at [848, 333] on div "How do I remove them?" at bounding box center [853, 333] width 417 height 17
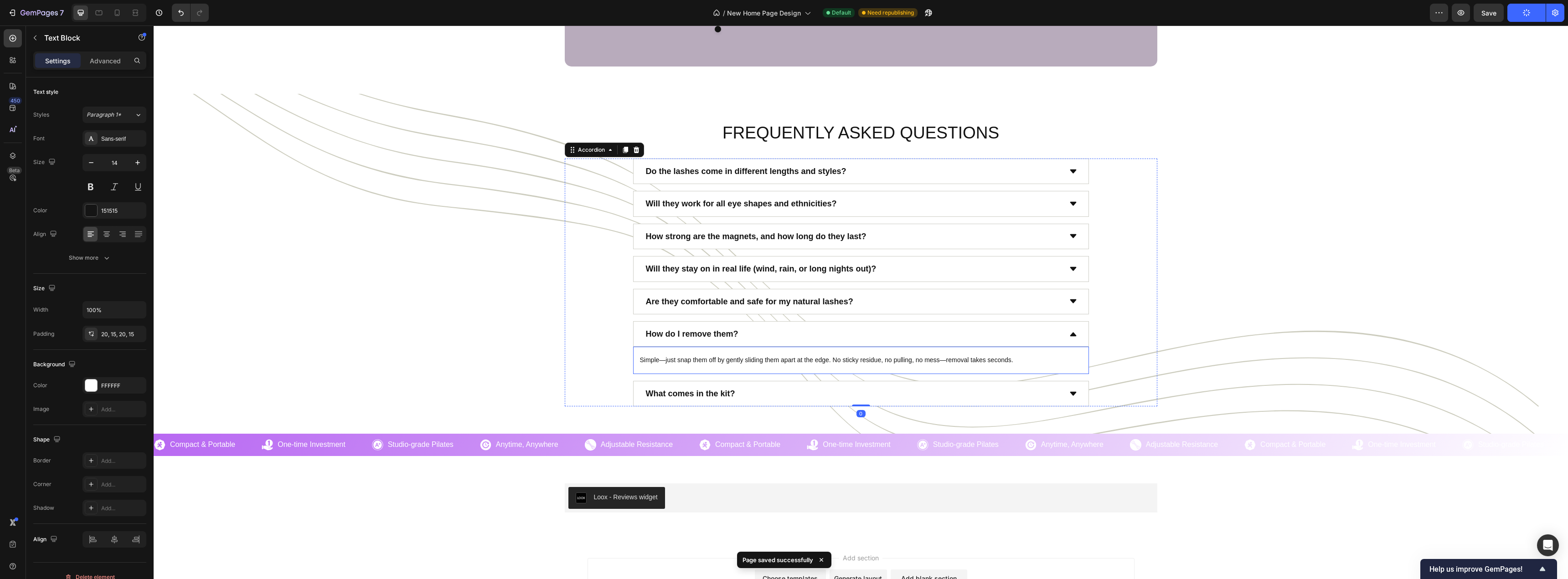
click at [648, 363] on p "Simple—just snap them off by gently sliding them apart at the edge. No sticky r…" at bounding box center [860, 360] width 442 height 9
click at [640, 361] on p "Simple—just snap them off by gently sliding them apart at the edge. No sticky r…" at bounding box center [860, 360] width 442 height 9
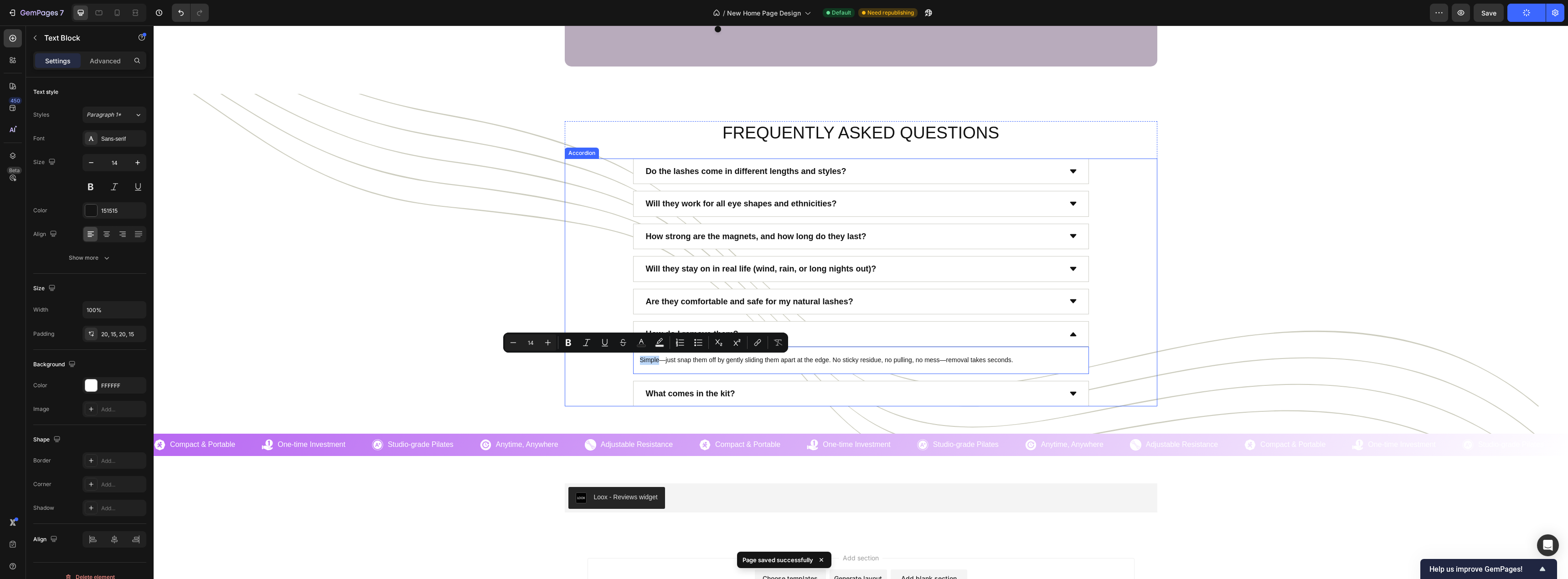
click at [611, 357] on div "How do I remove them? Simple—just snap them off by gently sliding them apart at…" at bounding box center [861, 347] width 592 height 53
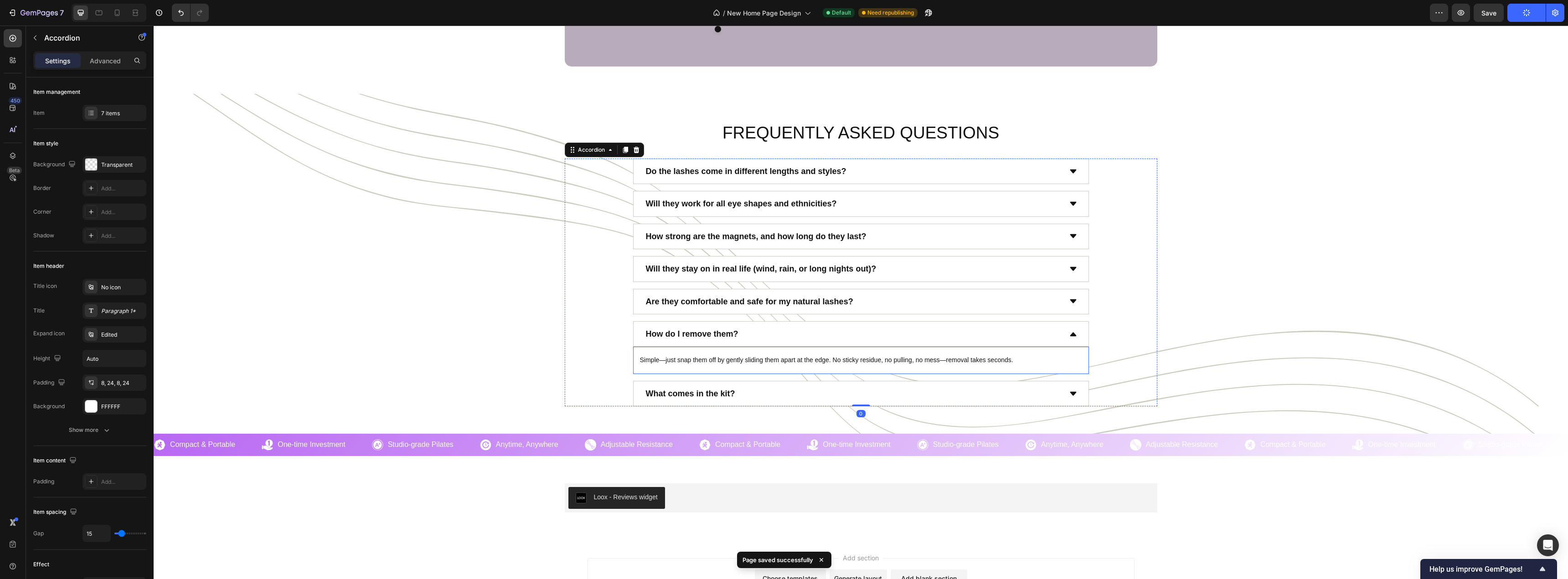
click at [633, 354] on div "Simple—just snap them off by gently sliding them apart at the edge. No sticky r…" at bounding box center [861, 360] width 456 height 27
click at [982, 337] on div "How do I remove them?" at bounding box center [853, 333] width 417 height 17
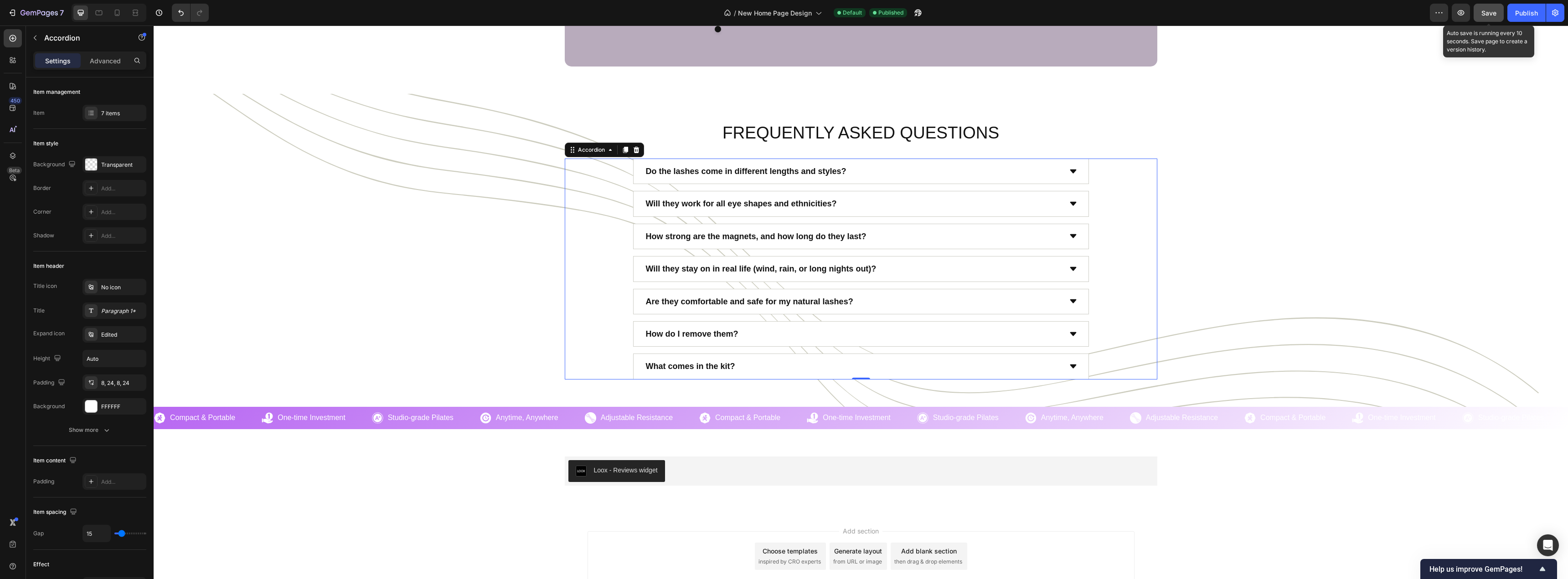
click at [1501, 14] on button "Save" at bounding box center [1488, 13] width 30 height 18
click at [1518, 14] on div "Publish" at bounding box center [1526, 13] width 23 height 10
